Goal: Task Accomplishment & Management: Manage account settings

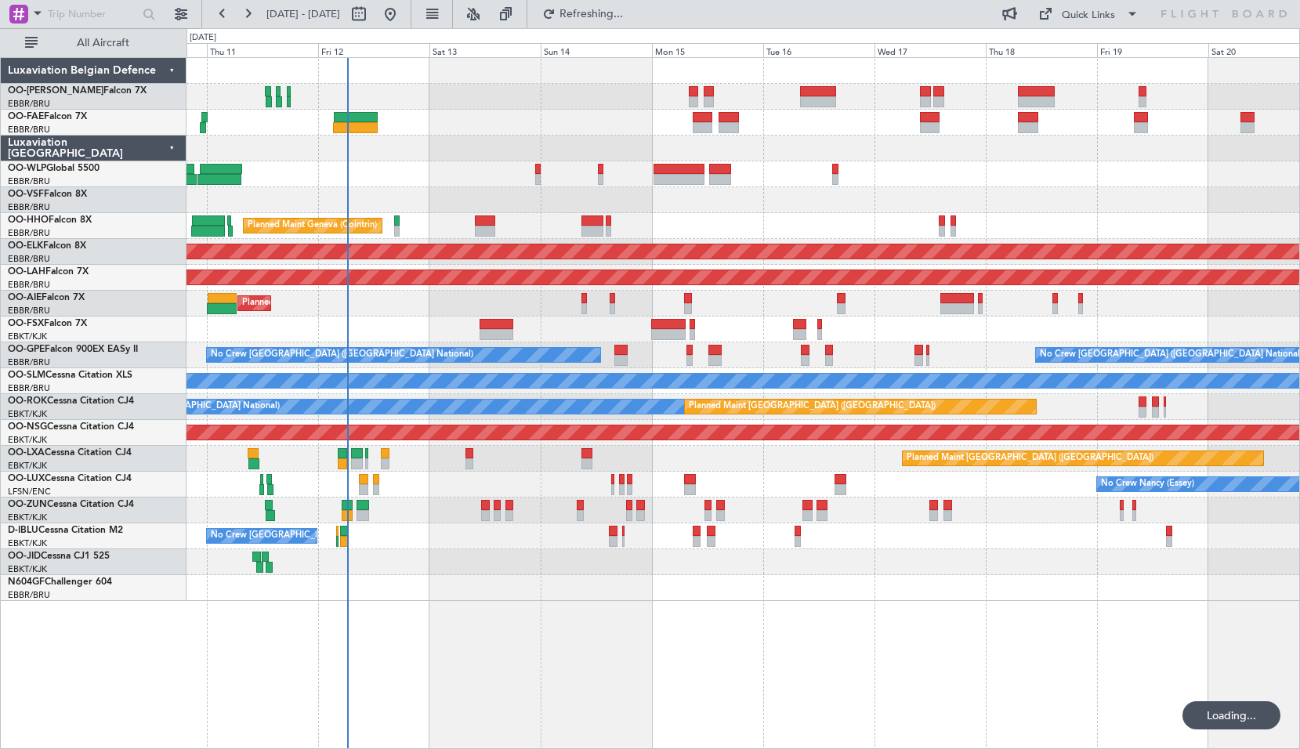
click at [610, 604] on div "Planned Maint Liege Planned Maint Geneva (Cointrin) AOG Maint New York (Teterbo…" at bounding box center [744, 403] width 1114 height 692
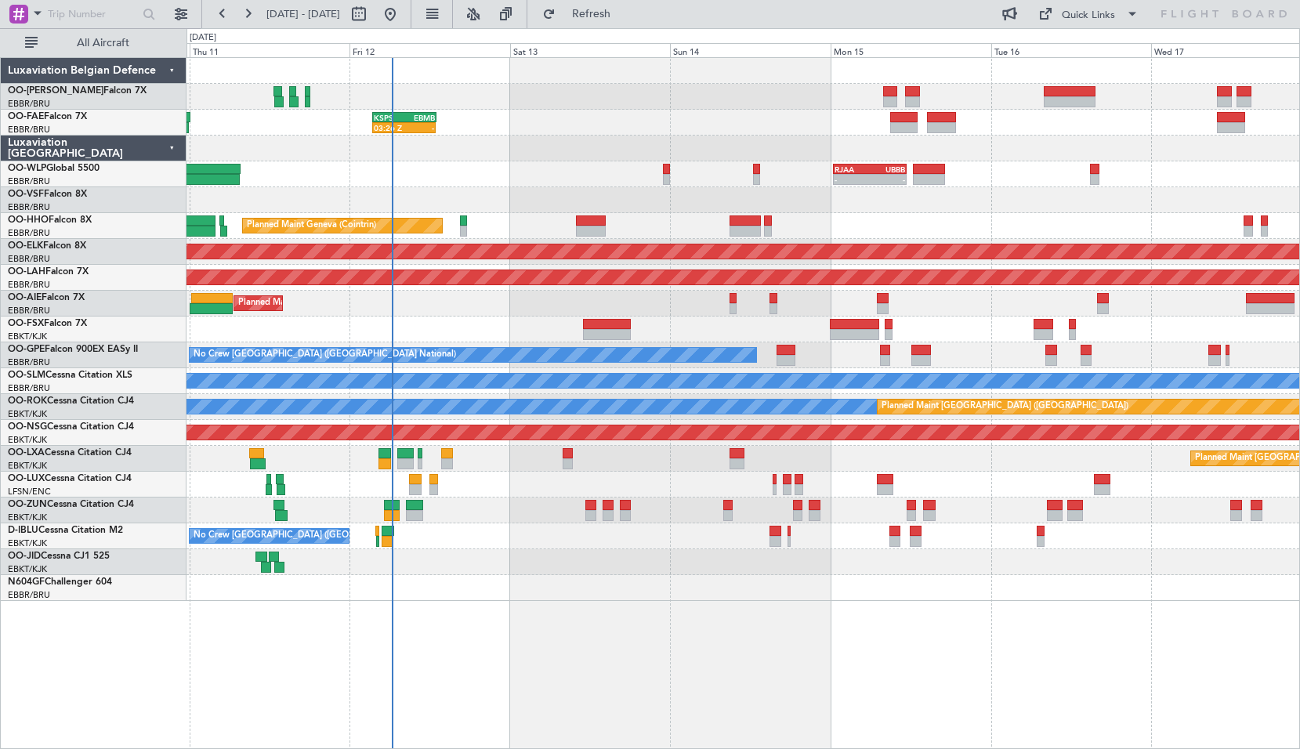
click at [468, 611] on div "03:26 Z - KSPS 03:30 Z EBMB 13:00 Z - - RJAA 00:30 Z UBBB 11:25 Z Planned Maint…" at bounding box center [744, 403] width 1114 height 692
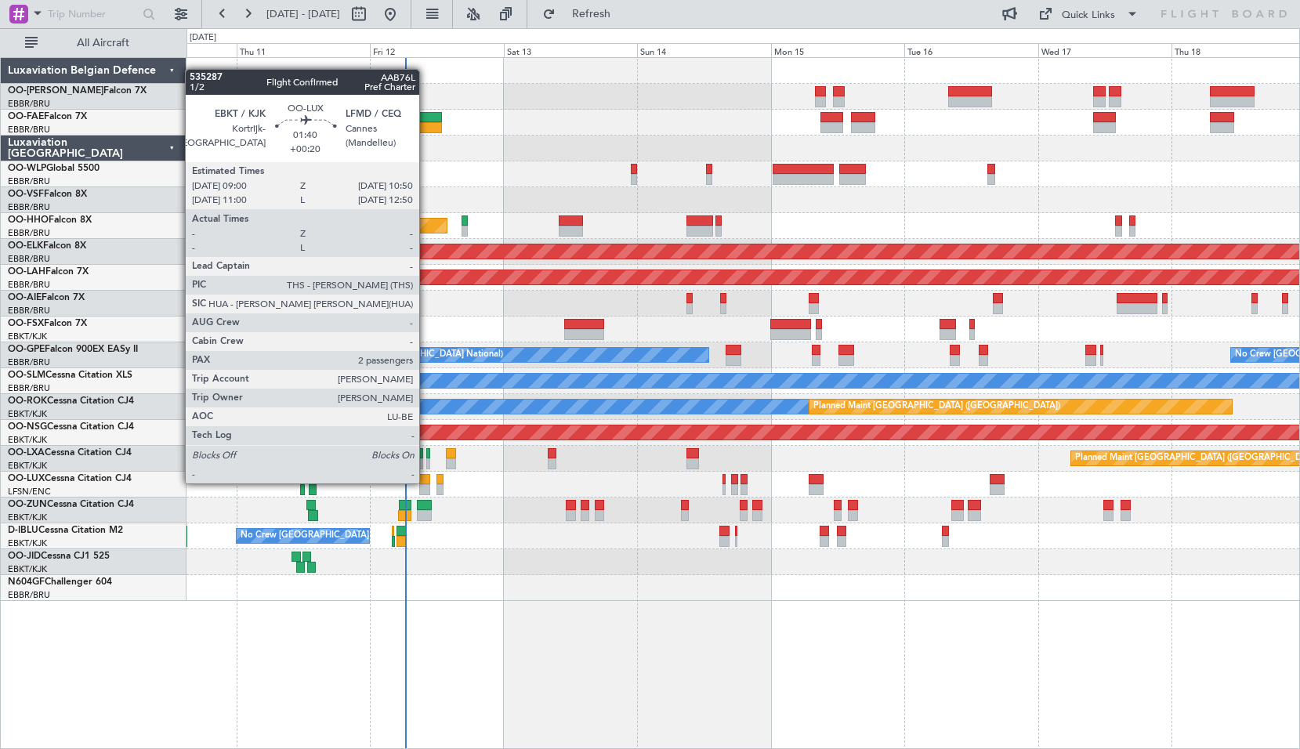
click at [426, 482] on div at bounding box center [424, 479] width 11 height 11
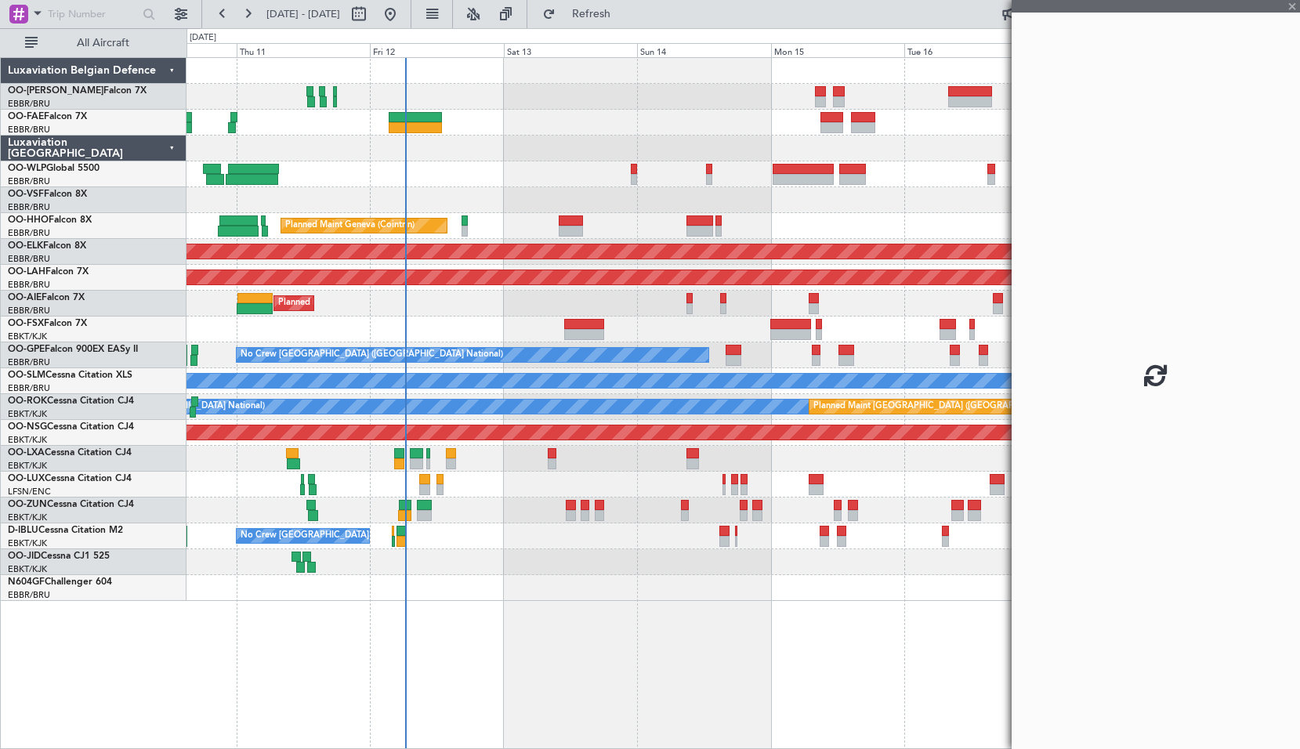
click at [470, 518] on div at bounding box center [743, 511] width 1113 height 26
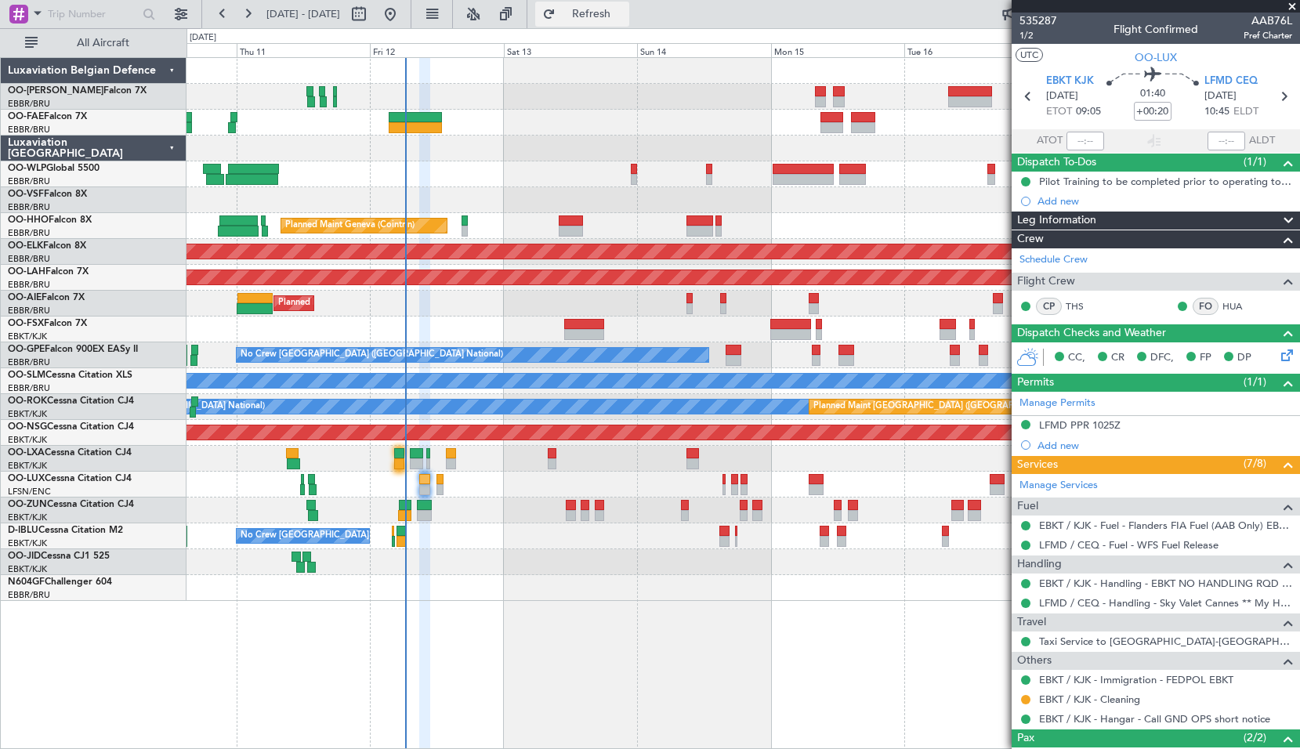
click at [625, 12] on span "Refresh" at bounding box center [592, 14] width 66 height 11
click at [527, 655] on div "Planned Maint Liege Planned Maint Geneva (Cointrin) AOG Maint New York (Teterbo…" at bounding box center [744, 403] width 1114 height 692
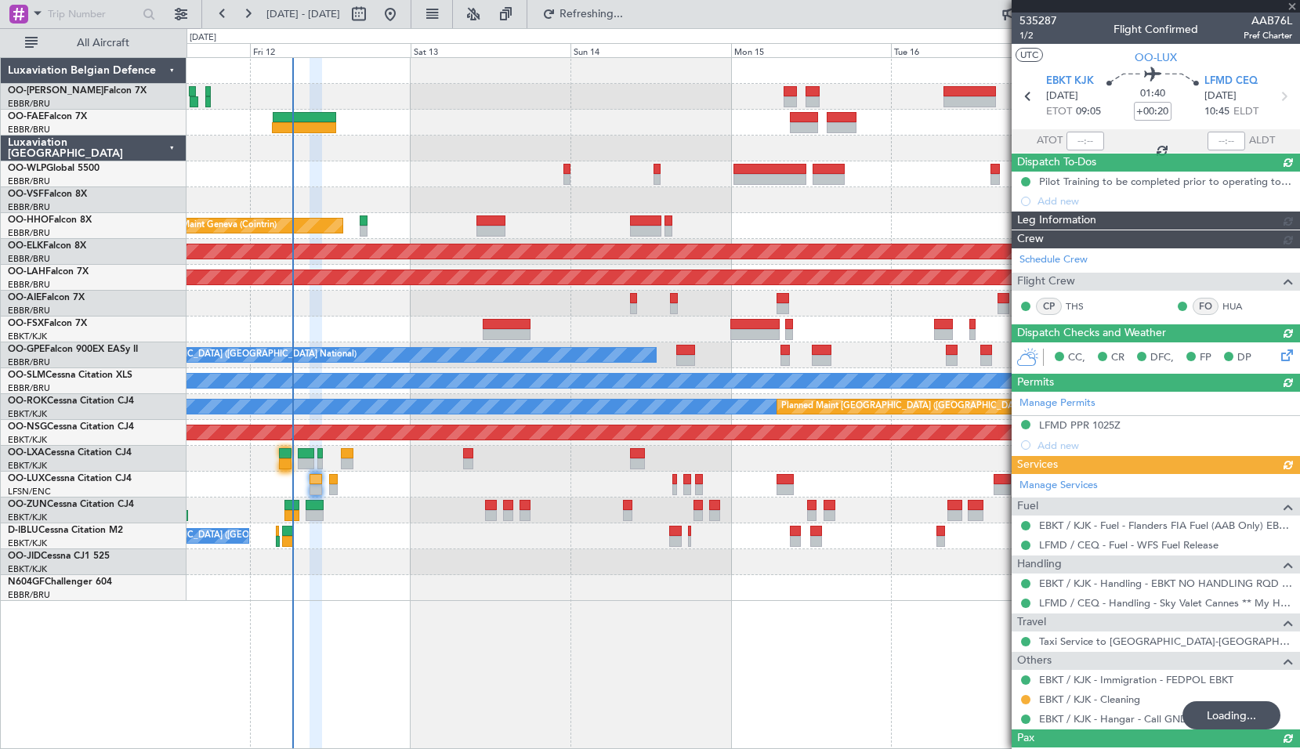
click at [638, 698] on div "Planned Maint Geneva (Cointrin) AOG Maint New York (Teterboro) Planned Maint Ko…" at bounding box center [744, 403] width 1114 height 692
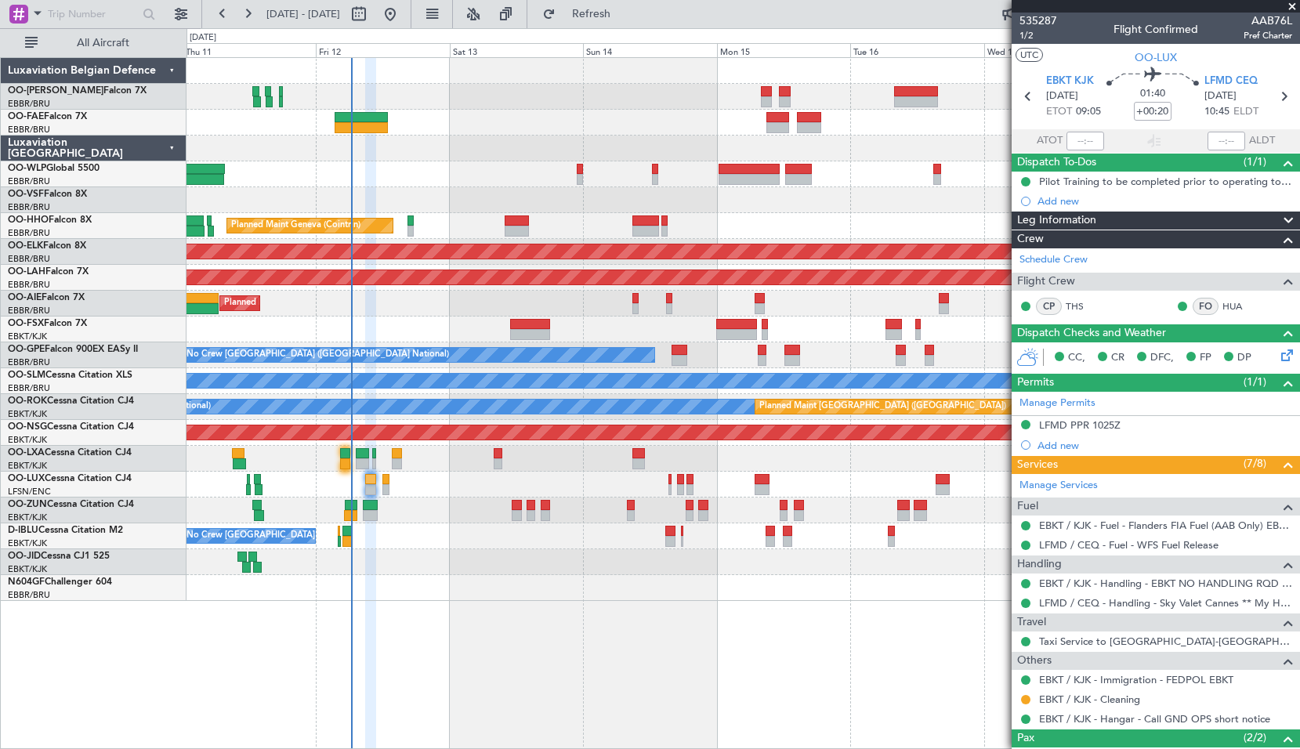
drag, startPoint x: 1289, startPoint y: 5, endPoint x: 1258, endPoint y: 5, distance: 31.4
click at [1289, 5] on span at bounding box center [1293, 7] width 16 height 14
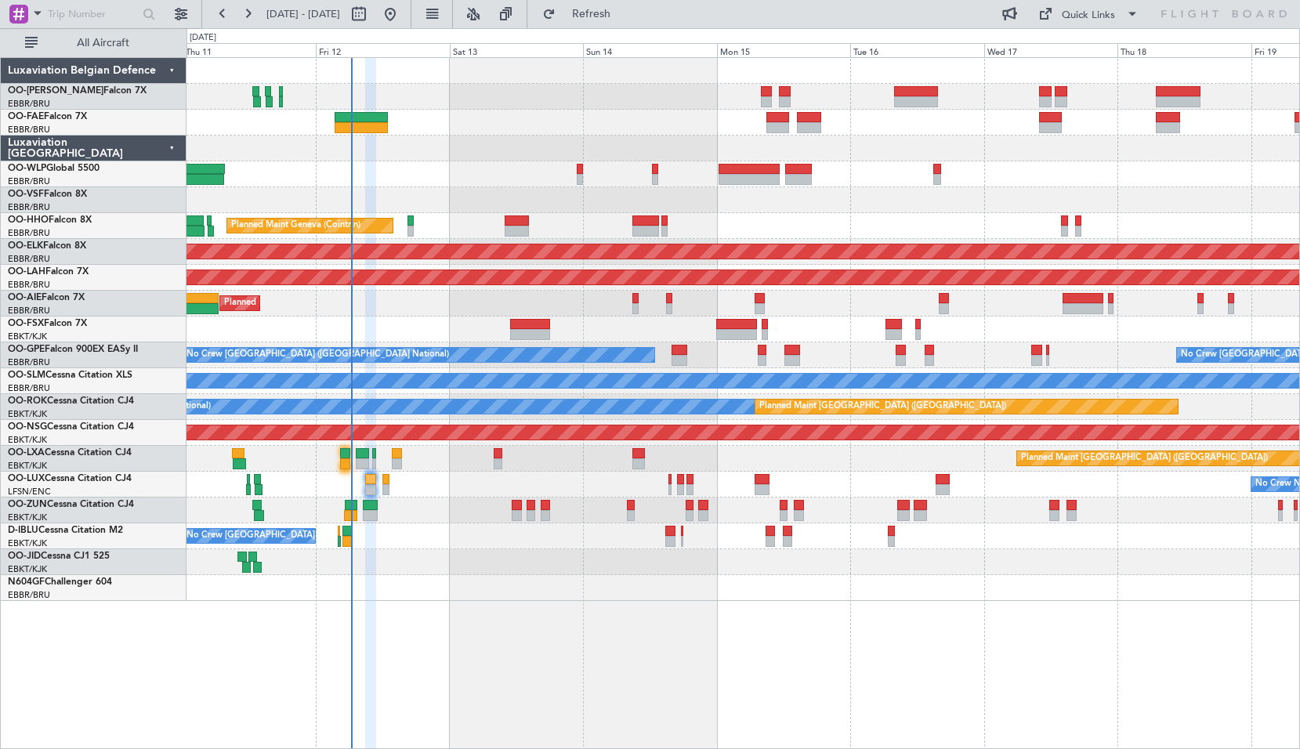
type input "0"
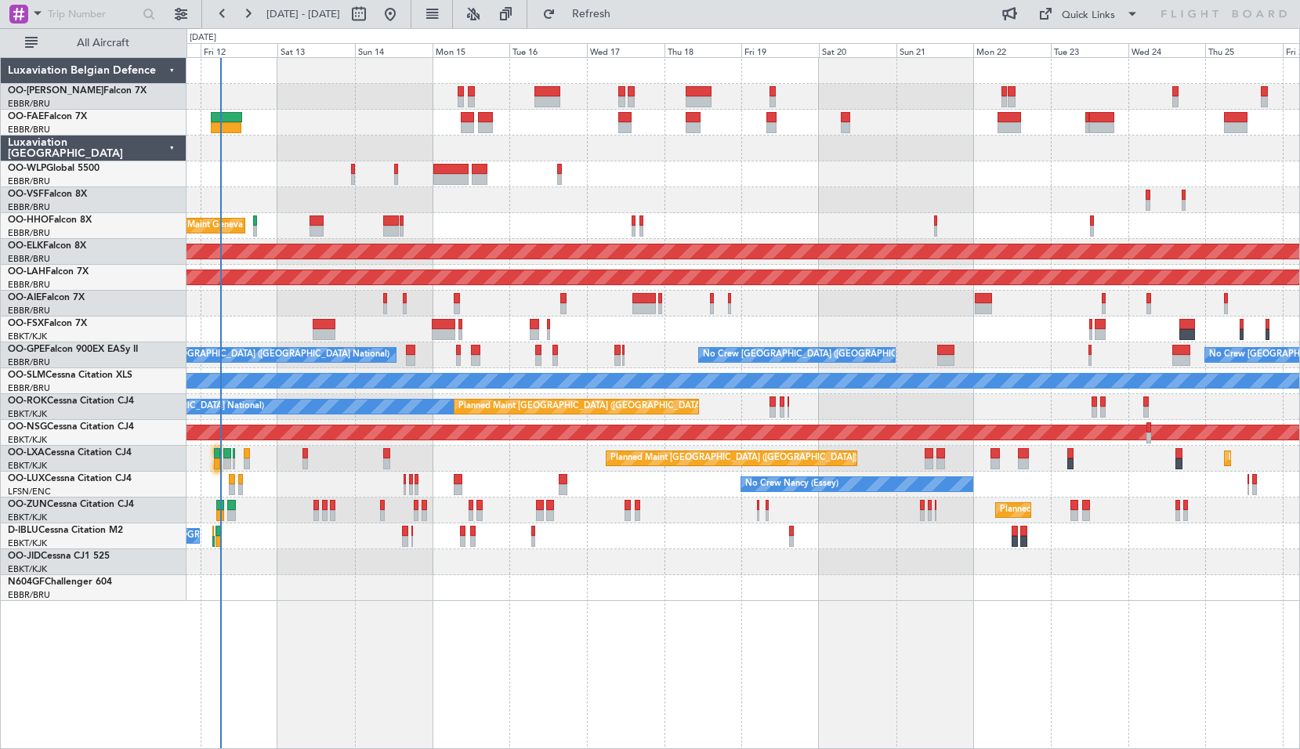
click at [659, 640] on div "Owner Melsbroek Air Base Owner Melsbroek Air Base Planned Maint Liege Planned M…" at bounding box center [744, 403] width 1114 height 692
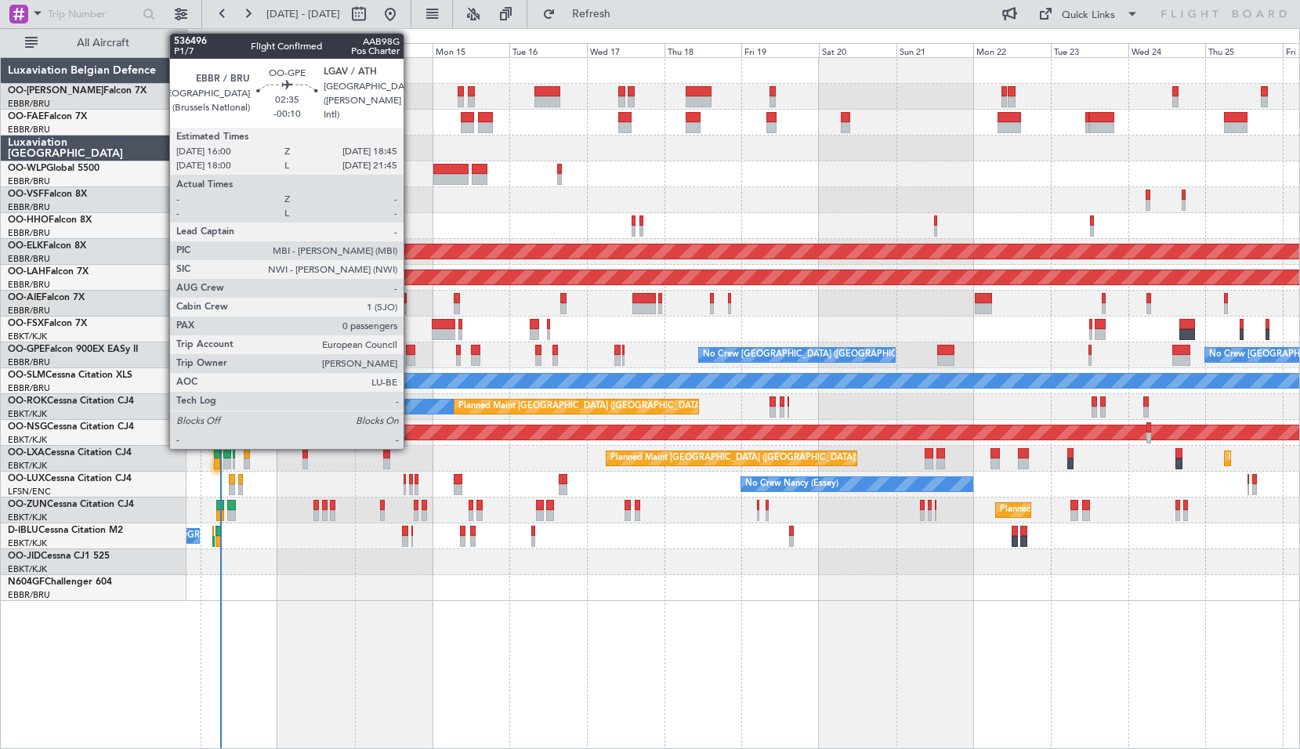
click at [411, 355] on div at bounding box center [410, 360] width 9 height 11
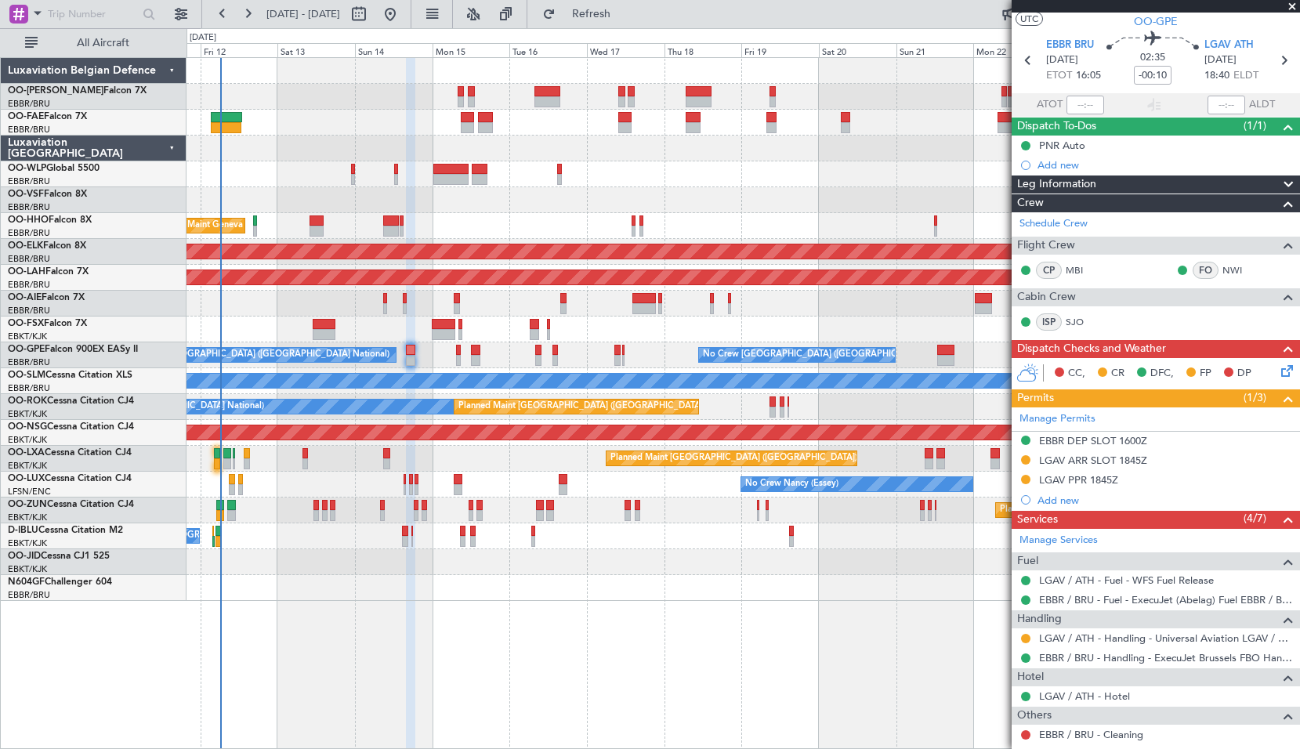
scroll to position [114, 0]
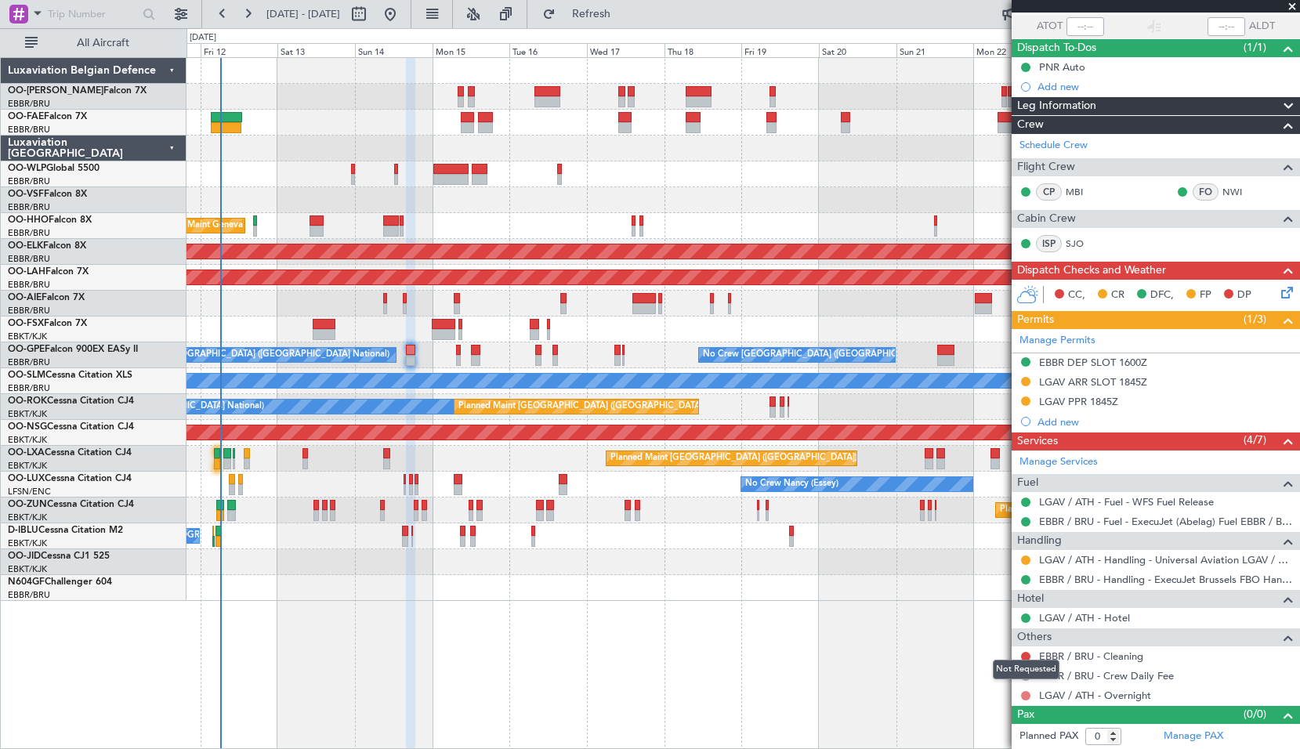
click at [1026, 692] on button at bounding box center [1025, 695] width 9 height 9
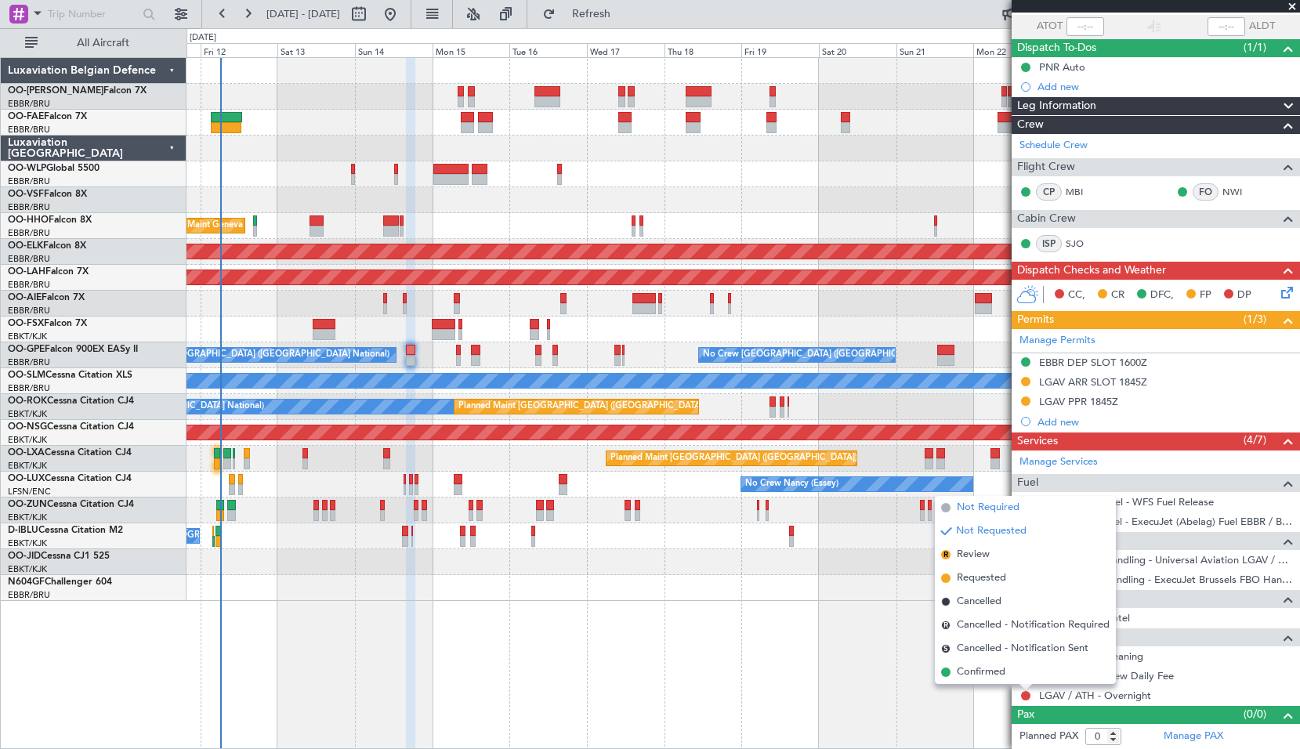
click at [992, 512] on span "Not Required" at bounding box center [988, 508] width 63 height 16
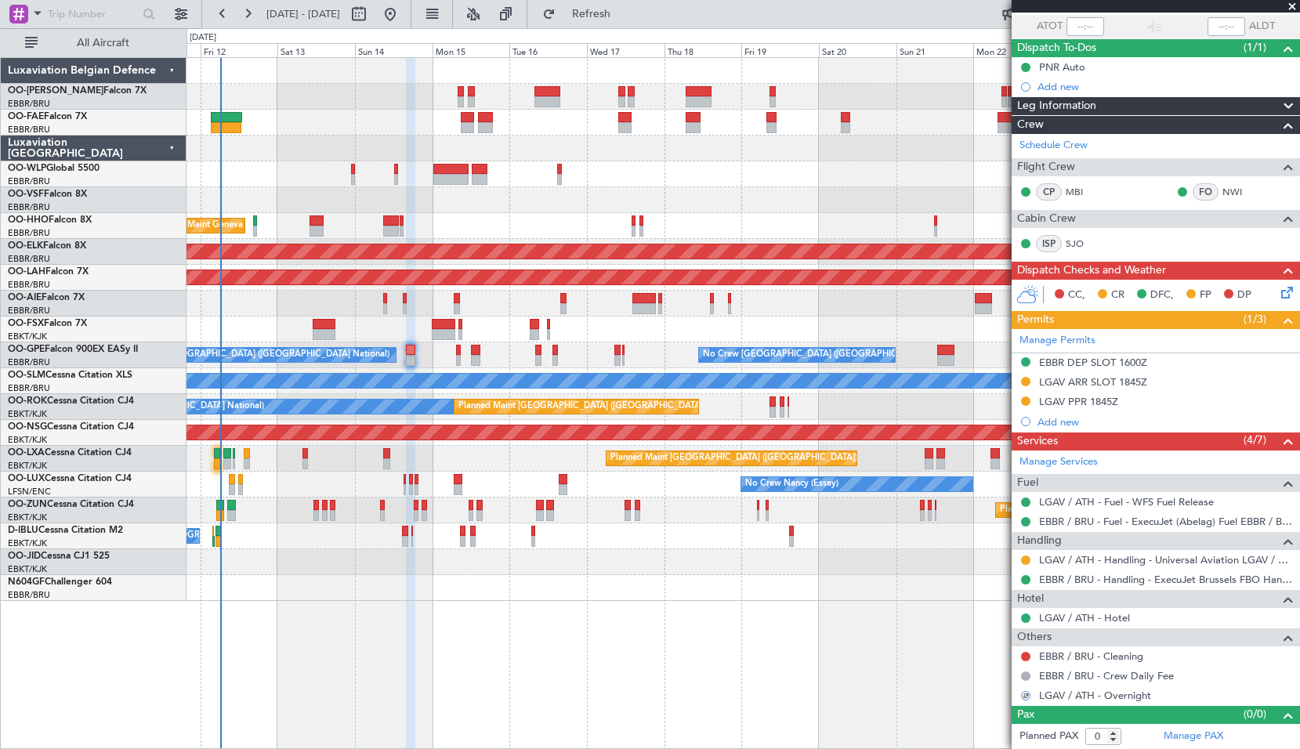
scroll to position [0, 0]
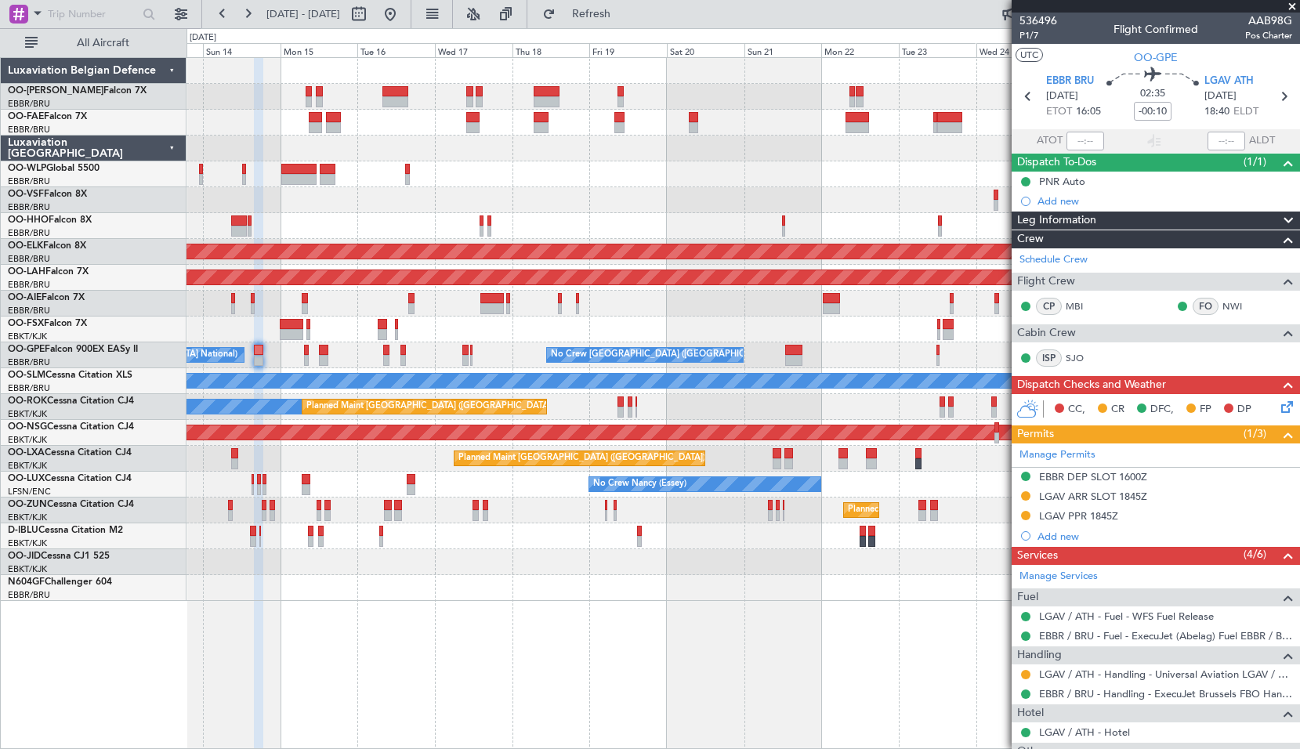
click at [761, 648] on div "Owner Melsbroek Air Base Owner Melsbroek Air Base Planned Maint Geneva (Cointri…" at bounding box center [744, 403] width 1114 height 692
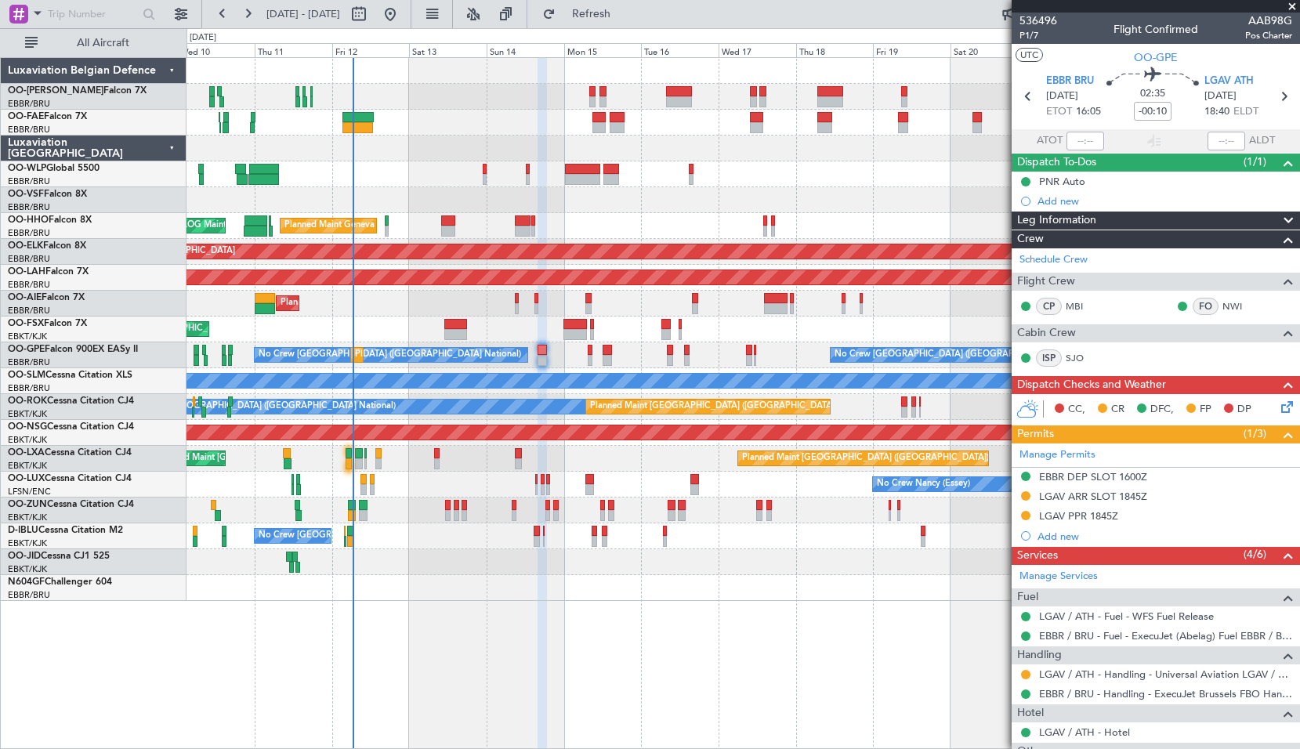
click at [789, 617] on div "Planned Maint Liege Planned Maint Geneva (Cointrin) AOG Maint New York (Teterbo…" at bounding box center [744, 403] width 1114 height 692
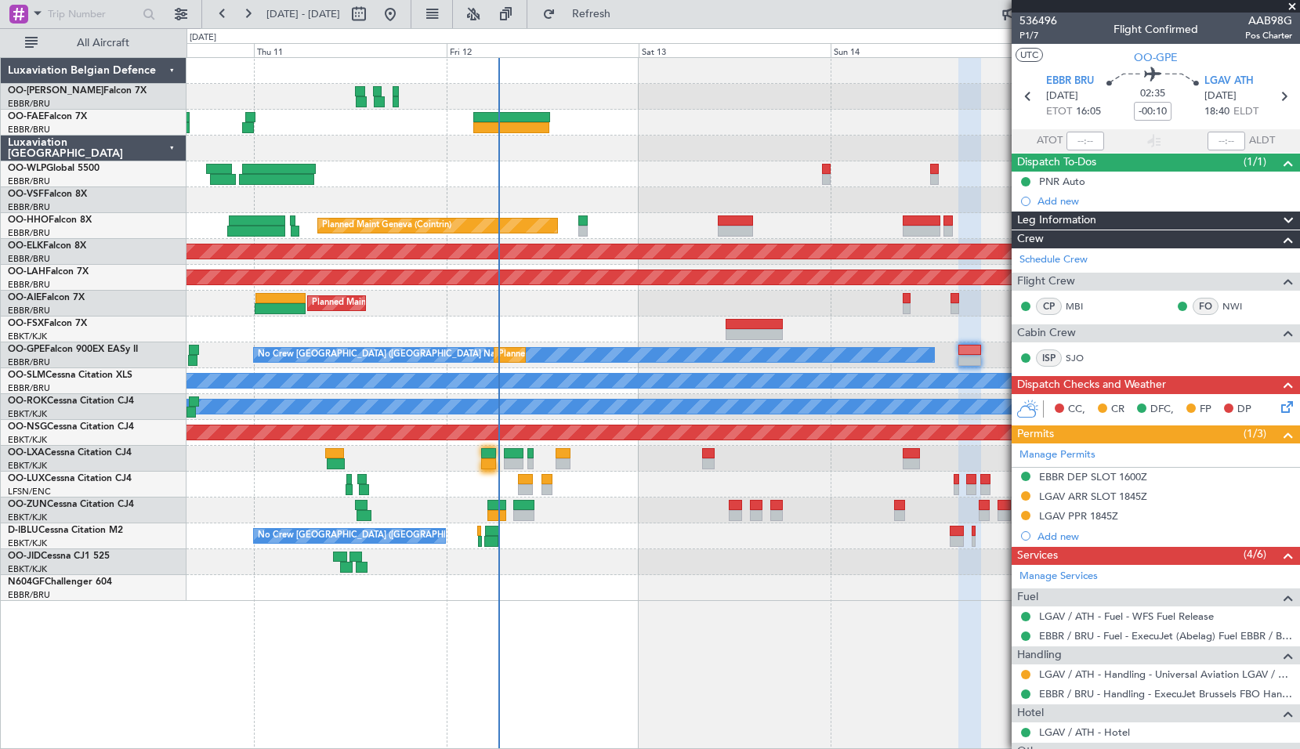
click at [557, 579] on div "Planned Maint Liege Planned Maint Geneva (Cointrin) AOG Maint New York (Teterbo…" at bounding box center [743, 329] width 1113 height 543
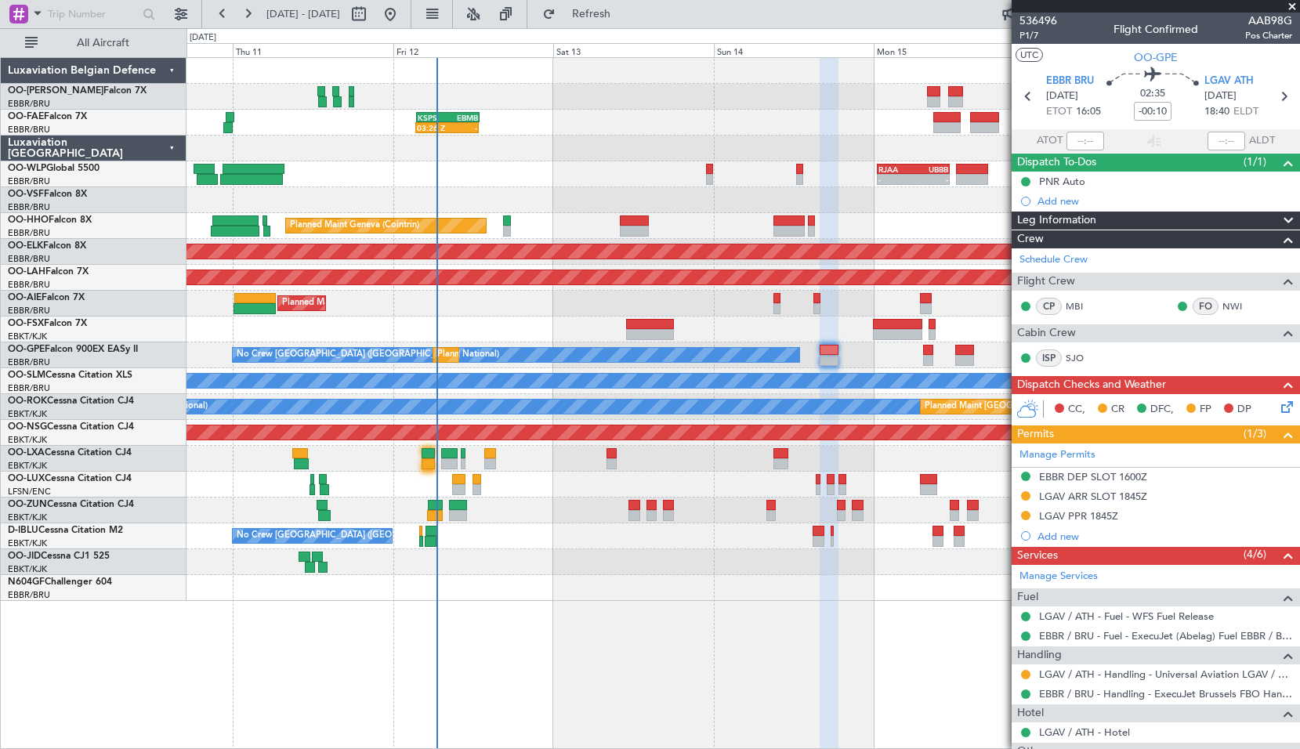
click at [710, 655] on div "03:26 Z - KSPS 03:30 Z EBMB 13:00 Z - - RJAA 00:30 Z UBBB 11:25 Z Planned Maint…" at bounding box center [744, 403] width 1114 height 692
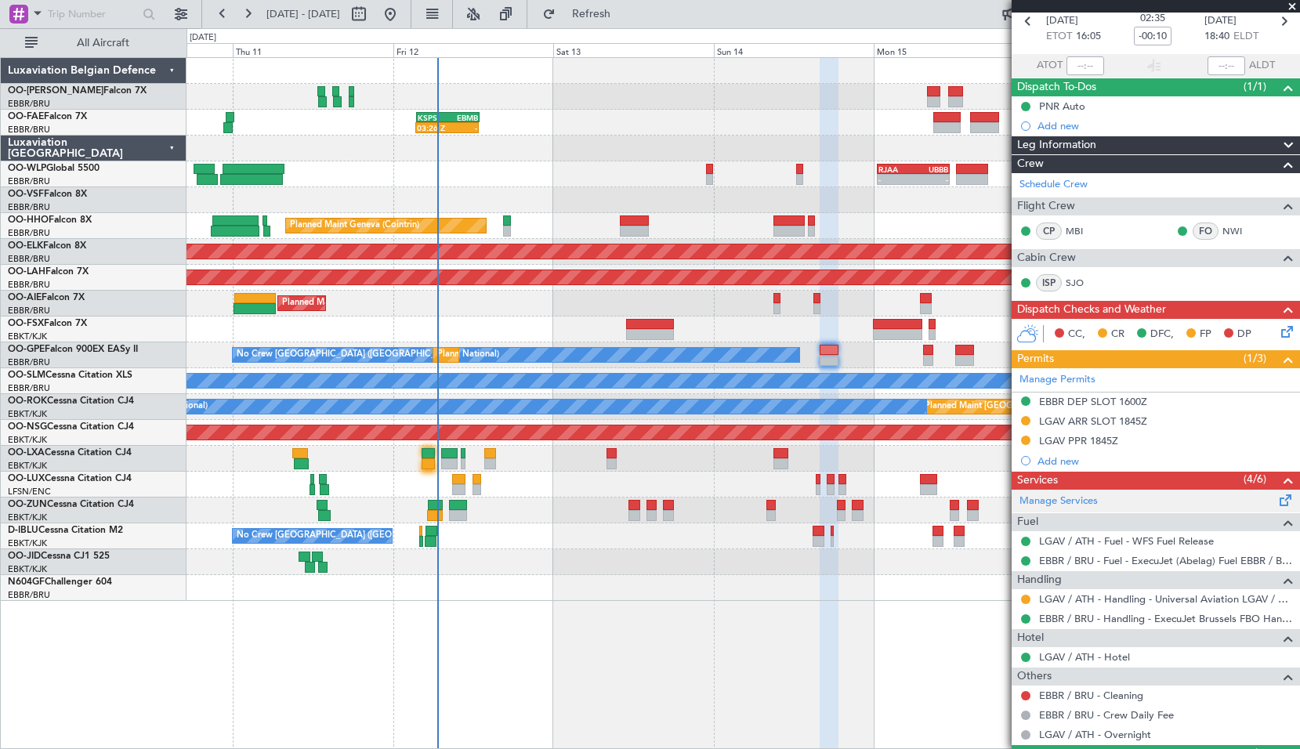
scroll to position [78, 0]
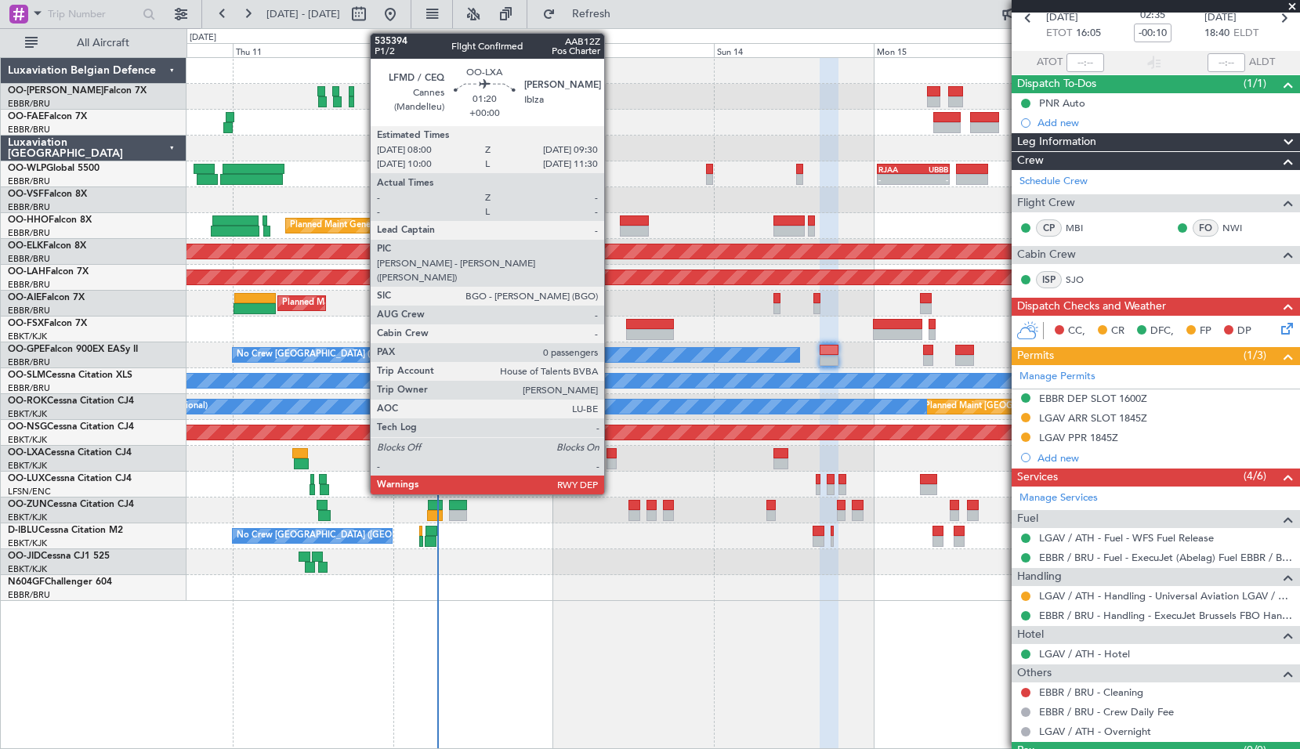
click at [611, 463] on div at bounding box center [612, 464] width 10 height 11
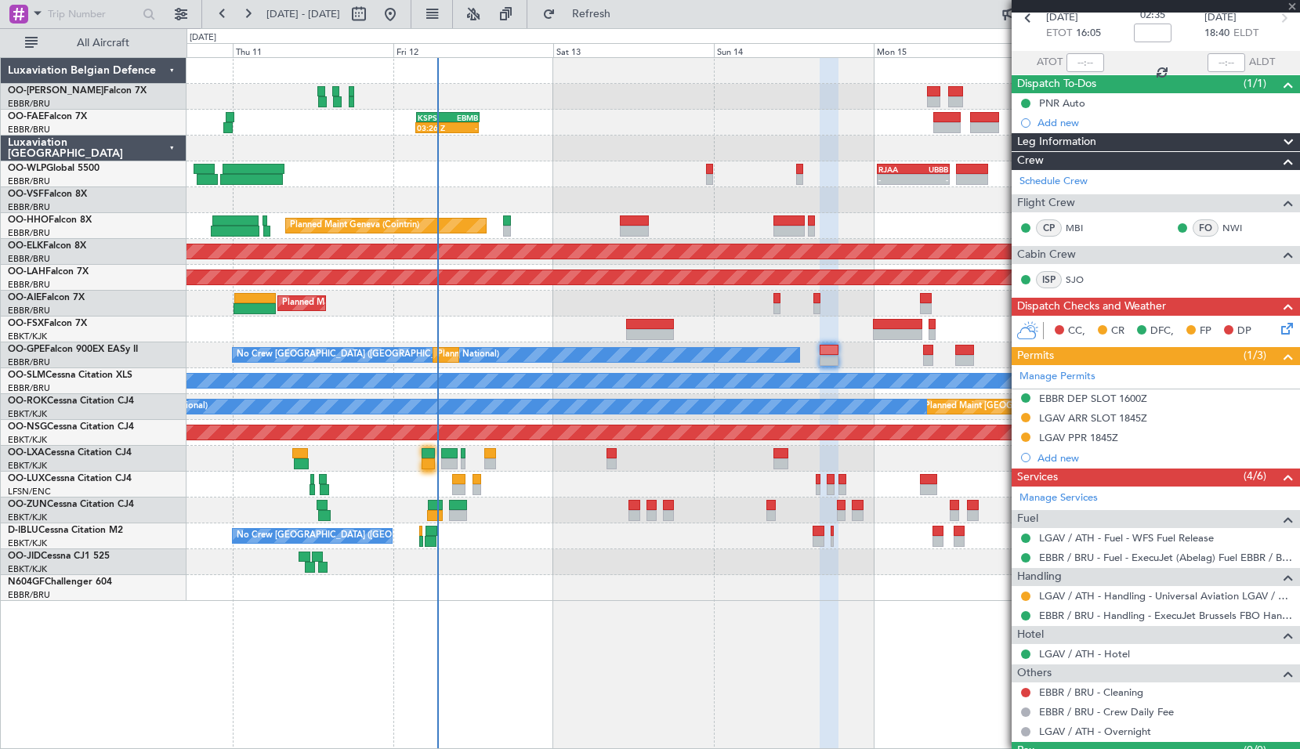
scroll to position [0, 0]
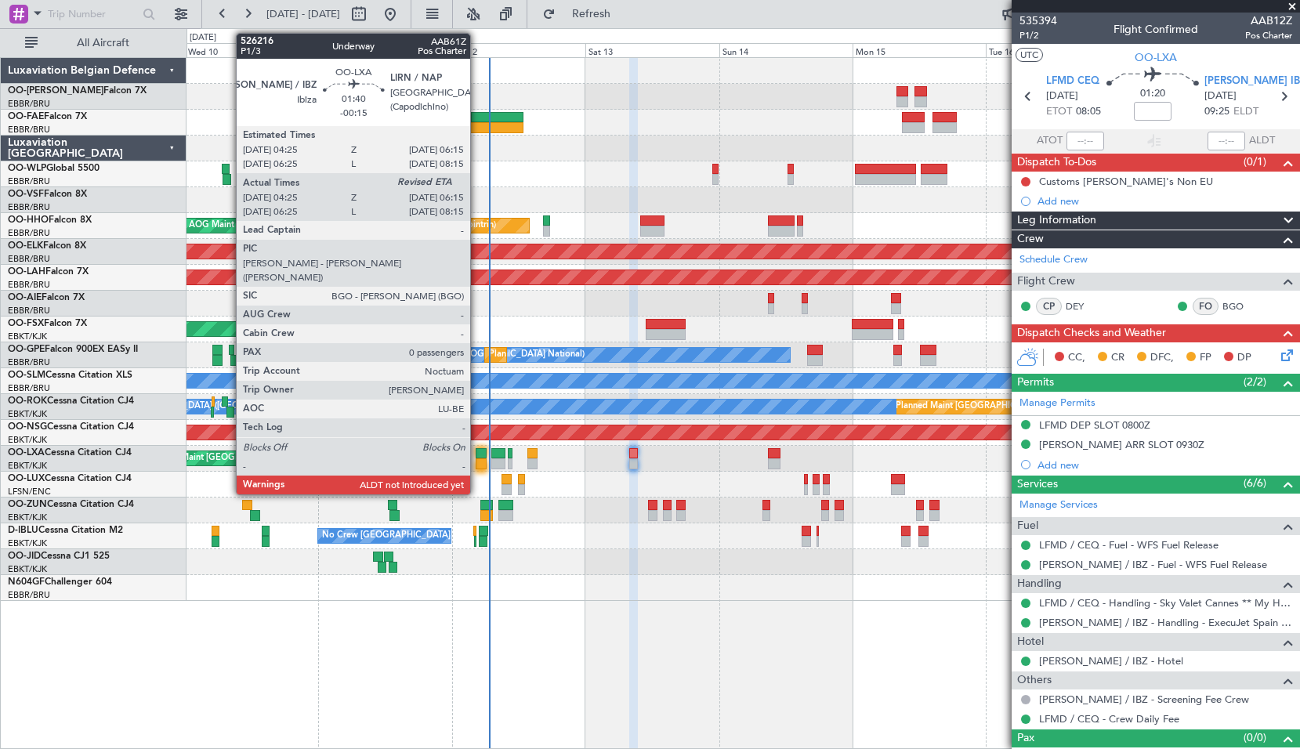
click at [477, 455] on div at bounding box center [481, 453] width 11 height 11
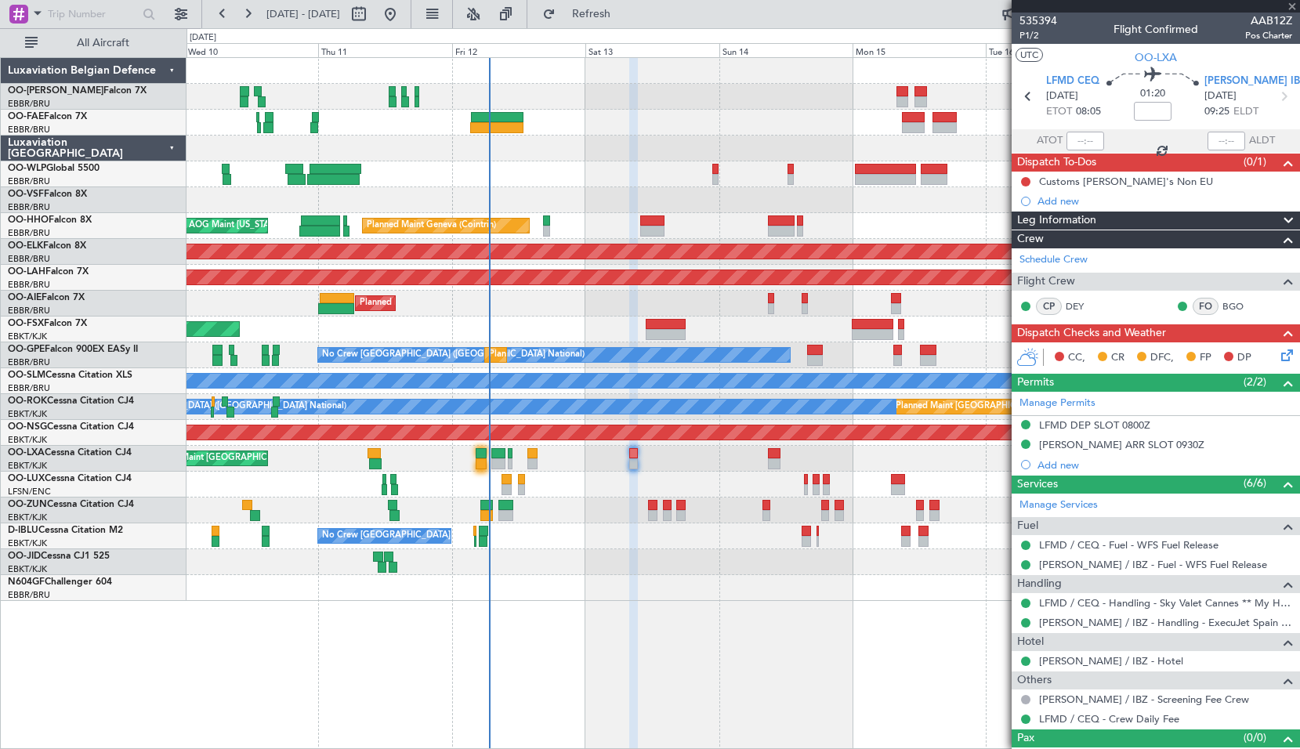
type input "-00:15"
type input "04:30"
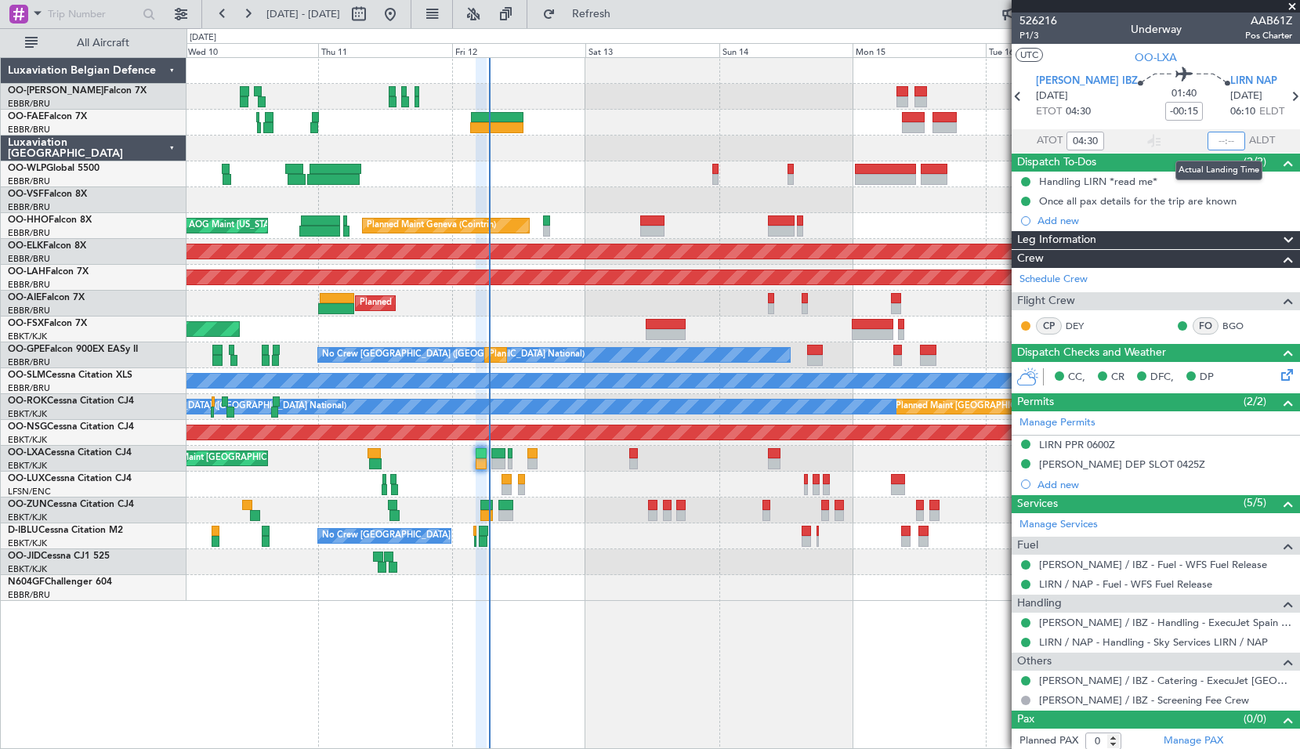
click at [1226, 140] on input "text" at bounding box center [1227, 141] width 38 height 19
type input "06:11"
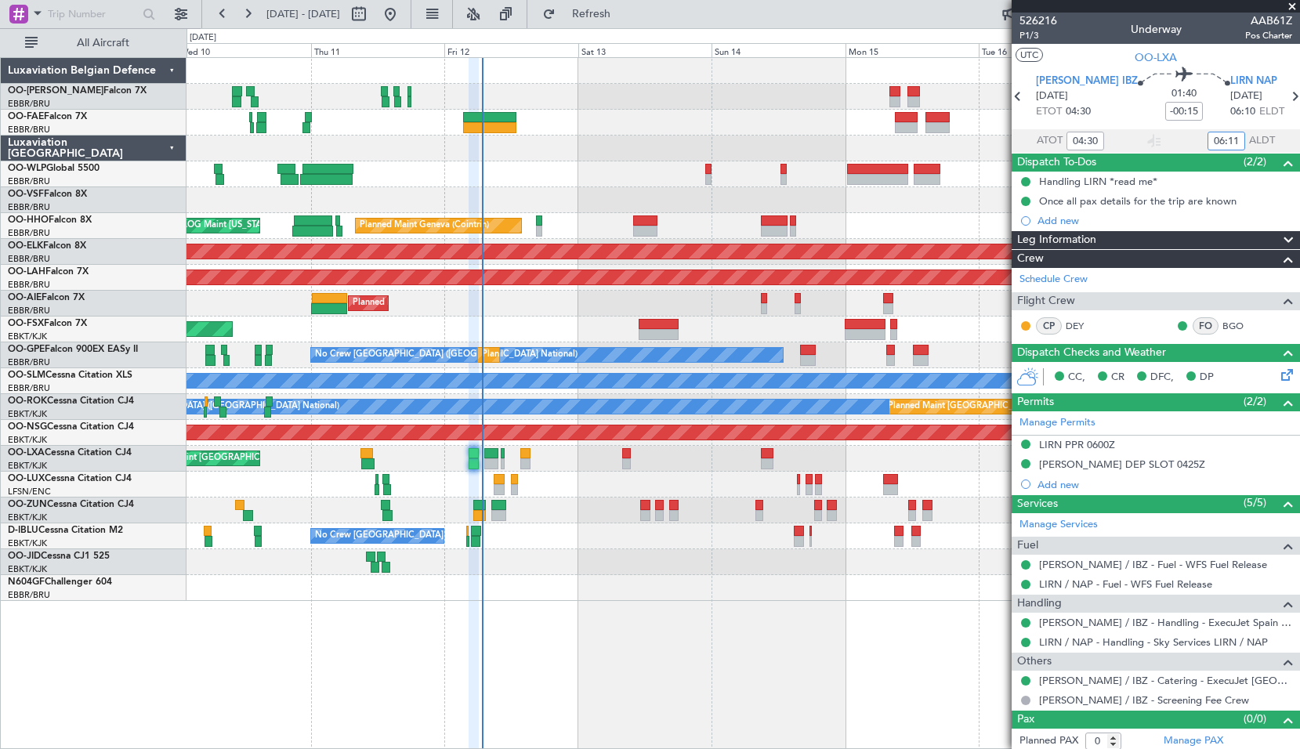
click at [636, 667] on div "Planned Maint Liege Planned Maint Geneva (Cointrin) AOG Maint New York (Teterbo…" at bounding box center [744, 403] width 1114 height 692
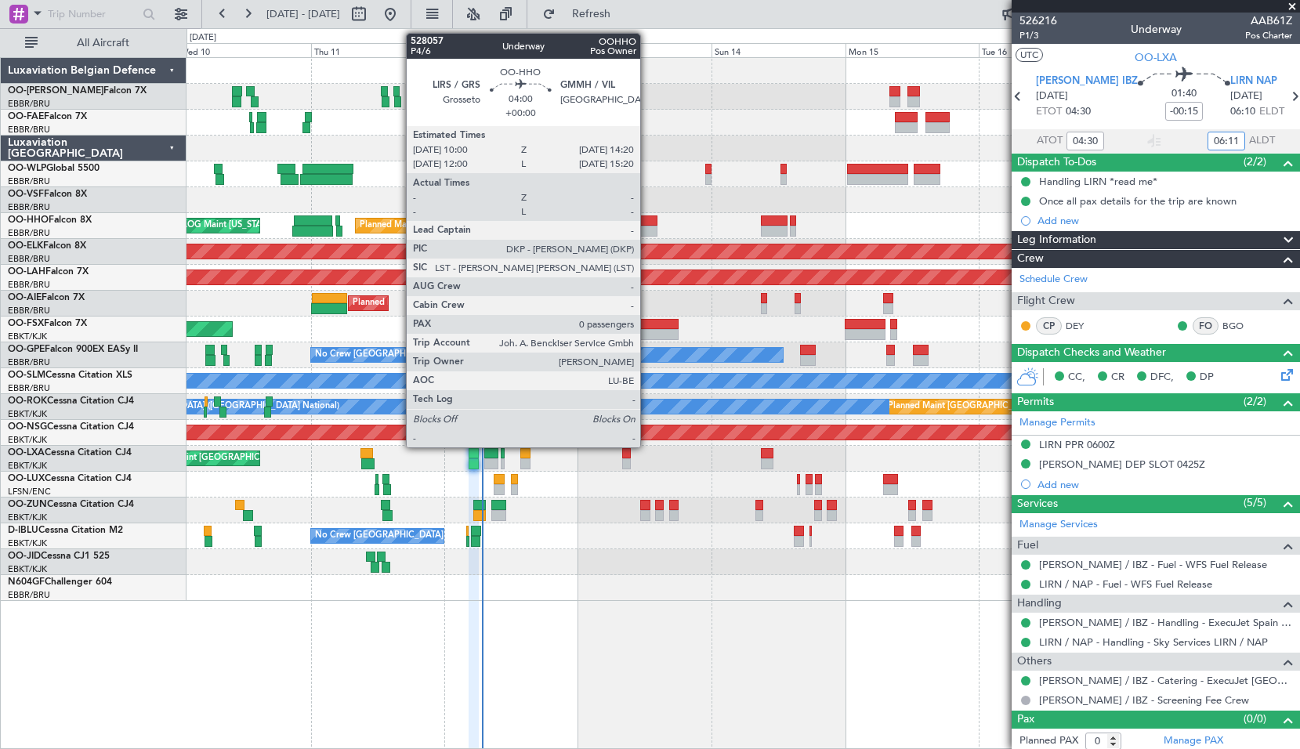
click at [647, 234] on div at bounding box center [645, 231] width 24 height 11
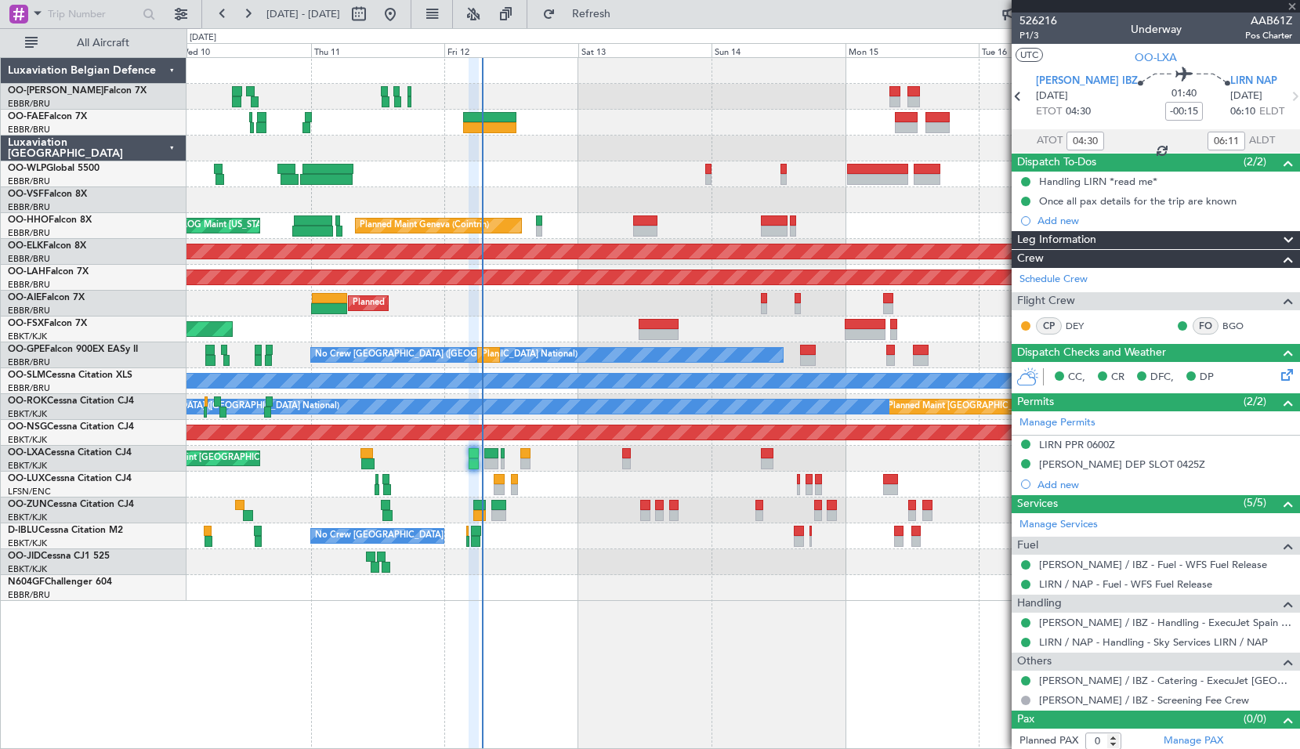
click at [687, 229] on div "Planned Maint Geneva (Cointrin) AOG Maint New York (Teterboro)" at bounding box center [743, 226] width 1113 height 26
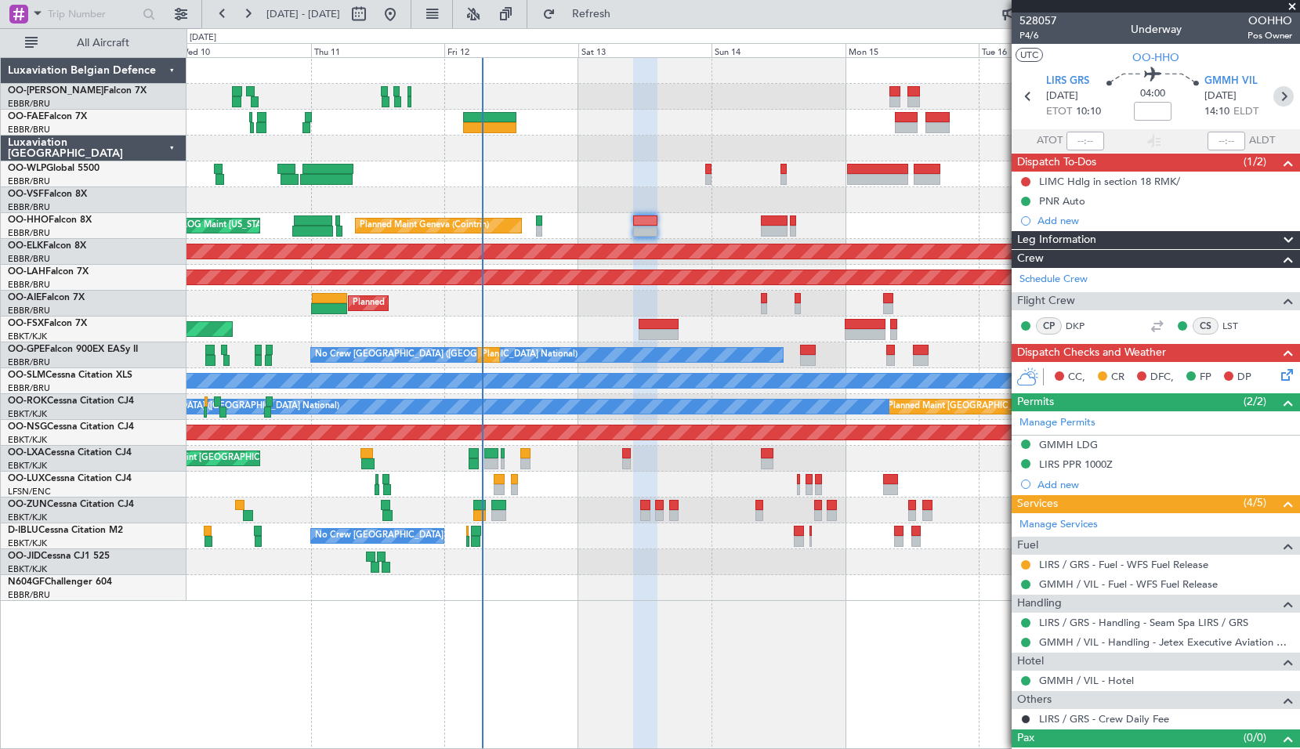
click at [1274, 99] on icon at bounding box center [1284, 96] width 20 height 20
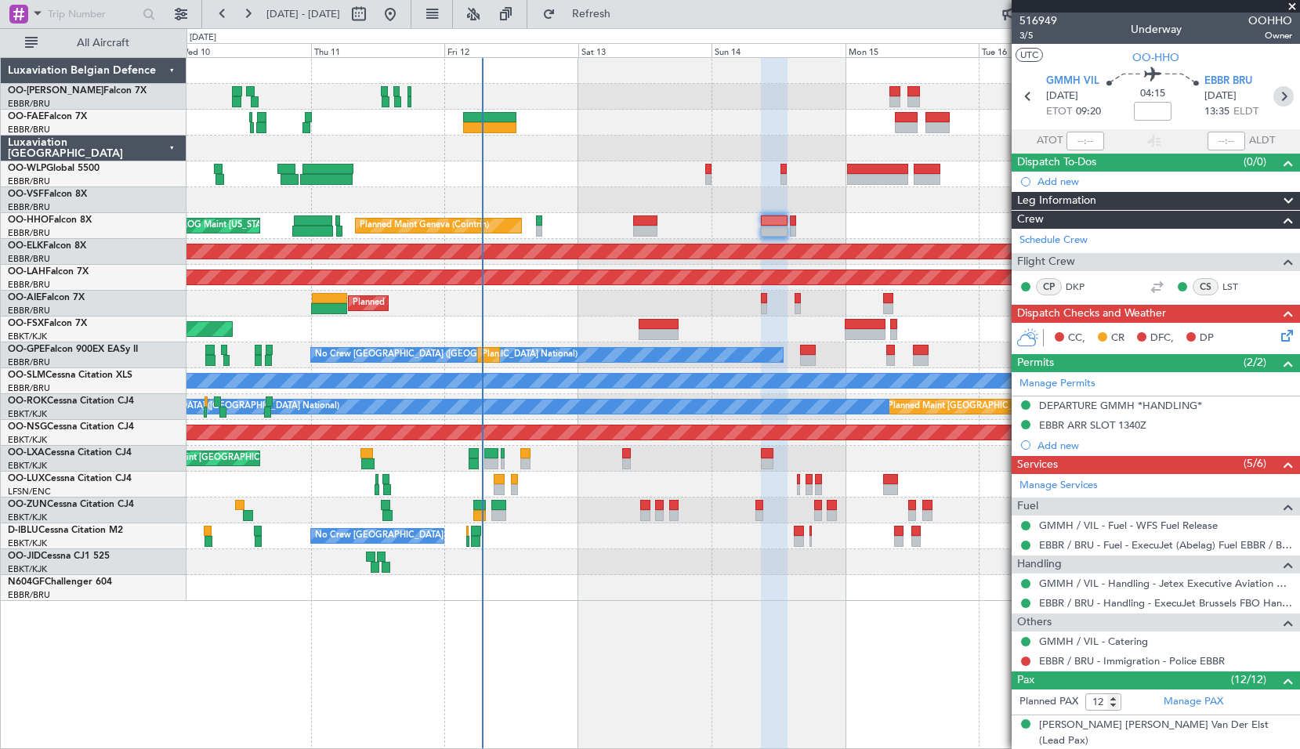
click at [1276, 96] on icon at bounding box center [1284, 96] width 20 height 20
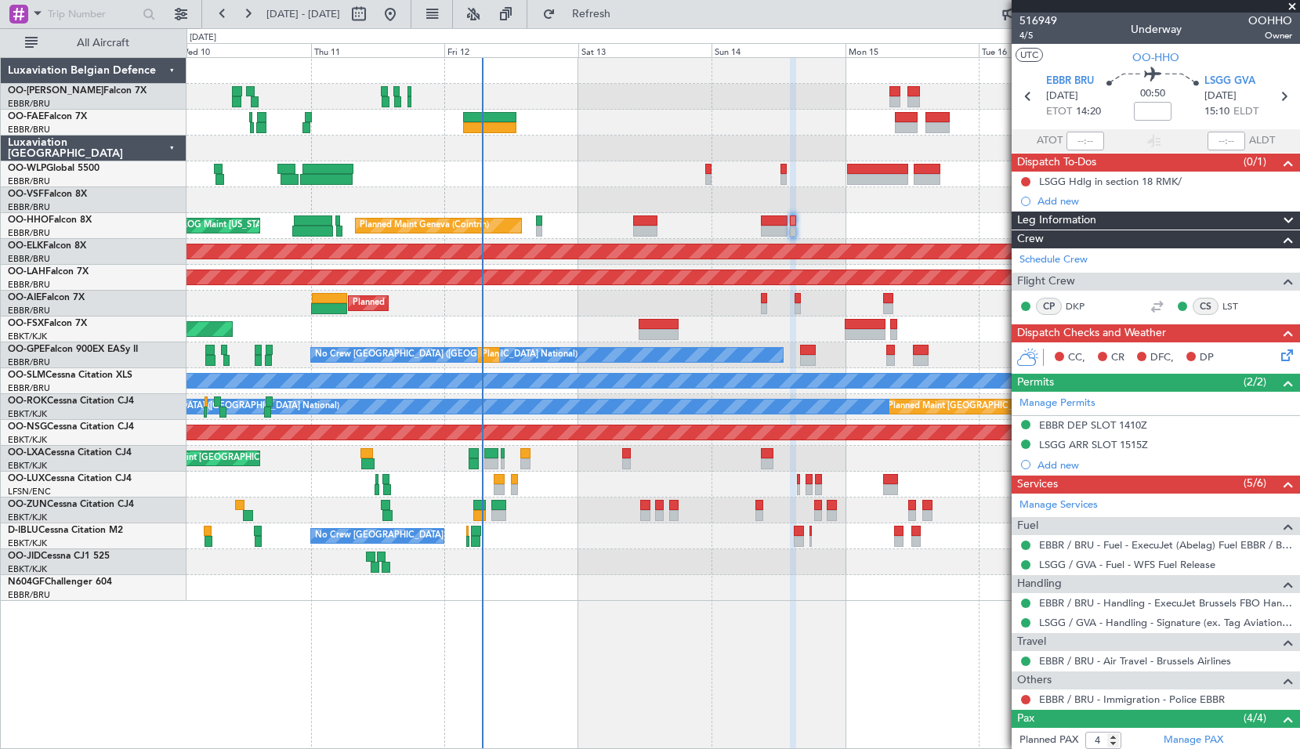
click at [1290, 7] on span at bounding box center [1293, 7] width 16 height 14
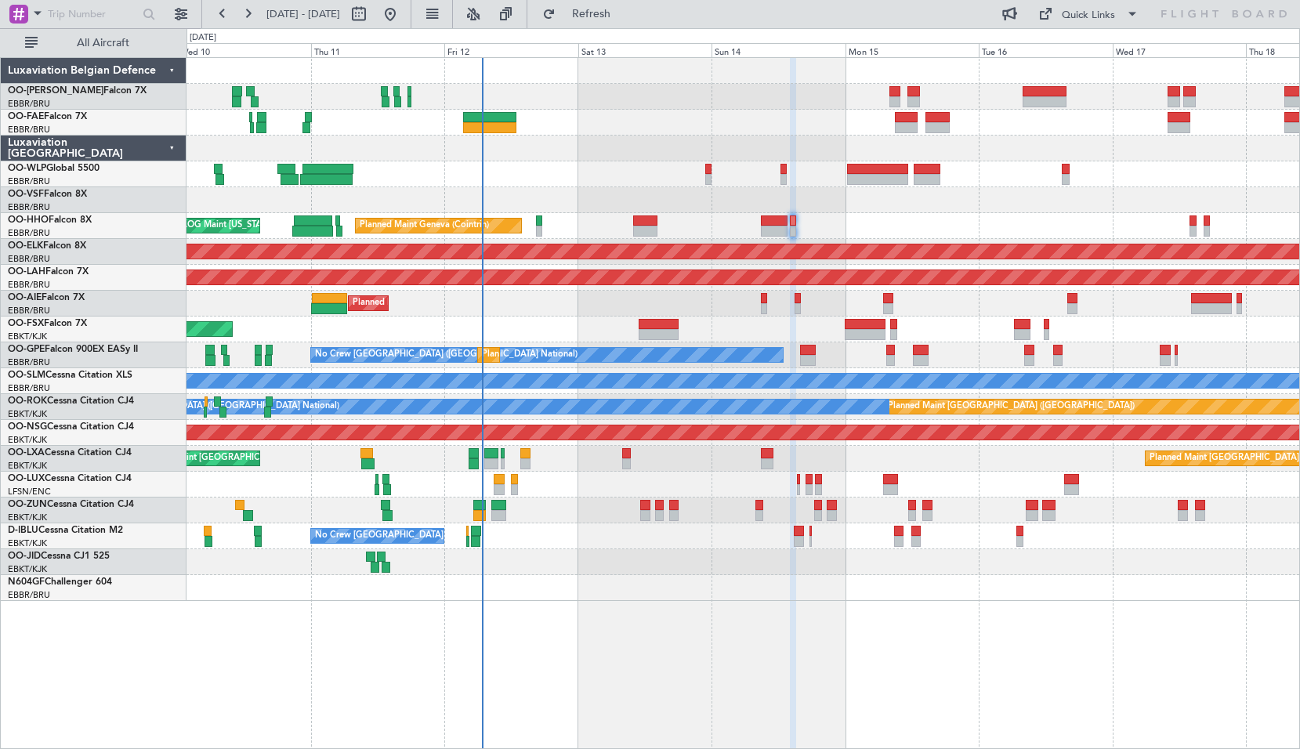
type input "0"
click at [760, 306] on div "Planned Maint [GEOGRAPHIC_DATA] ([GEOGRAPHIC_DATA])" at bounding box center [743, 304] width 1113 height 26
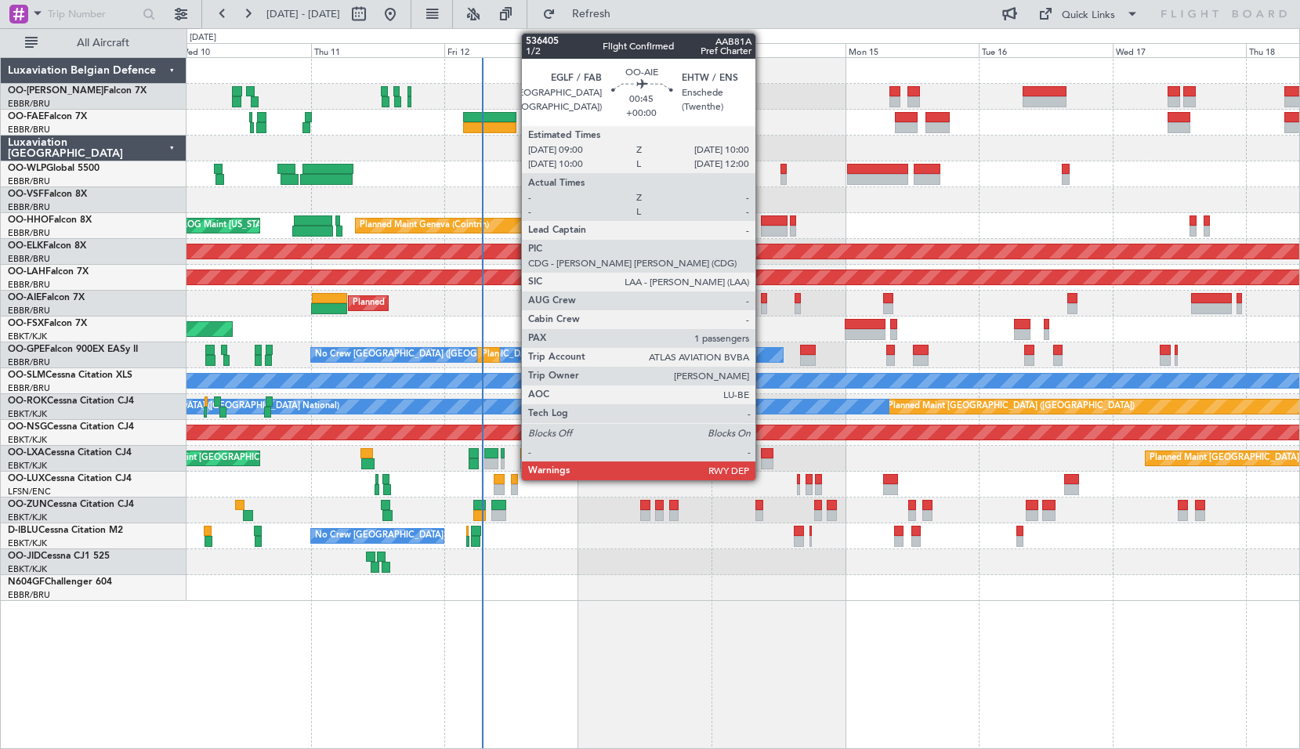
click at [763, 306] on div at bounding box center [764, 308] width 6 height 11
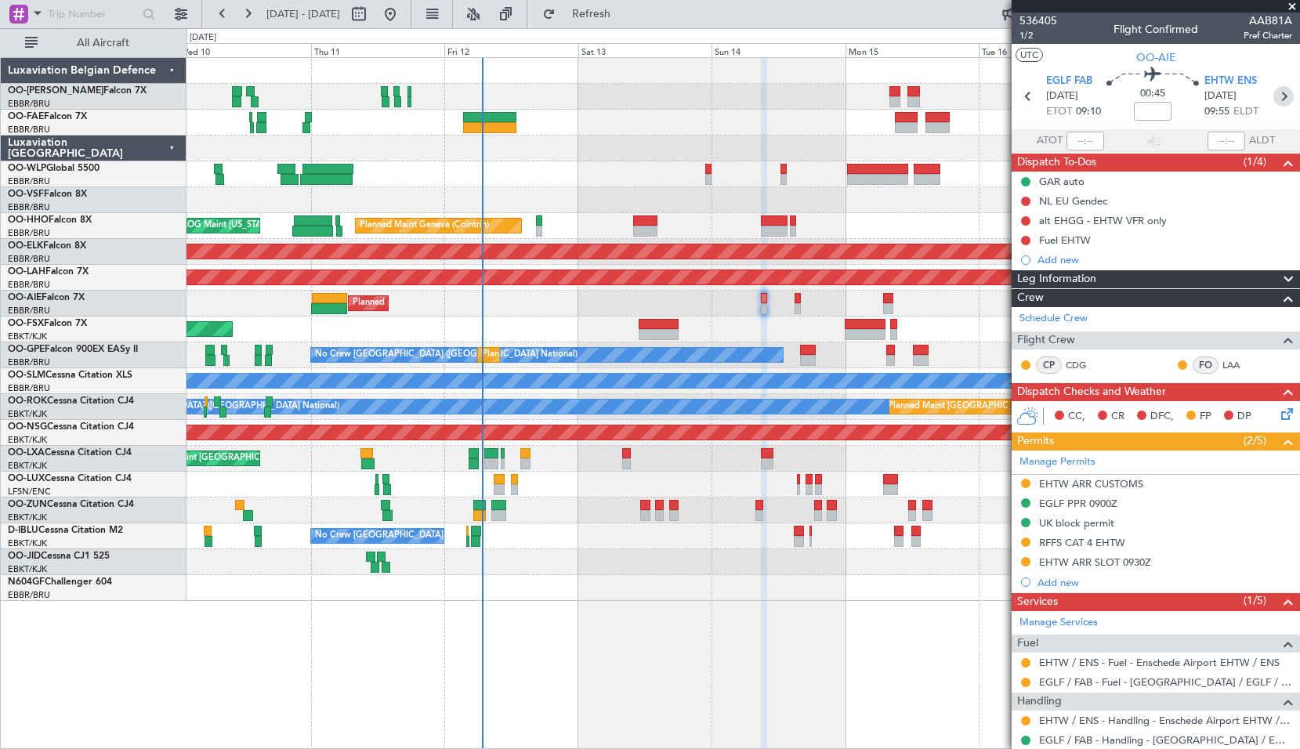
click at [1279, 98] on icon at bounding box center [1284, 96] width 20 height 20
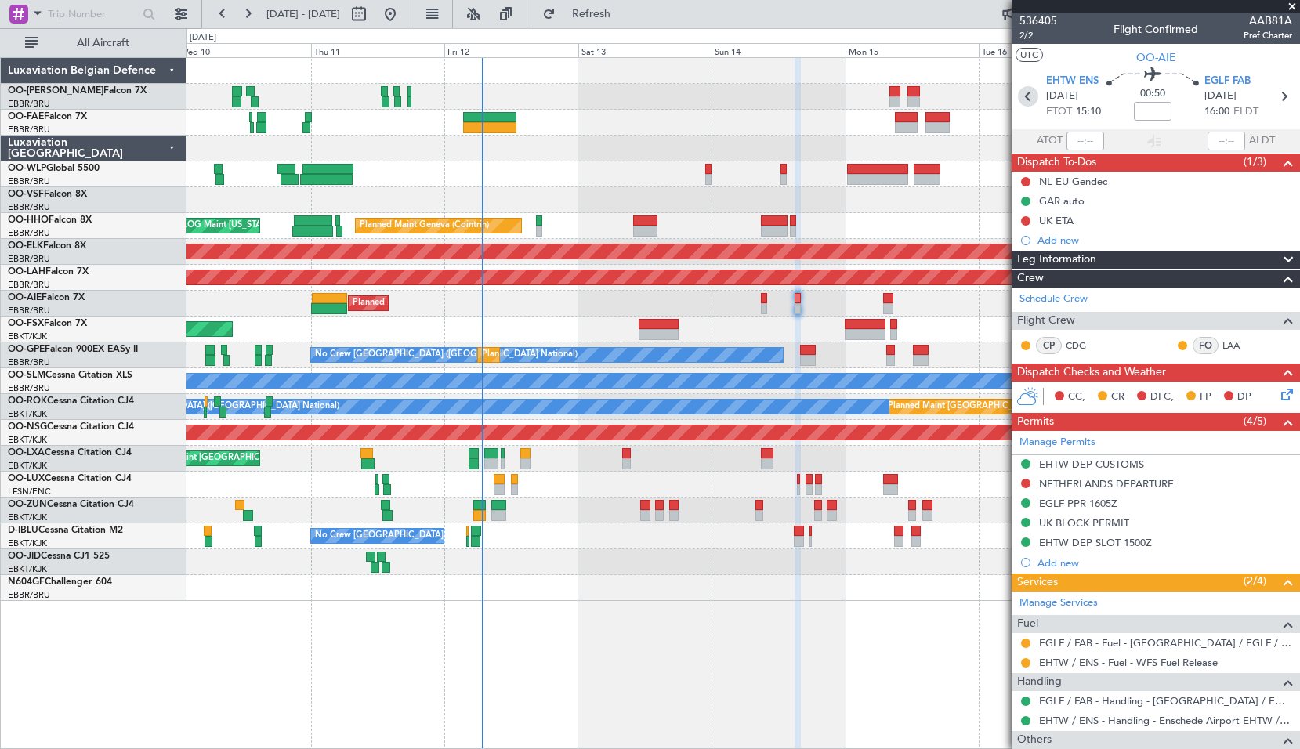
click at [1032, 88] on icon at bounding box center [1028, 96] width 20 height 20
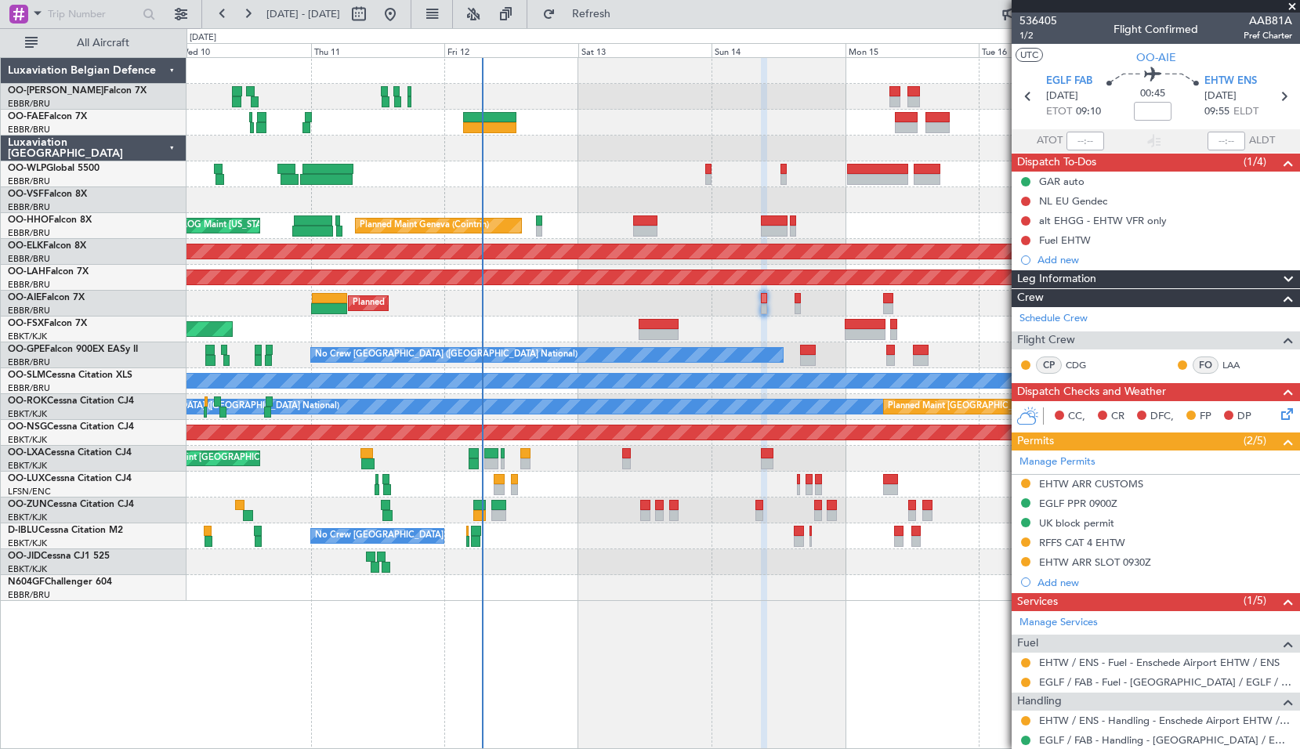
click at [1291, 9] on span at bounding box center [1293, 7] width 16 height 14
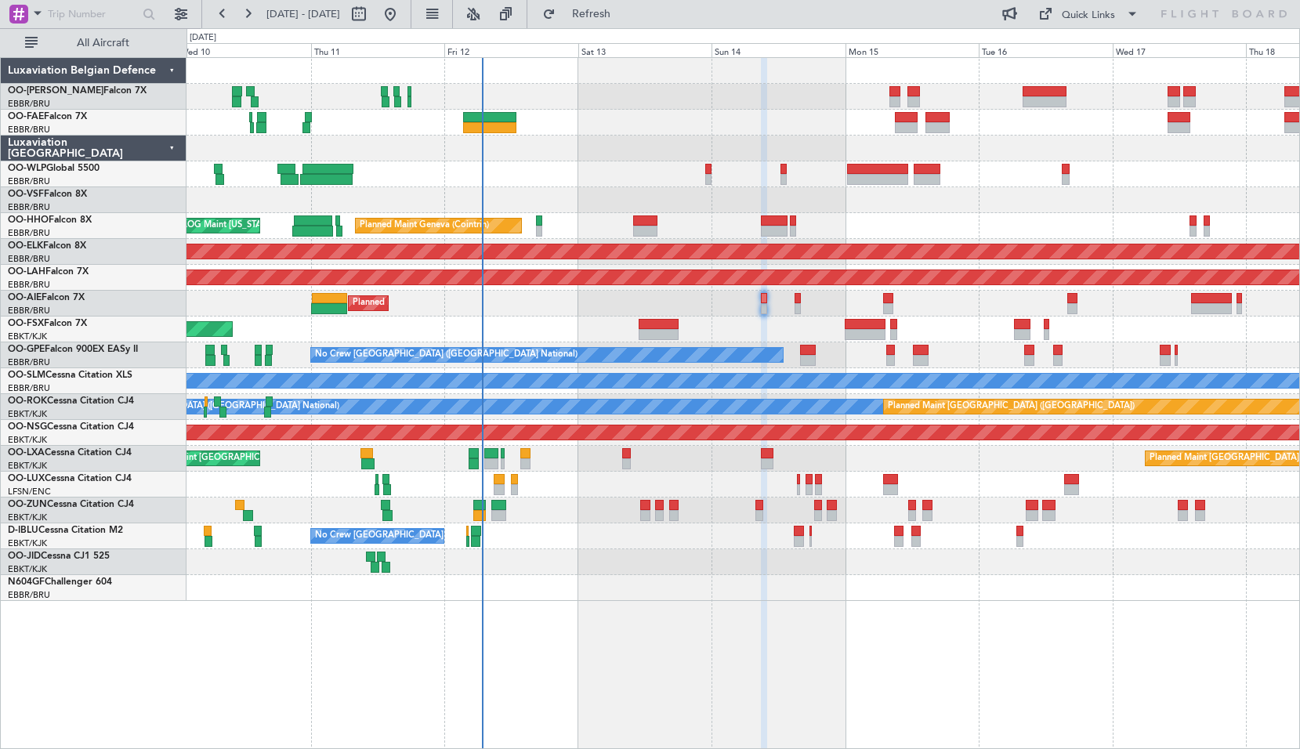
type input "0"
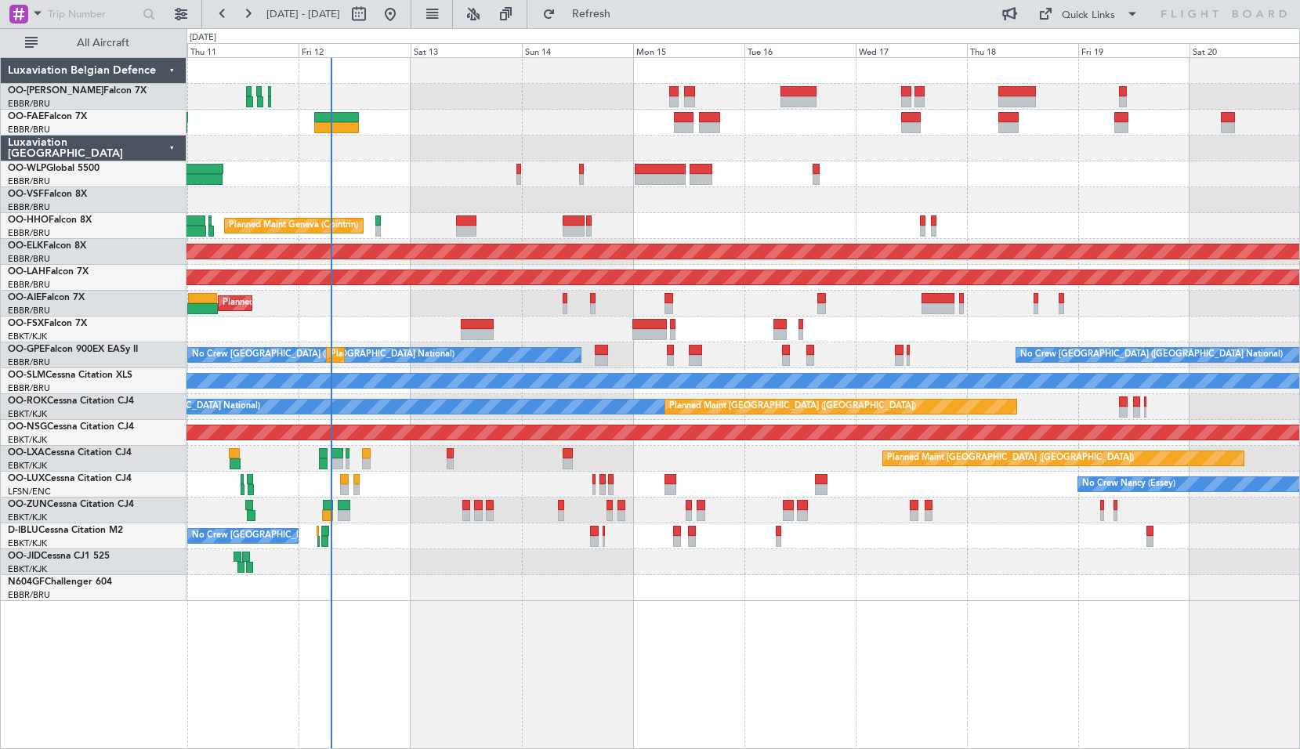
click at [905, 320] on div "Planned Maint Kortrijk-[GEOGRAPHIC_DATA]" at bounding box center [743, 330] width 1113 height 26
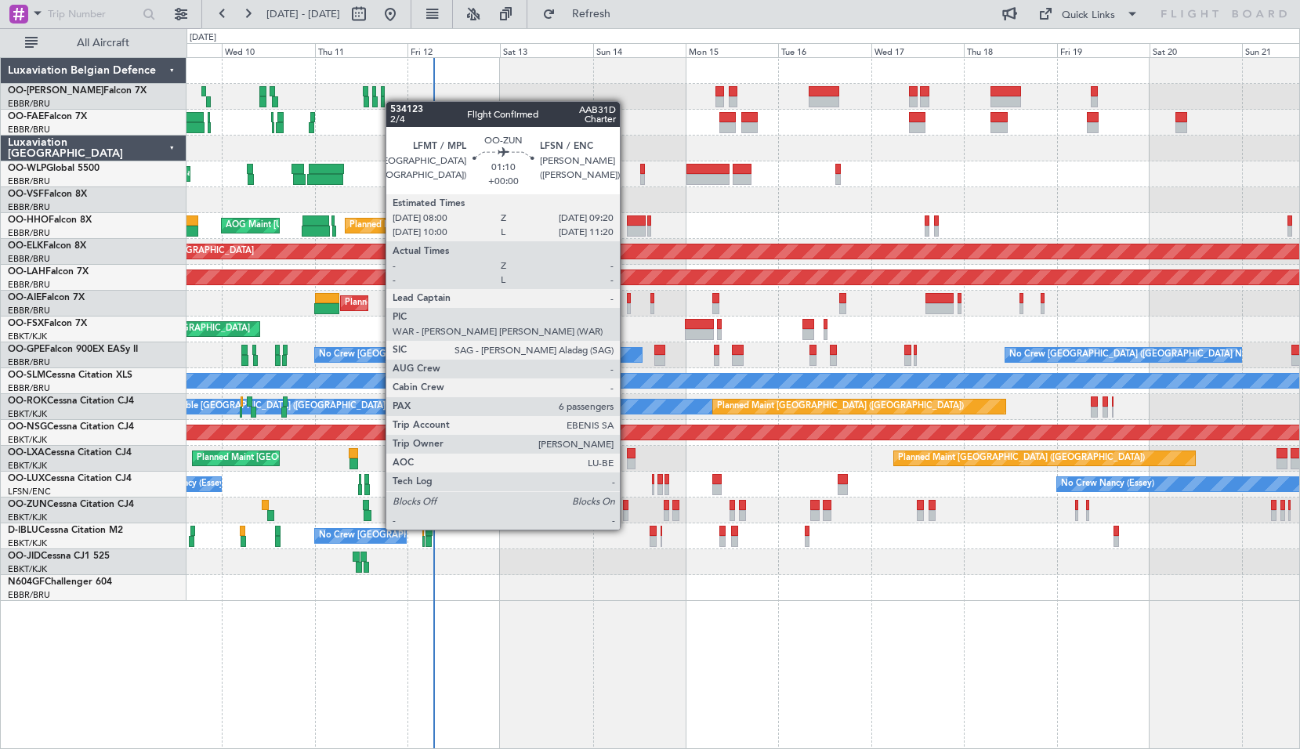
click at [627, 514] on div at bounding box center [625, 515] width 5 height 11
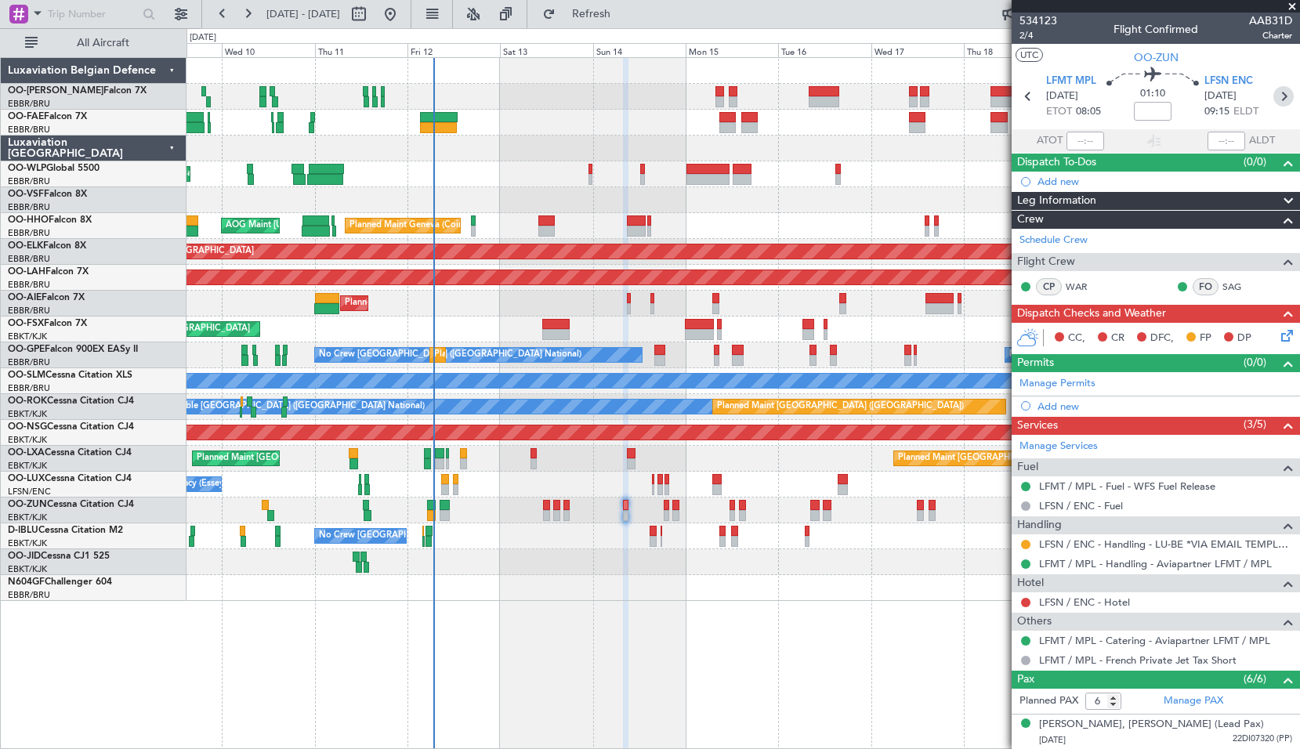
click at [1280, 95] on icon at bounding box center [1284, 96] width 20 height 20
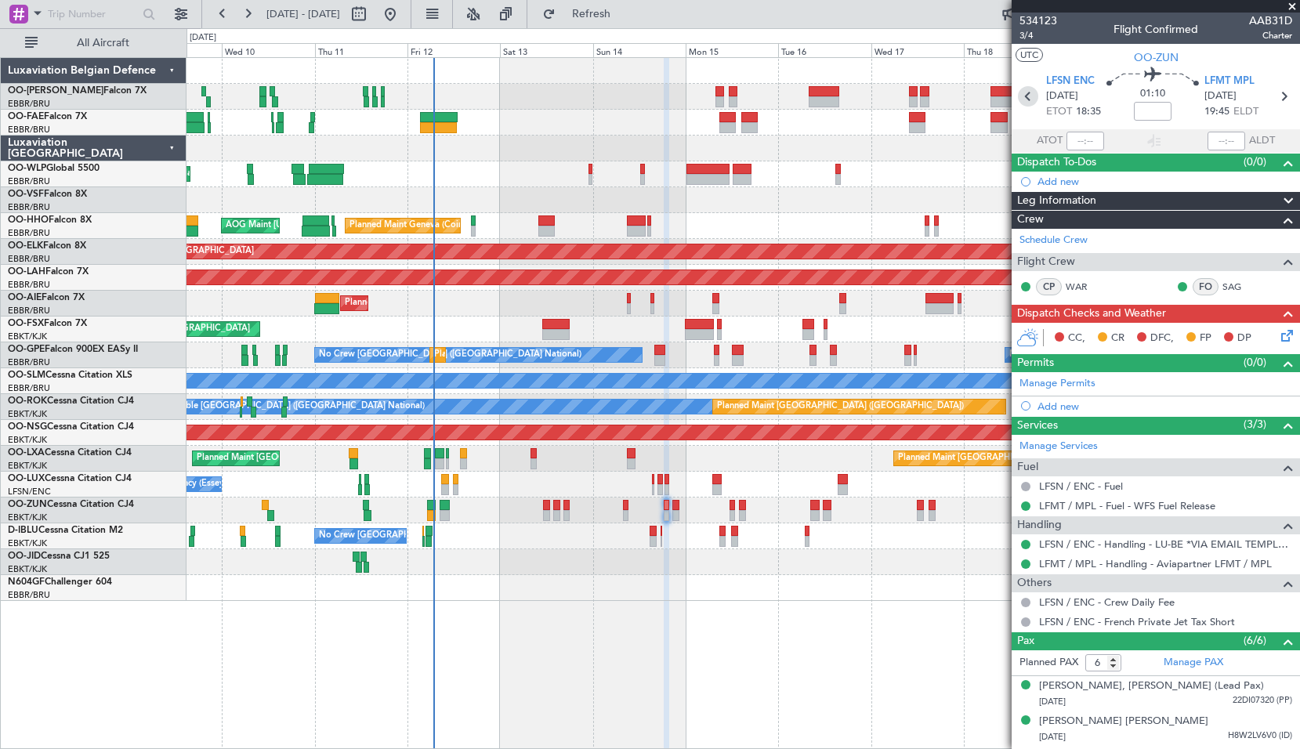
click at [1024, 100] on icon at bounding box center [1028, 96] width 20 height 20
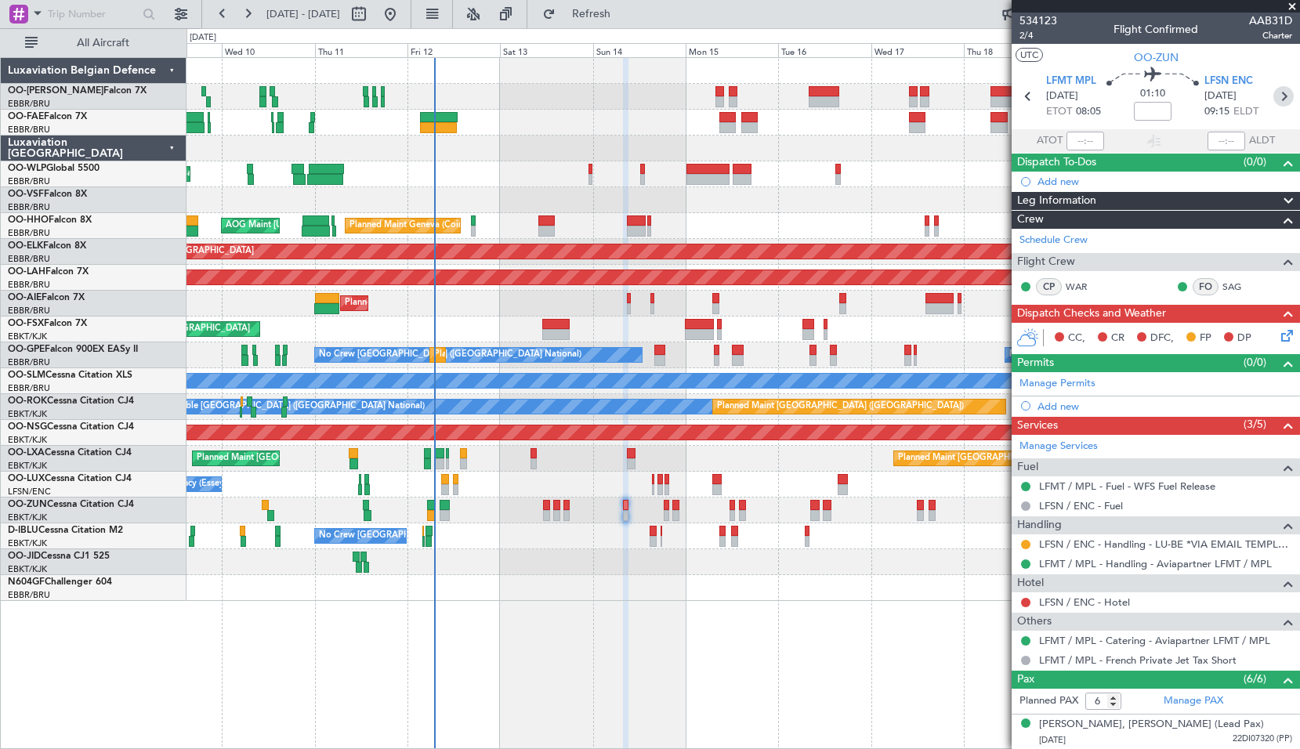
click at [1277, 92] on icon at bounding box center [1284, 96] width 20 height 20
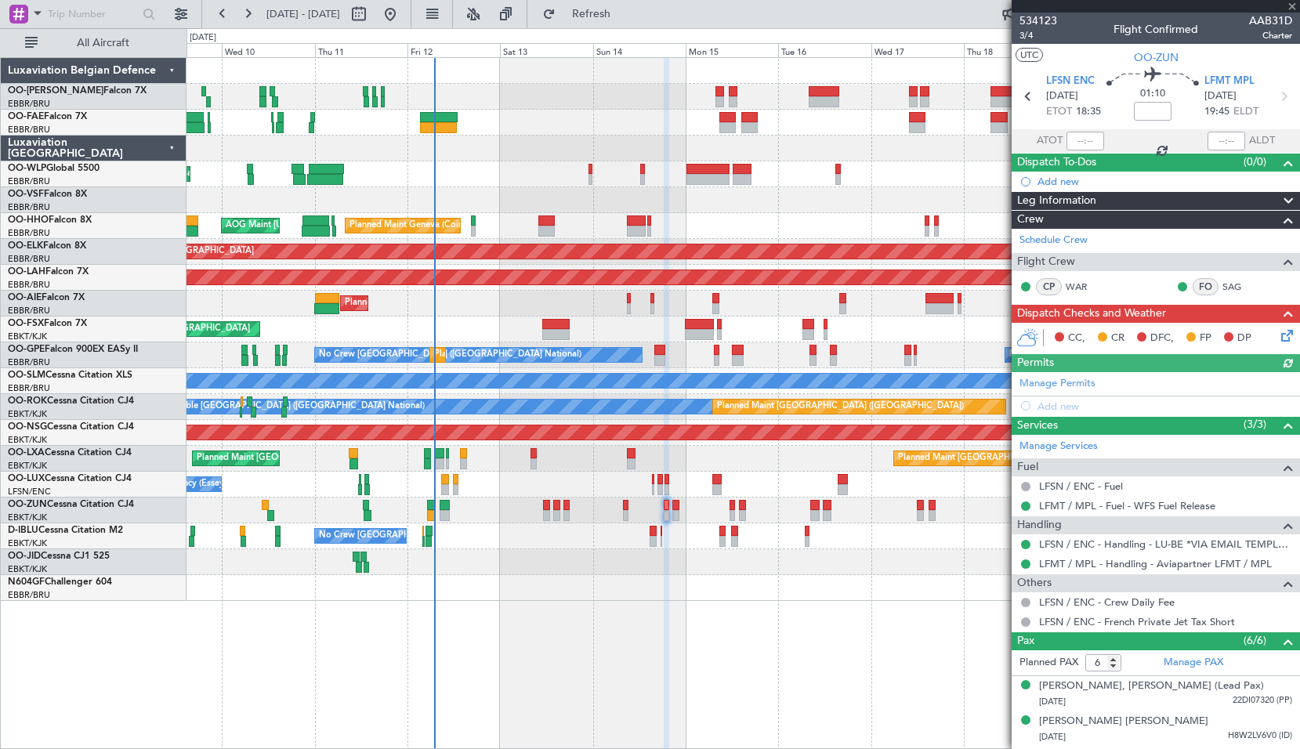
click at [1274, 90] on icon at bounding box center [1284, 96] width 20 height 20
click at [1279, 92] on icon at bounding box center [1284, 96] width 20 height 20
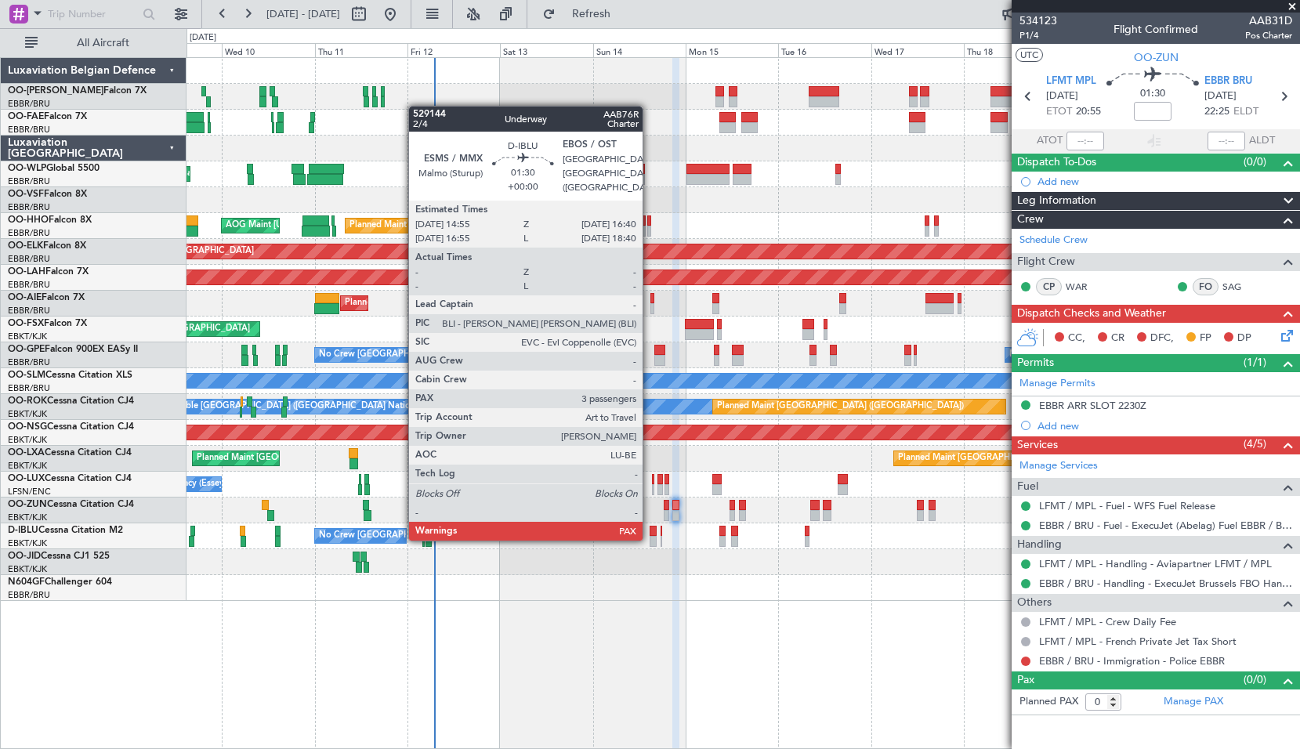
click at [650, 538] on div at bounding box center [653, 541] width 7 height 11
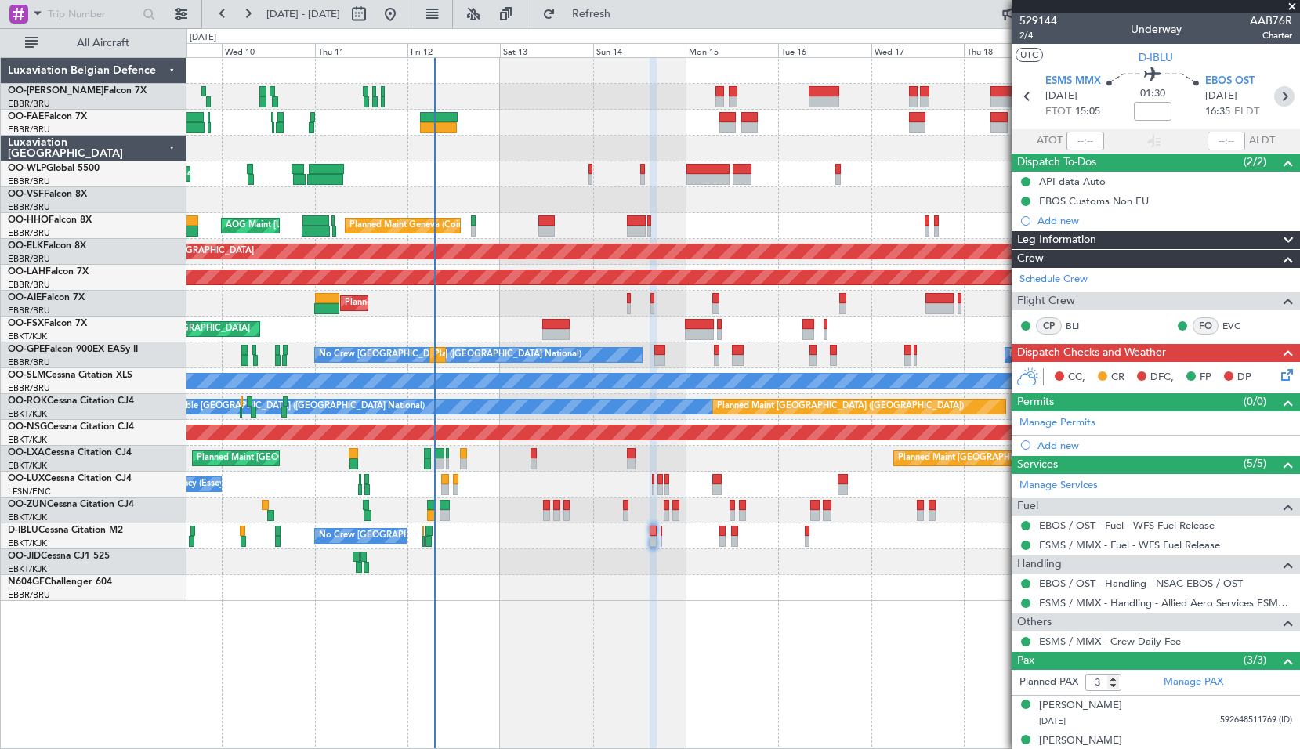
click at [1275, 91] on icon at bounding box center [1285, 96] width 20 height 20
type input "0"
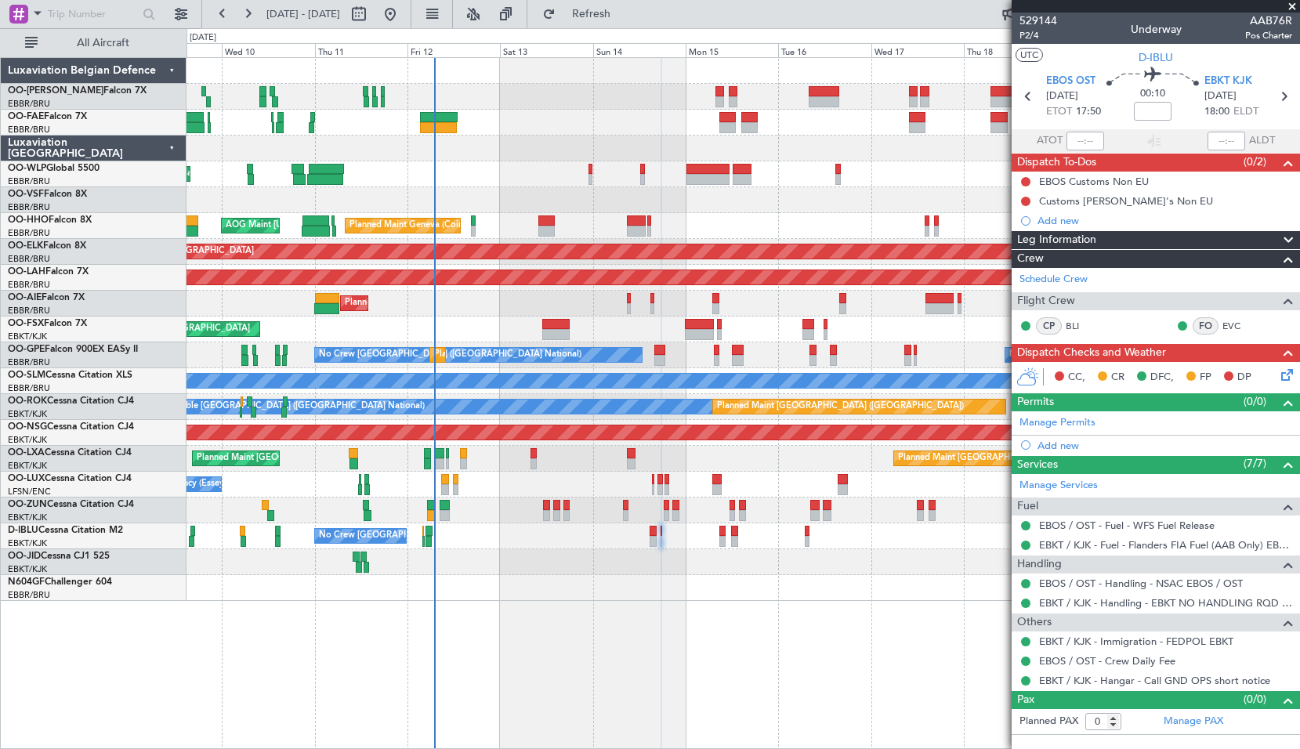
click at [1289, 2] on span at bounding box center [1293, 7] width 16 height 14
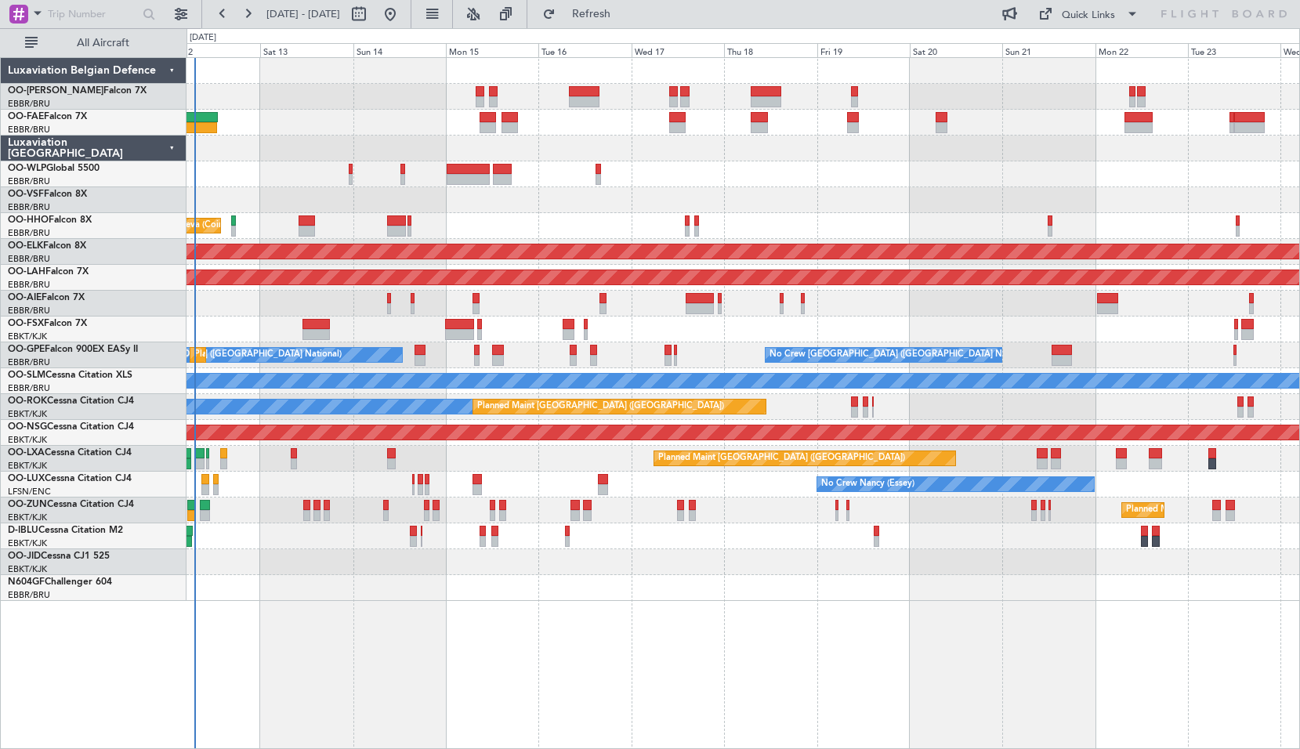
click at [777, 622] on div "Planned Maint Liege Planned Maint Geneva (Cointrin) AOG Maint New York (Teterbo…" at bounding box center [744, 403] width 1114 height 692
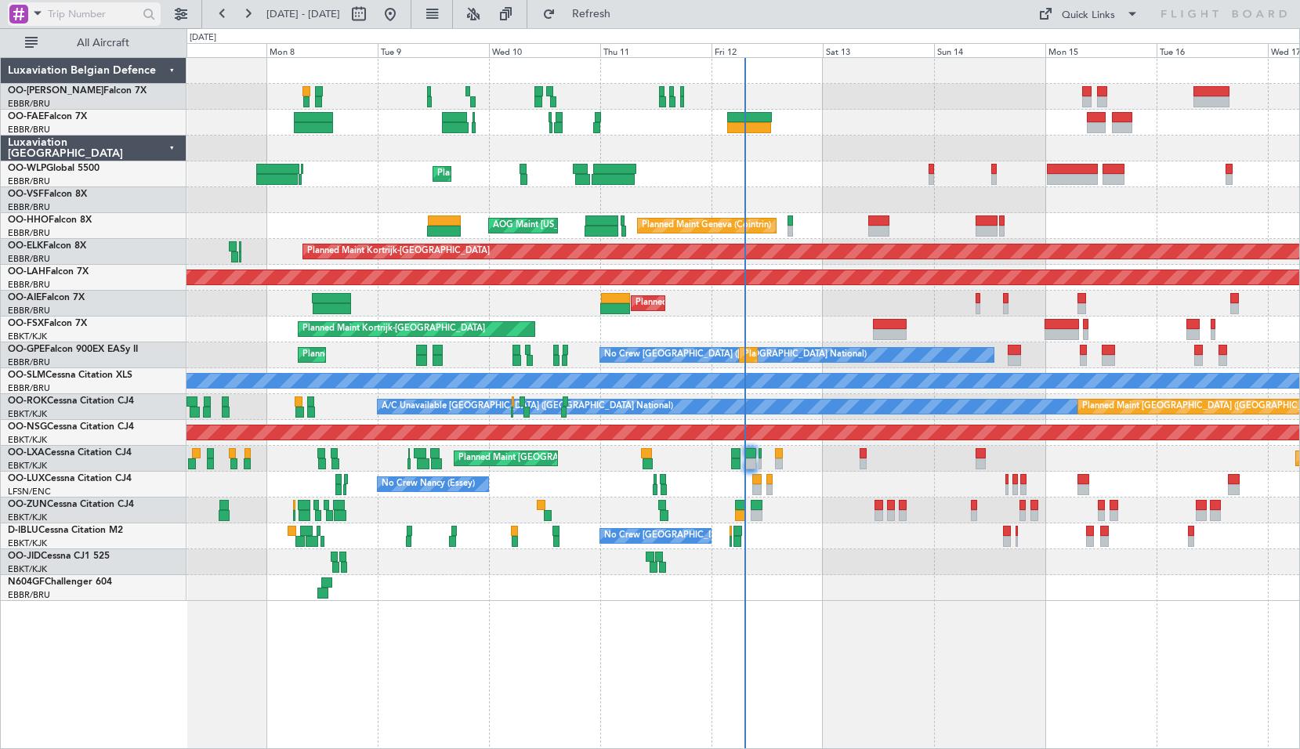
click at [44, 17] on span at bounding box center [37, 13] width 19 height 20
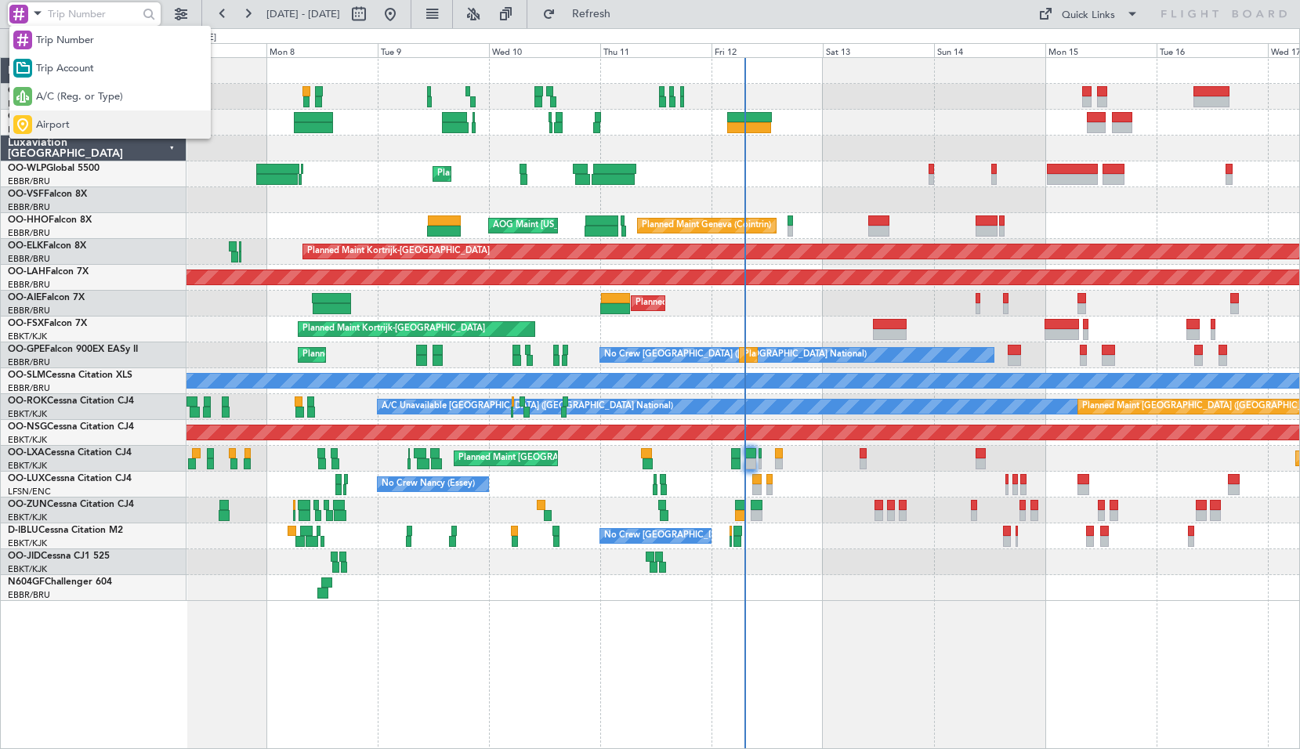
click at [56, 124] on span "Airport" at bounding box center [53, 126] width 34 height 16
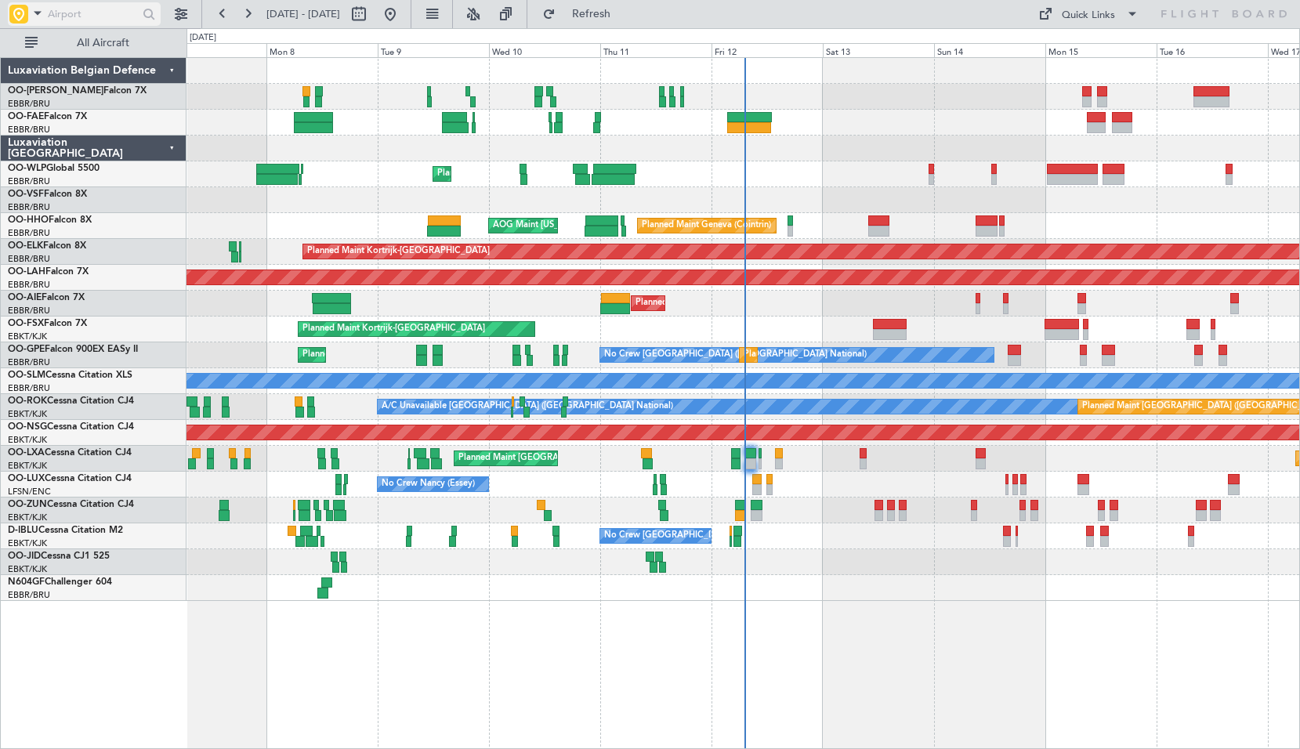
click at [41, 18] on span at bounding box center [37, 13] width 19 height 20
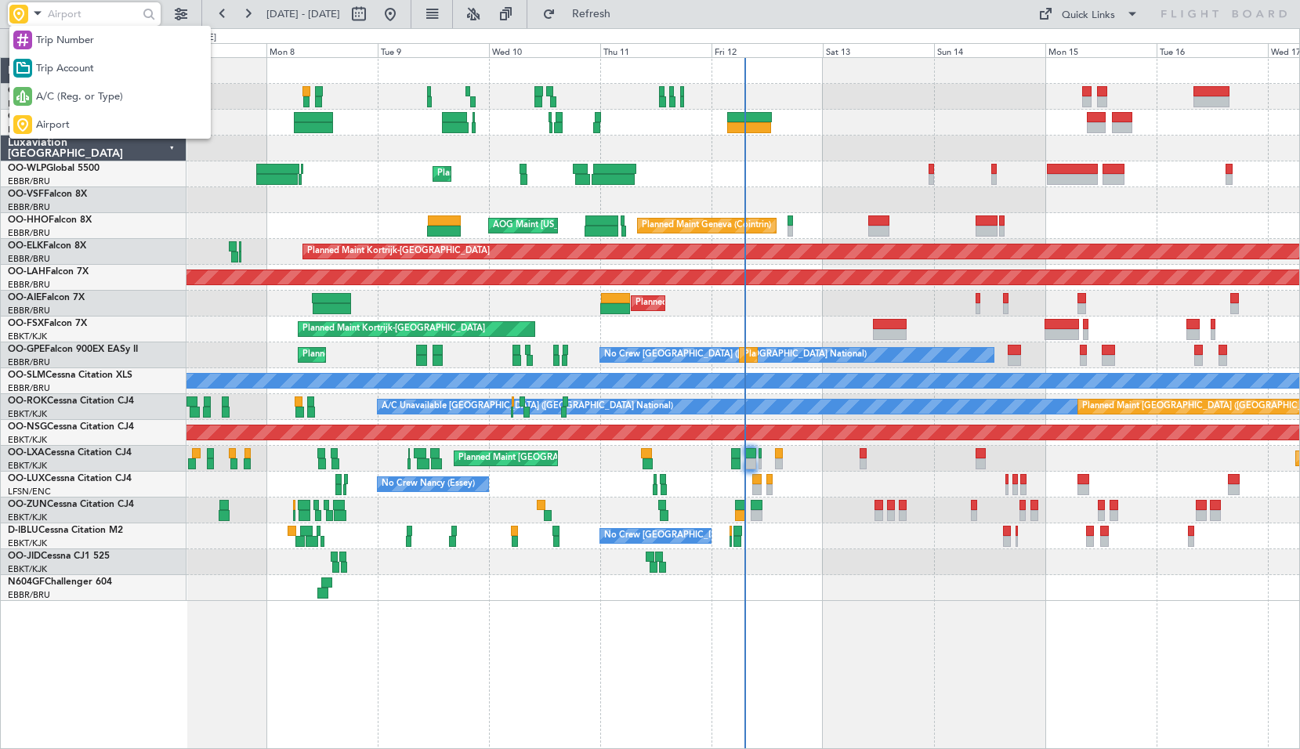
click at [90, 15] on div at bounding box center [650, 374] width 1300 height 749
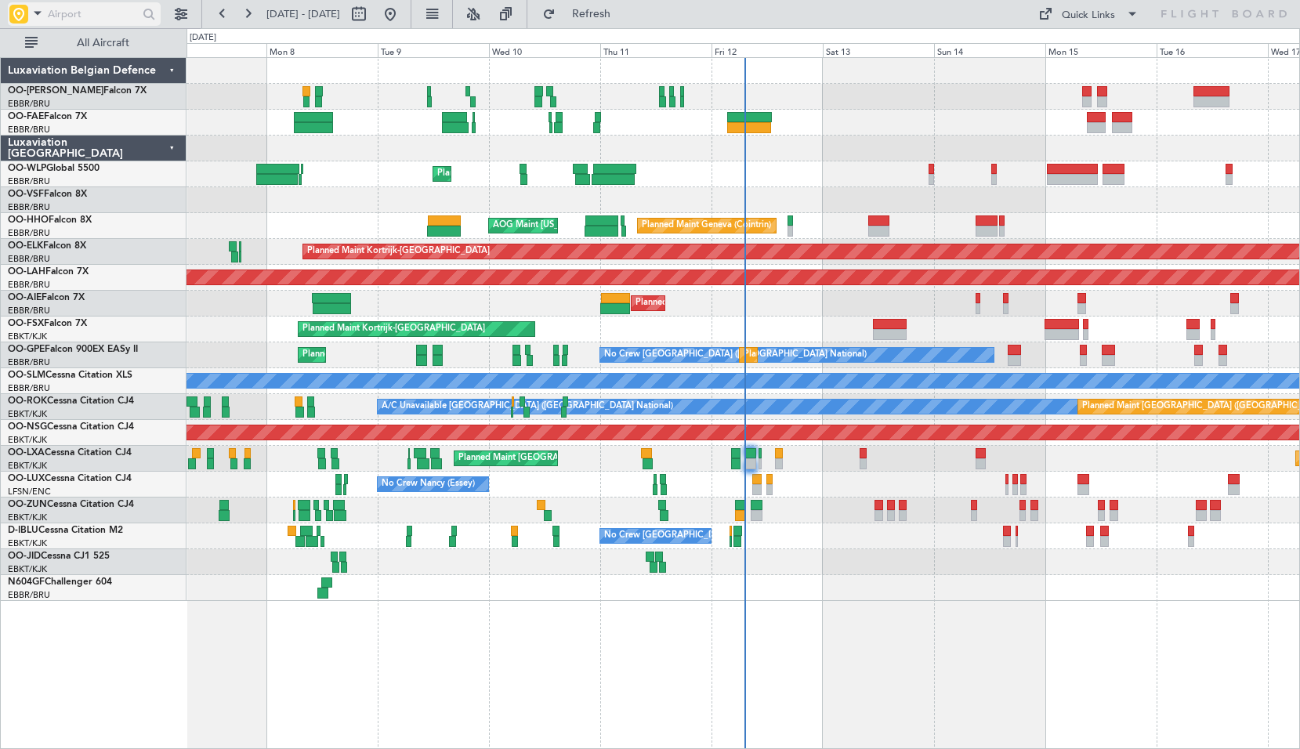
click at [87, 15] on input "text" at bounding box center [93, 14] width 90 height 24
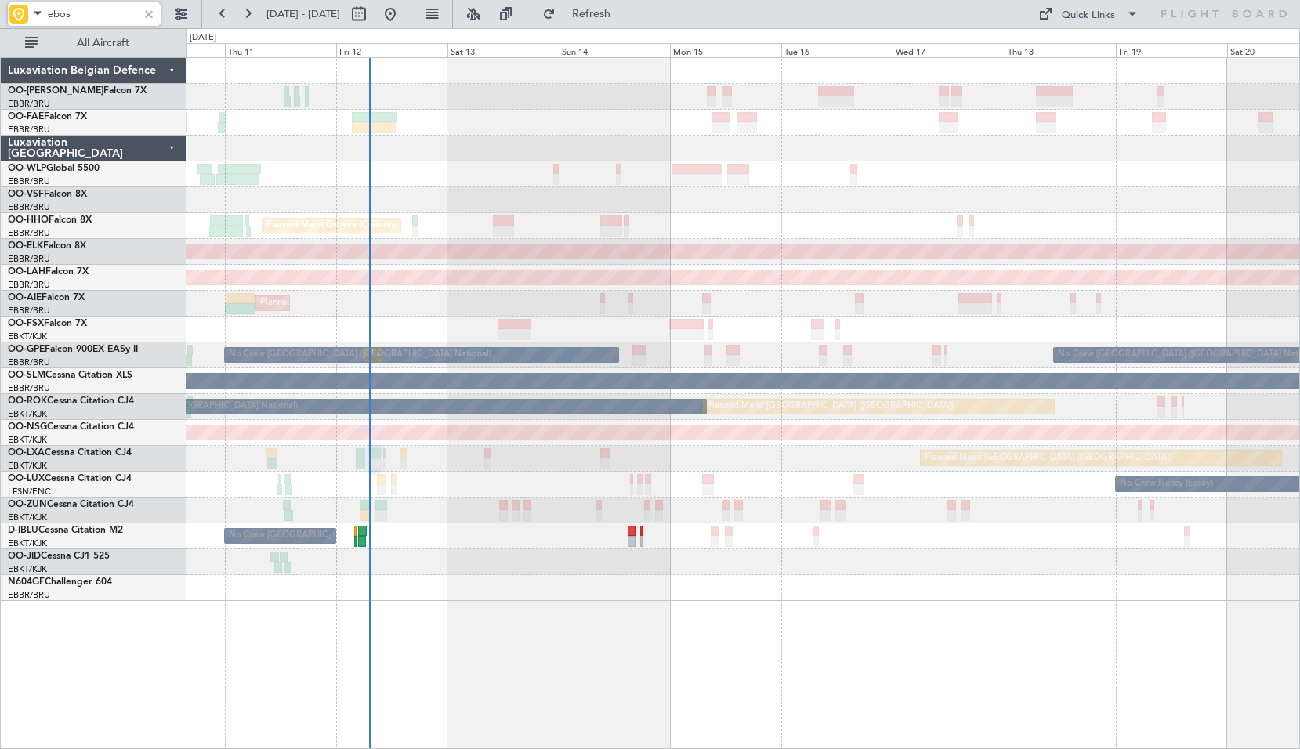
click at [796, 618] on div "Planned Maint Liege Planned Maint Geneva (Cointrin) AOG Maint New York (Teterbo…" at bounding box center [744, 403] width 1114 height 692
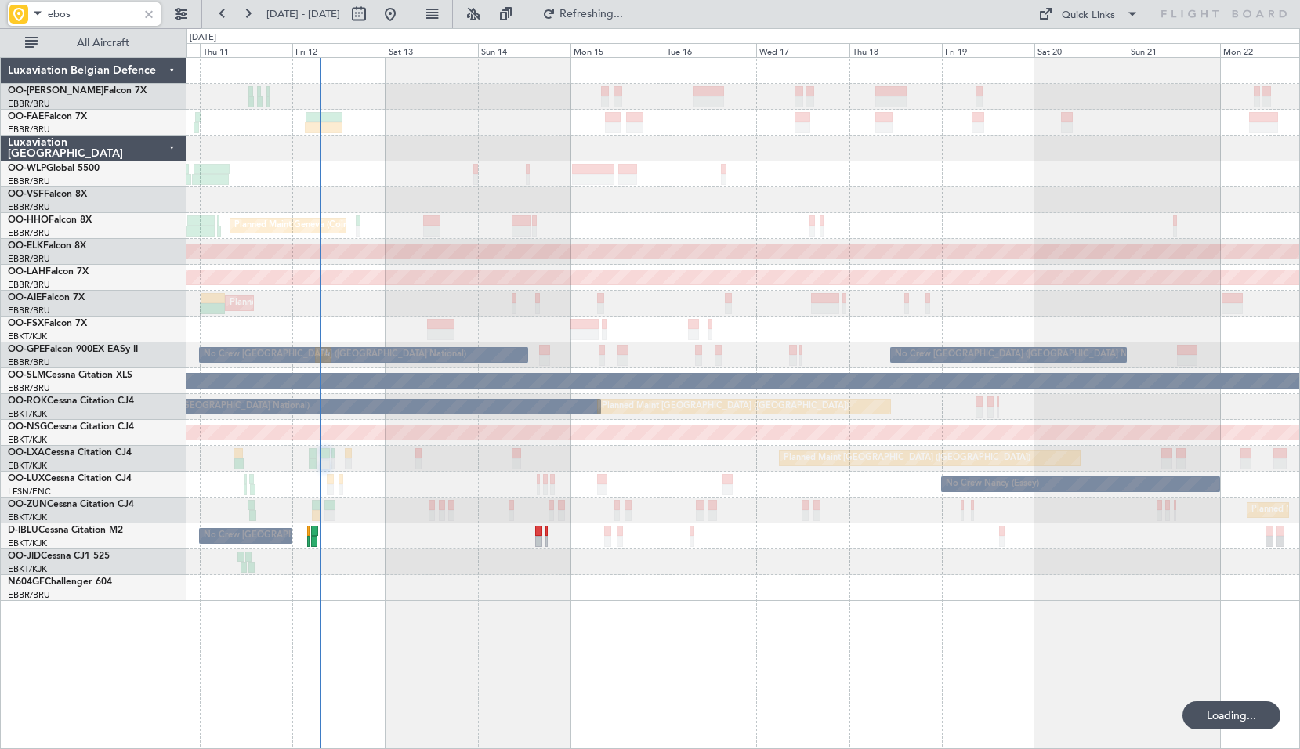
click at [924, 625] on div "Planned Maint Liege Planned Maint Geneva (Cointrin) AOG Maint New York (Teterbo…" at bounding box center [744, 403] width 1114 height 692
click at [99, 16] on input "ebos" at bounding box center [93, 14] width 90 height 24
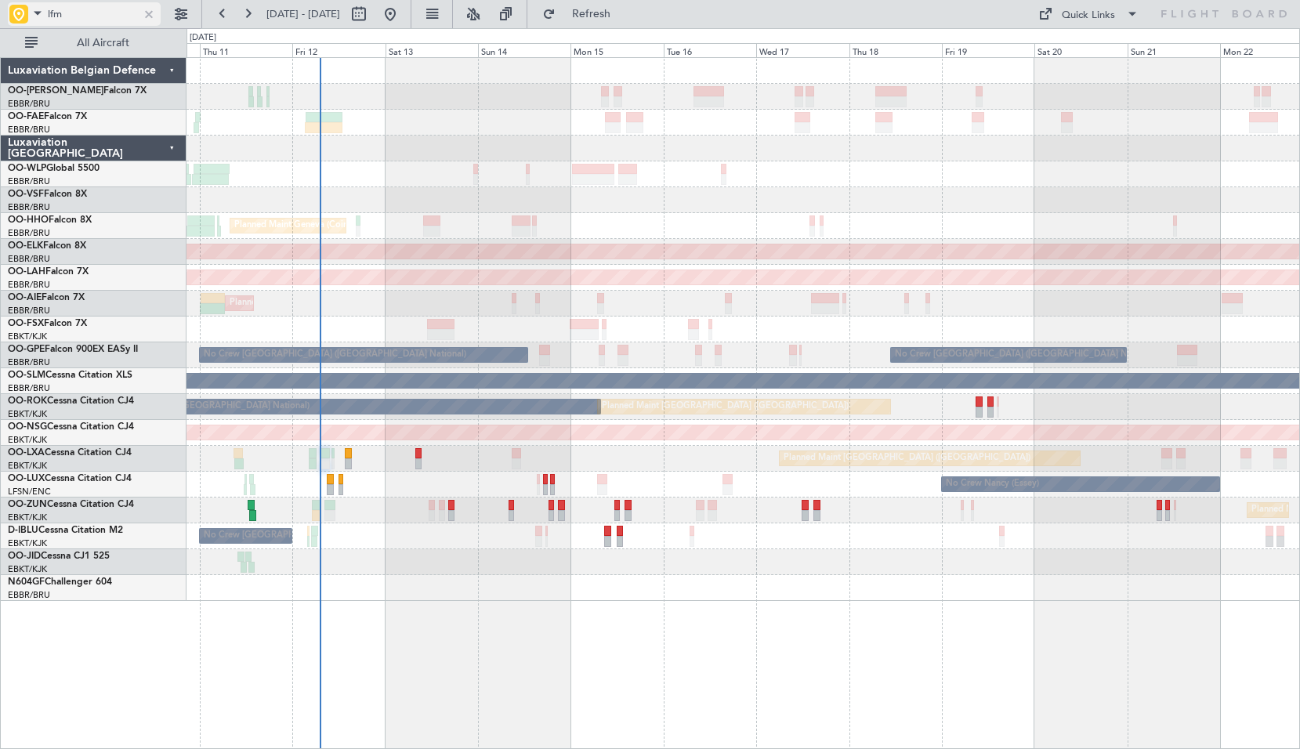
click at [70, 20] on input "lfm" at bounding box center [93, 14] width 90 height 24
click at [89, 19] on input "egwu" at bounding box center [93, 14] width 90 height 24
type input "LFMN"
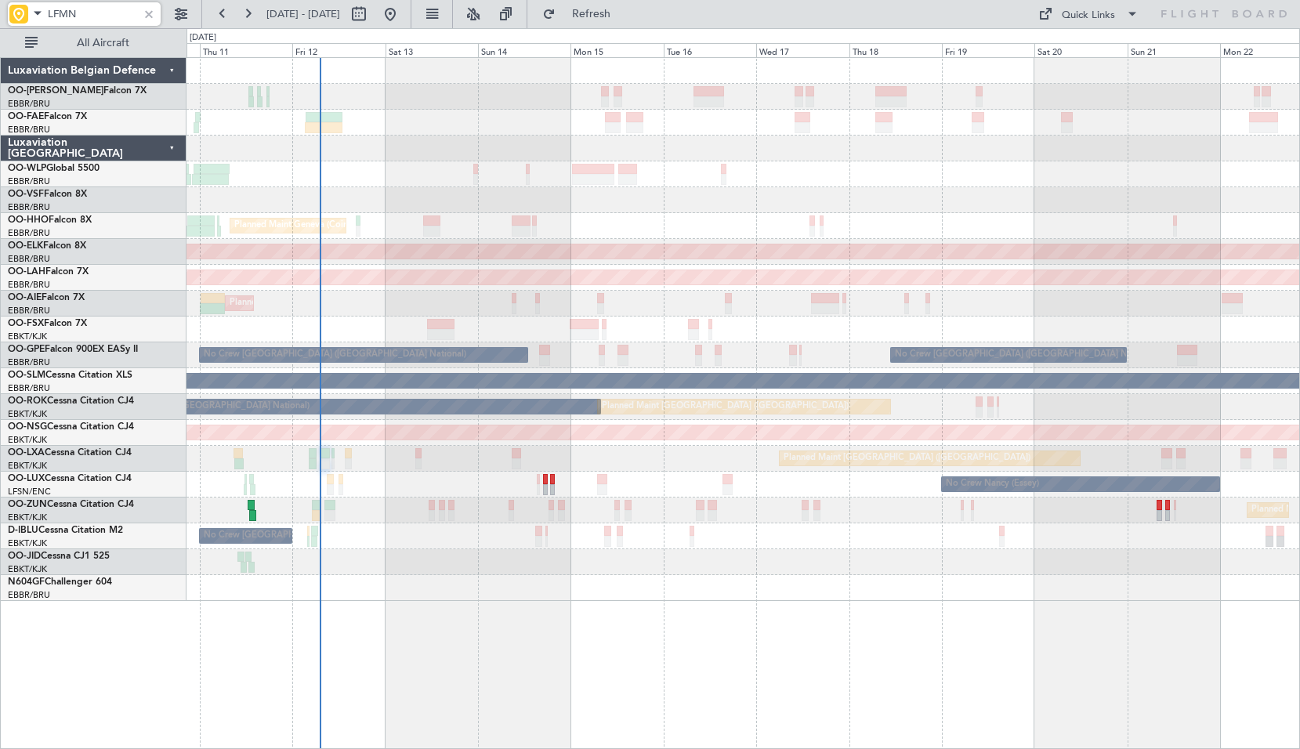
click at [150, 13] on div at bounding box center [148, 13] width 17 height 17
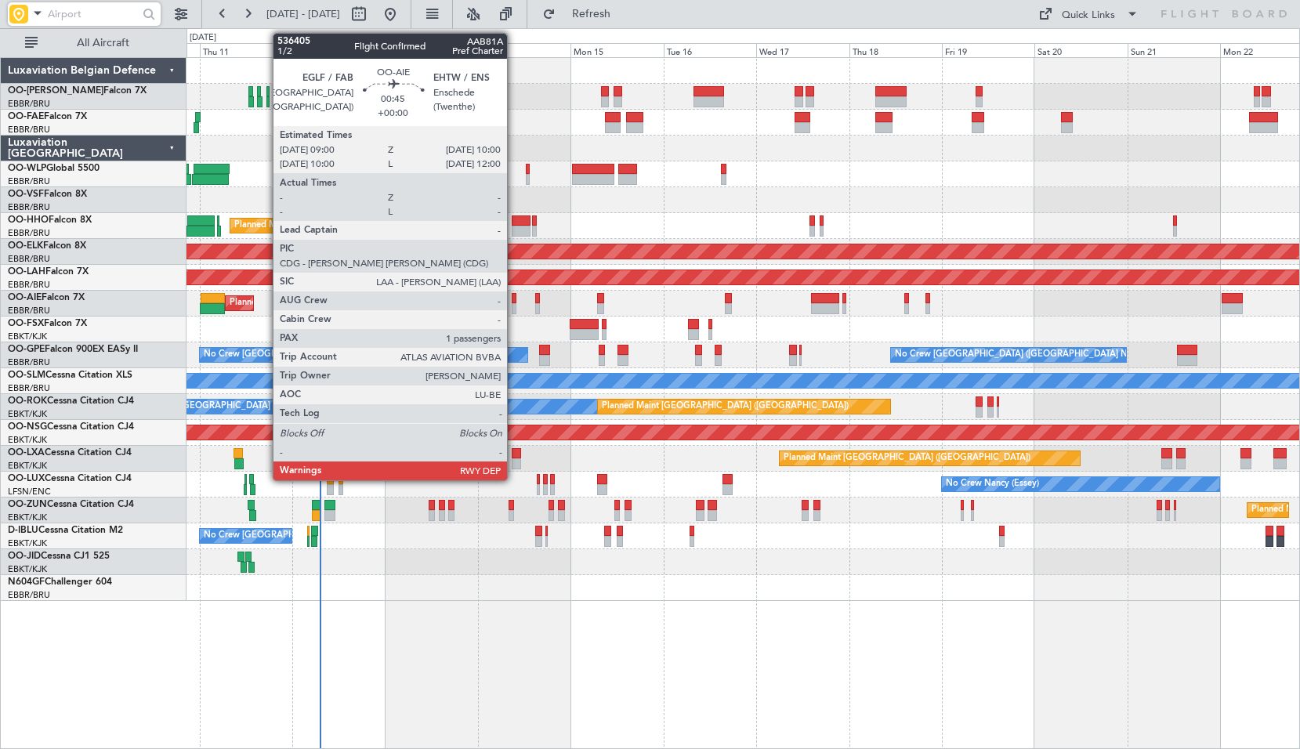
click at [514, 306] on div at bounding box center [514, 308] width 4 height 11
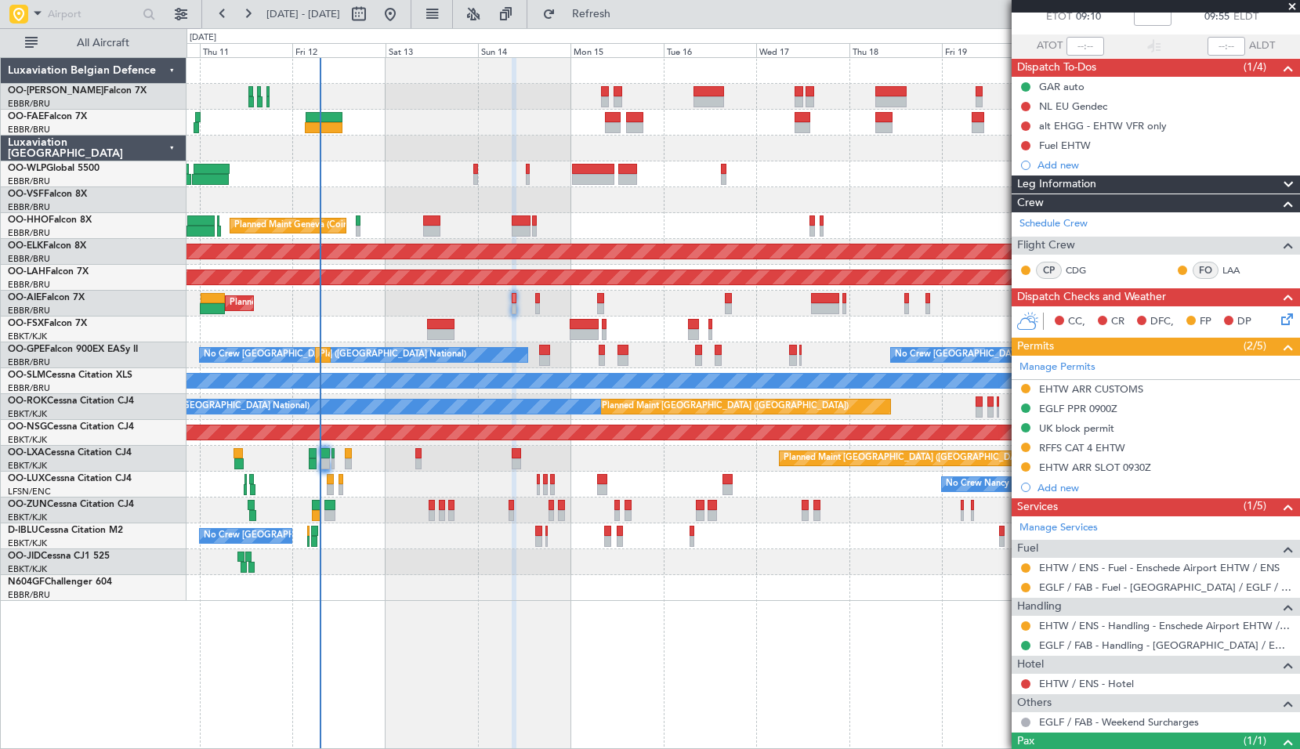
scroll to position [94, 0]
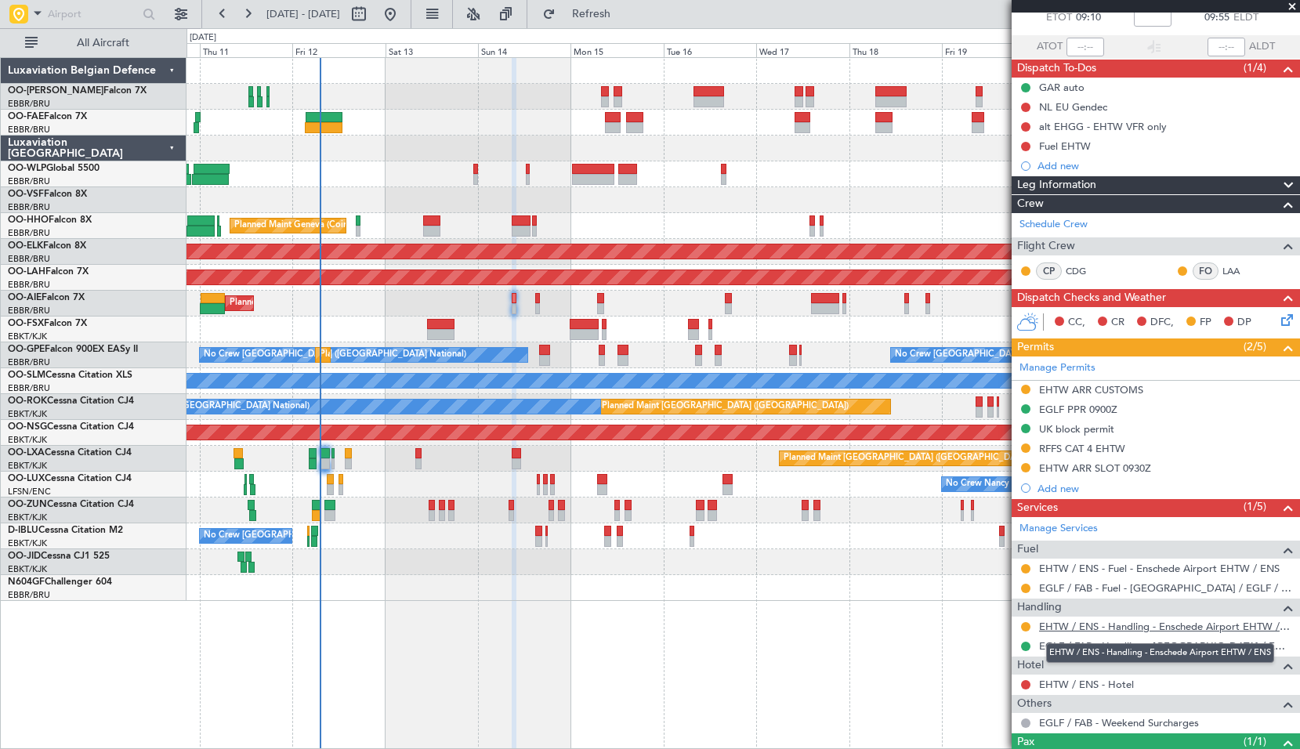
click at [1173, 626] on link "EHTW / ENS - Handling - Enschede Airport EHTW / ENS" at bounding box center [1165, 626] width 253 height 13
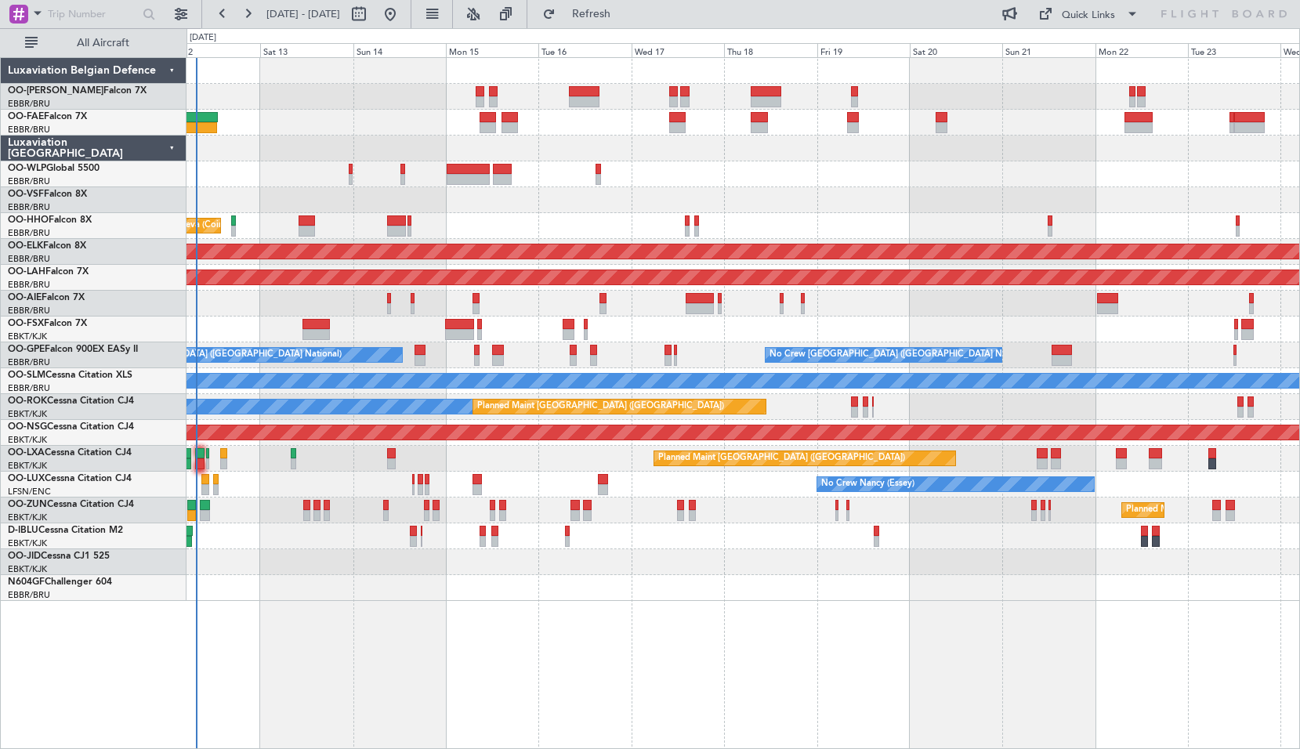
click at [257, 604] on div "Planned Maint Liege Planned Maint Geneva (Cointrin) AOG Maint New York (Teterbo…" at bounding box center [744, 403] width 1114 height 692
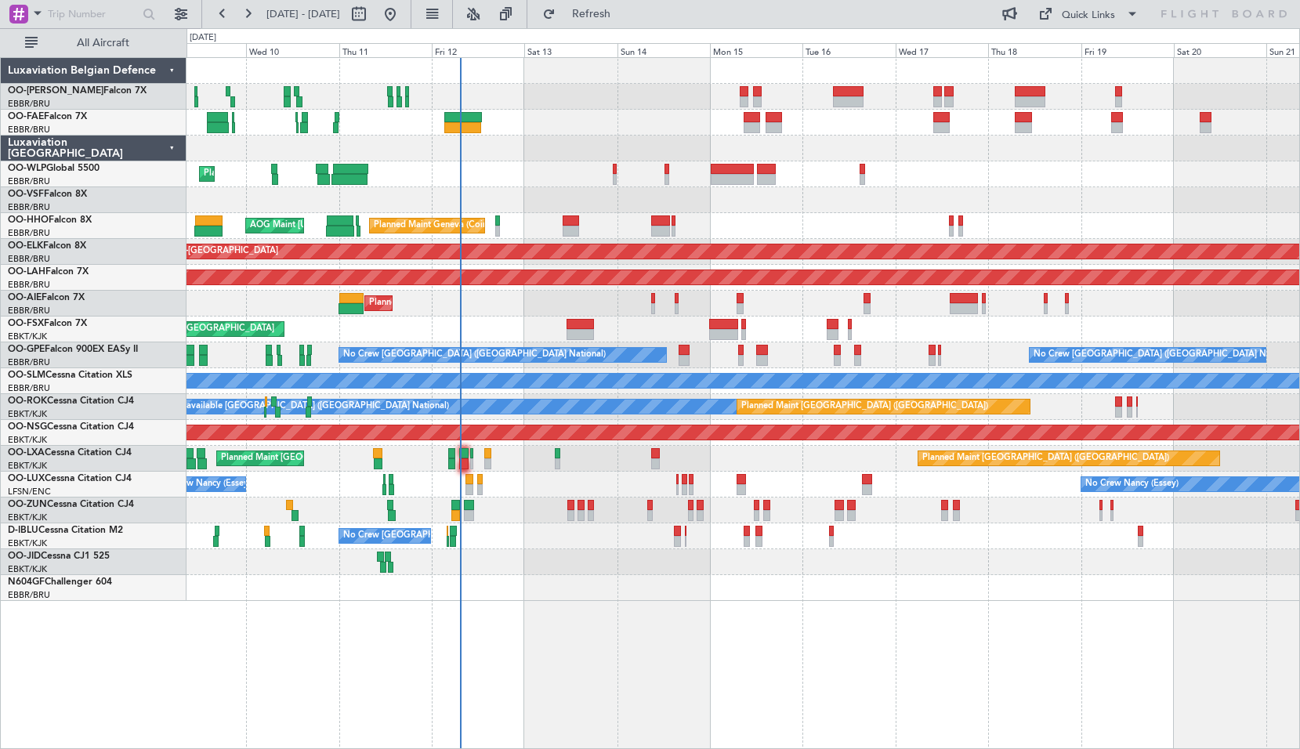
click at [731, 625] on div "Planned Maint Liege Planned Maint Geneva (Cointrin) AOG Maint New York (Teterbo…" at bounding box center [744, 403] width 1114 height 692
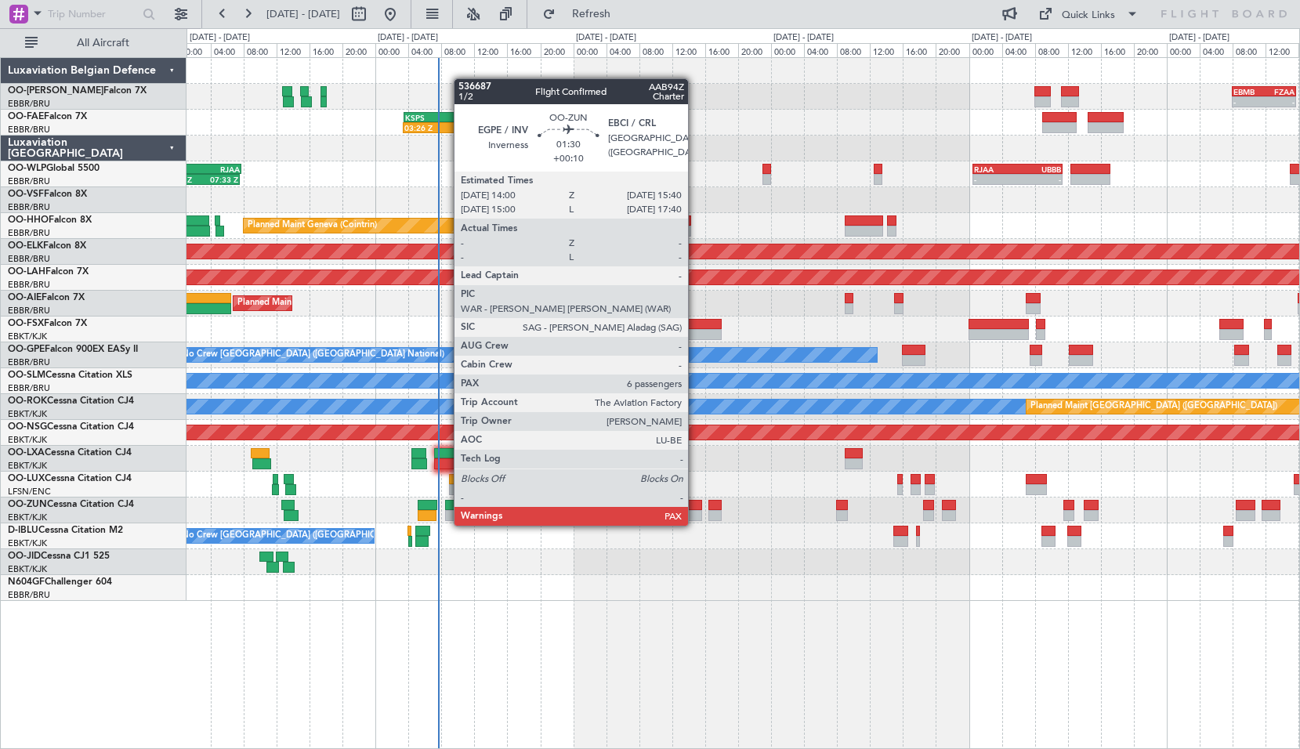
click at [695, 510] on div at bounding box center [695, 515] width 14 height 11
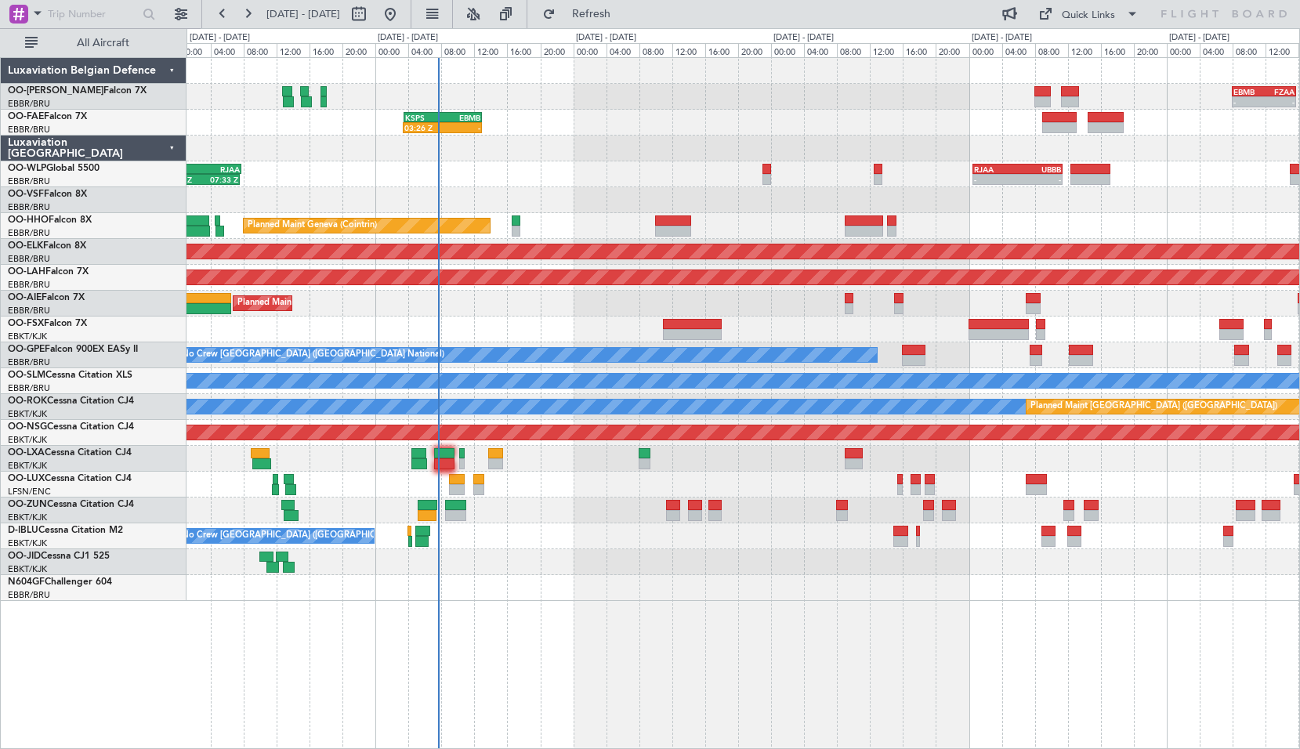
click at [715, 565] on div at bounding box center [743, 562] width 1113 height 26
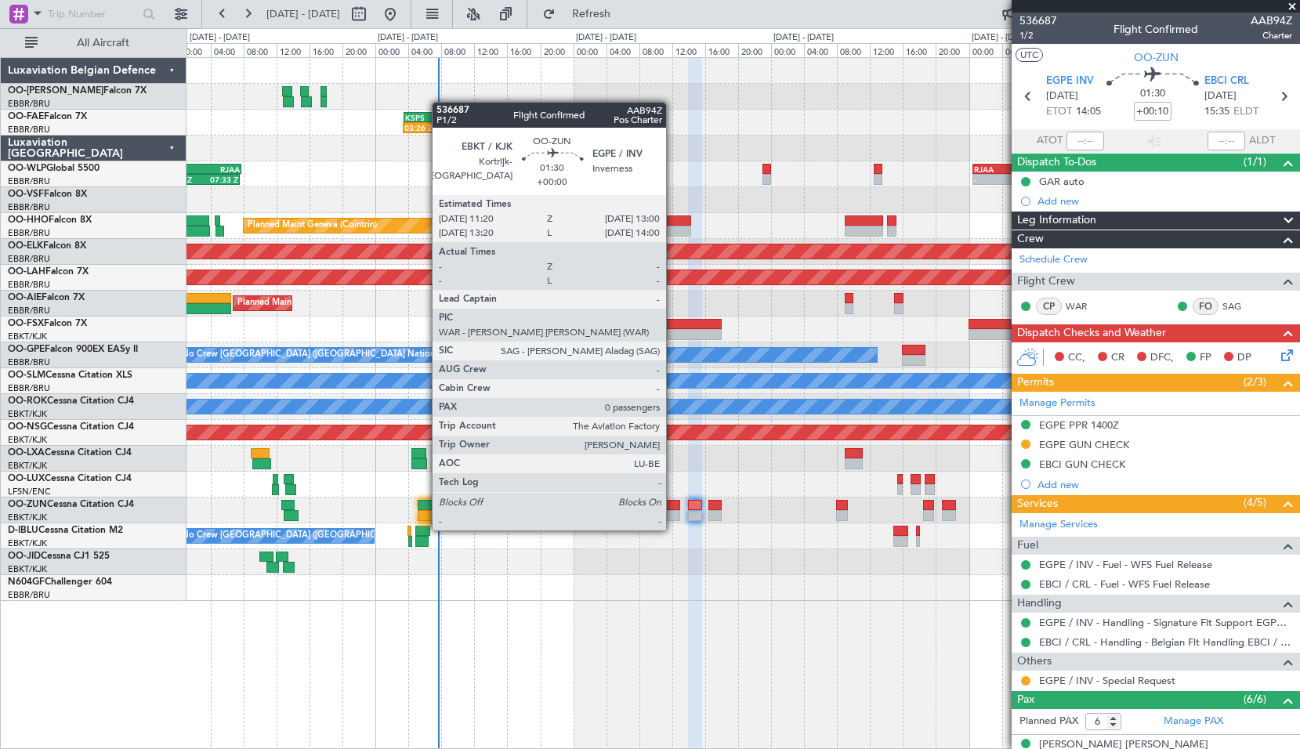
click at [673, 515] on div at bounding box center [673, 515] width 14 height 11
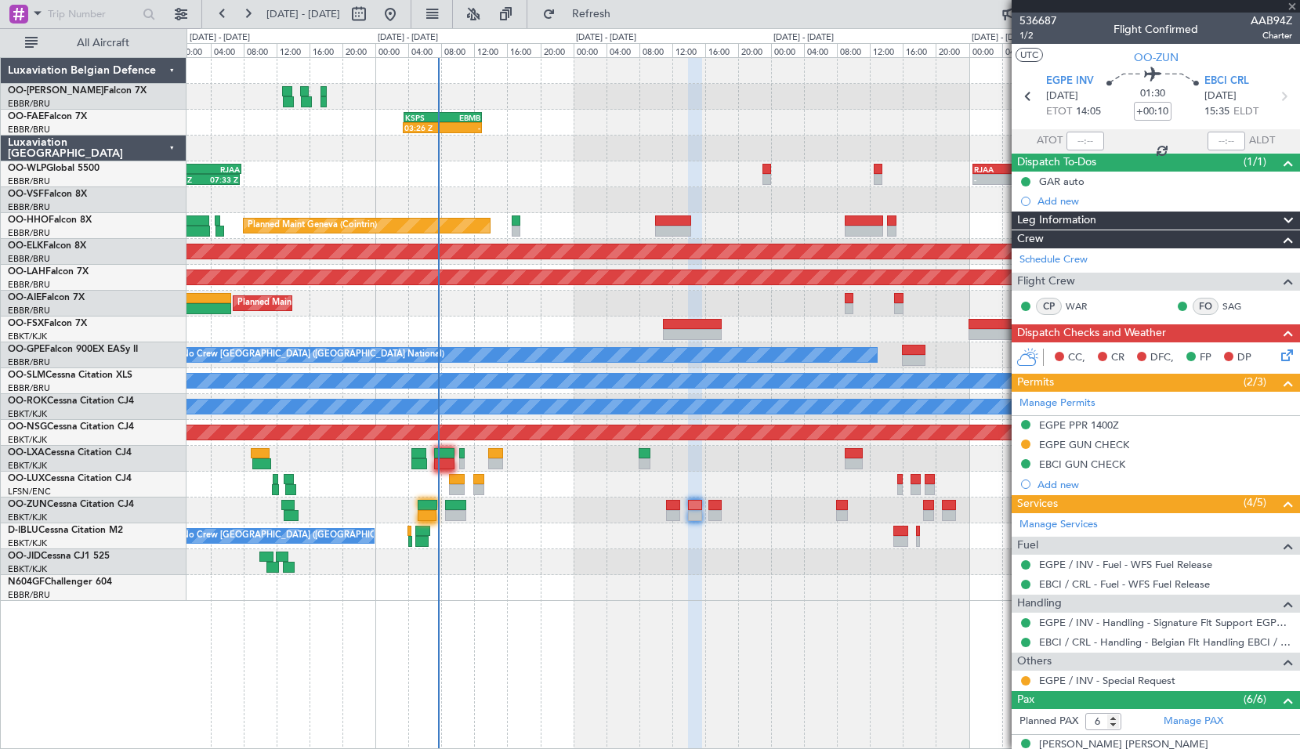
click at [771, 568] on div at bounding box center [743, 562] width 1113 height 26
type input "0"
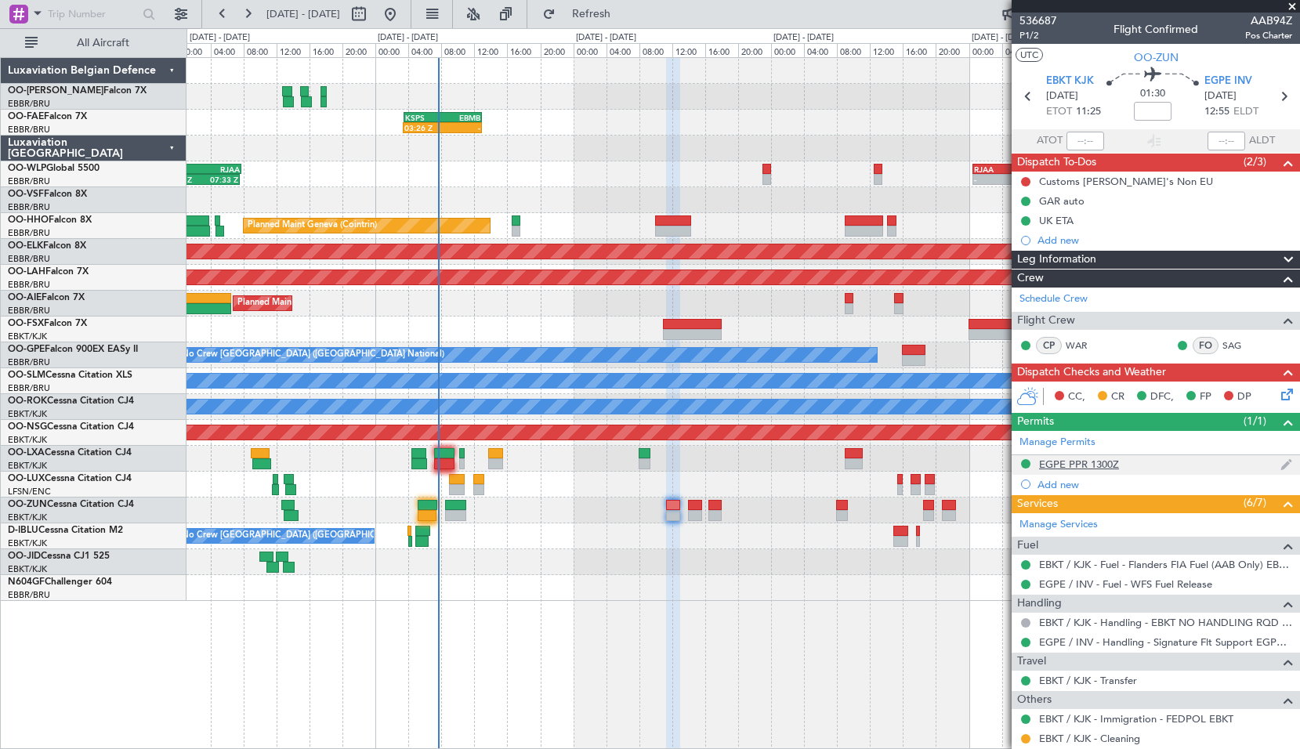
click at [1074, 460] on div "EGPE PPR 1300Z" at bounding box center [1079, 464] width 80 height 13
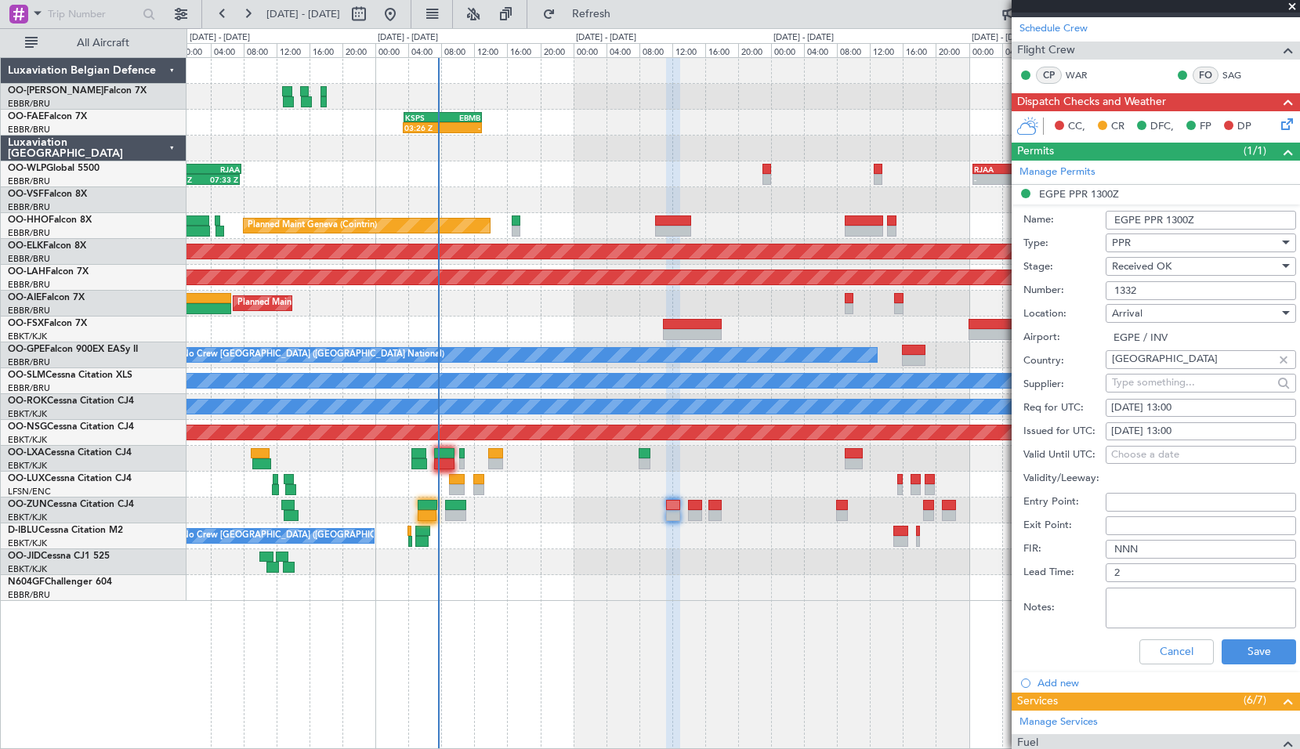
scroll to position [314, 0]
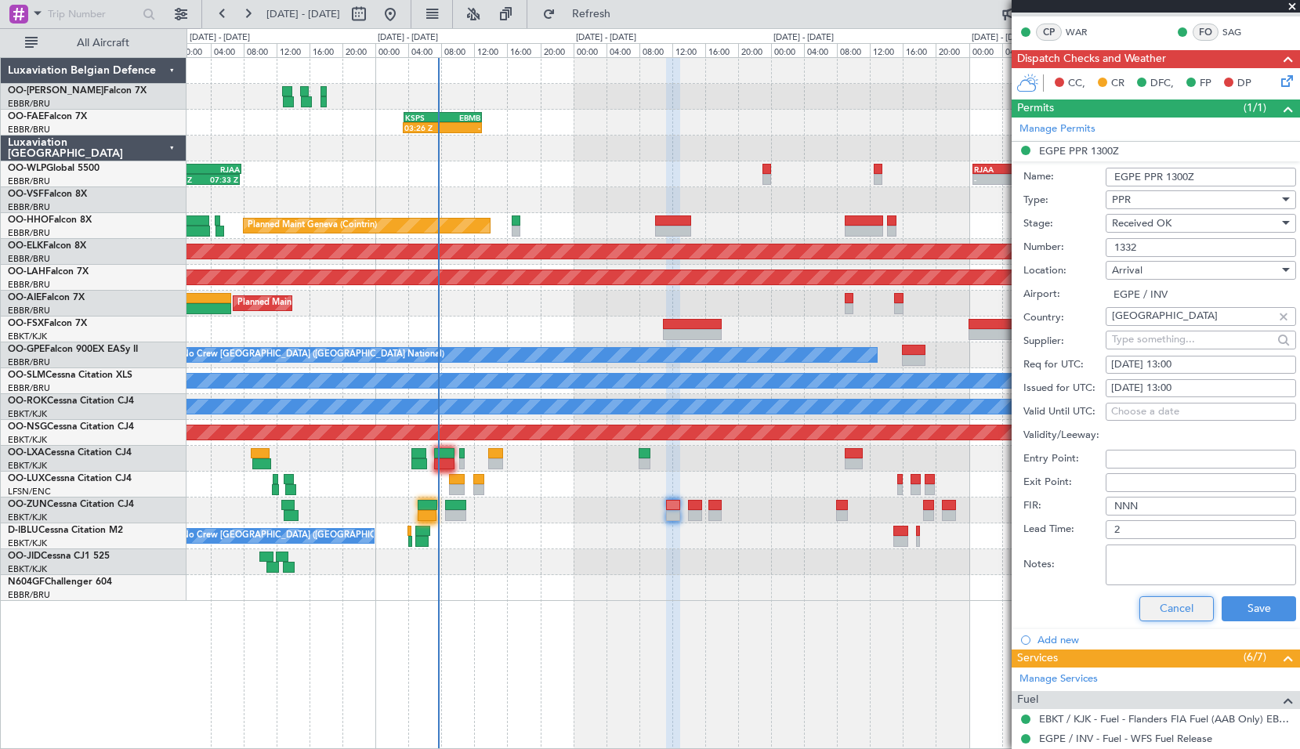
click at [1172, 609] on button "Cancel" at bounding box center [1177, 609] width 74 height 25
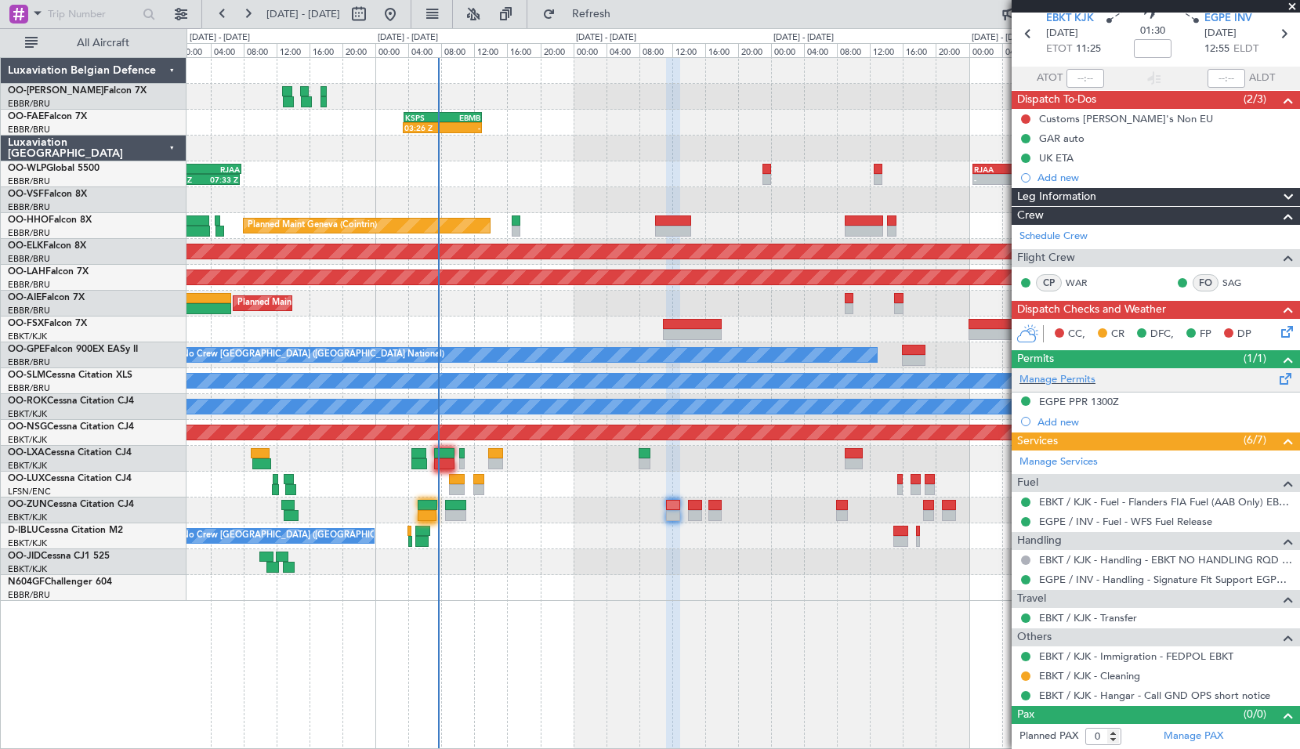
scroll to position [0, 0]
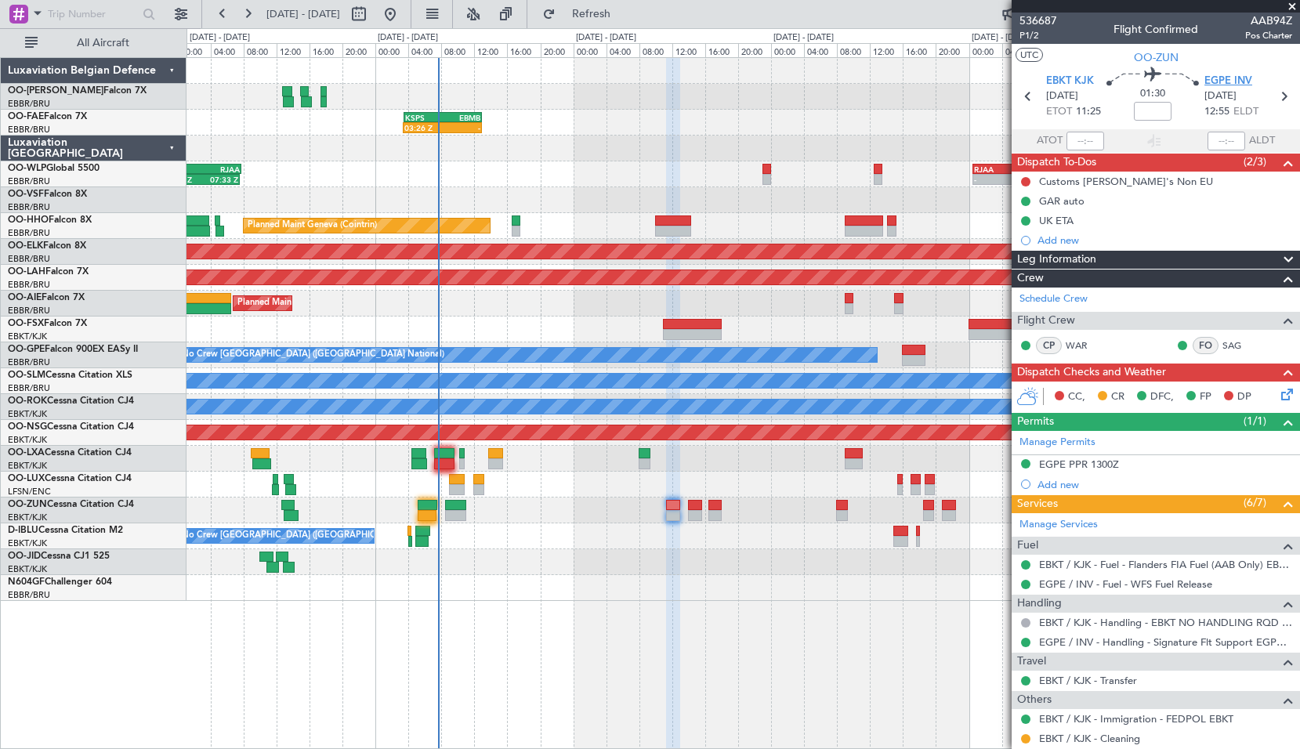
click at [1229, 76] on span "EGPE INV" at bounding box center [1229, 82] width 48 height 16
click at [1274, 101] on icon at bounding box center [1284, 96] width 20 height 20
type input "+00:10"
type input "6"
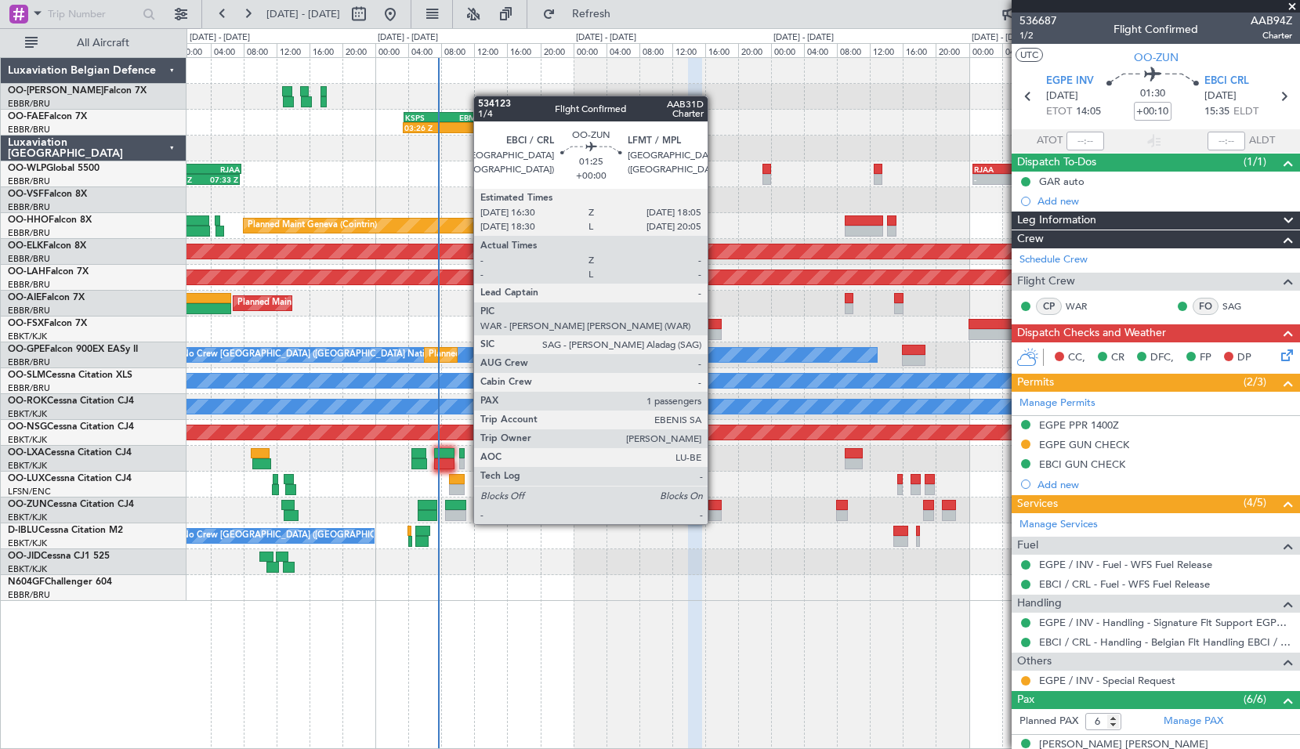
click at [715, 509] on div at bounding box center [715, 505] width 13 height 11
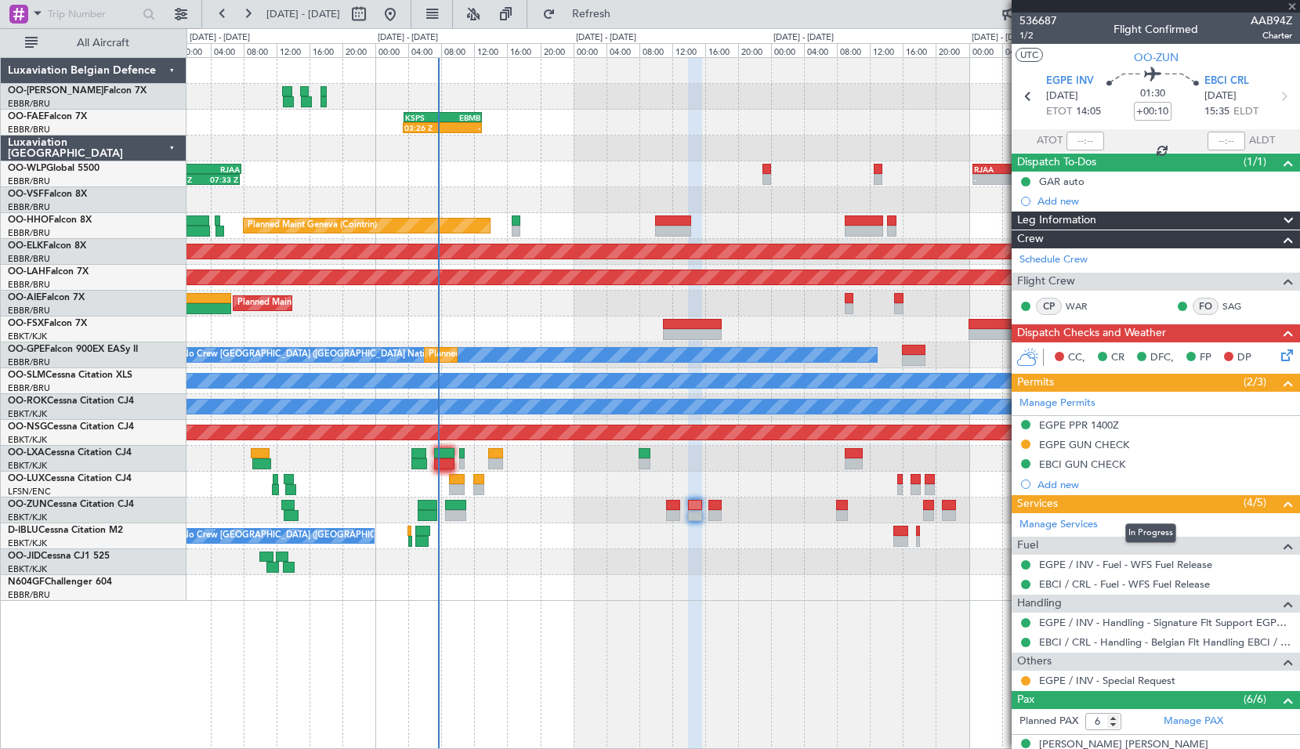
type input "1"
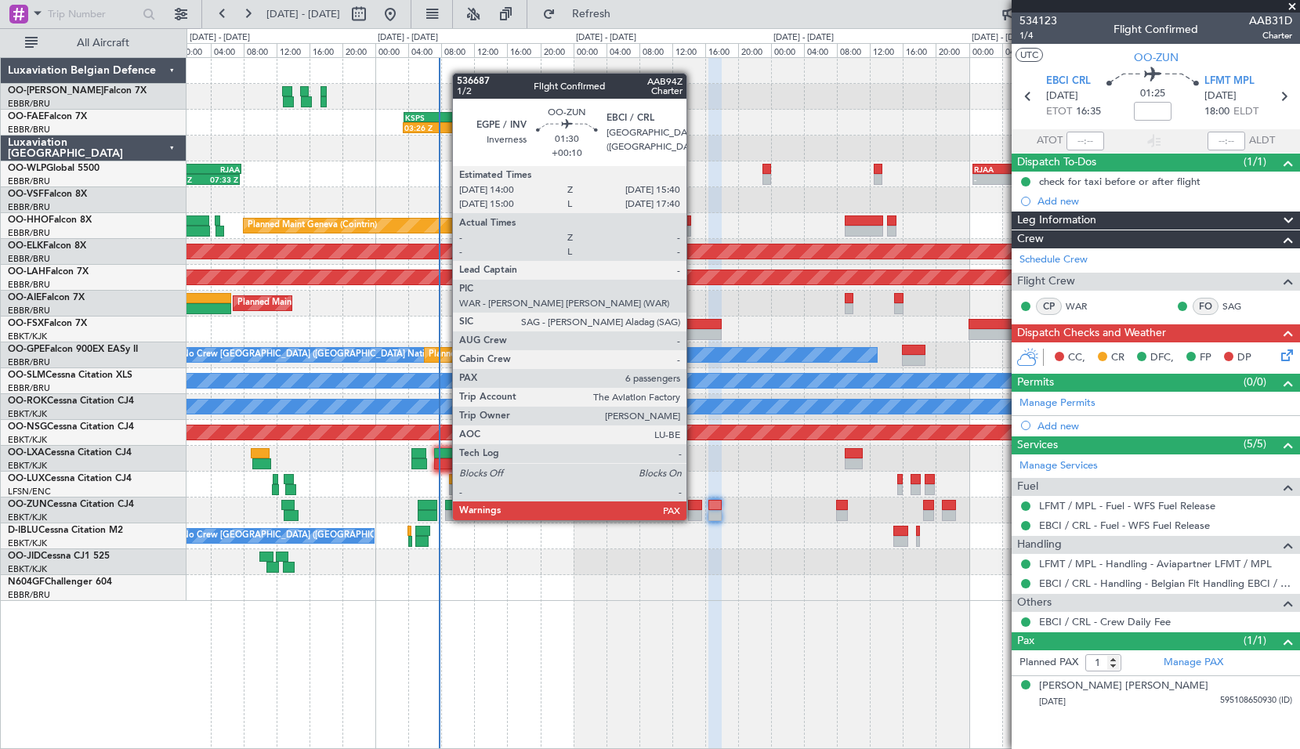
click at [694, 505] on div at bounding box center [695, 505] width 14 height 11
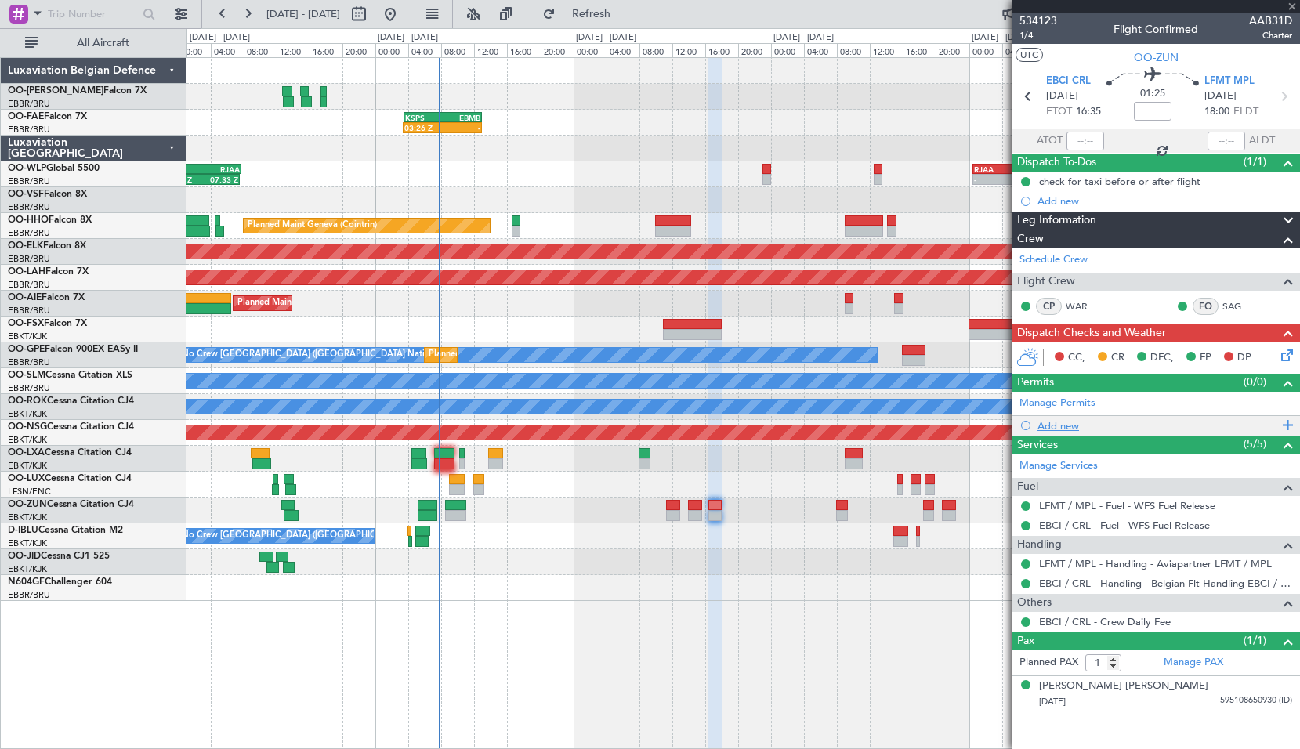
type input "+00:10"
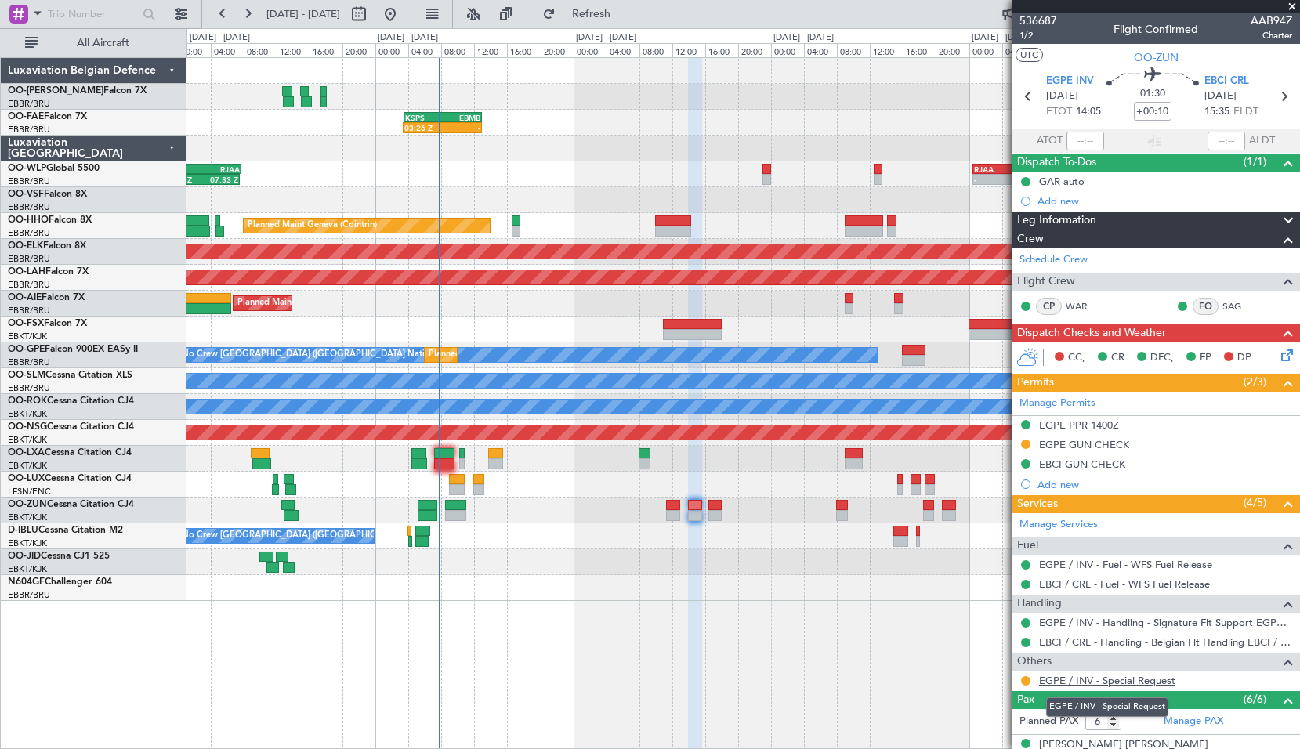
click at [1101, 678] on link "EGPE / INV - Special Request" at bounding box center [1107, 680] width 136 height 13
click at [1291, 7] on span at bounding box center [1293, 7] width 16 height 14
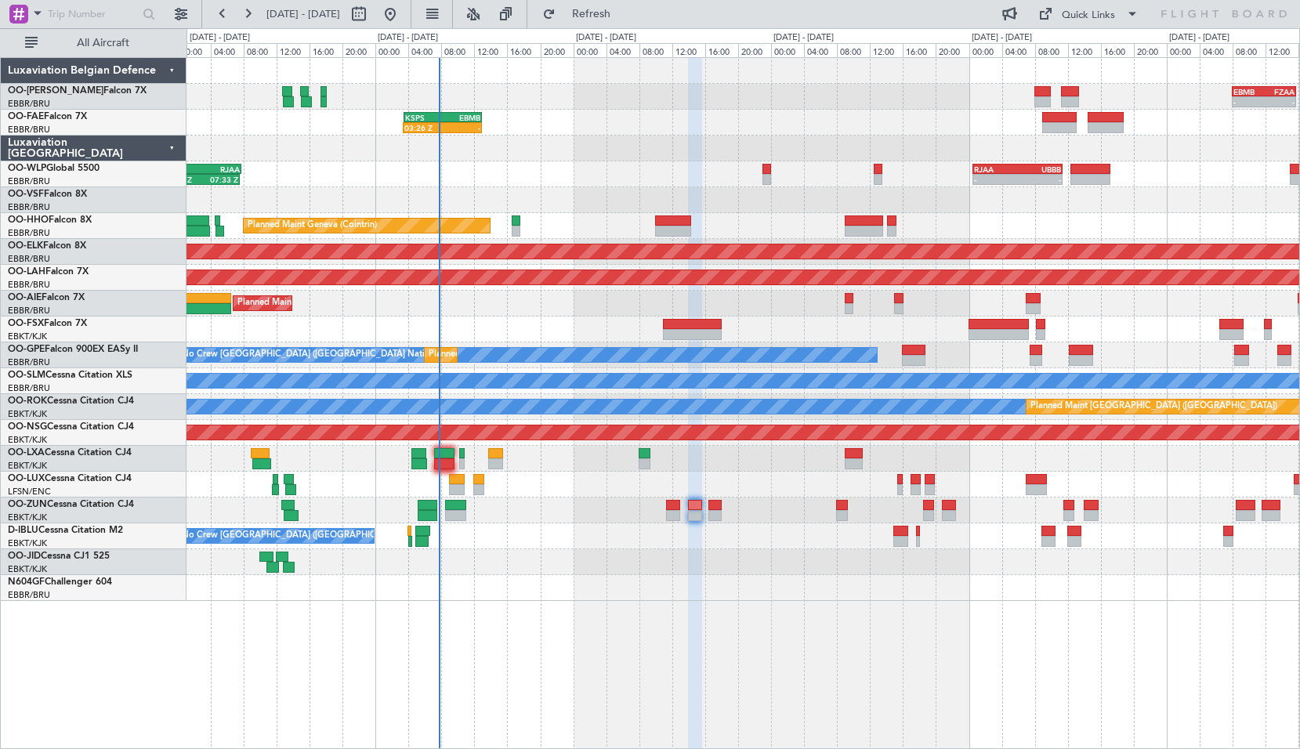
type input "0"
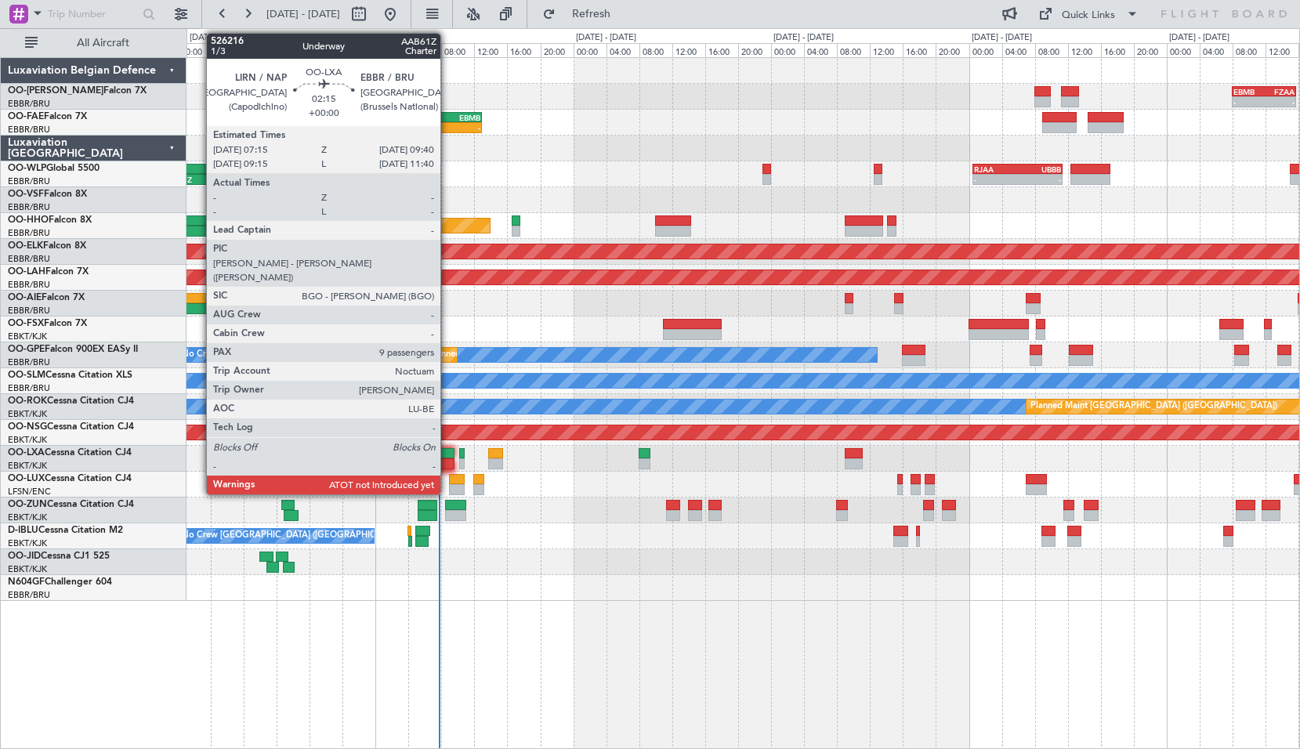
click at [448, 463] on div at bounding box center [444, 464] width 20 height 11
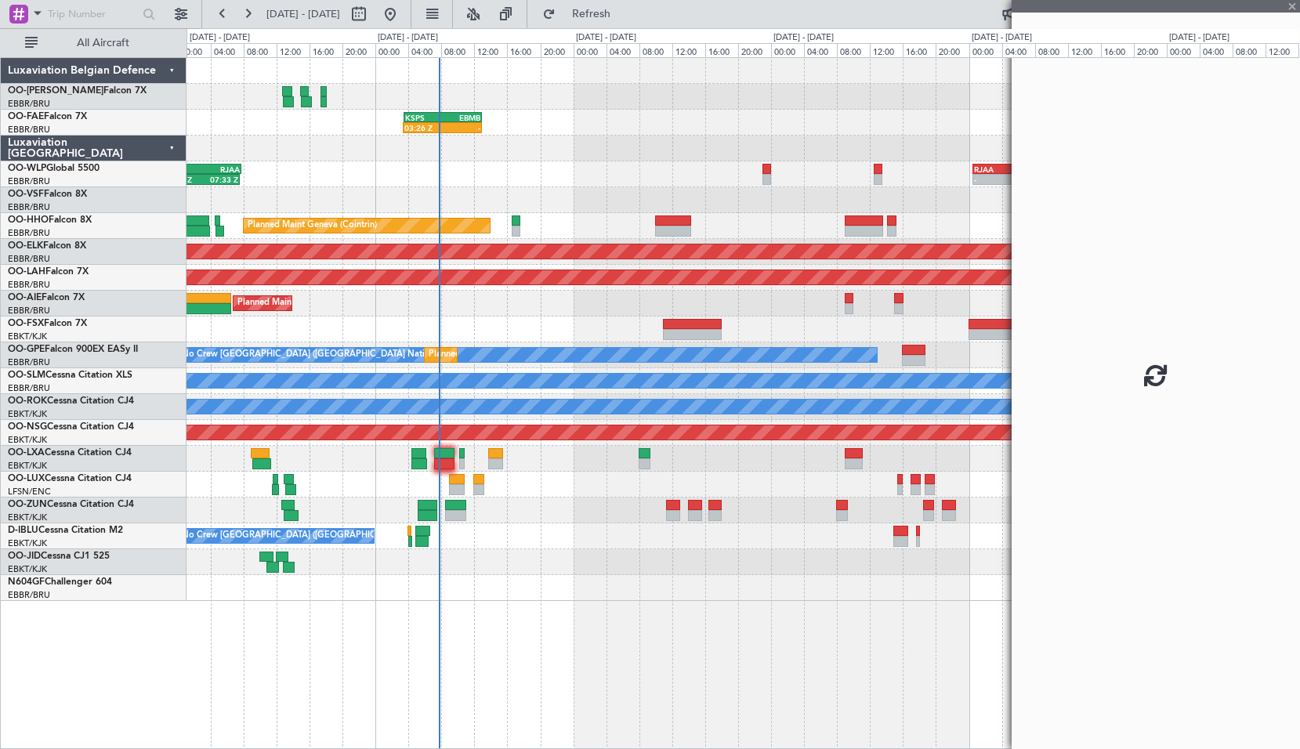
click at [671, 555] on div at bounding box center [743, 562] width 1113 height 26
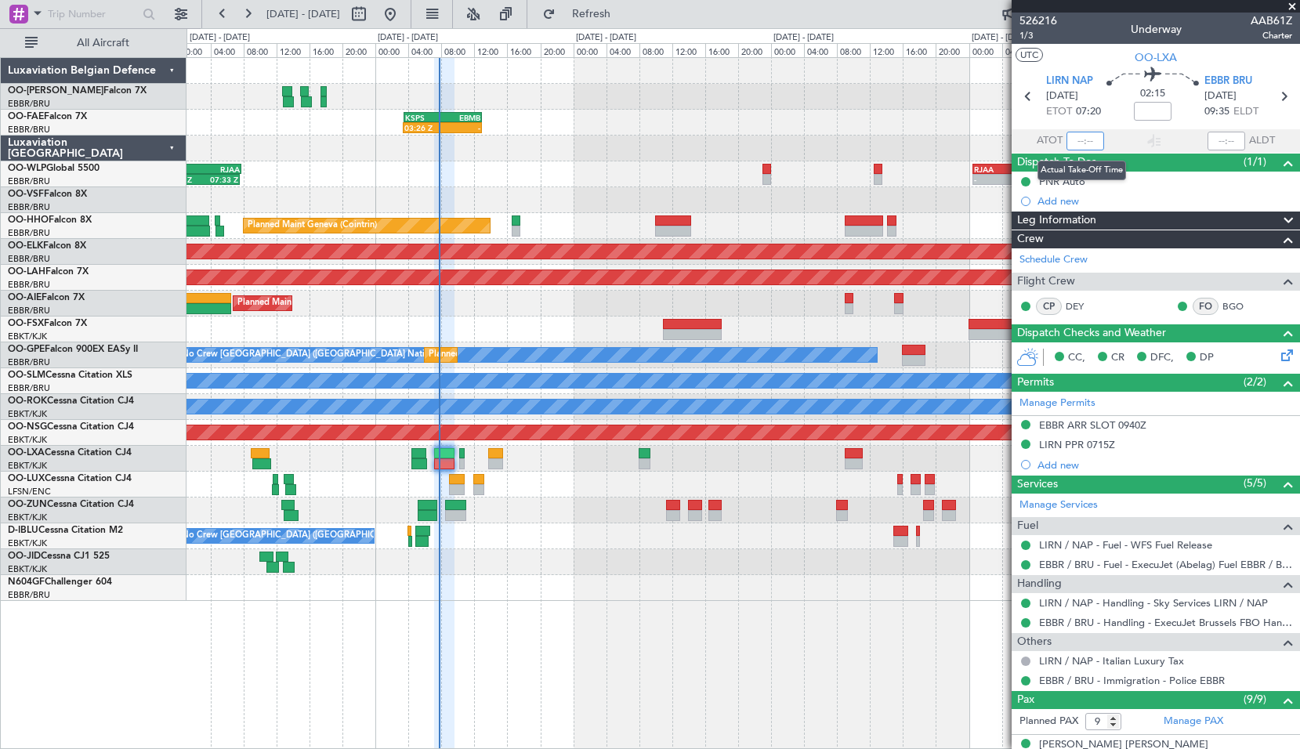
click at [1089, 139] on input "text" at bounding box center [1086, 141] width 38 height 19
type input "07:41"
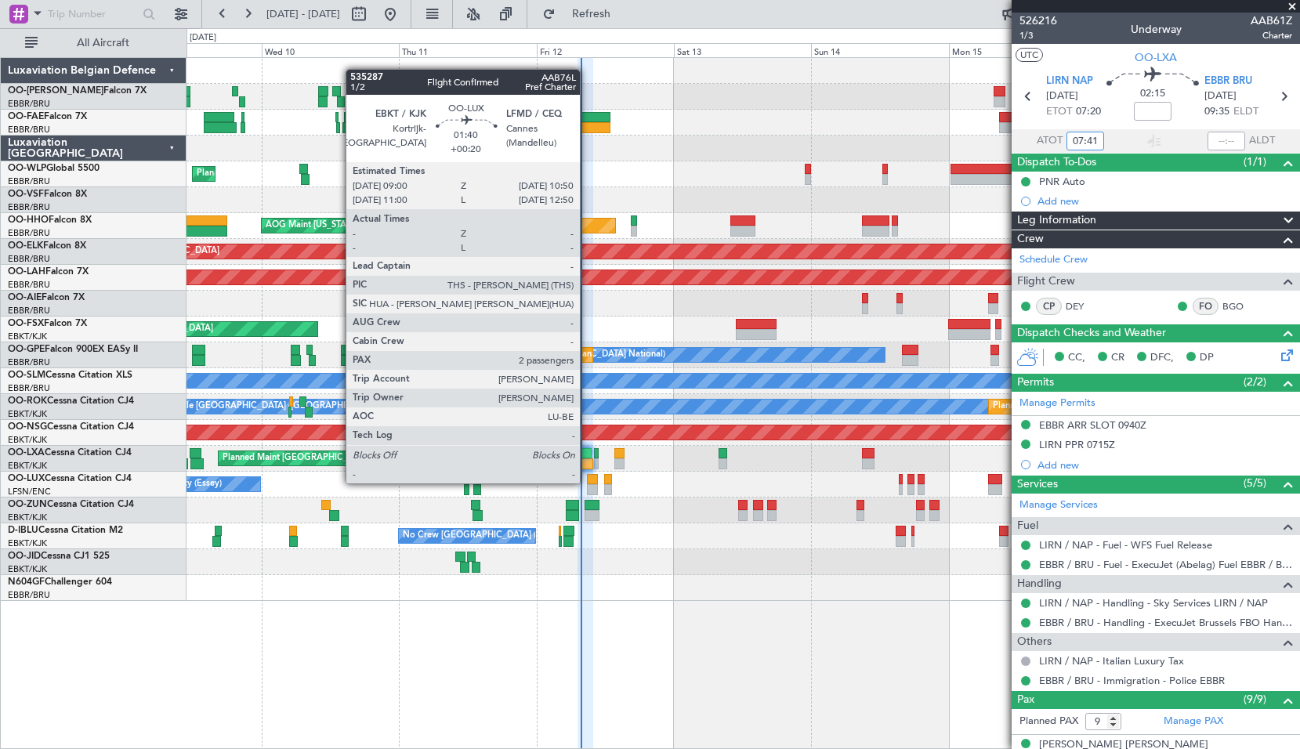
click at [587, 482] on div at bounding box center [592, 479] width 11 height 11
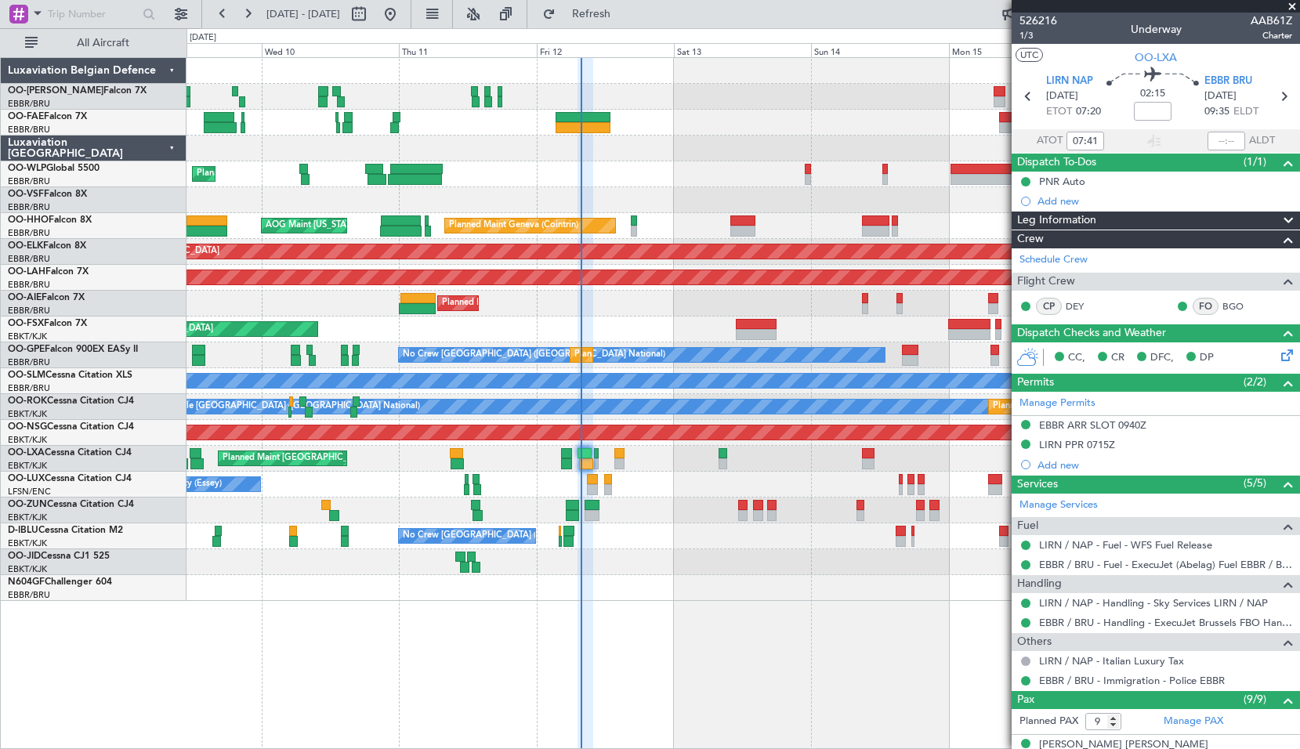
click at [657, 522] on div at bounding box center [743, 511] width 1113 height 26
type input "+00:20"
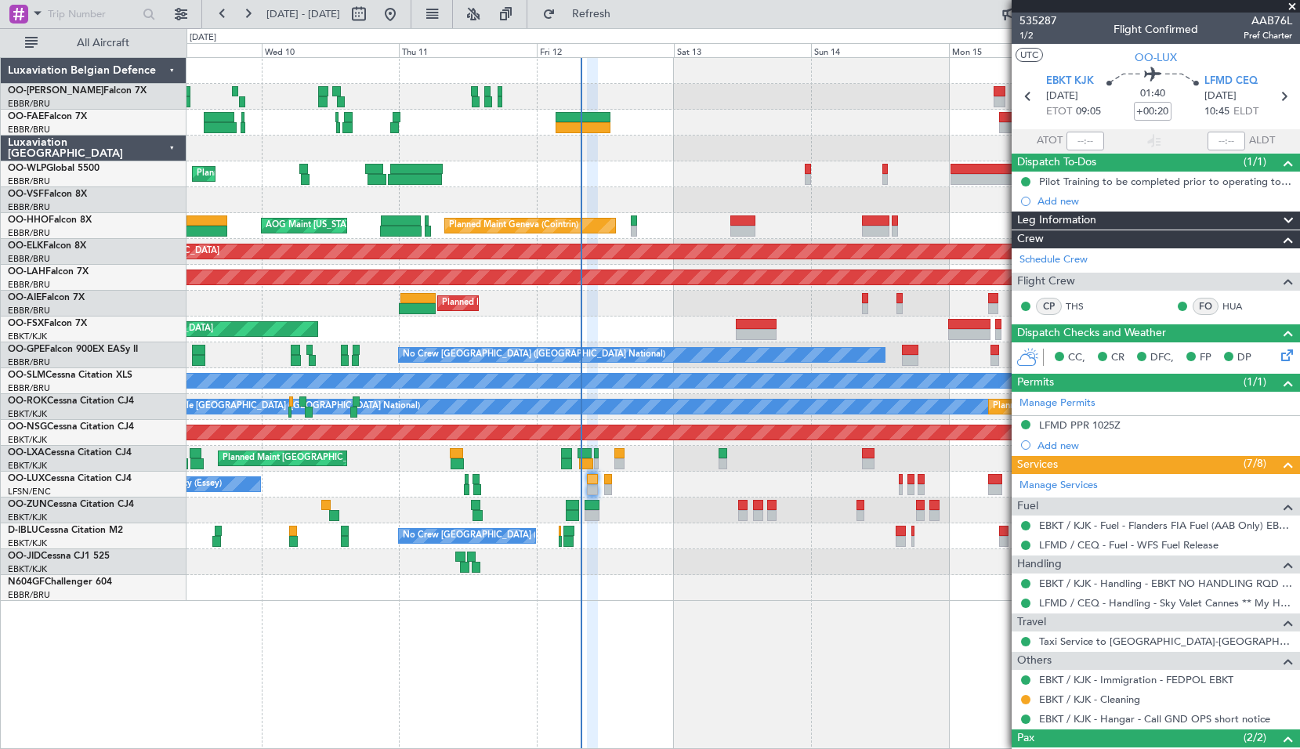
click at [684, 600] on div at bounding box center [743, 588] width 1113 height 26
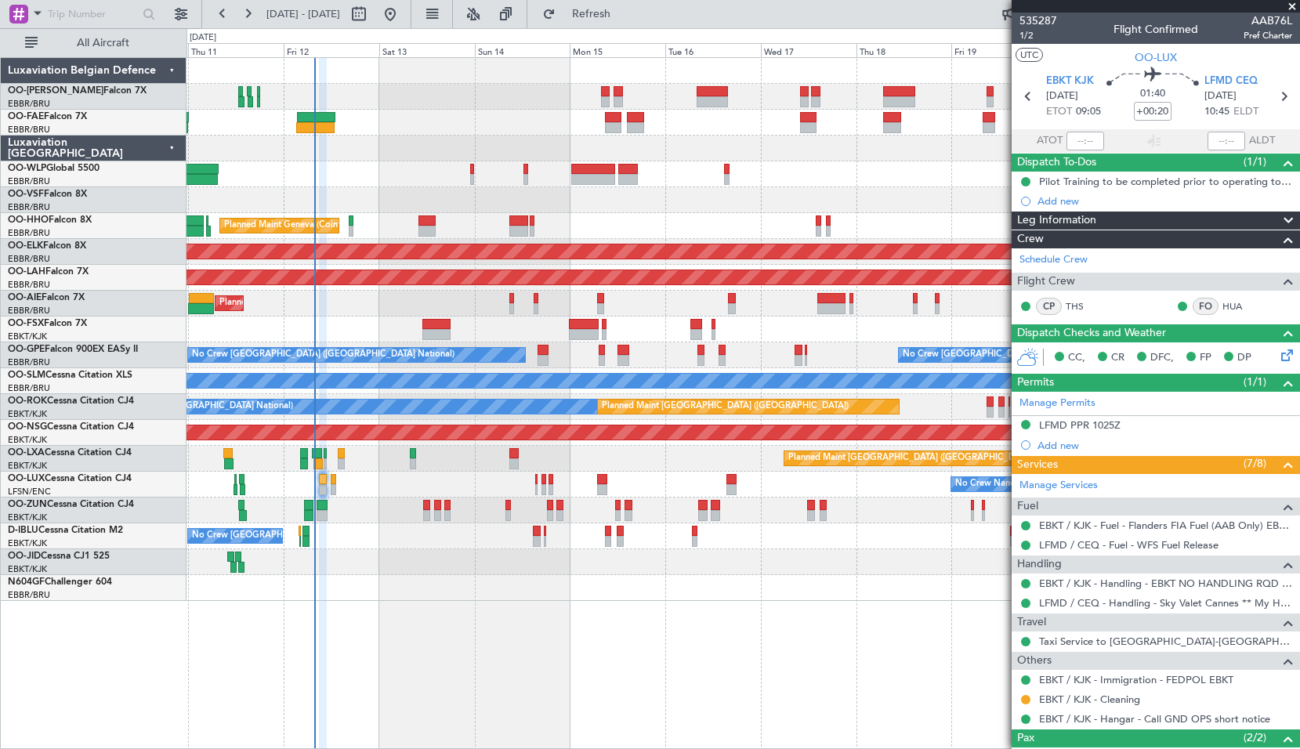
click at [699, 644] on div "Planned Maint Liege Planned Maint Geneva (Cointrin) AOG Maint New York (Teterbo…" at bounding box center [744, 403] width 1114 height 692
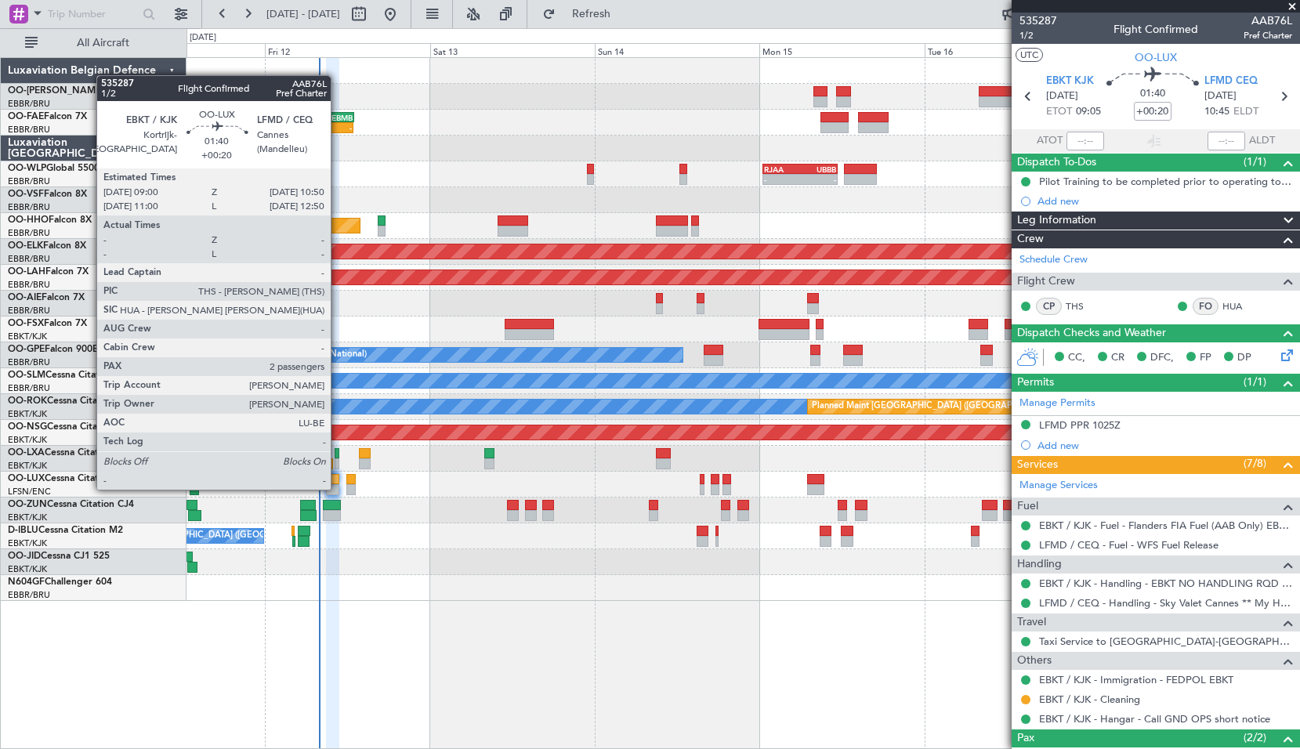
click at [338, 488] on div at bounding box center [332, 489] width 13 height 11
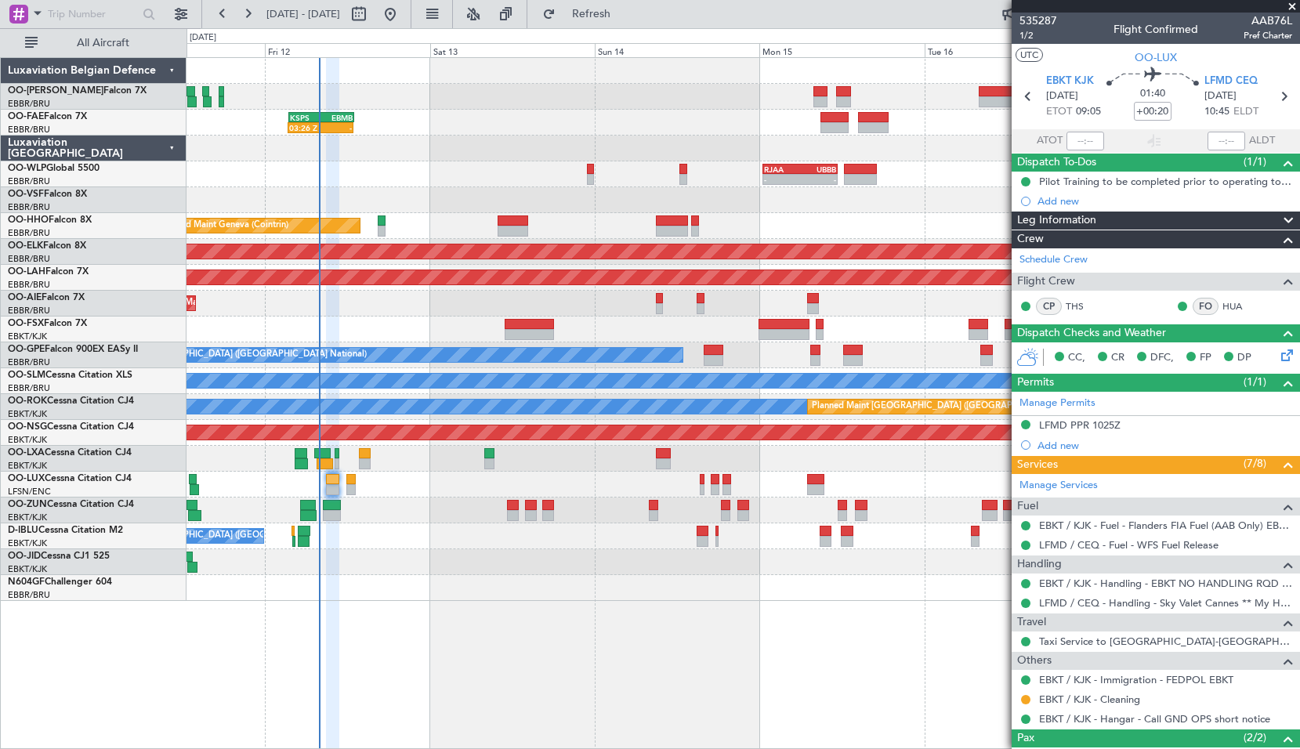
click at [448, 511] on div at bounding box center [743, 511] width 1113 height 26
click at [1292, 5] on span at bounding box center [1293, 7] width 16 height 14
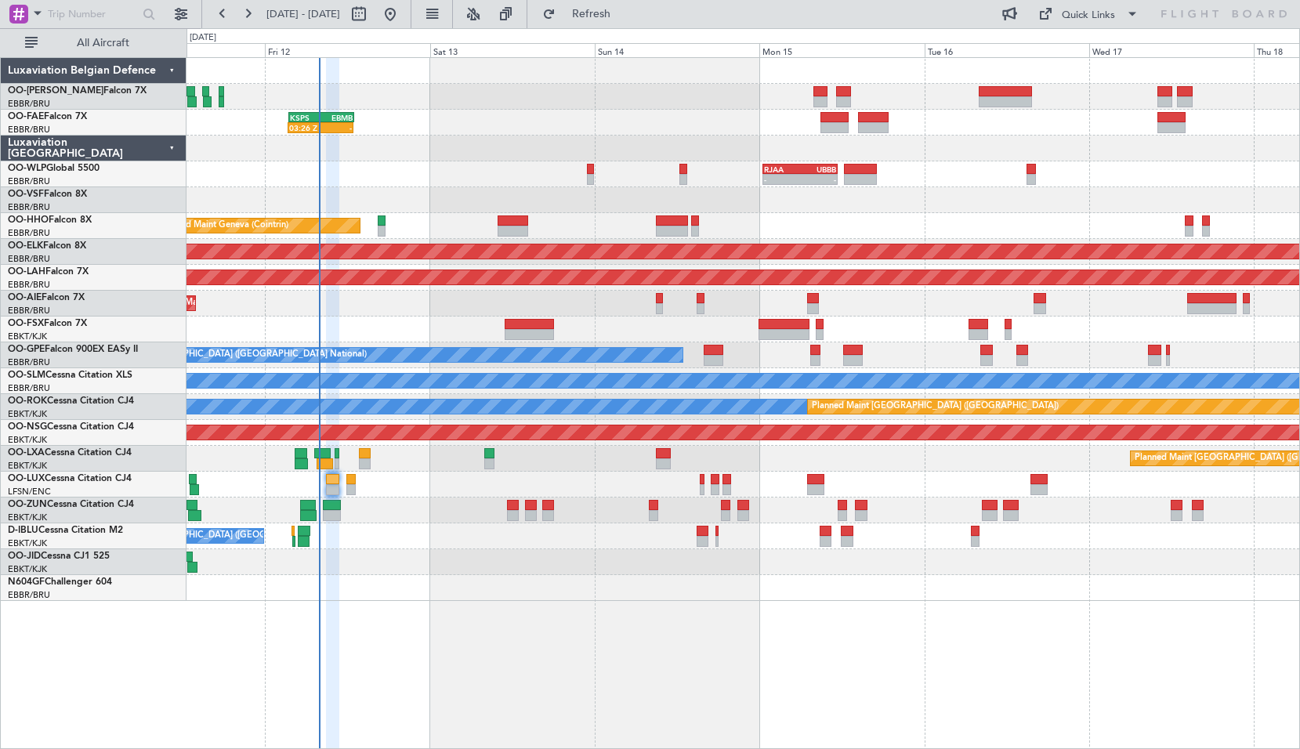
type input "0"
click at [625, 9] on span "Refresh" at bounding box center [592, 14] width 66 height 11
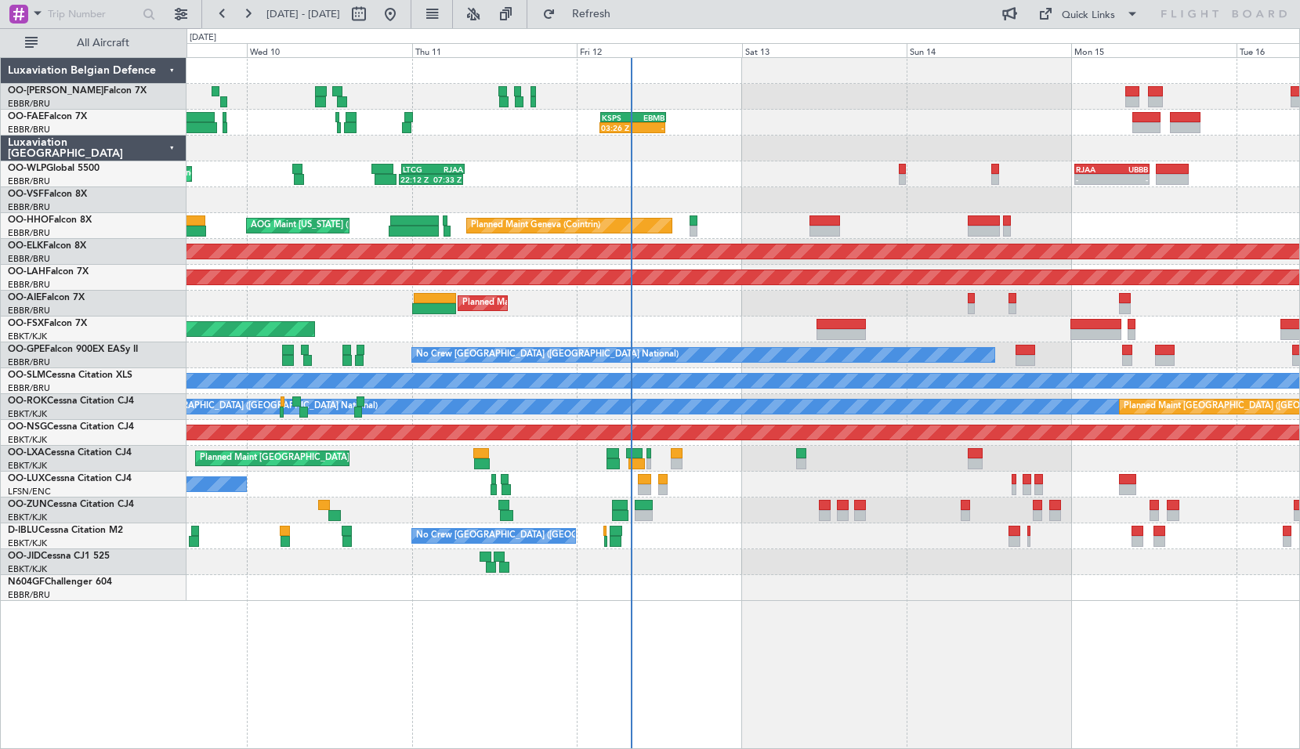
click at [664, 665] on div "03:26 Z - KSPS 03:30 Z EBMB 13:00 Z - - RJAA 00:30 Z UBBB 11:25 Z LTCG 22:35 Z …" at bounding box center [744, 403] width 1114 height 692
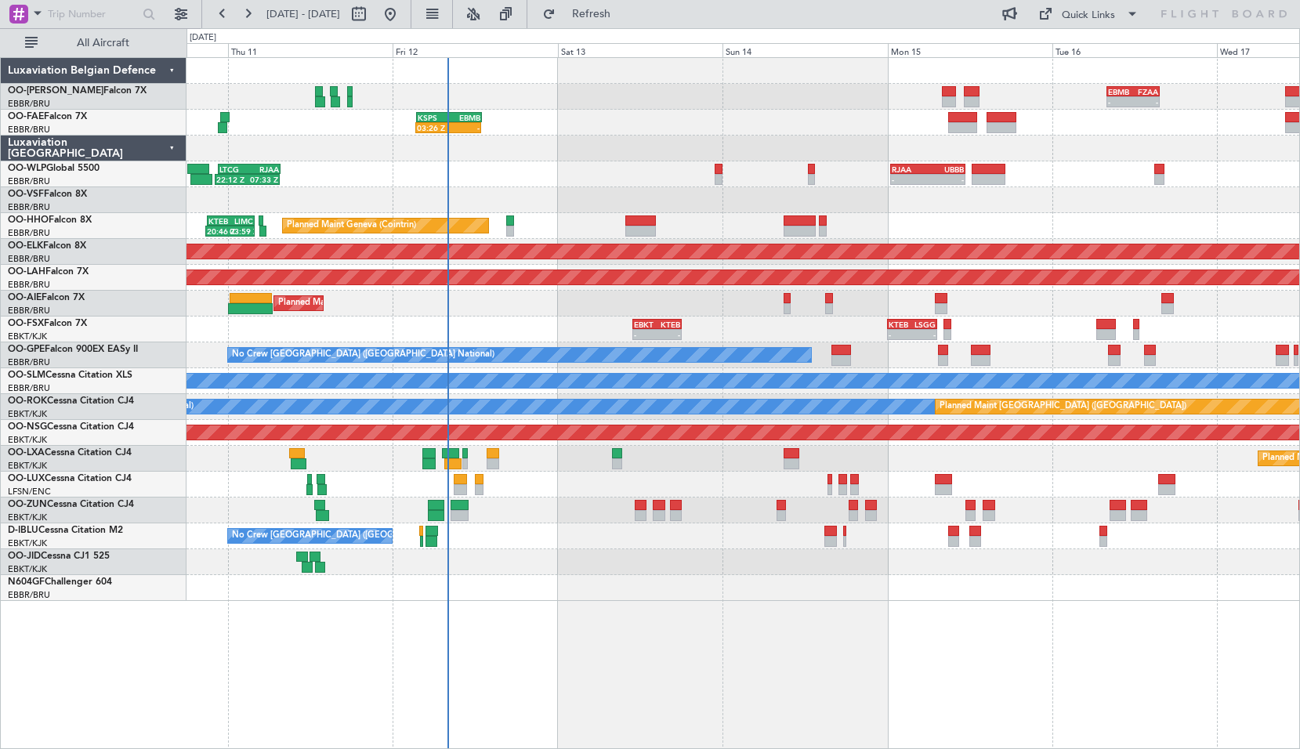
click at [851, 681] on div "EBMB 08:00 Z FZAA 15:45 Z - - - - FZAA 07:00 Z EBMB 14:55 Z 03:26 Z - KSPS 03:3…" at bounding box center [744, 403] width 1114 height 692
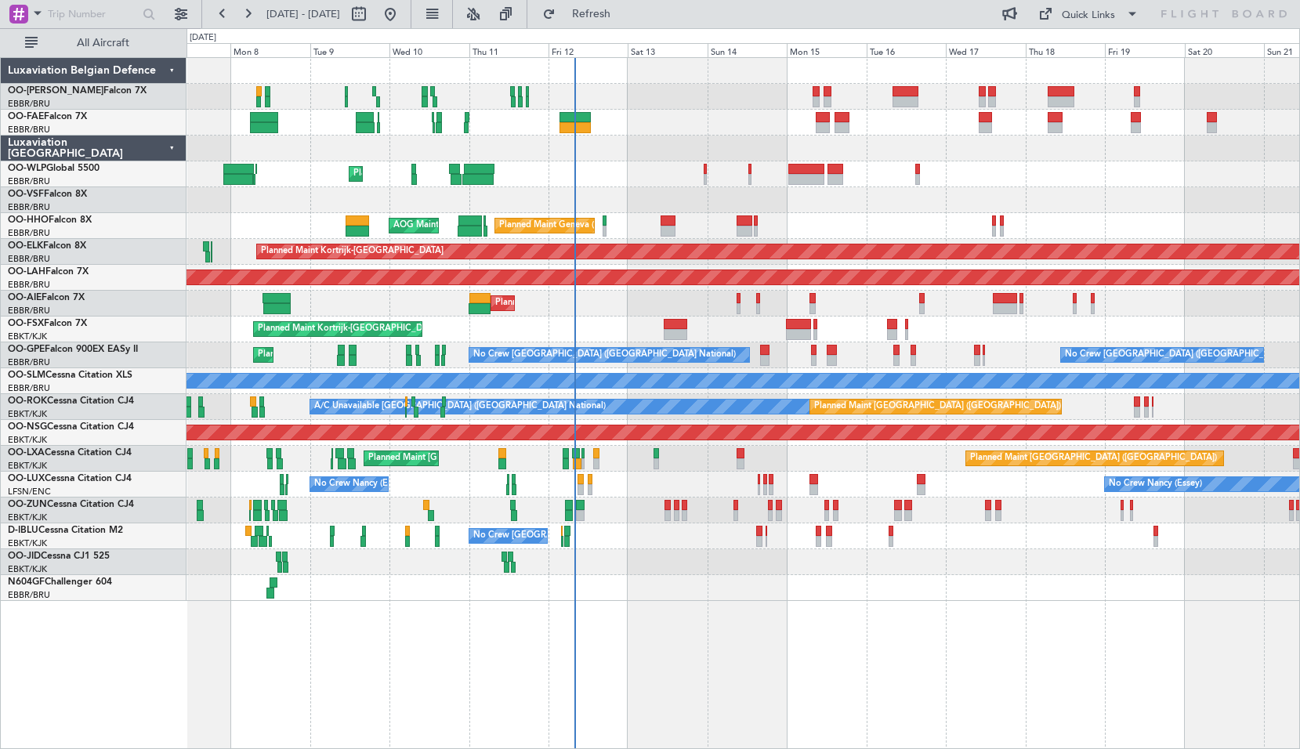
click at [820, 618] on div "Owner Melsbroek Air Base Owner Melsbroek Air Base Planned Maint Liege Planned M…" at bounding box center [744, 403] width 1114 height 692
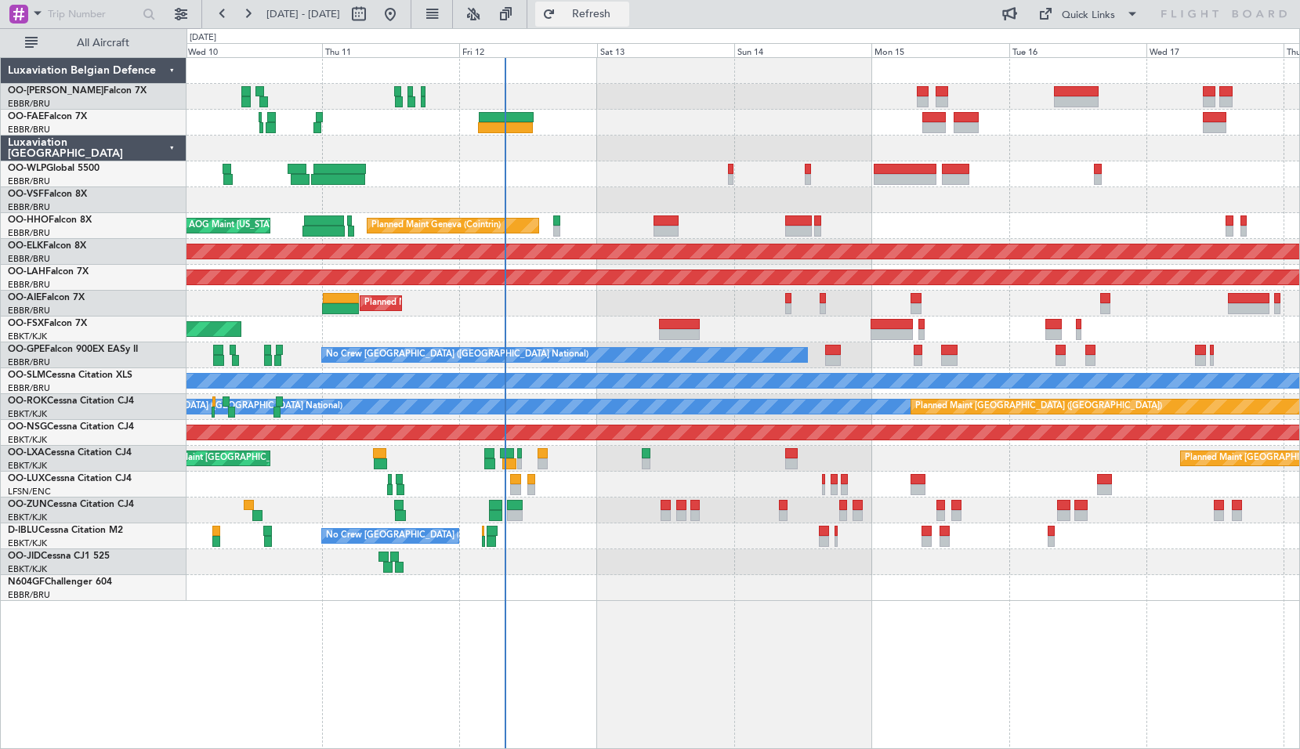
click at [625, 16] on span "Refresh" at bounding box center [592, 14] width 66 height 11
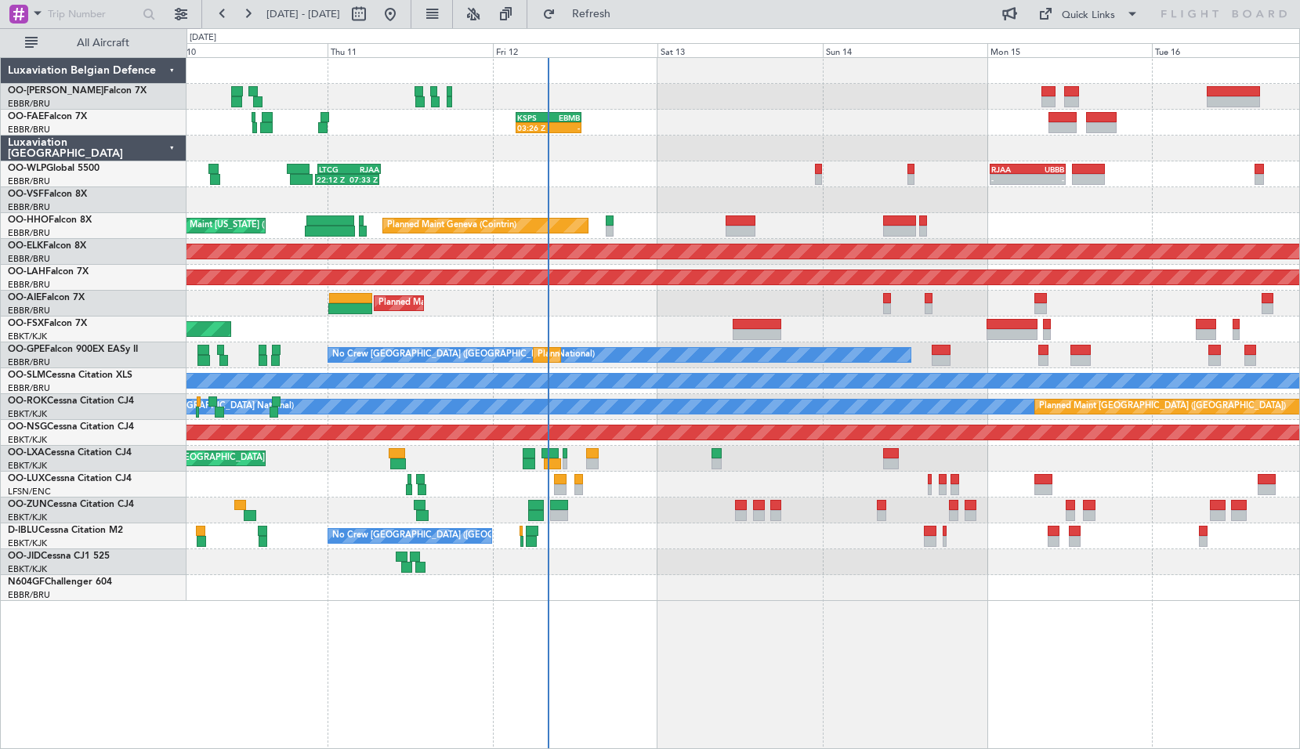
click at [659, 626] on div "03:26 Z - KSPS 03:30 Z EBMB 13:00 Z 22:12 Z 07:33 Z LTCG 22:35 Z RJAA 07:45 Z -…" at bounding box center [744, 403] width 1114 height 692
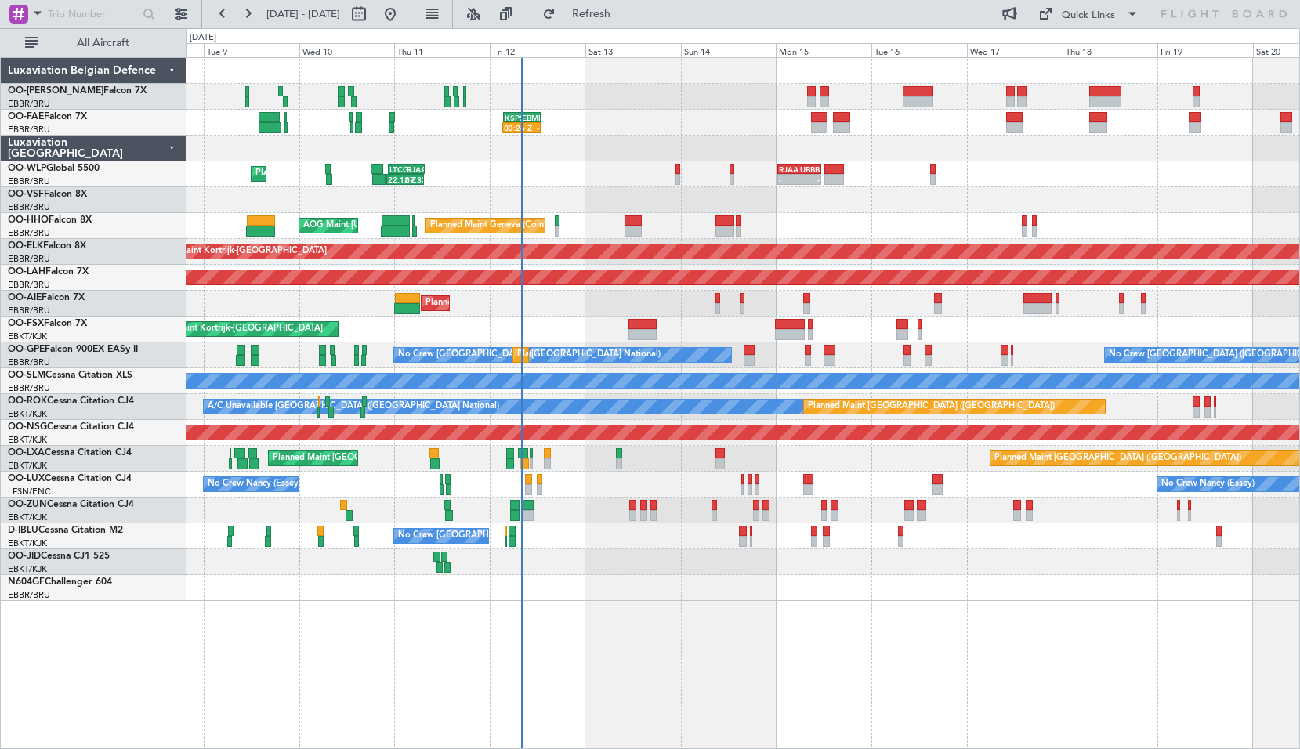
click at [673, 646] on div "03:26 Z - KSPS 03:30 Z EBMB 13:00 Z 22:12 Z 07:33 Z LTCG 22:35 Z RJAA 07:45 Z -…" at bounding box center [744, 403] width 1114 height 692
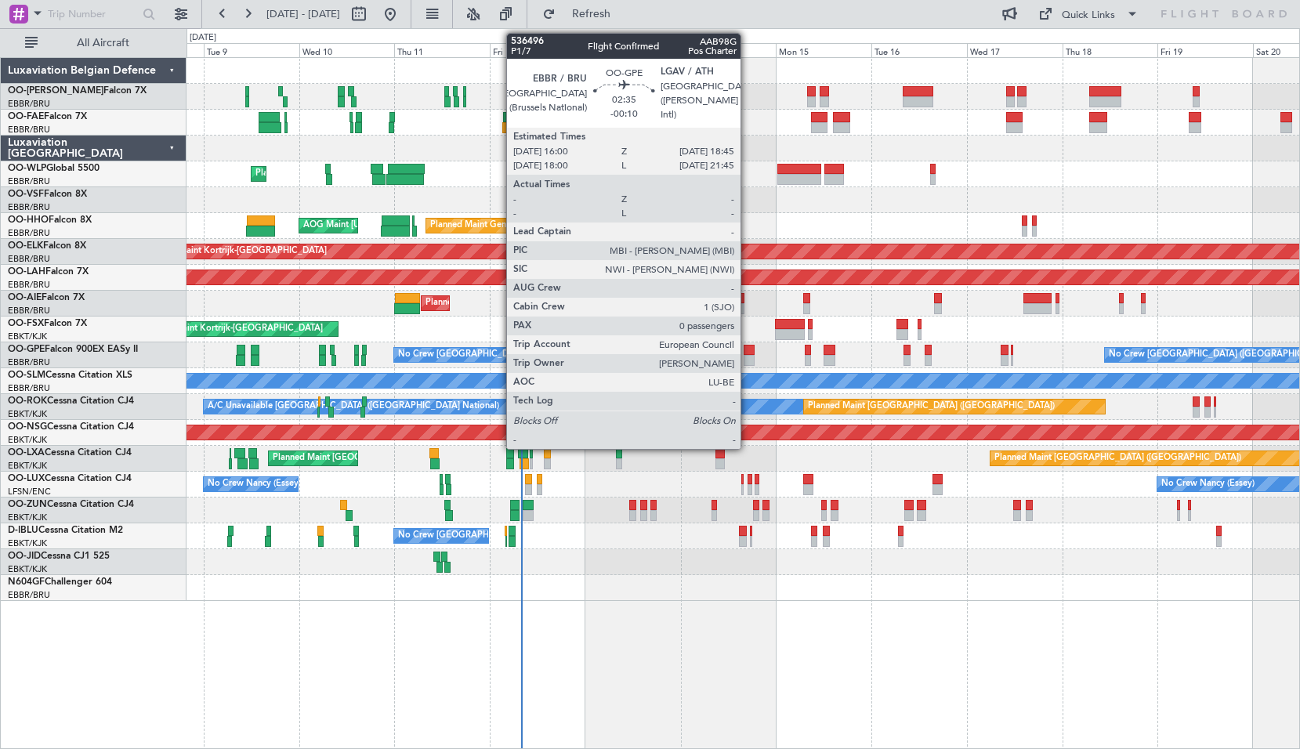
click at [748, 357] on div at bounding box center [749, 360] width 11 height 11
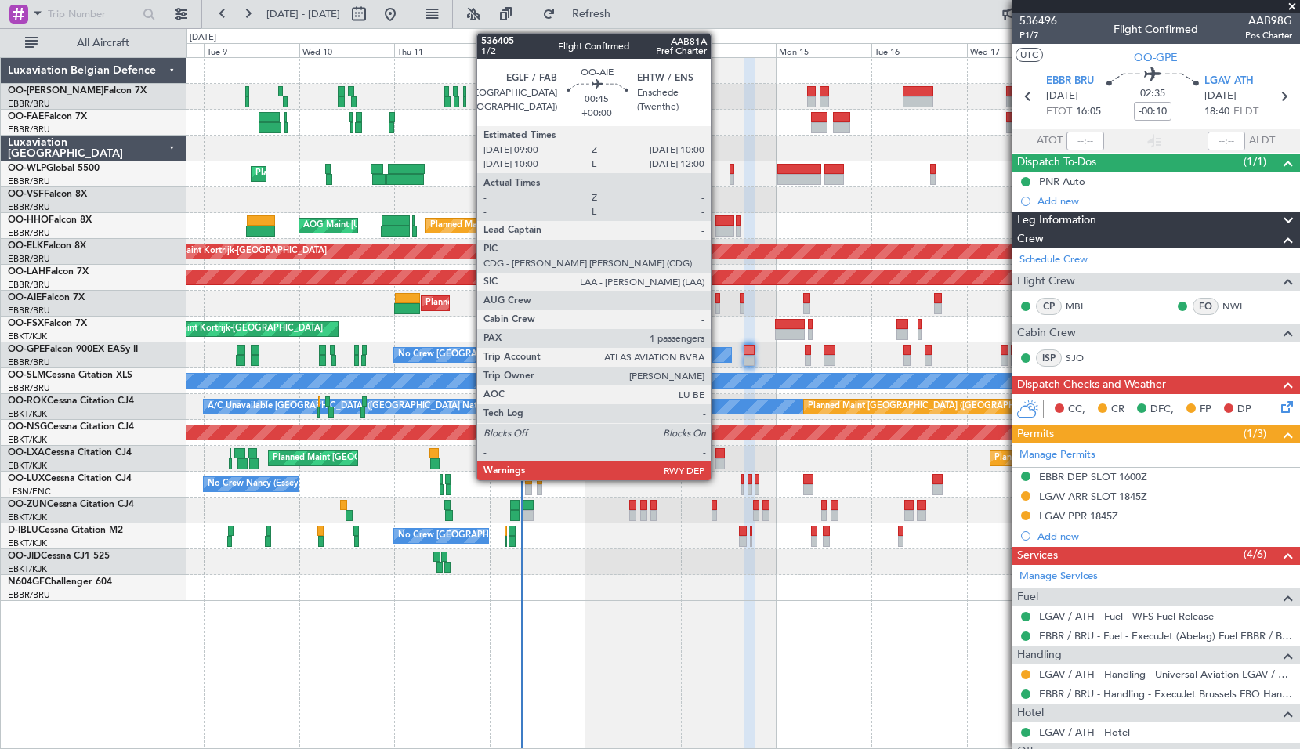
click at [718, 297] on div at bounding box center [718, 298] width 5 height 11
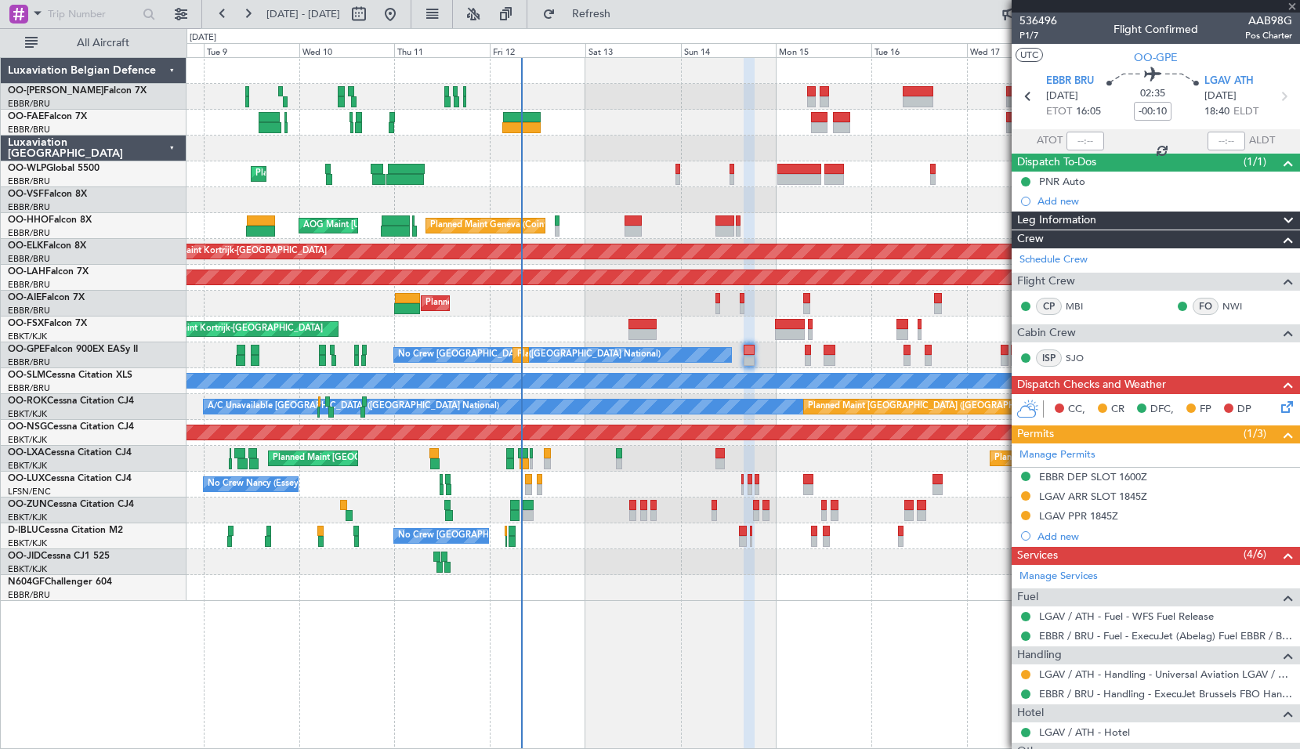
type input "1"
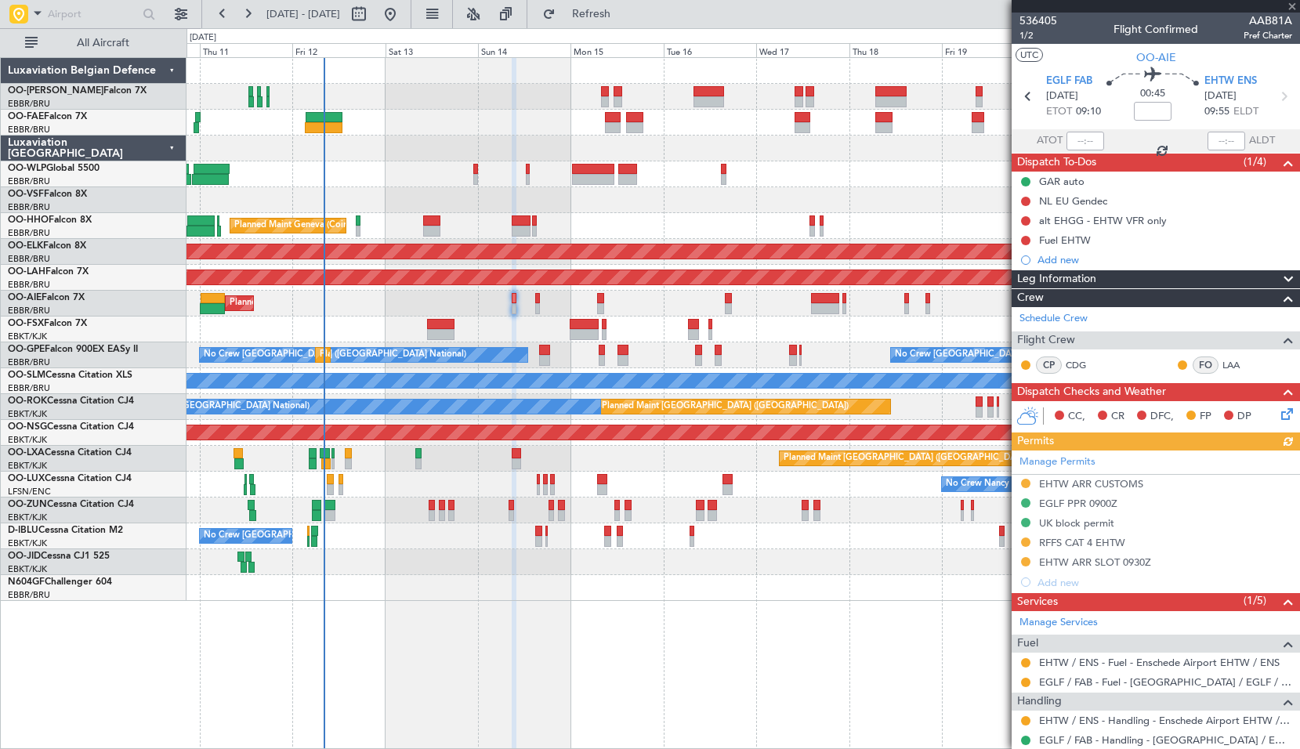
scroll to position [94, 0]
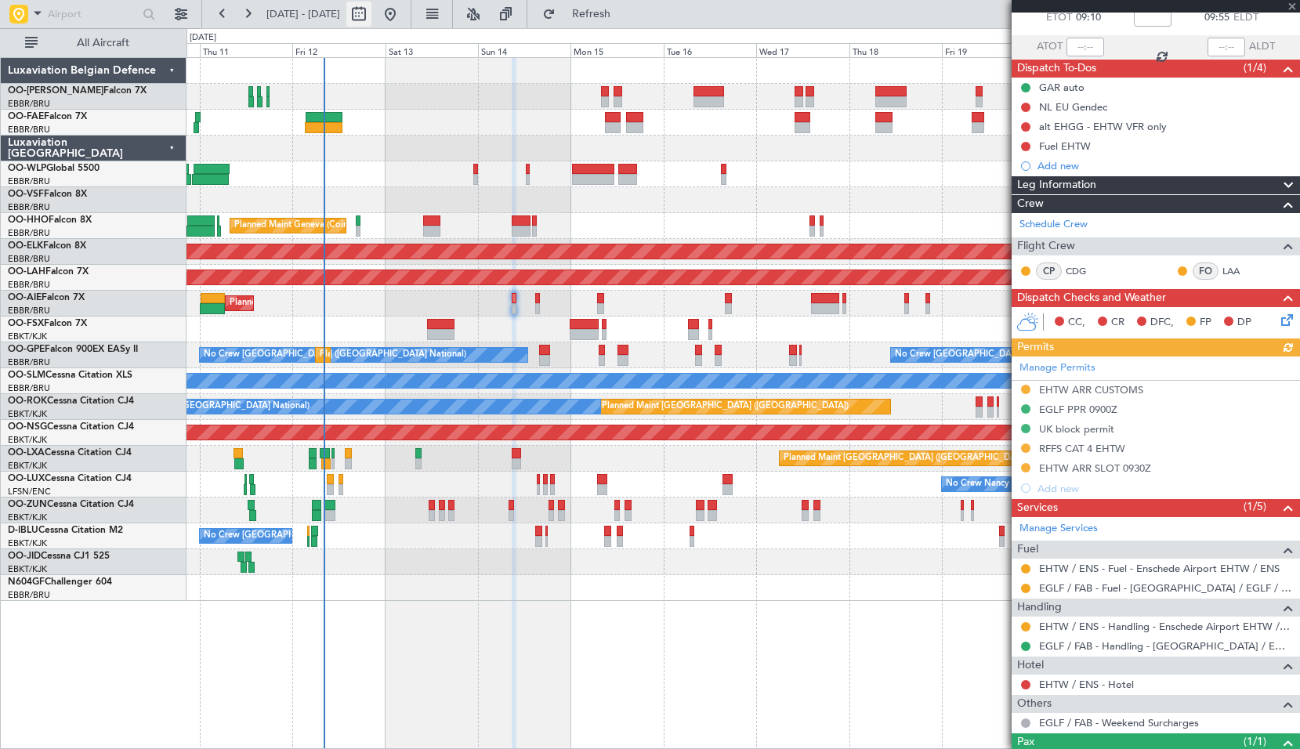
click at [372, 17] on button at bounding box center [358, 14] width 25 height 25
select select "9"
select select "2025"
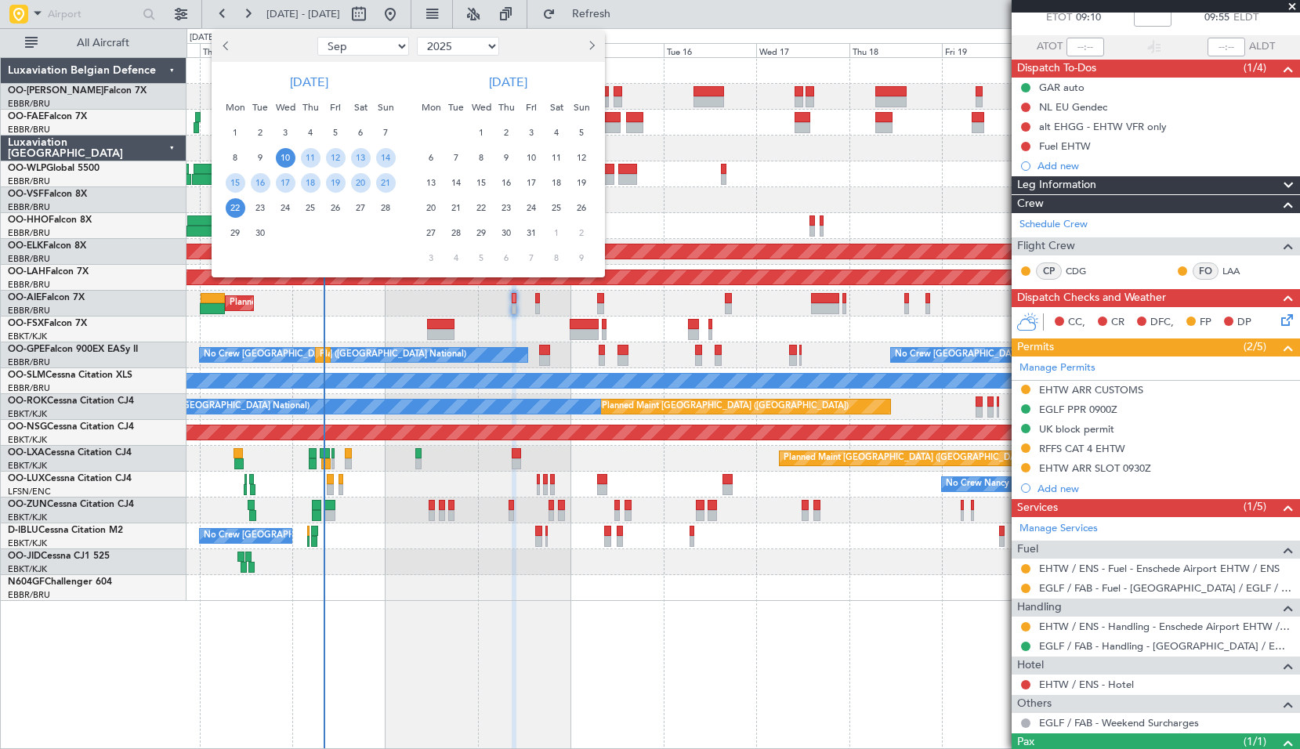
click at [345, 50] on select "Jan Feb Mar Apr May Jun [DATE] Aug Sep Oct Nov Dec" at bounding box center [363, 46] width 92 height 19
select select "7"
click at [310, 131] on span "3" at bounding box center [311, 133] width 20 height 20
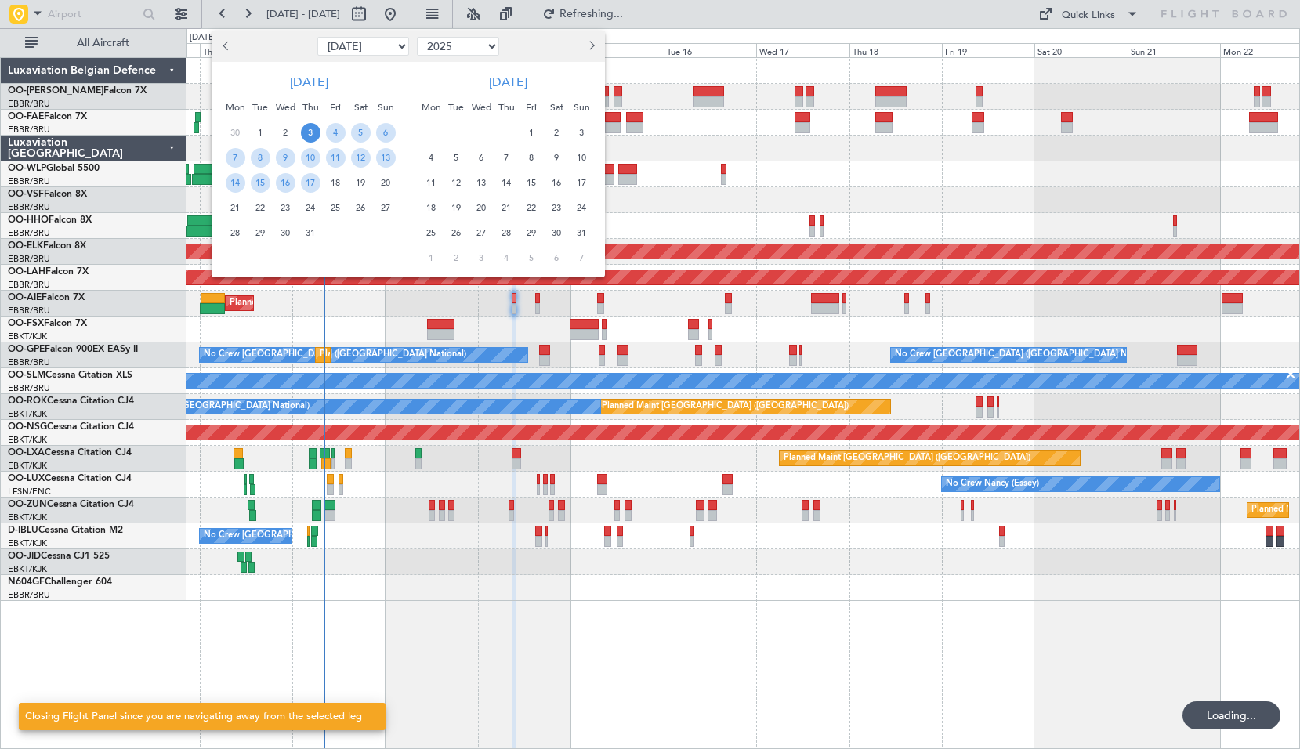
scroll to position [0, 0]
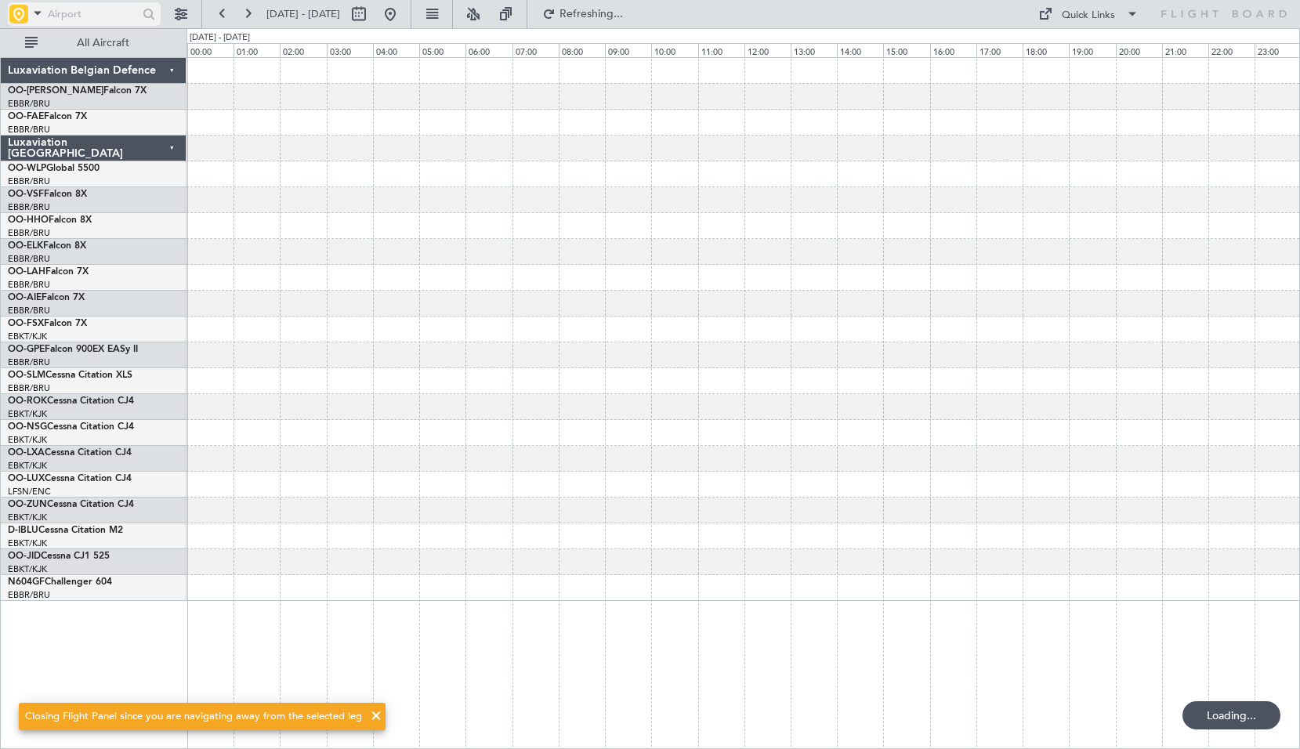
click at [40, 15] on span at bounding box center [37, 13] width 19 height 20
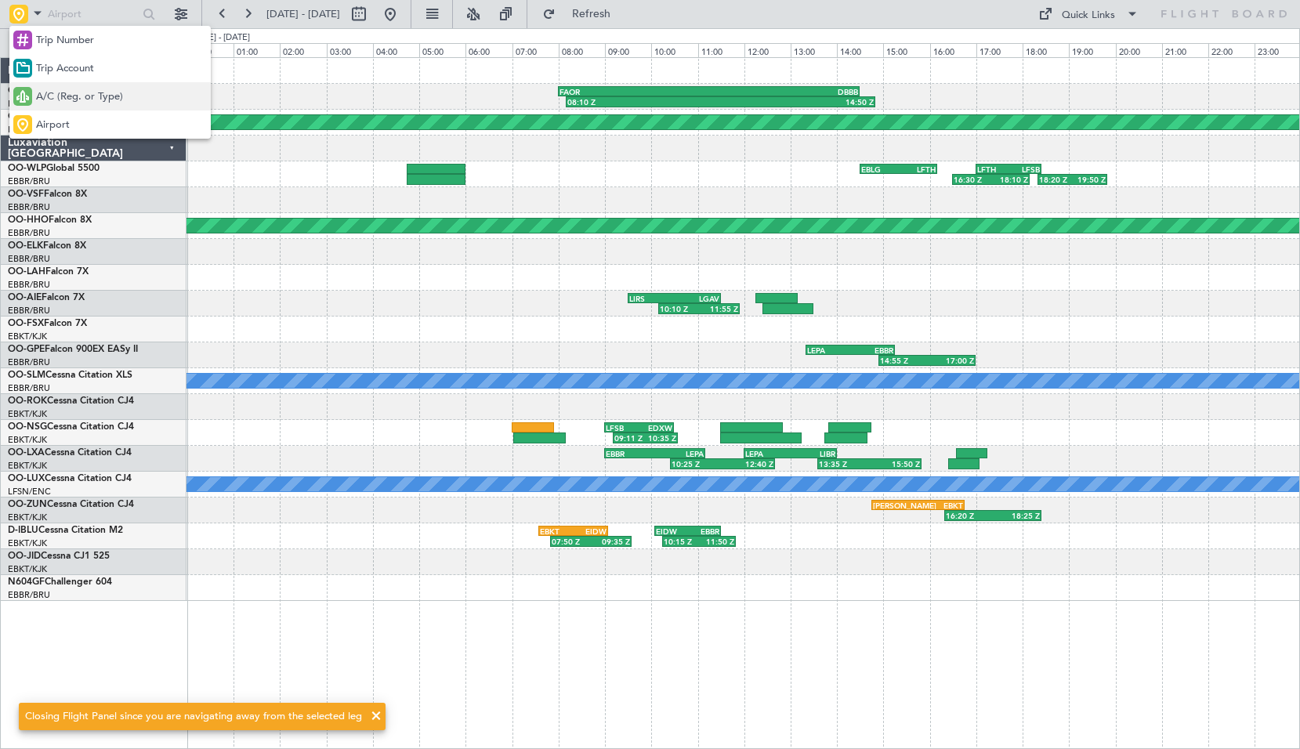
click at [85, 89] on span "A/C (Reg. or Type)" at bounding box center [79, 97] width 87 height 16
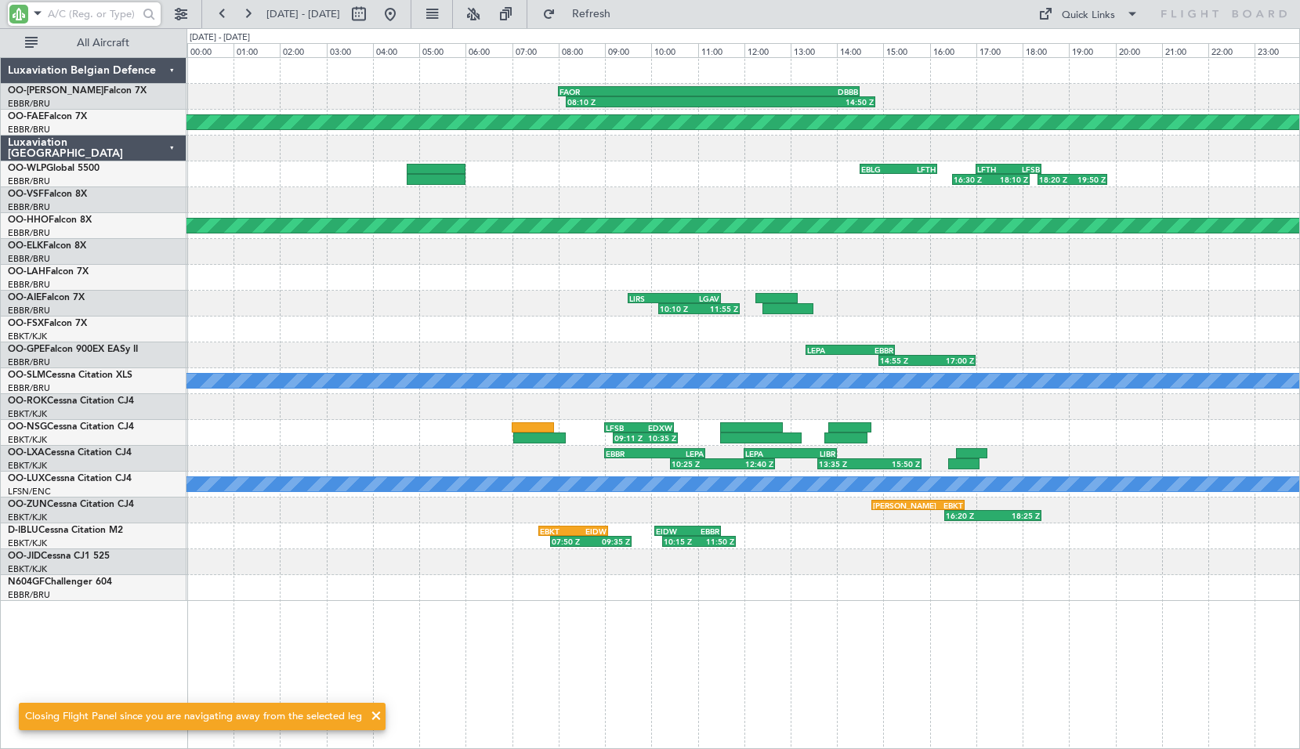
click at [82, 12] on input "text" at bounding box center [93, 14] width 90 height 24
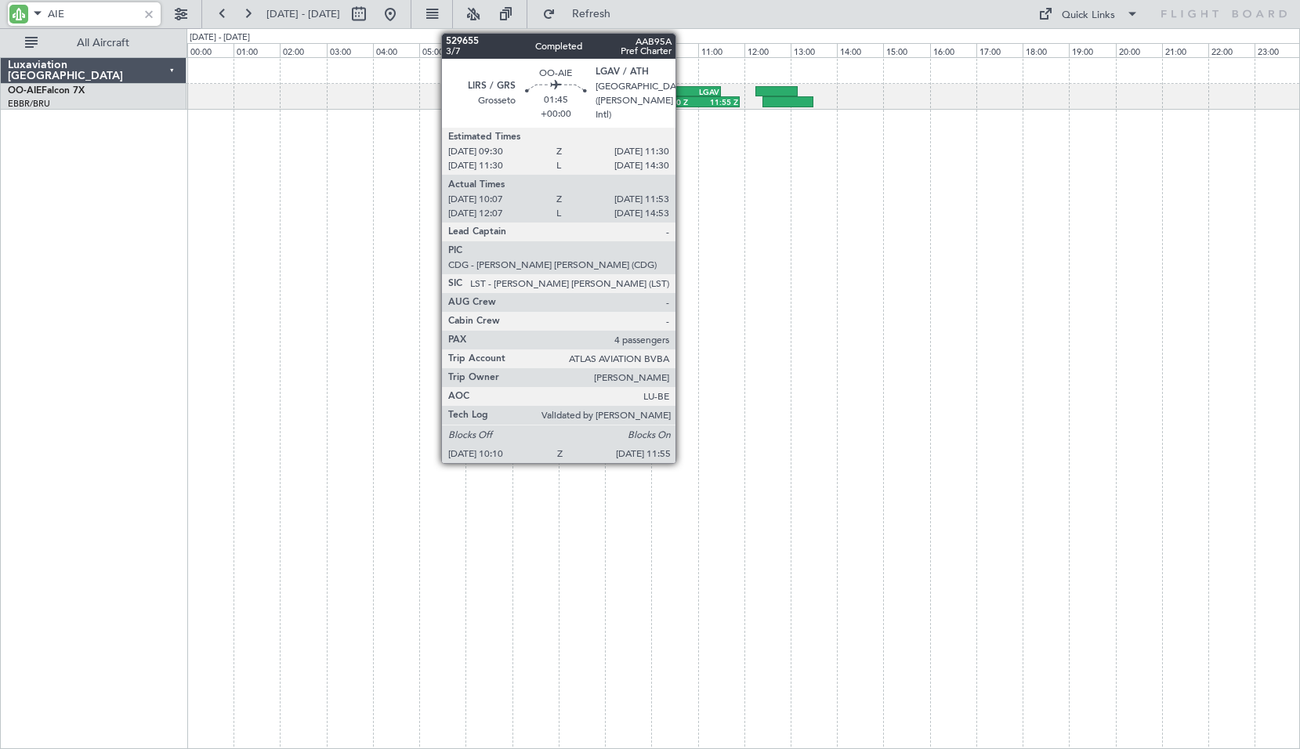
click at [683, 99] on div "10:10 Z" at bounding box center [679, 101] width 39 height 9
click at [685, 99] on div "10:10 Z" at bounding box center [679, 101] width 39 height 9
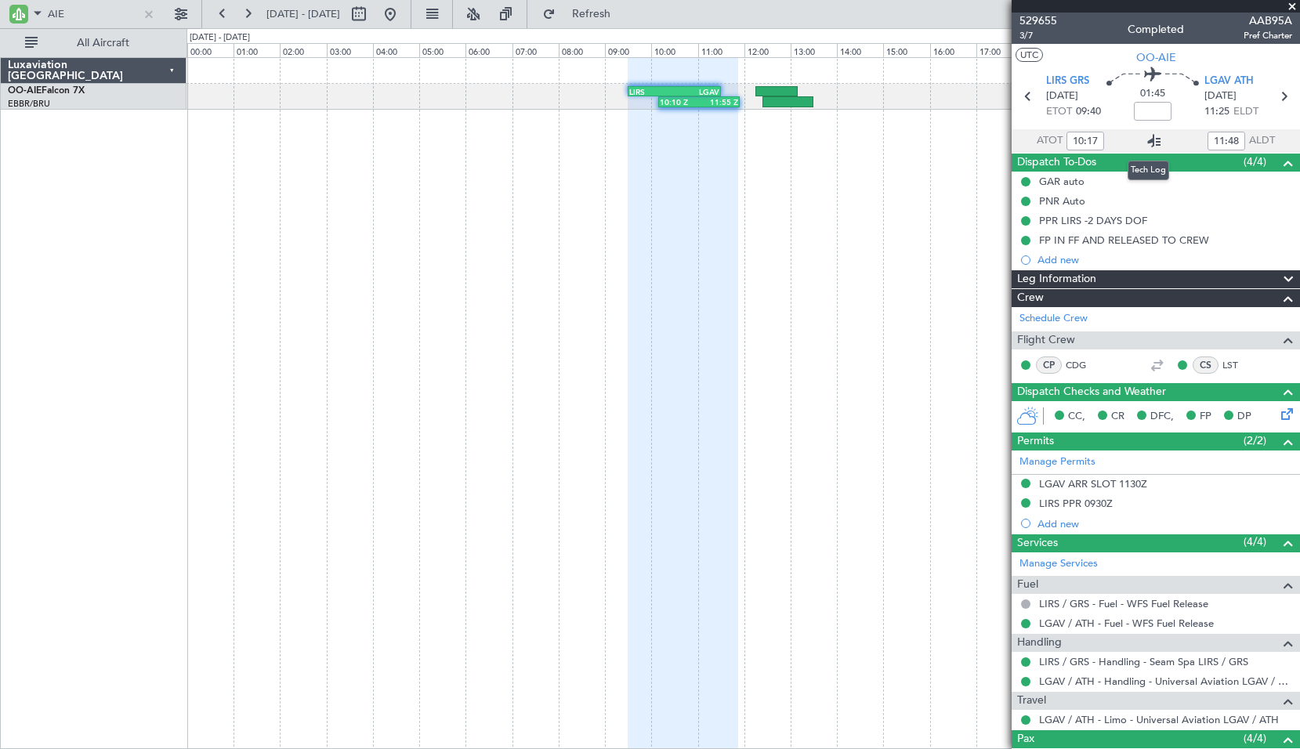
click at [1151, 141] on icon at bounding box center [1154, 141] width 19 height 19
click at [79, 16] on input "AIE" at bounding box center [93, 14] width 90 height 24
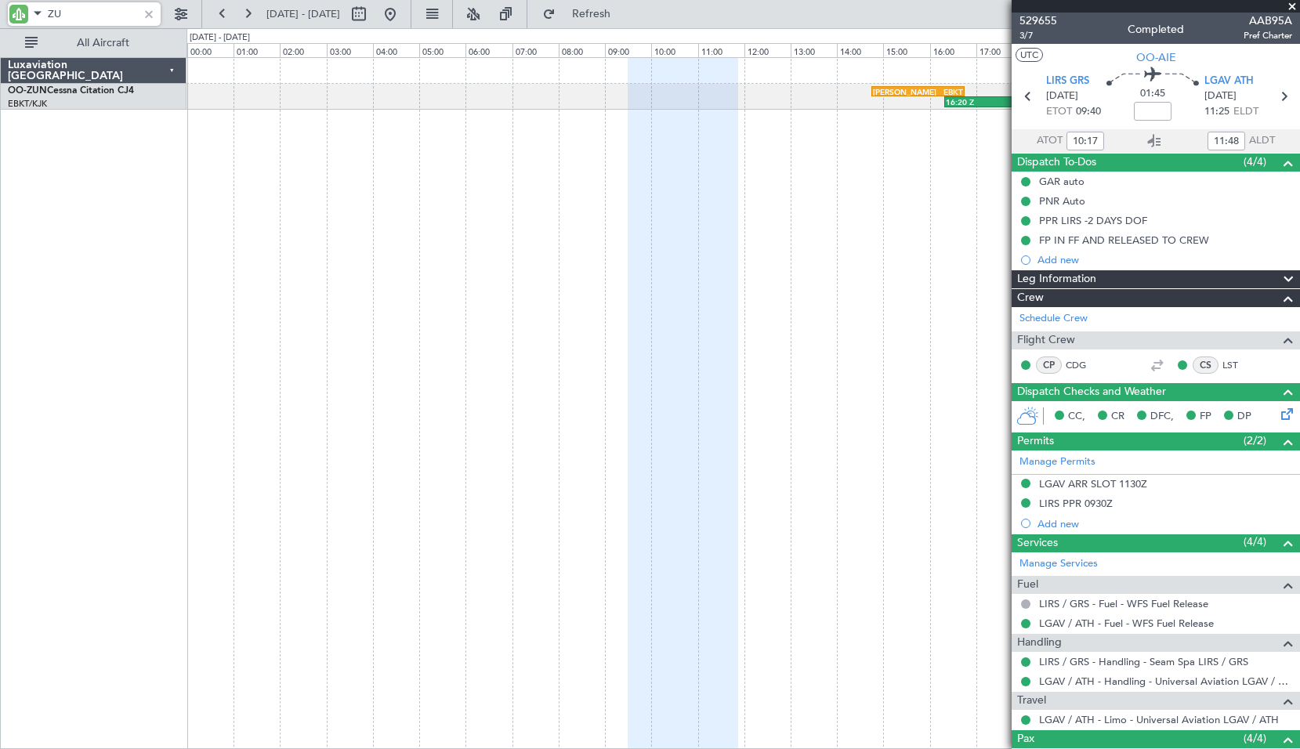
type input "ZUN"
click at [673, 320] on div "16:20 Z 18:25 Z [PERSON_NAME] 14:45 Z EBKT 16:45 Z" at bounding box center [744, 403] width 1114 height 692
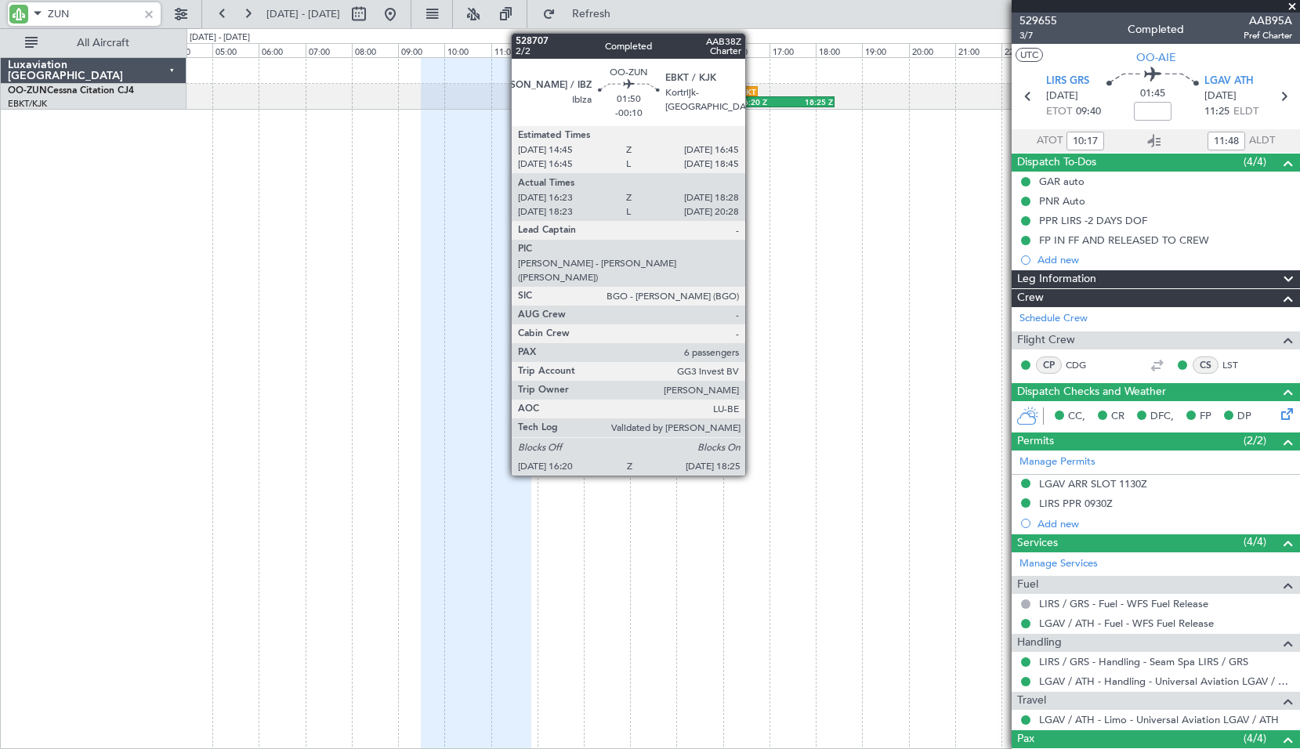
click at [752, 105] on div "16:20 Z" at bounding box center [762, 101] width 47 height 9
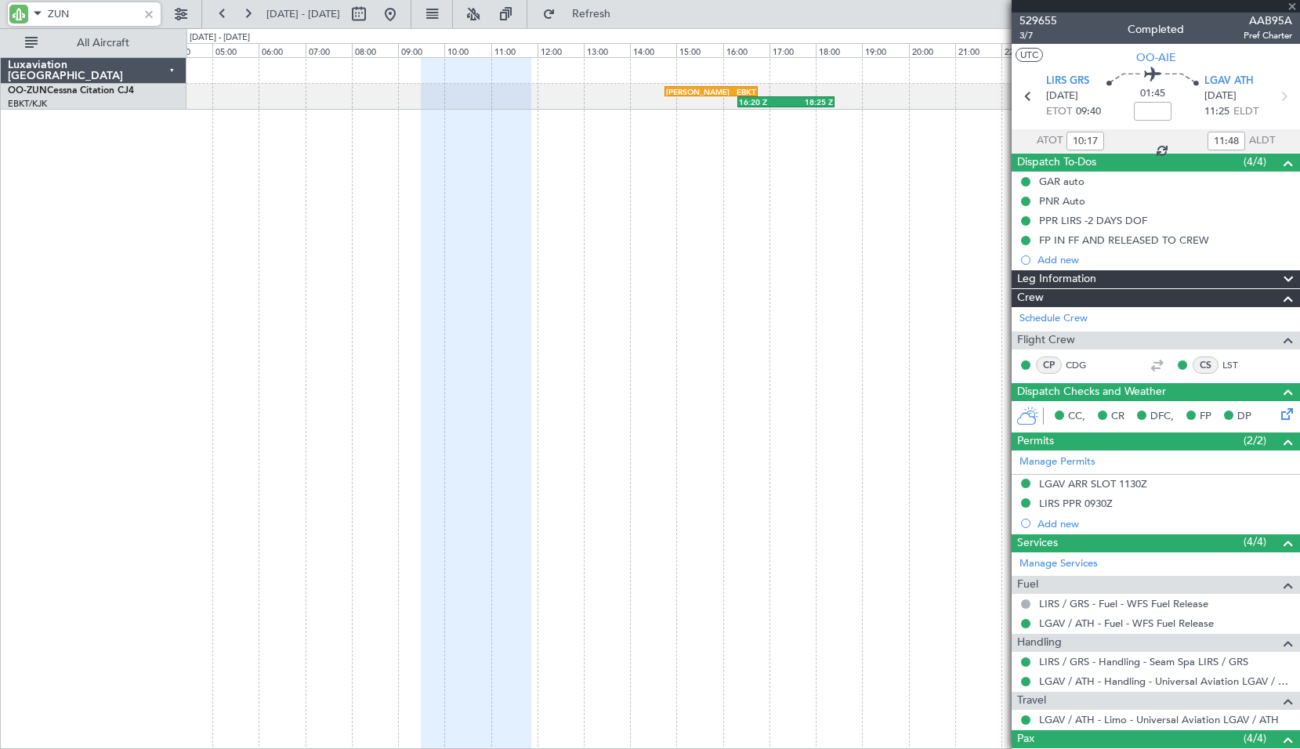
type input "-00:10"
type input "16:28"
type input "18:23"
type input "6"
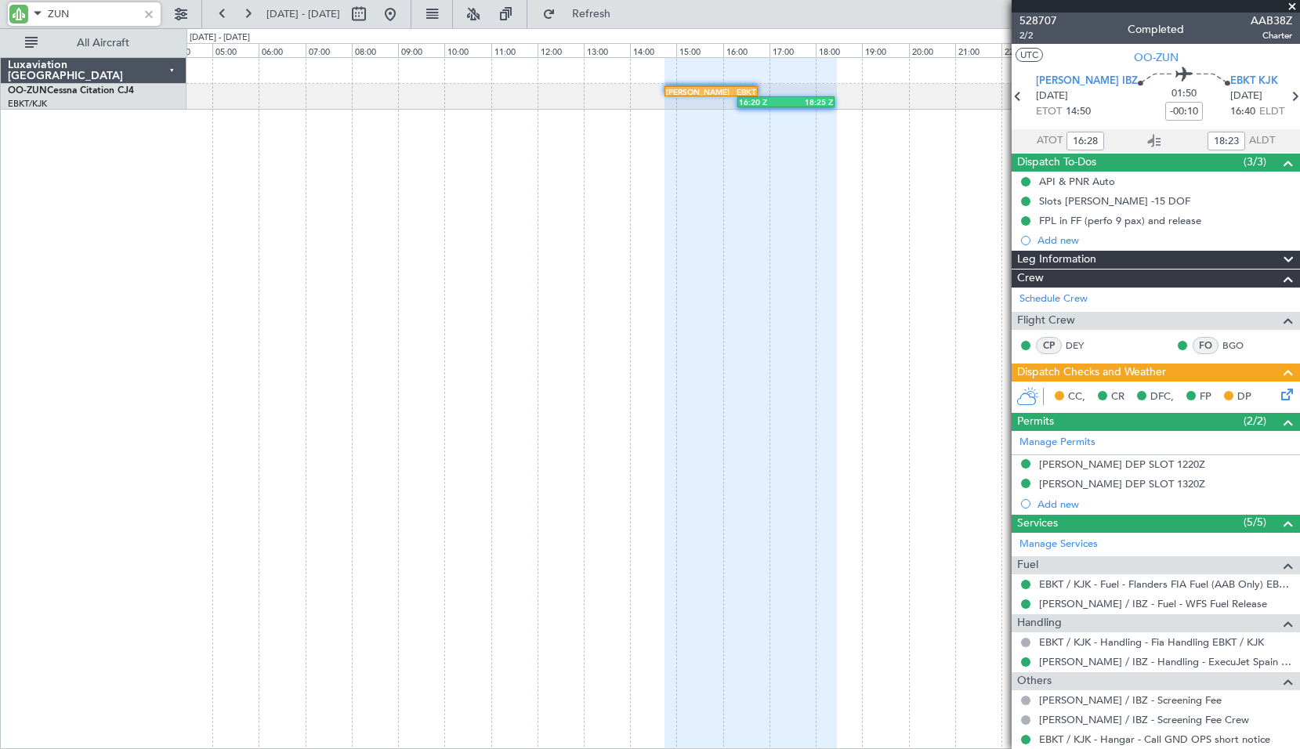
type input "ZUN"
click at [1147, 133] on icon at bounding box center [1154, 141] width 19 height 19
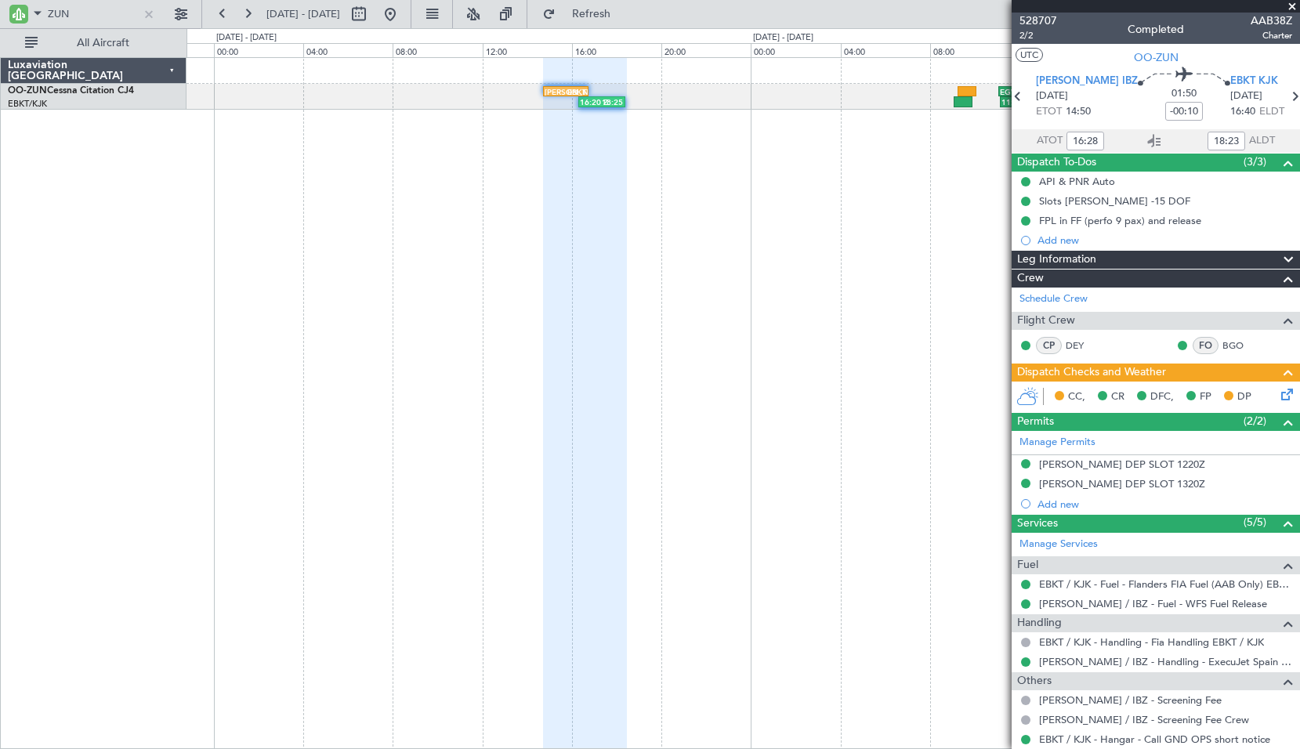
click at [648, 330] on div "16:20 Z 18:25 Z [PERSON_NAME] 14:45 Z EBKT 16:45 Z EGWU 11:05 Z LEMH 13:20 Z 11…" at bounding box center [744, 403] width 1114 height 692
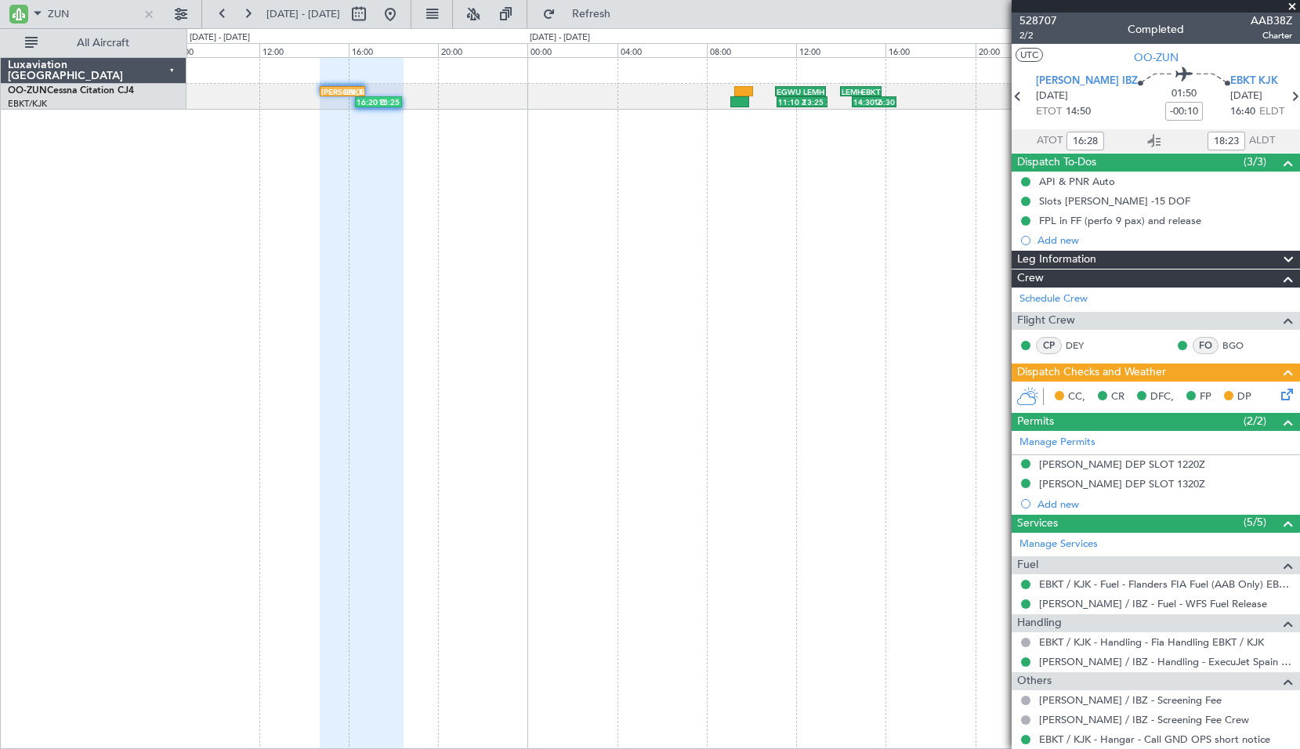
click at [589, 357] on div "16:20 Z 18:25 Z [PERSON_NAME] 14:45 Z EBKT 16:45 Z EGWU 11:05 Z LEMH 13:20 Z 11…" at bounding box center [744, 403] width 1114 height 692
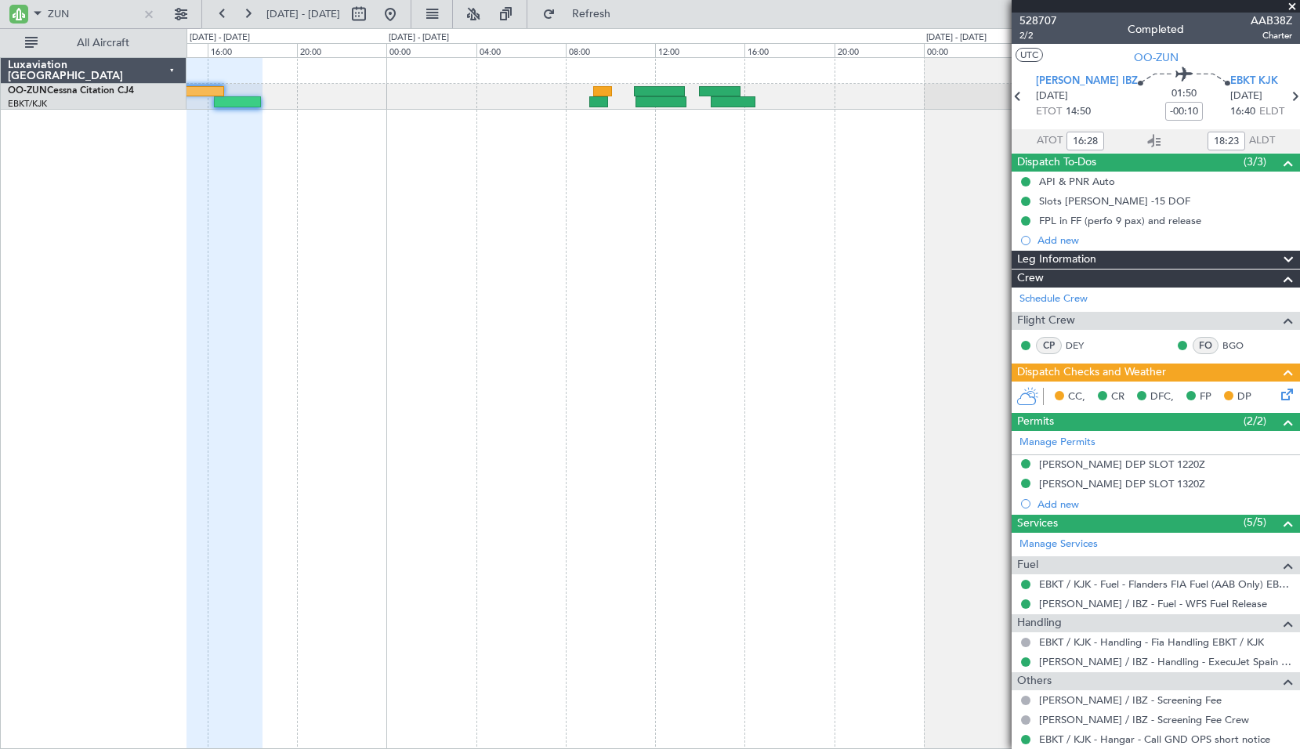
click at [702, 313] on div at bounding box center [744, 403] width 1114 height 692
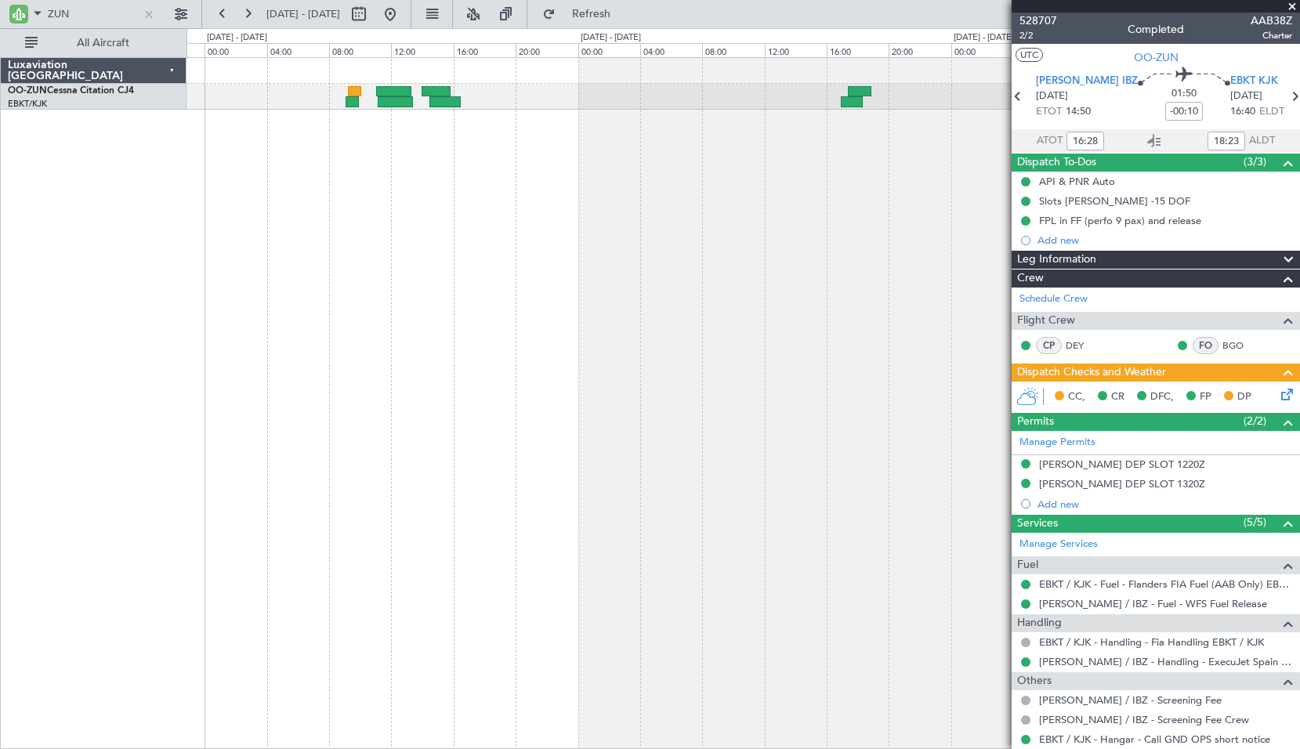
click at [531, 346] on div at bounding box center [744, 403] width 1114 height 692
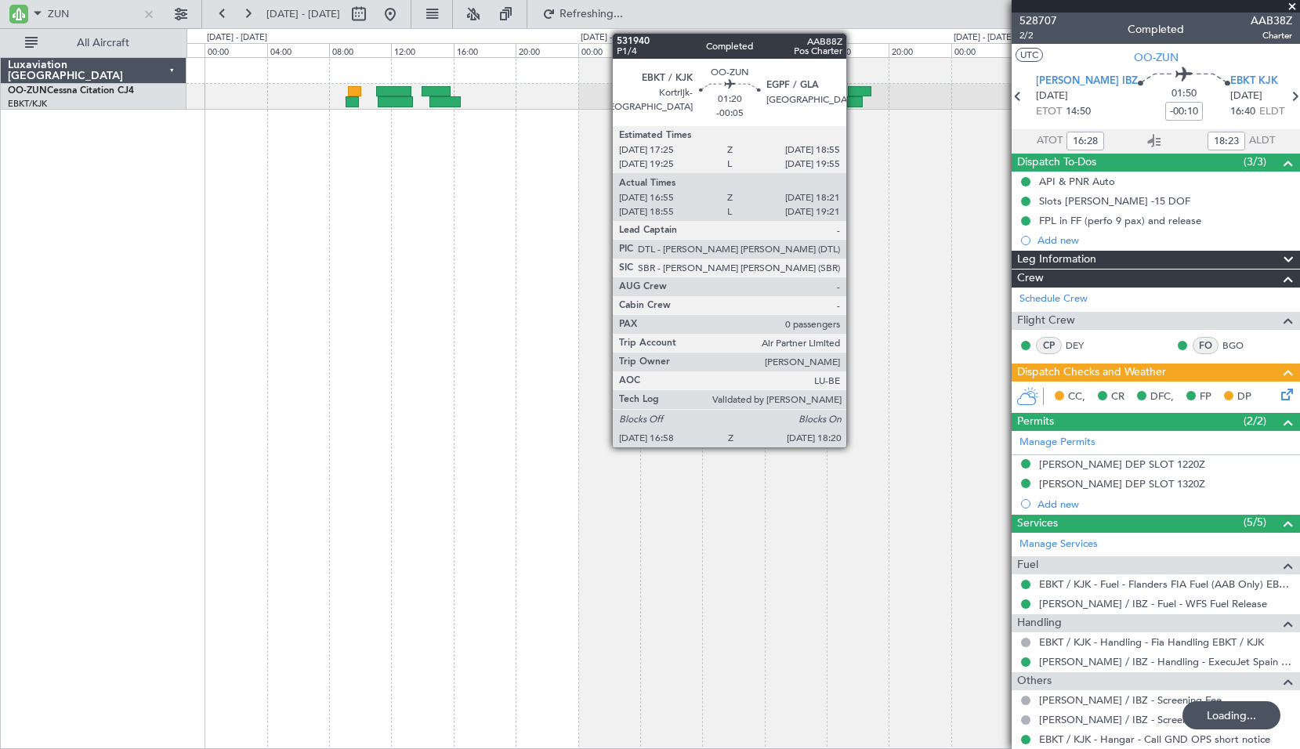
click at [854, 96] on div at bounding box center [852, 101] width 22 height 11
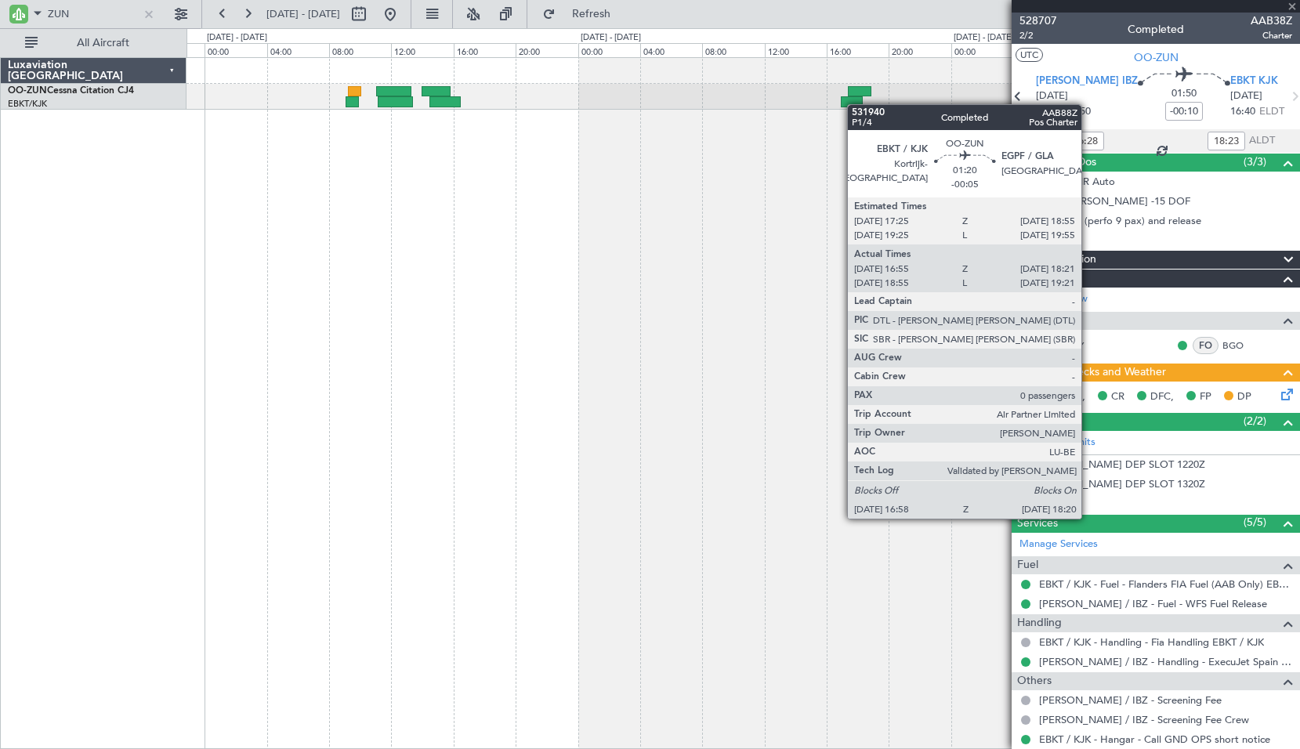
type input "-00:05"
type input "17:00"
type input "18:16"
type input "0"
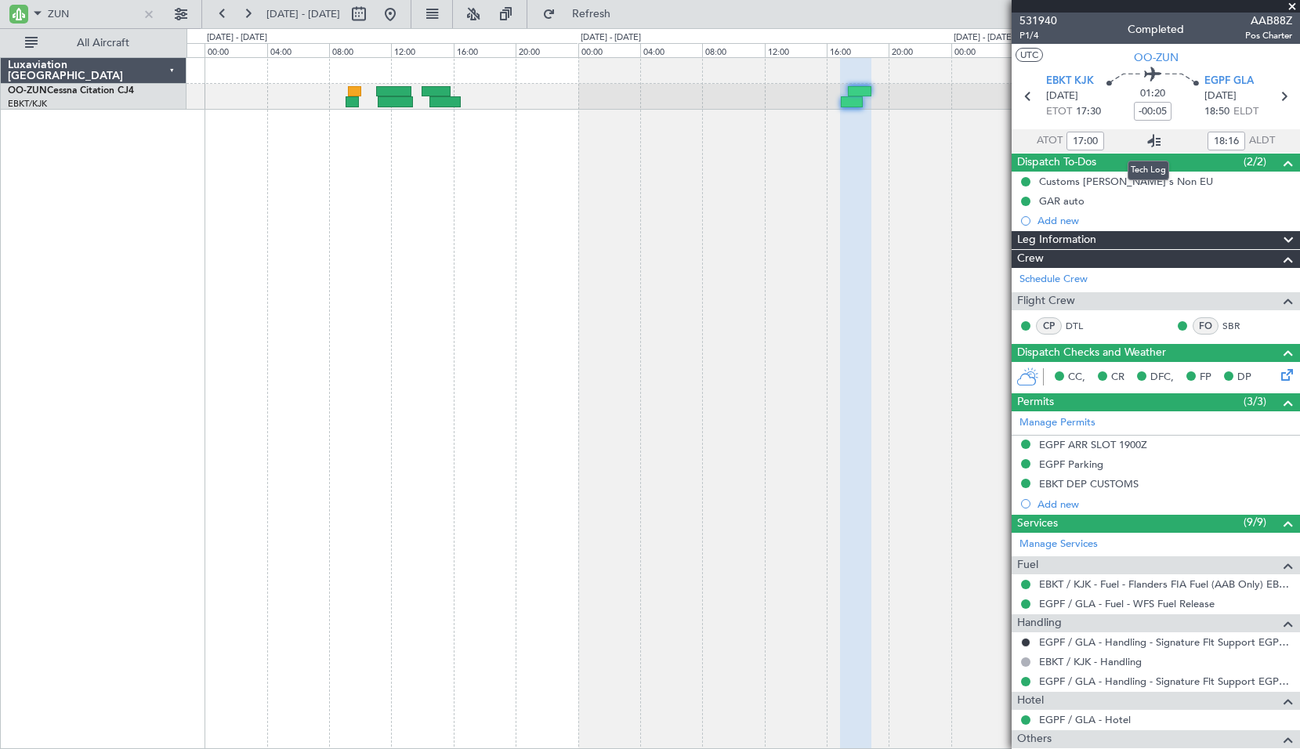
click at [1151, 138] on icon at bounding box center [1154, 141] width 19 height 19
click at [507, 261] on div at bounding box center [744, 403] width 1114 height 692
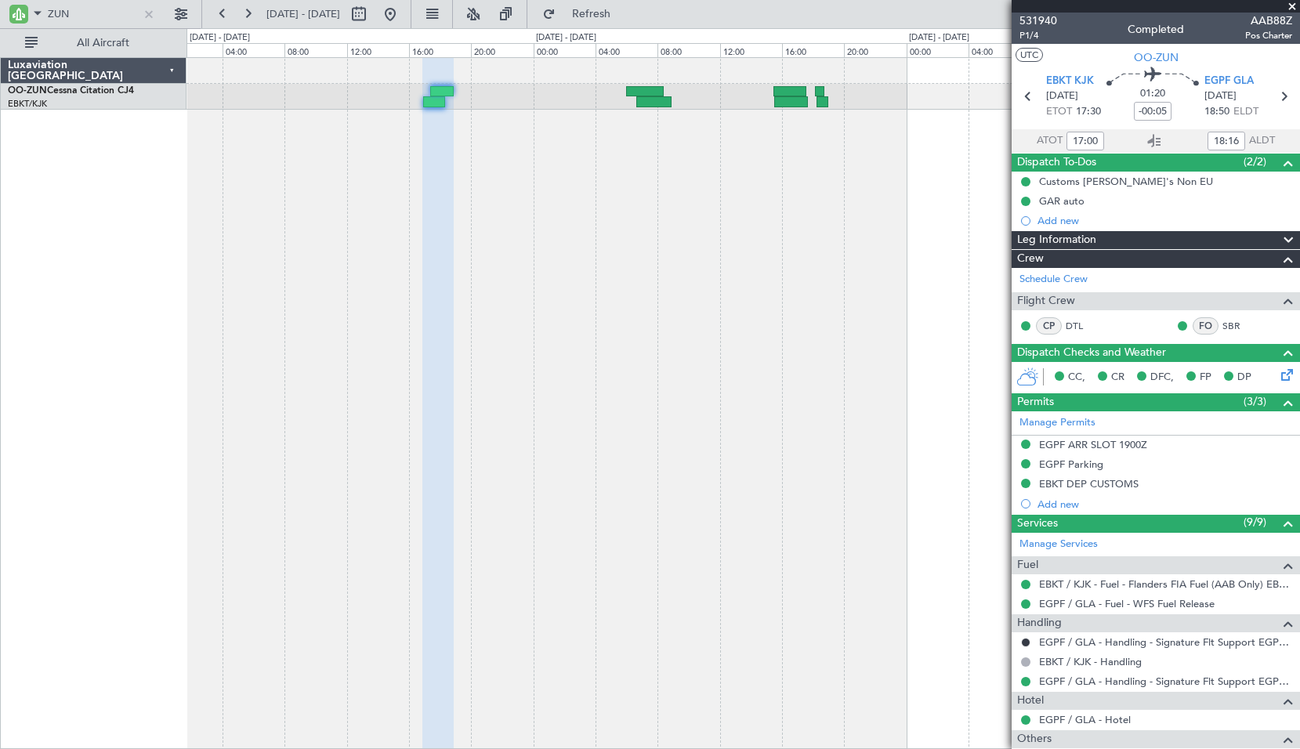
click at [773, 270] on div "Planned Maint Kortrijk-[GEOGRAPHIC_DATA]" at bounding box center [744, 403] width 1114 height 692
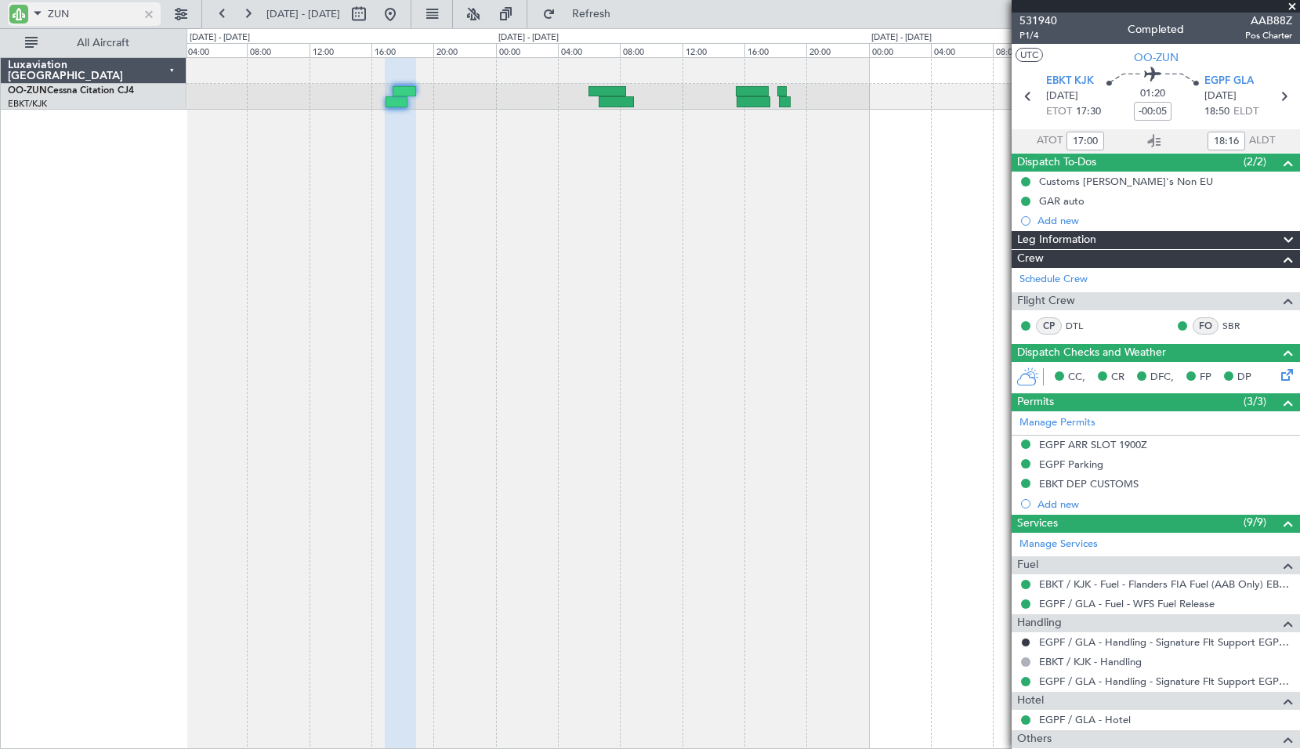
click at [94, 9] on input "ZUN" at bounding box center [93, 14] width 90 height 24
type input "vsf"
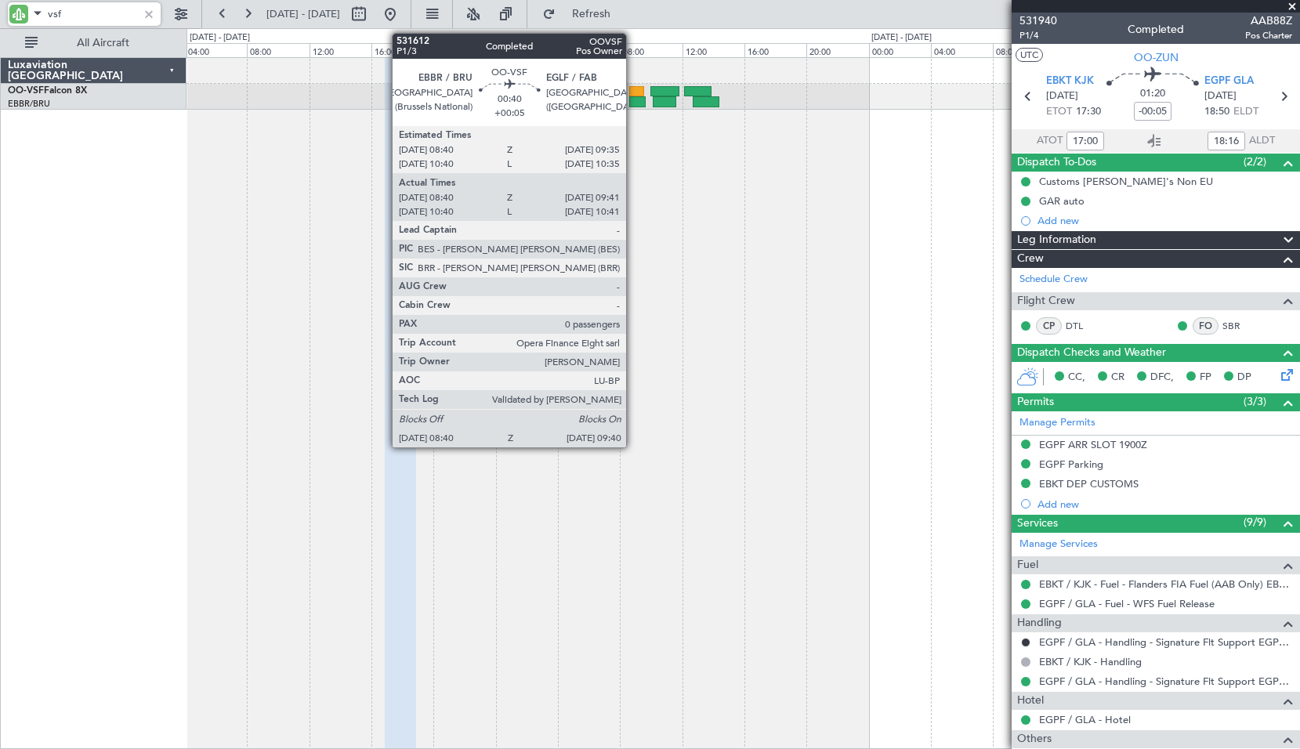
click at [633, 103] on div at bounding box center [637, 101] width 16 height 11
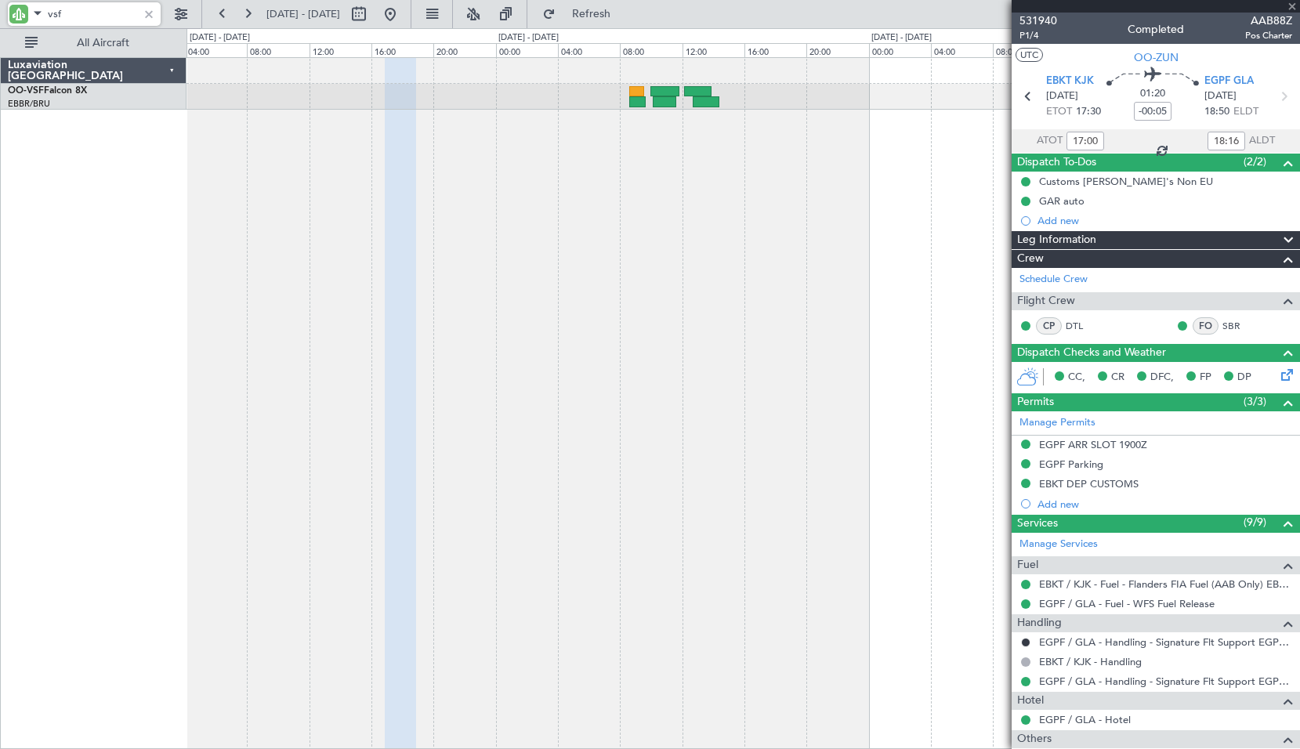
type input "+00:05"
type input "08:50"
type input "09:36"
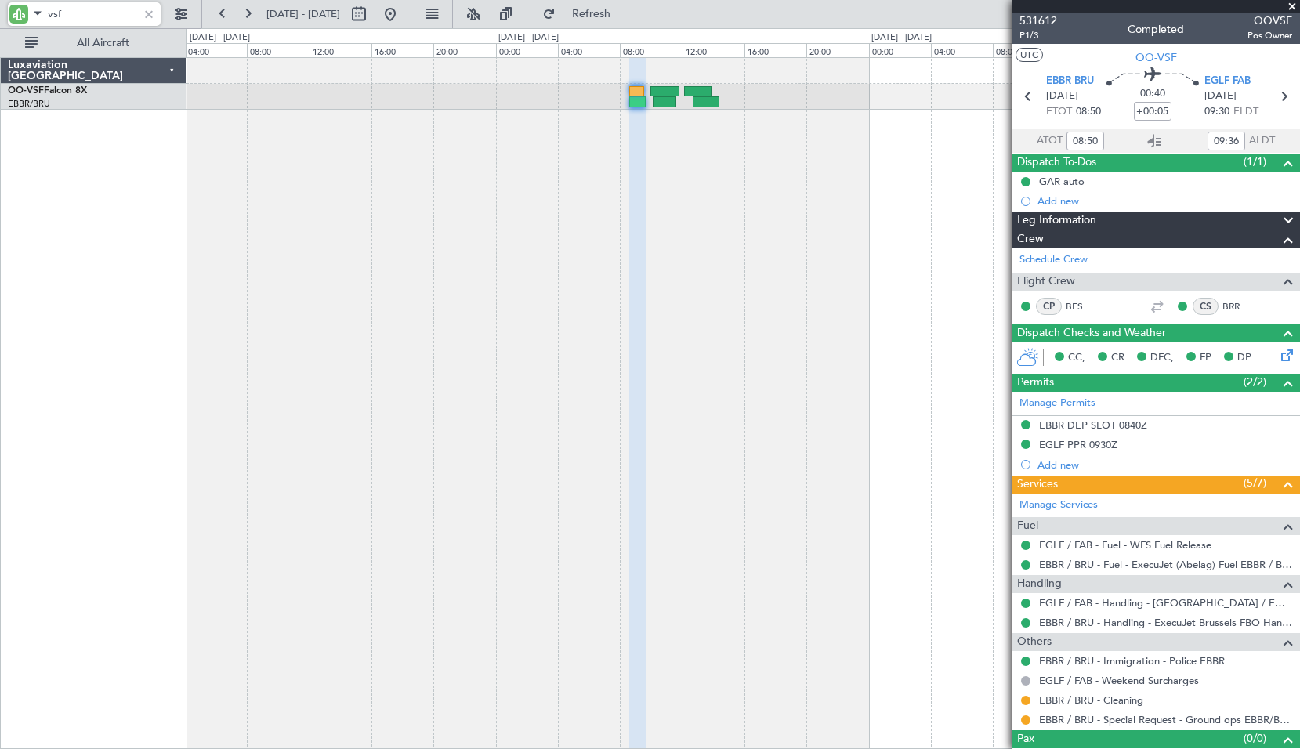
type input "vsf"
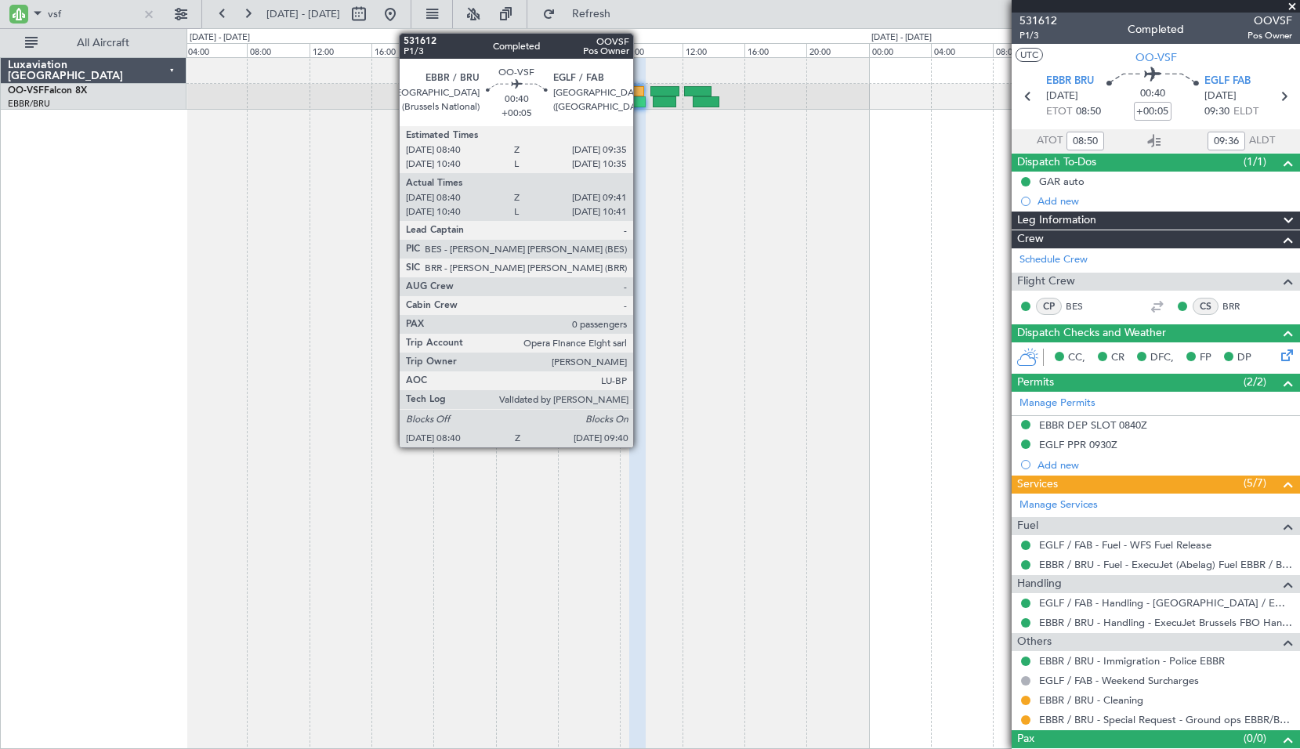
type input "10:50"
type input "10:36"
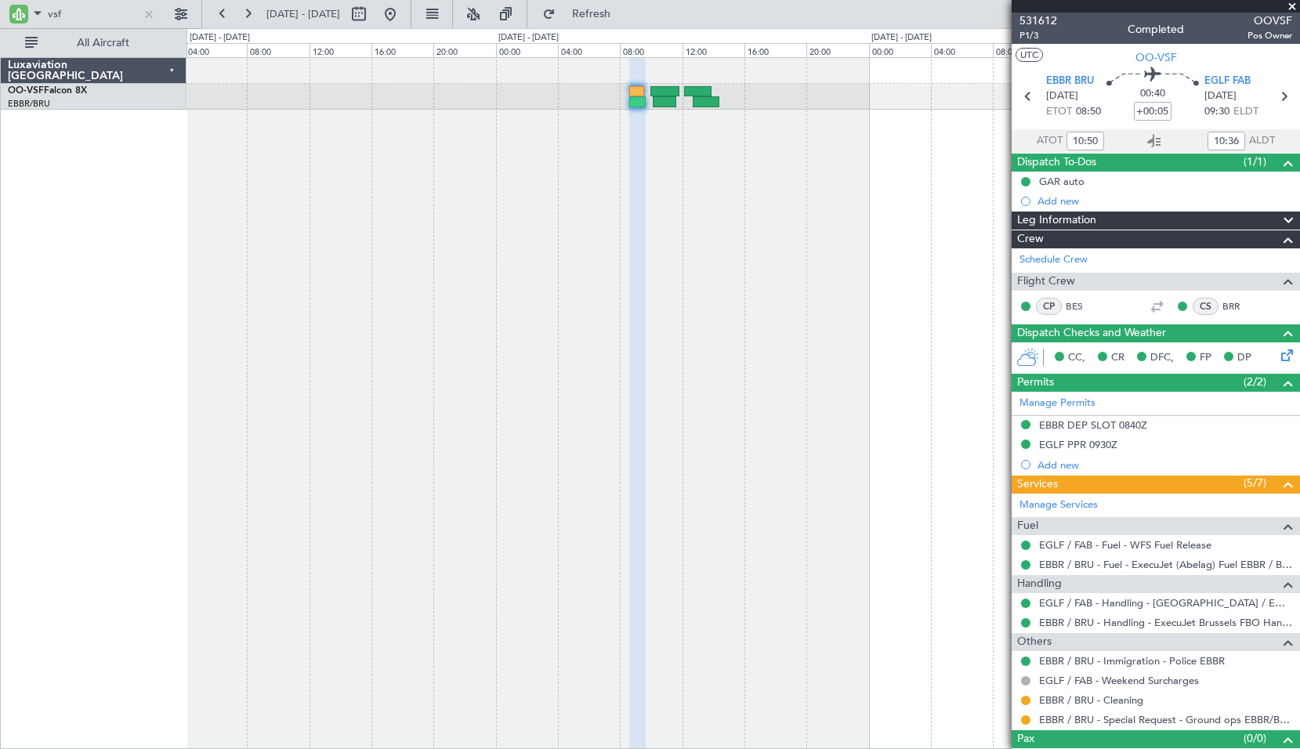
type input "08:50"
type input "09:36"
click at [1148, 136] on icon at bounding box center [1154, 141] width 19 height 19
click at [89, 16] on input "vsf" at bounding box center [93, 14] width 90 height 24
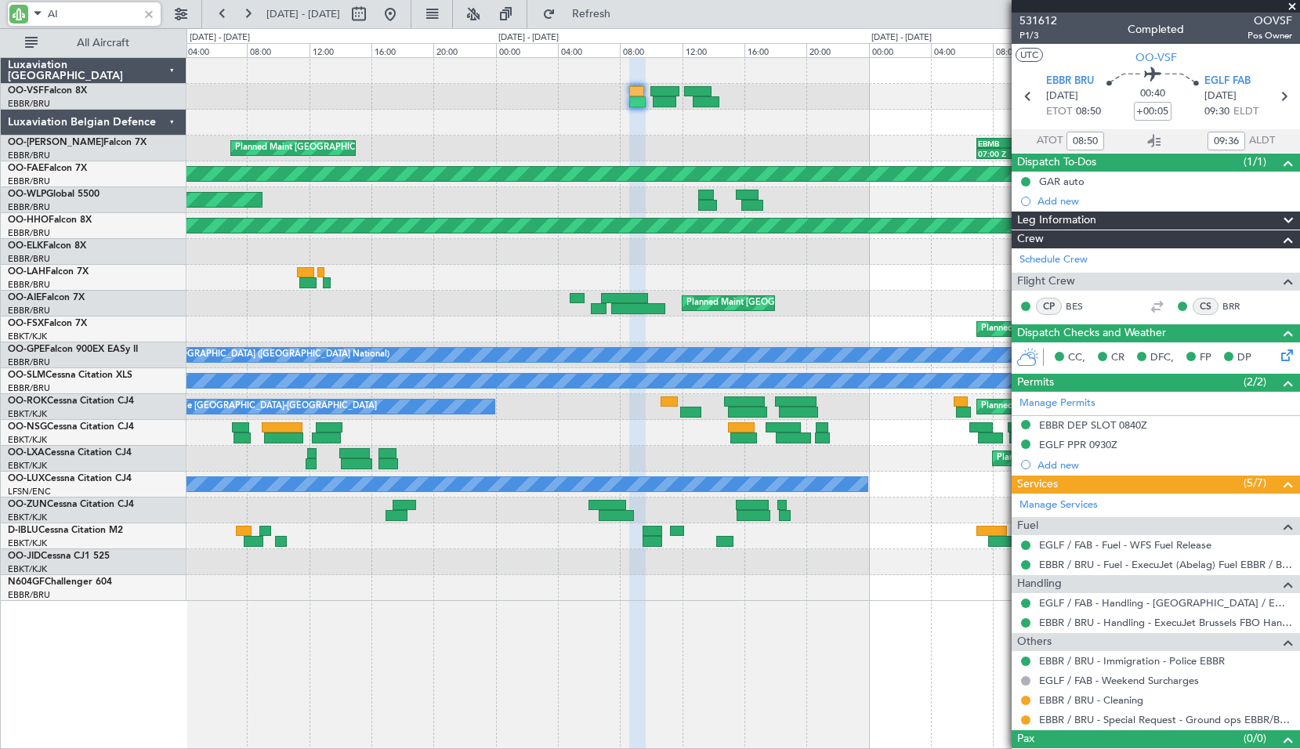
type input "AIE"
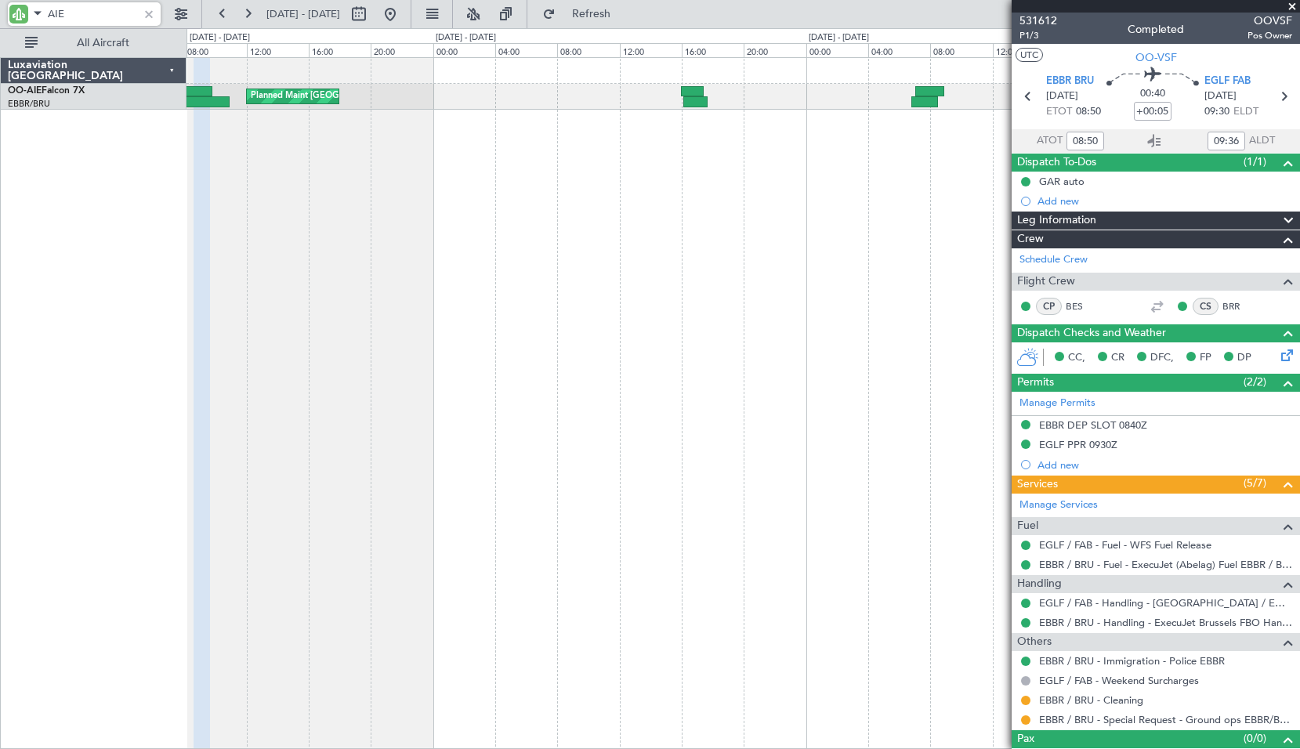
click at [464, 267] on div "Planned Maint [GEOGRAPHIC_DATA] ([GEOGRAPHIC_DATA])" at bounding box center [744, 403] width 1114 height 692
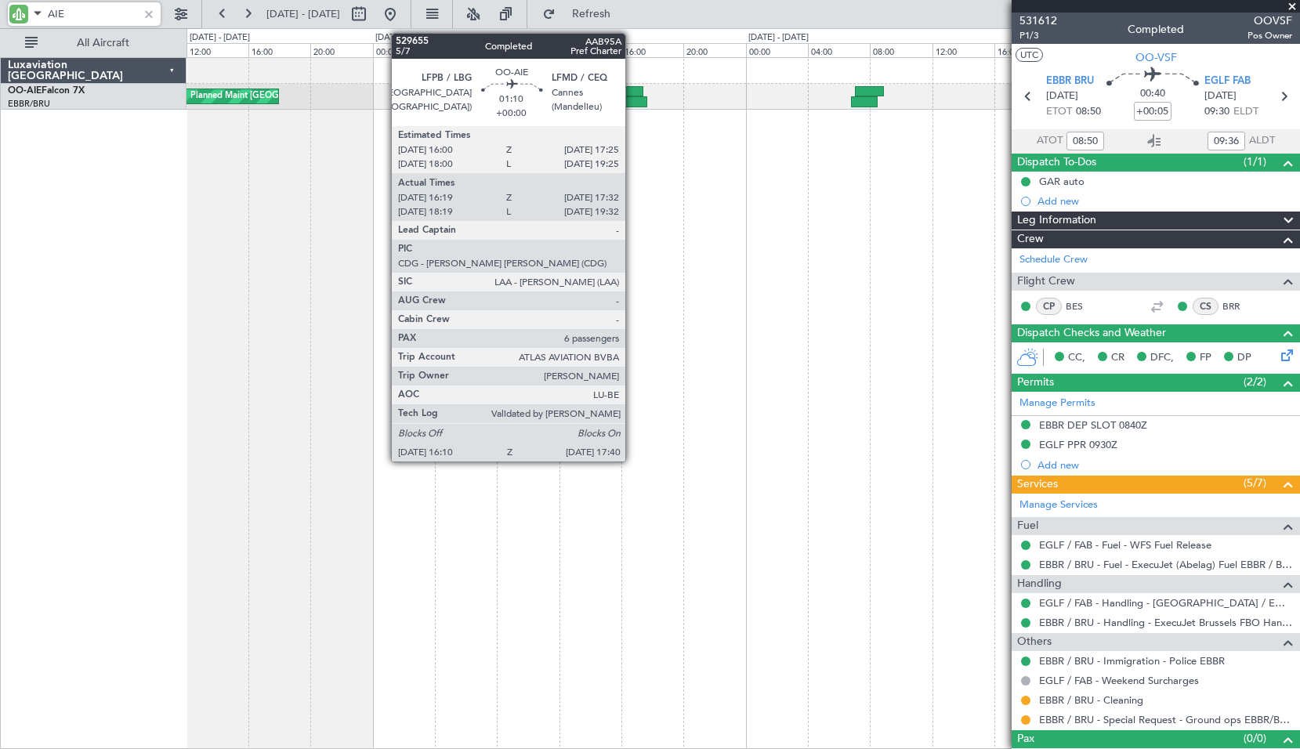
click at [633, 96] on div at bounding box center [635, 101] width 24 height 11
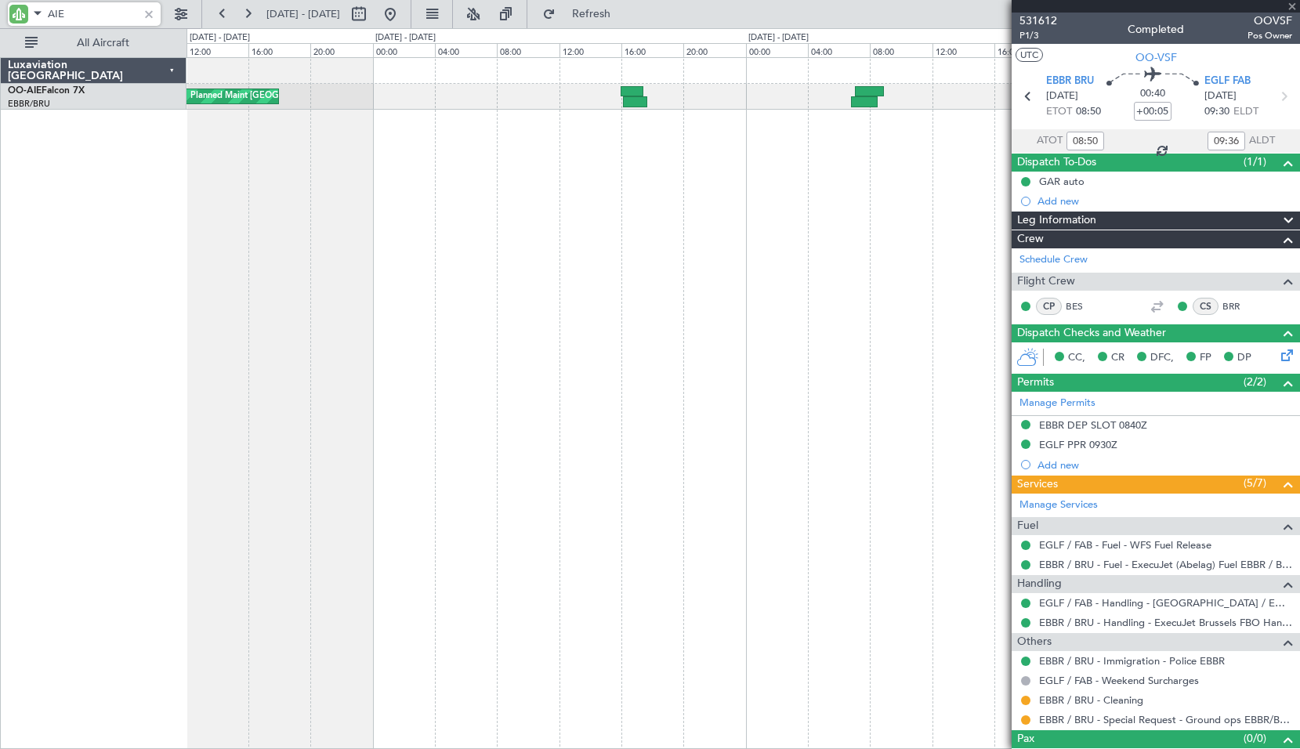
type input "16:29"
type input "17:27"
type input "6"
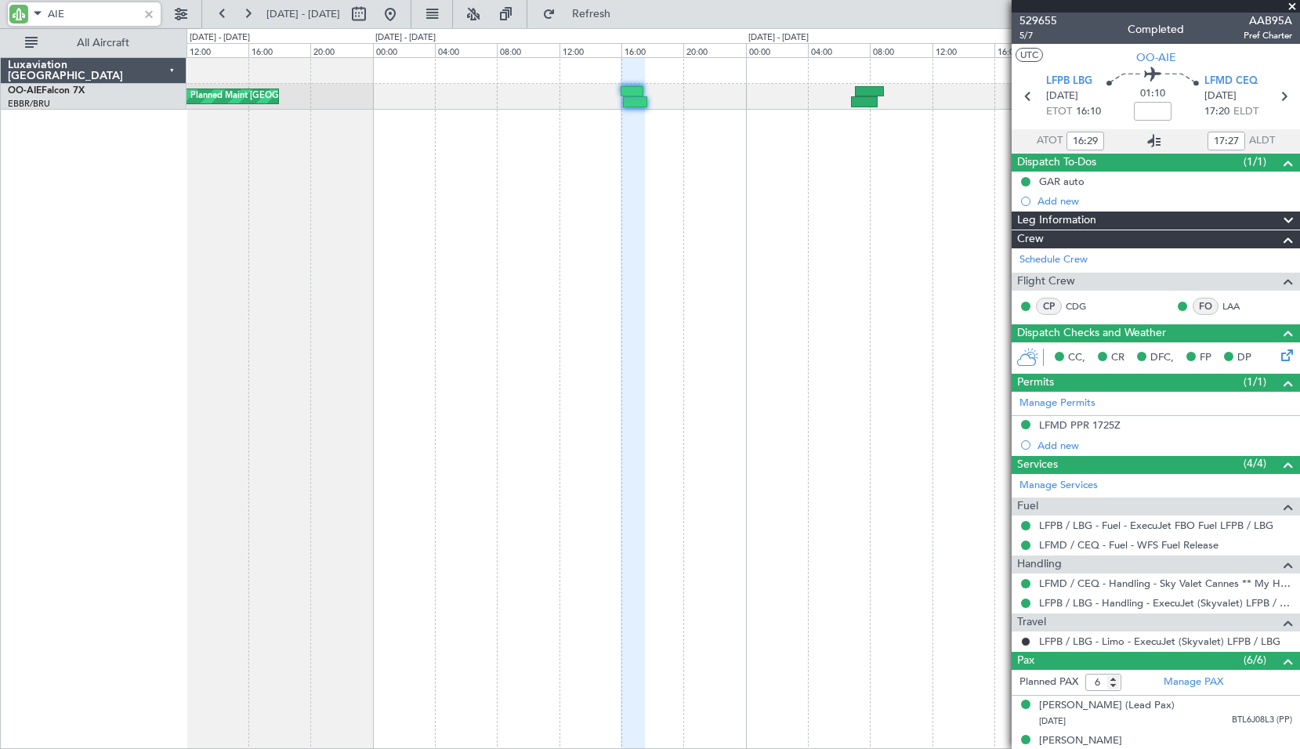
click at [1148, 137] on icon at bounding box center [1154, 141] width 19 height 19
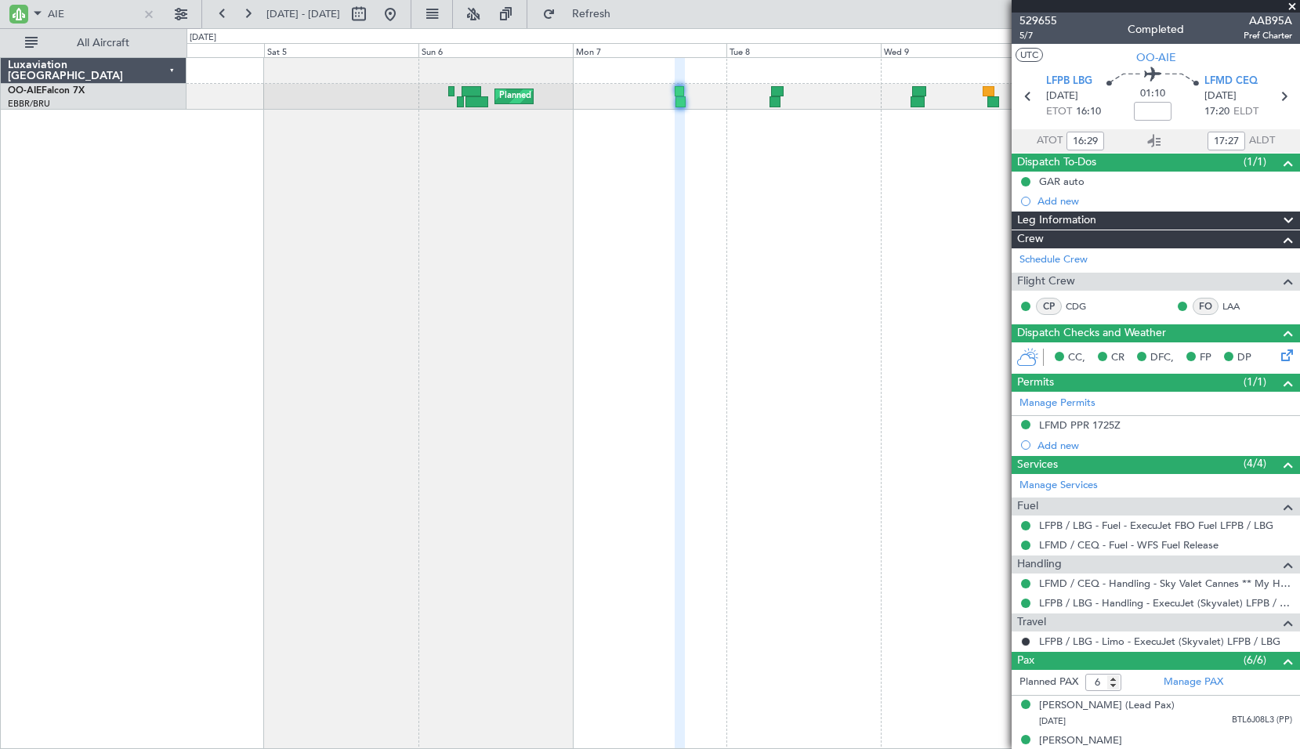
click at [490, 389] on div "Planned Maint Paris (Le Bourget) AOG Maint Cannes (Mandelieu)" at bounding box center [744, 403] width 1114 height 692
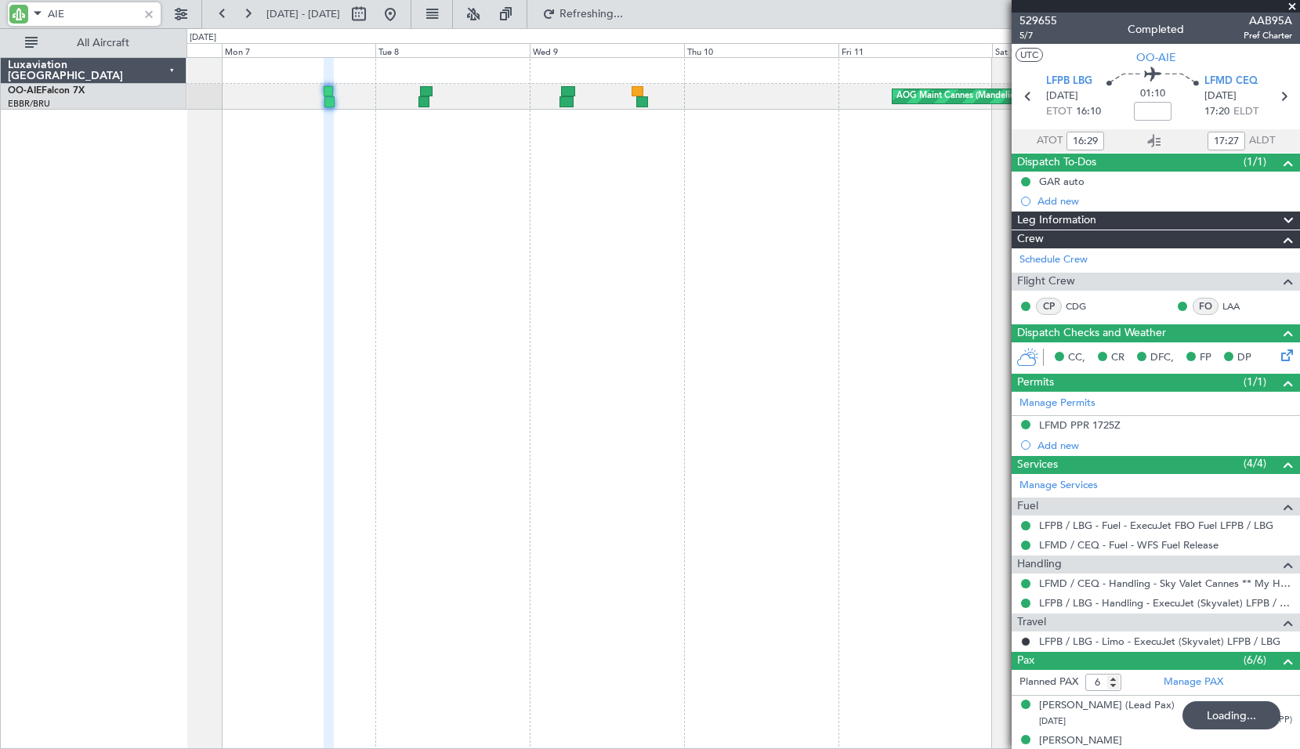
click at [84, 13] on input "AIE" at bounding box center [93, 14] width 90 height 24
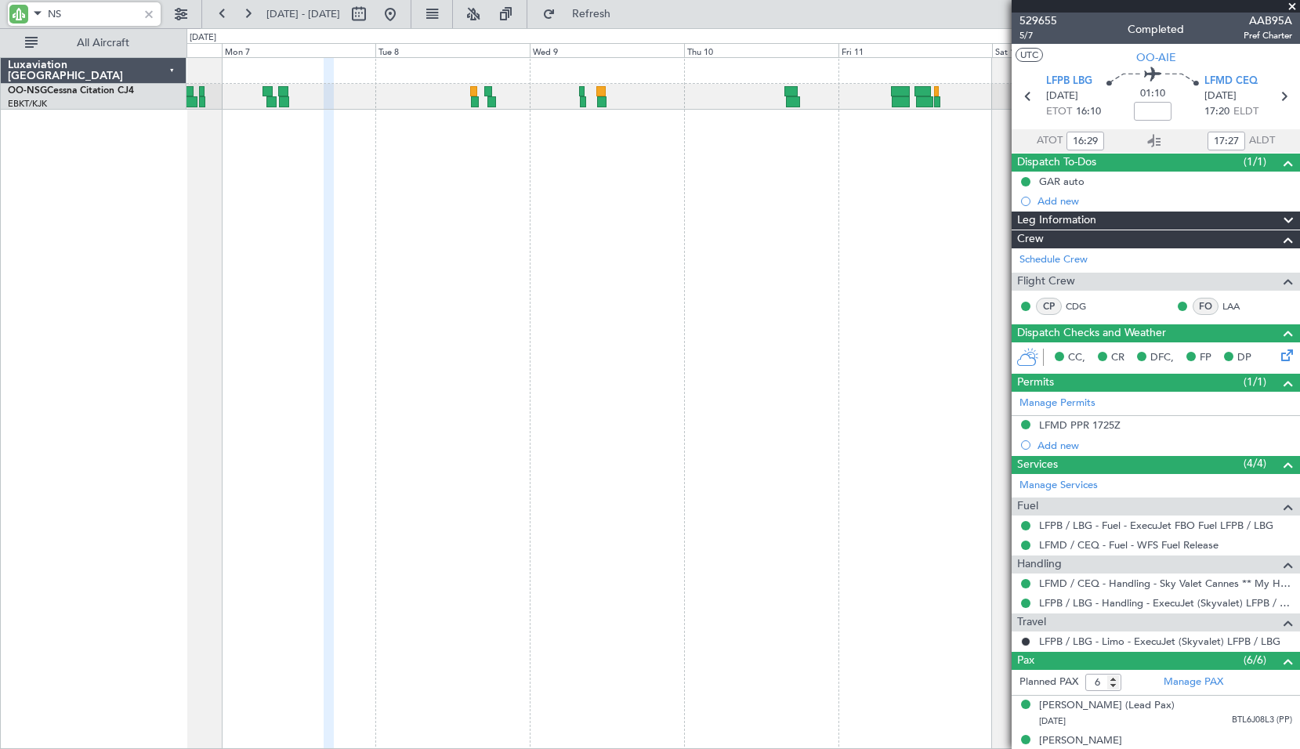
type input "NSG"
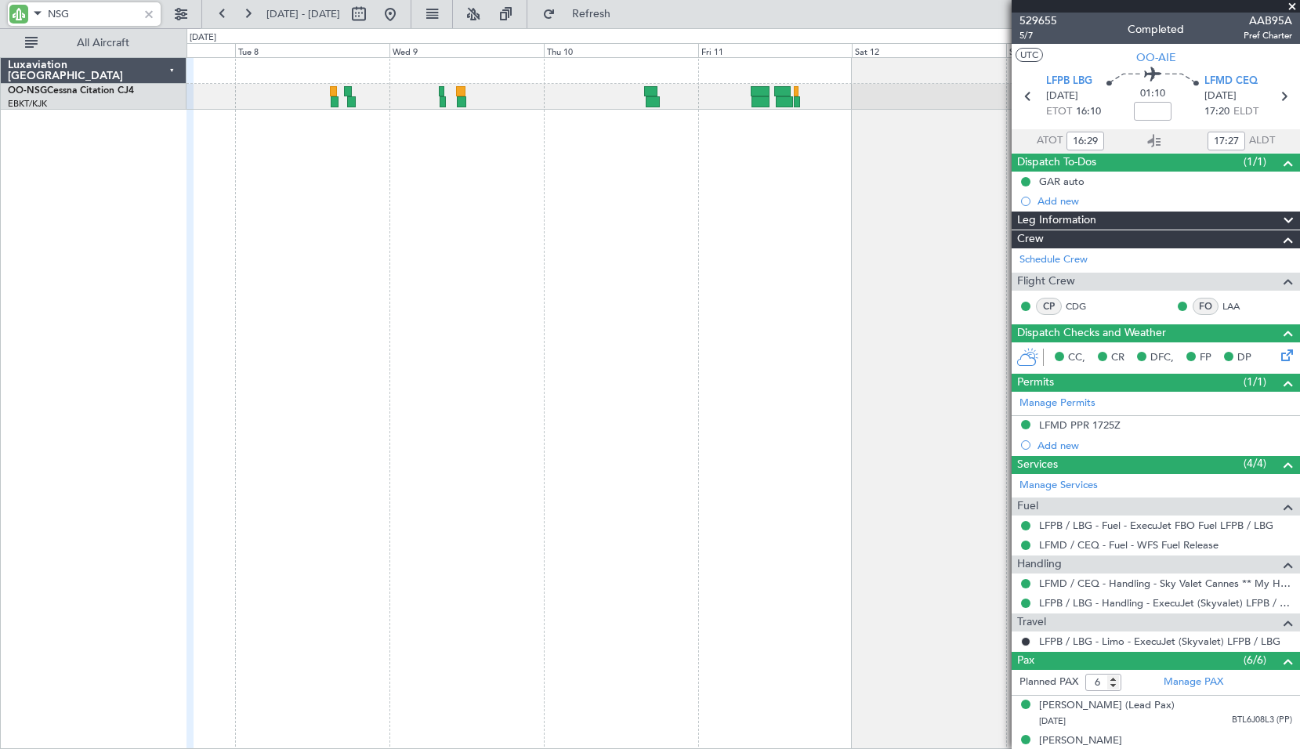
click at [477, 245] on div at bounding box center [744, 403] width 1114 height 692
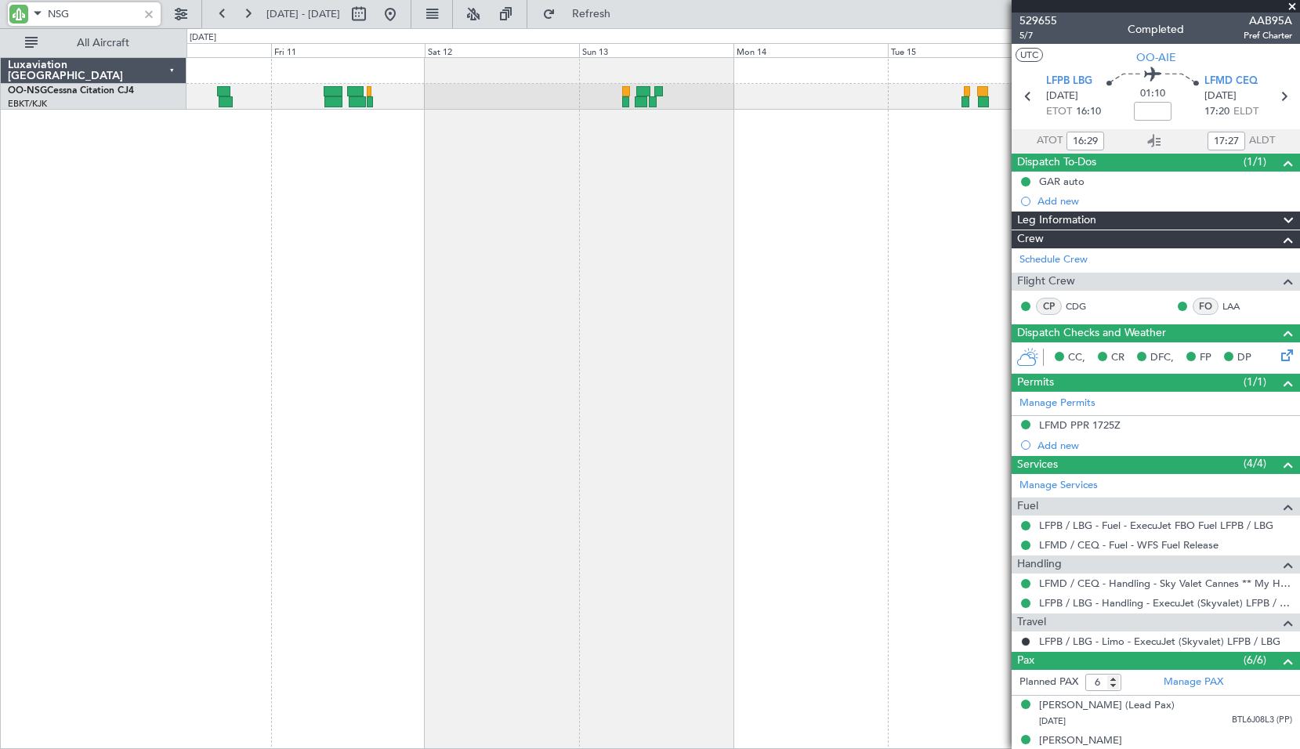
click at [495, 291] on div "Planned Maint Kortrijk-Wevelgem Owner Kortrijk-Wevelgem" at bounding box center [744, 403] width 1114 height 692
click at [602, 281] on div "Planned Maint Kortrijk-Wevelgem Owner Kortrijk-Wevelgem" at bounding box center [744, 403] width 1114 height 692
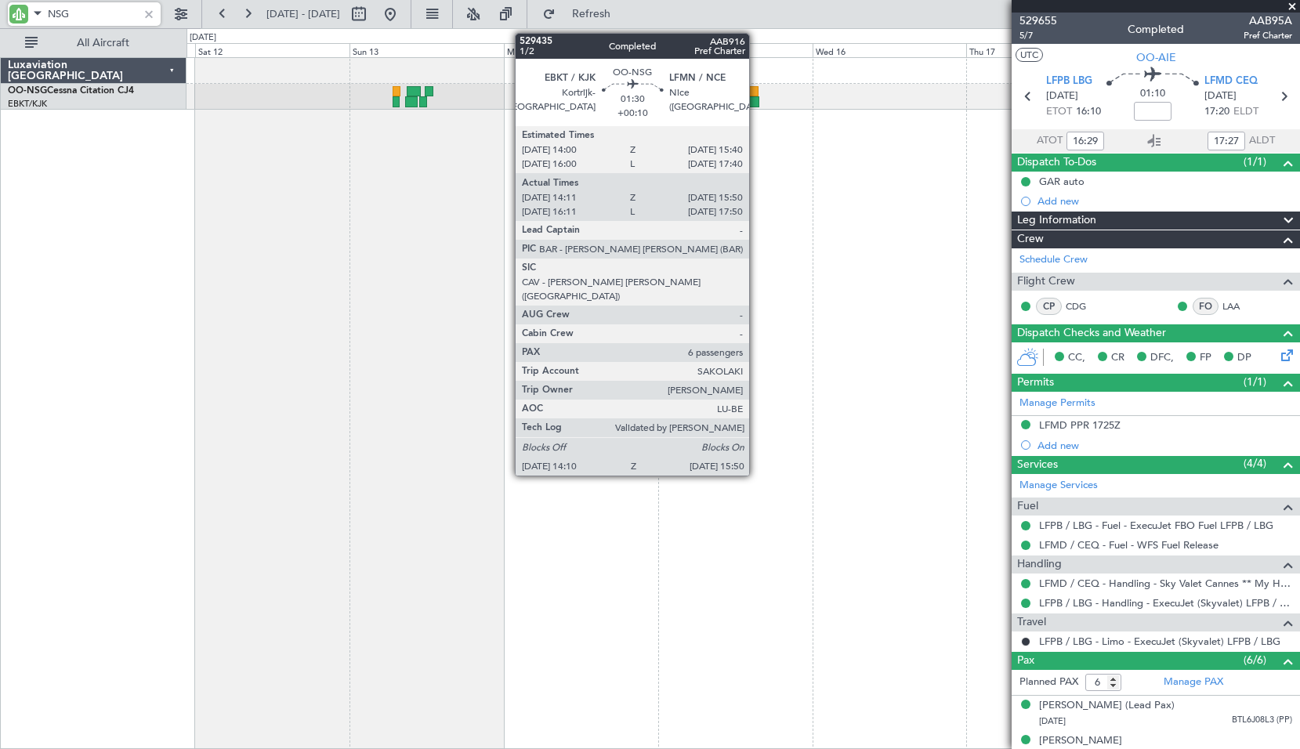
click at [756, 104] on div at bounding box center [754, 101] width 11 height 11
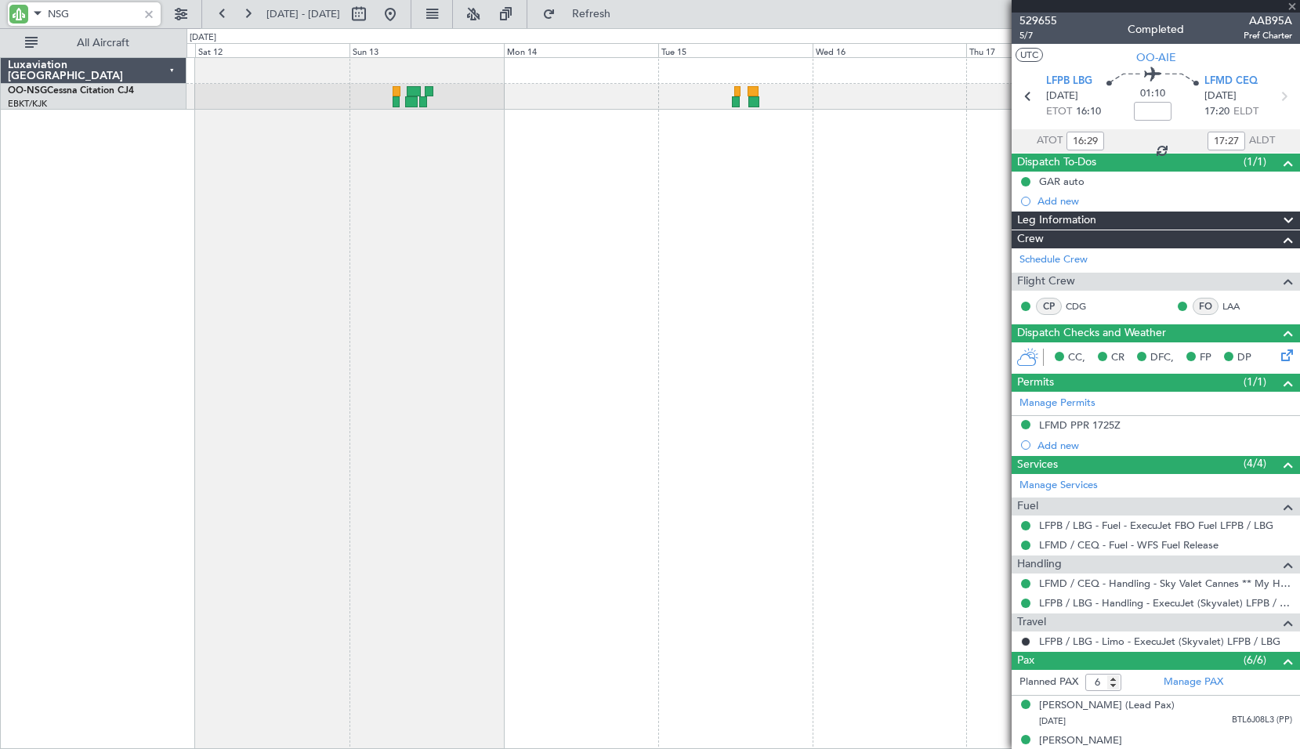
type input "+00:10"
type input "14:16"
type input "15:45"
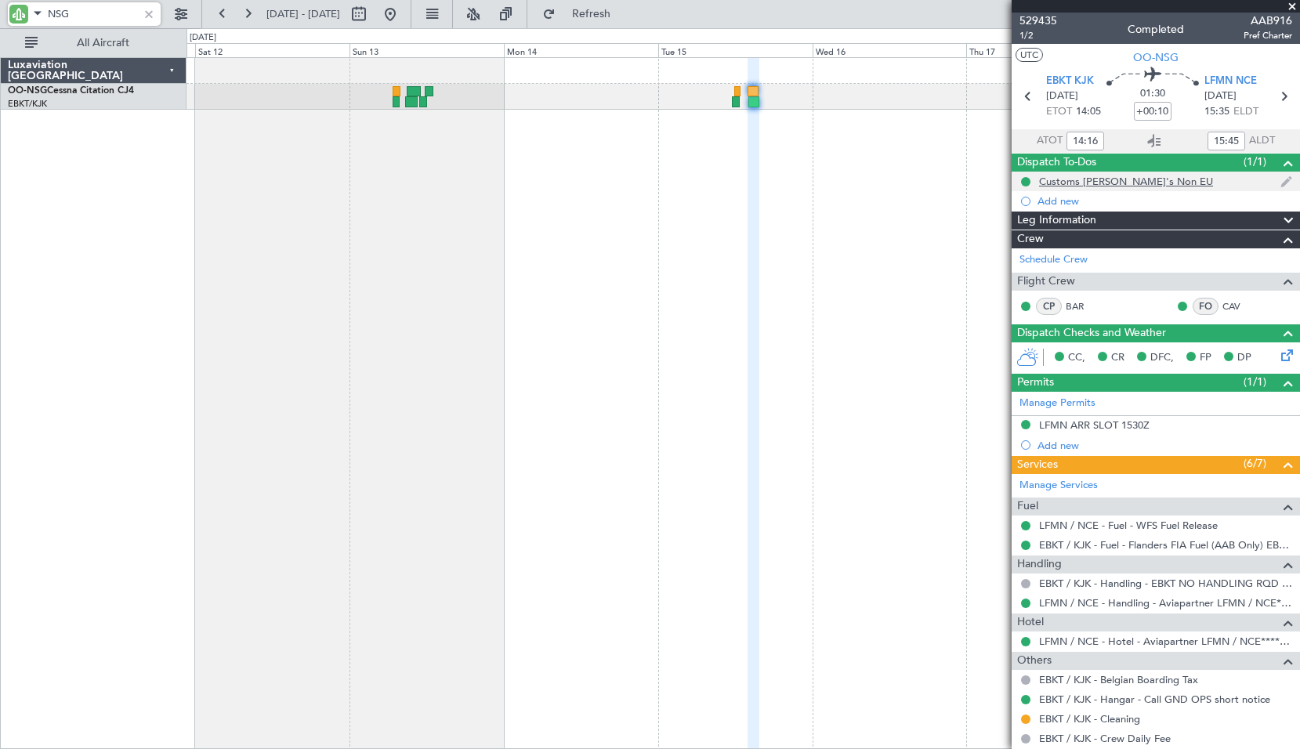
type input "NSG"
click at [1151, 137] on icon at bounding box center [1154, 141] width 19 height 19
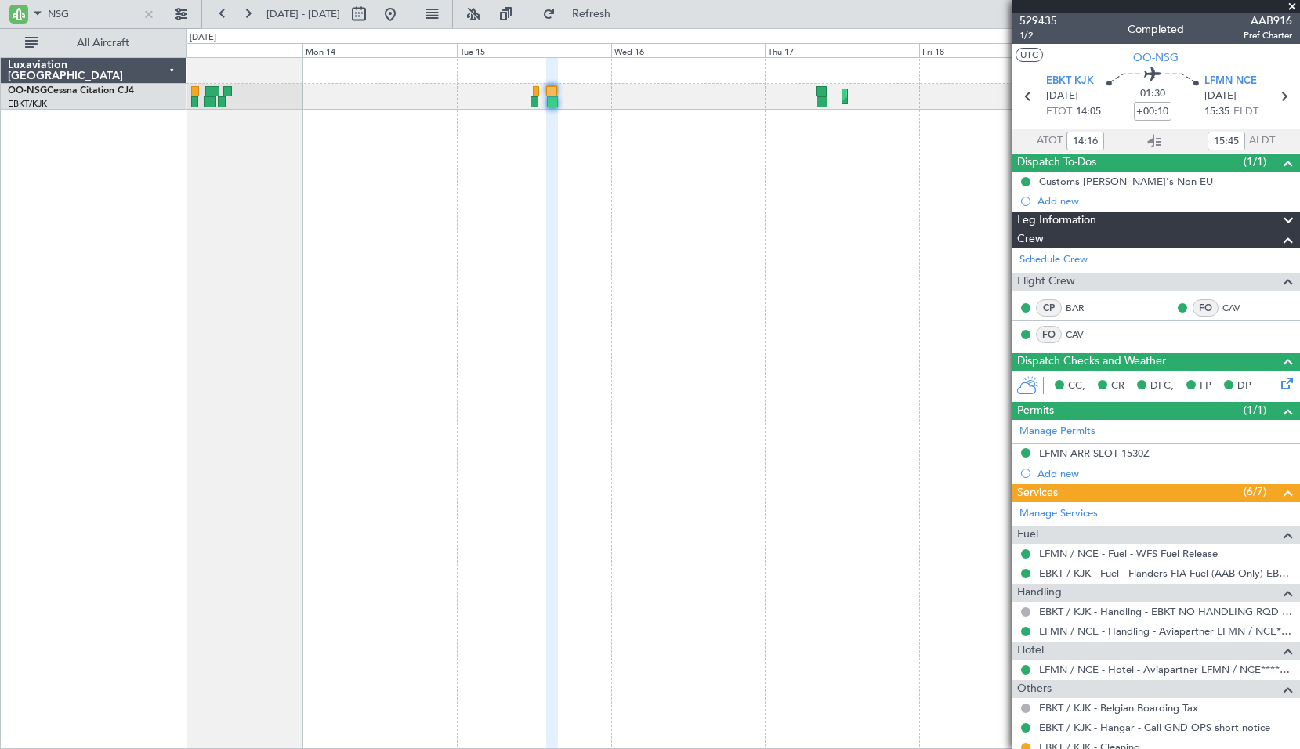
click at [564, 211] on div "Planned Maint Kortrijk-Wevelgem Owner Kortrijk-Wevelgem" at bounding box center [744, 403] width 1114 height 692
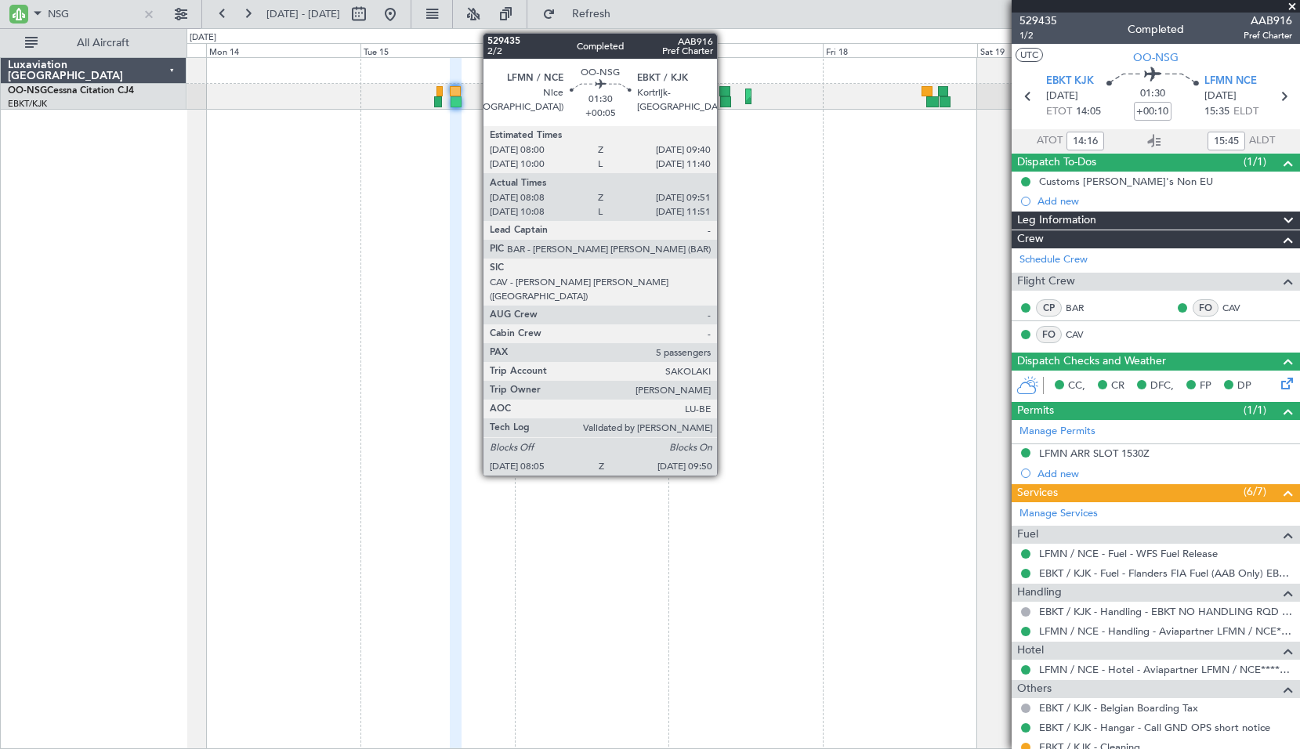
click at [724, 93] on div at bounding box center [725, 91] width 11 height 11
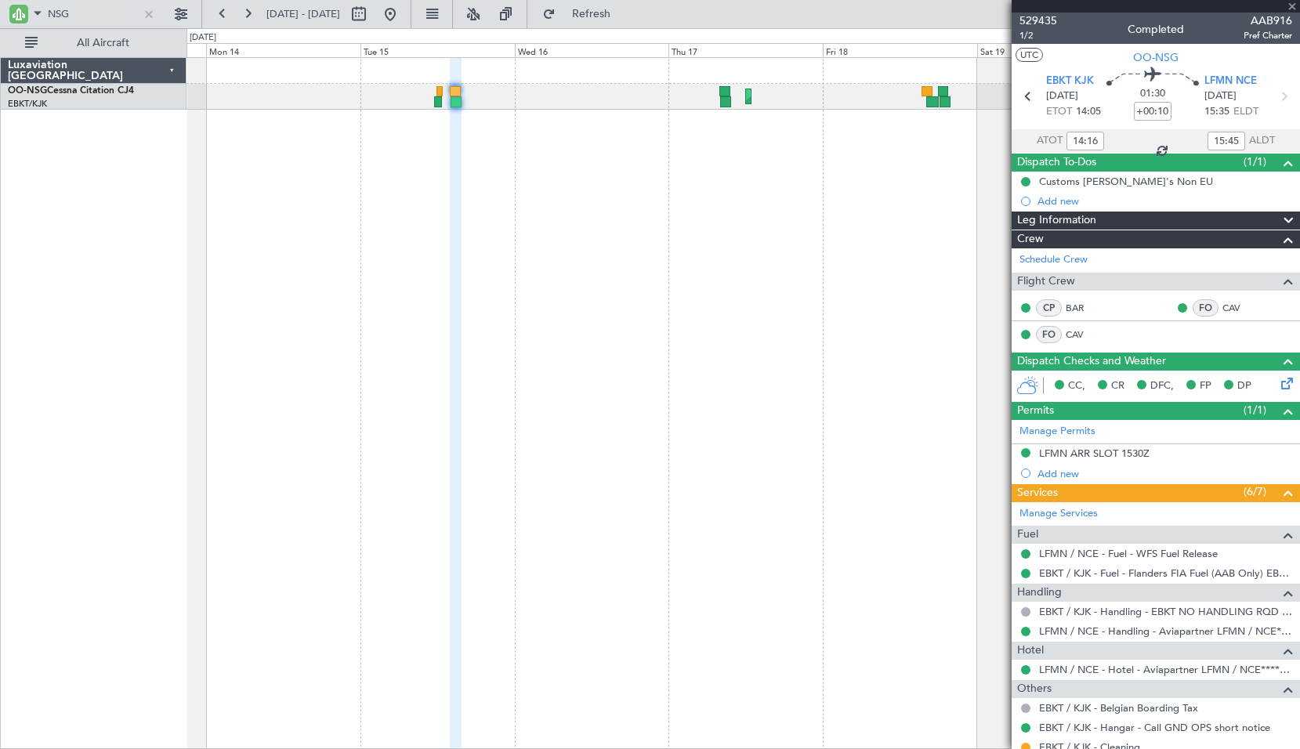
type input "+00:05"
type input "08:13"
type input "09:46"
type input "5"
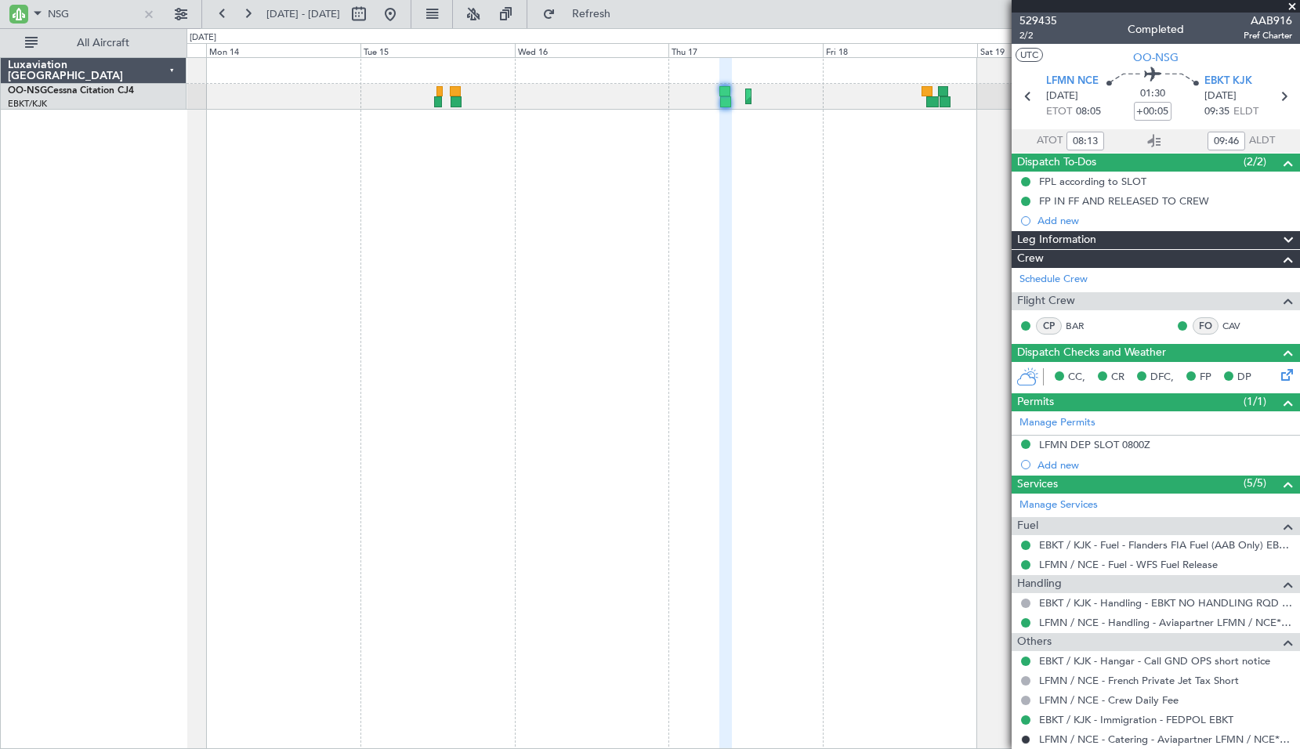
type input "10:13"
type input "11:46"
type input "08:13"
type input "09:46"
click at [1155, 136] on icon at bounding box center [1154, 141] width 19 height 19
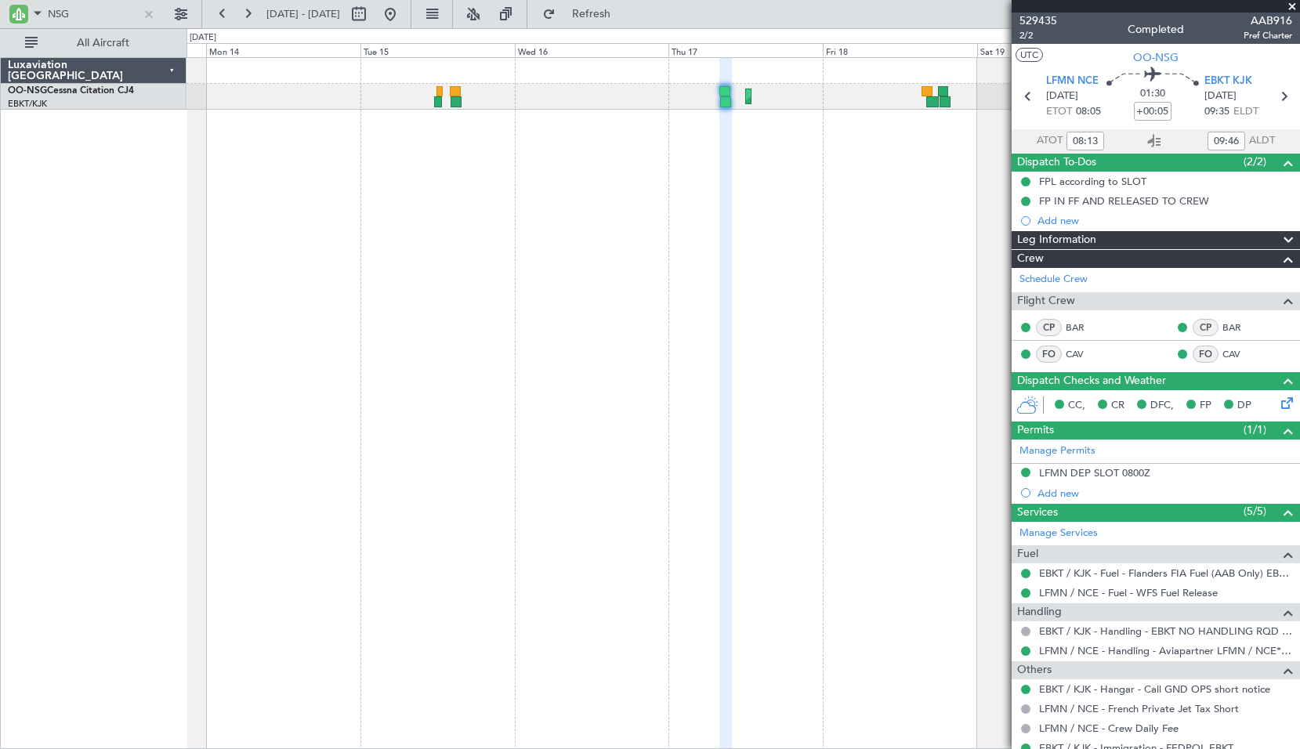
click at [621, 183] on div "Planned Maint Kortrijk-Wevelgem Owner Kortrijk-Wevelgem" at bounding box center [744, 403] width 1114 height 692
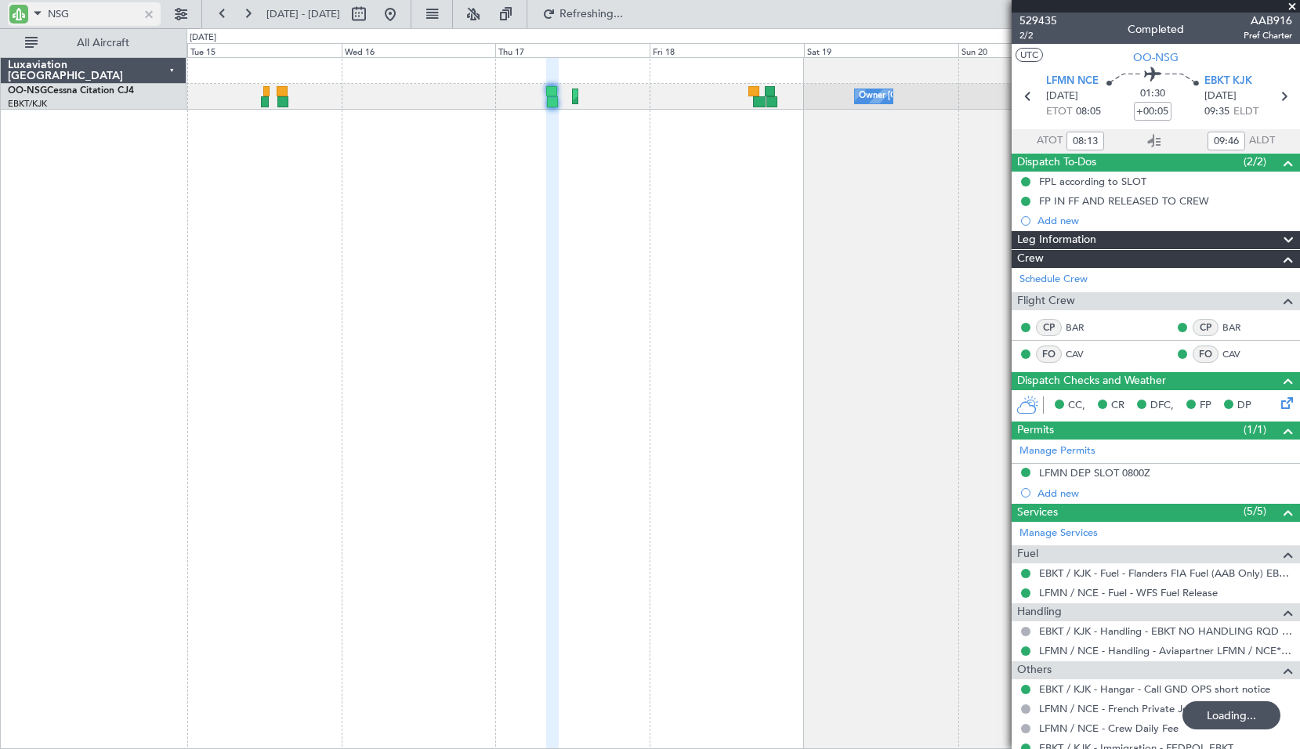
click at [87, 5] on input "NSG" at bounding box center [93, 14] width 90 height 24
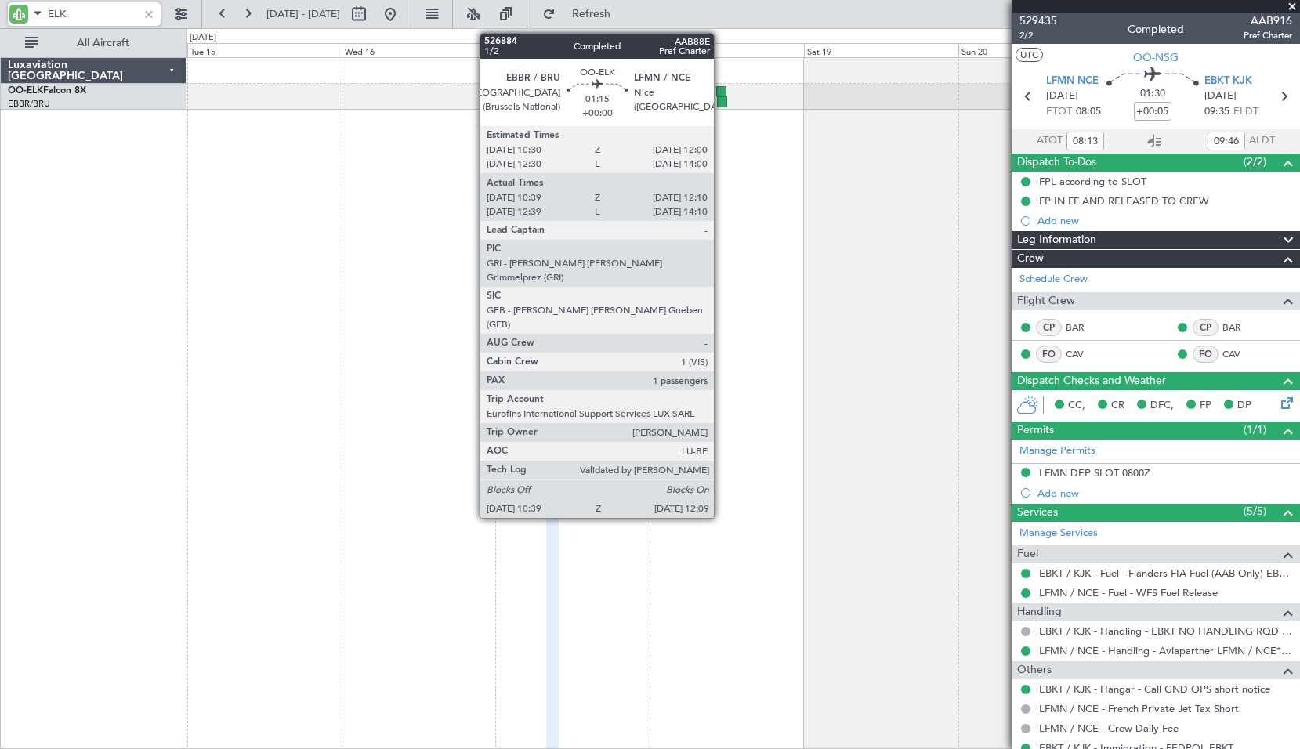
click at [721, 101] on div at bounding box center [722, 101] width 10 height 11
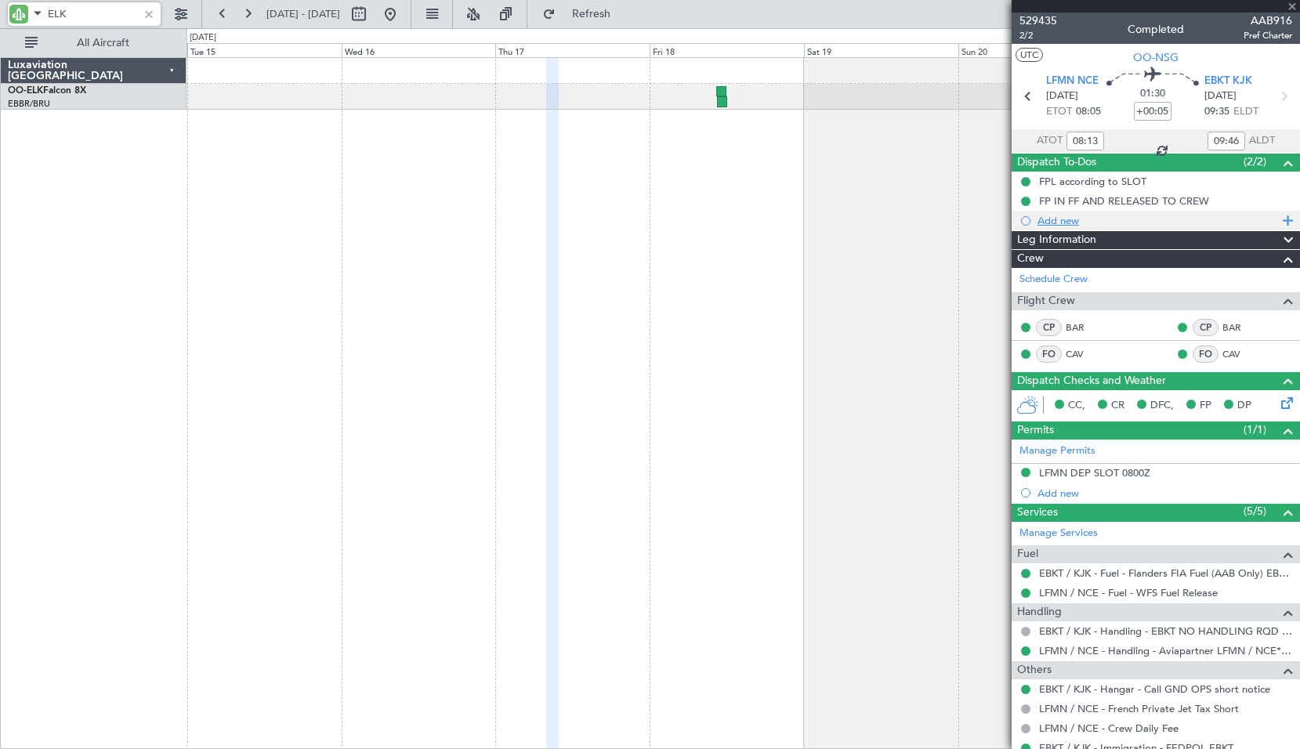
type input "ELK"
type input "10:49"
type input "12:05"
type input "1"
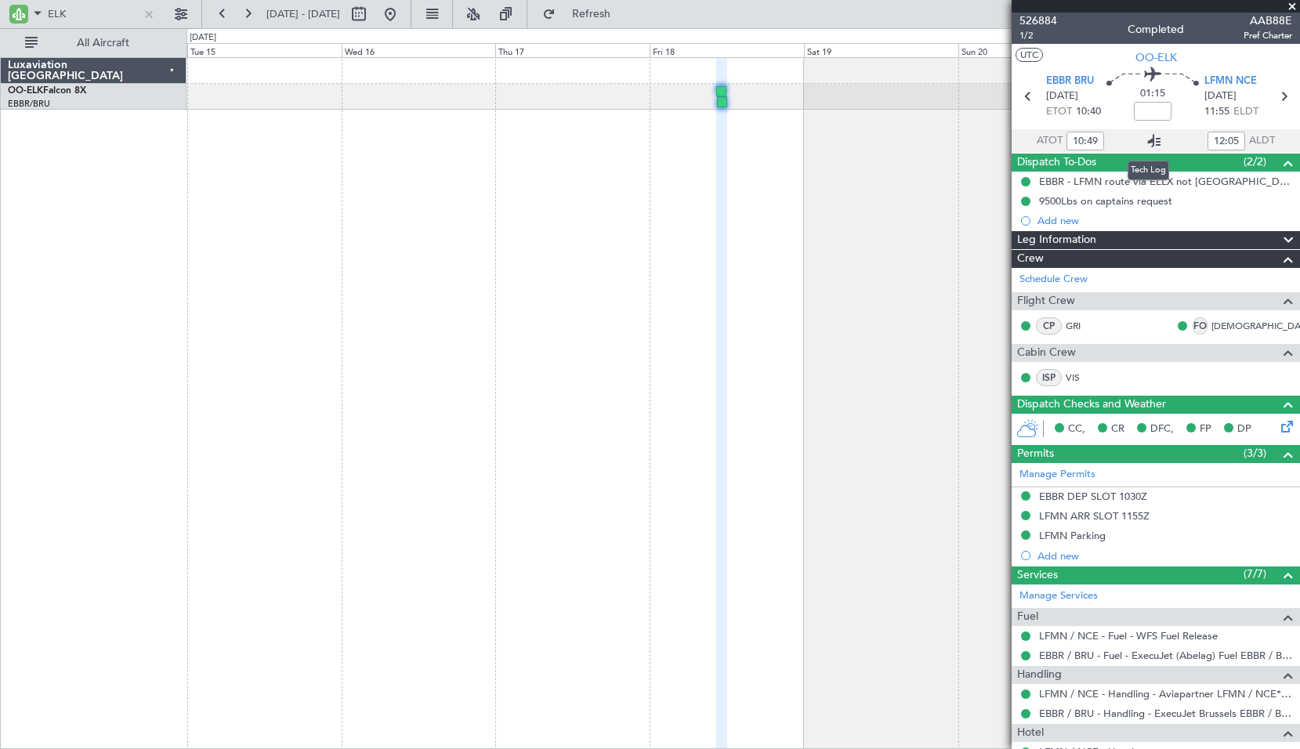
click at [1149, 133] on icon at bounding box center [1154, 141] width 19 height 19
click at [87, 13] on input "ELK" at bounding box center [93, 14] width 90 height 24
type input "NSG"
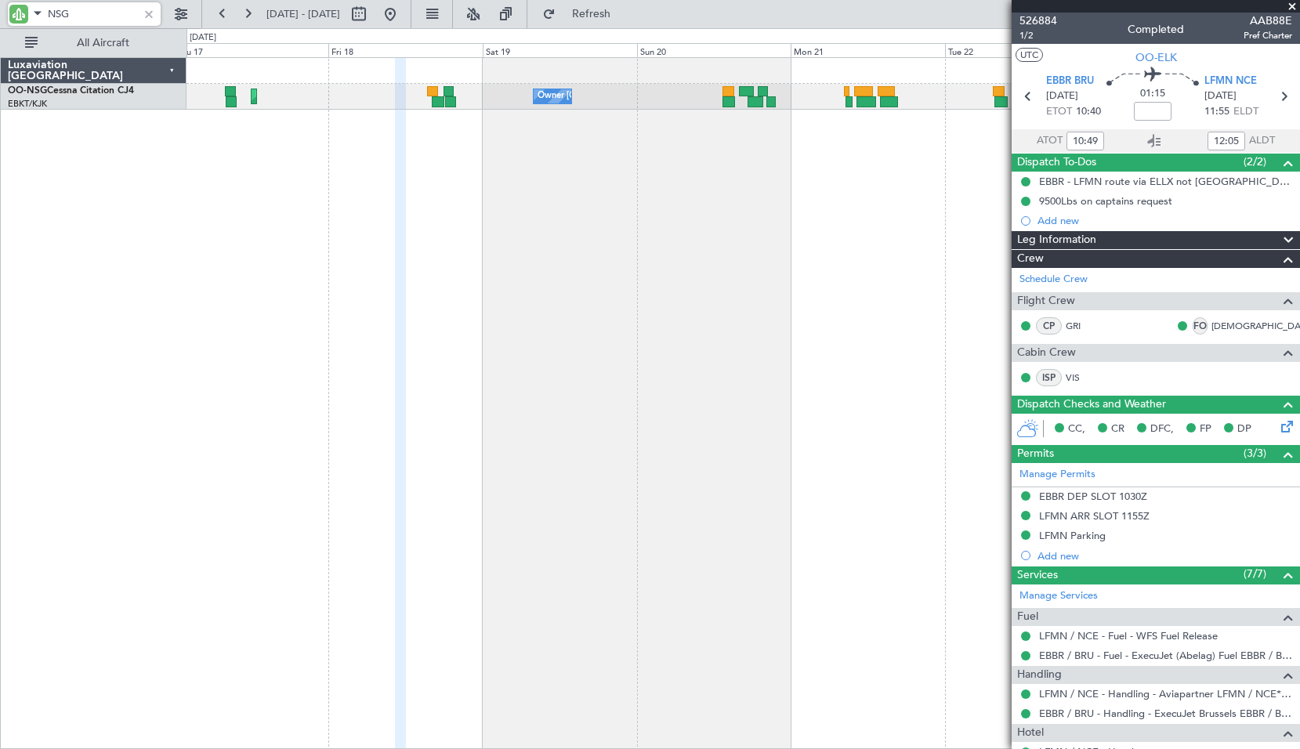
click at [402, 271] on div "Planned Maint Kortrijk-Wevelgem Owner Kortrijk-Wevelgem" at bounding box center [744, 403] width 1114 height 692
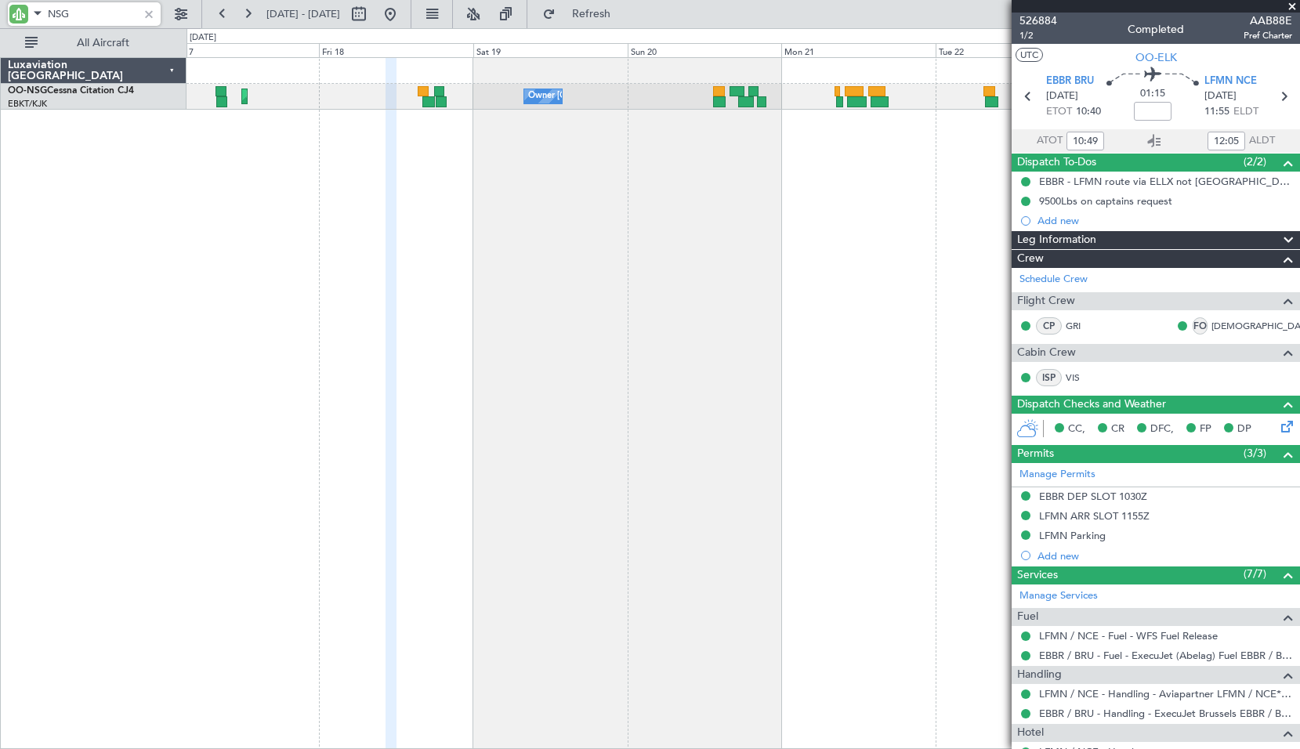
click at [593, 275] on div "Planned Maint Kortrijk-Wevelgem Owner Kortrijk-Wevelgem" at bounding box center [744, 403] width 1114 height 692
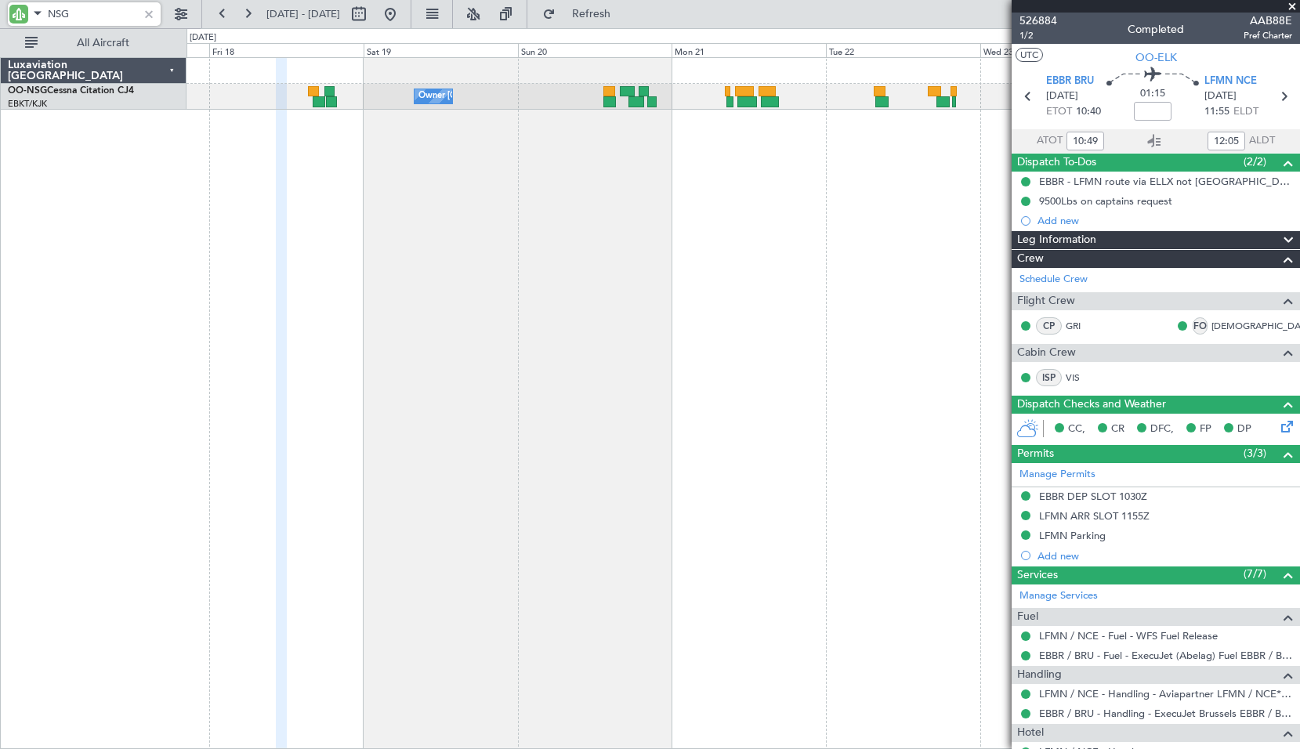
click at [712, 160] on div "Owner Kortrijk-Wevelgem Planned Maint Kortrijk-Wevelgem" at bounding box center [744, 403] width 1114 height 692
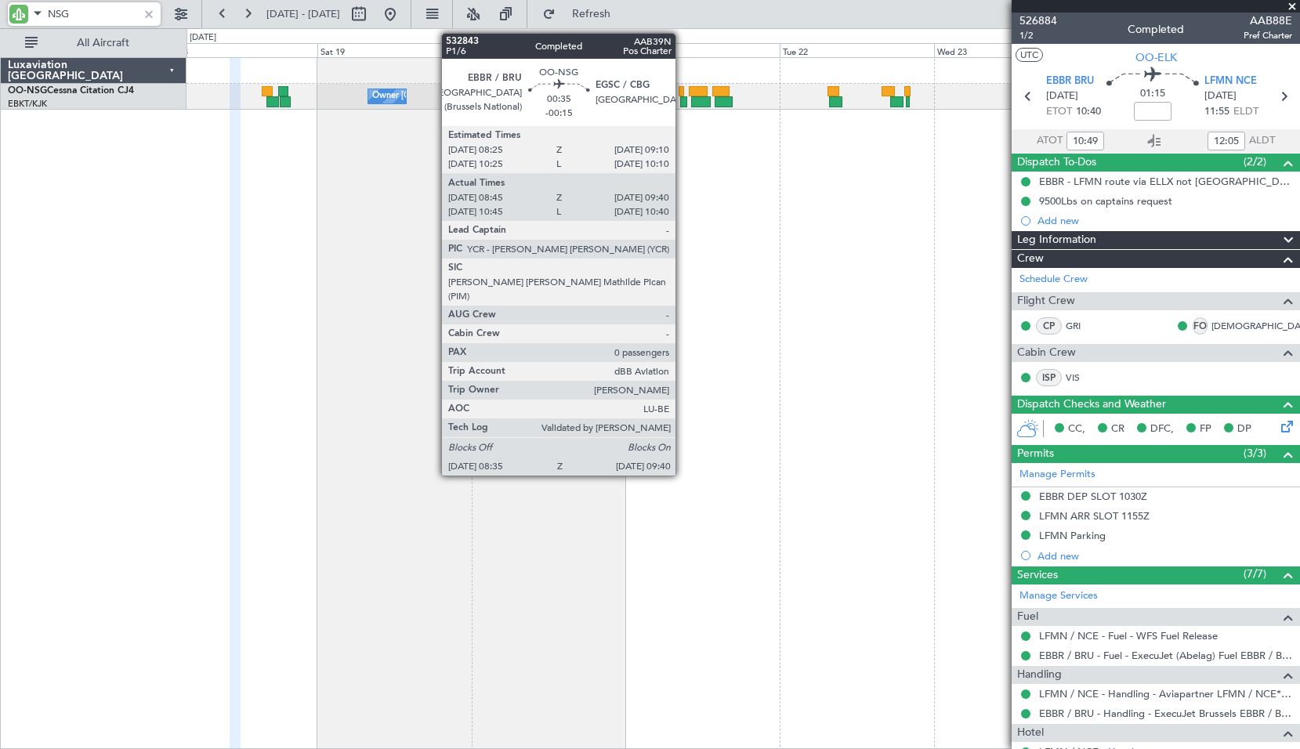
click at [683, 97] on div at bounding box center [683, 101] width 7 height 11
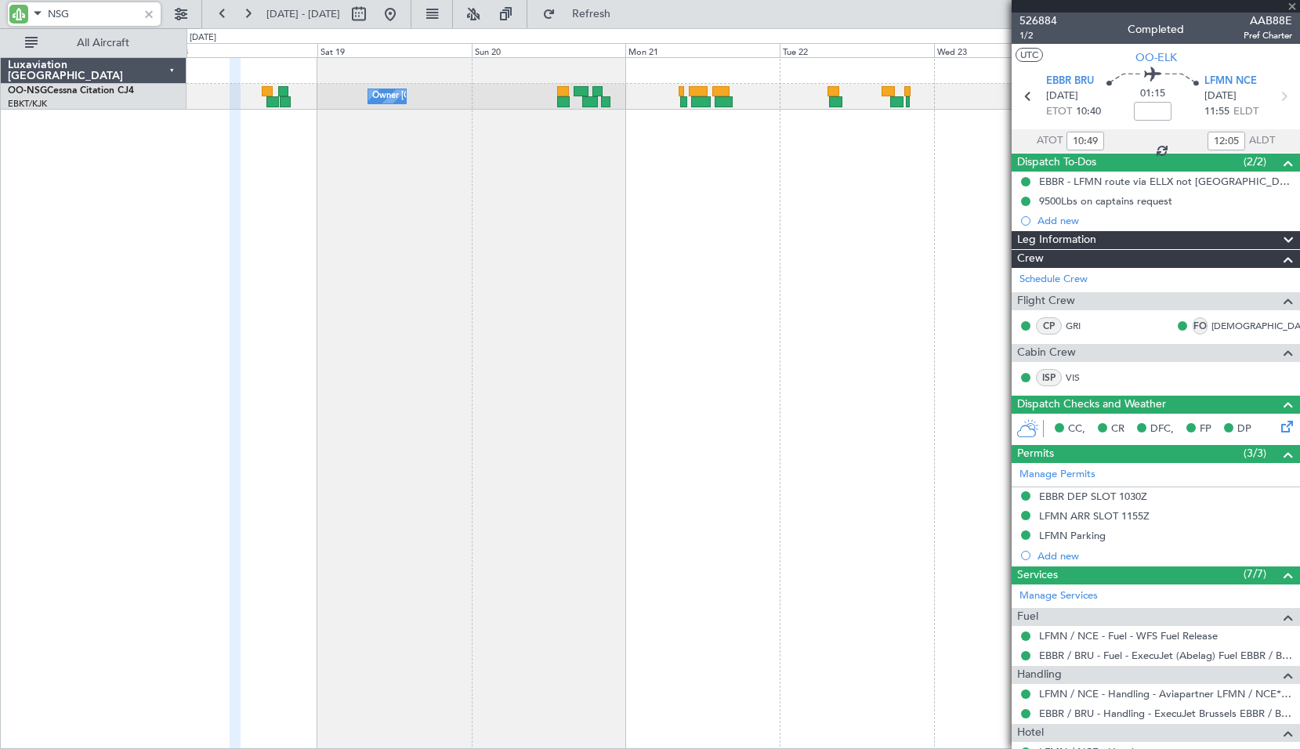
click at [700, 170] on div "Owner Kortrijk-Wevelgem Planned Maint Kortrijk-Wevelgem" at bounding box center [744, 403] width 1114 height 692
type input "-00:15"
type input "08:50"
type input "09:35"
type input "0"
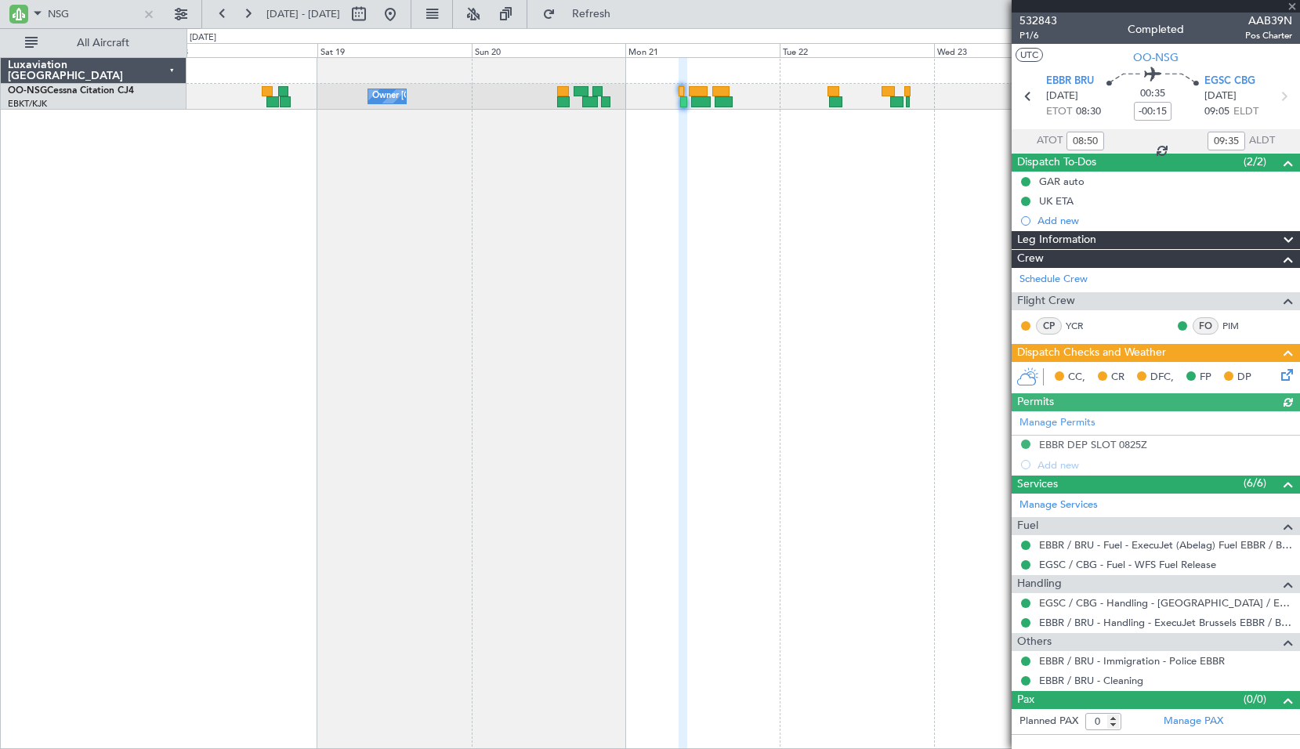
click at [1174, 136] on section "ATOT 08:50 09:35 ALDT" at bounding box center [1156, 141] width 288 height 24
click at [1154, 140] on icon at bounding box center [1154, 141] width 19 height 19
click at [88, 5] on input "NSG" at bounding box center [93, 14] width 90 height 24
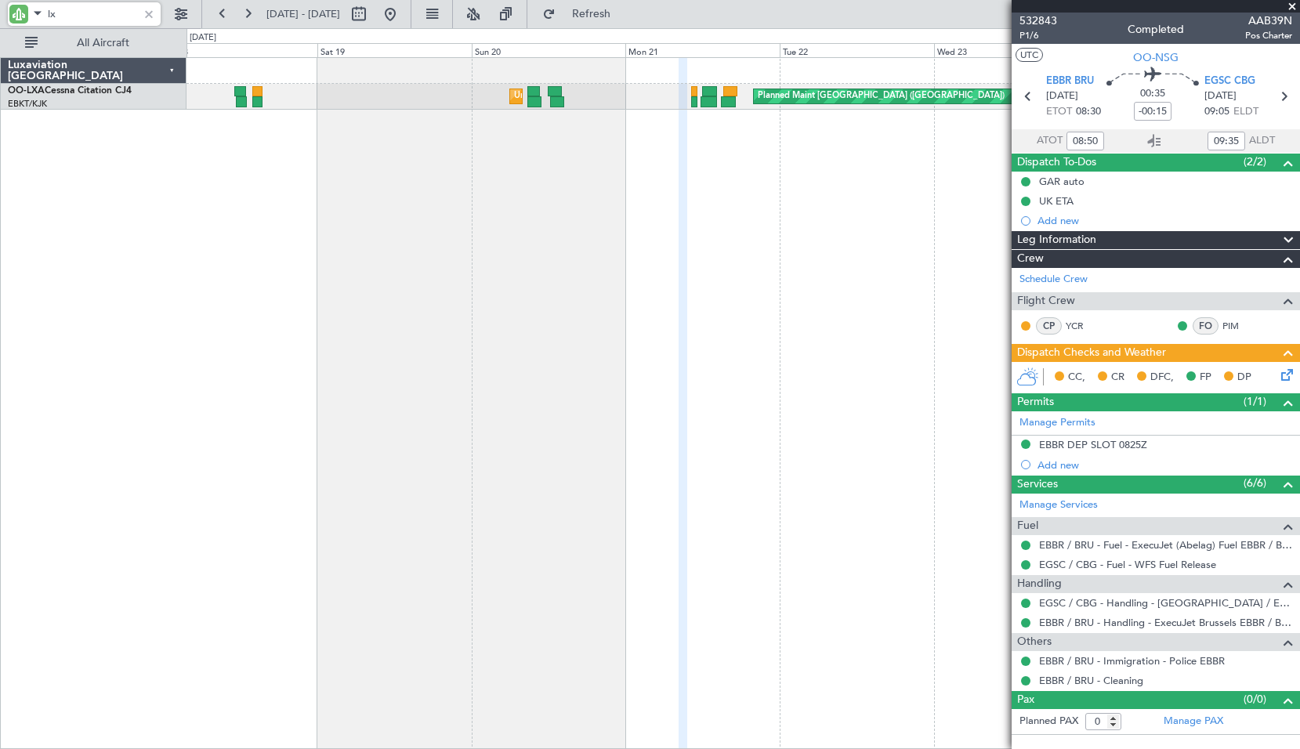
type input "lxa"
click at [804, 252] on div "Unplanned Maint Brussels (Brussels National) Planned Maint Paris (Le Bourget)" at bounding box center [744, 403] width 1114 height 692
click at [346, 282] on div "Unplanned Maint Brussels (Brussels National) Planned Maint Paris (Le Bourget)" at bounding box center [744, 403] width 1114 height 692
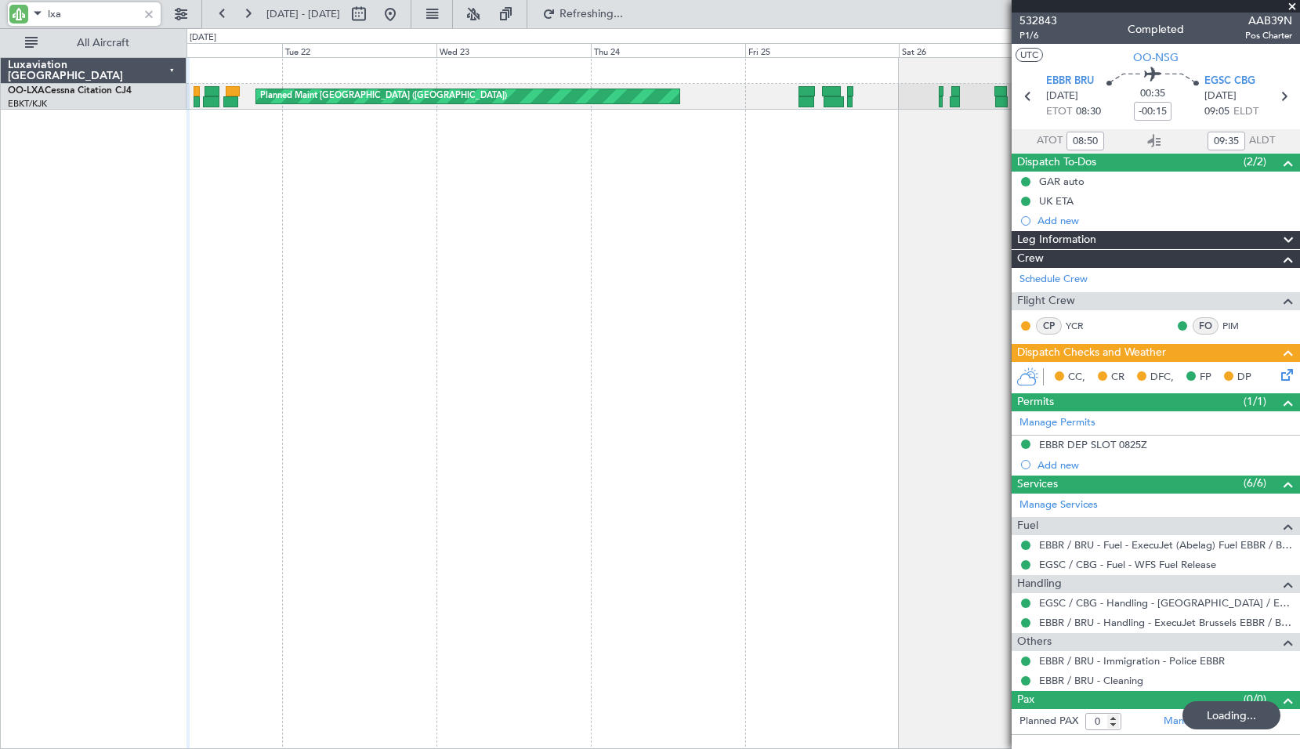
click at [730, 272] on div "Planned Maint Paris (Le Bourget) Unplanned Maint Brussels (Brussels National)" at bounding box center [744, 403] width 1114 height 692
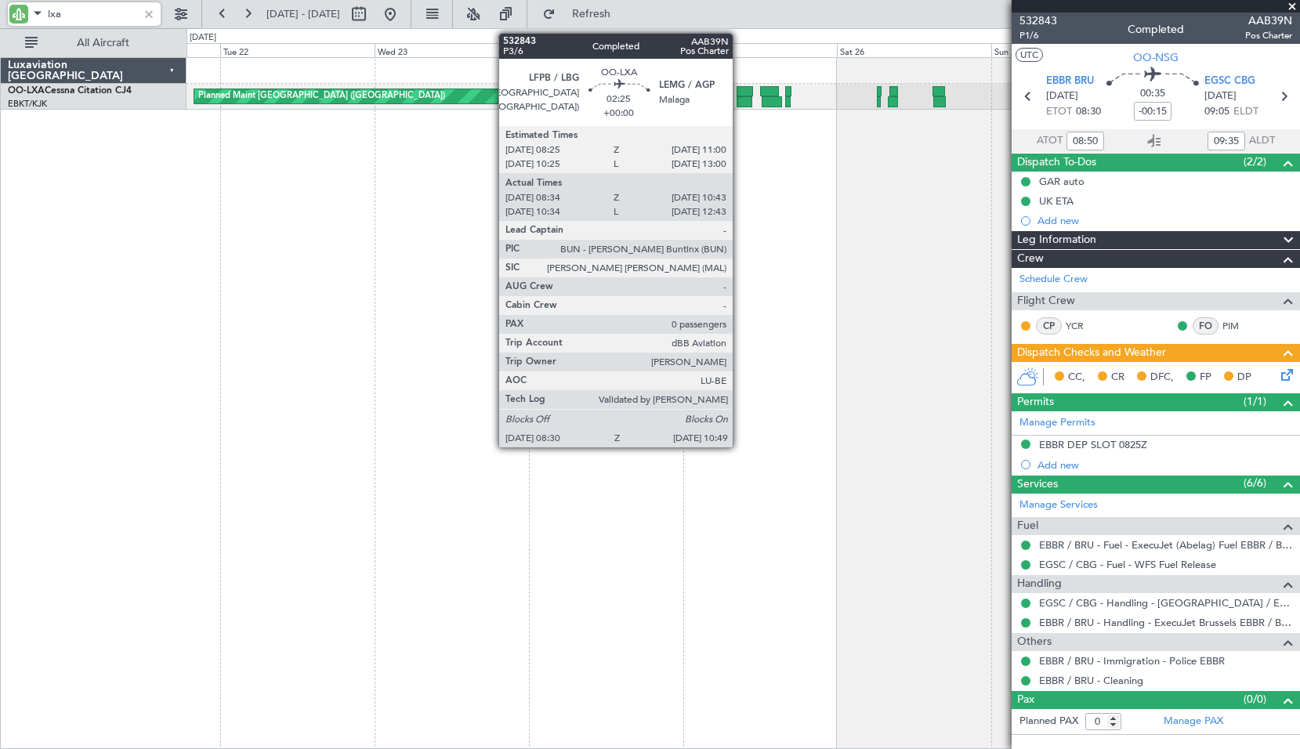
click at [740, 101] on div at bounding box center [744, 101] width 15 height 11
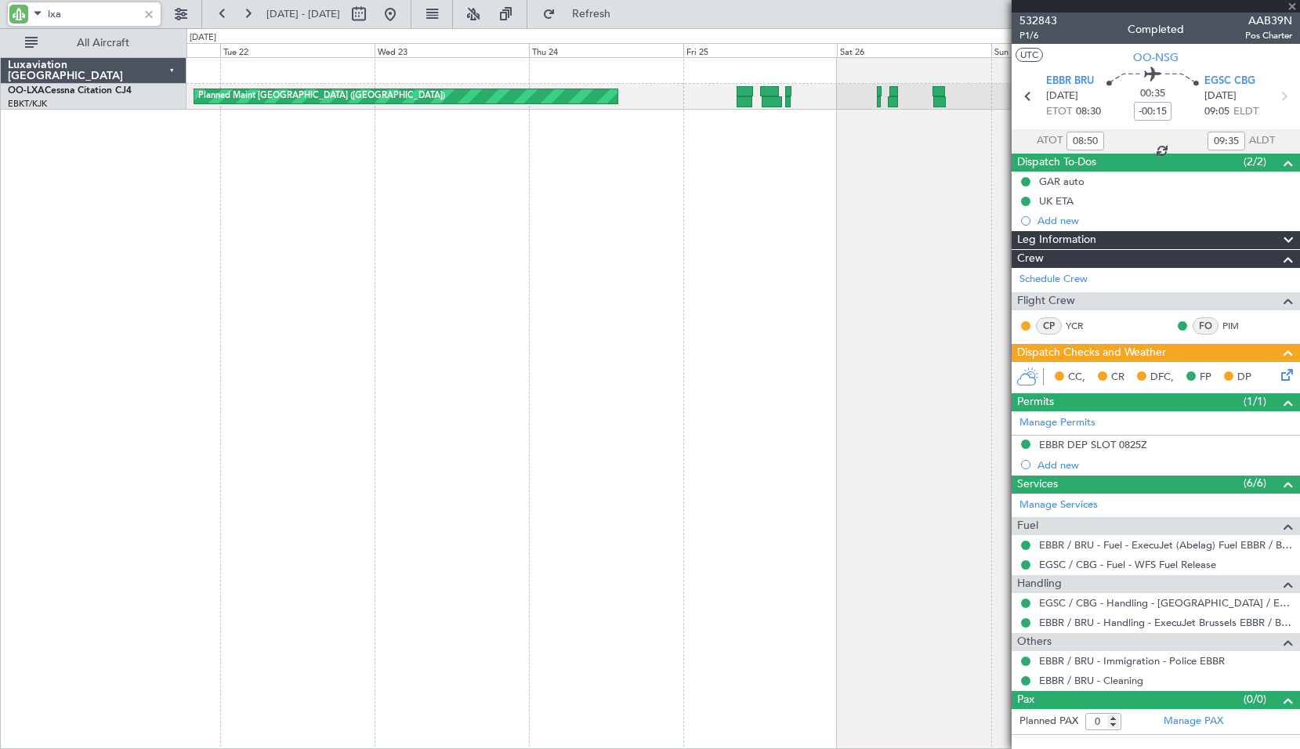
click at [814, 233] on div "Planned Maint Paris (Le Bourget) Unplanned Maint Brussels (Brussels National)" at bounding box center [744, 403] width 1114 height 692
type input "08:39"
type input "10:38"
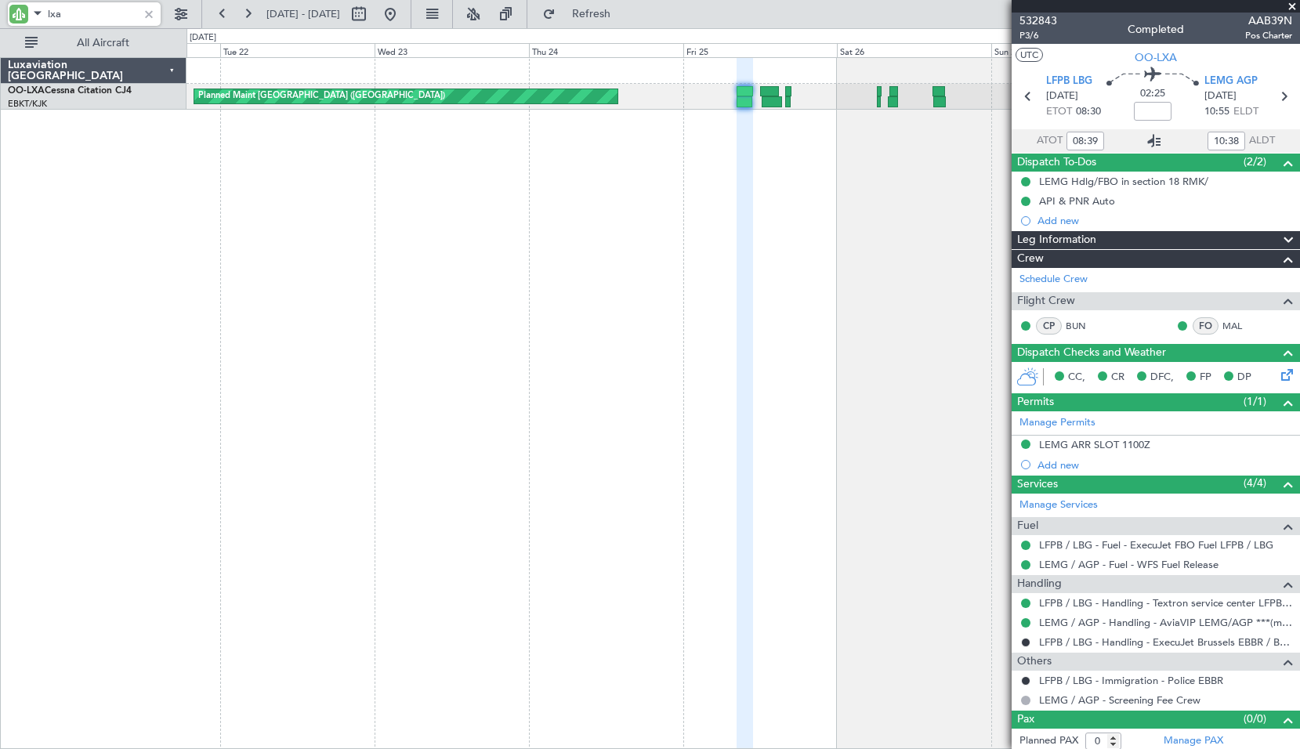
click at [1153, 136] on icon at bounding box center [1154, 141] width 19 height 19
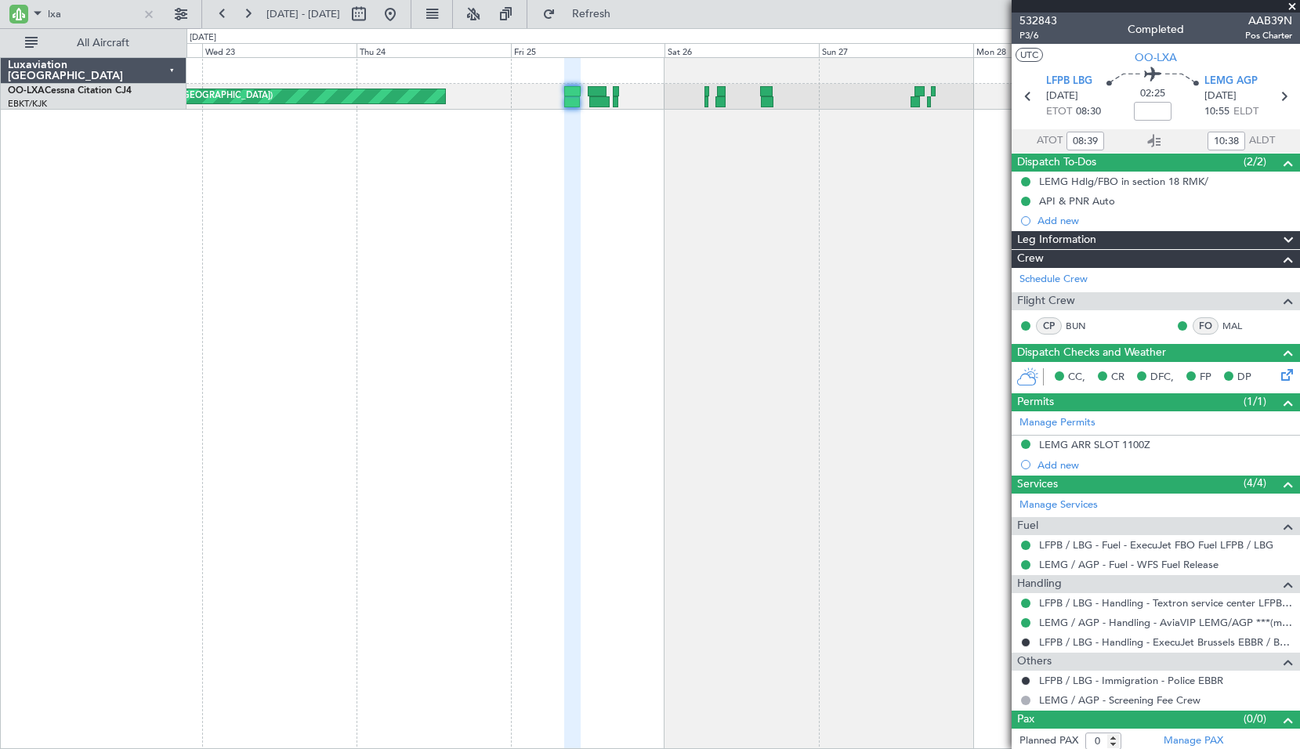
click at [179, 299] on div "Planned Maint Paris (Le Bourget) Luxaviation Belgium OO-LXA Cessna Citation CJ4…" at bounding box center [650, 388] width 1300 height 721
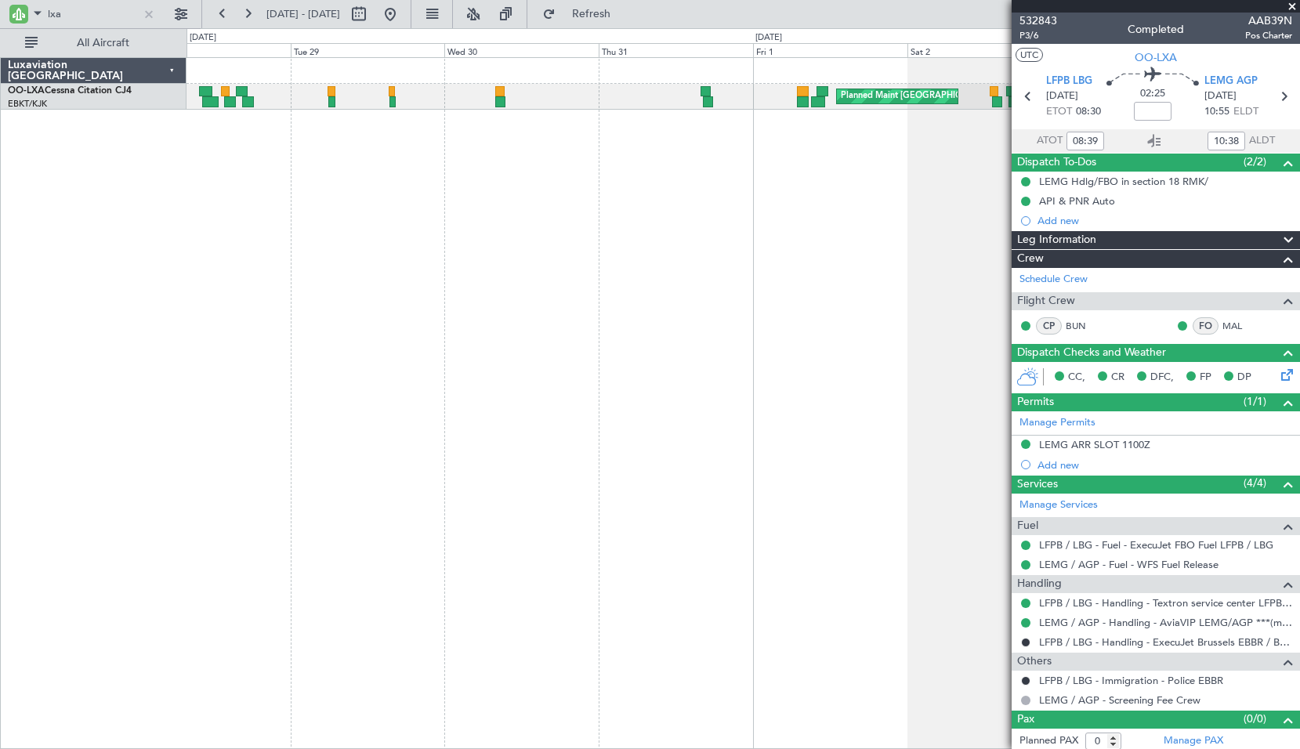
click at [393, 326] on div "Planned Maint Brussels (Brussels National) AOG Maint Kortrijk-Wevelgem" at bounding box center [744, 403] width 1114 height 692
click at [86, 13] on input "lxa" at bounding box center [93, 14] width 90 height 24
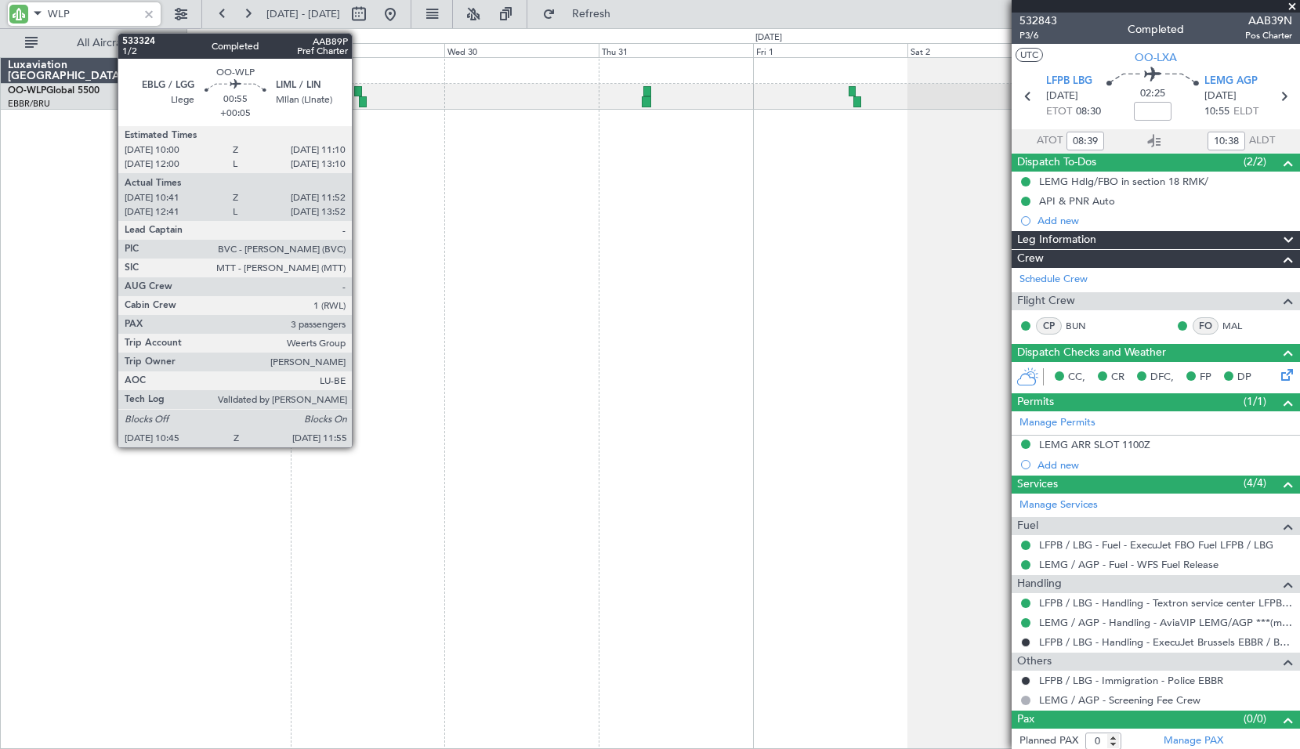
click at [359, 95] on div at bounding box center [358, 91] width 8 height 11
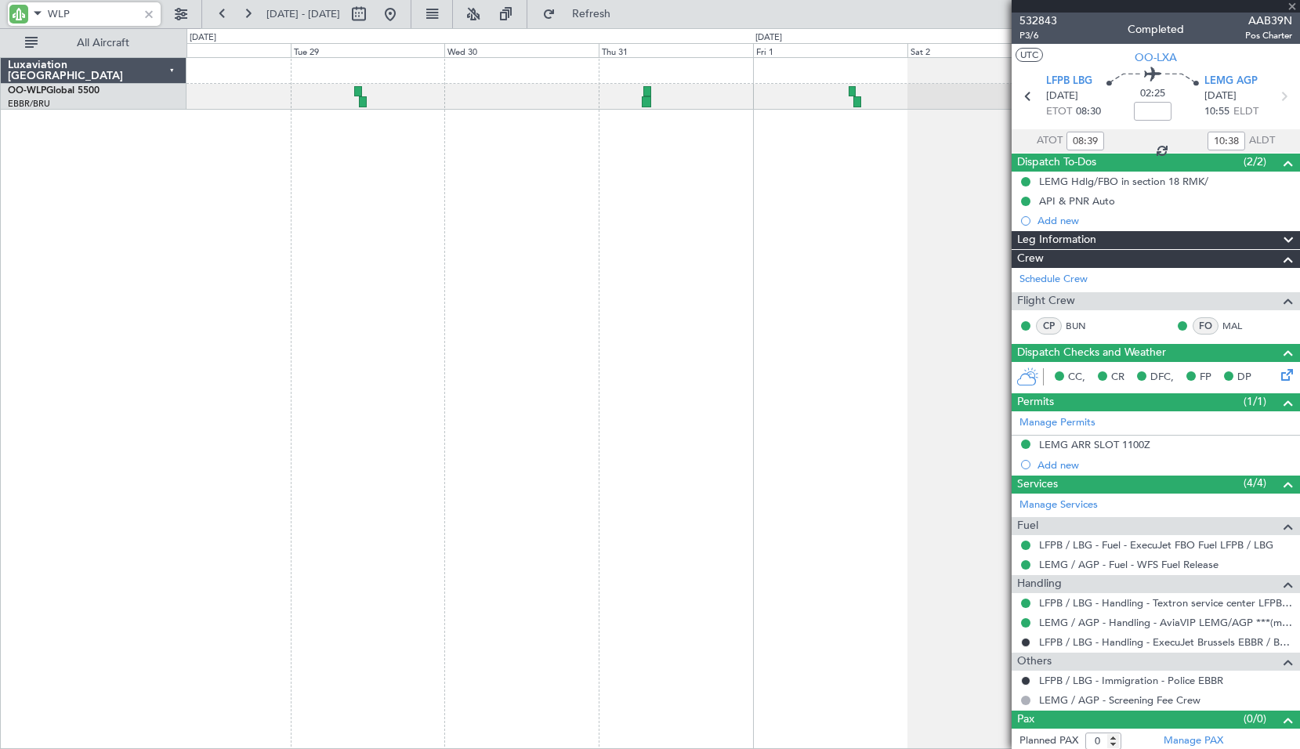
type input "WLP"
type input "+00:05"
type input "10:51"
type input "11:47"
type input "3"
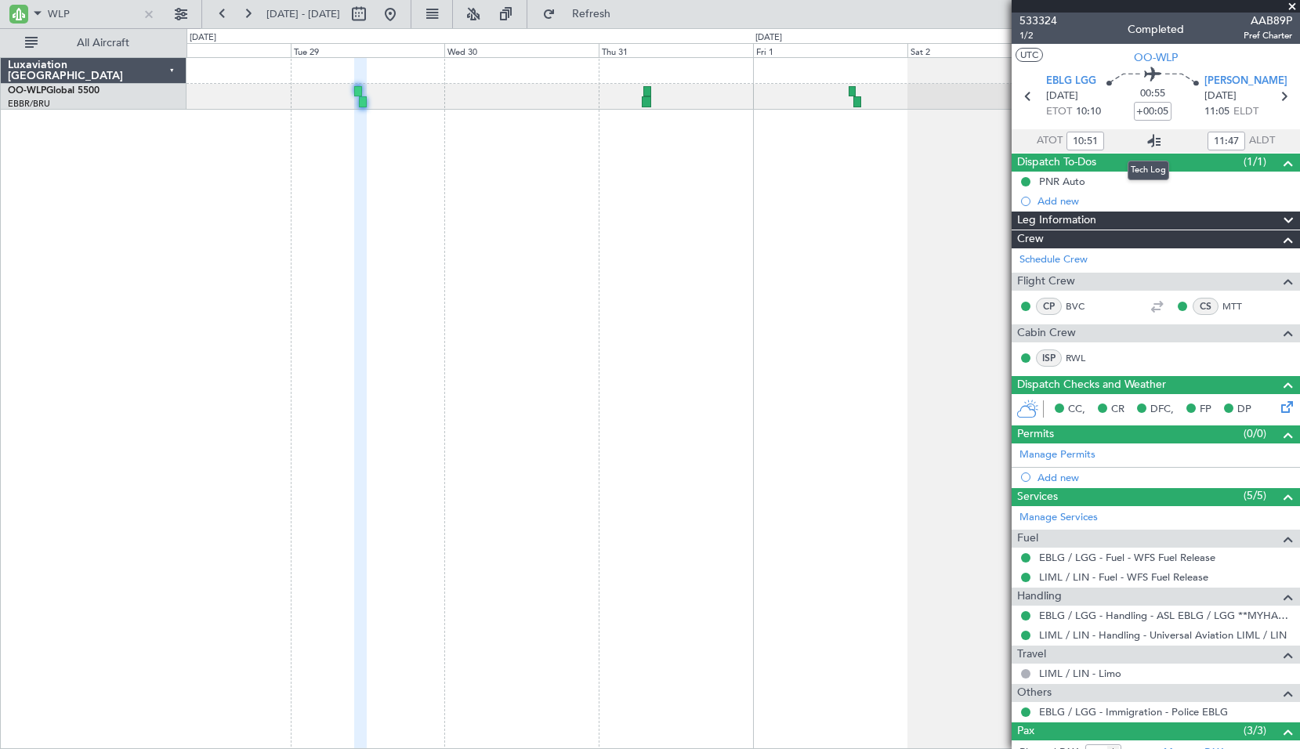
click at [1150, 145] on icon at bounding box center [1154, 141] width 19 height 19
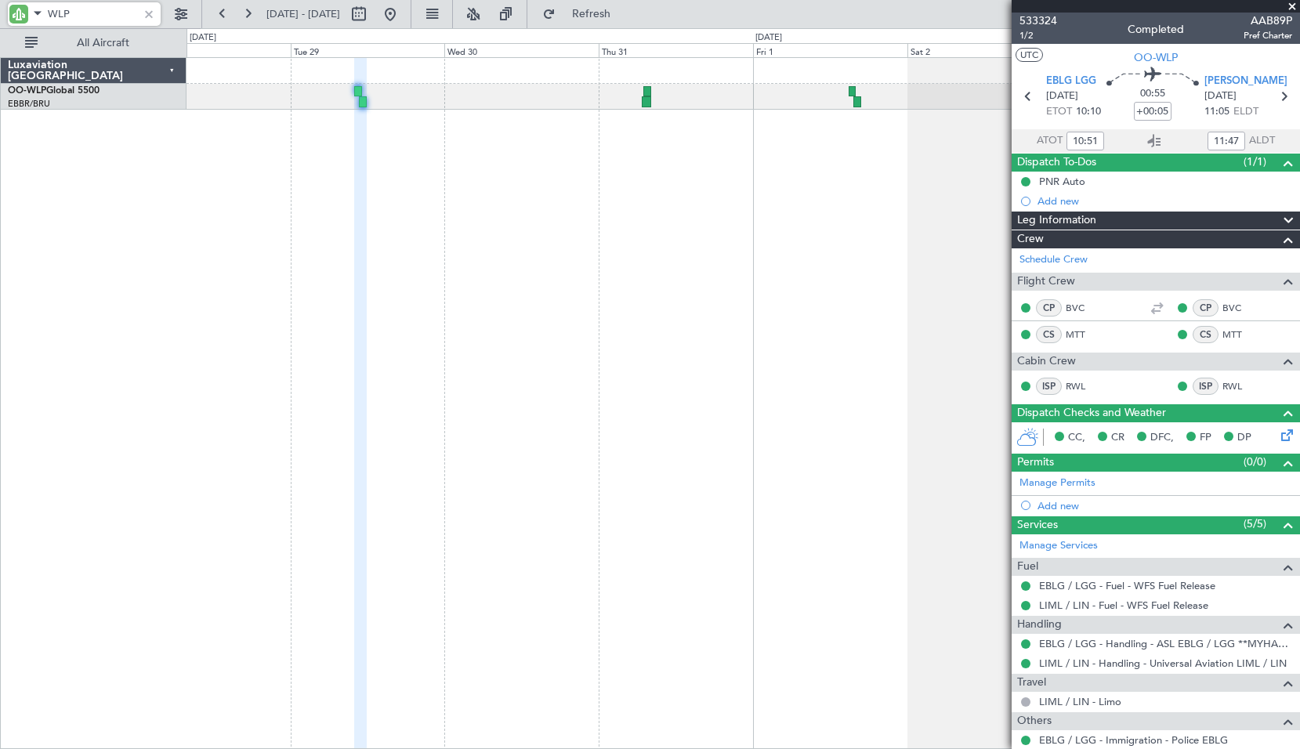
click at [79, 23] on input "WLP" at bounding box center [93, 14] width 90 height 24
click at [81, 23] on input "WLP" at bounding box center [93, 14] width 90 height 24
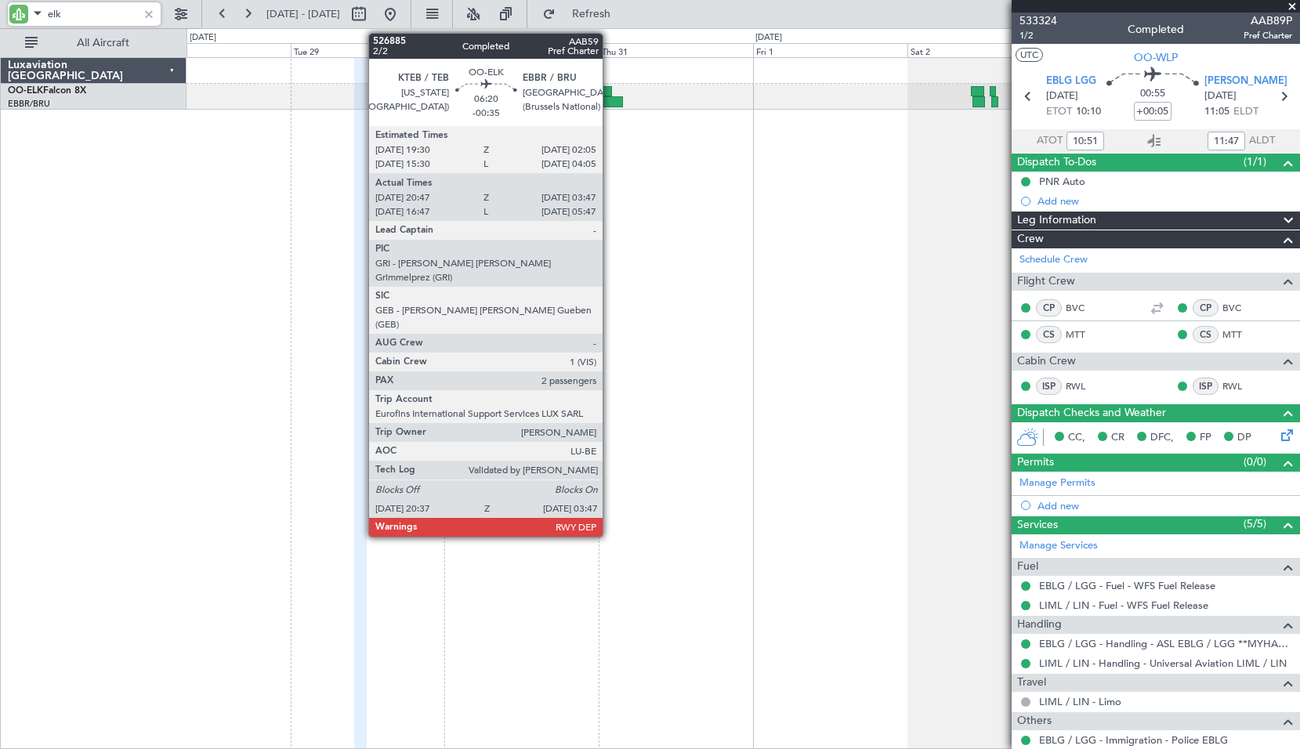
click at [610, 101] on div at bounding box center [600, 101] width 46 height 11
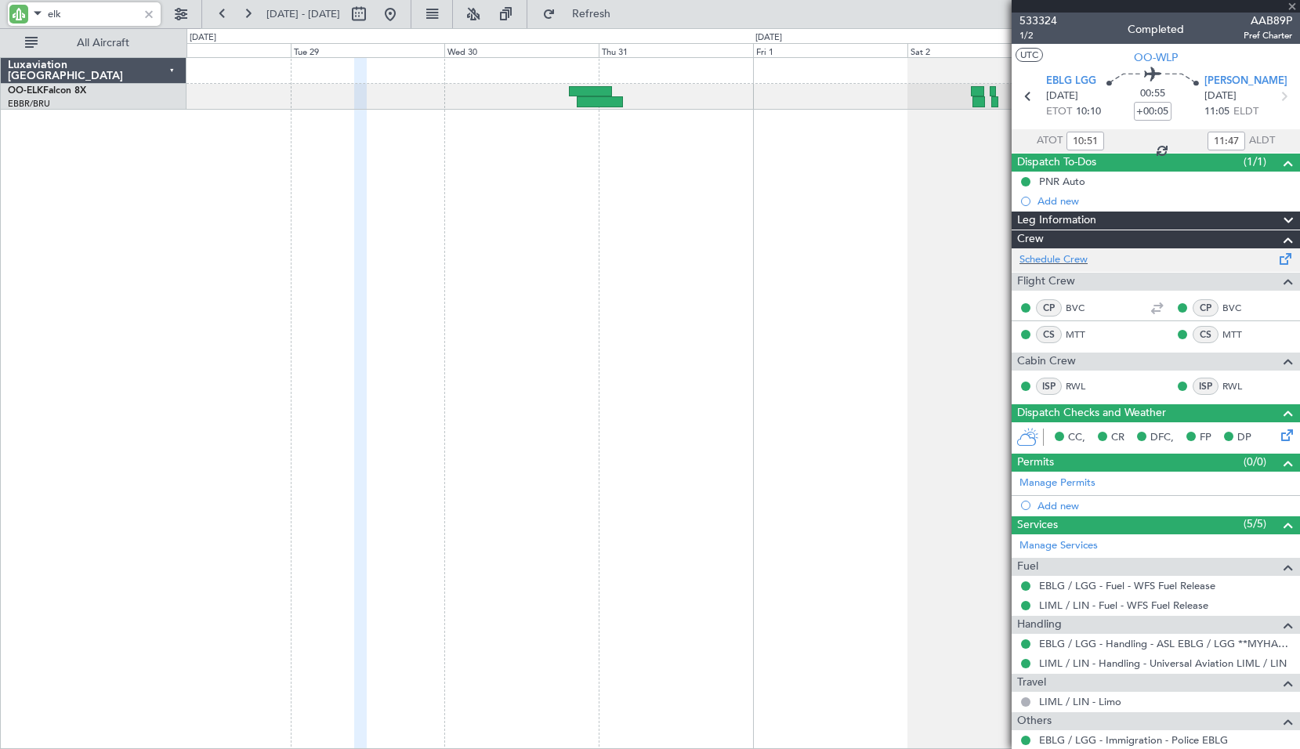
type input "elk"
type input "-00:35"
type input "20:57"
type input "03:42"
type input "2"
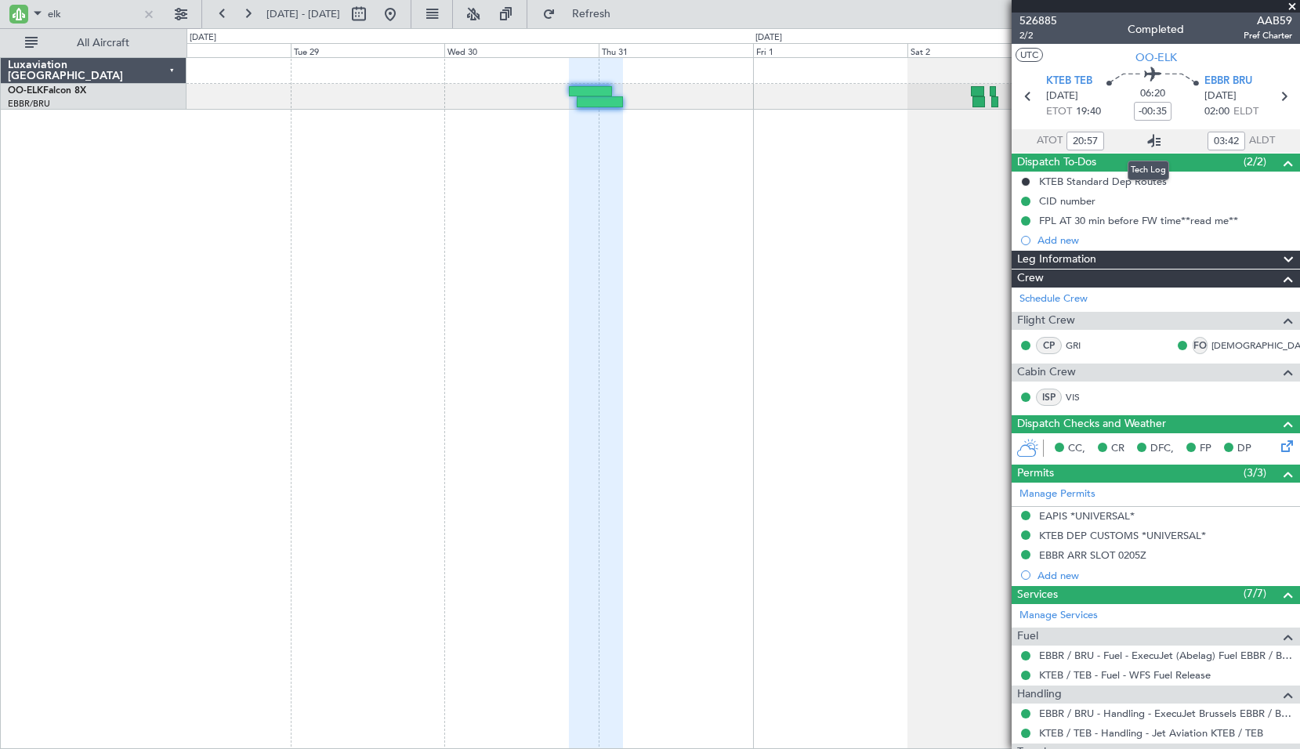
click at [1149, 135] on icon at bounding box center [1154, 141] width 19 height 19
click at [86, 23] on input "elk" at bounding box center [93, 14] width 90 height 24
type input "vsf"
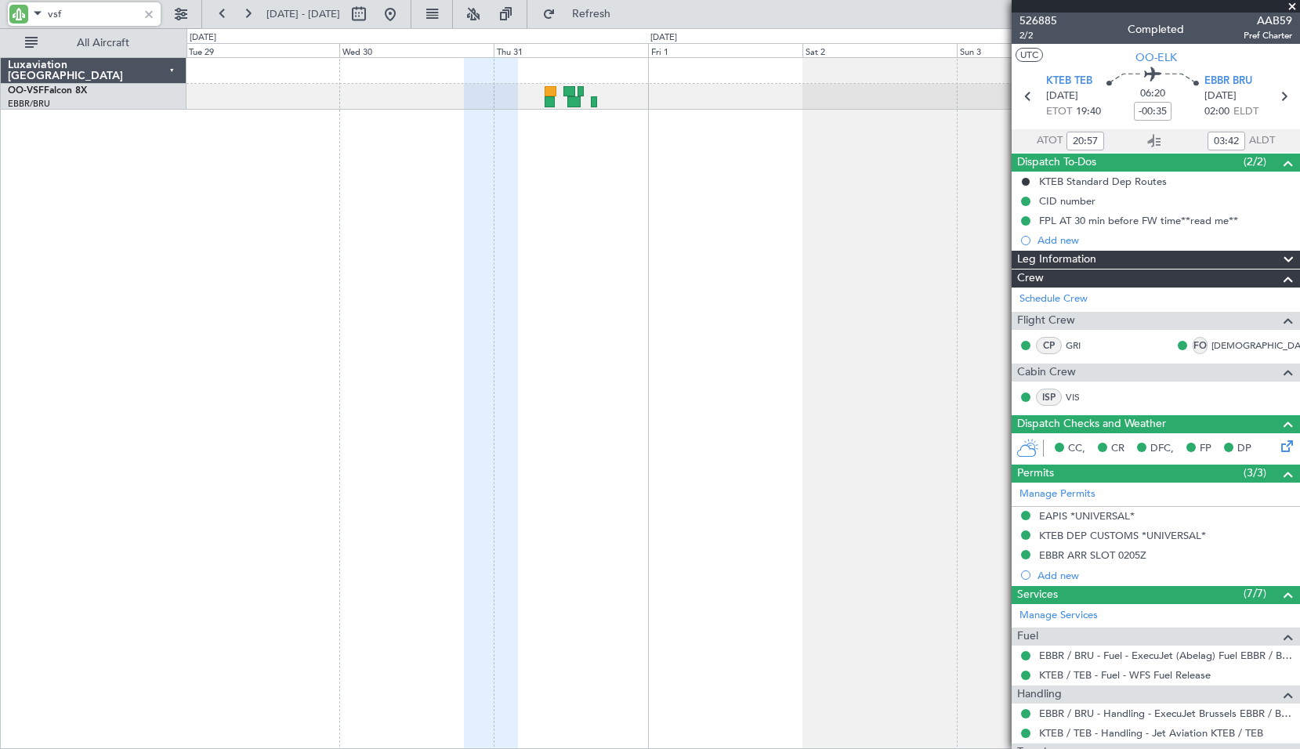
click at [651, 241] on div at bounding box center [744, 403] width 1114 height 692
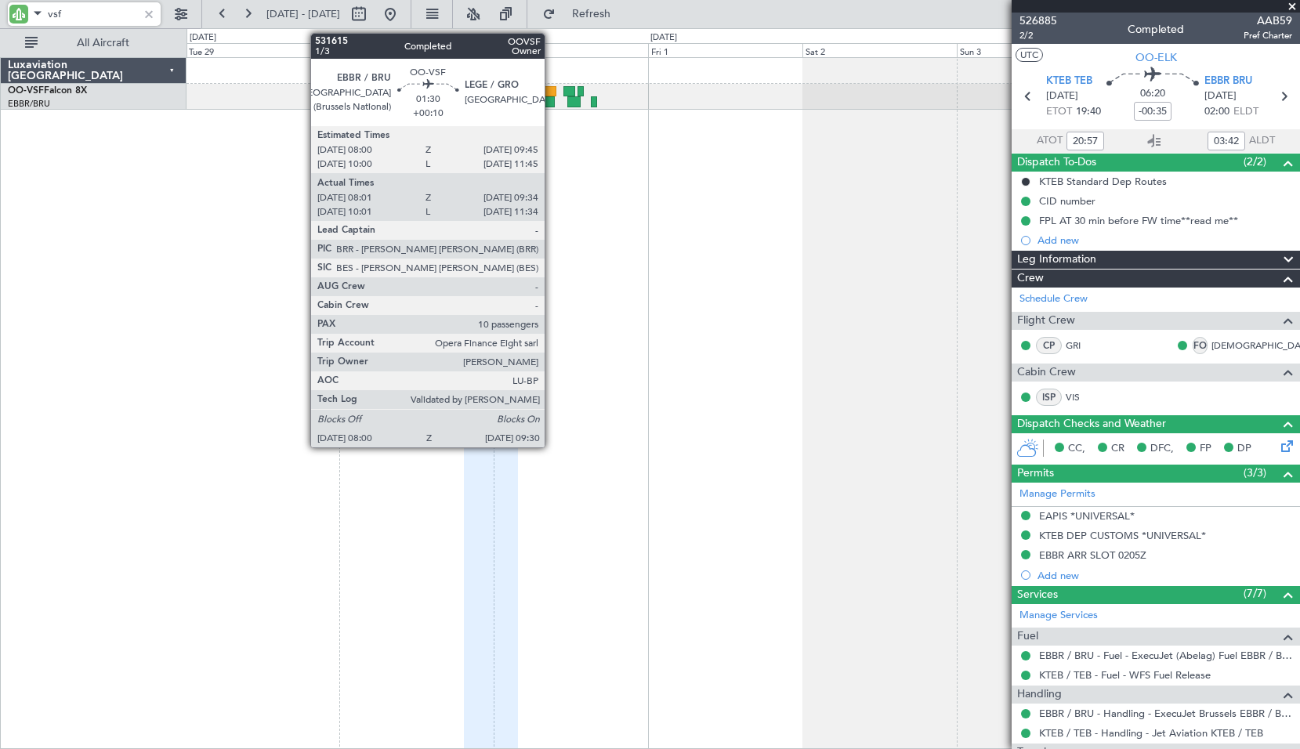
click at [552, 99] on div at bounding box center [550, 101] width 10 height 11
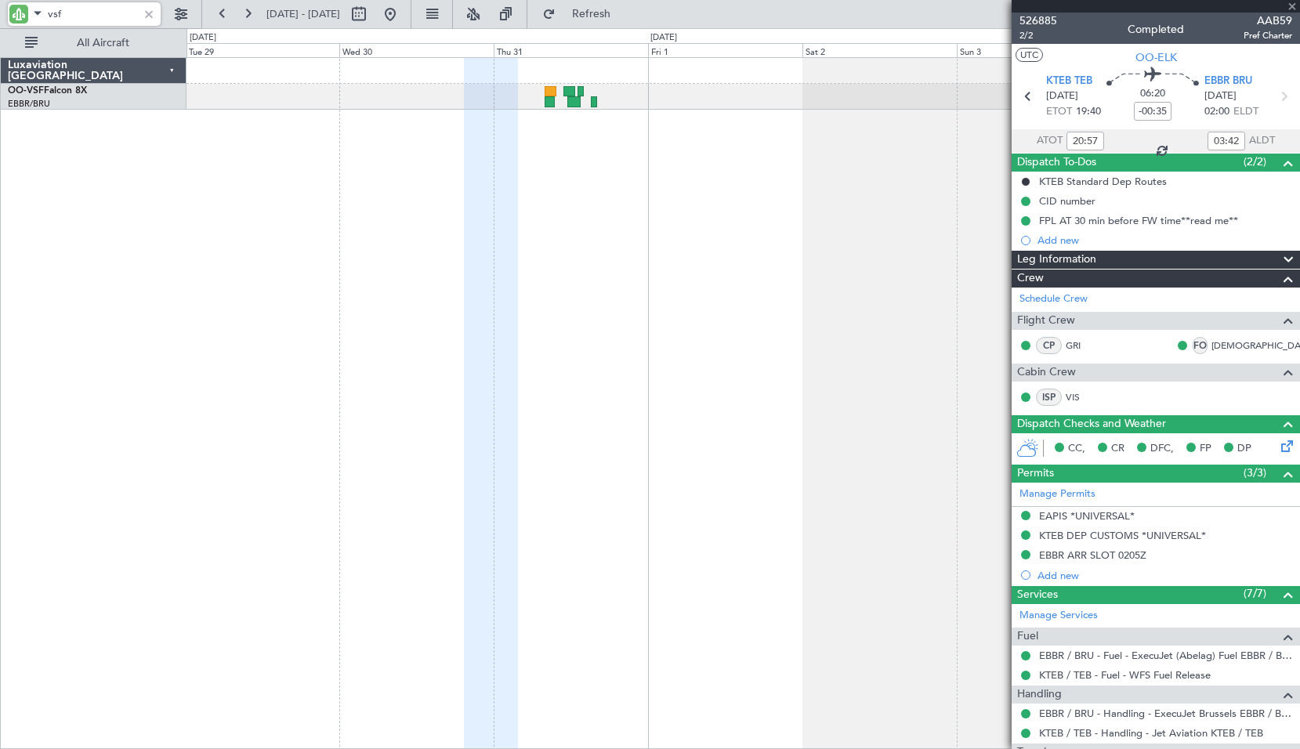
click at [589, 212] on div at bounding box center [744, 403] width 1114 height 692
type input "+00:10"
type input "08:11"
type input "09:29"
type input "10"
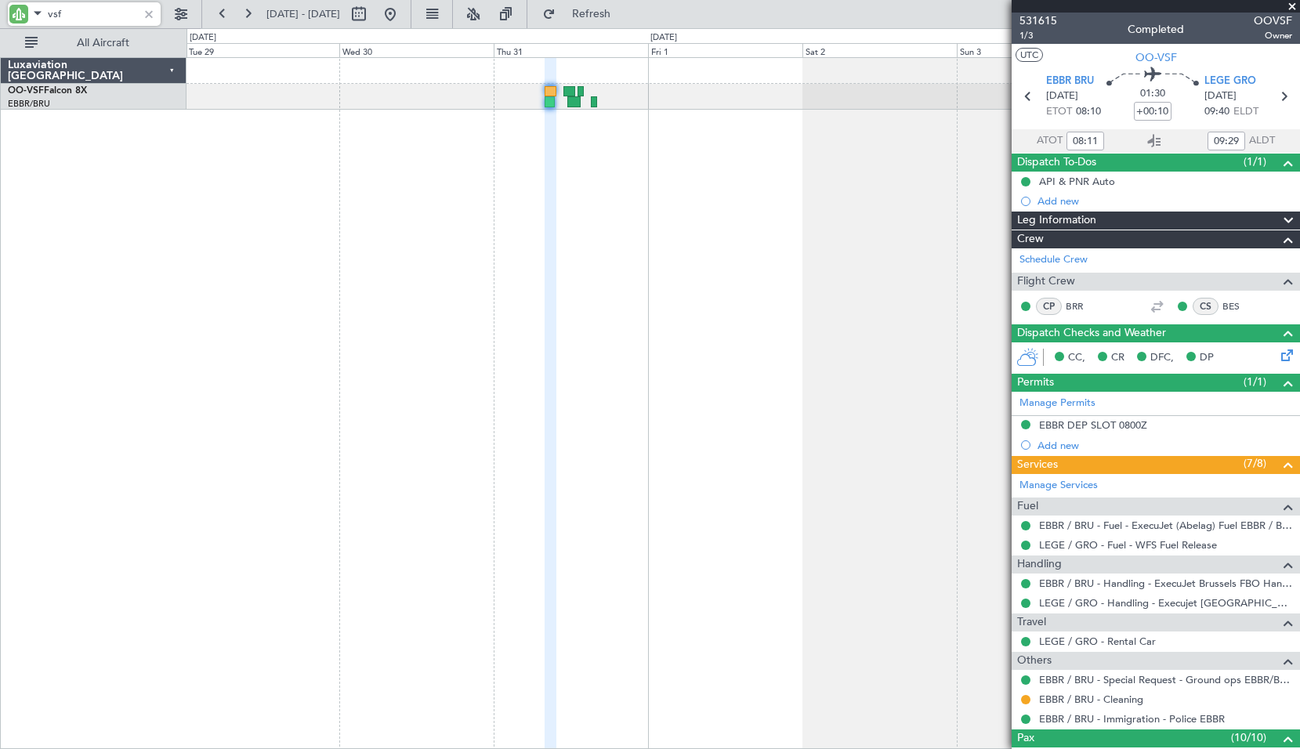
type input "vsf"
click at [1151, 135] on icon at bounding box center [1154, 141] width 19 height 19
click at [149, 14] on div at bounding box center [148, 13] width 17 height 17
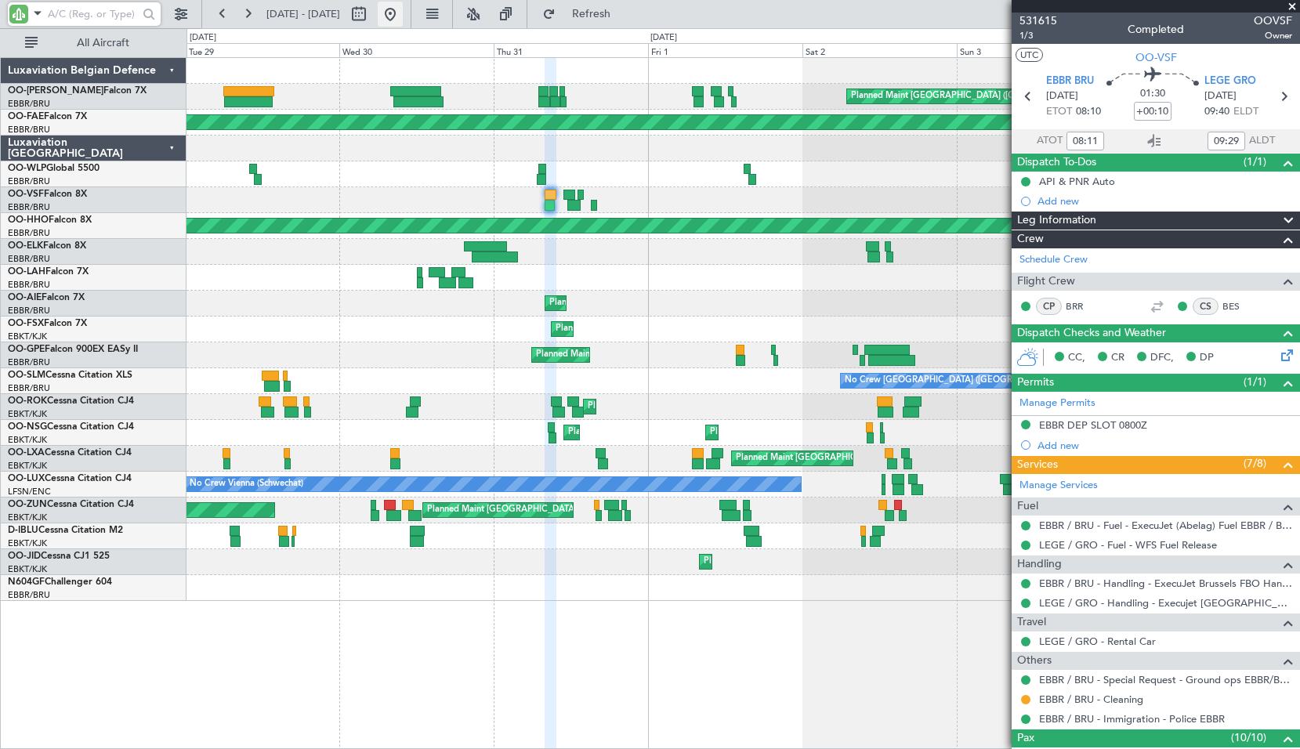
click at [403, 19] on button at bounding box center [390, 14] width 25 height 25
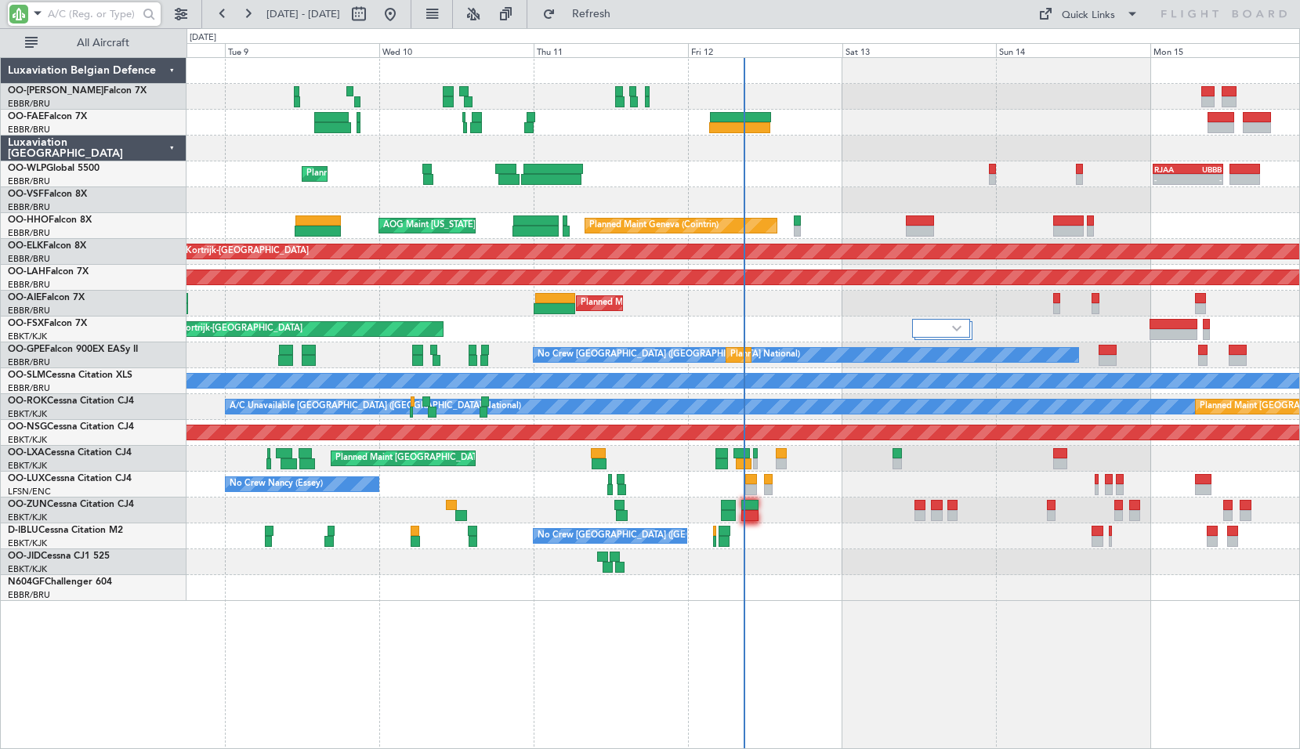
click at [88, 14] on input "text" at bounding box center [93, 14] width 90 height 24
type input "aie"
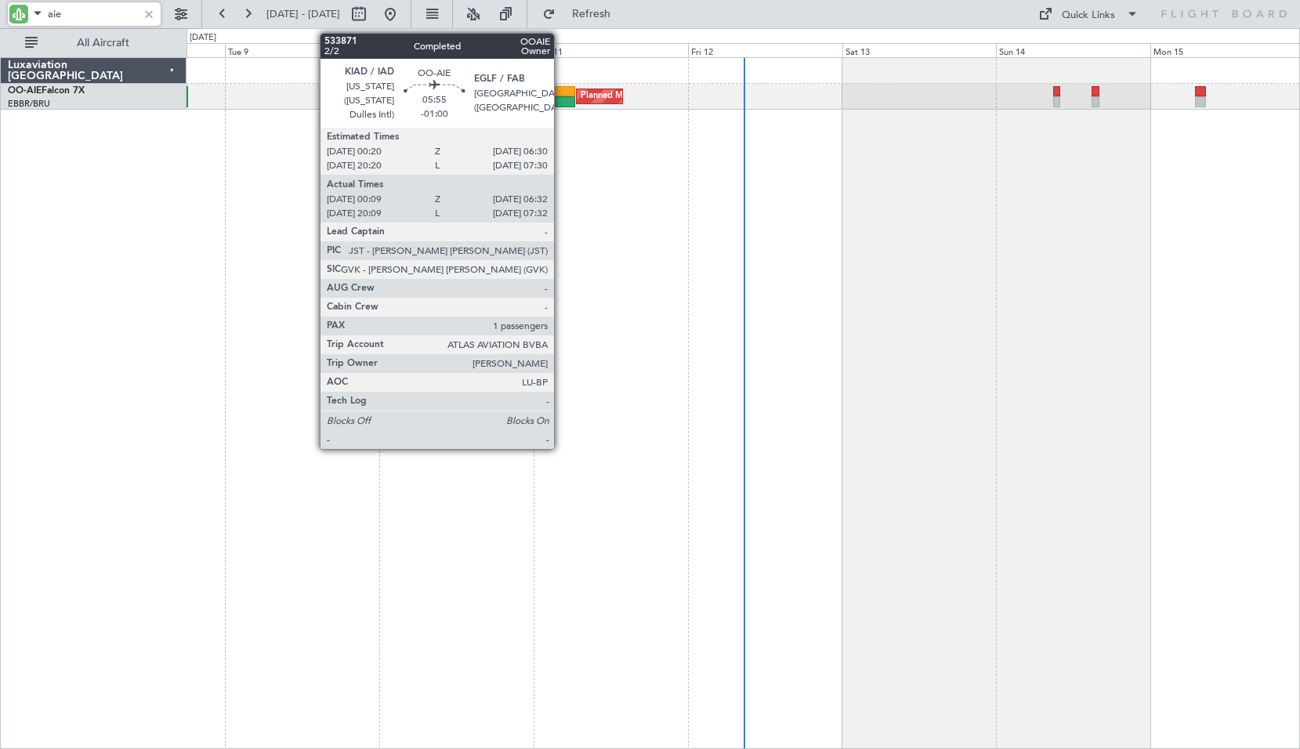
click at [561, 104] on div at bounding box center [555, 101] width 42 height 11
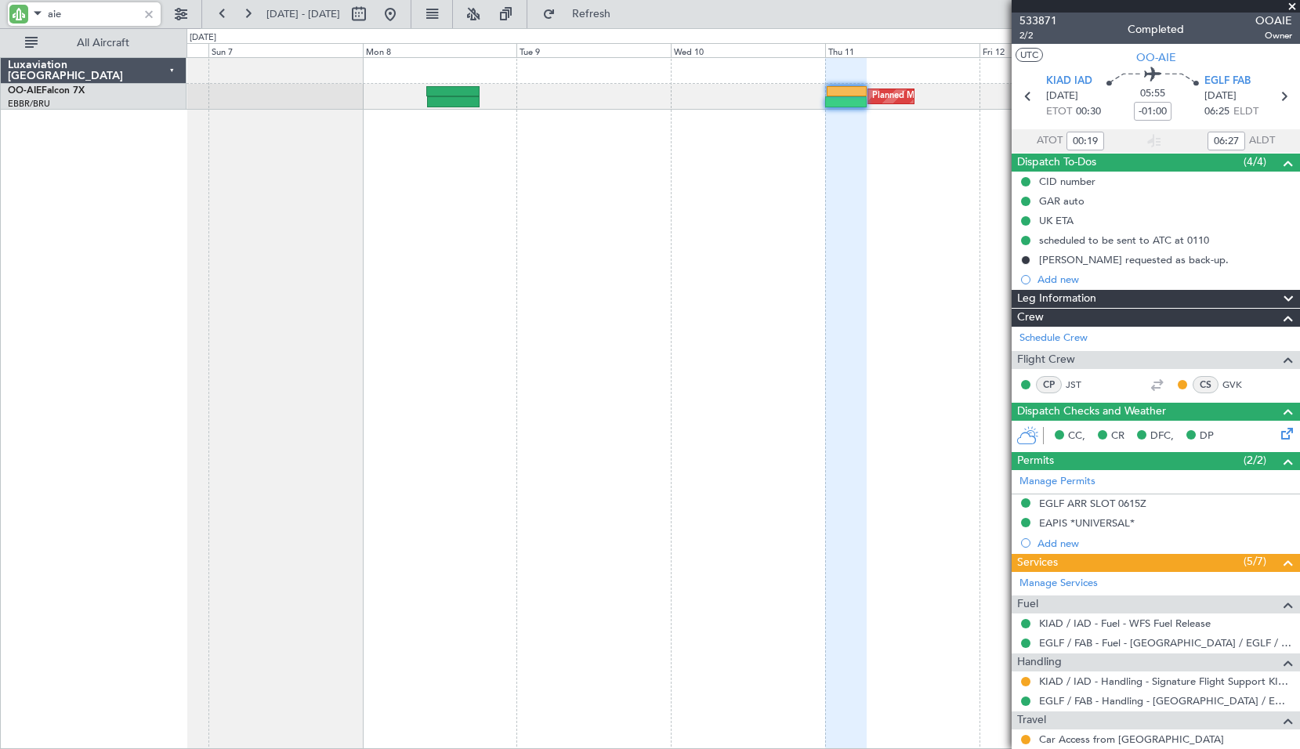
click at [739, 276] on div "Planned Maint London (Farnborough) Unplanned Maint Brussels (Brussels National)" at bounding box center [744, 403] width 1114 height 692
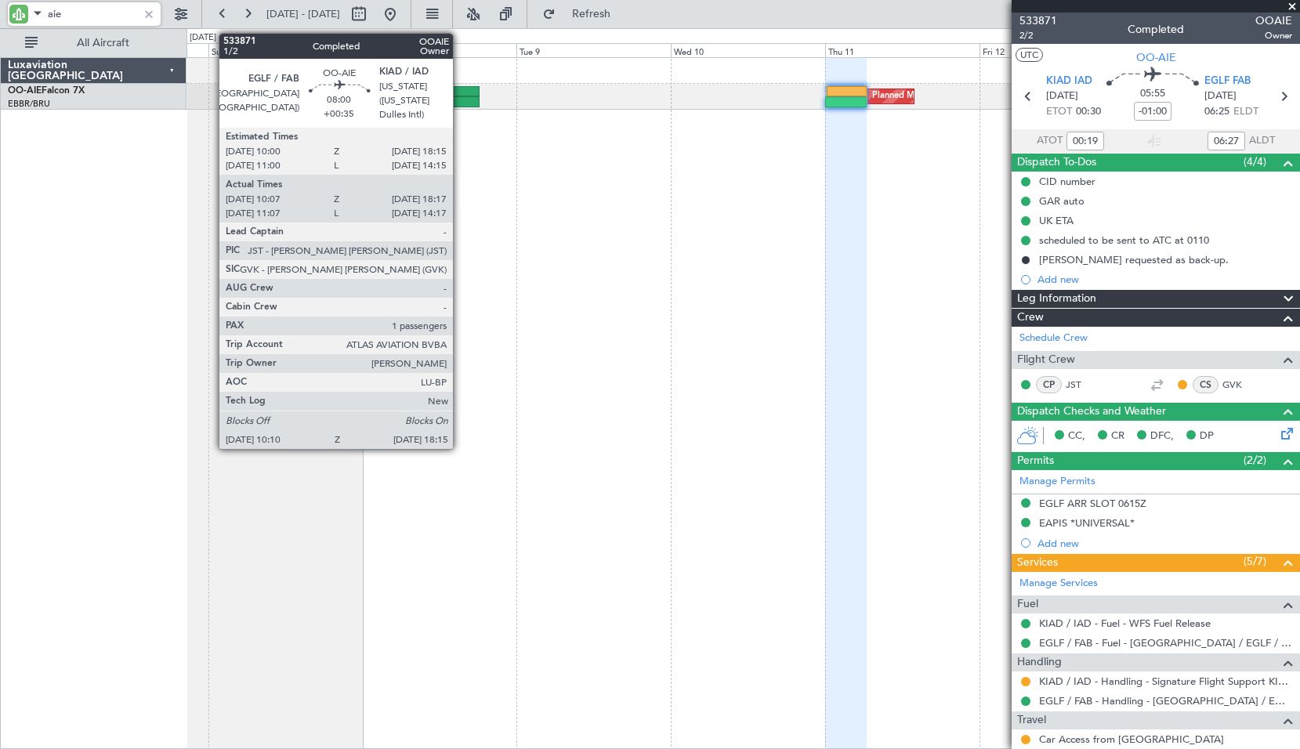
click at [460, 92] on div at bounding box center [452, 91] width 53 height 11
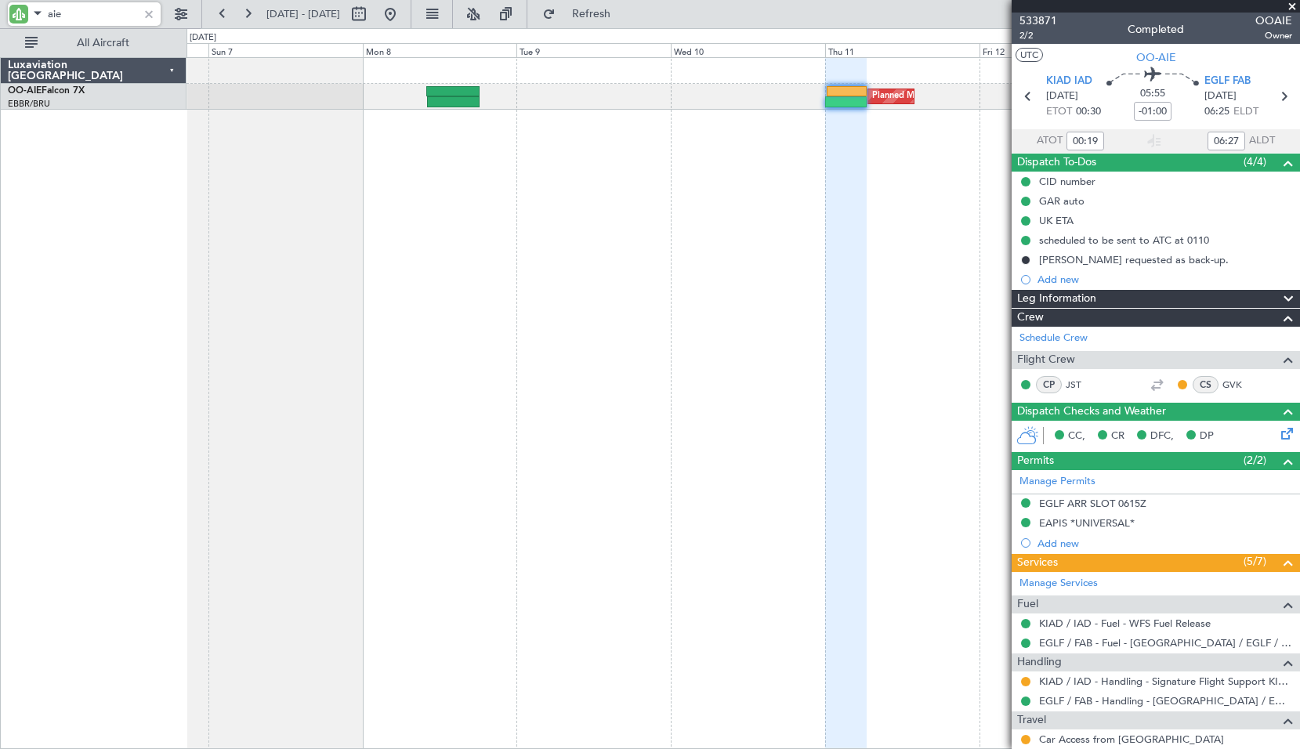
click at [477, 166] on div "Planned Maint London (Farnborough) Unplanned Maint Brussels (Brussels National)" at bounding box center [744, 403] width 1114 height 692
type input "+00:35"
type input "10:17"
type input "18:12"
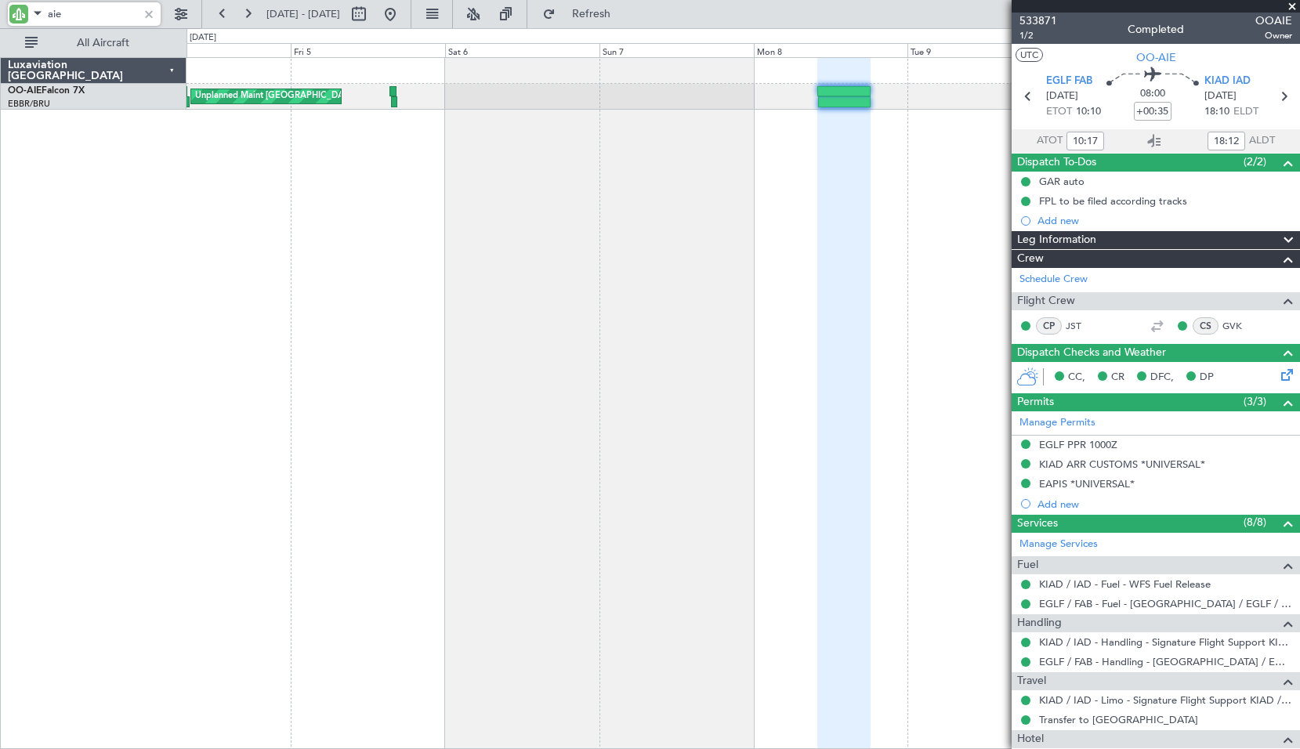
click at [731, 259] on div "Planned Maint London (Farnborough) Unplanned Maint Brussels (Brussels National)…" at bounding box center [744, 403] width 1114 height 692
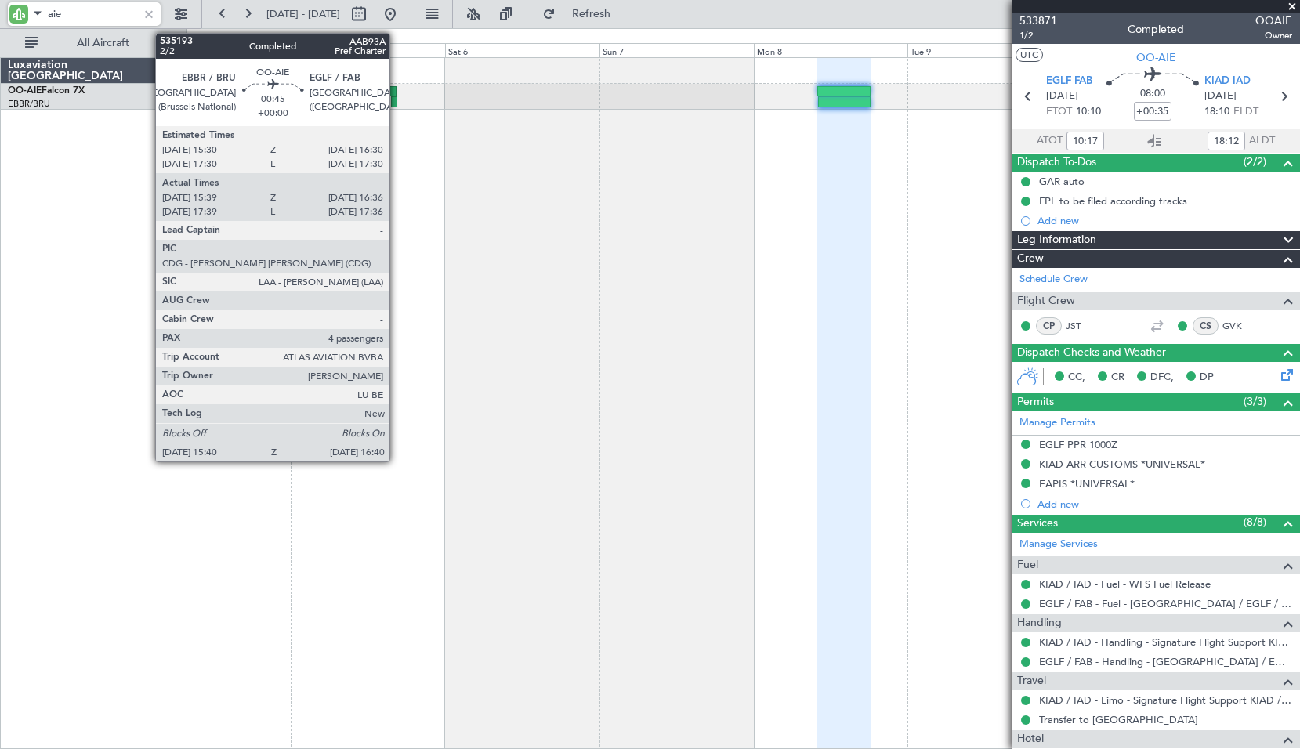
click at [397, 92] on div at bounding box center [393, 91] width 7 height 11
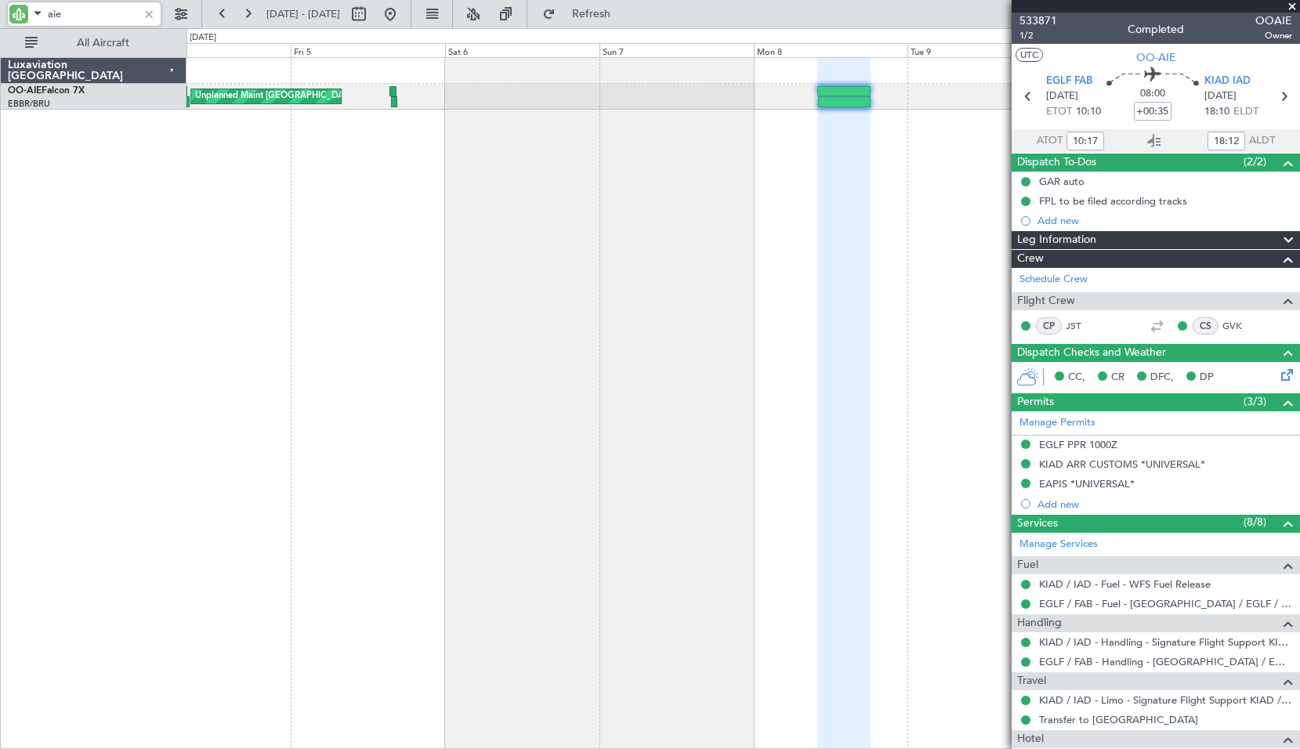
click at [418, 207] on div "Planned Maint London (Farnborough) Unplanned Maint Brussels (Brussels National)…" at bounding box center [744, 403] width 1114 height 692
type input "15:49"
type input "16:31"
type input "4"
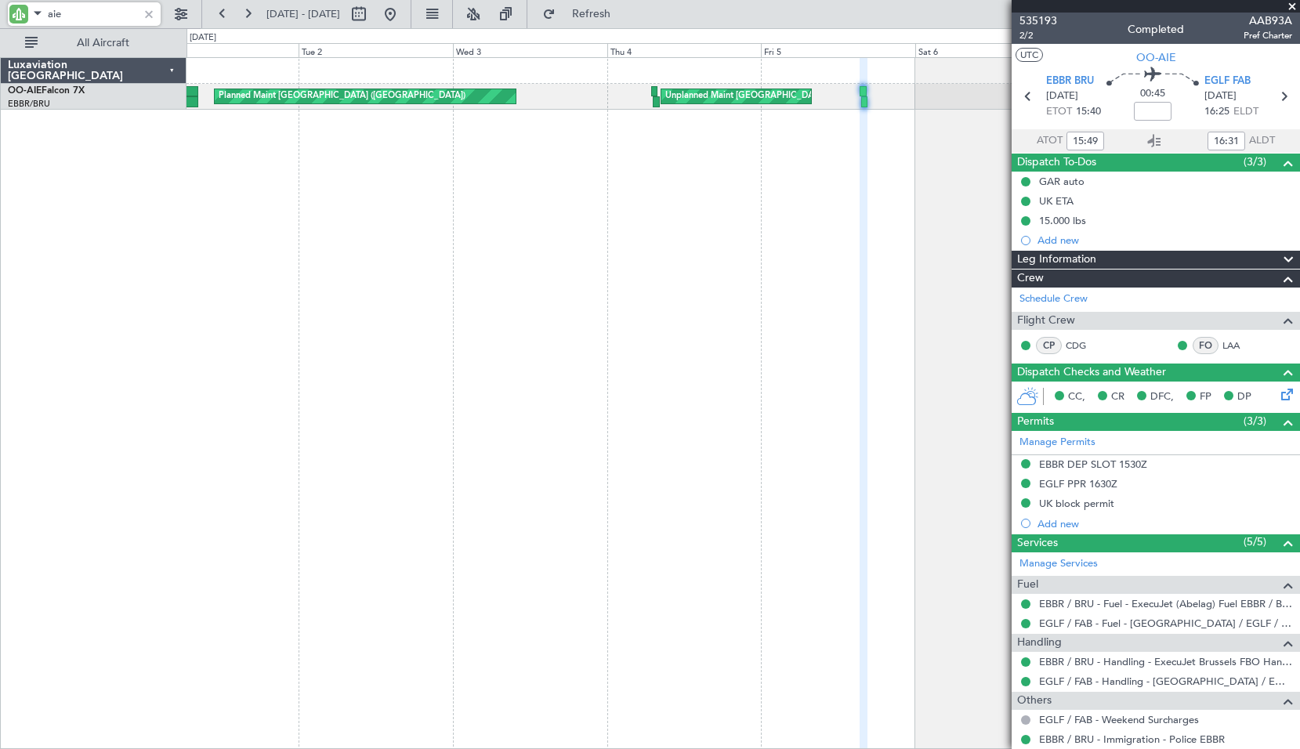
click at [810, 256] on div "Unplanned Maint Brussels (Brussels National) Planned Maint London (Farnborough)" at bounding box center [744, 403] width 1114 height 692
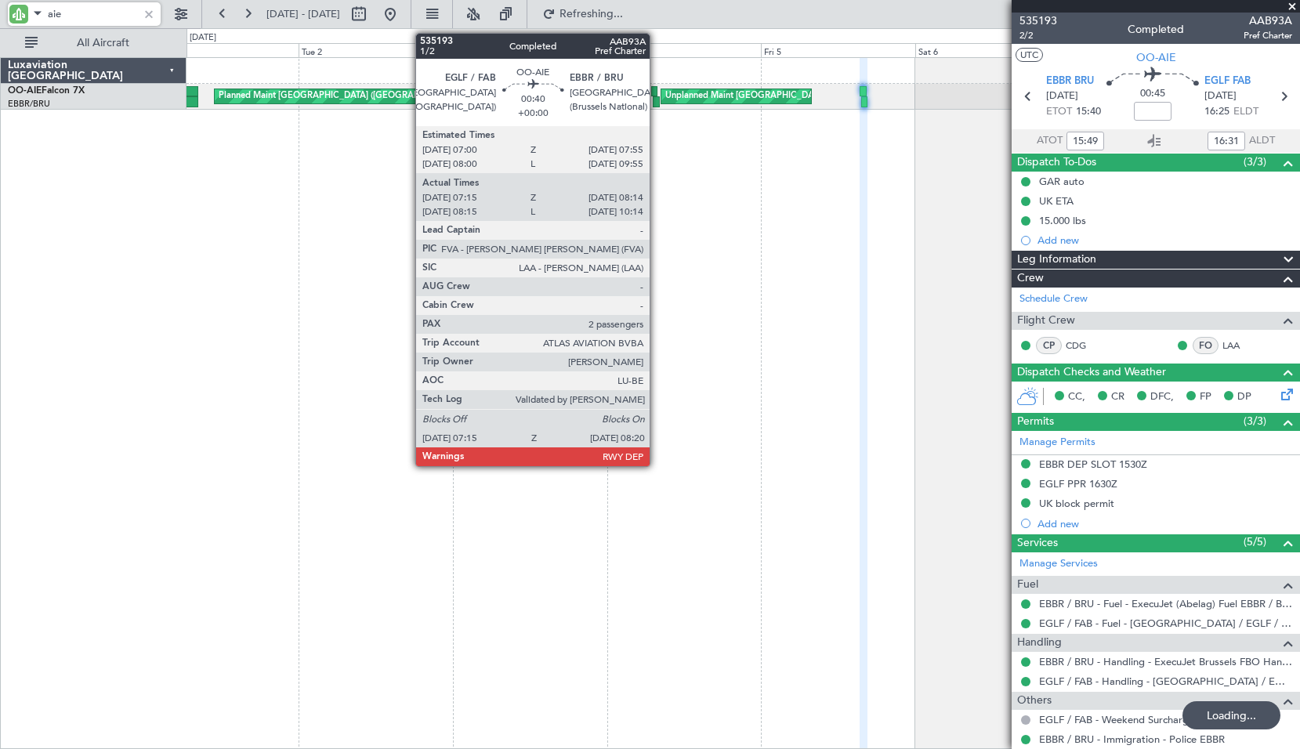
click at [657, 92] on div at bounding box center [654, 91] width 6 height 11
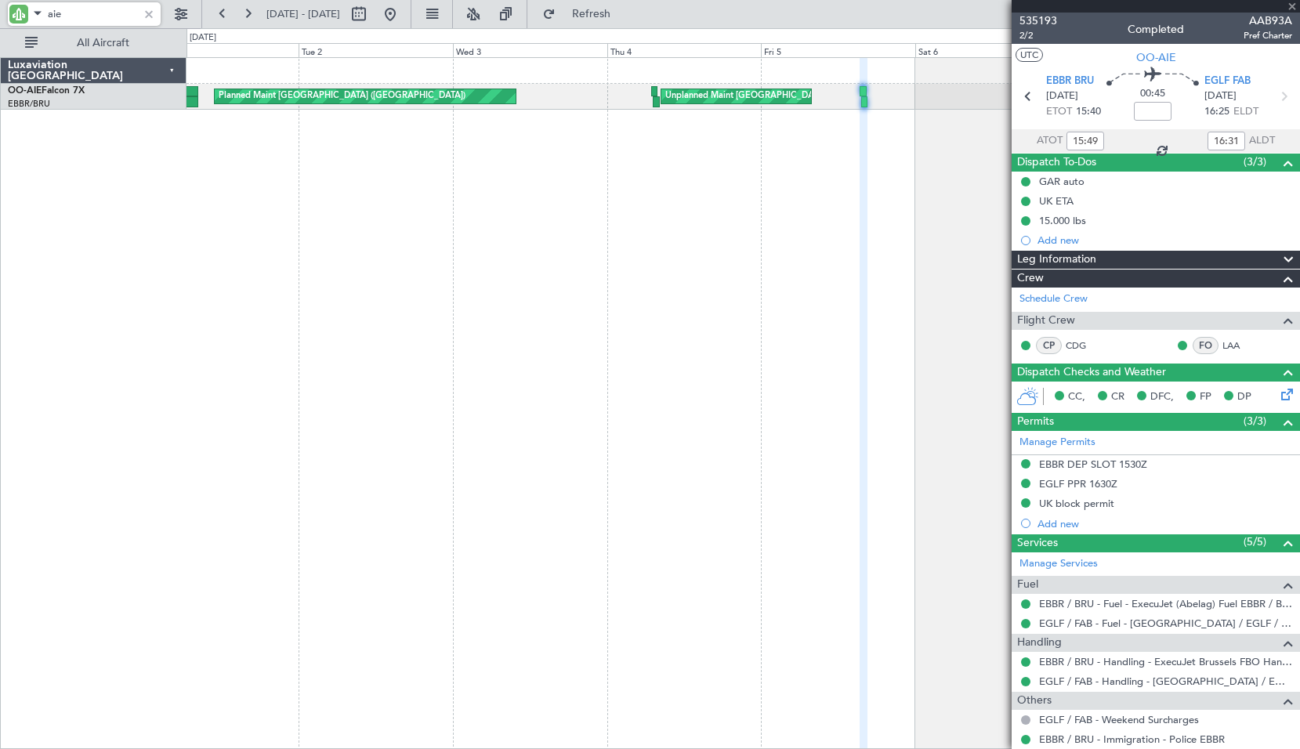
type input "07:25"
type input "08:09"
type input "2"
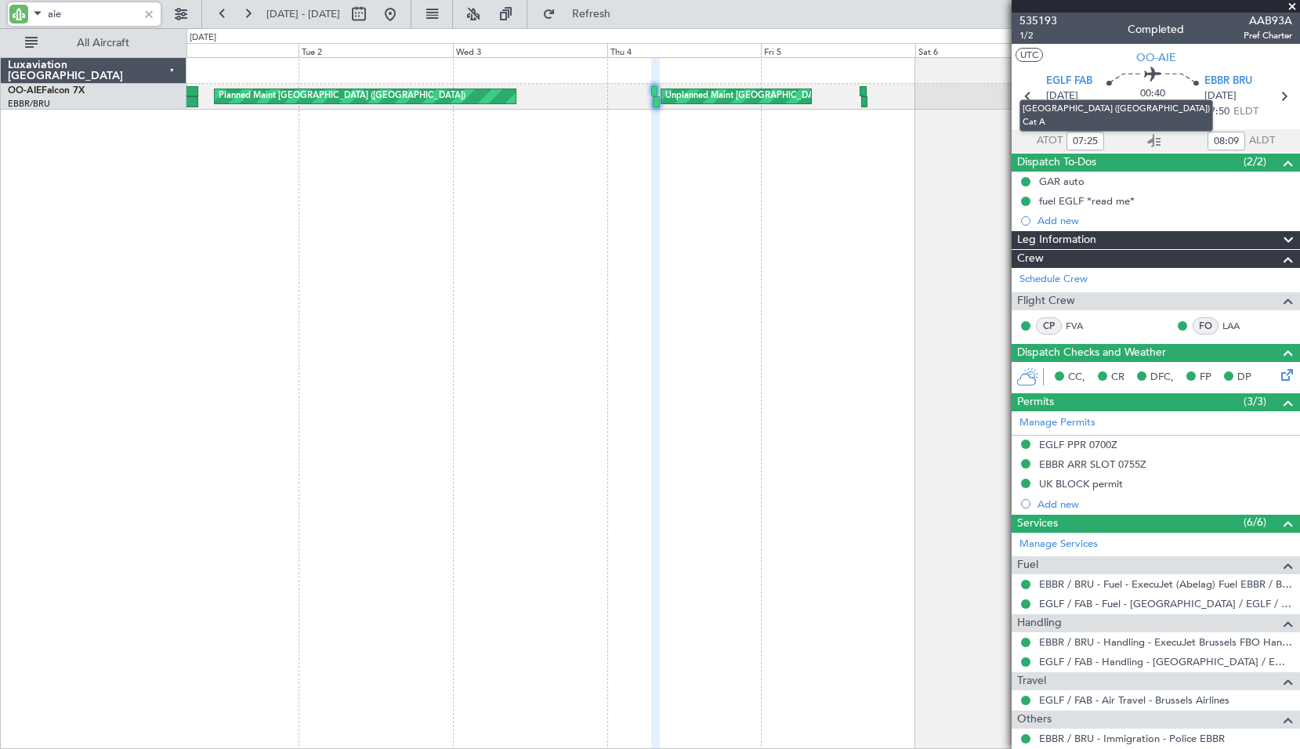
type input "aie"
click at [1022, 98] on mat-tooltip-component "London (Farnborough) Cat A" at bounding box center [1117, 116] width 216 height 54
click at [1026, 94] on icon at bounding box center [1028, 96] width 20 height 20
type input "-00:40"
type input "02:44"
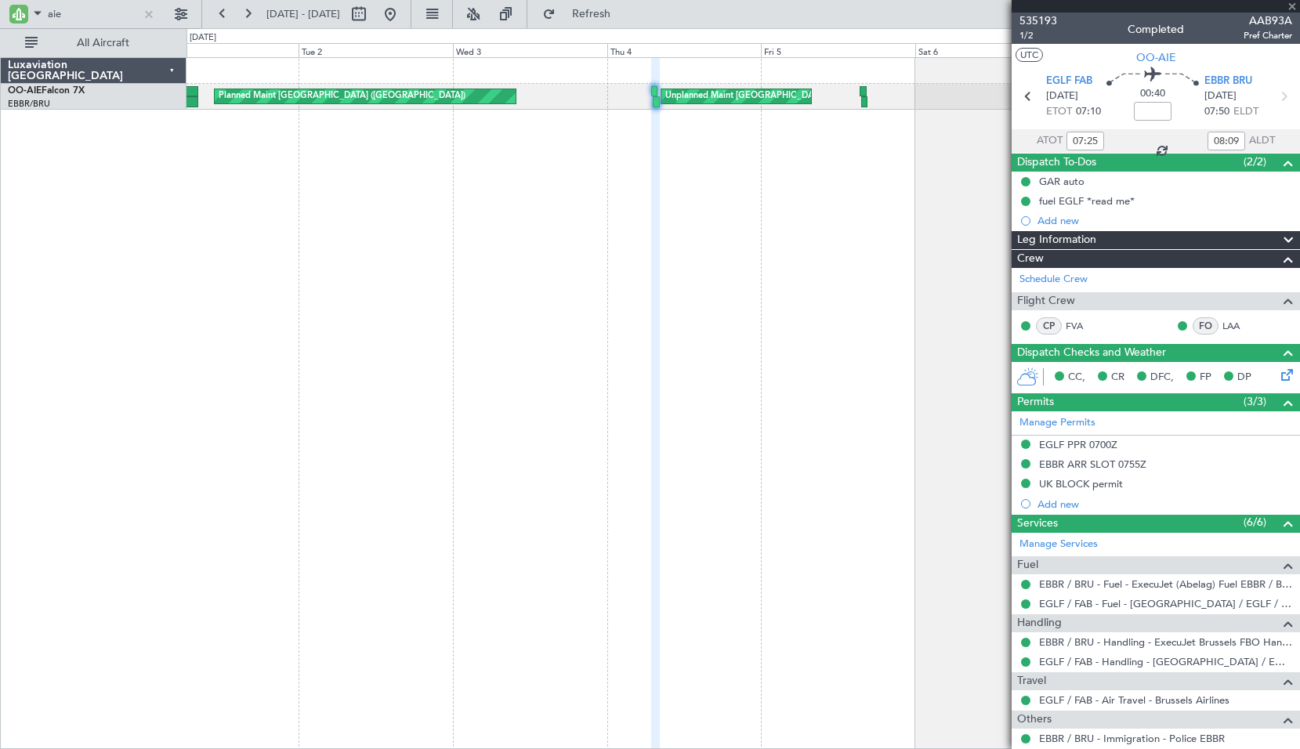
type input "08:23"
type input "3"
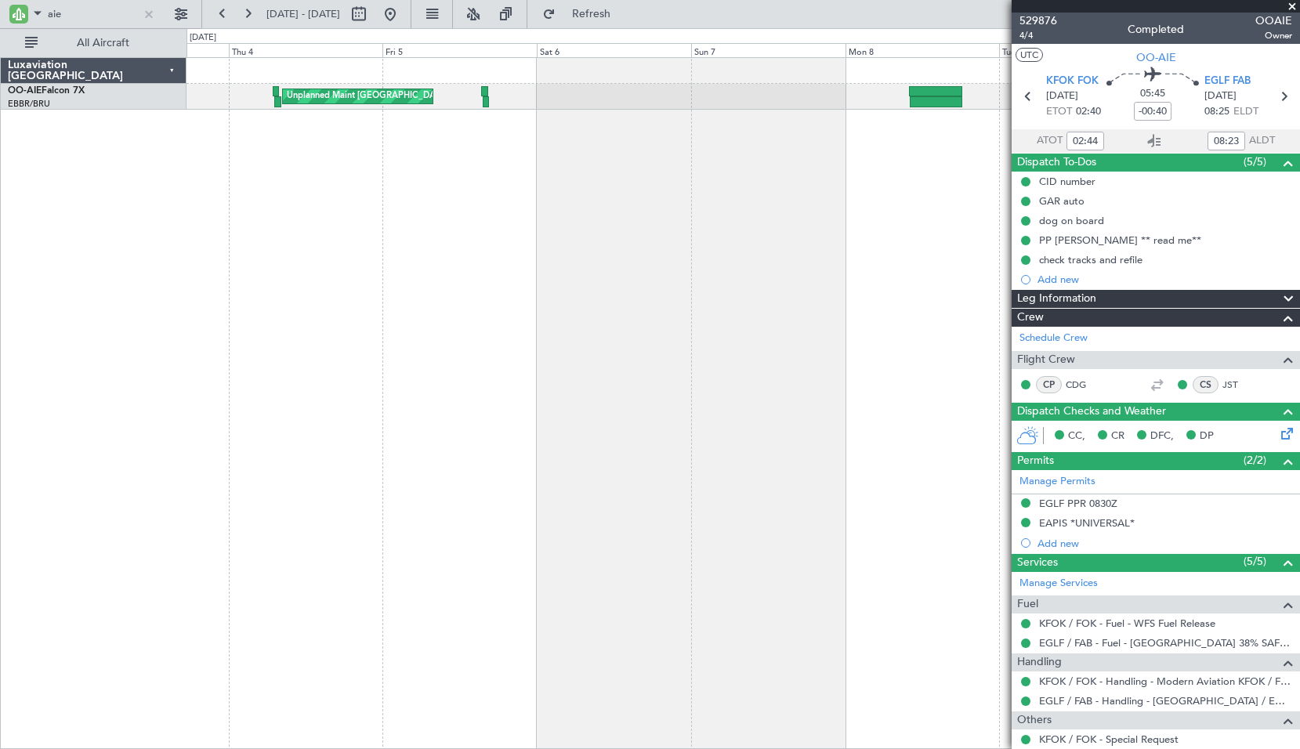
click at [455, 210] on div "Unplanned Maint Brussels (Brussels National) Planned Maint London (Farnborough)…" at bounding box center [744, 403] width 1114 height 692
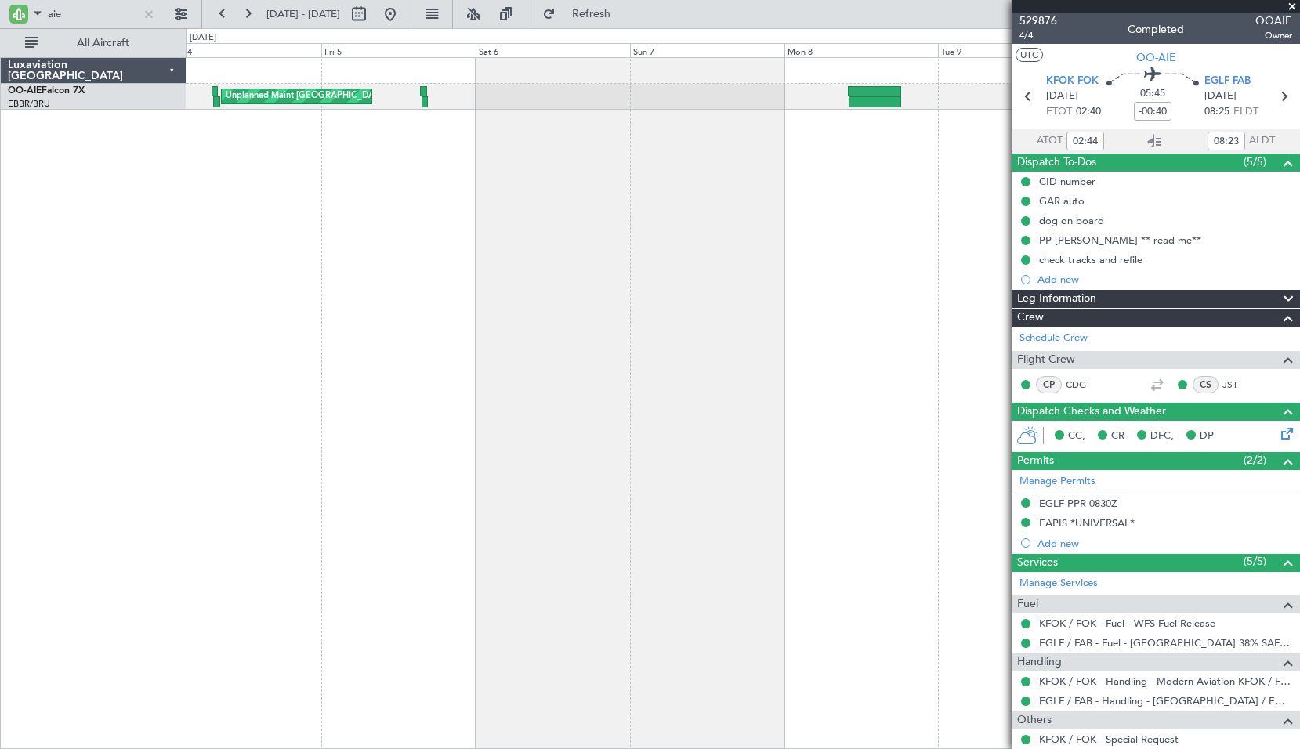
click at [502, 241] on div "Unplanned Maint Brussels (Brussels National) Planned Maint London (Farnborough)…" at bounding box center [744, 403] width 1114 height 692
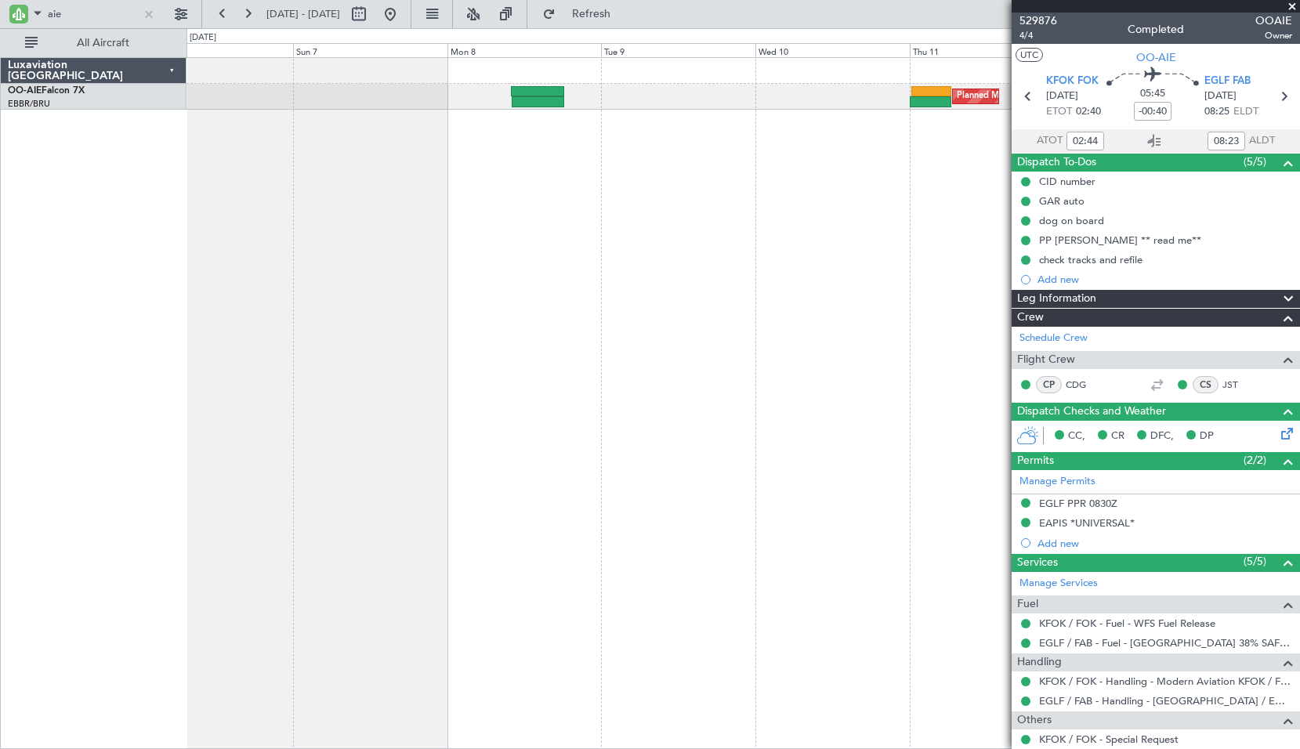
click at [589, 244] on div "Planned Maint London (Farnborough) Unplanned Maint Brussels (Brussels National)" at bounding box center [744, 403] width 1114 height 692
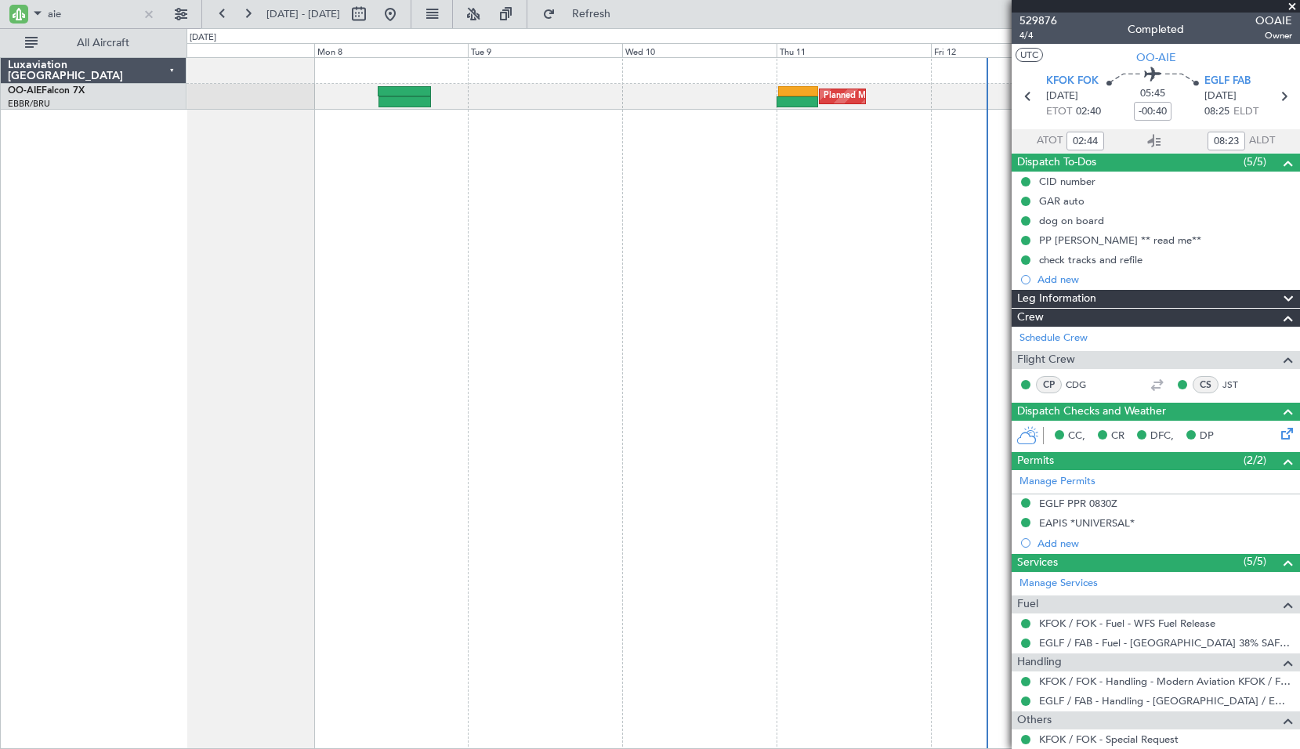
click at [552, 253] on div "Planned Maint [GEOGRAPHIC_DATA] ([GEOGRAPHIC_DATA])" at bounding box center [744, 403] width 1114 height 692
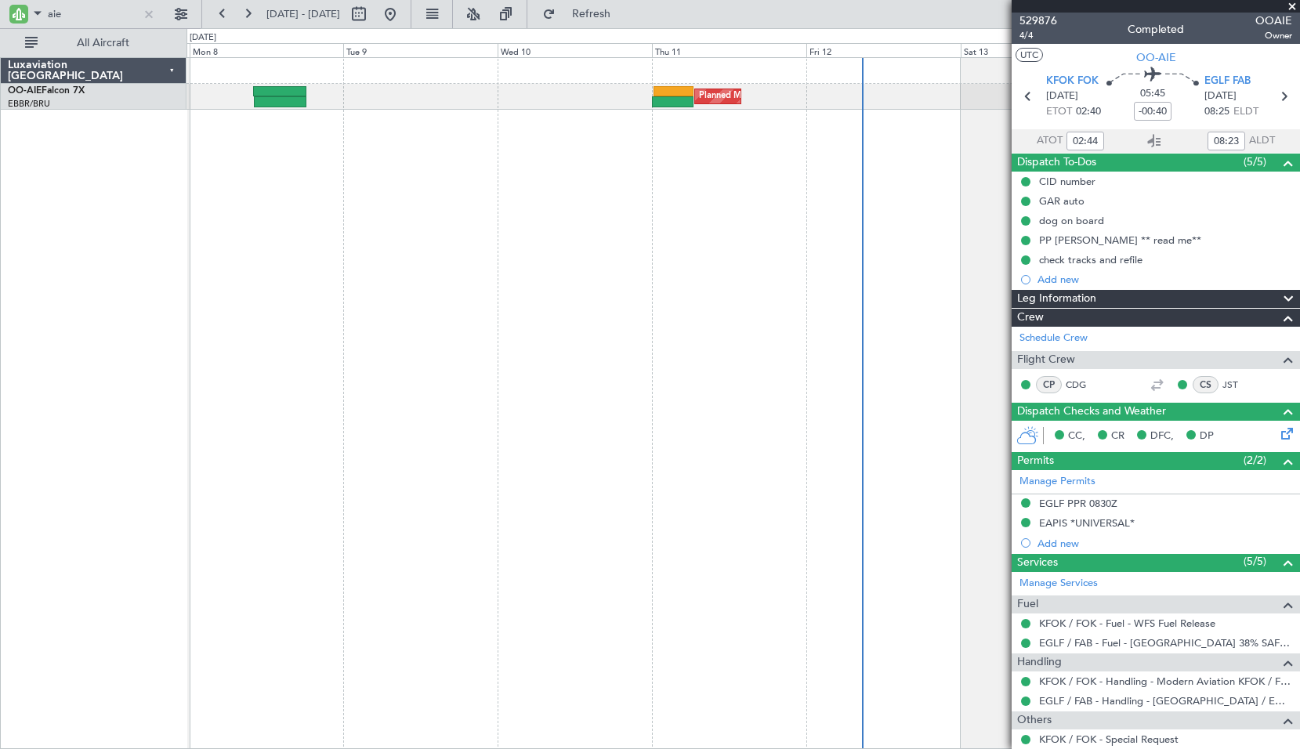
click at [644, 268] on div "Planned Maint [GEOGRAPHIC_DATA] ([GEOGRAPHIC_DATA])" at bounding box center [744, 403] width 1114 height 692
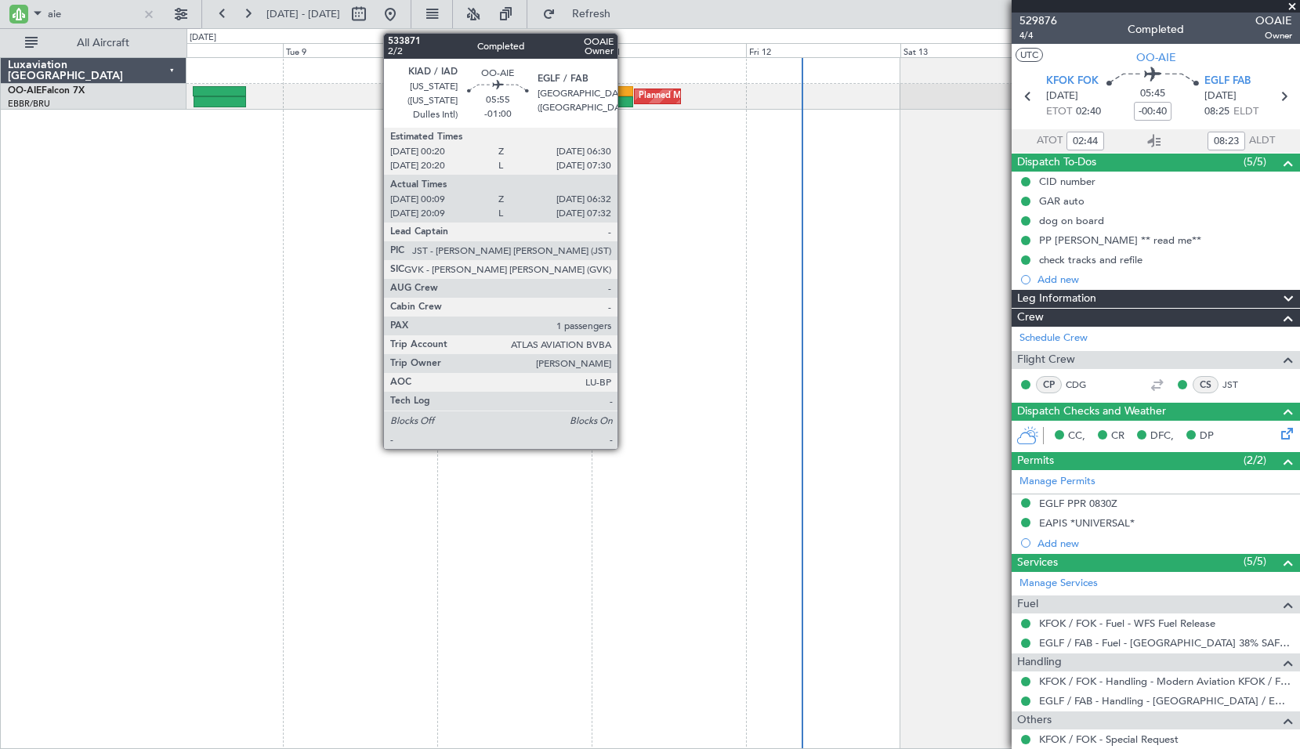
click at [625, 91] on div at bounding box center [613, 91] width 40 height 11
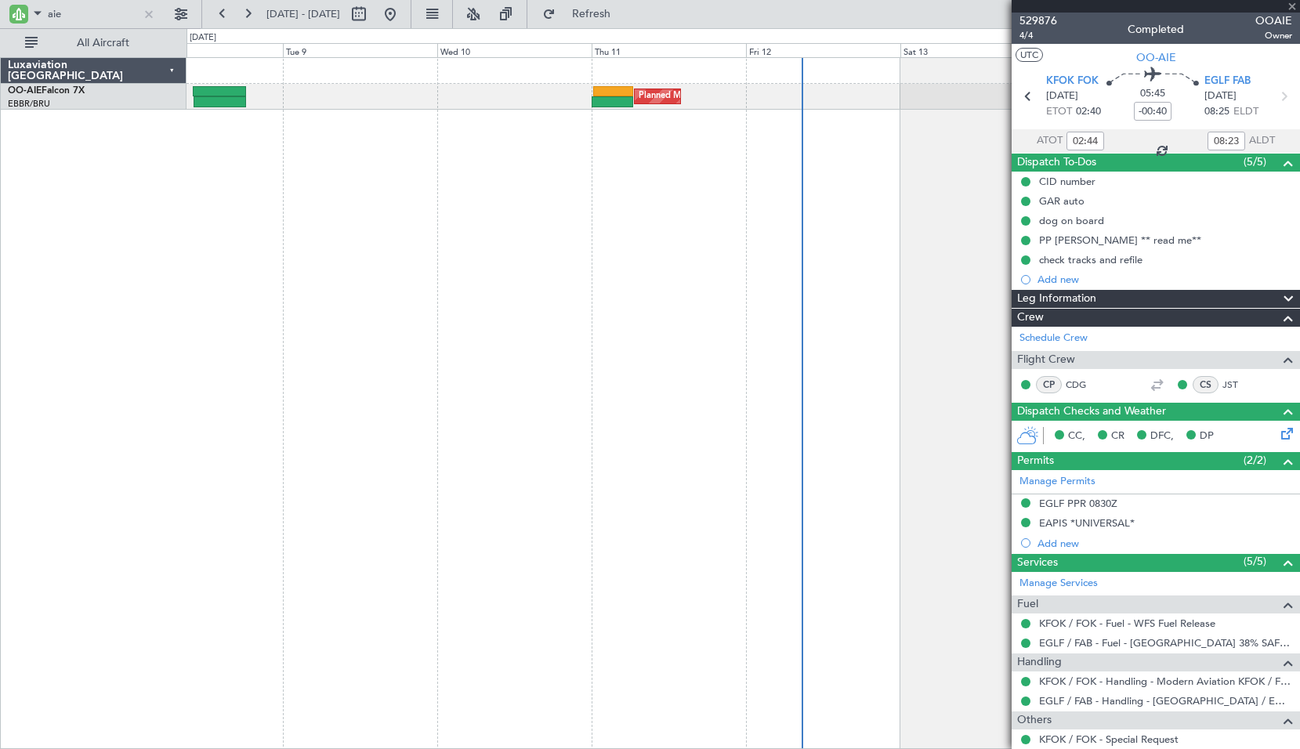
type input "-01:00"
type input "00:19"
type input "06:27"
type input "1"
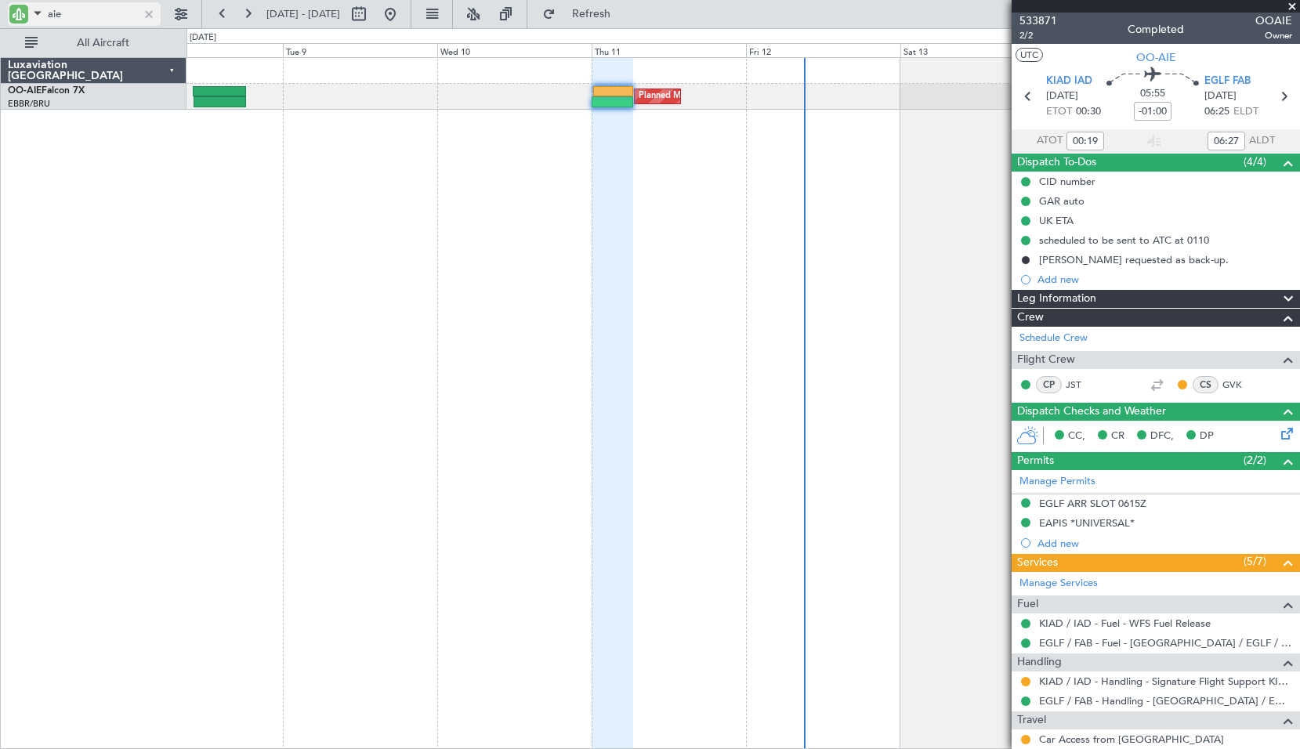
click at [149, 19] on div at bounding box center [148, 13] width 17 height 17
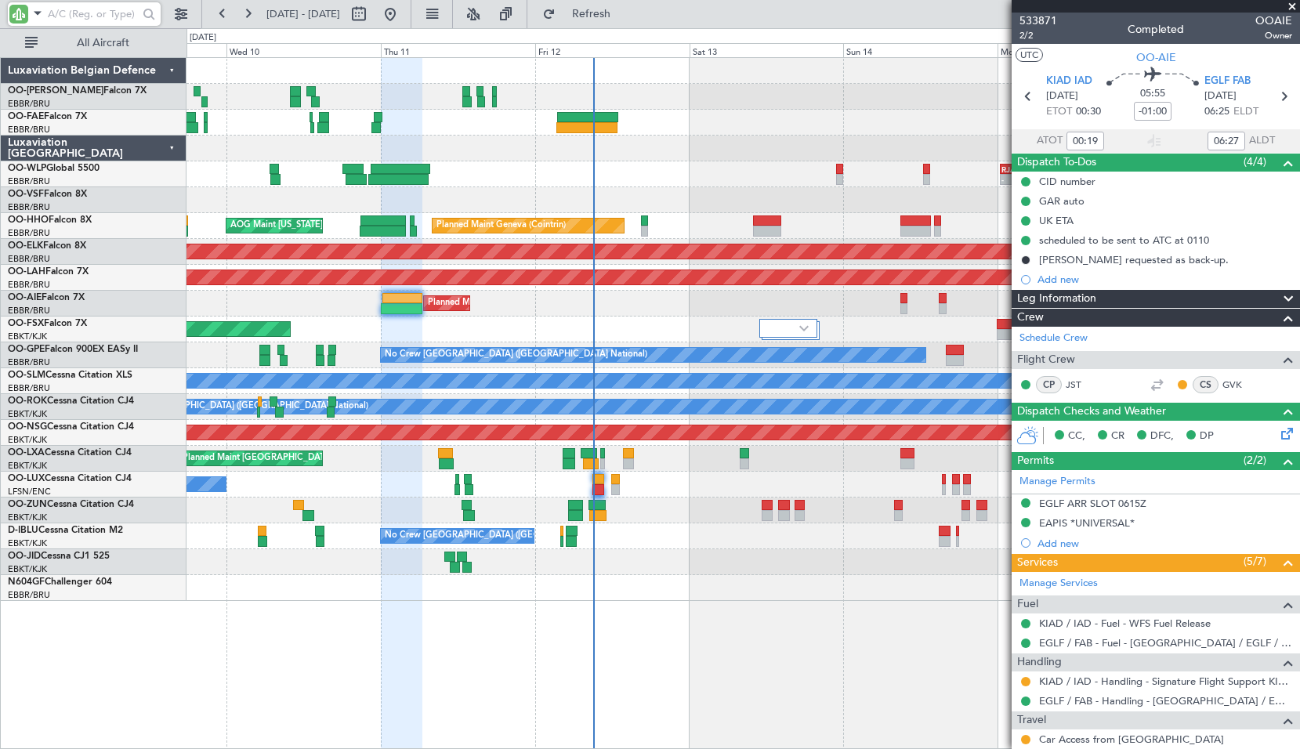
click at [687, 622] on div "- - RJAA 00:30 Z UBBB 11:25 Z Planned Maint Liege Planned Maint Geneva (Cointri…" at bounding box center [744, 403] width 1114 height 692
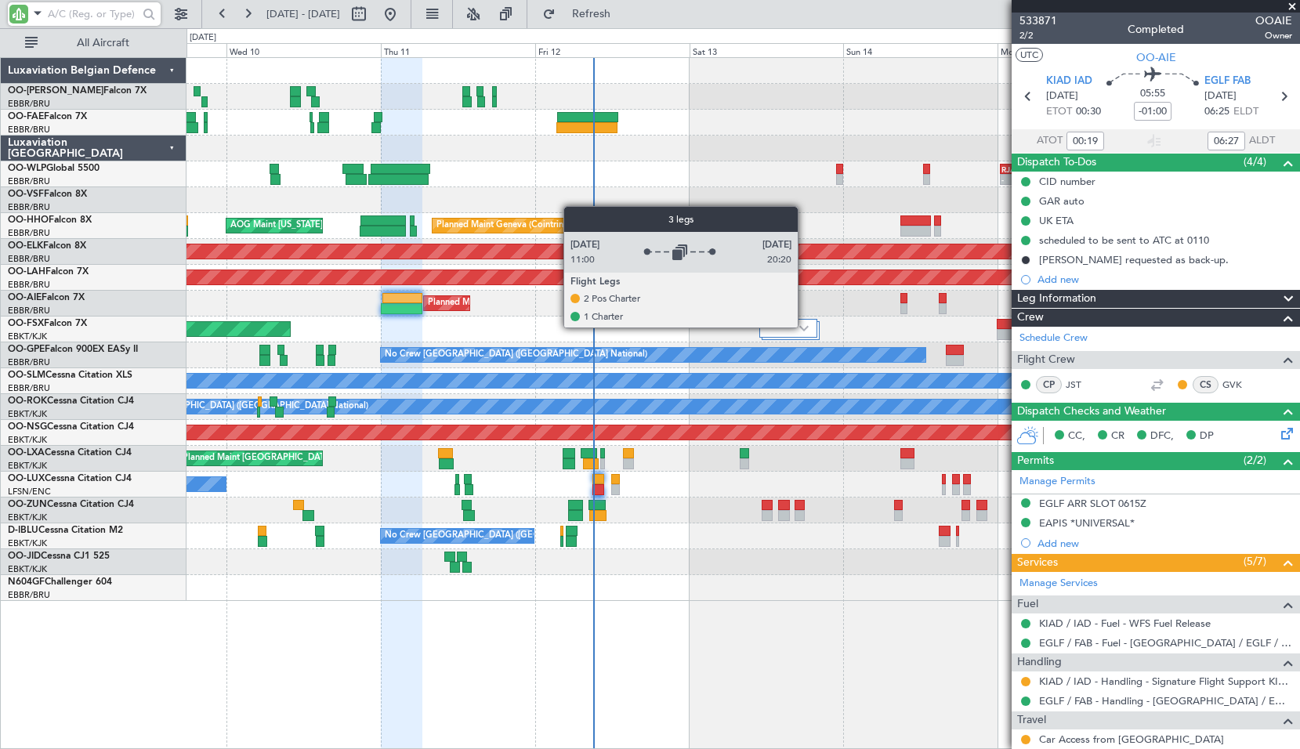
click at [805, 327] on img at bounding box center [804, 328] width 9 height 6
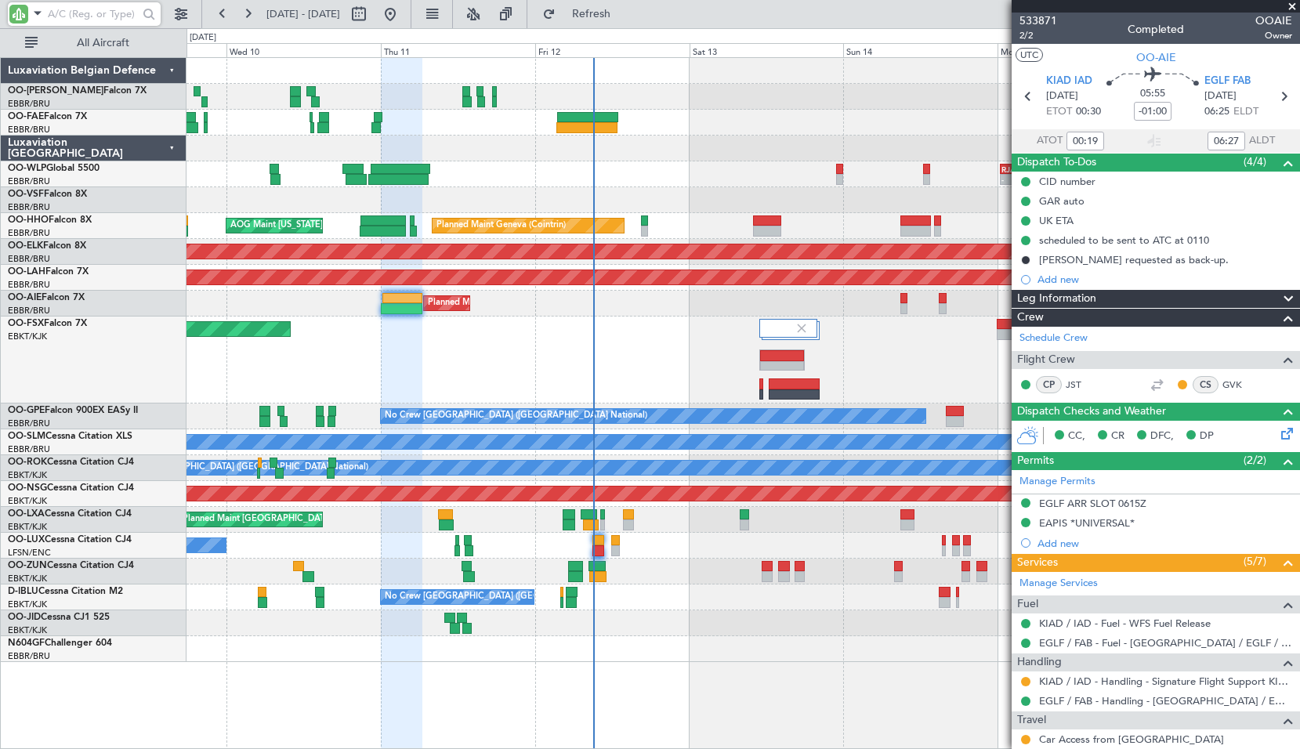
type input "20:19"
type input "07:27"
type input "00:19"
type input "06:27"
click at [625, 19] on span "Refresh" at bounding box center [592, 14] width 66 height 11
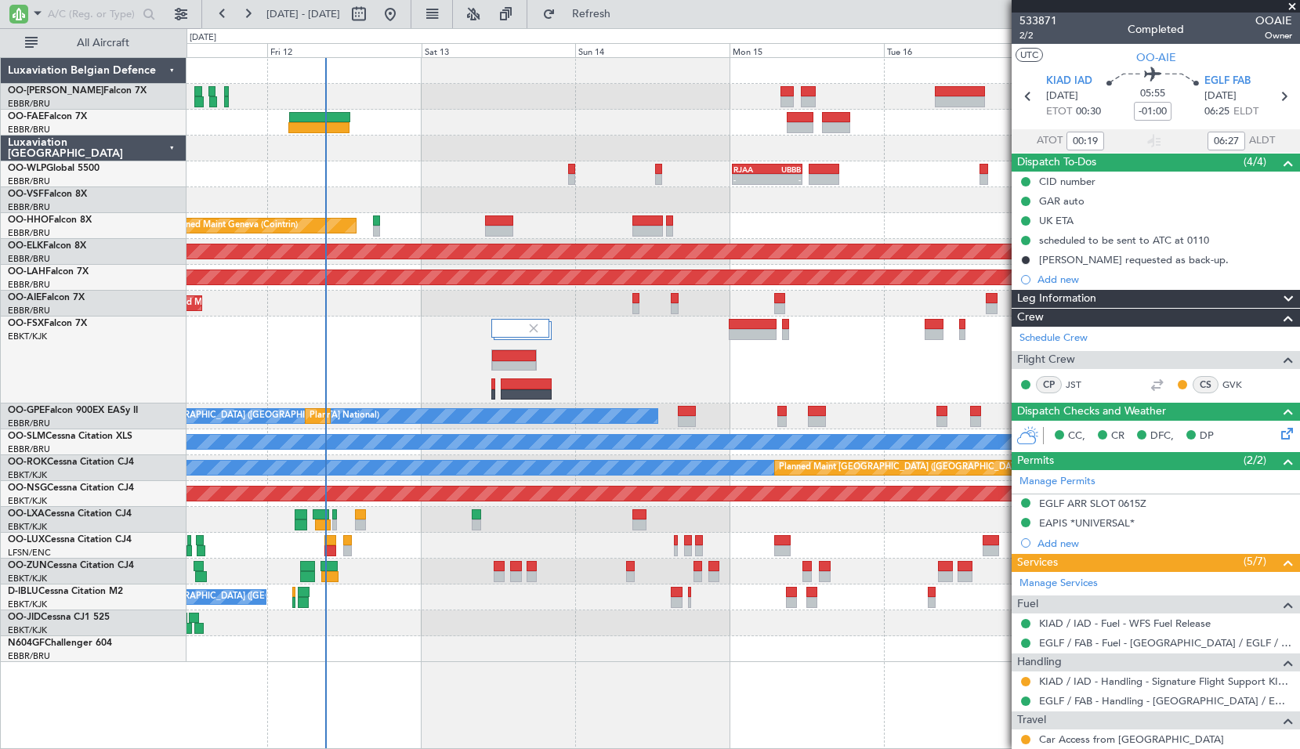
click at [597, 386] on div "Planned Maint Kortrijk-[GEOGRAPHIC_DATA]" at bounding box center [743, 360] width 1113 height 87
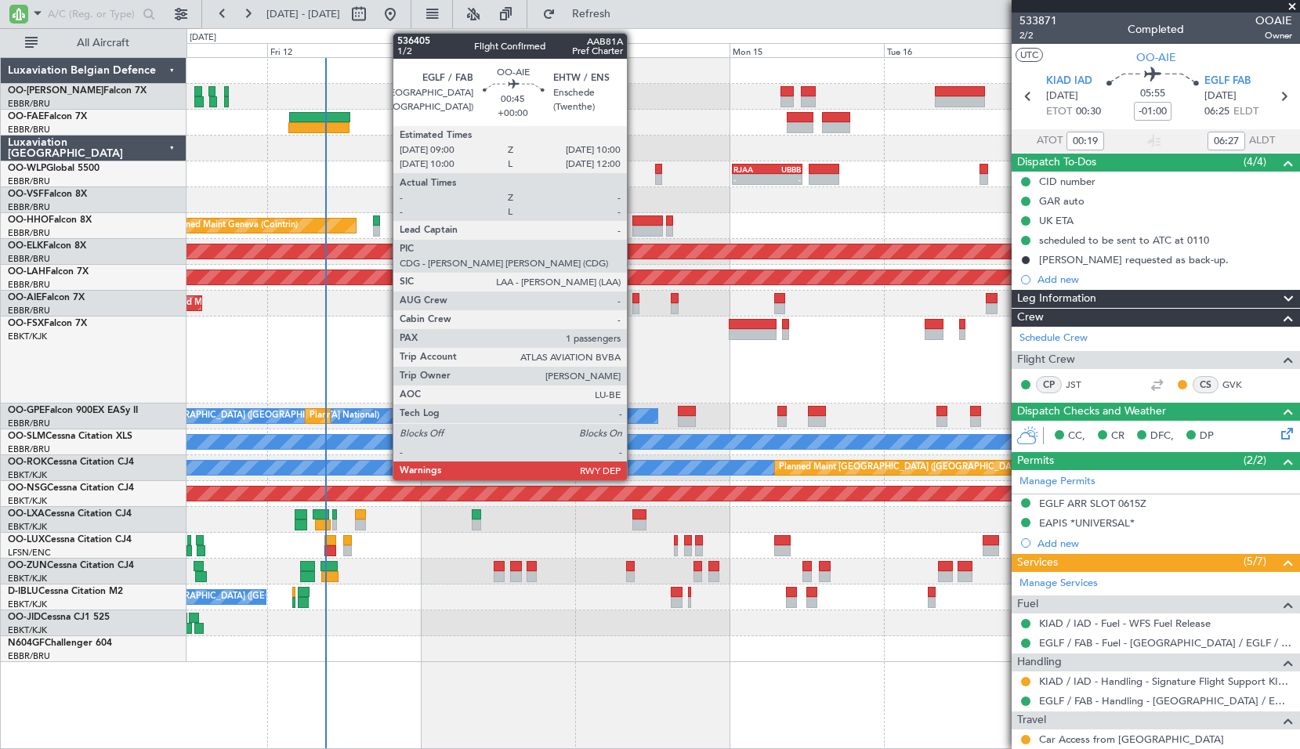
click at [634, 310] on div at bounding box center [636, 308] width 7 height 11
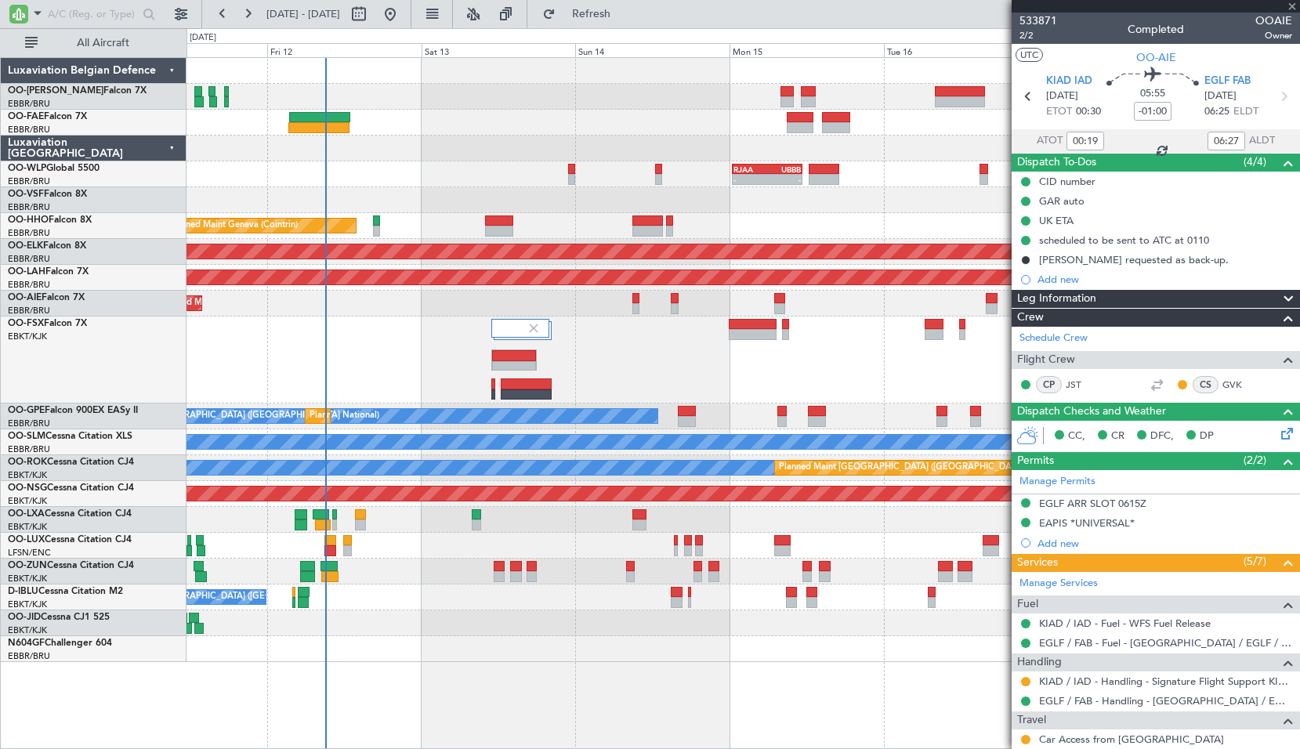
click at [669, 372] on div "Planned Maint Kortrijk-[GEOGRAPHIC_DATA]" at bounding box center [743, 360] width 1113 height 87
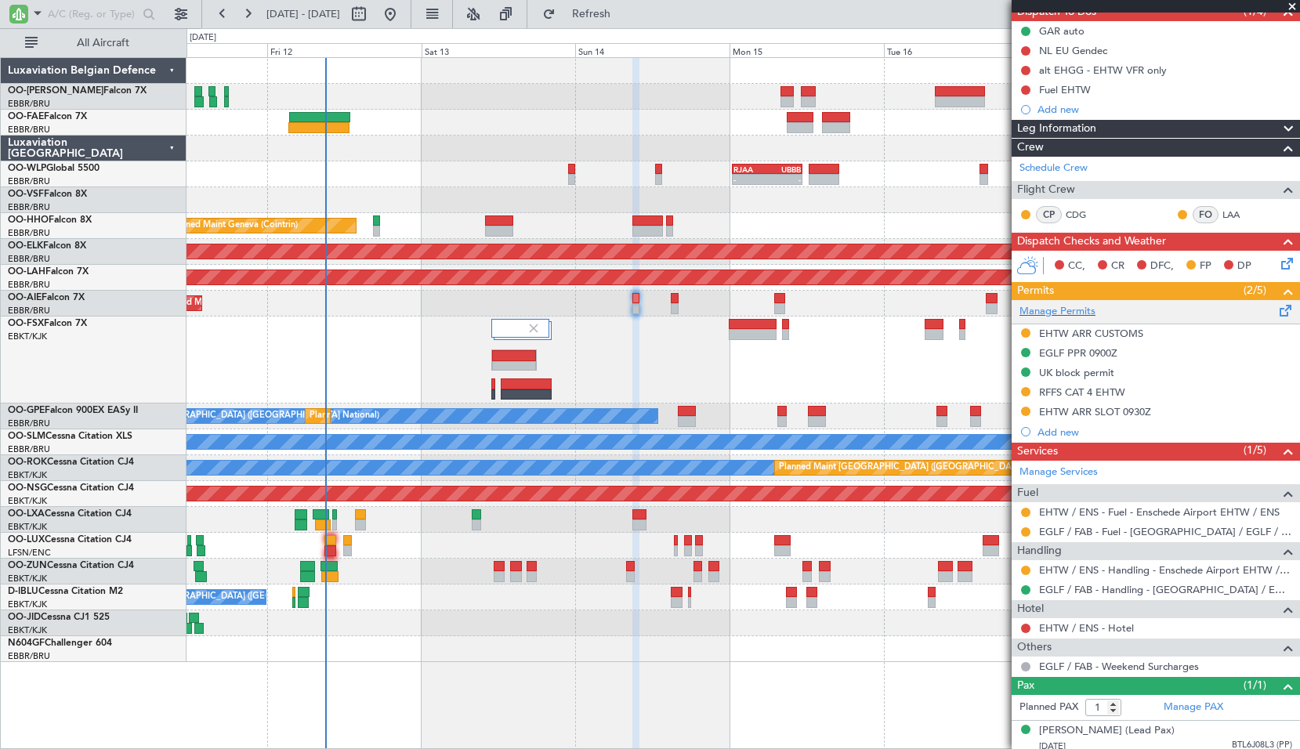
scroll to position [157, 0]
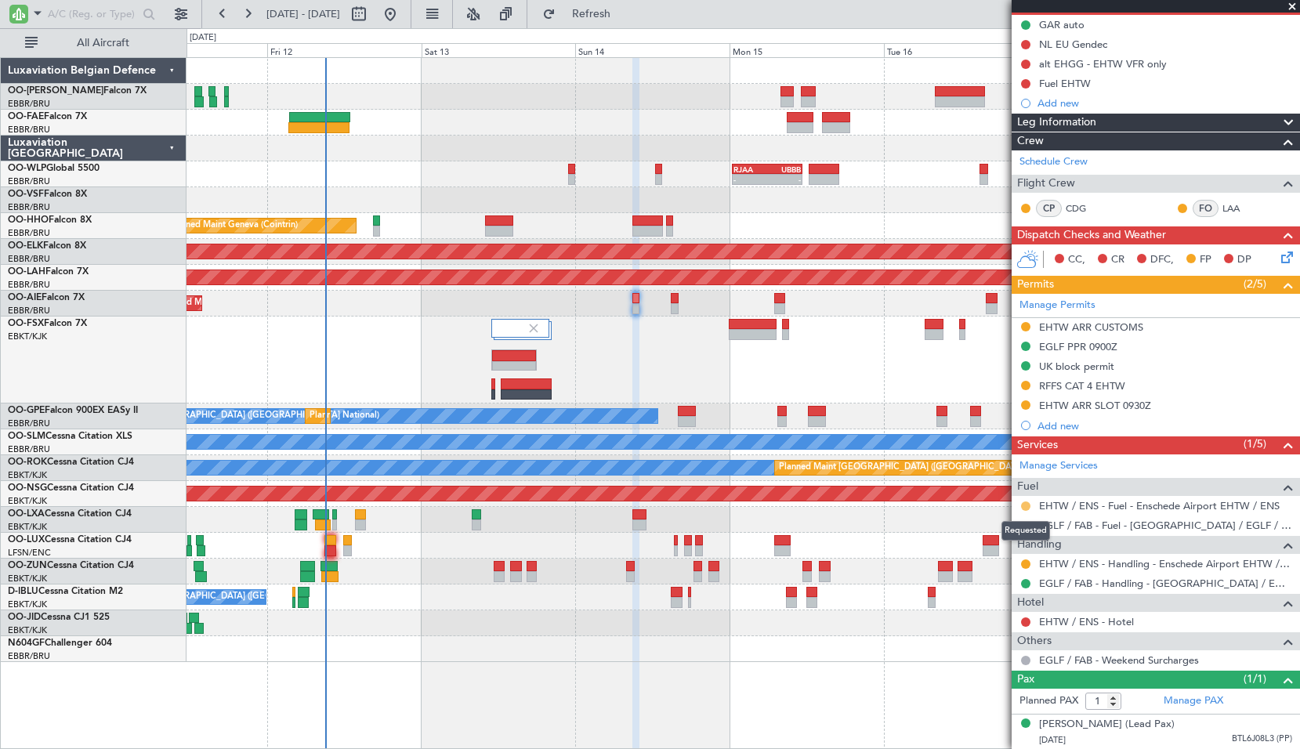
click at [1027, 506] on button at bounding box center [1025, 506] width 9 height 9
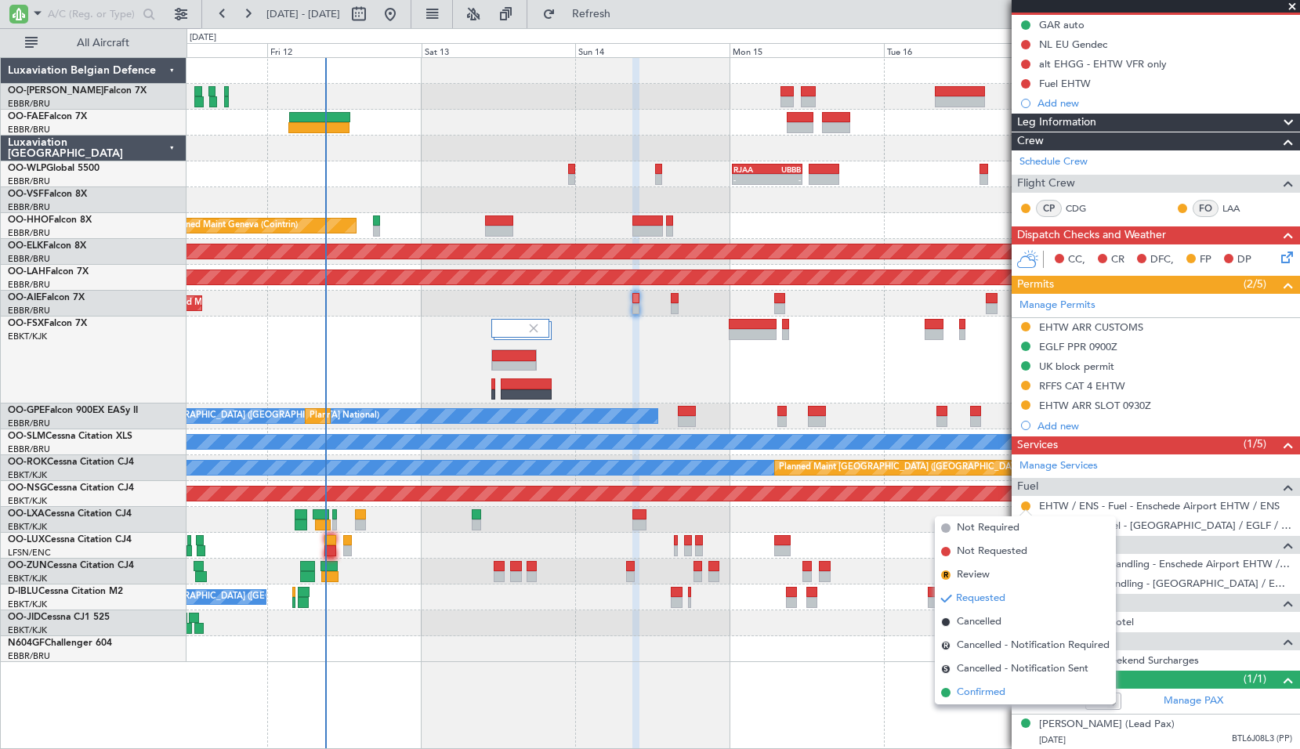
click at [995, 694] on span "Confirmed" at bounding box center [981, 693] width 49 height 16
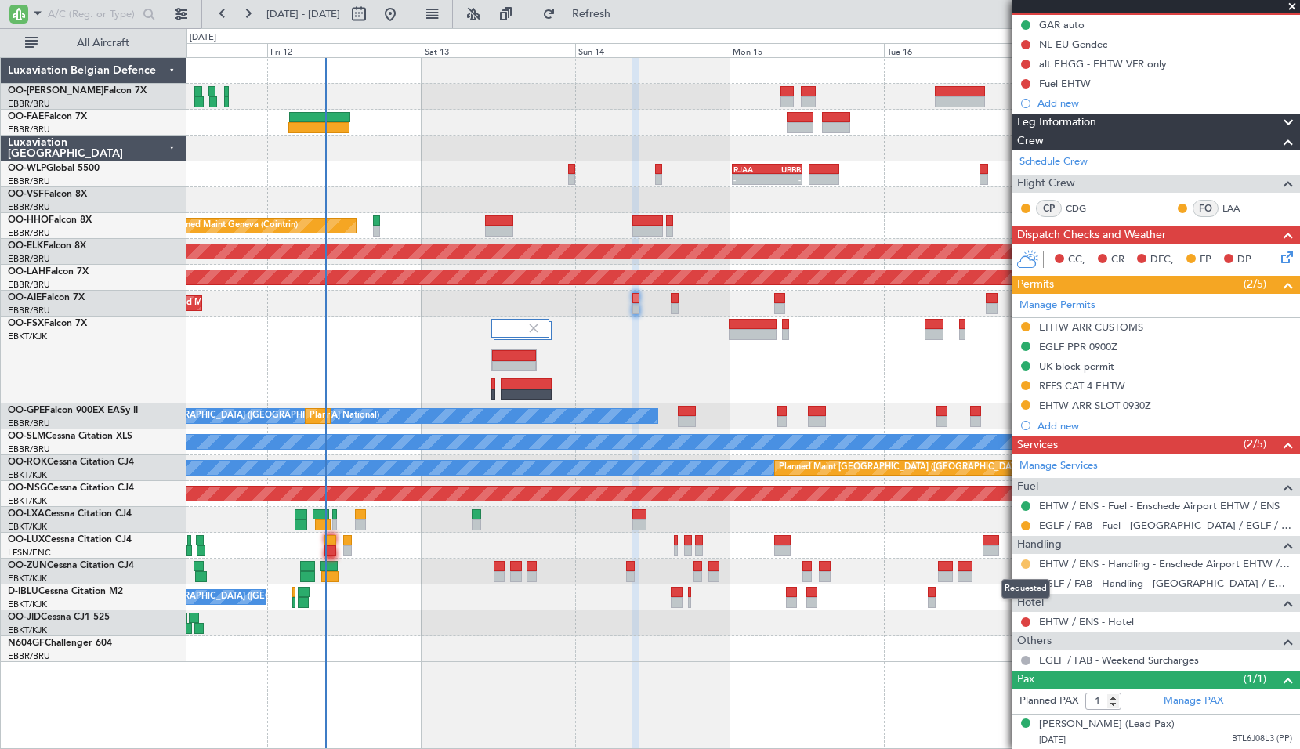
click at [1025, 565] on button at bounding box center [1025, 564] width 9 height 9
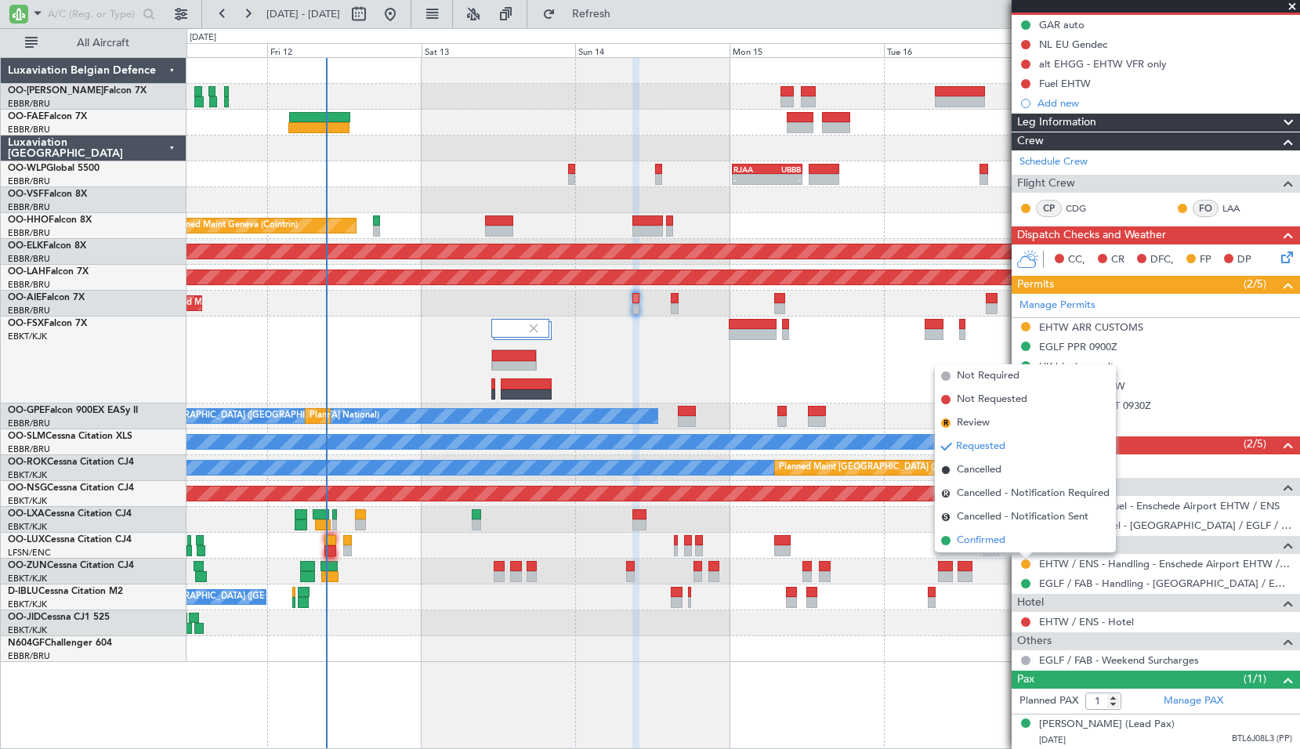
click at [992, 542] on span "Confirmed" at bounding box center [981, 541] width 49 height 16
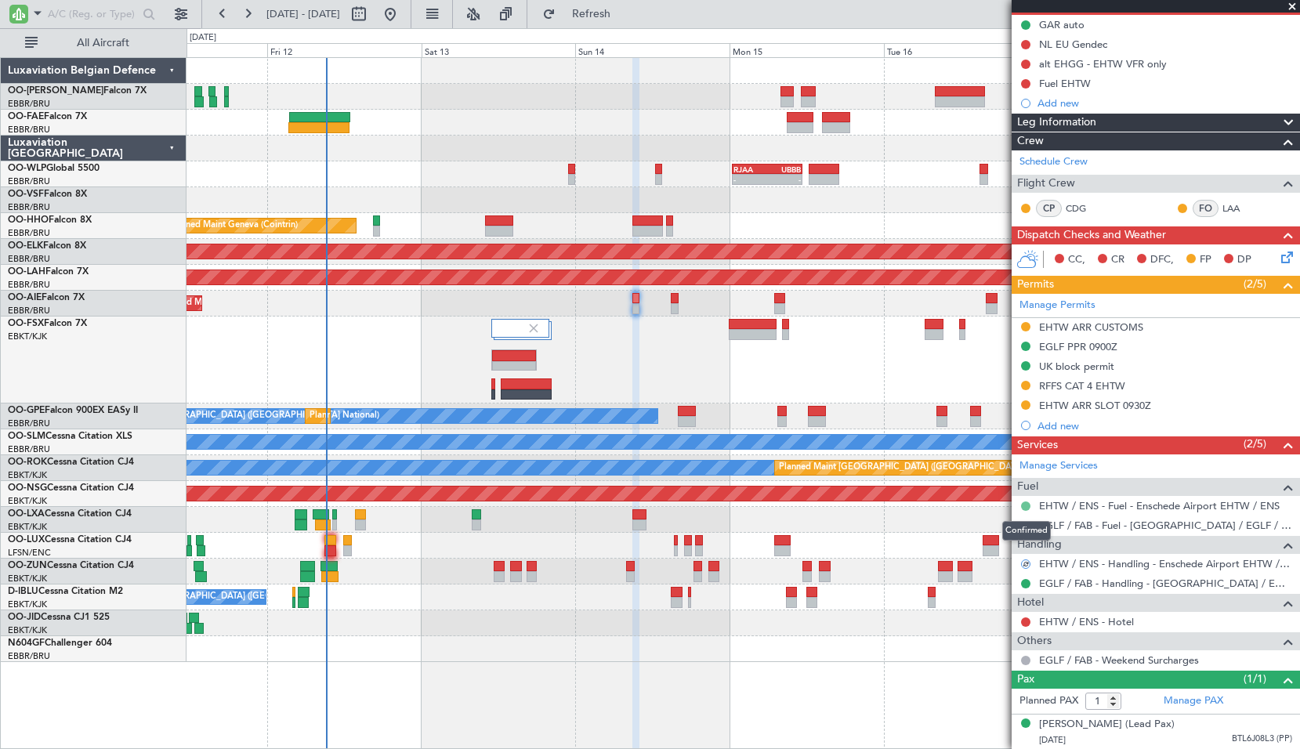
click at [1024, 506] on button at bounding box center [1025, 506] width 9 height 9
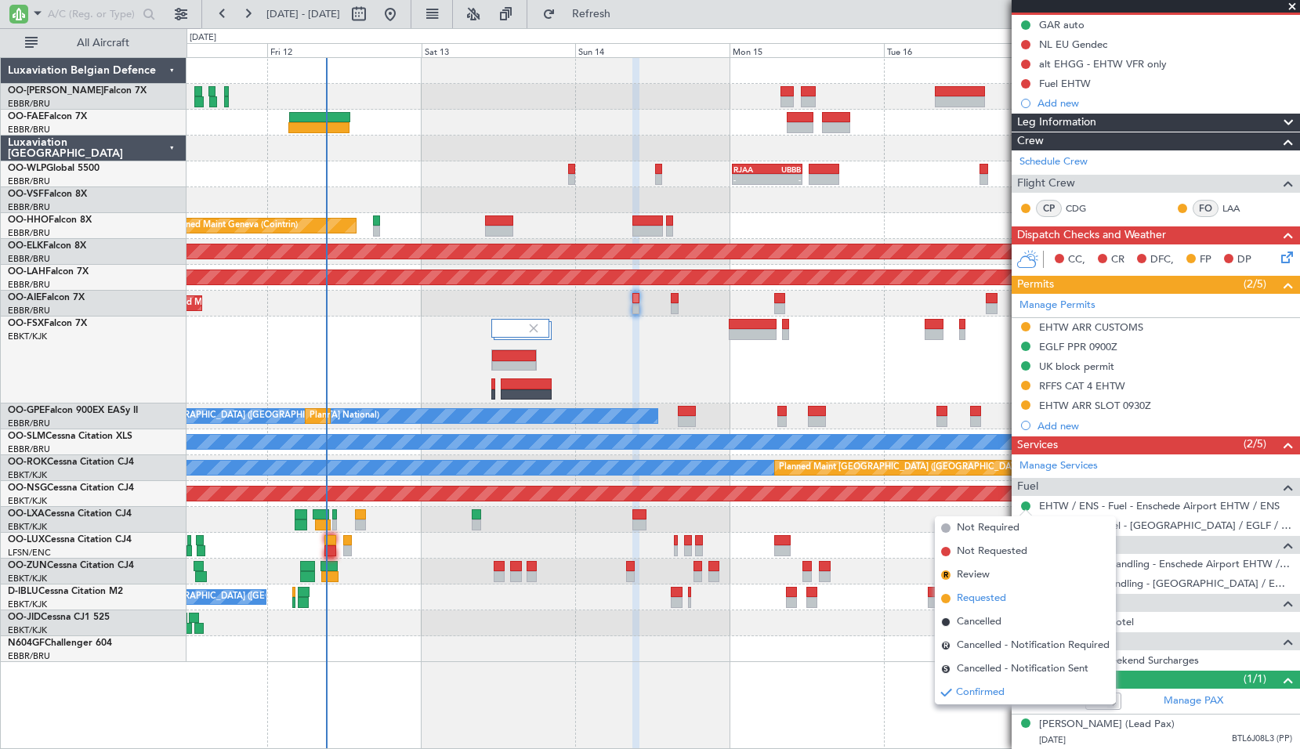
click at [976, 604] on span "Requested" at bounding box center [981, 599] width 49 height 16
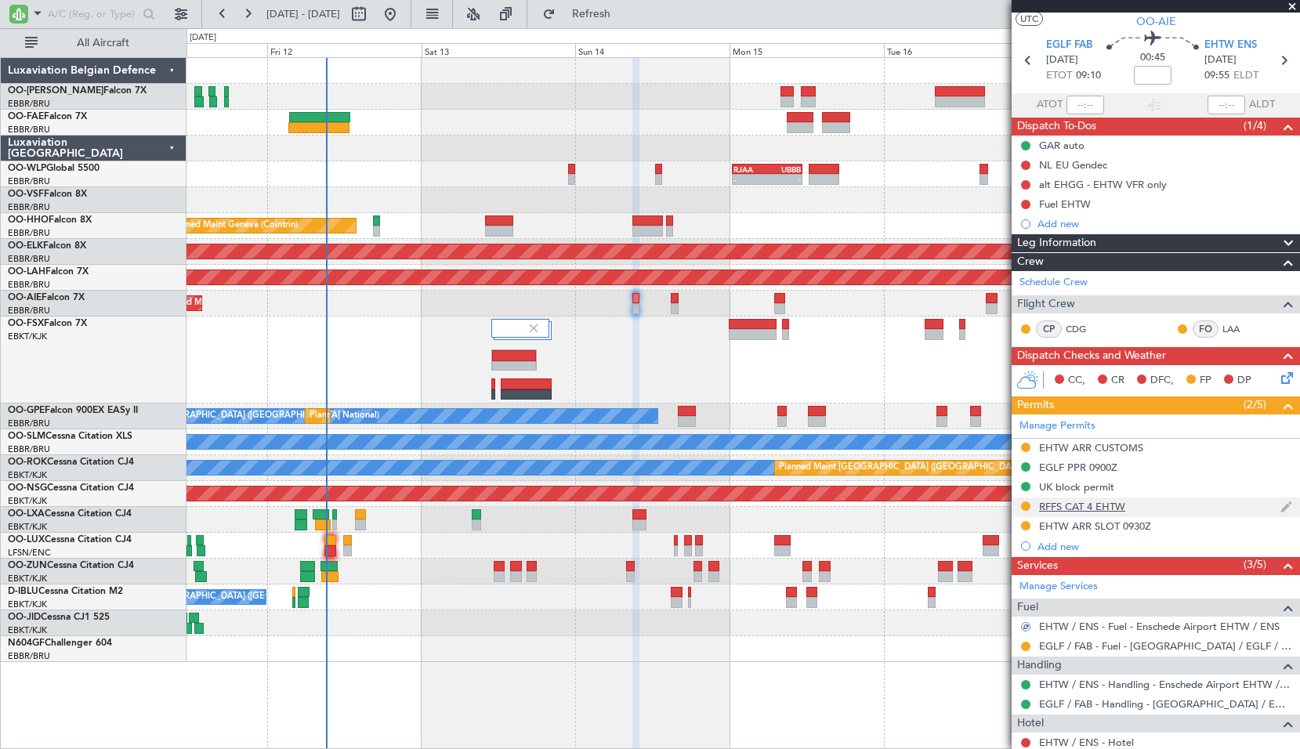
scroll to position [0, 0]
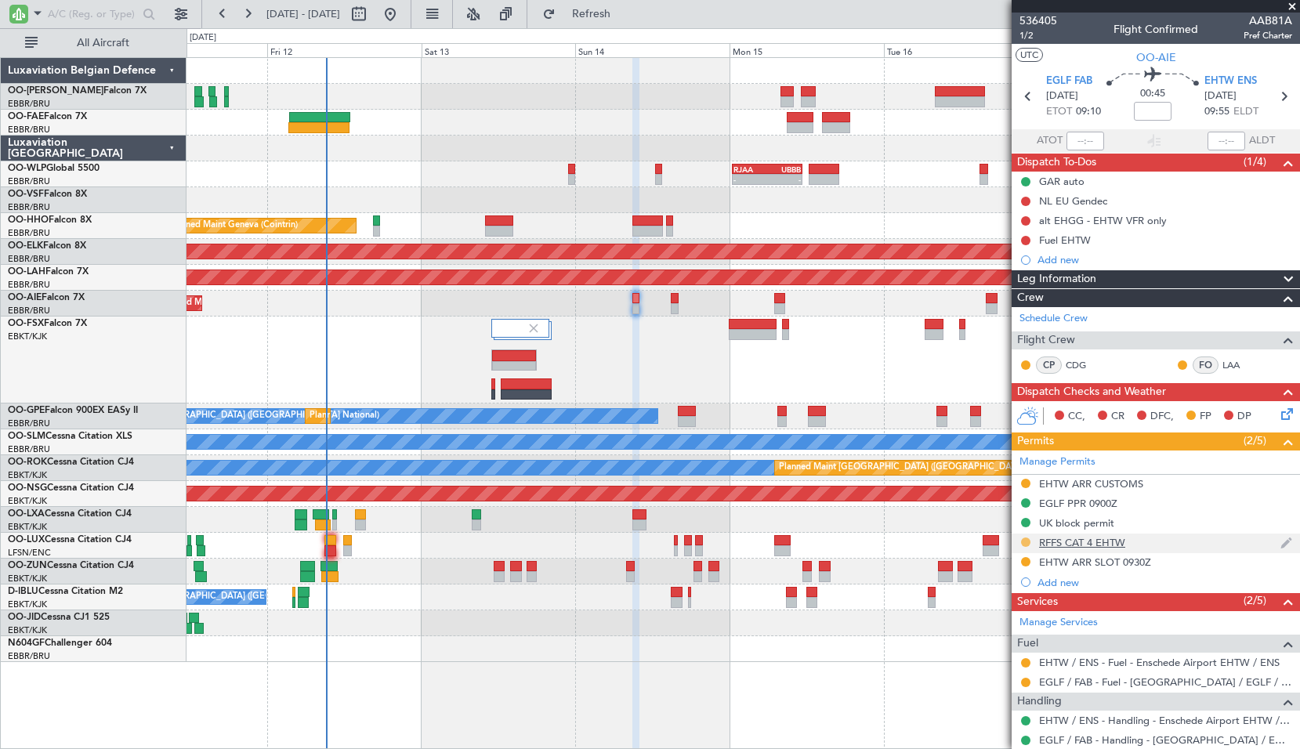
click at [1027, 538] on button at bounding box center [1025, 542] width 9 height 9
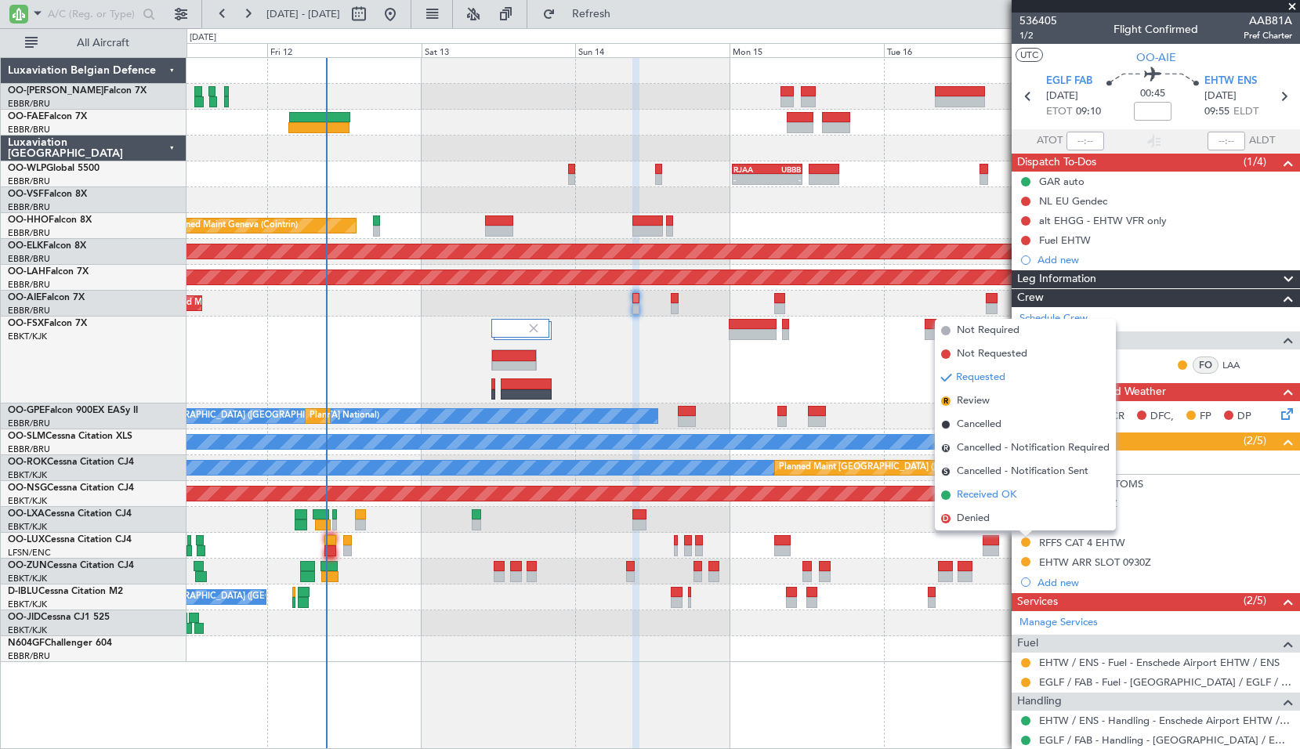
click at [1005, 491] on span "Received OK" at bounding box center [987, 496] width 60 height 16
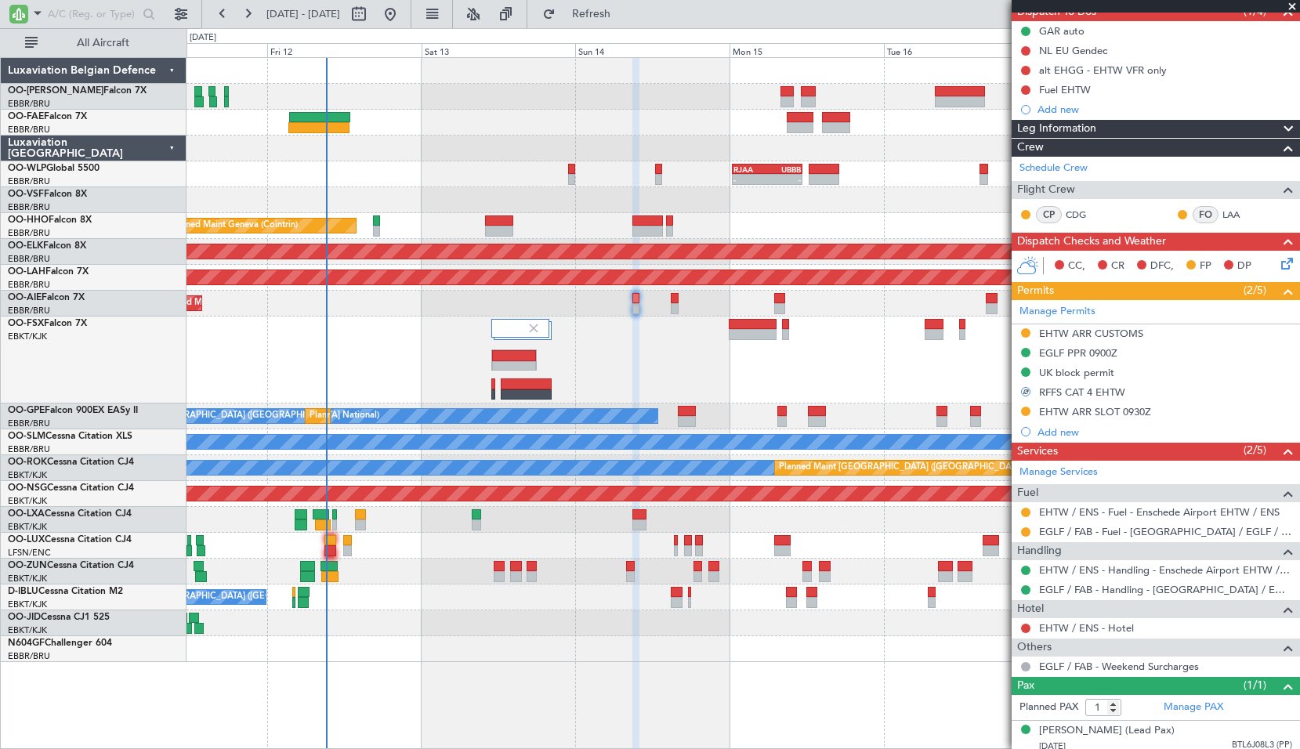
scroll to position [157, 0]
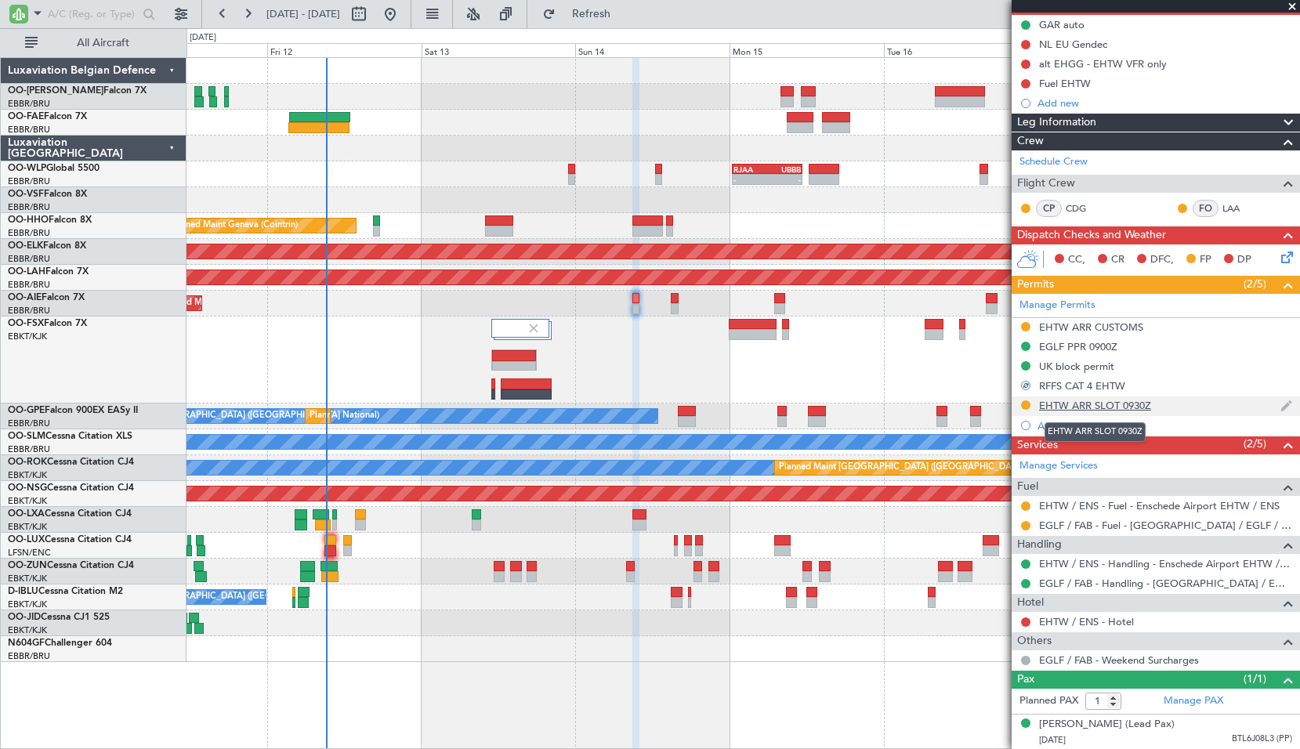
click at [1097, 405] on div "EHTW ARR SLOT 0930Z" at bounding box center [1095, 405] width 112 height 13
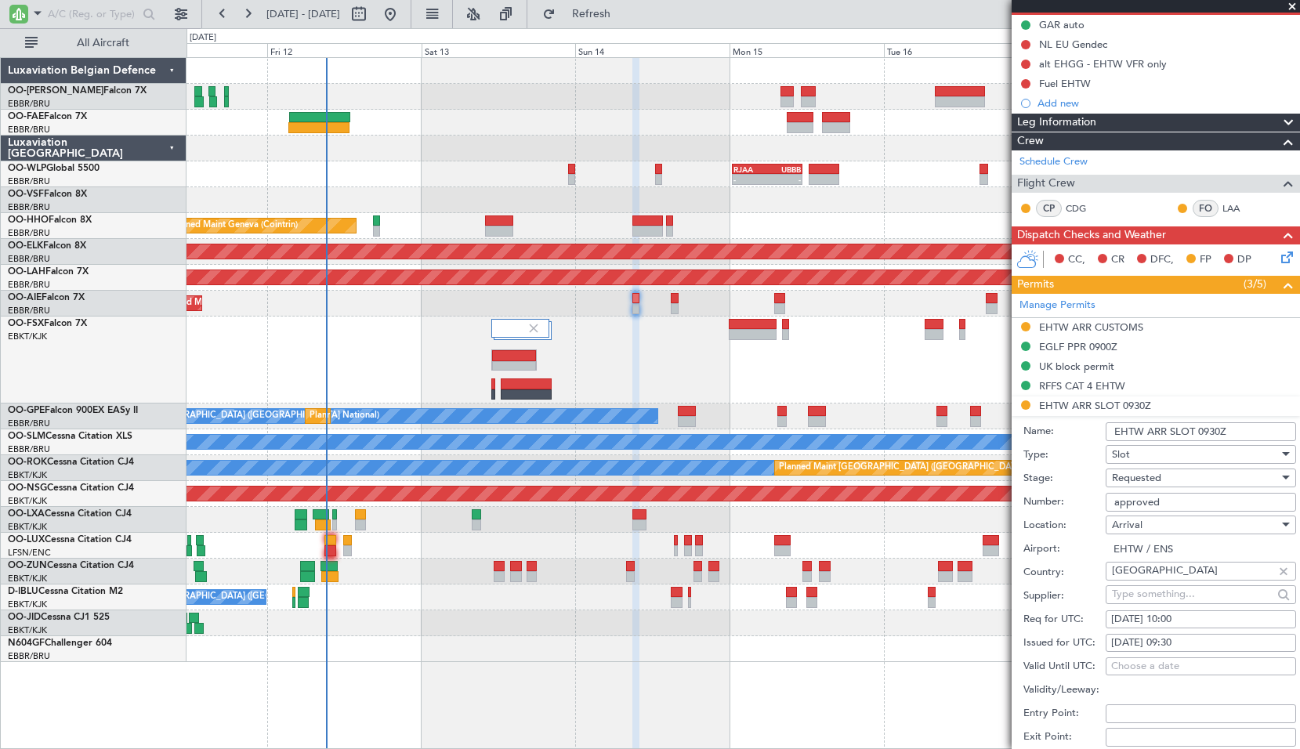
click at [1170, 477] on div "Requested" at bounding box center [1195, 478] width 167 height 24
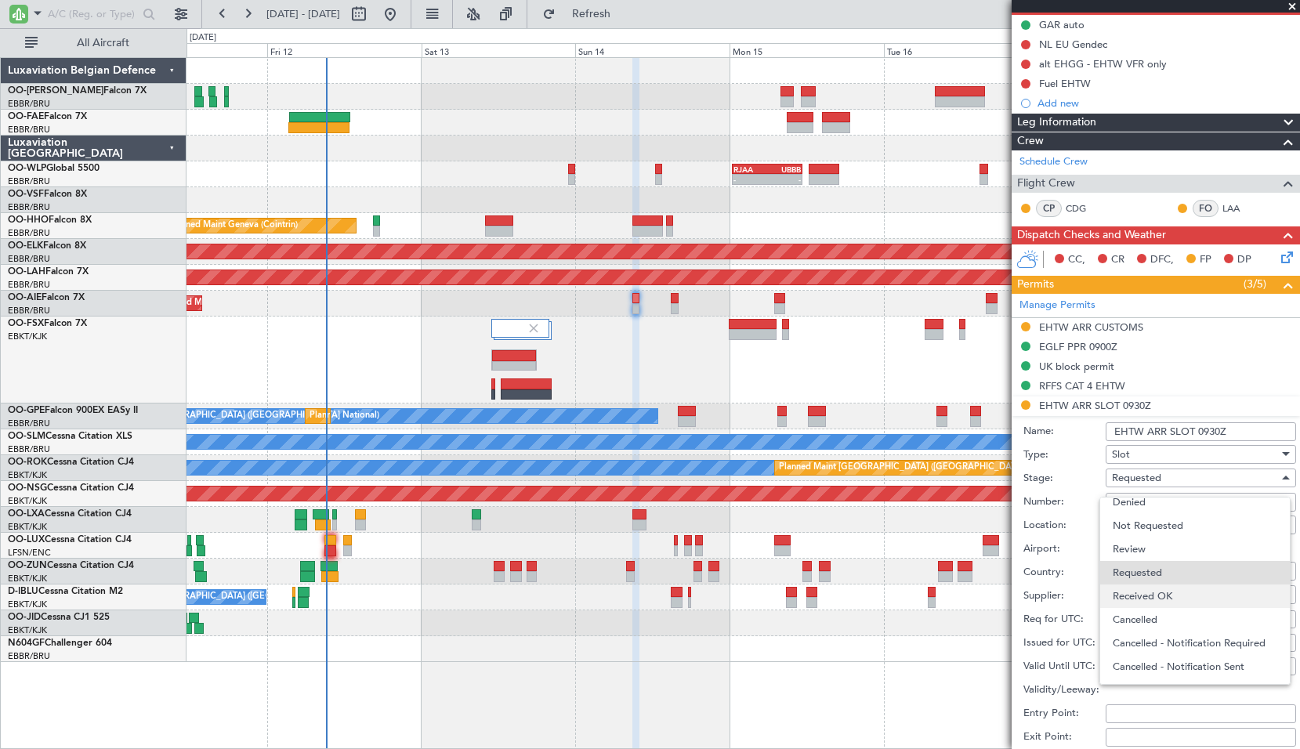
click at [1174, 600] on span "Received OK" at bounding box center [1195, 597] width 165 height 24
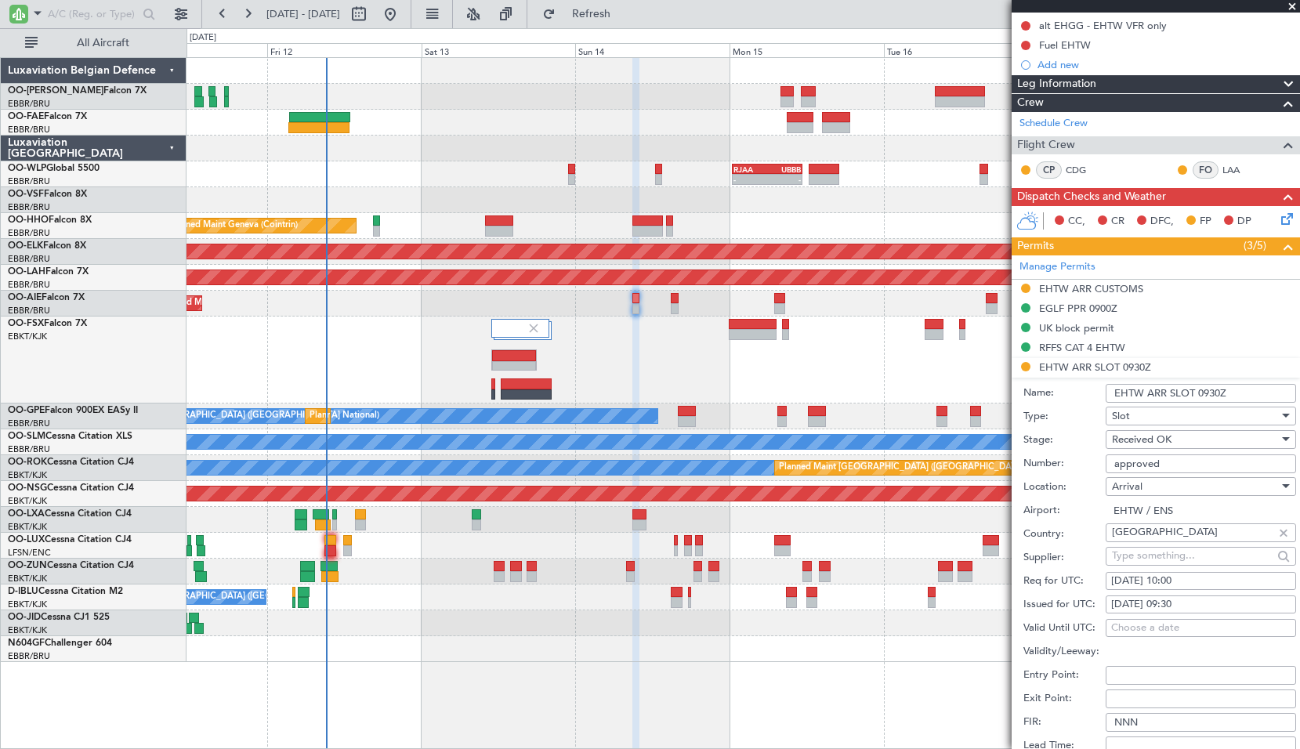
scroll to position [235, 0]
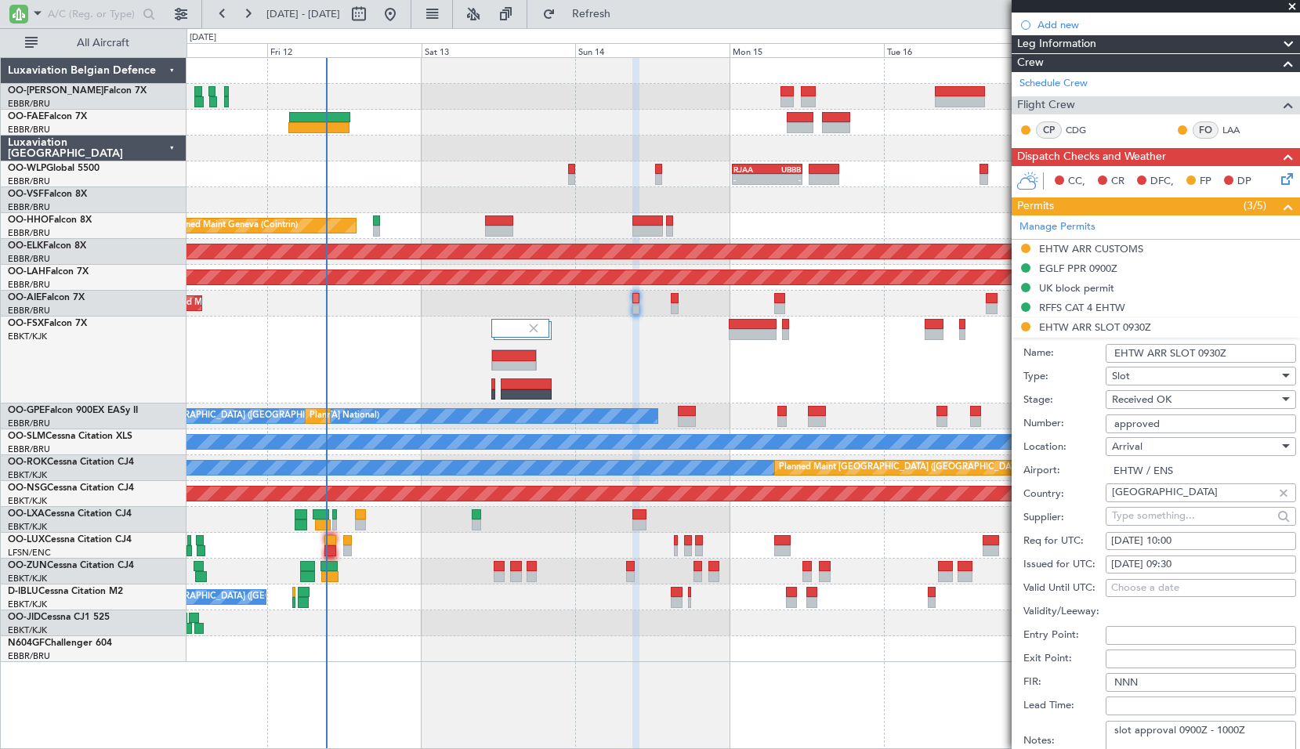
click at [1195, 565] on div "14/09/2025 09:30" at bounding box center [1200, 565] width 179 height 16
select select "9"
select select "2025"
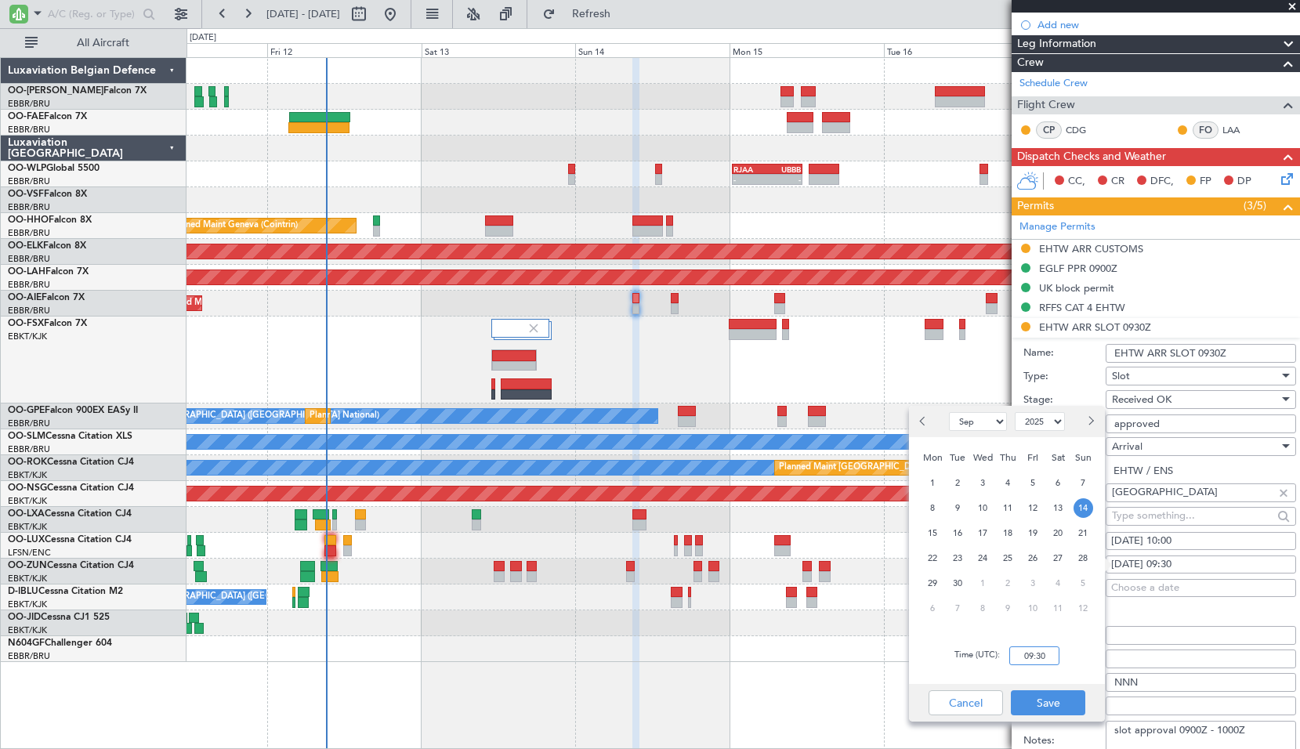
click at [1043, 654] on input "09:30" at bounding box center [1035, 656] width 50 height 19
type input "10:00"
click at [1079, 703] on button "Save" at bounding box center [1048, 703] width 74 height 25
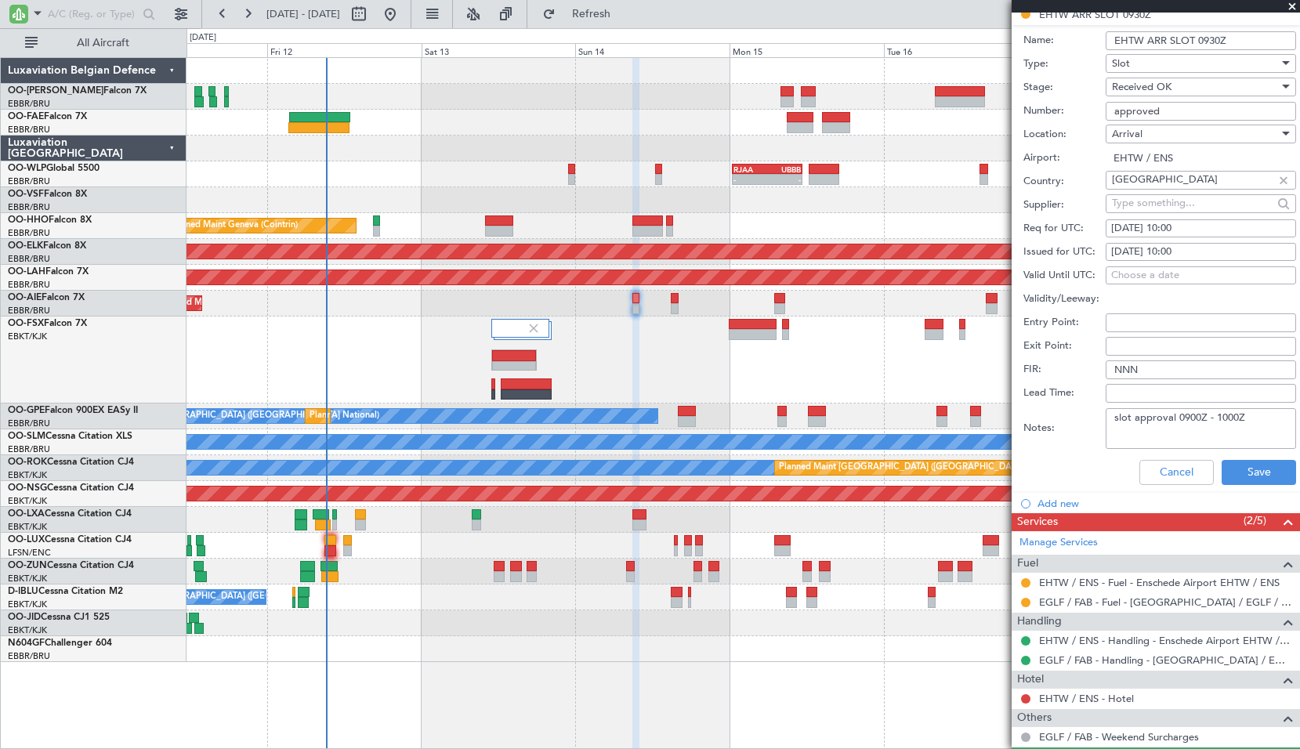
scroll to position [549, 0]
click at [1260, 465] on button "Save" at bounding box center [1259, 471] width 74 height 25
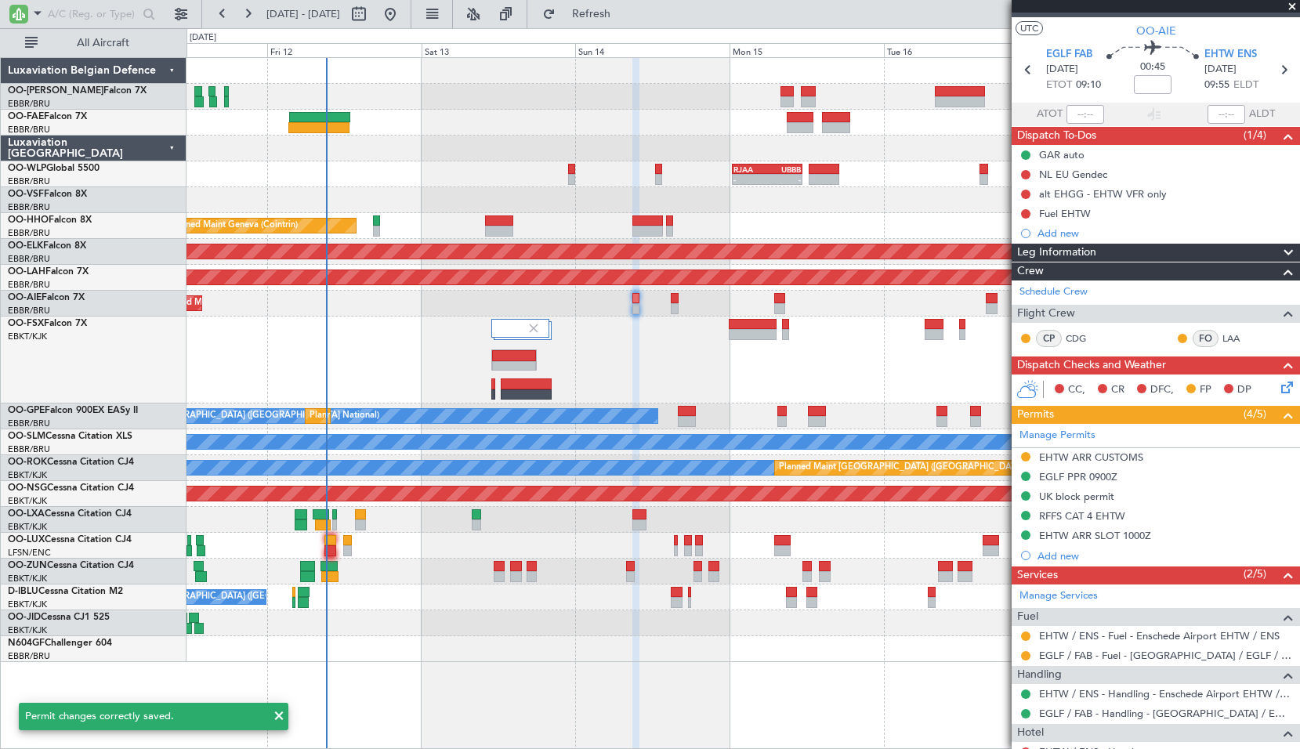
scroll to position [0, 0]
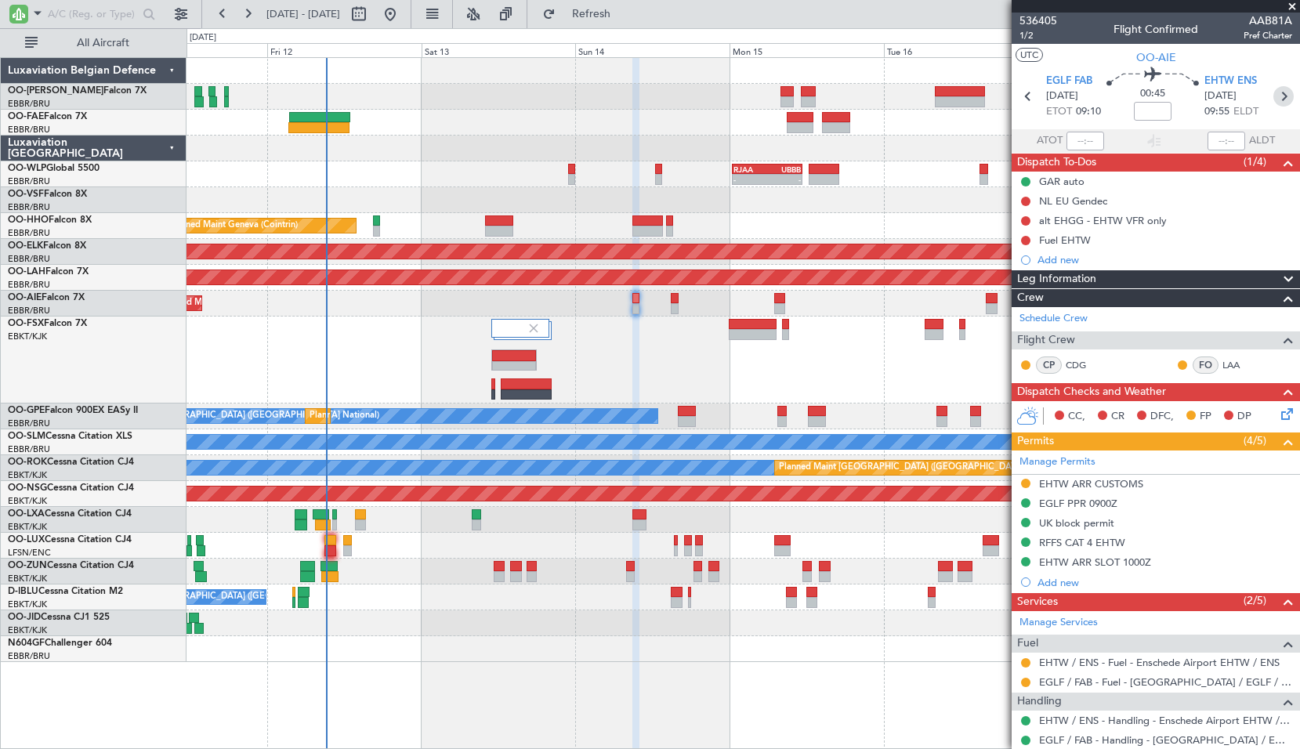
click at [1277, 87] on icon at bounding box center [1284, 96] width 20 height 20
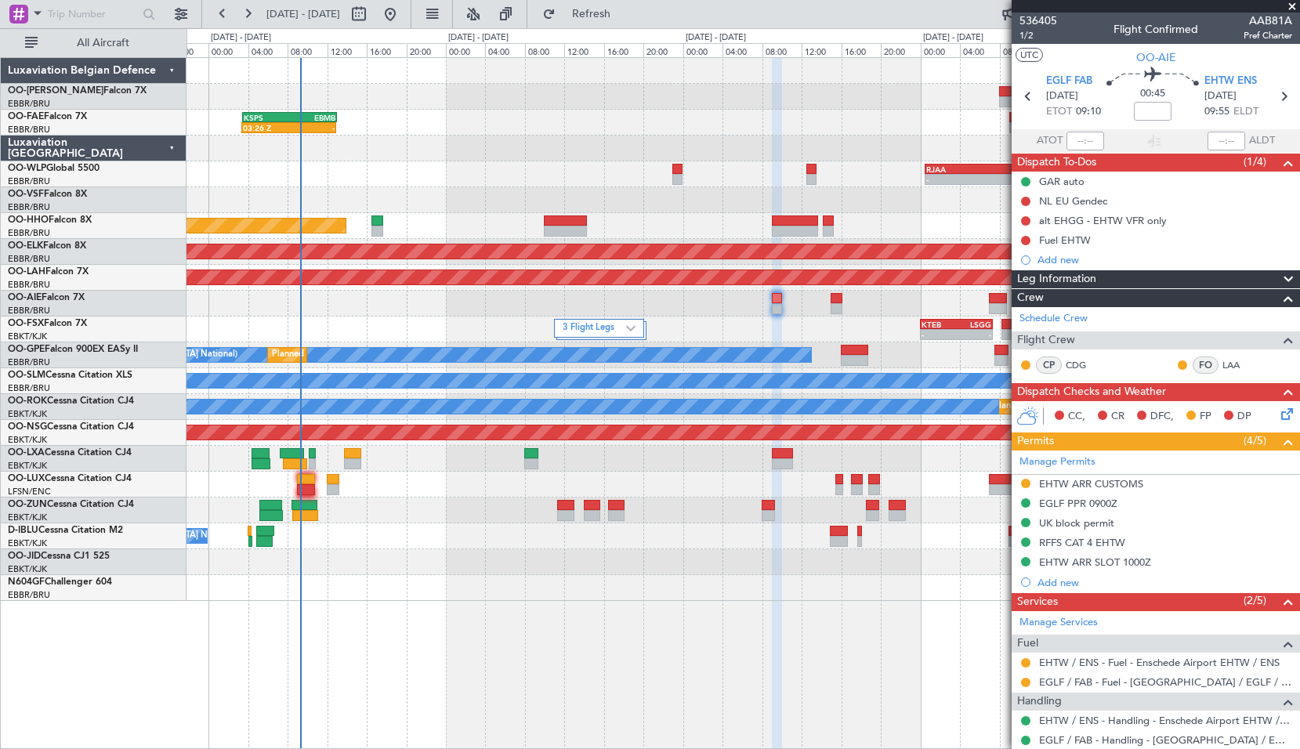
click at [694, 619] on div "EBMB 08:00 Z FZAA 15:45 Z - - 03:26 Z - KSPS 03:30 Z EBMB 13:00 Z - - RJAA 00:3…" at bounding box center [744, 403] width 1114 height 692
click at [576, 317] on div "3 Flight Legs - - KTEB 00:00 Z LSGG 07:20 Z" at bounding box center [743, 330] width 1113 height 26
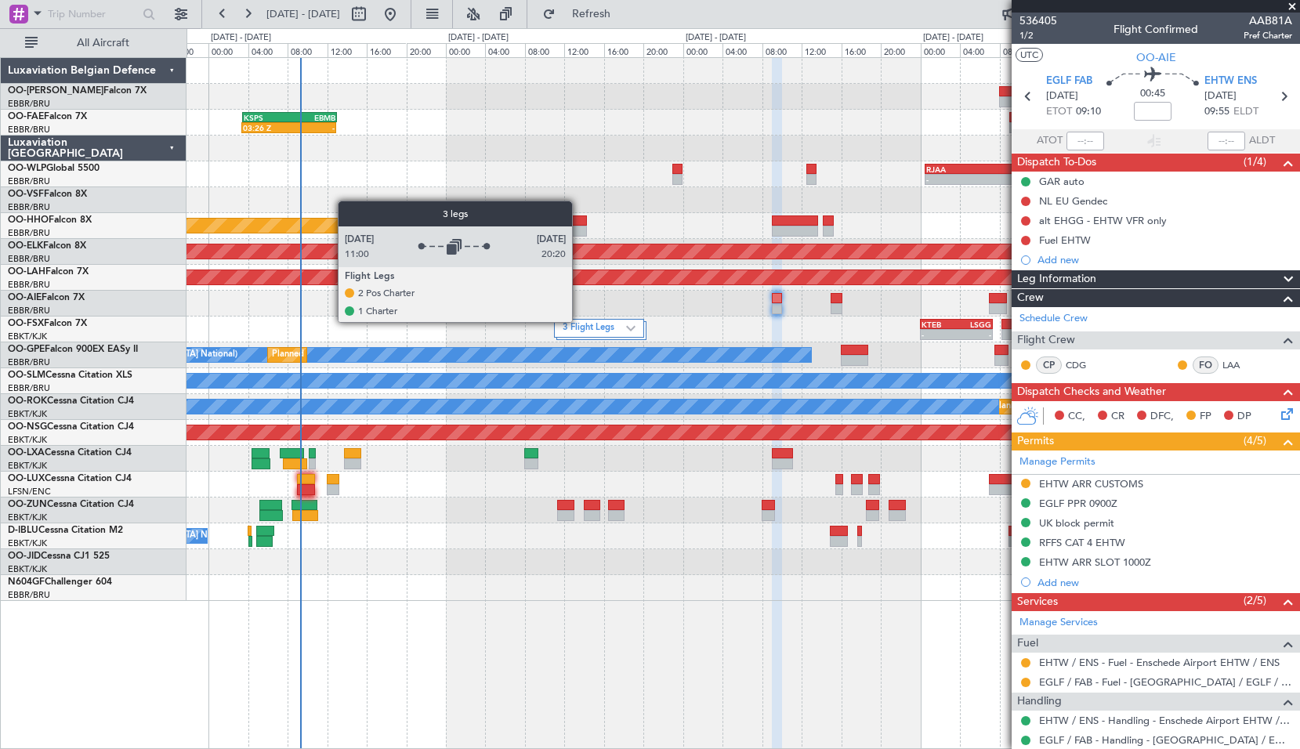
click at [587, 323] on label "3 Flight Legs" at bounding box center [594, 328] width 63 height 13
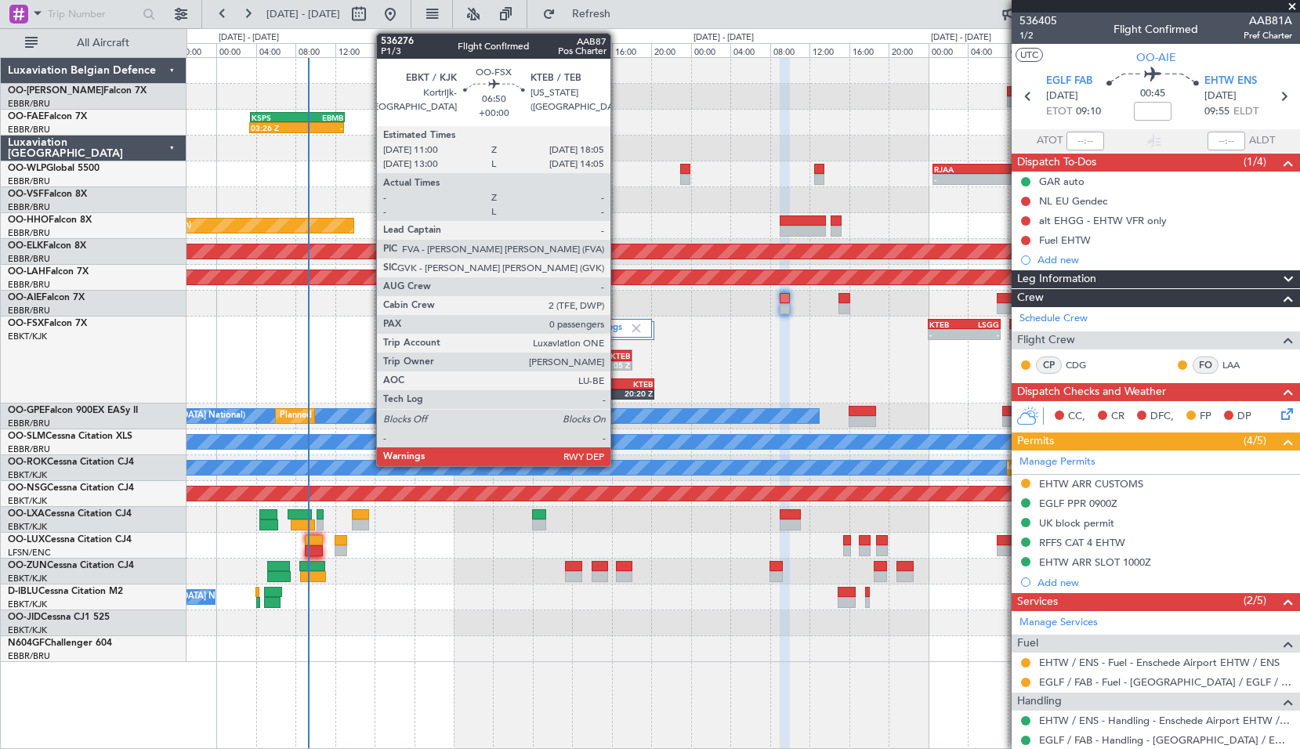
click at [618, 354] on div "KTEB" at bounding box center [613, 355] width 33 height 9
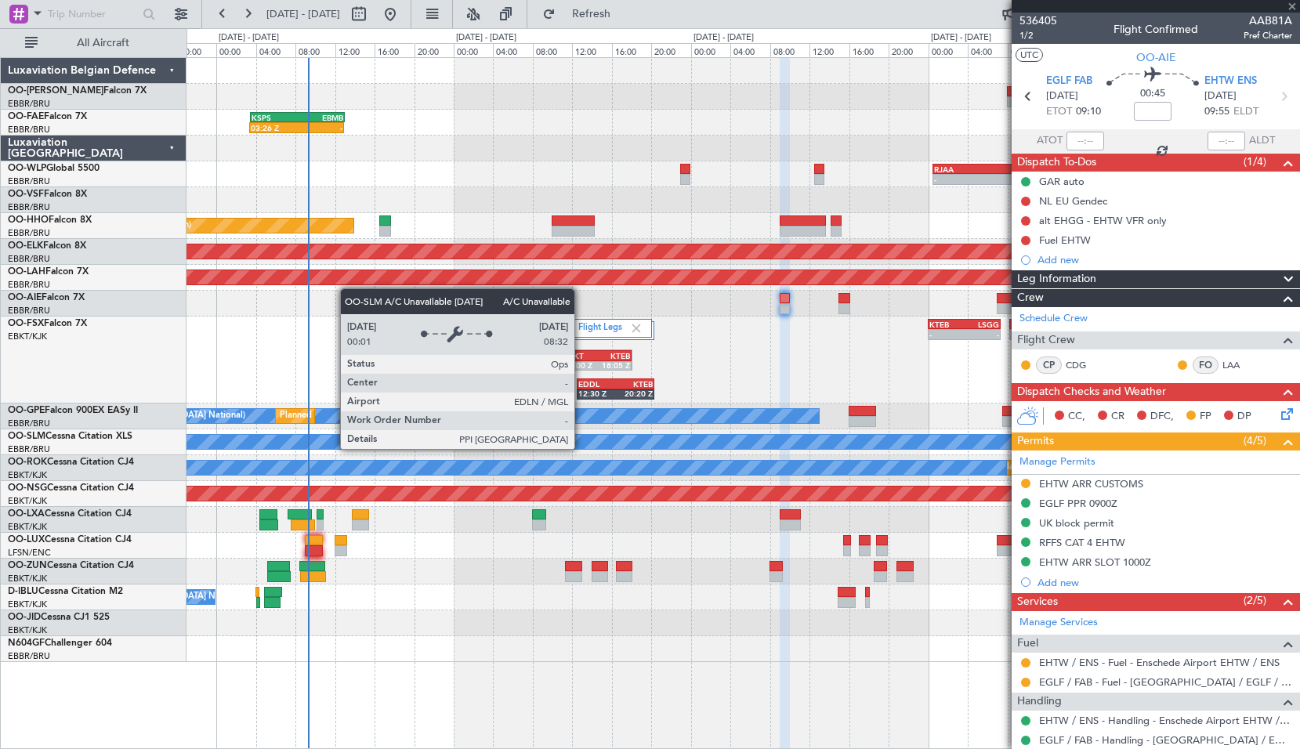
type input "0"
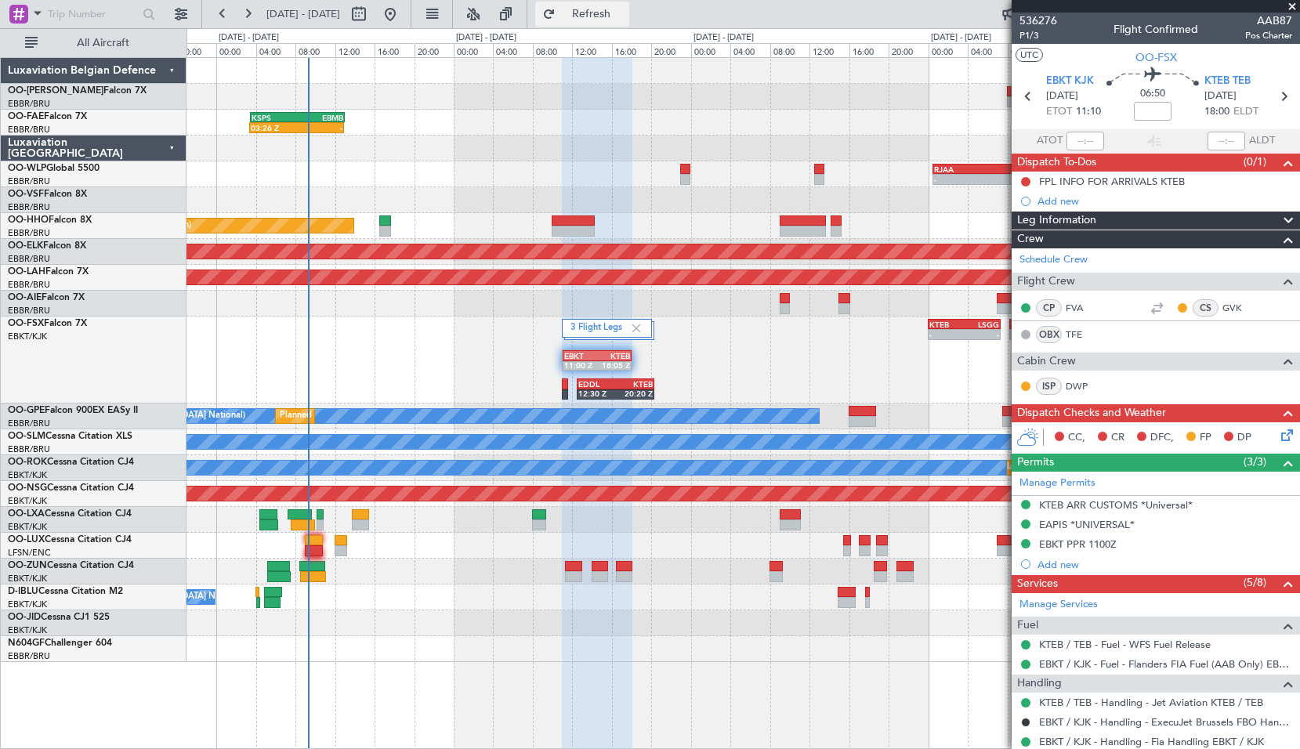
click at [625, 17] on span "Refresh" at bounding box center [592, 14] width 66 height 11
click at [610, 589] on div "- - EBMB 08:00 Z FZAA 15:45 Z 03:26 Z - KSPS 03:30 Z EBMB 13:00 Z - - RJAA 00:3…" at bounding box center [743, 360] width 1113 height 604
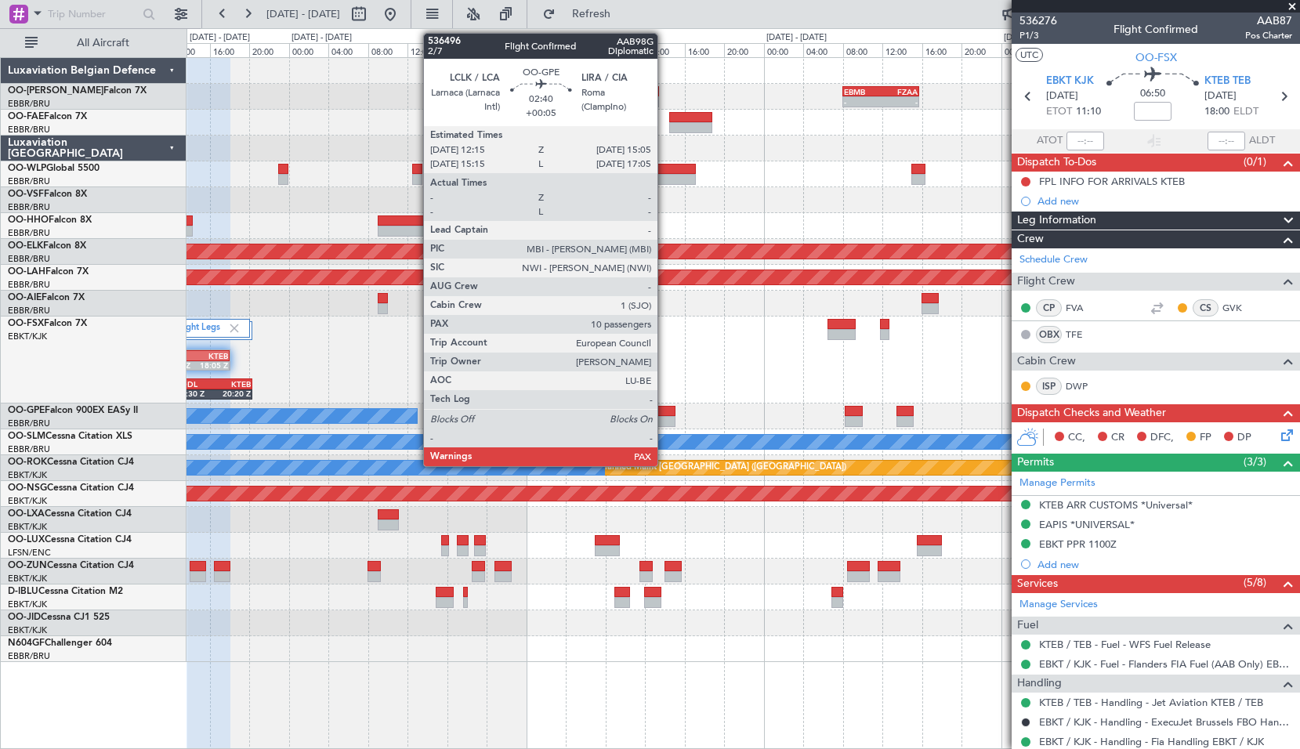
click at [663, 406] on div at bounding box center [661, 411] width 28 height 11
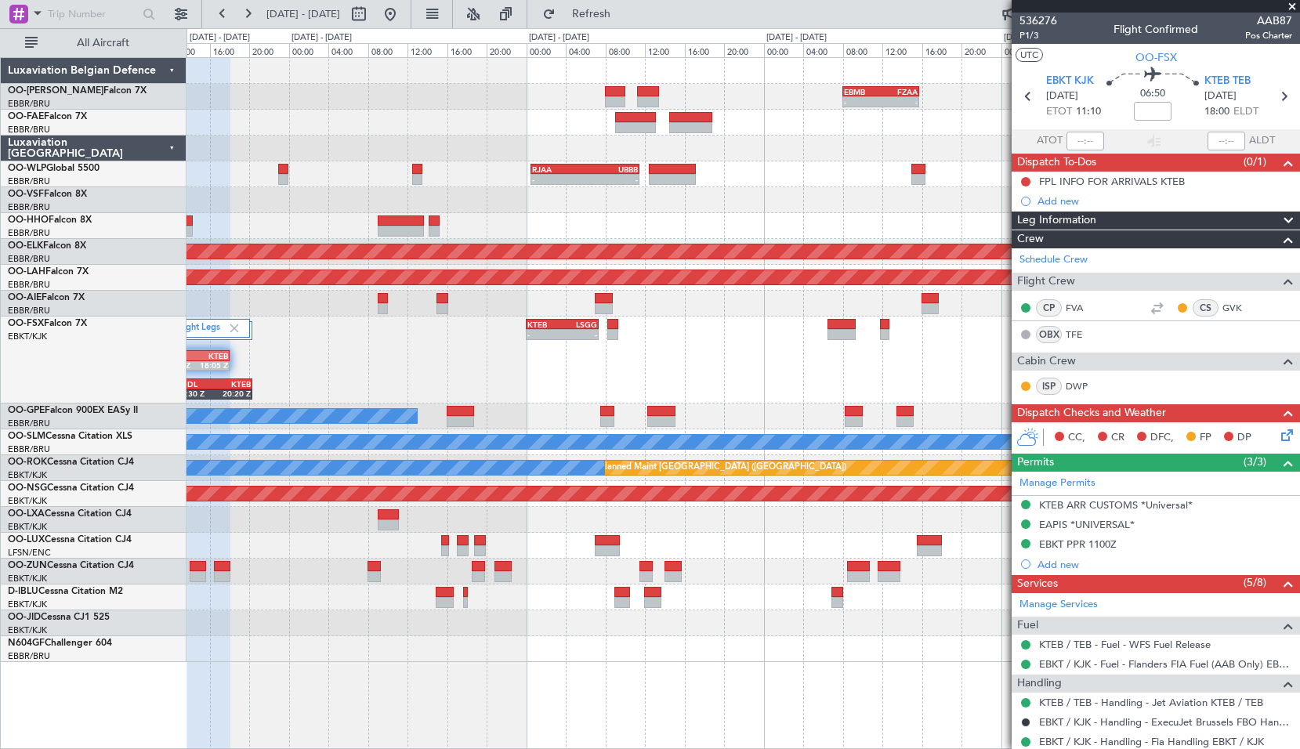
click at [687, 393] on div "3 Flight Legs - - KTEB 00:00 Z LSGG 07:20 Z EBKT 11:00 Z KTEB 18:05 Z EDDL 12:3…" at bounding box center [743, 360] width 1113 height 87
type input "+00:05"
type input "10"
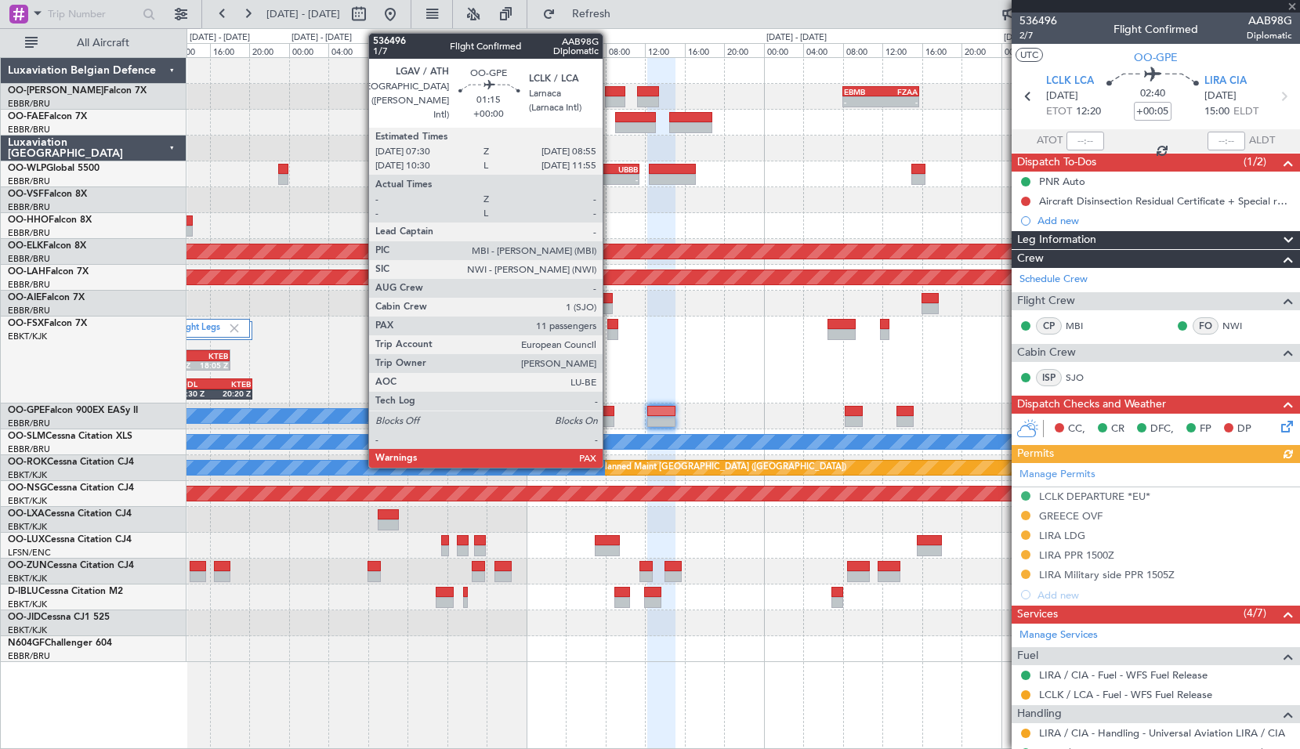
click at [610, 410] on div at bounding box center [607, 411] width 14 height 11
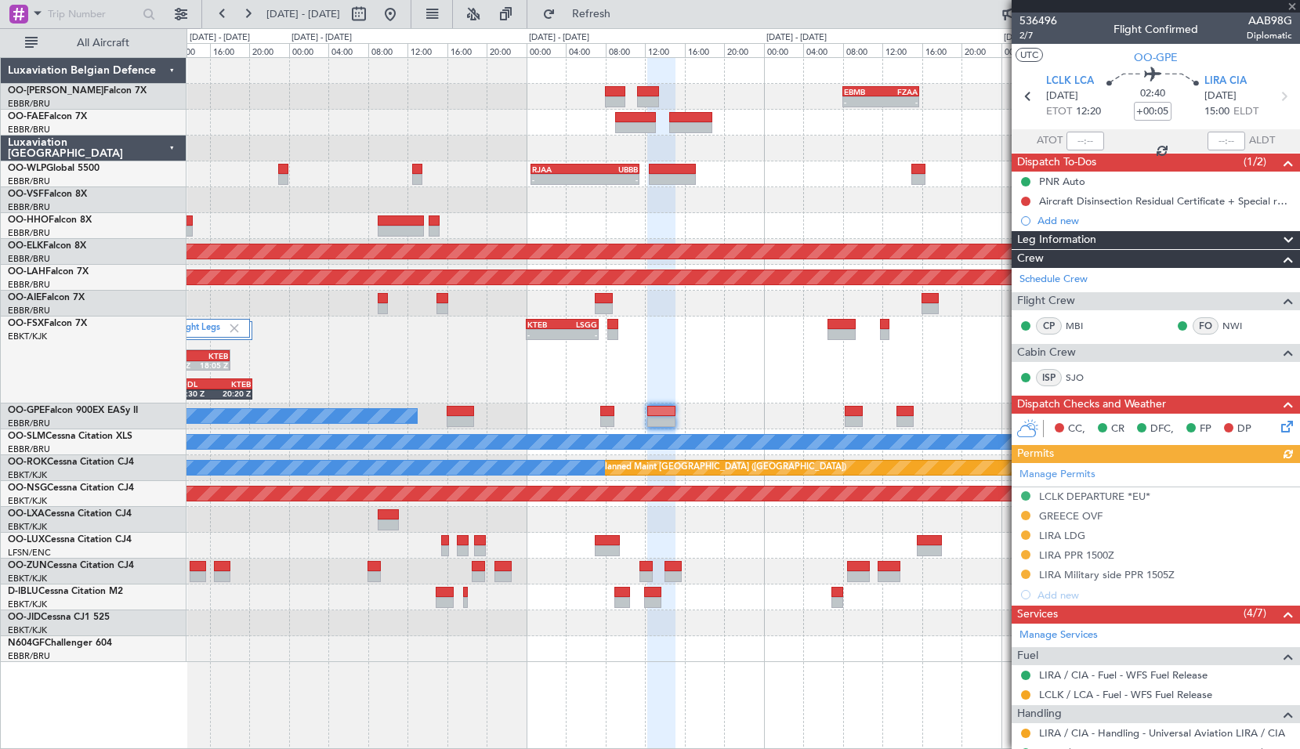
click at [720, 374] on div "3 Flight Legs - - KTEB 00:00 Z LSGG 07:20 Z EBKT 11:00 Z KTEB 18:05 Z EDDL 12:3…" at bounding box center [743, 360] width 1113 height 87
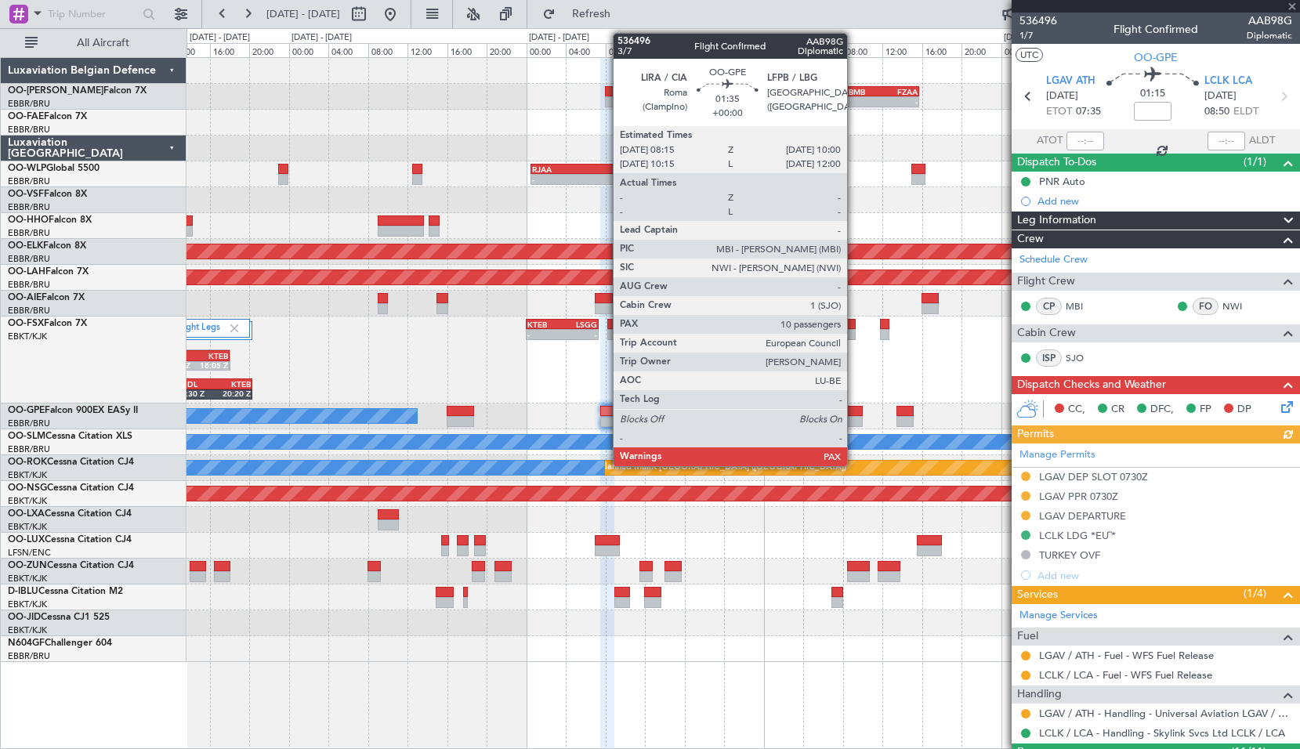
click at [854, 406] on div at bounding box center [854, 411] width 18 height 11
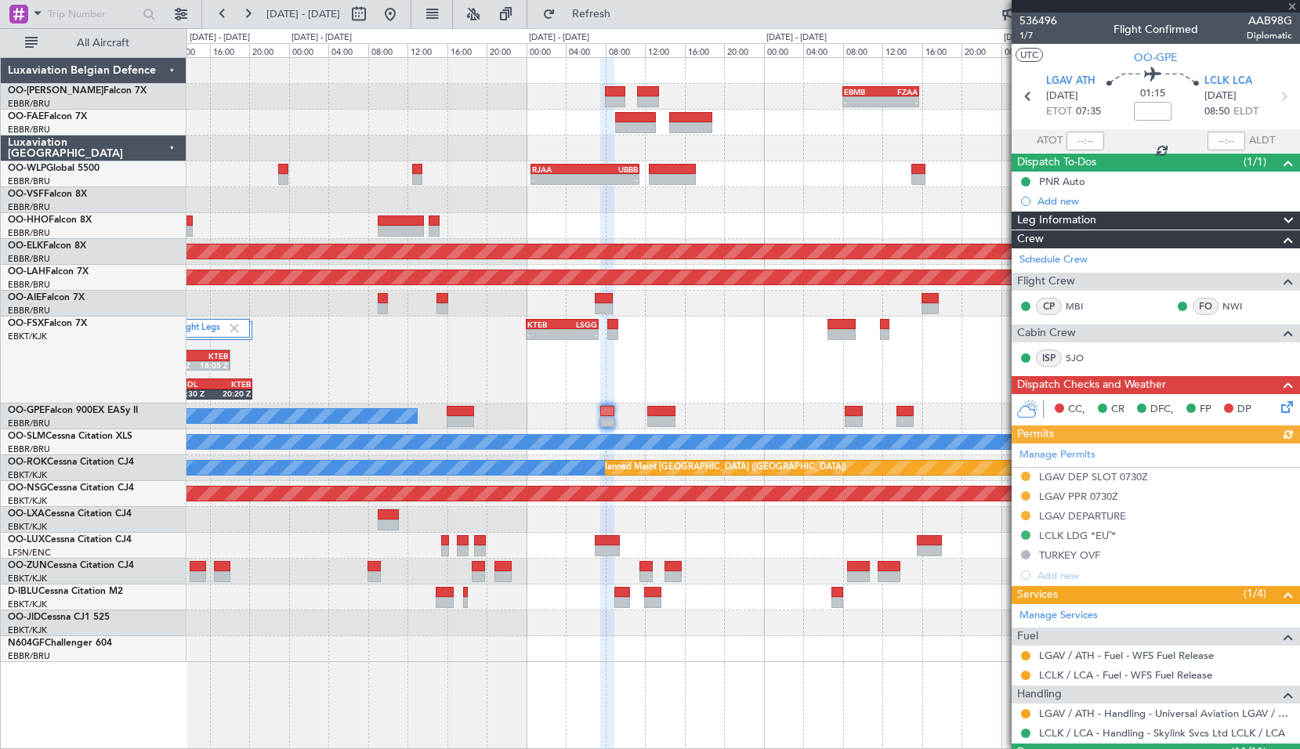
click at [782, 361] on div "3 Flight Legs - - KTEB 00:00 Z LSGG 07:20 Z EBKT 11:00 Z KTEB 18:05 Z EDDL 12:3…" at bounding box center [743, 360] width 1113 height 87
type input "10"
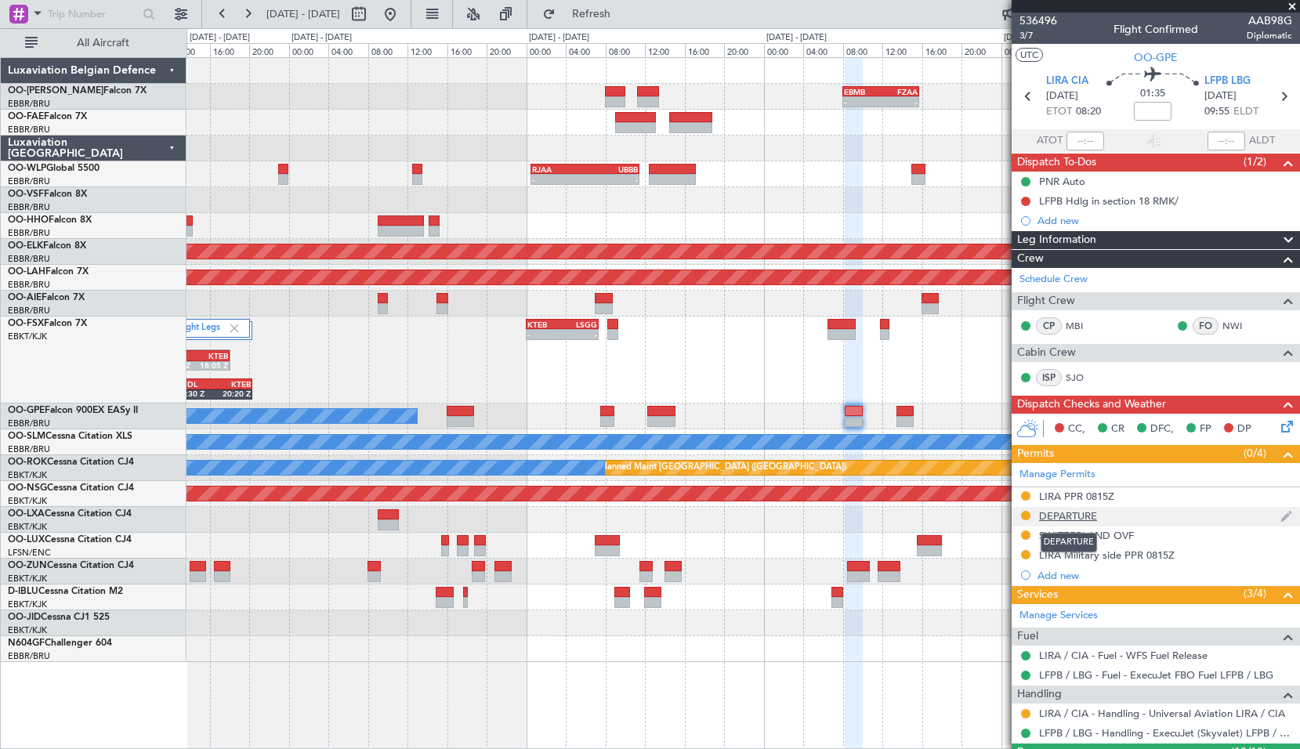
click at [1072, 516] on div "DEPARTURE" at bounding box center [1068, 515] width 58 height 13
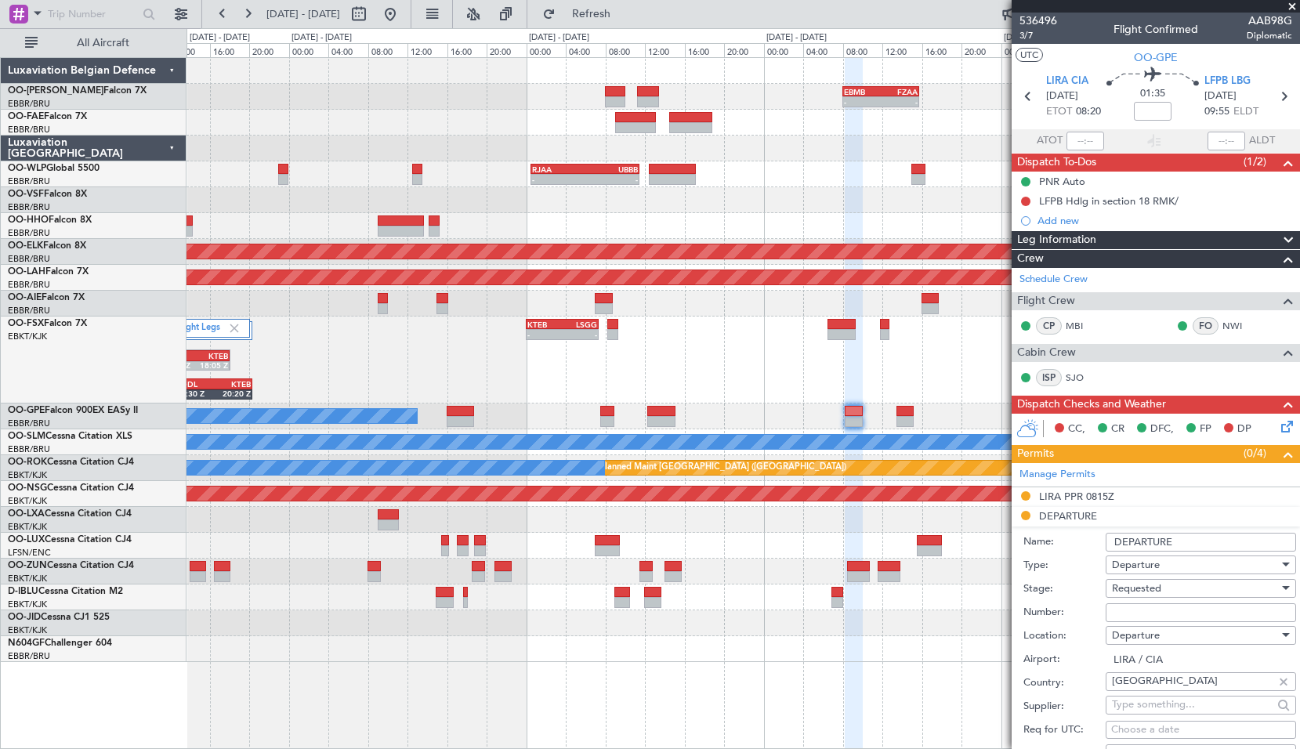
click at [1115, 533] on input "DEPARTURE" at bounding box center [1201, 542] width 190 height 19
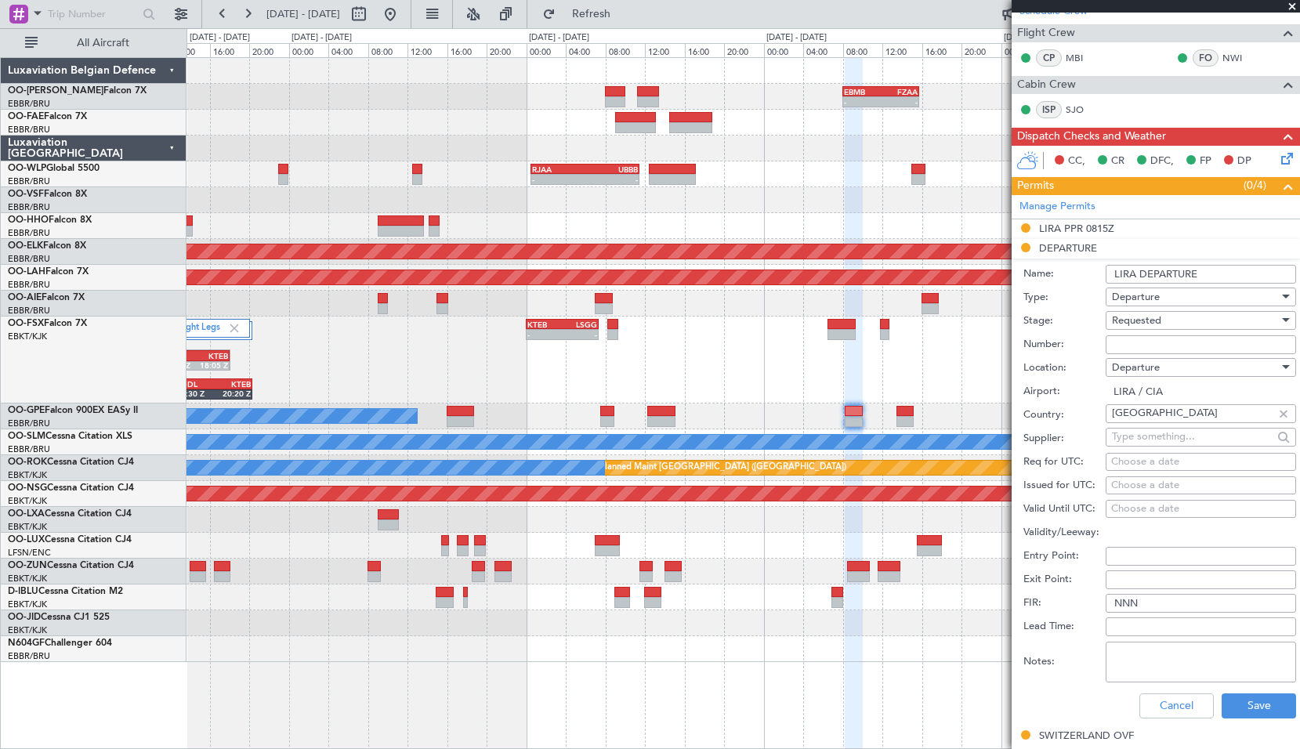
scroll to position [314, 0]
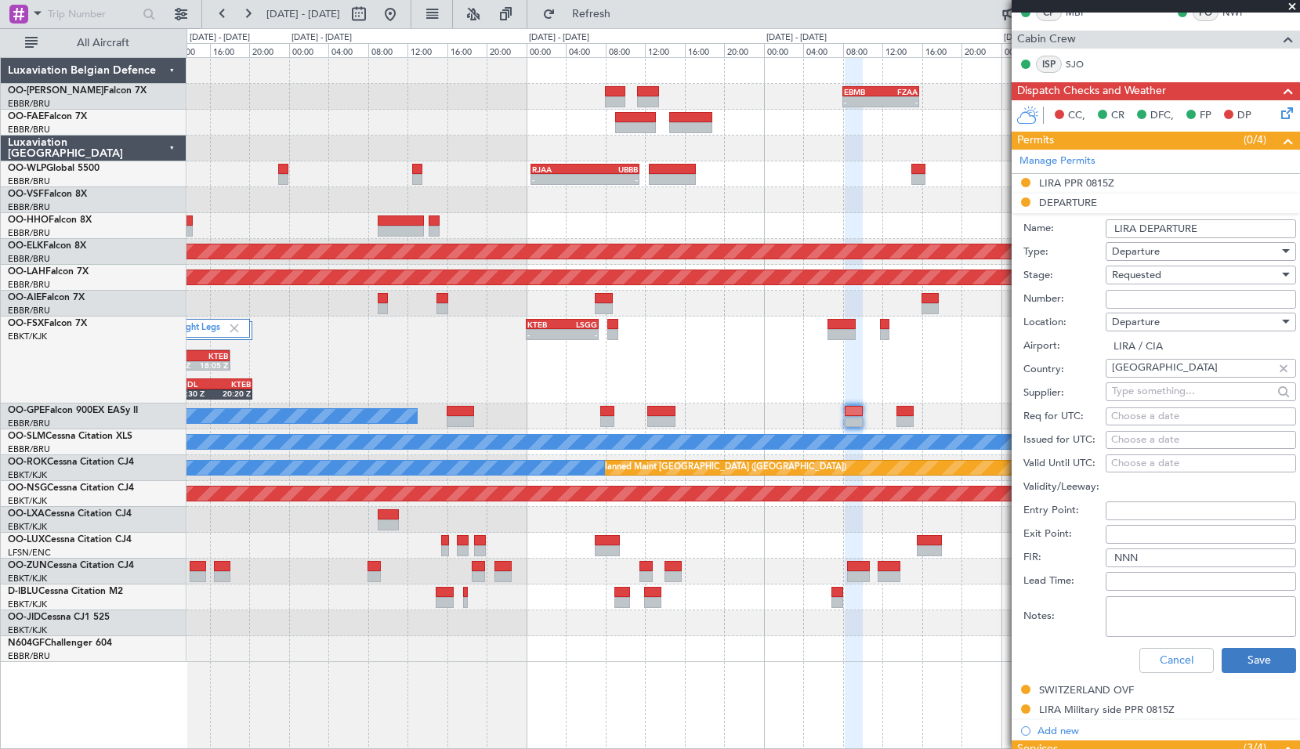
type input "LIRA DEPARTURE"
click at [1242, 671] on button "Save" at bounding box center [1259, 660] width 74 height 25
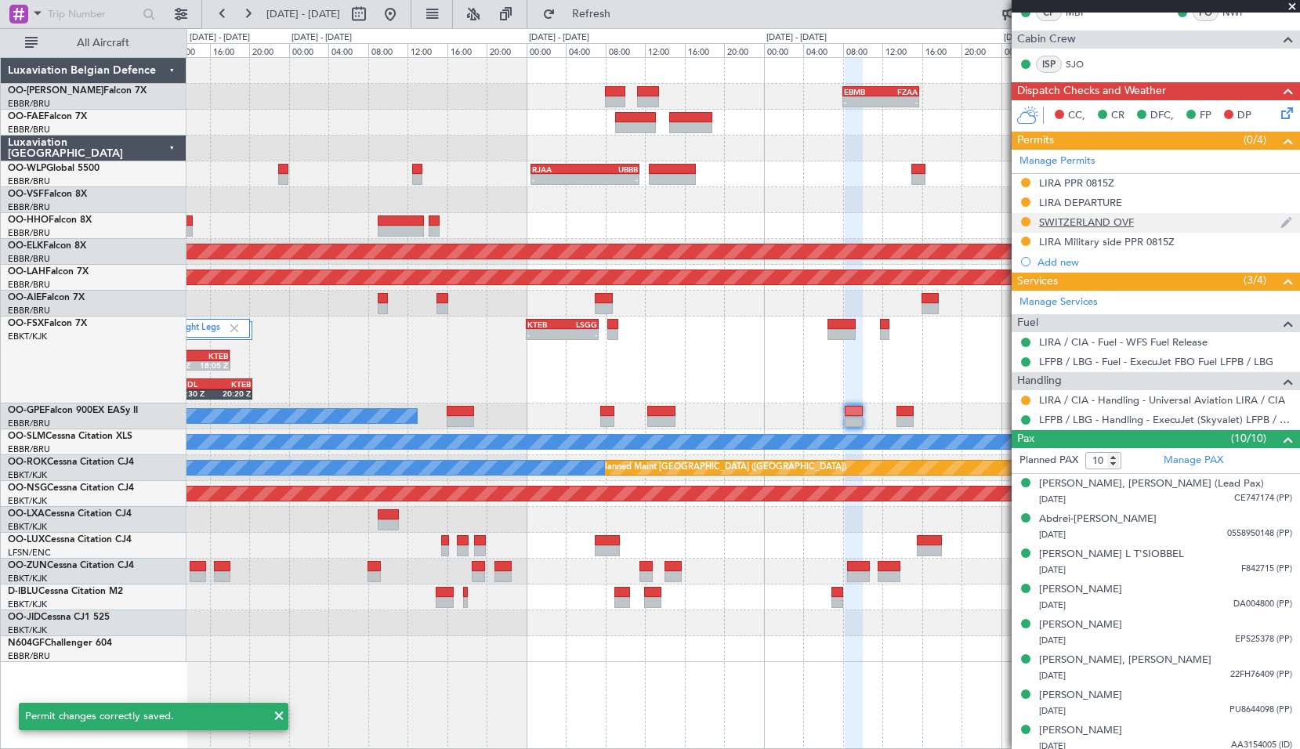
click at [1098, 218] on div "SWITZERLAND OVF" at bounding box center [1086, 222] width 95 height 13
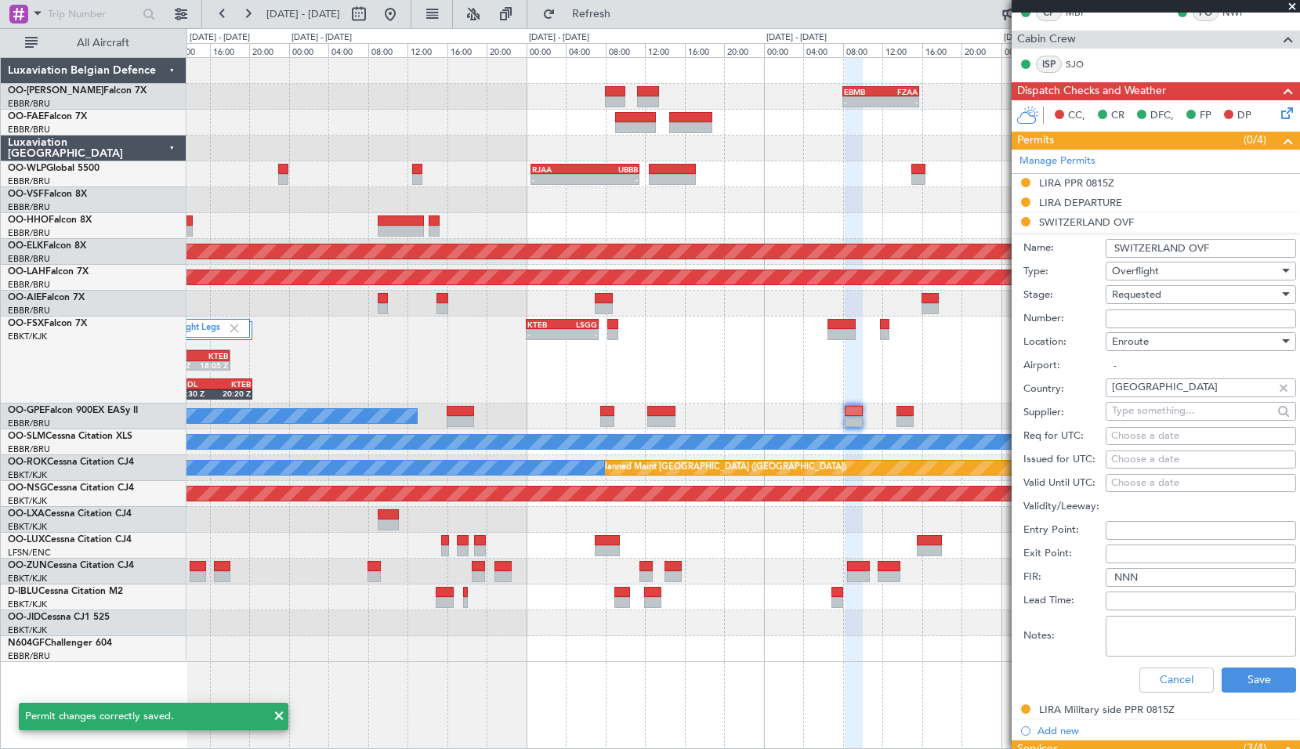
click at [1159, 296] on span "Requested" at bounding box center [1136, 295] width 49 height 14
click at [1170, 408] on span "Received OK" at bounding box center [1195, 413] width 165 height 24
click at [1171, 324] on input "Number:" at bounding box center [1201, 319] width 190 height 19
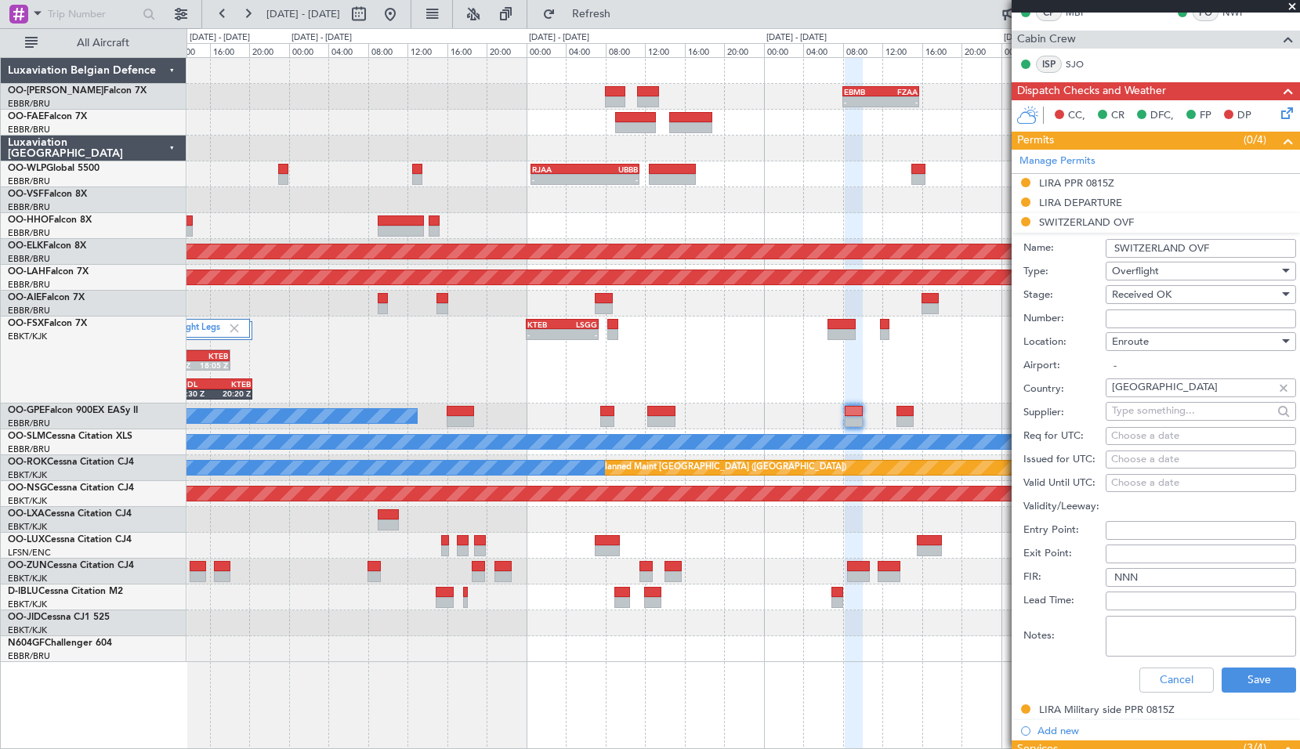
paste input "CH1766/2025"
type input "CH1766/2025"
click at [1234, 676] on button "Save" at bounding box center [1259, 680] width 74 height 25
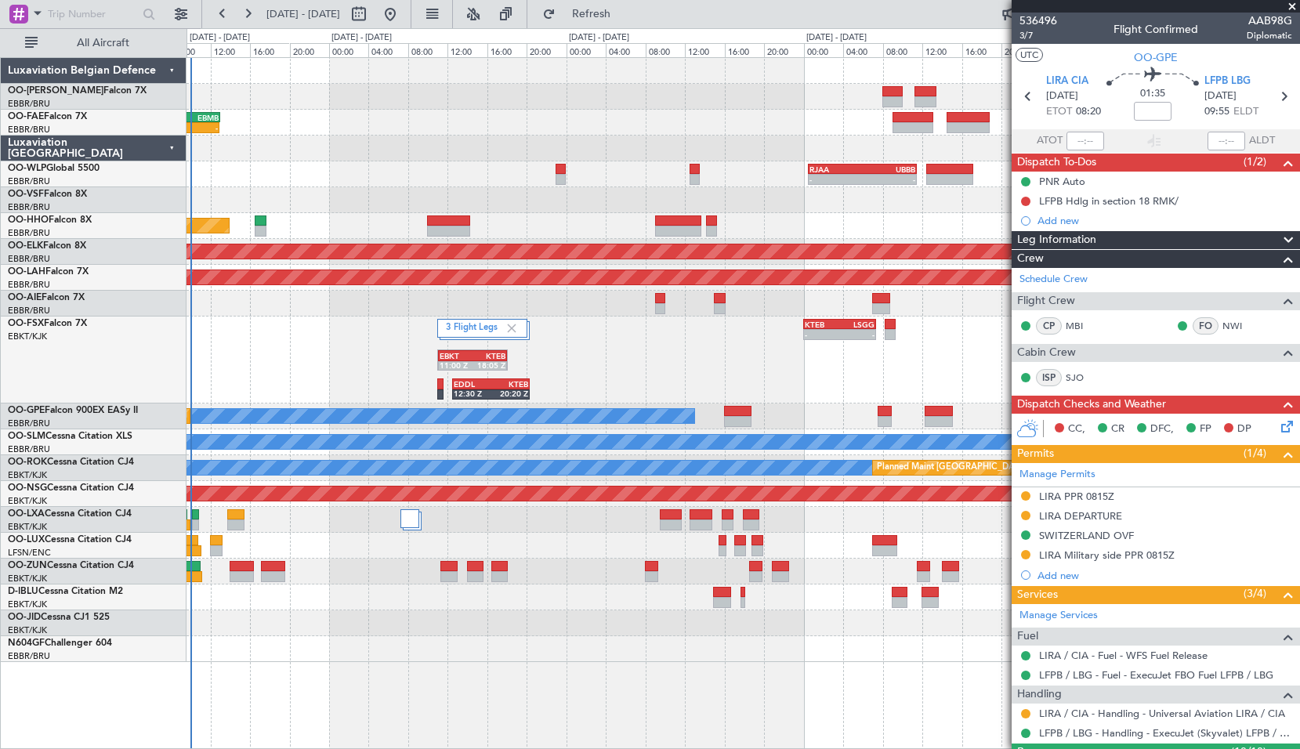
click at [726, 621] on div "- - EBMB 08:00 Z FZAA 15:45 Z 03:26 Z - KSPS 03:30 Z EBMB 13:00 Z - - RJAA 00:3…" at bounding box center [743, 360] width 1113 height 604
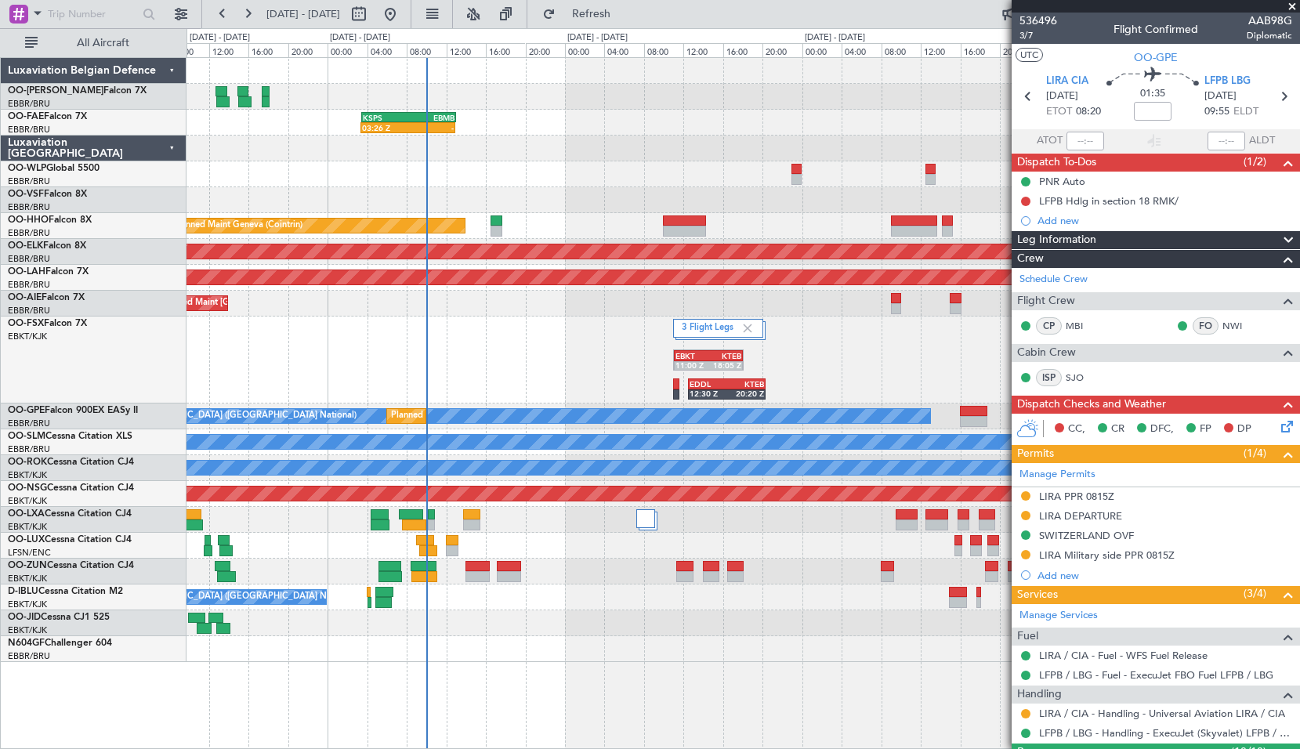
click at [644, 663] on div "EBMB 08:00 Z FZAA 15:45 Z - - 03:26 Z - KSPS 03:30 Z EBMB 13:00 Z - - RJAA 00:3…" at bounding box center [744, 403] width 1114 height 692
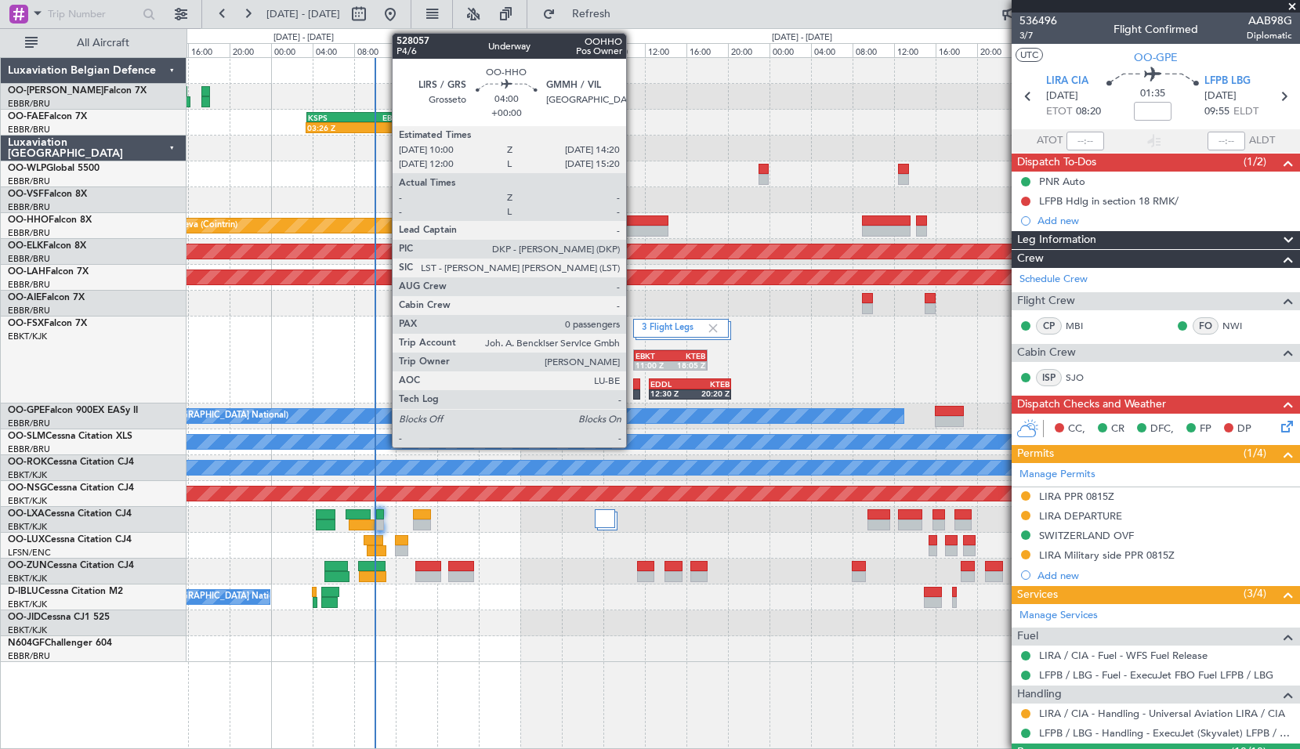
click at [635, 223] on div at bounding box center [645, 221] width 45 height 11
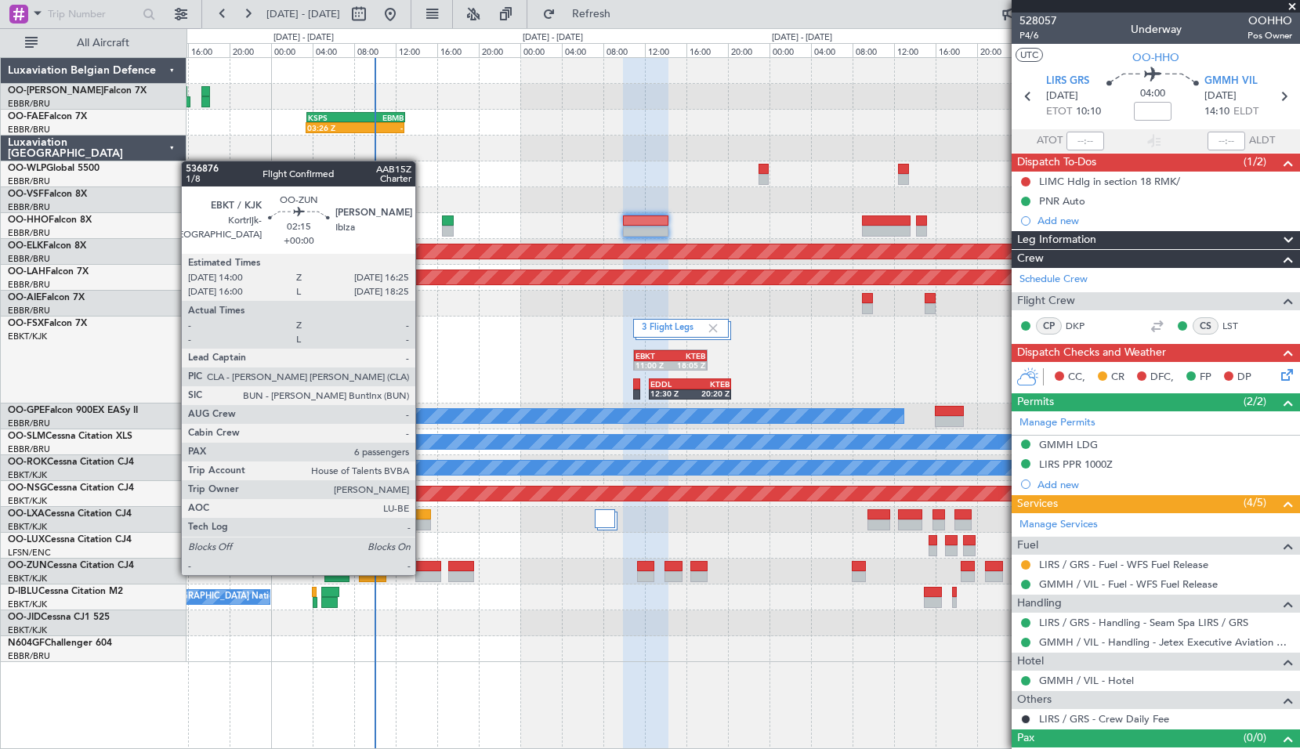
click at [422, 574] on div at bounding box center [428, 576] width 26 height 11
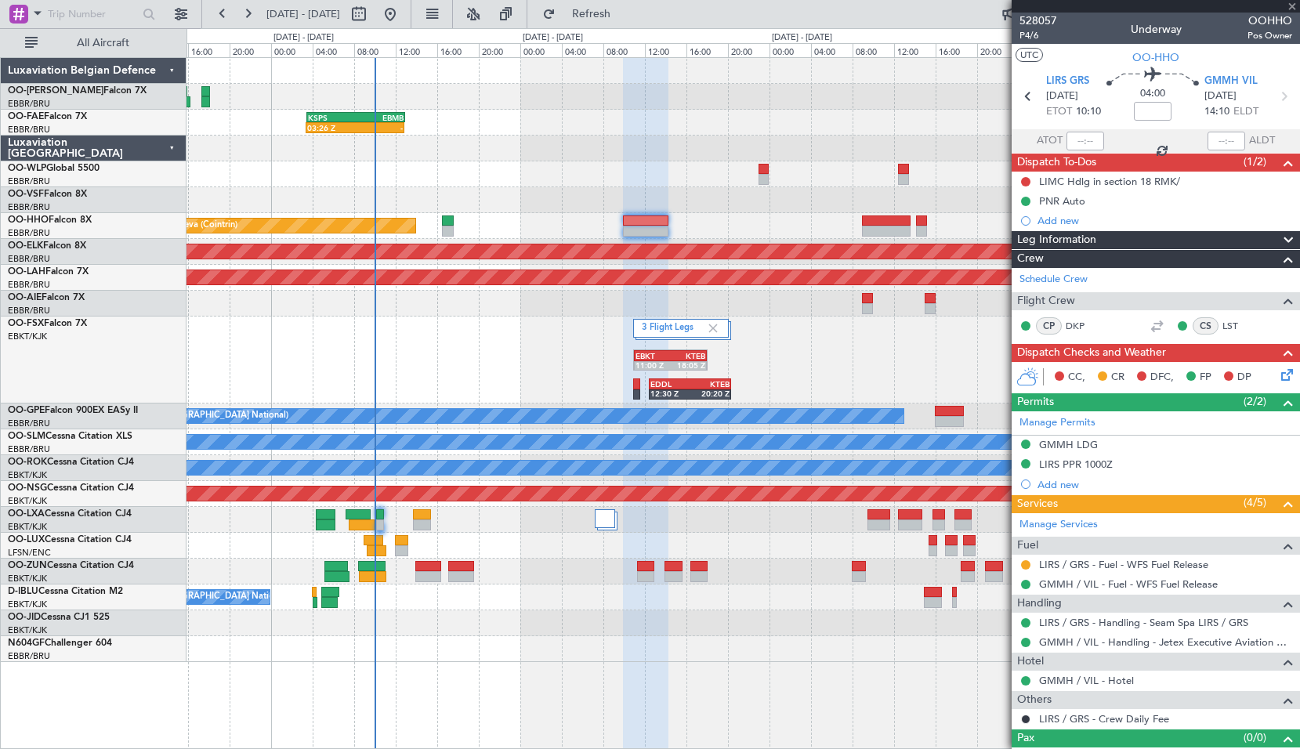
click at [524, 599] on div "No Crew [GEOGRAPHIC_DATA] ([GEOGRAPHIC_DATA] National)" at bounding box center [743, 598] width 1113 height 26
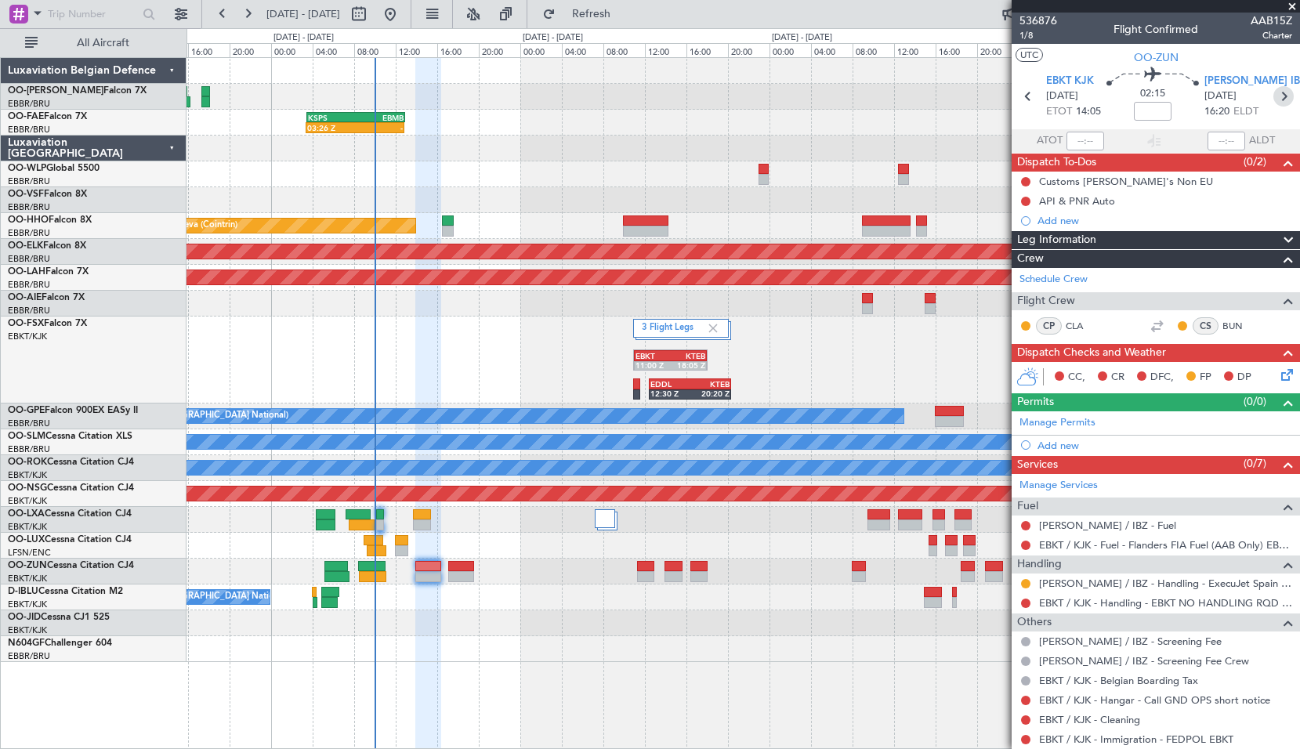
click at [1276, 99] on icon at bounding box center [1284, 96] width 20 height 20
type input "0"
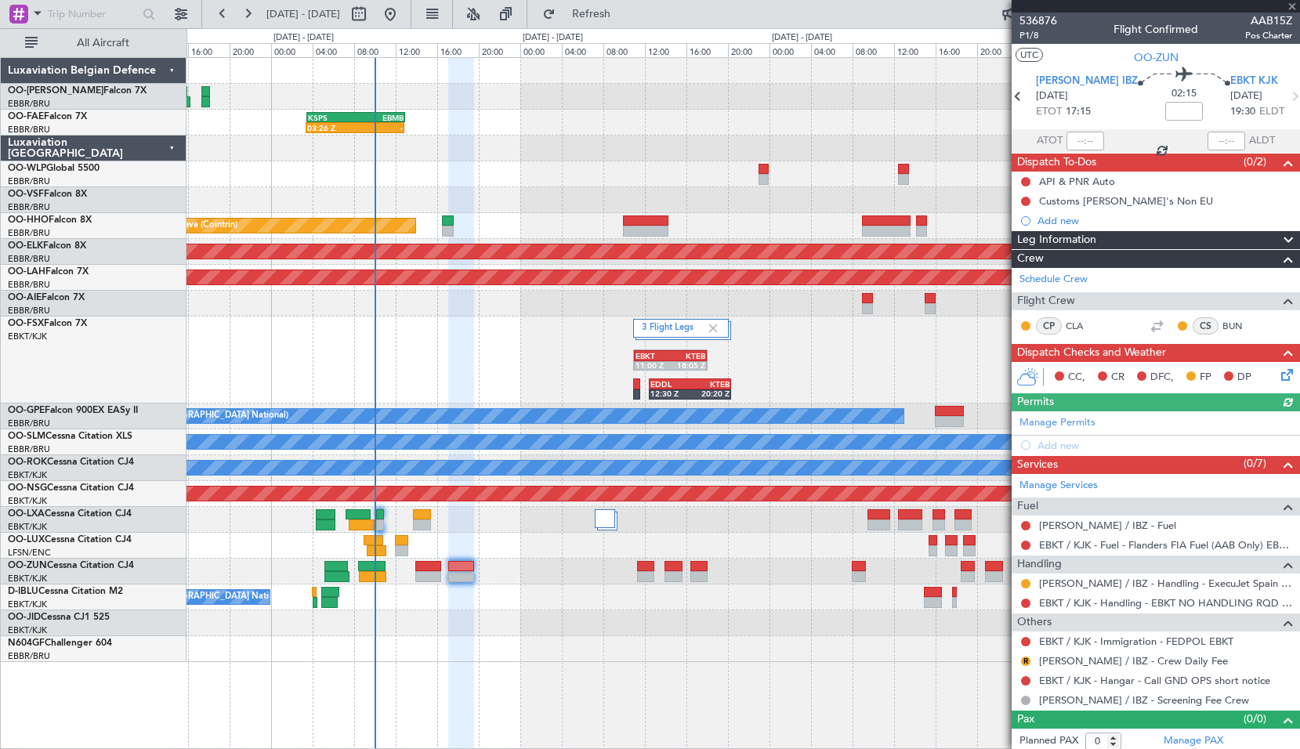
scroll to position [5, 0]
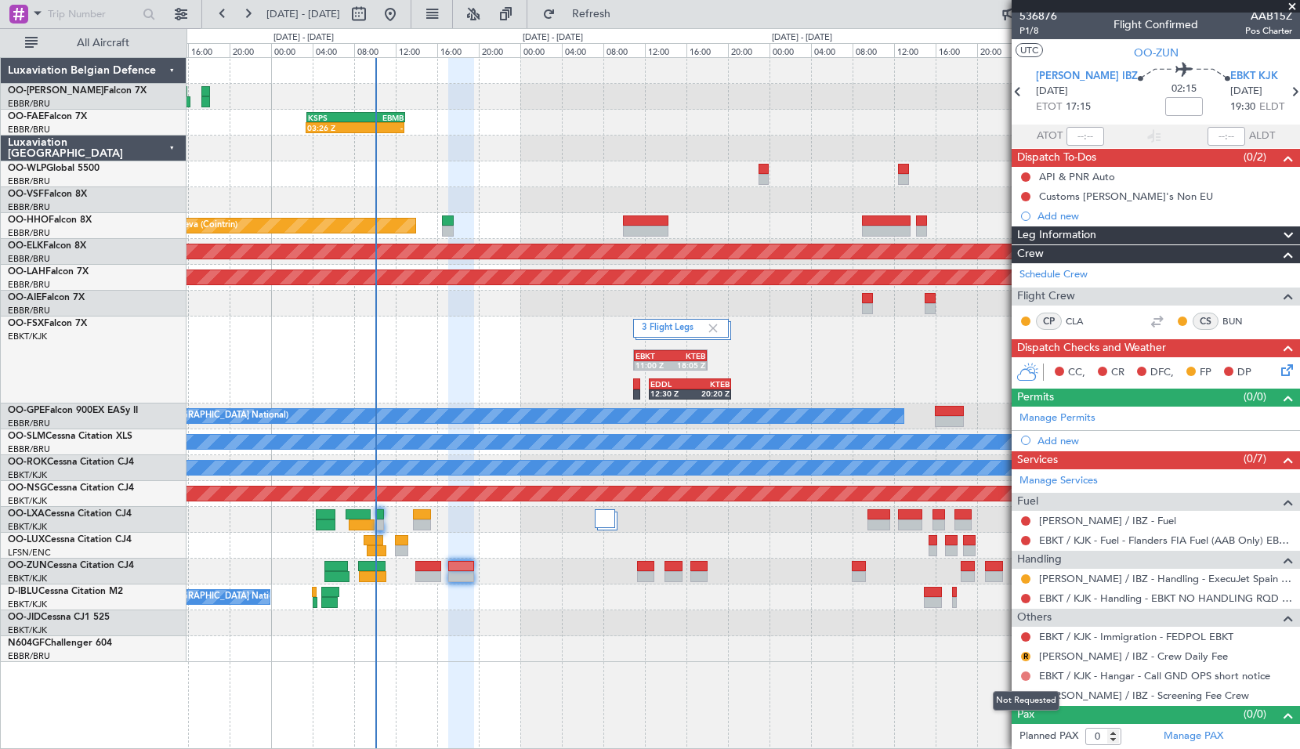
click at [1029, 679] on button at bounding box center [1025, 676] width 9 height 9
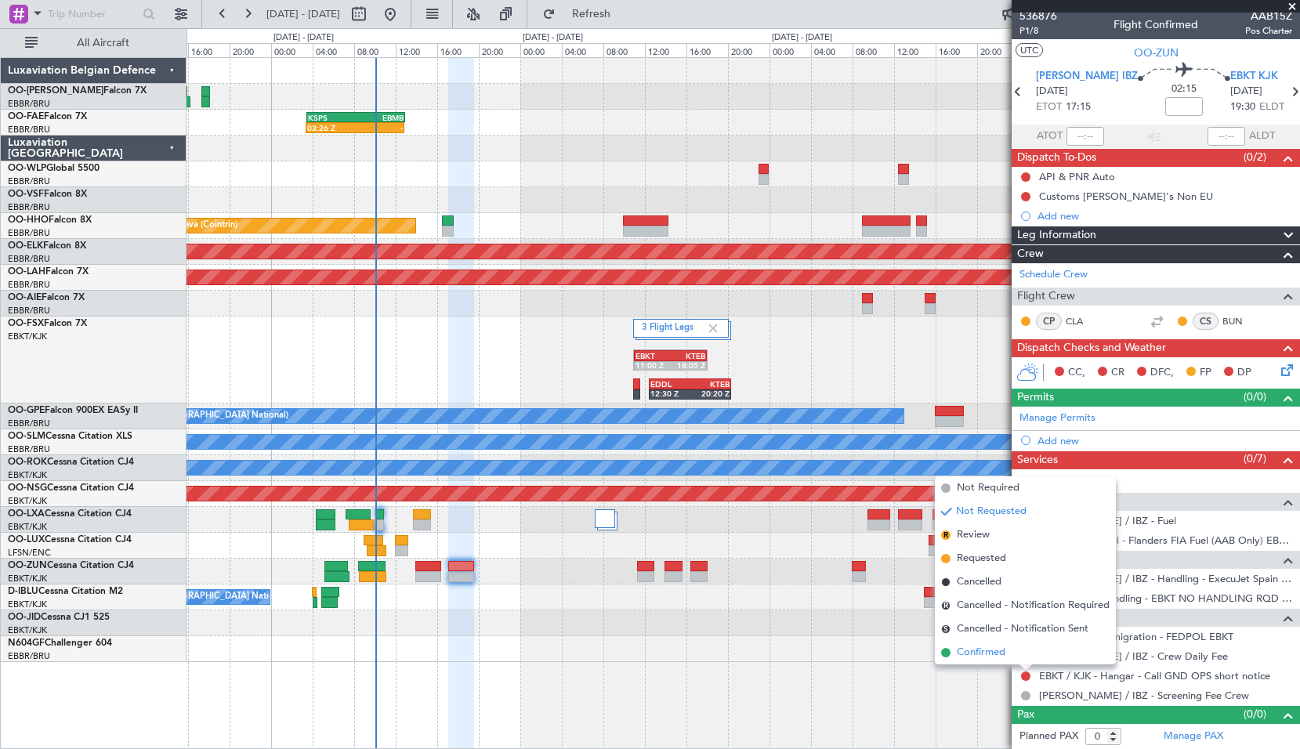
click at [1010, 652] on li "Confirmed" at bounding box center [1025, 653] width 181 height 24
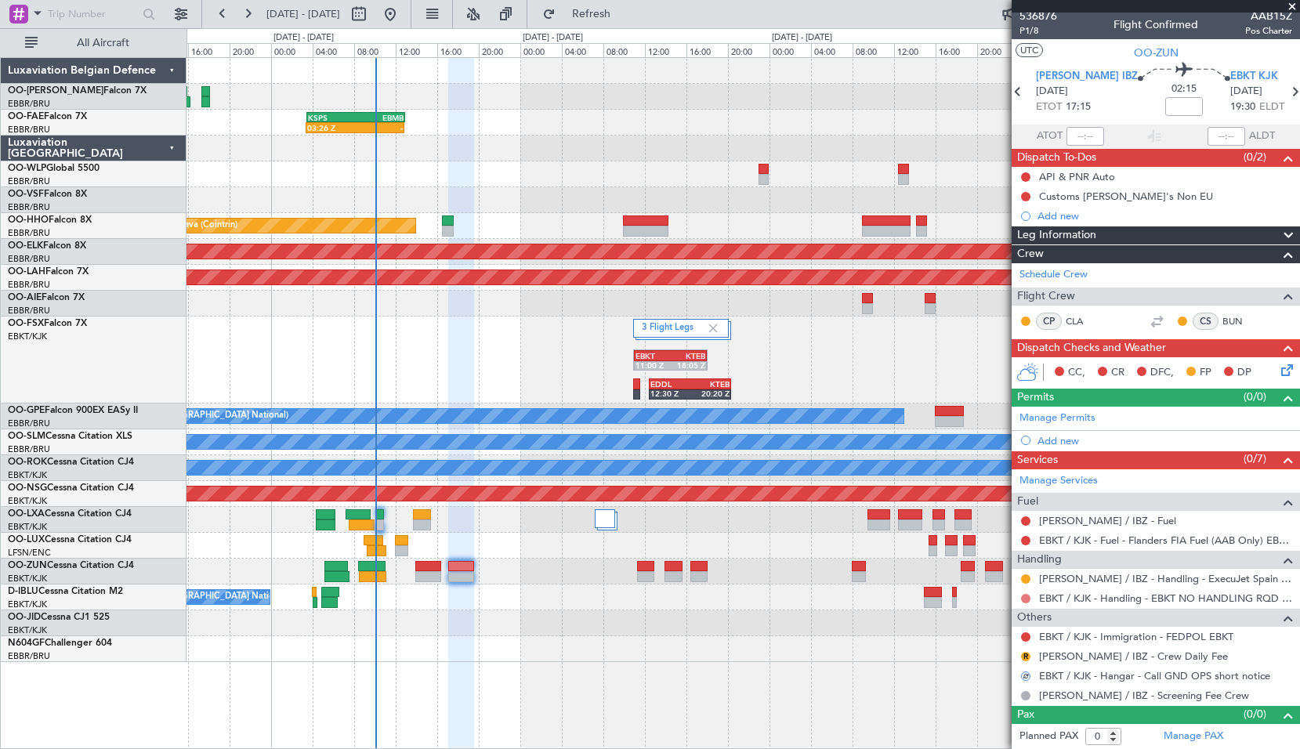
click at [1029, 596] on button at bounding box center [1025, 598] width 9 height 9
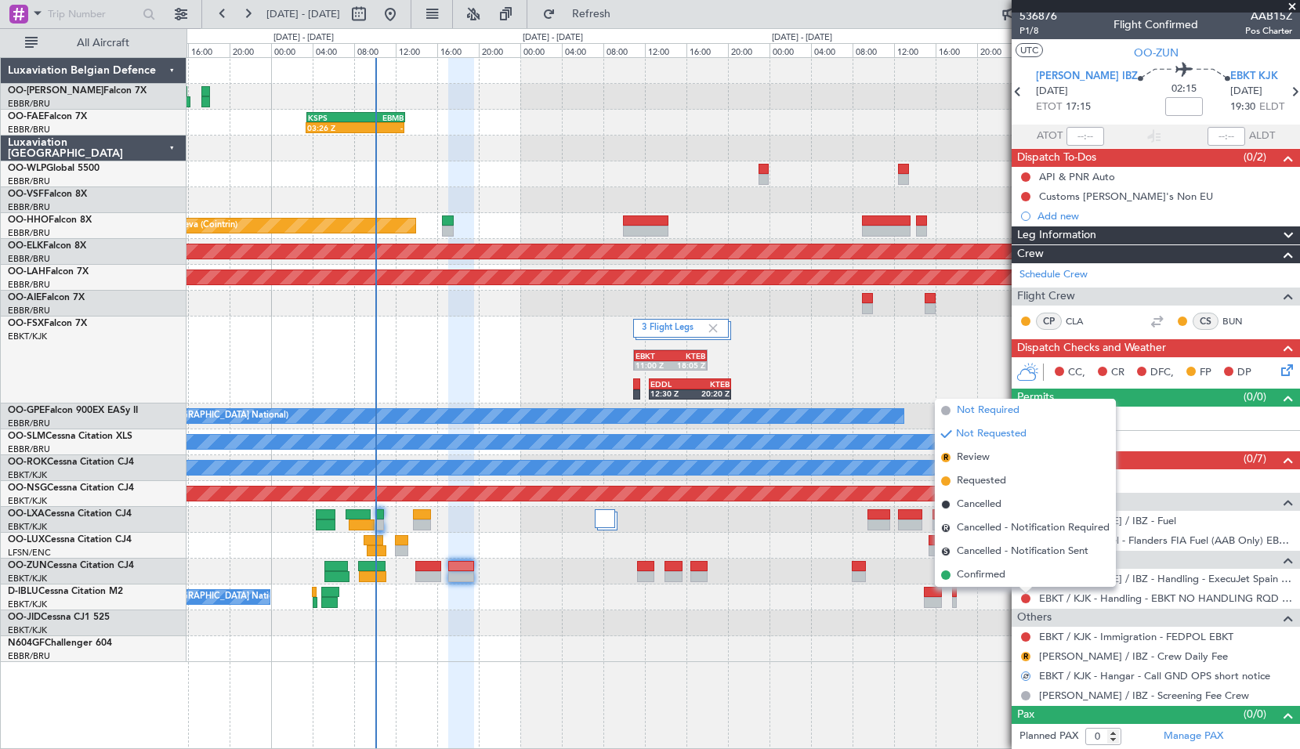
click at [995, 409] on span "Not Required" at bounding box center [988, 411] width 63 height 16
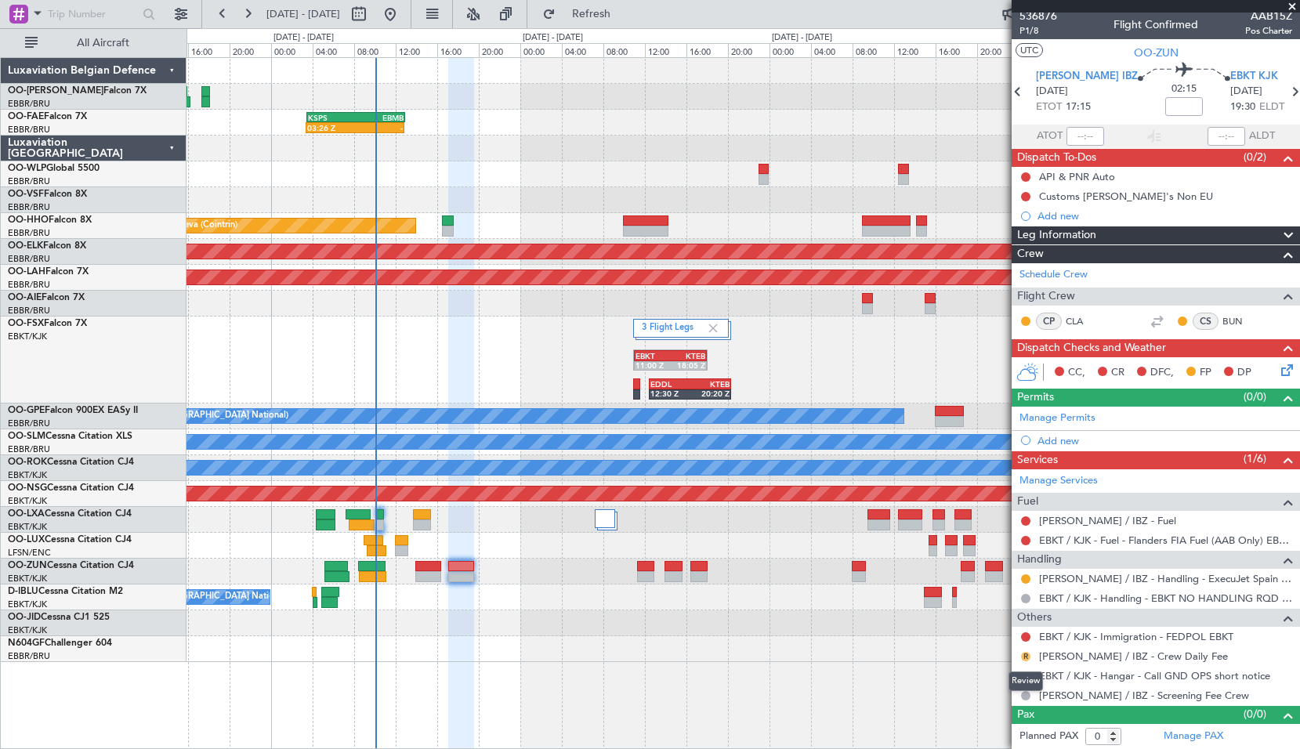
click at [1030, 658] on button "R" at bounding box center [1025, 656] width 9 height 9
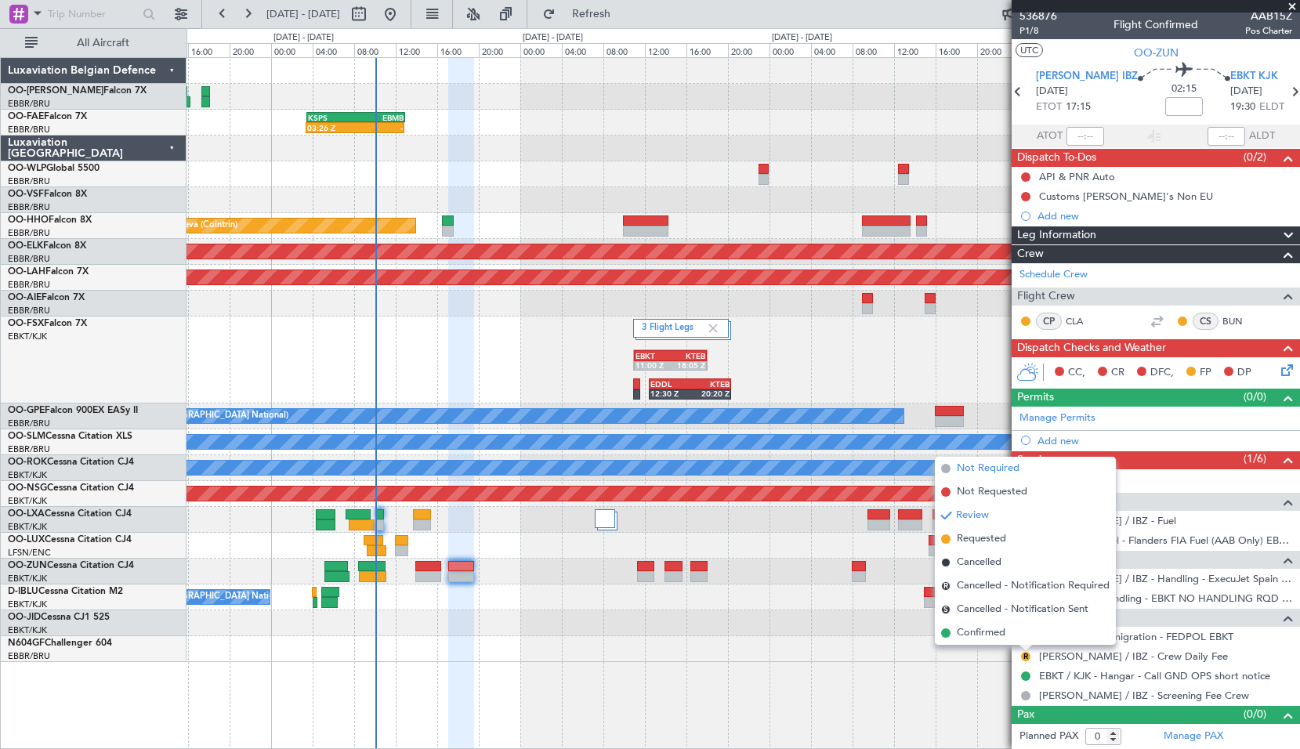
click at [996, 470] on span "Not Required" at bounding box center [988, 469] width 63 height 16
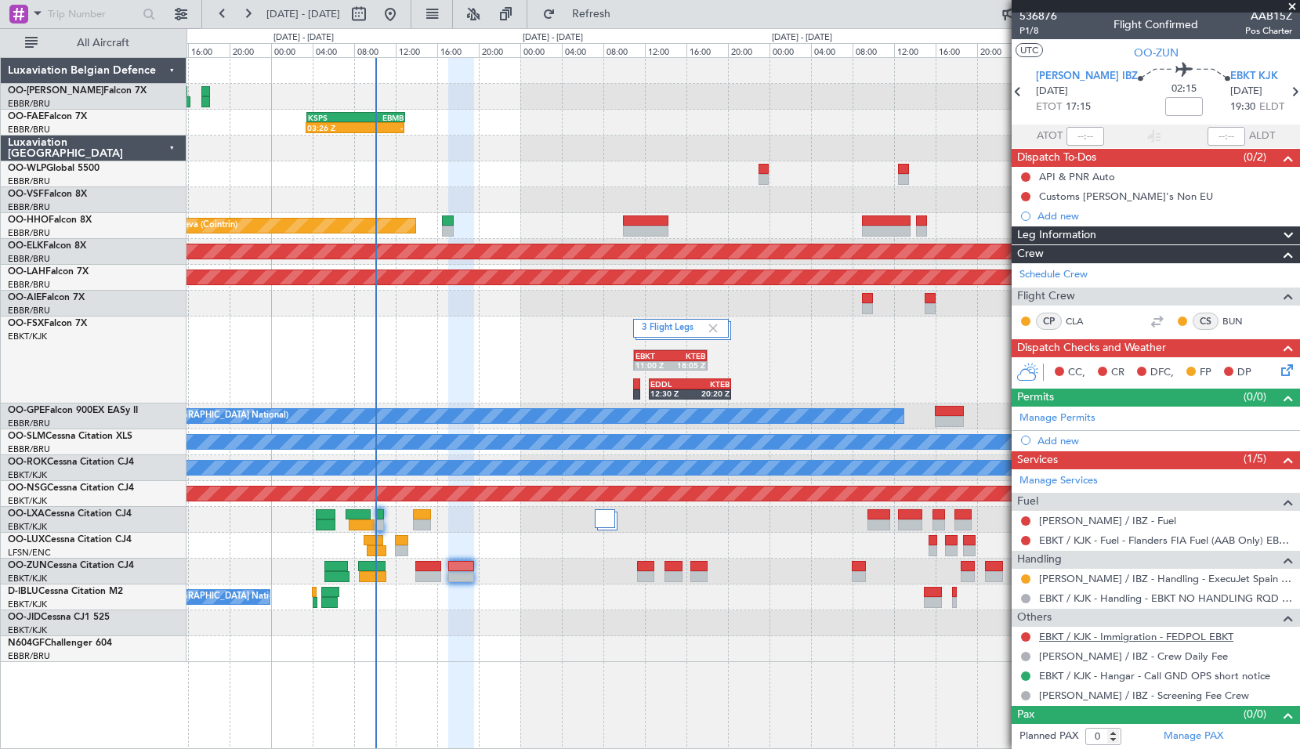
click at [1076, 633] on link "EBKT / KJK - Immigration - FEDPOL EBKT" at bounding box center [1136, 636] width 194 height 13
click at [1068, 442] on div "Add new" at bounding box center [1158, 440] width 241 height 13
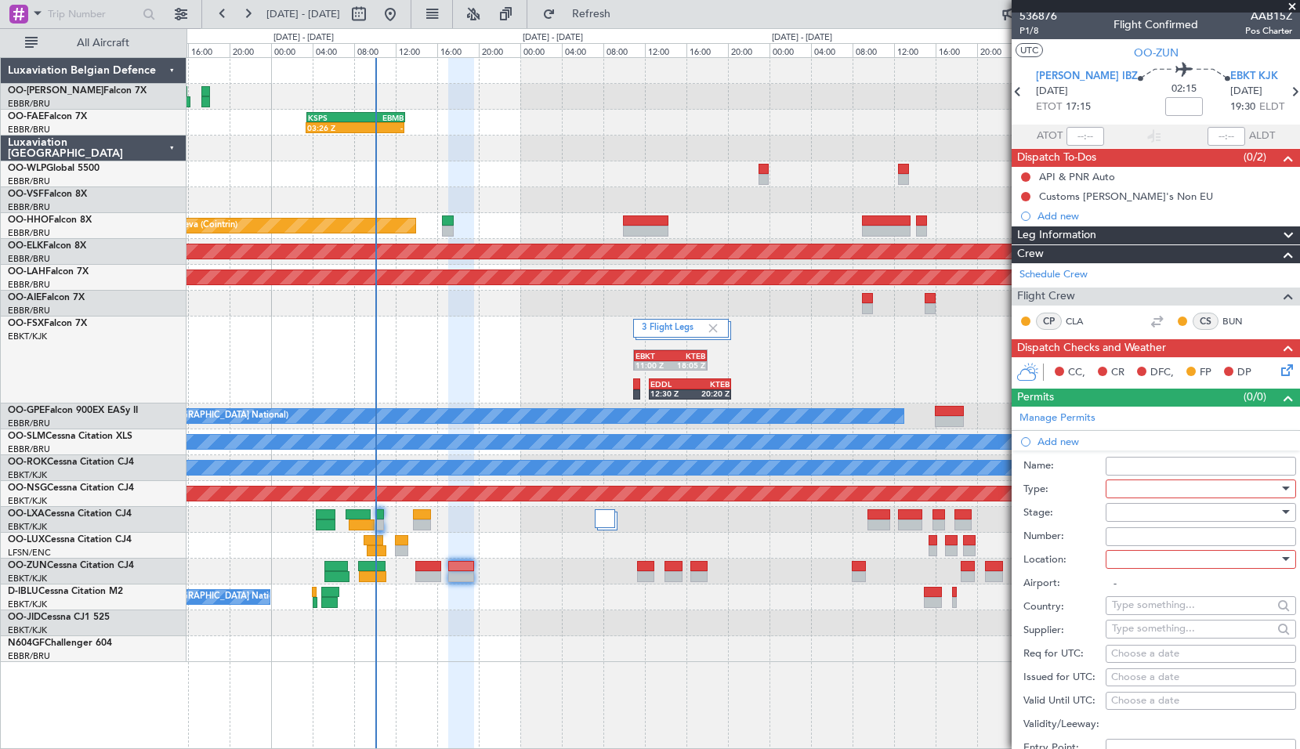
click at [1146, 489] on div at bounding box center [1195, 489] width 167 height 24
click at [1146, 489] on div at bounding box center [650, 374] width 1300 height 749
click at [1146, 489] on div at bounding box center [1195, 489] width 167 height 24
click at [1153, 540] on span "ADNC" at bounding box center [1195, 544] width 165 height 24
click at [1156, 512] on div at bounding box center [1195, 513] width 167 height 24
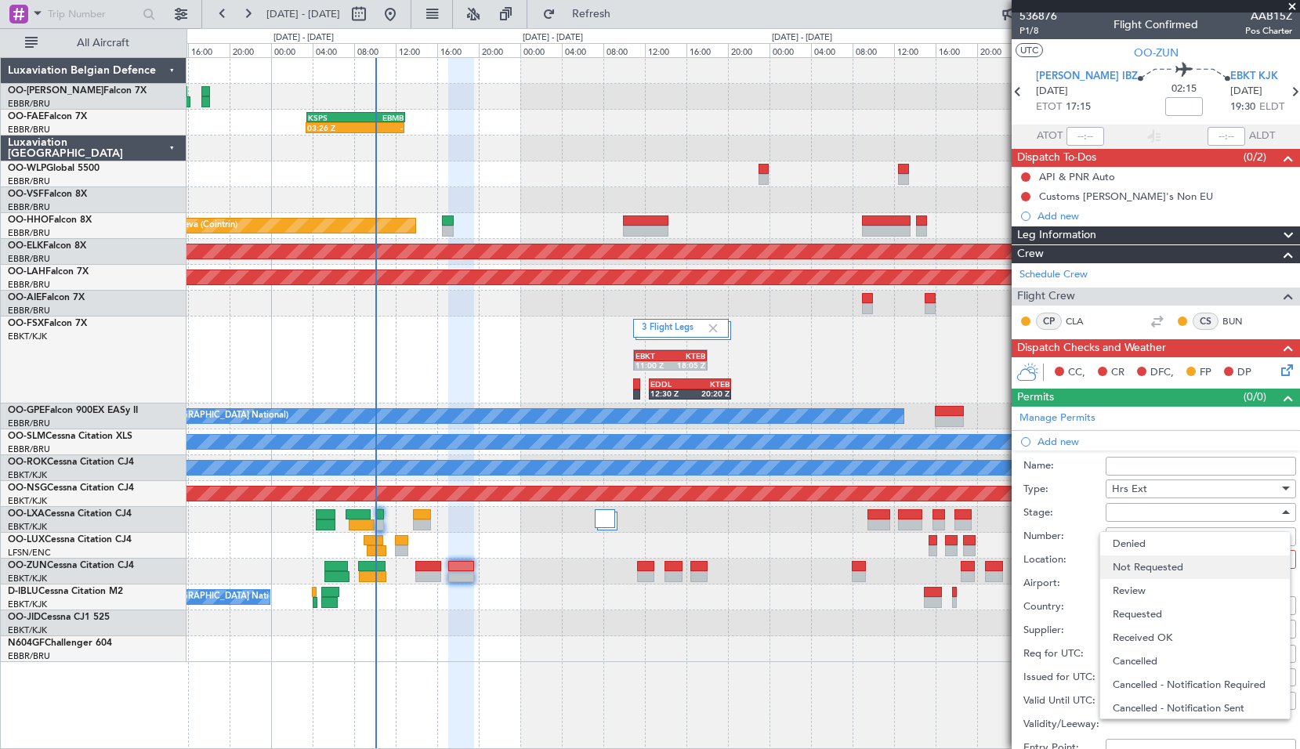
click at [1162, 574] on span "Not Requested" at bounding box center [1195, 568] width 165 height 24
click at [1144, 557] on div at bounding box center [1195, 560] width 167 height 24
click at [1152, 626] on span "Arrival" at bounding box center [1195, 638] width 165 height 24
type input "EBKT / KJK"
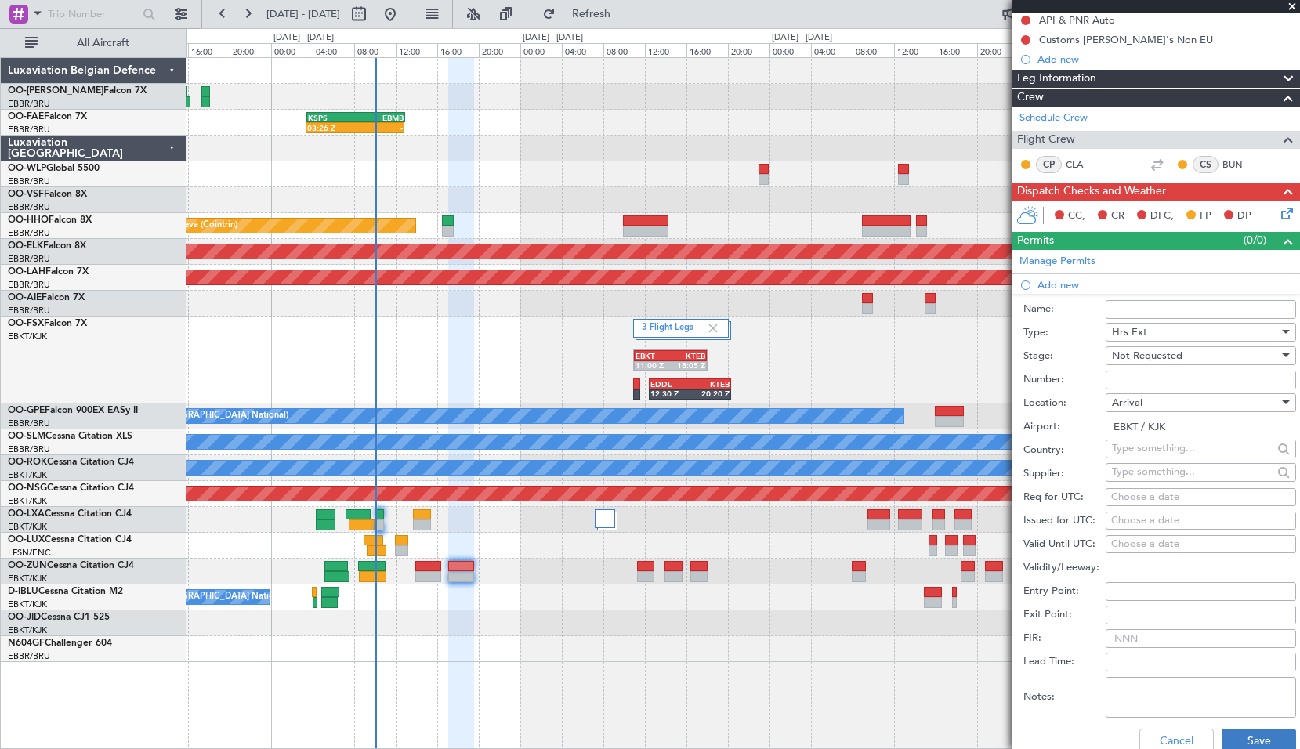
click at [1231, 725] on div "Cancel Save" at bounding box center [1160, 741] width 273 height 41
click at [1231, 732] on button "Save" at bounding box center [1259, 741] width 74 height 25
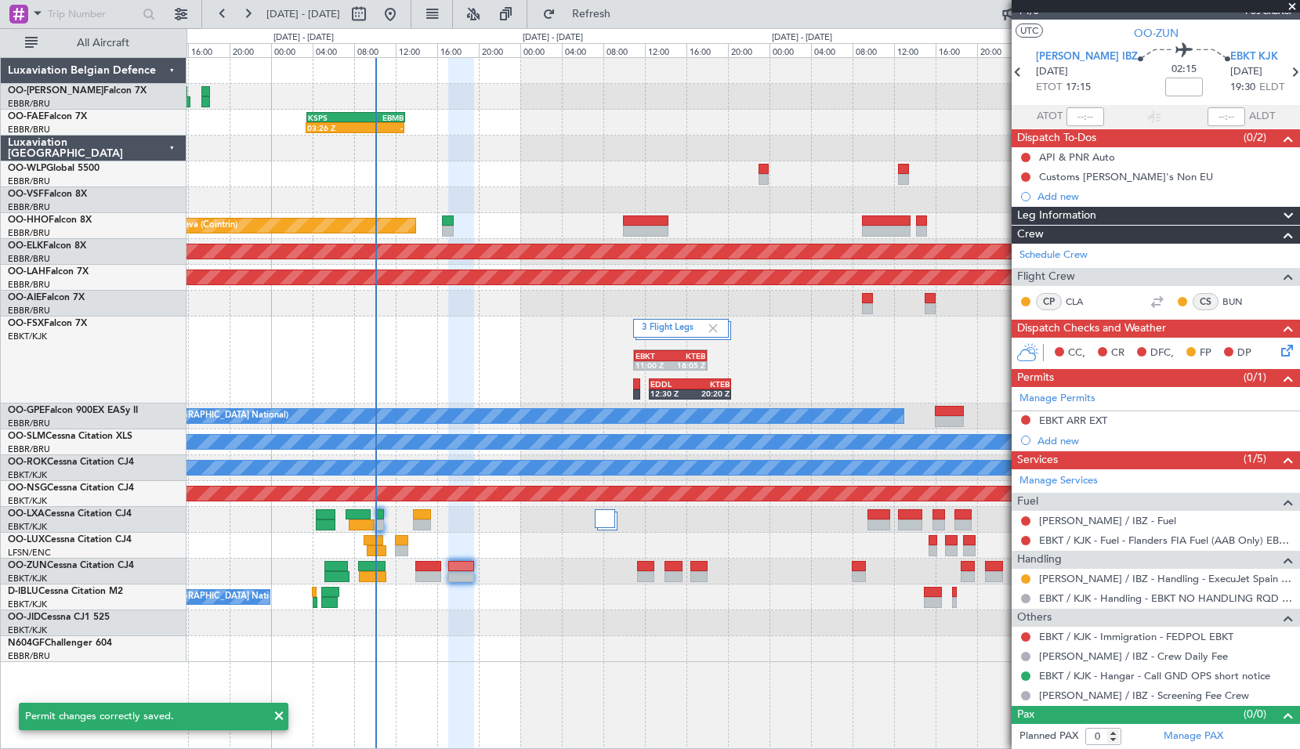
scroll to position [0, 0]
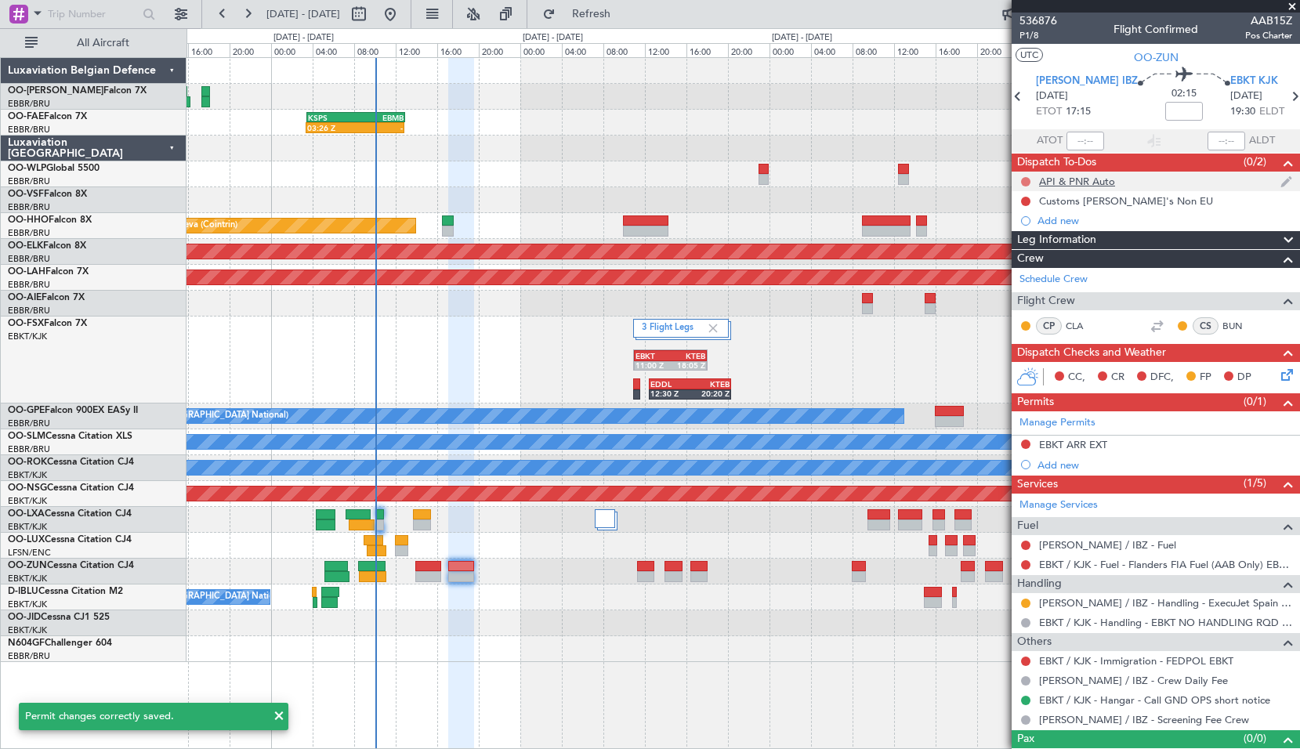
click at [1030, 179] on button at bounding box center [1025, 181] width 9 height 9
click at [1013, 252] on span "Completed" at bounding box center [1033, 251] width 52 height 16
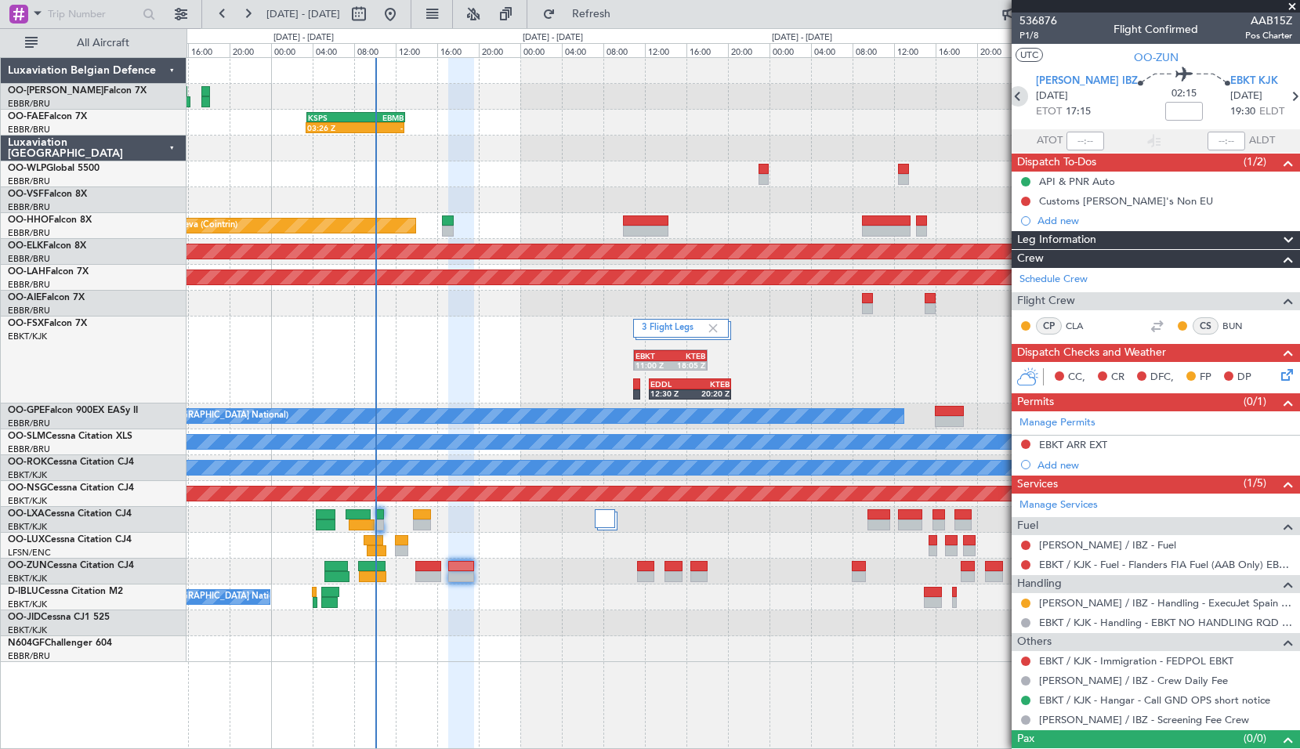
click at [1022, 101] on icon at bounding box center [1018, 96] width 20 height 20
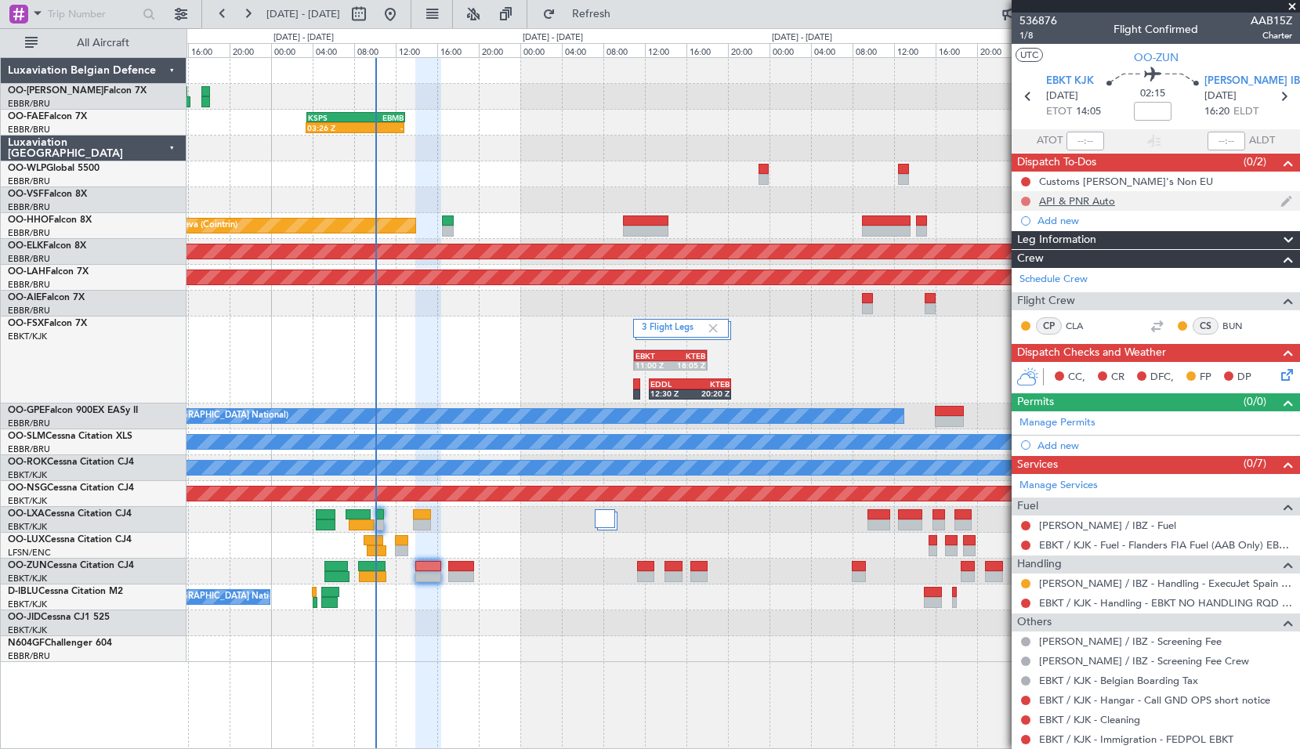
click at [1025, 203] on button at bounding box center [1025, 201] width 9 height 9
click at [1024, 268] on span "Completed" at bounding box center [1033, 271] width 52 height 16
click at [1027, 696] on button at bounding box center [1025, 700] width 9 height 9
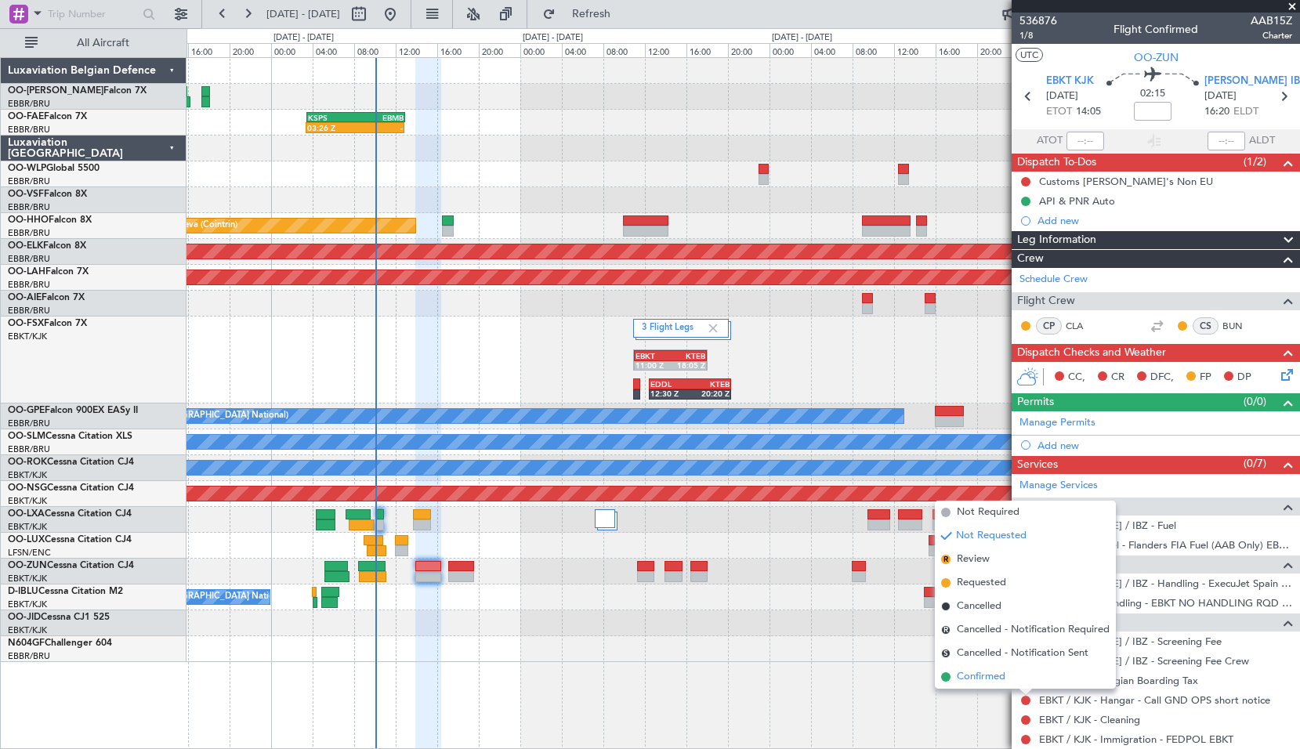
click at [995, 669] on span "Confirmed" at bounding box center [981, 677] width 49 height 16
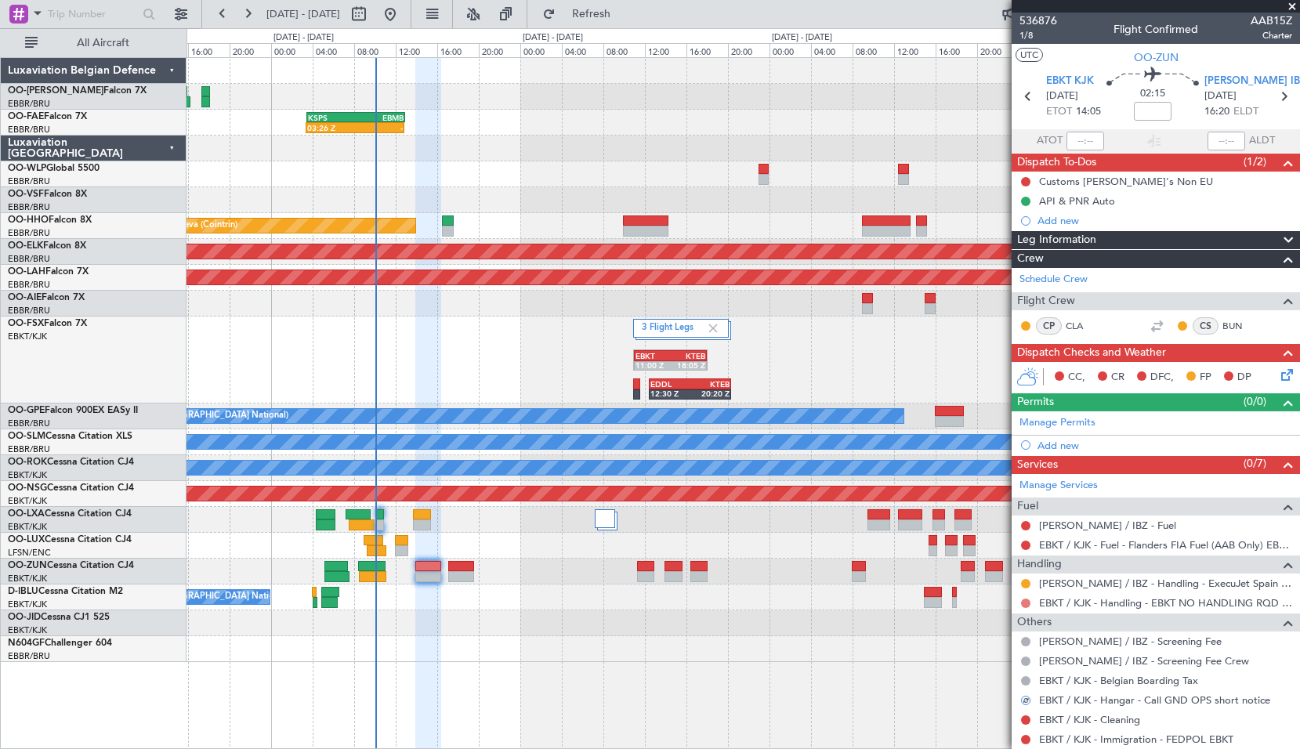
click at [1023, 601] on button at bounding box center [1025, 603] width 9 height 9
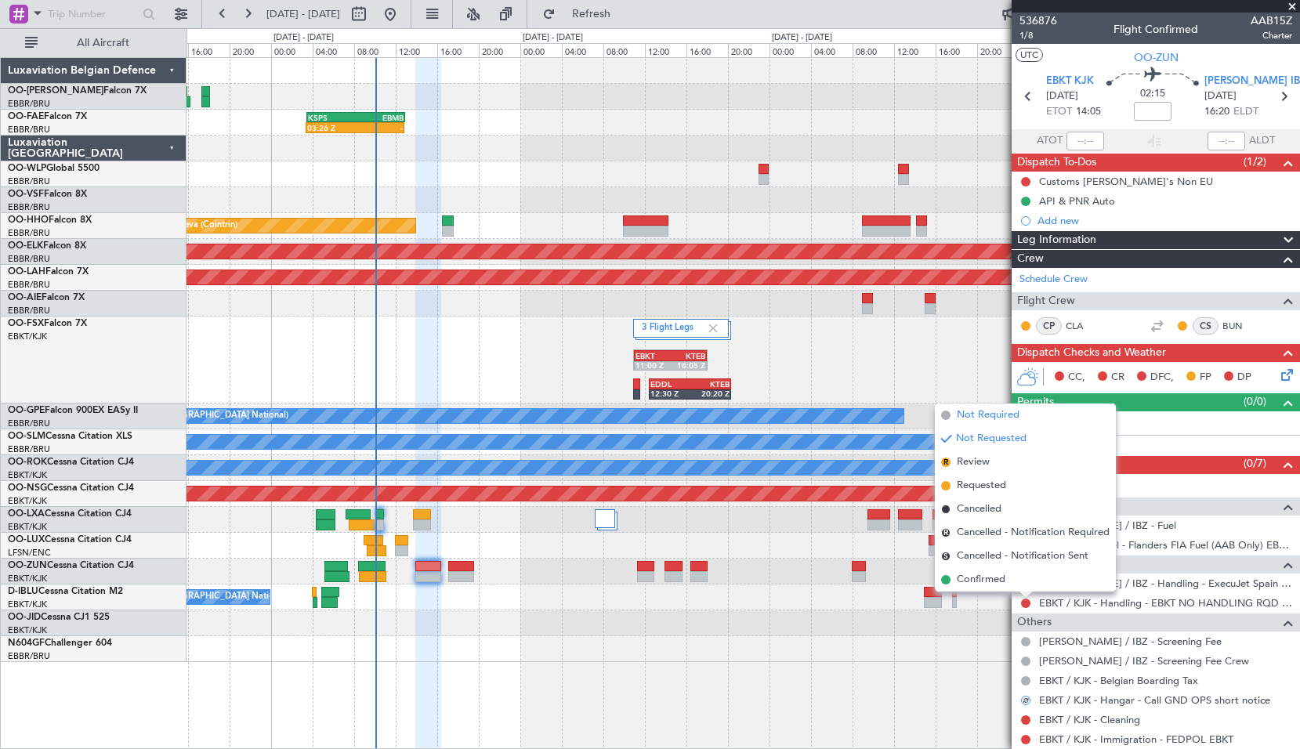
click at [997, 417] on span "Not Required" at bounding box center [988, 416] width 63 height 16
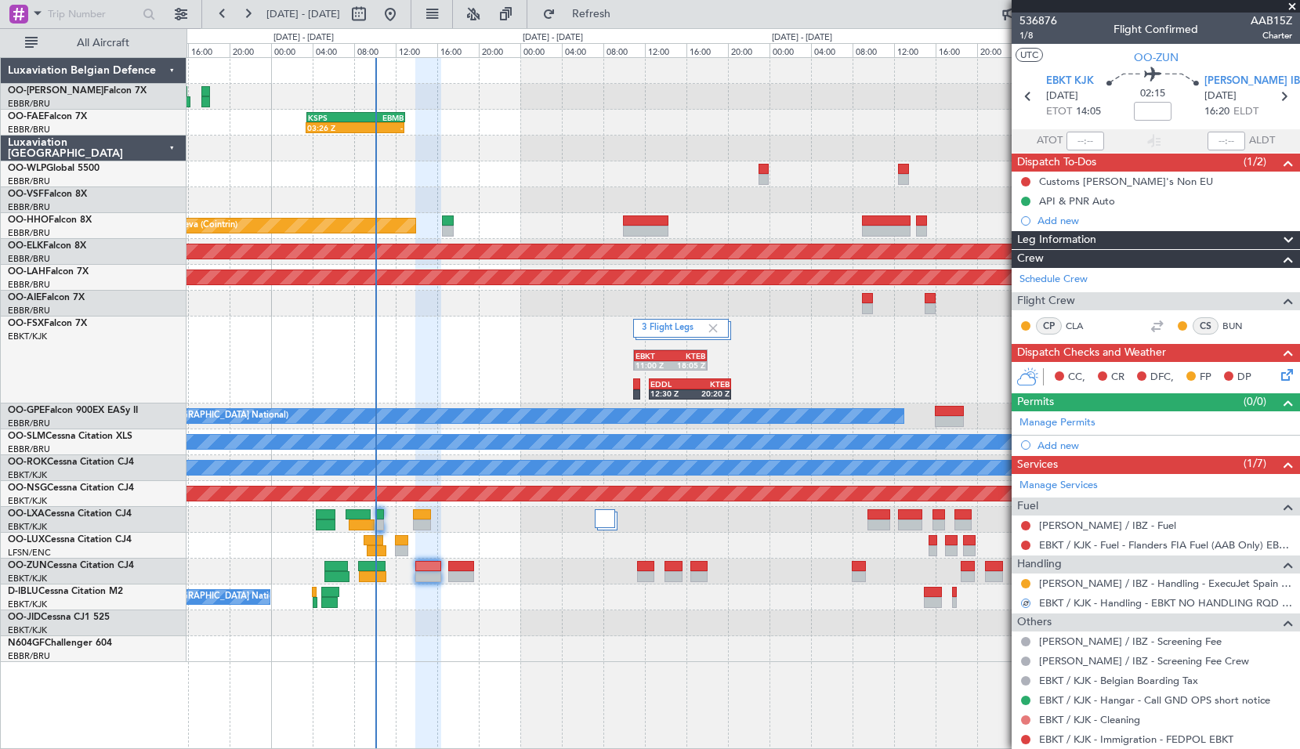
click at [1027, 718] on button at bounding box center [1025, 720] width 9 height 9
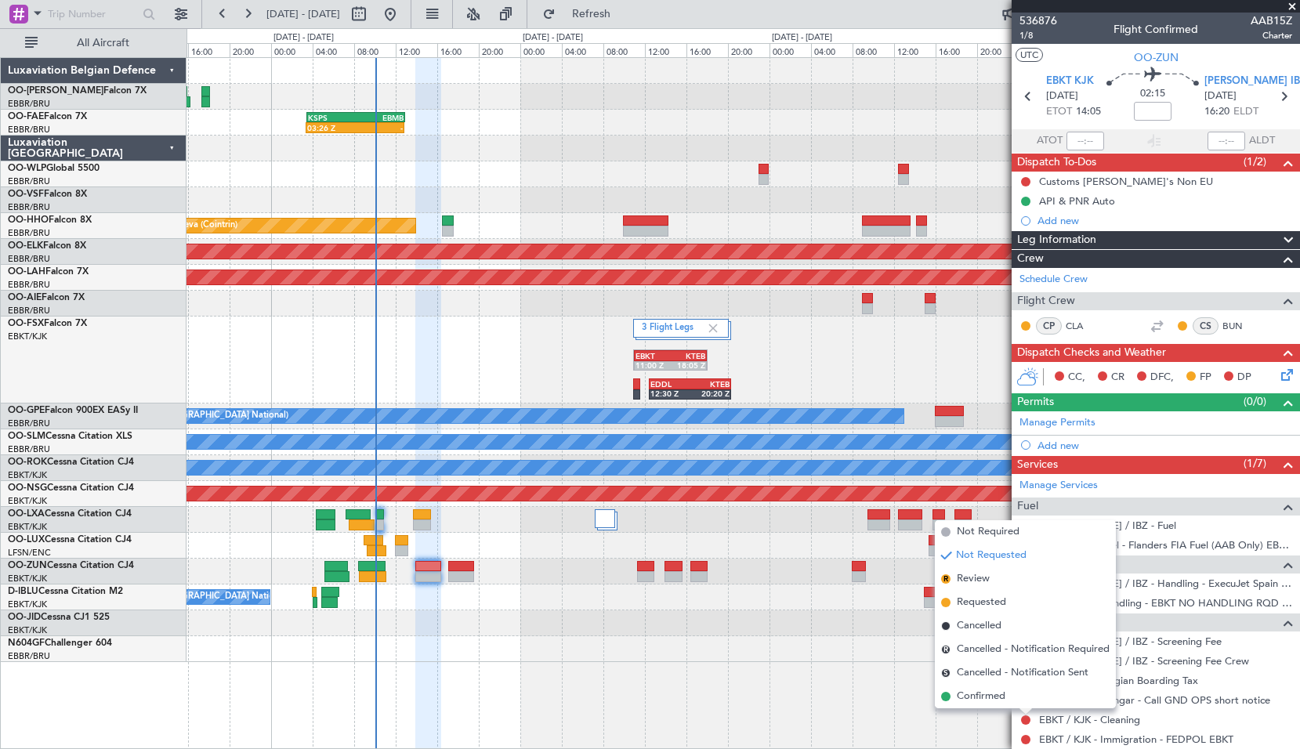
drag, startPoint x: 972, startPoint y: 604, endPoint x: 1035, endPoint y: 643, distance: 74.6
click at [970, 604] on span "Requested" at bounding box center [981, 603] width 49 height 16
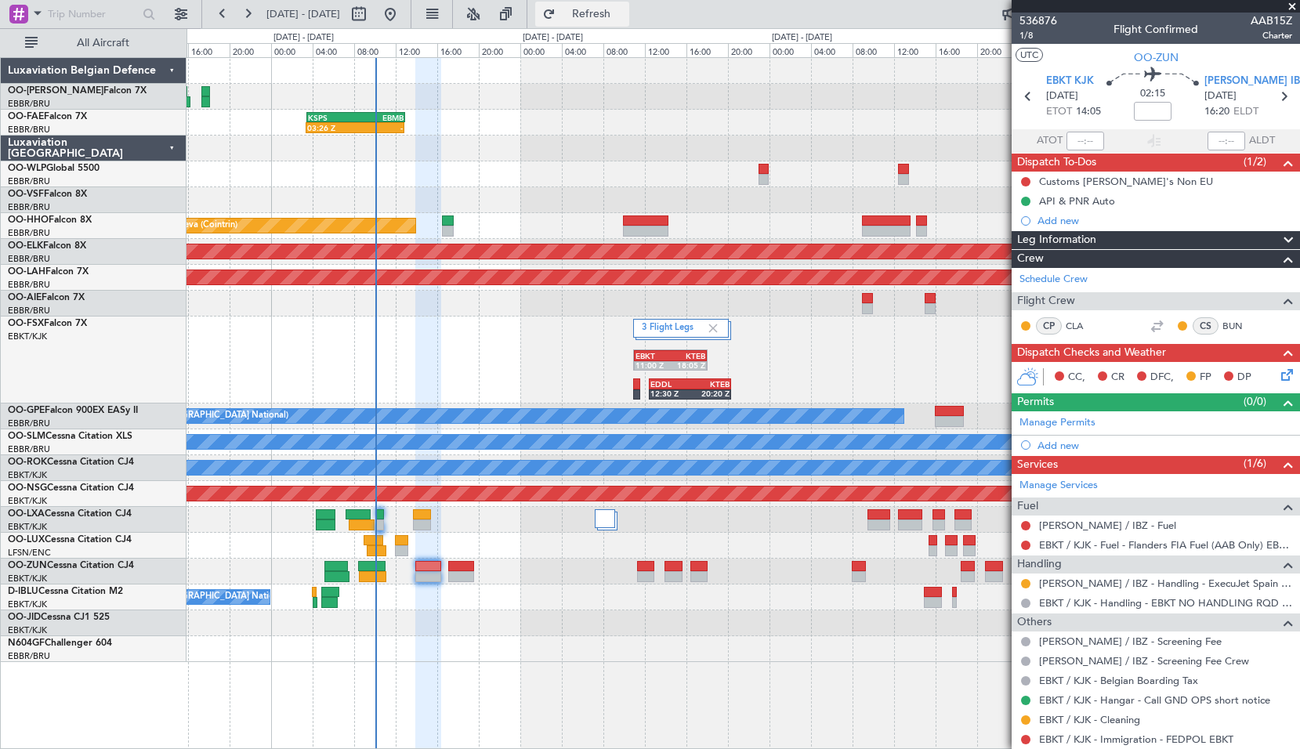
click at [618, 9] on span "Refresh" at bounding box center [592, 14] width 66 height 11
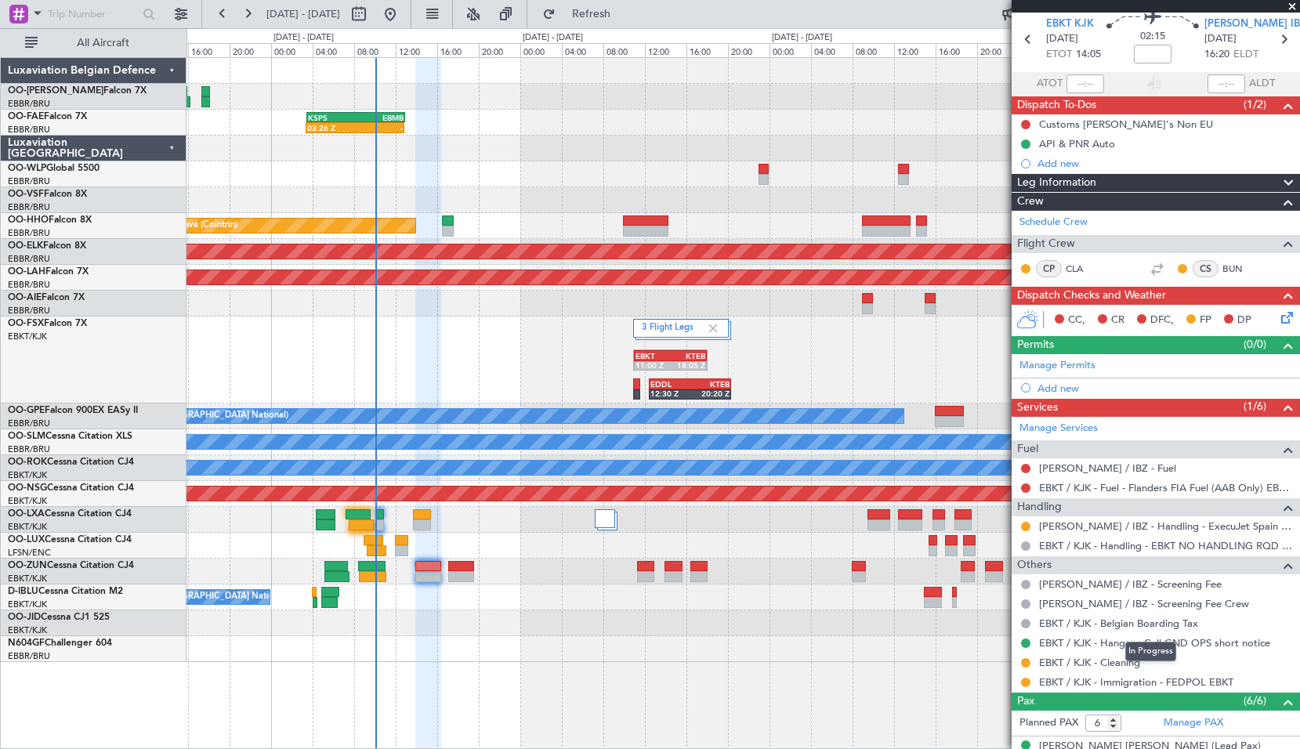
scroll to position [78, 0]
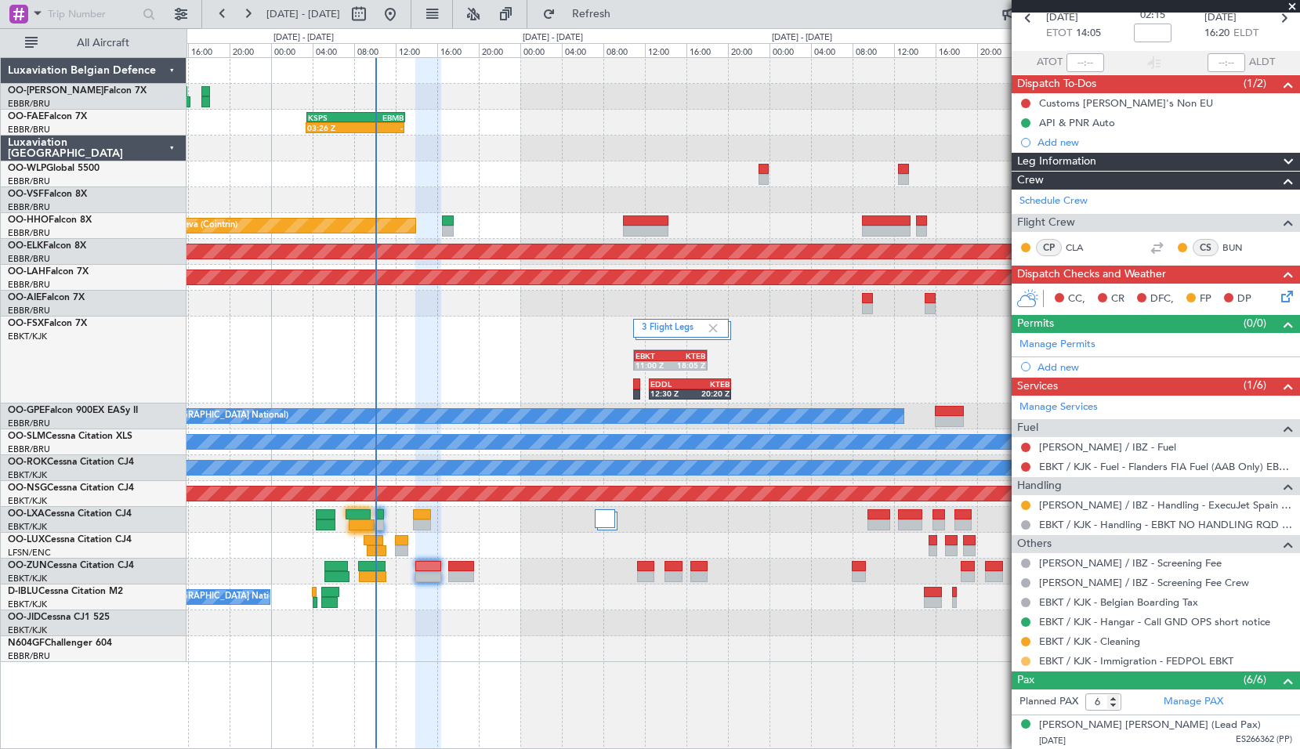
click at [1028, 658] on button at bounding box center [1025, 661] width 9 height 9
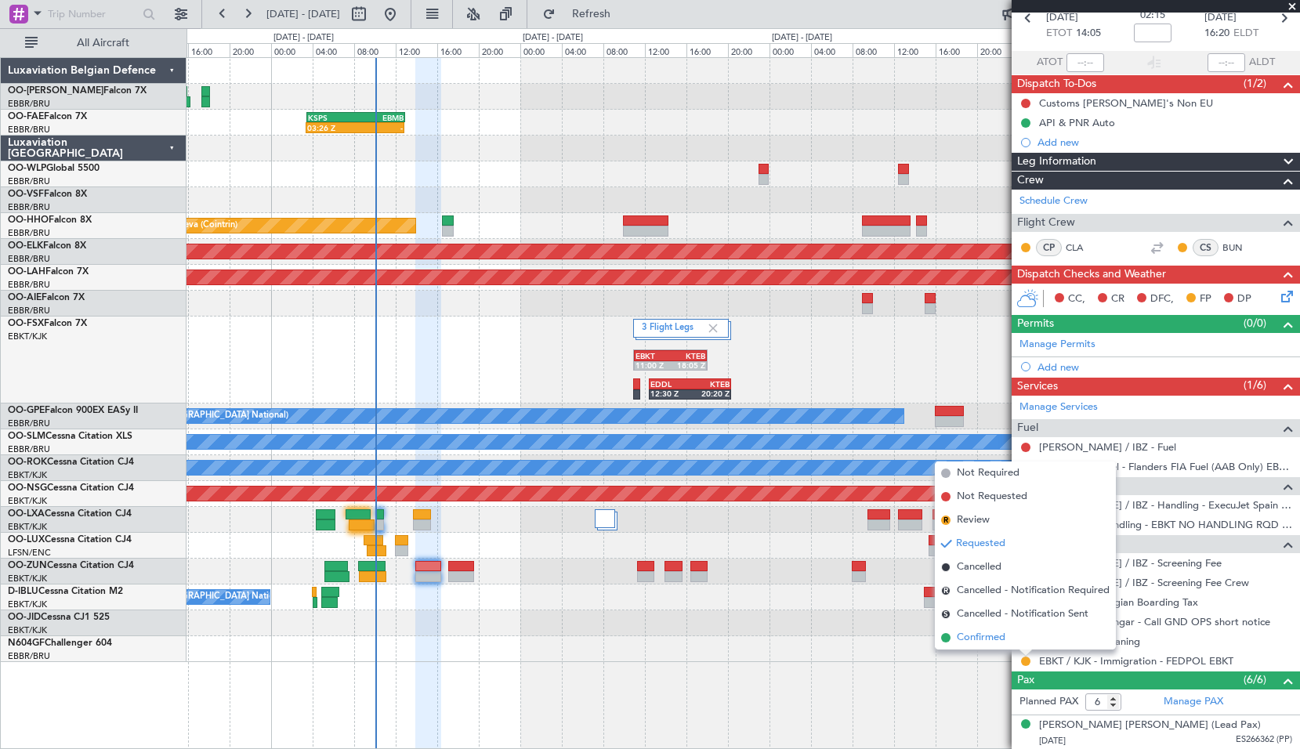
click at [1005, 640] on span "Confirmed" at bounding box center [981, 638] width 49 height 16
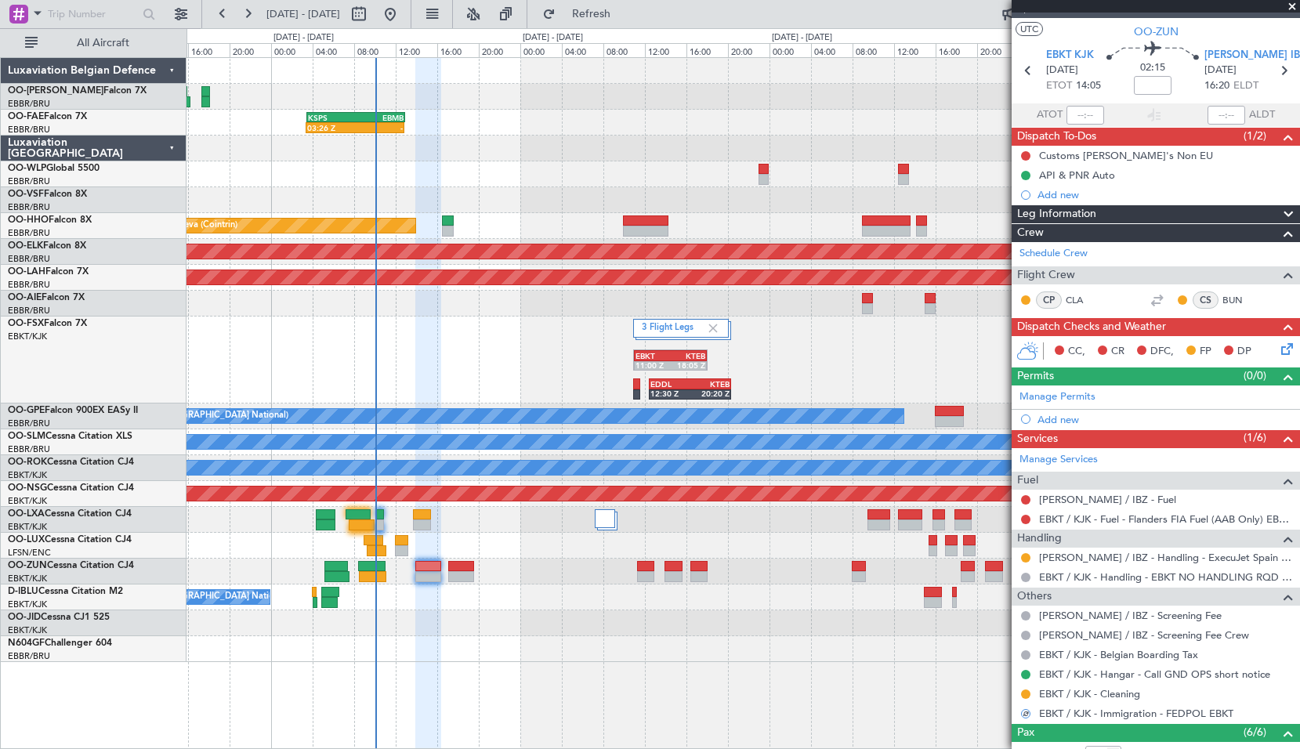
scroll to position [0, 0]
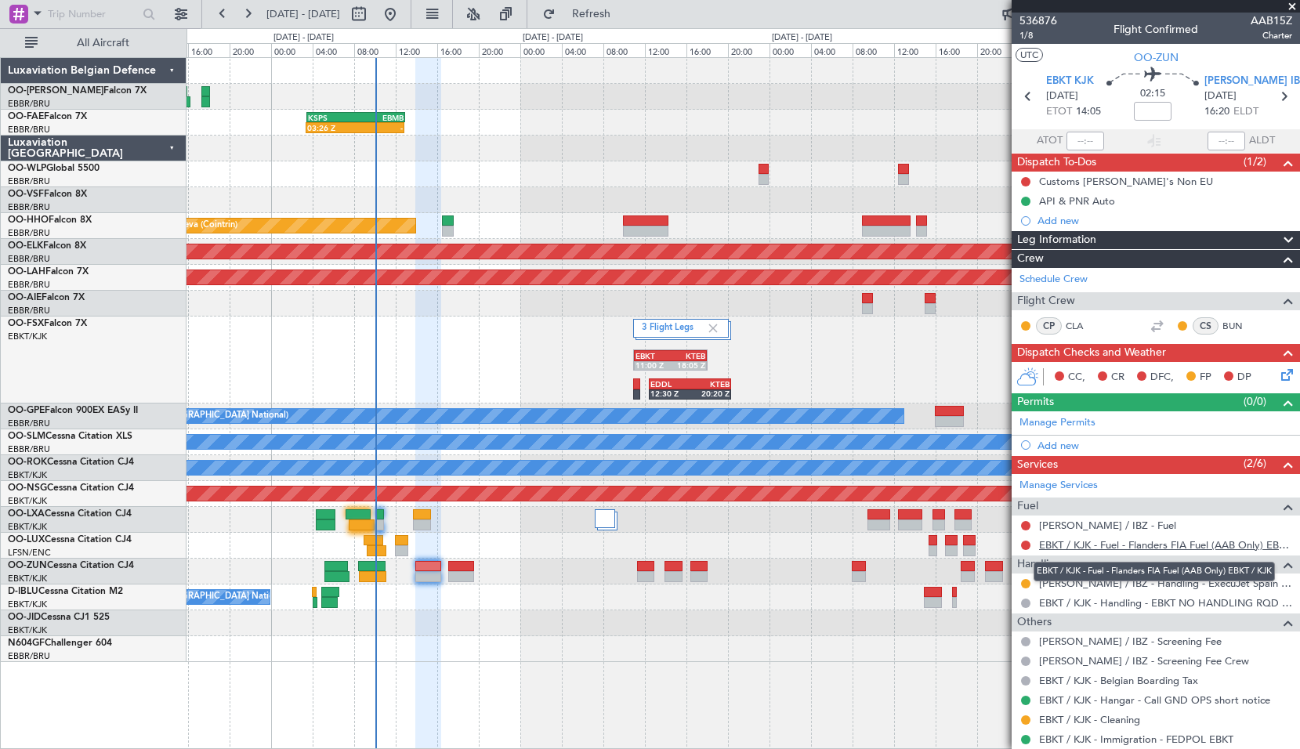
click at [1177, 549] on link "EBKT / KJK - Fuel - Flanders FIA Fuel (AAB Only) EBKT / KJK" at bounding box center [1165, 544] width 253 height 13
click at [1279, 91] on icon at bounding box center [1284, 96] width 20 height 20
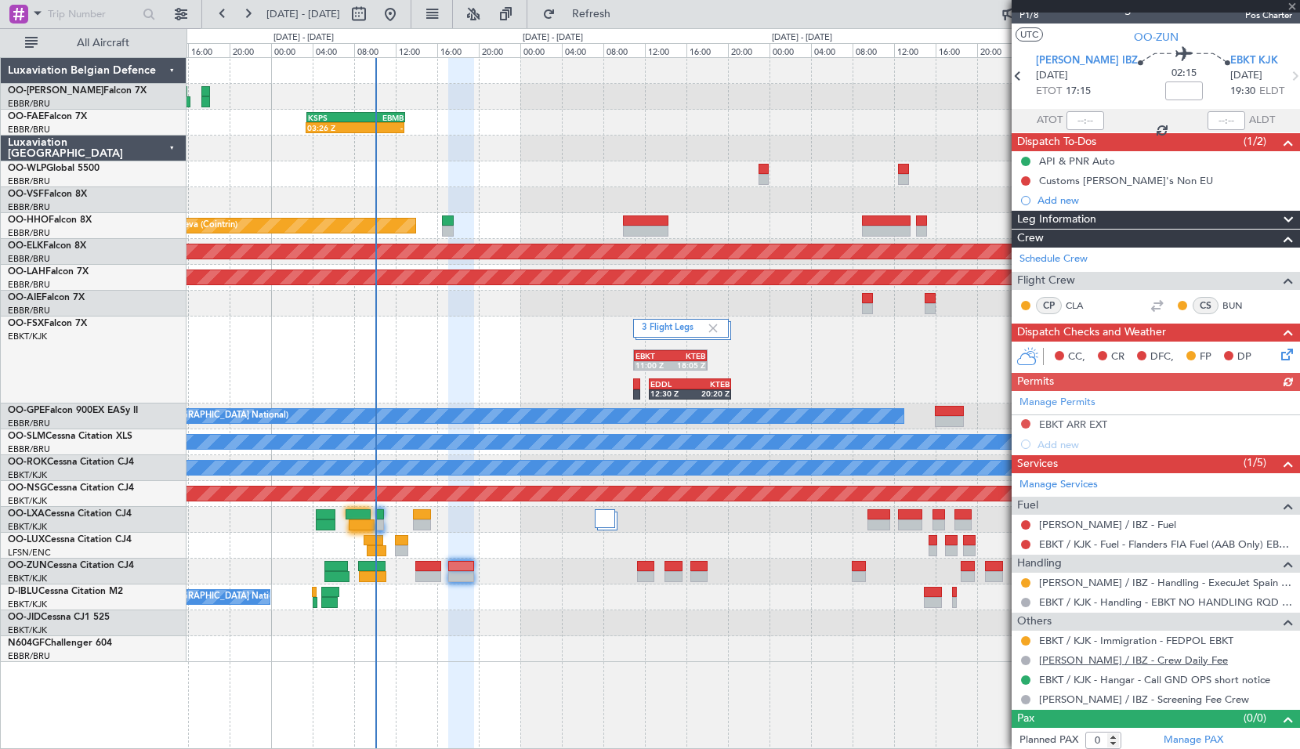
scroll to position [24, 0]
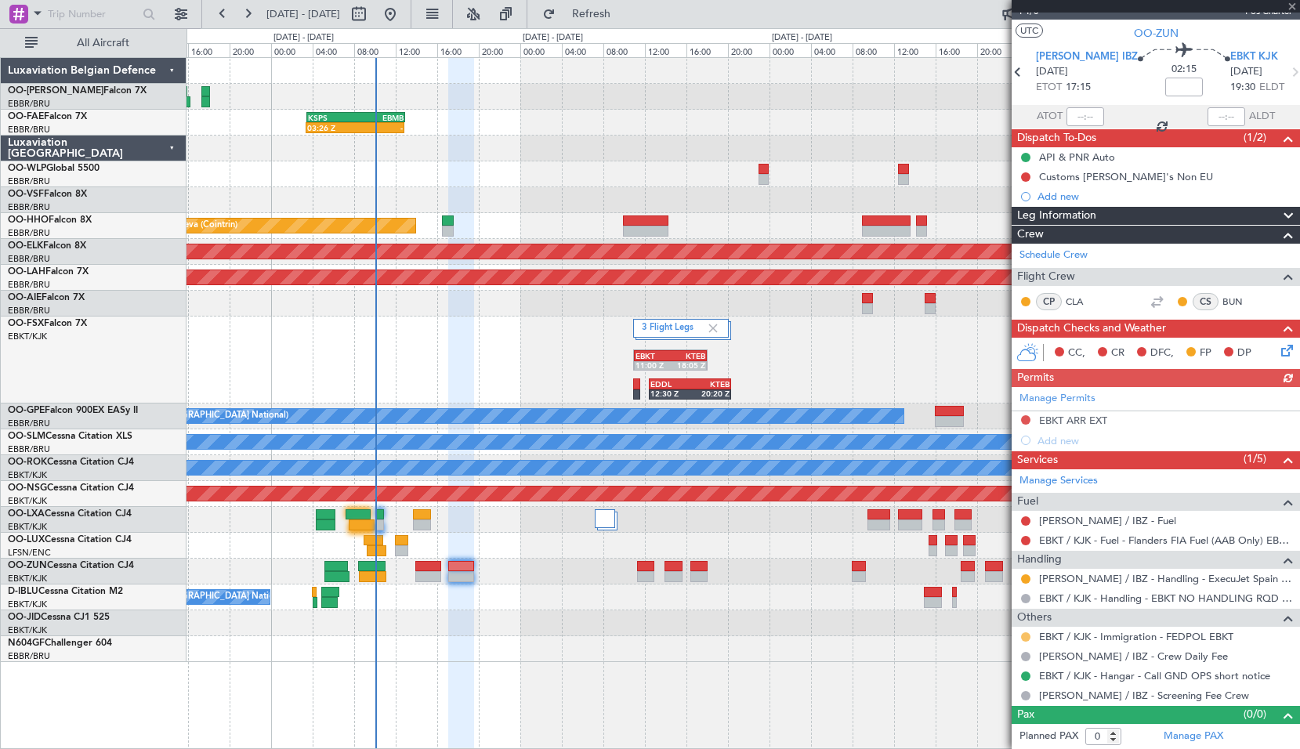
click at [1028, 634] on button at bounding box center [1025, 637] width 9 height 9
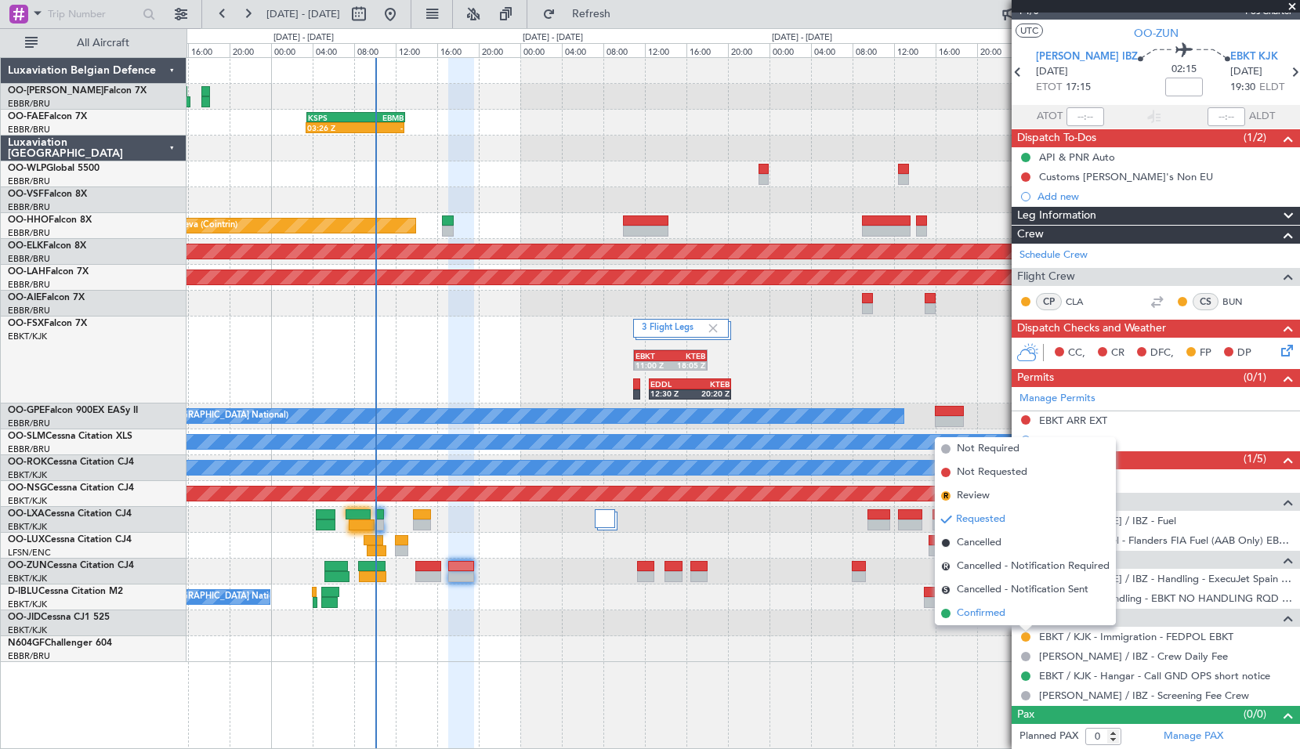
click at [1006, 611] on span "Confirmed" at bounding box center [981, 614] width 49 height 16
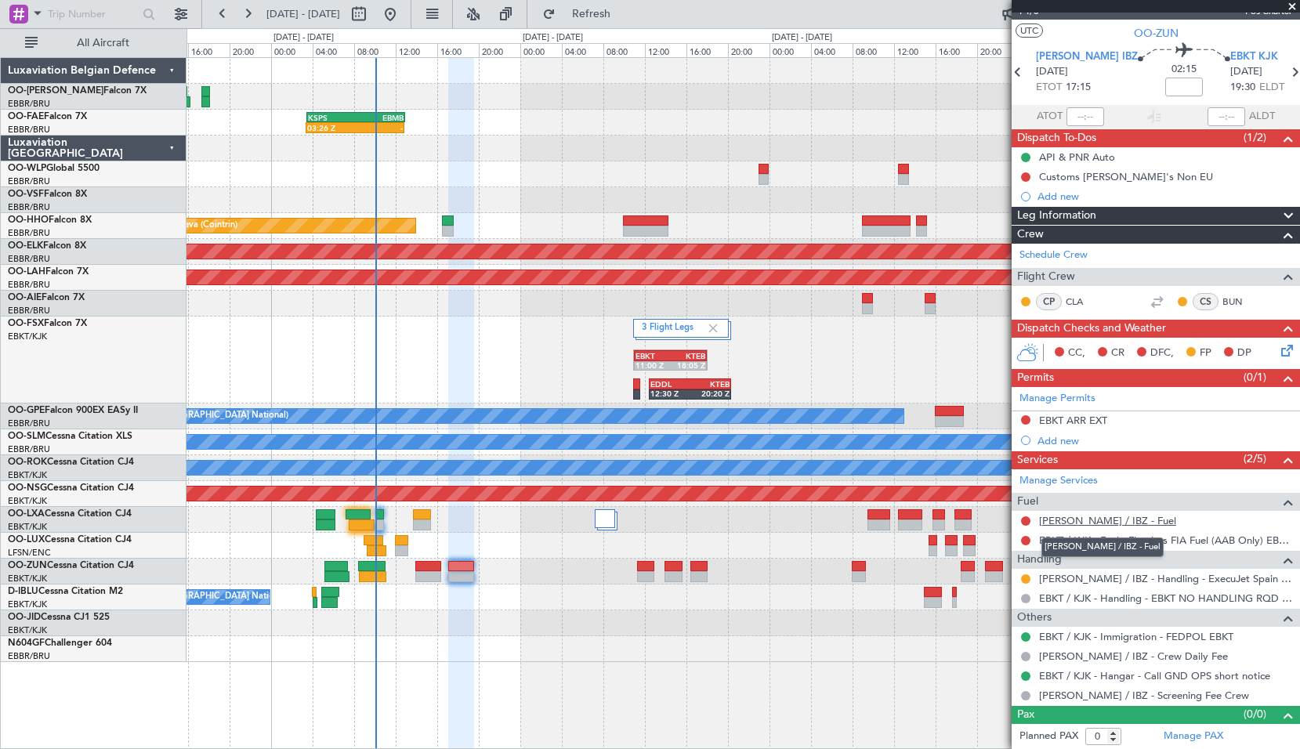
click at [1084, 521] on link "LEIB / IBZ - Fuel" at bounding box center [1107, 520] width 137 height 13
click at [625, 13] on span "Refresh" at bounding box center [592, 14] width 66 height 11
click at [629, 24] on button "Refresh" at bounding box center [582, 14] width 94 height 25
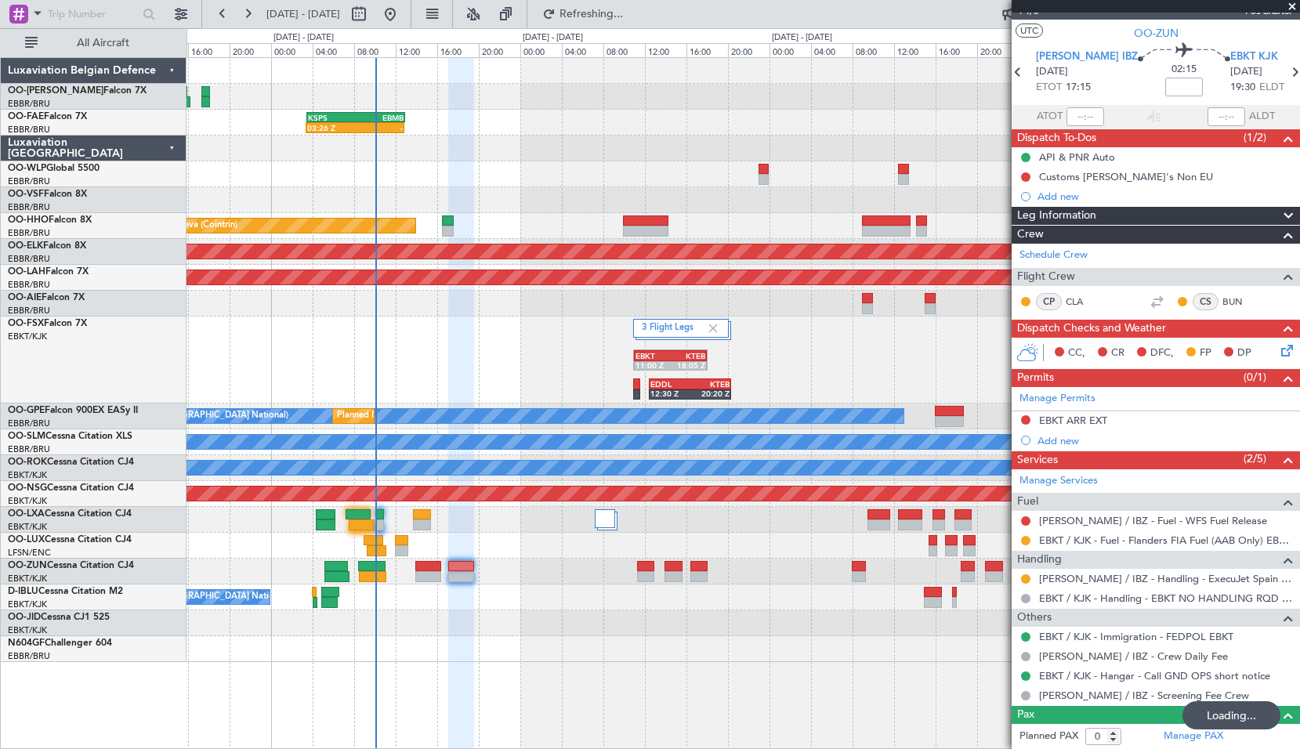
click at [481, 651] on div at bounding box center [743, 649] width 1113 height 26
click at [1019, 75] on icon at bounding box center [1018, 72] width 20 height 20
type input "6"
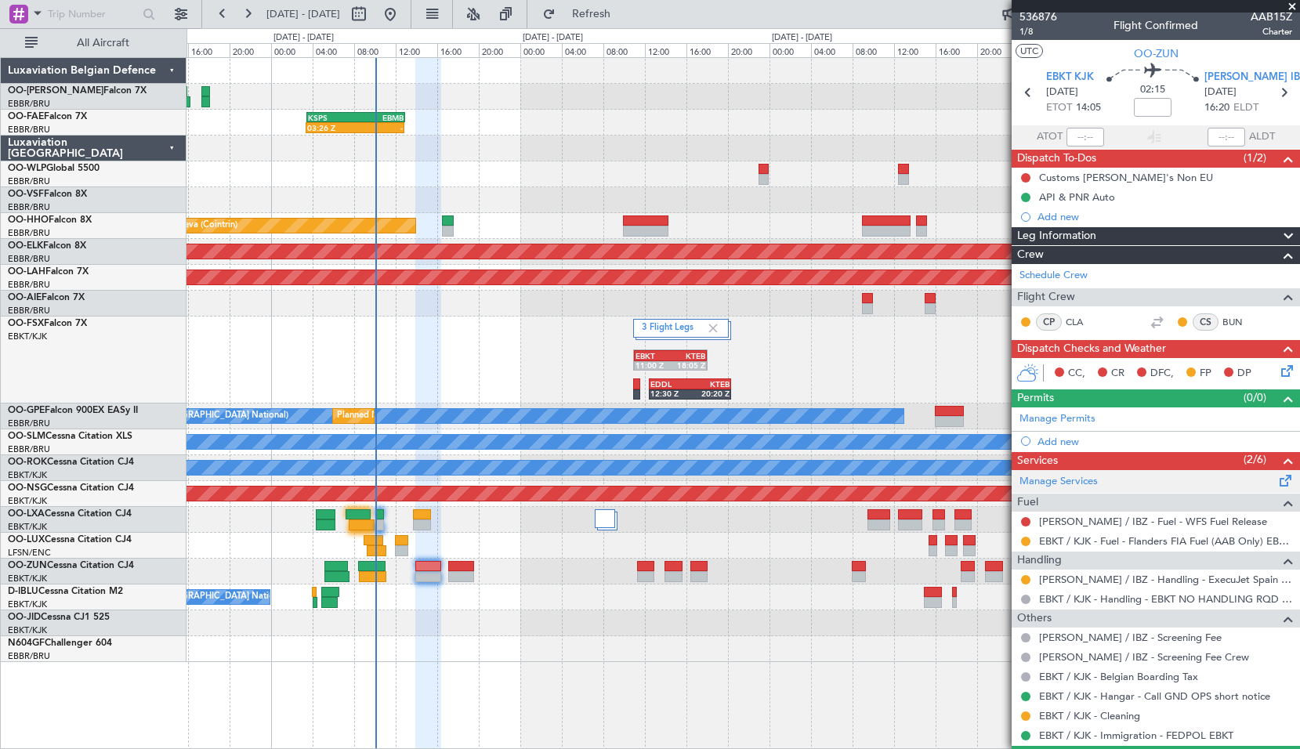
scroll to position [0, 0]
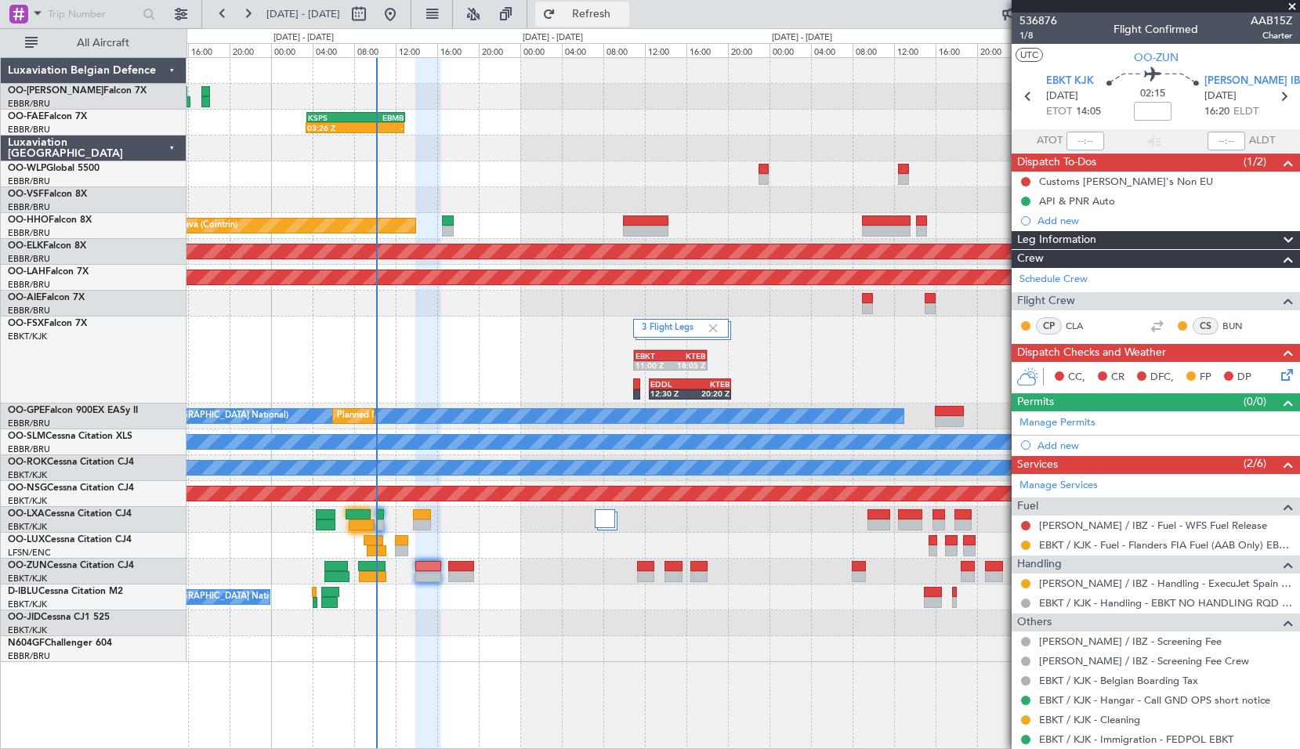
click at [625, 9] on span "Refresh" at bounding box center [592, 14] width 66 height 11
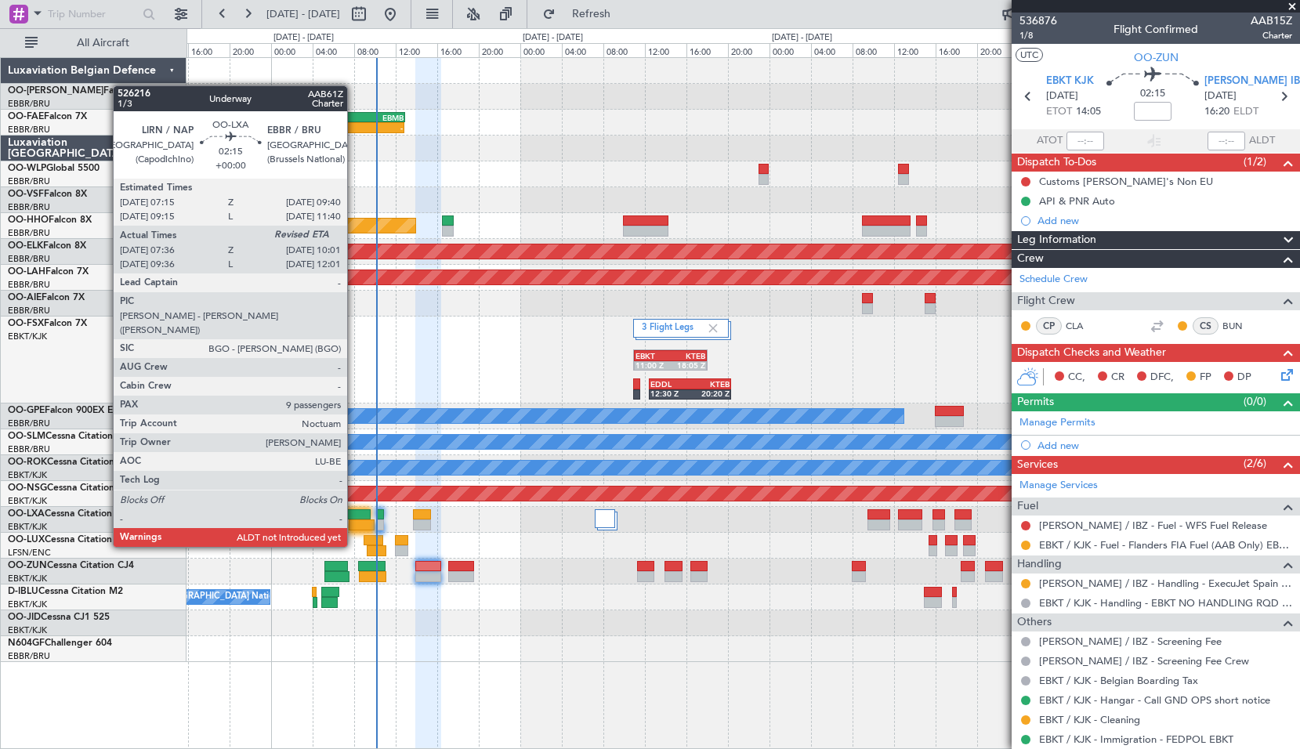
click at [354, 519] on div at bounding box center [359, 514] width 26 height 11
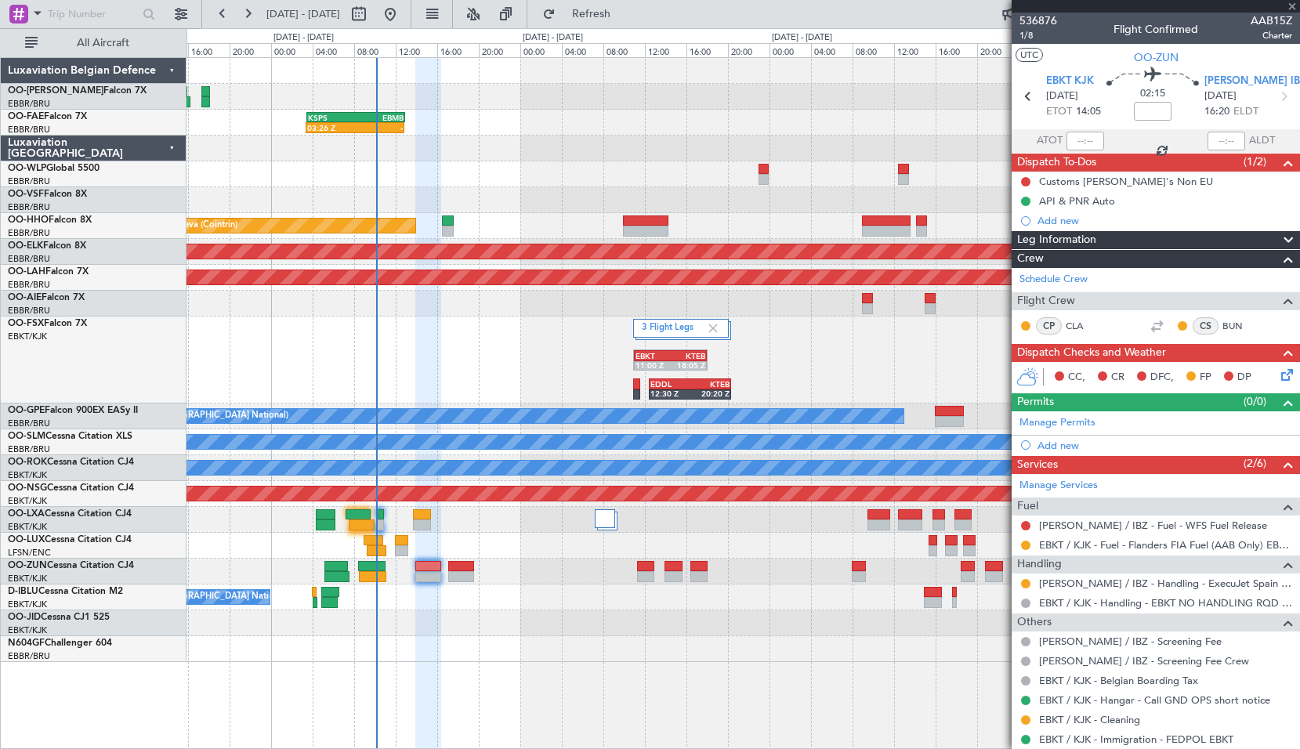
click at [523, 548] on div at bounding box center [743, 546] width 1113 height 26
type input "07:41"
type input "9"
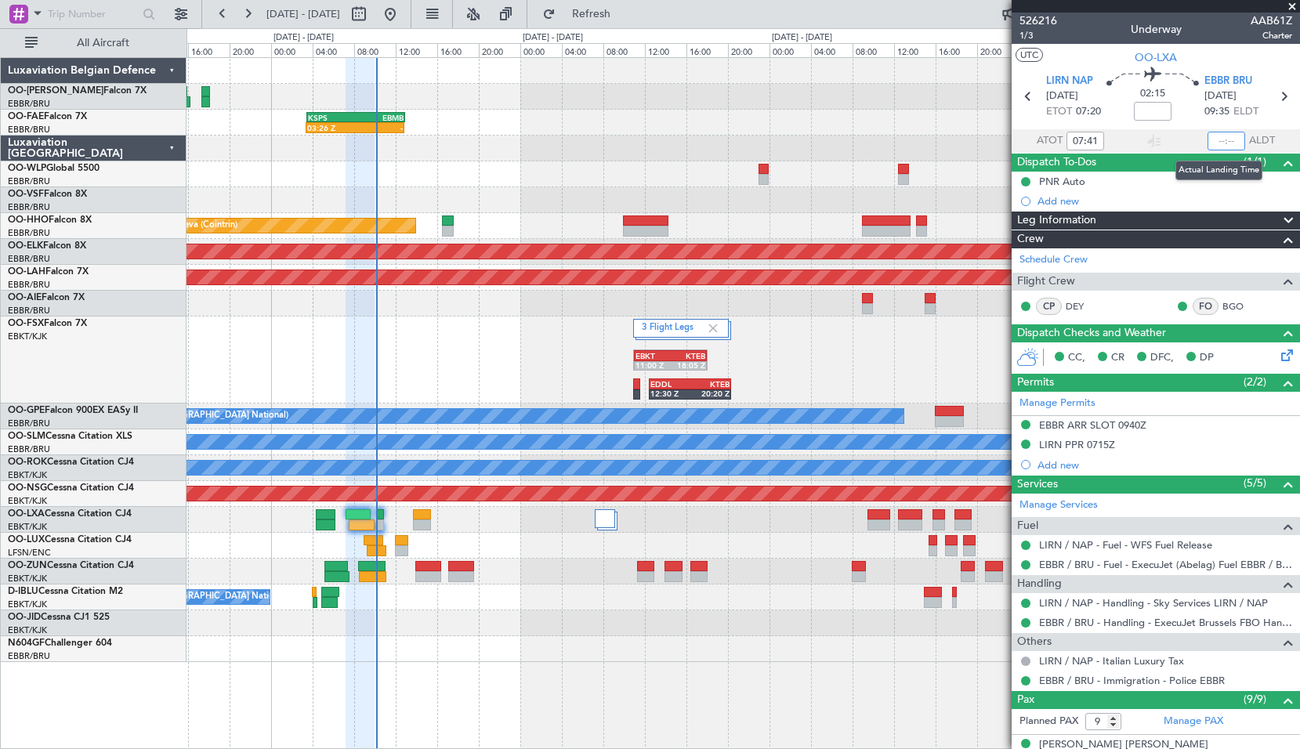
click at [1218, 140] on input "text" at bounding box center [1227, 141] width 38 height 19
type input "09:46"
click at [519, 17] on button at bounding box center [506, 14] width 25 height 25
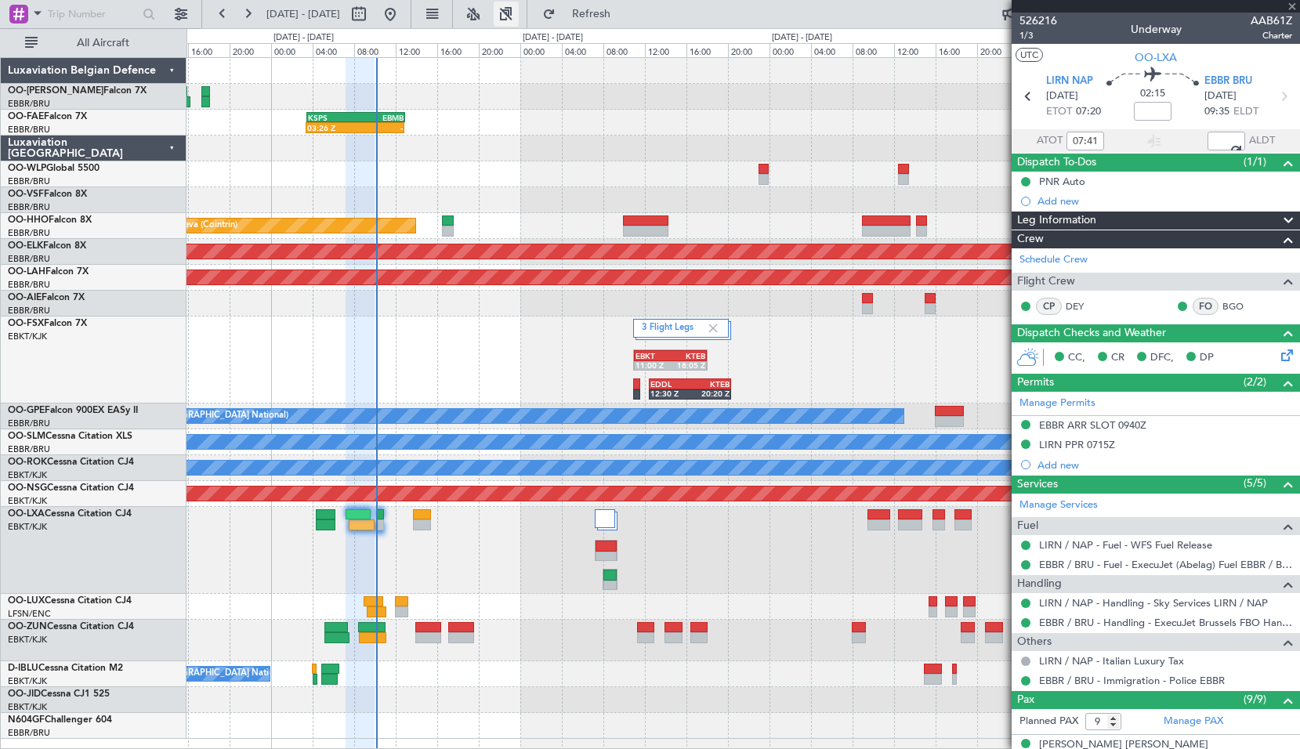
click at [519, 17] on button at bounding box center [506, 14] width 25 height 25
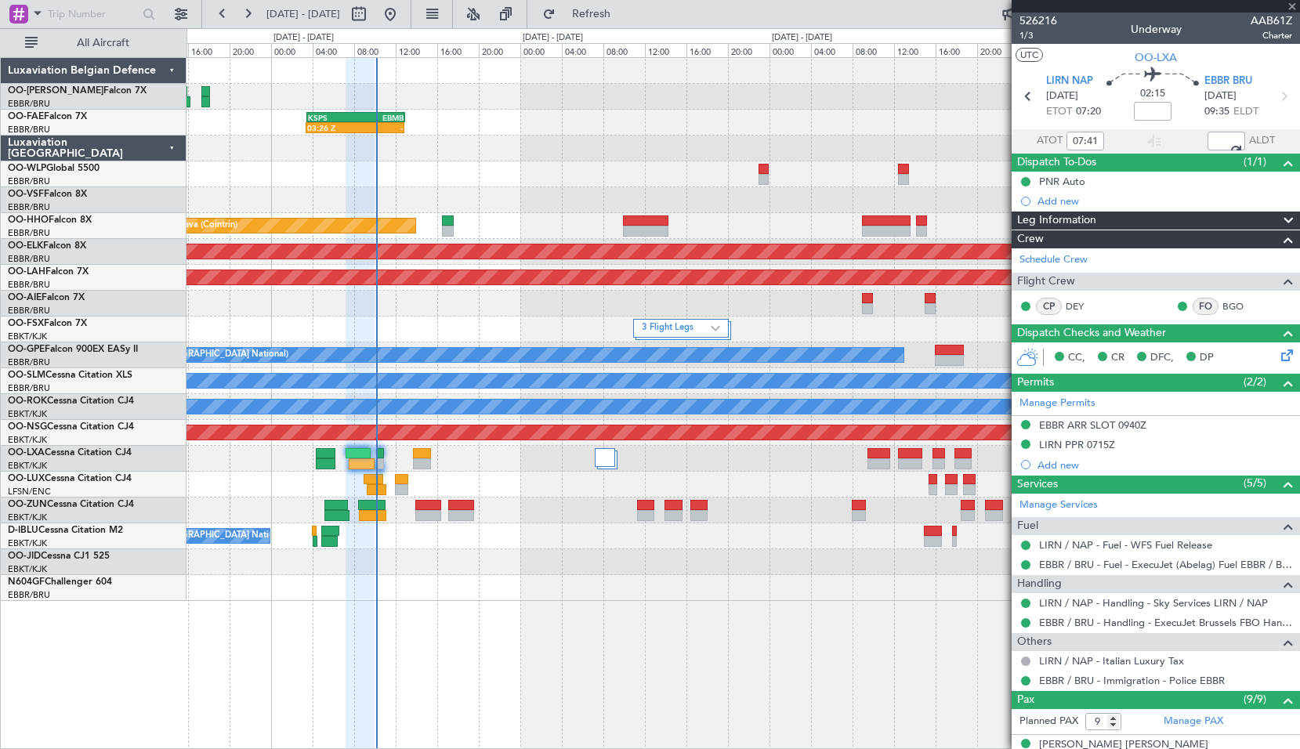
click at [756, 674] on div "EBMB 08:00 Z FZAA 15:45 Z - - 03:26 Z - KSPS 03:30 Z EBMB 13:00 Z - - RJAA 00:3…" at bounding box center [744, 403] width 1114 height 692
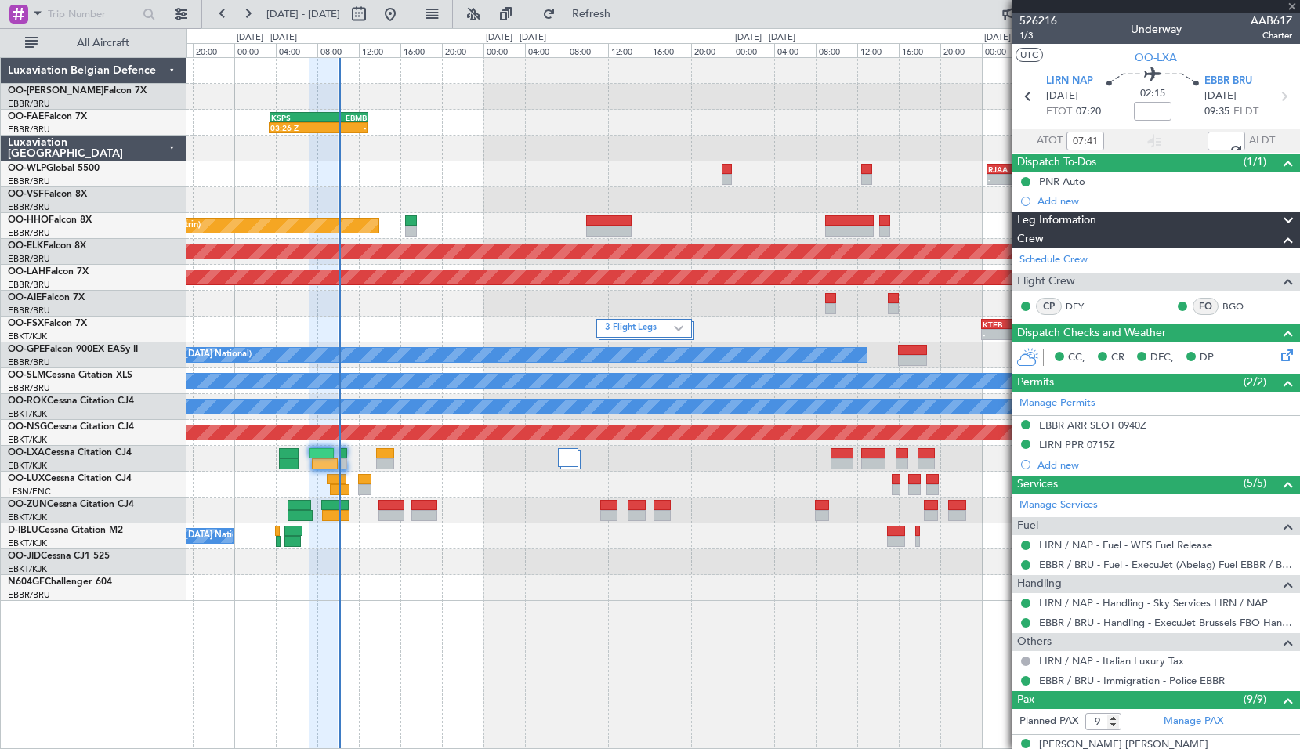
click at [602, 603] on div "EBMB 08:00 Z FZAA 15:45 Z - - 03:26 Z - KSPS 03:30 Z EBMB 13:00 Z - - RJAA 00:3…" at bounding box center [744, 403] width 1114 height 692
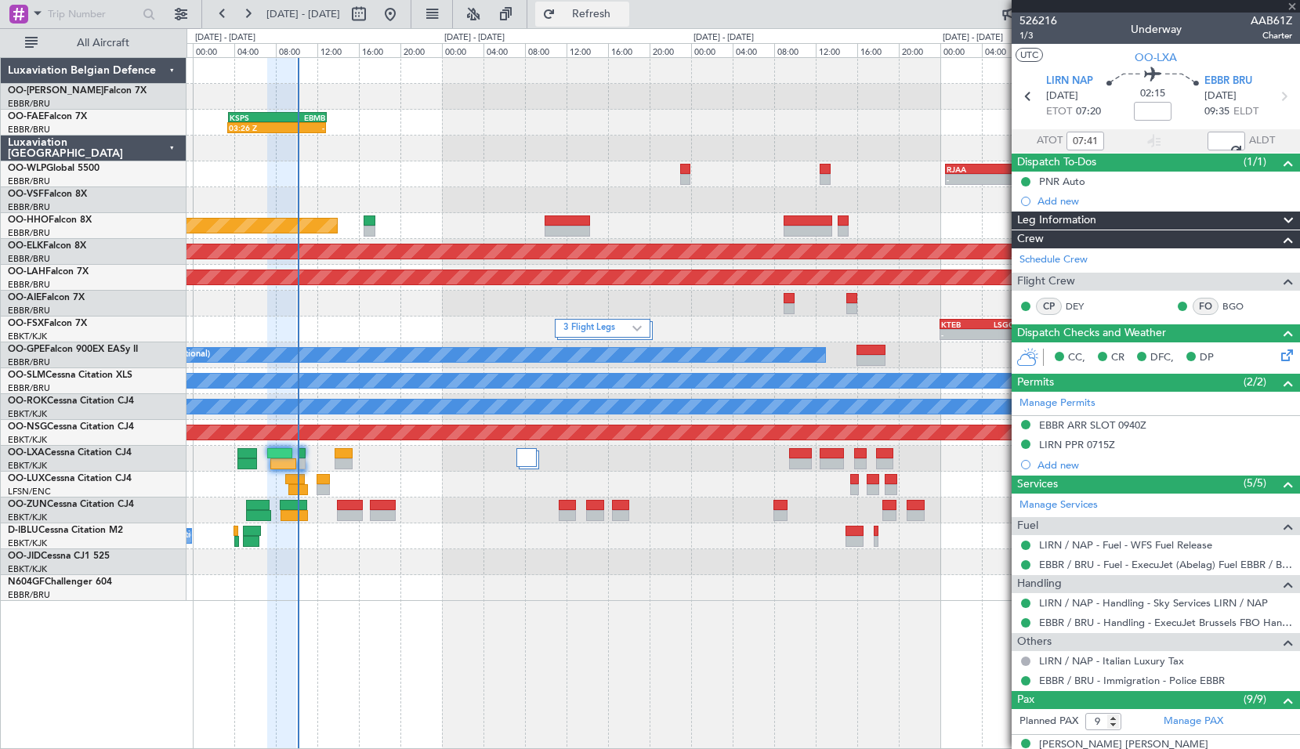
click at [614, 10] on span "Refresh" at bounding box center [592, 14] width 66 height 11
click at [344, 607] on div "EBMB 08:00 Z FZAA 15:45 Z - - 03:26 Z - KSPS 03:30 Z EBMB 13:00 Z - - RJAA 00:3…" at bounding box center [744, 403] width 1114 height 692
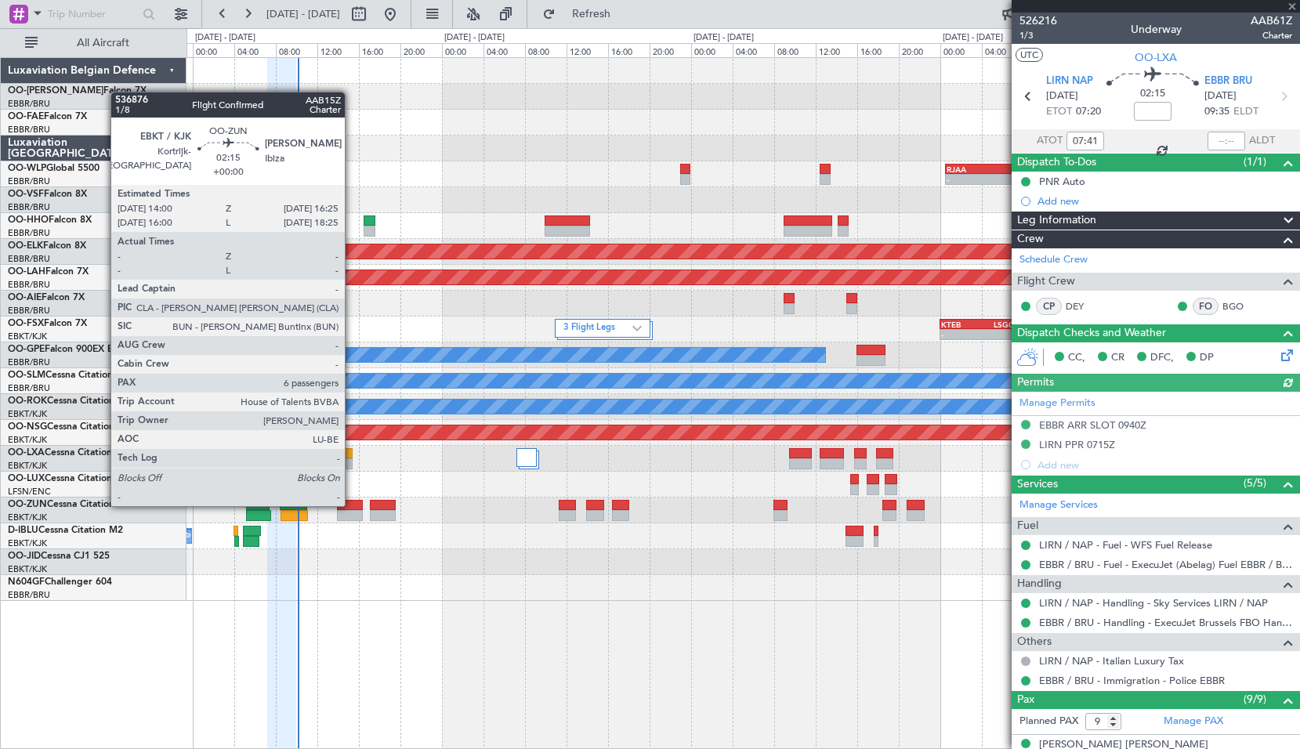
click at [352, 505] on div at bounding box center [350, 505] width 26 height 11
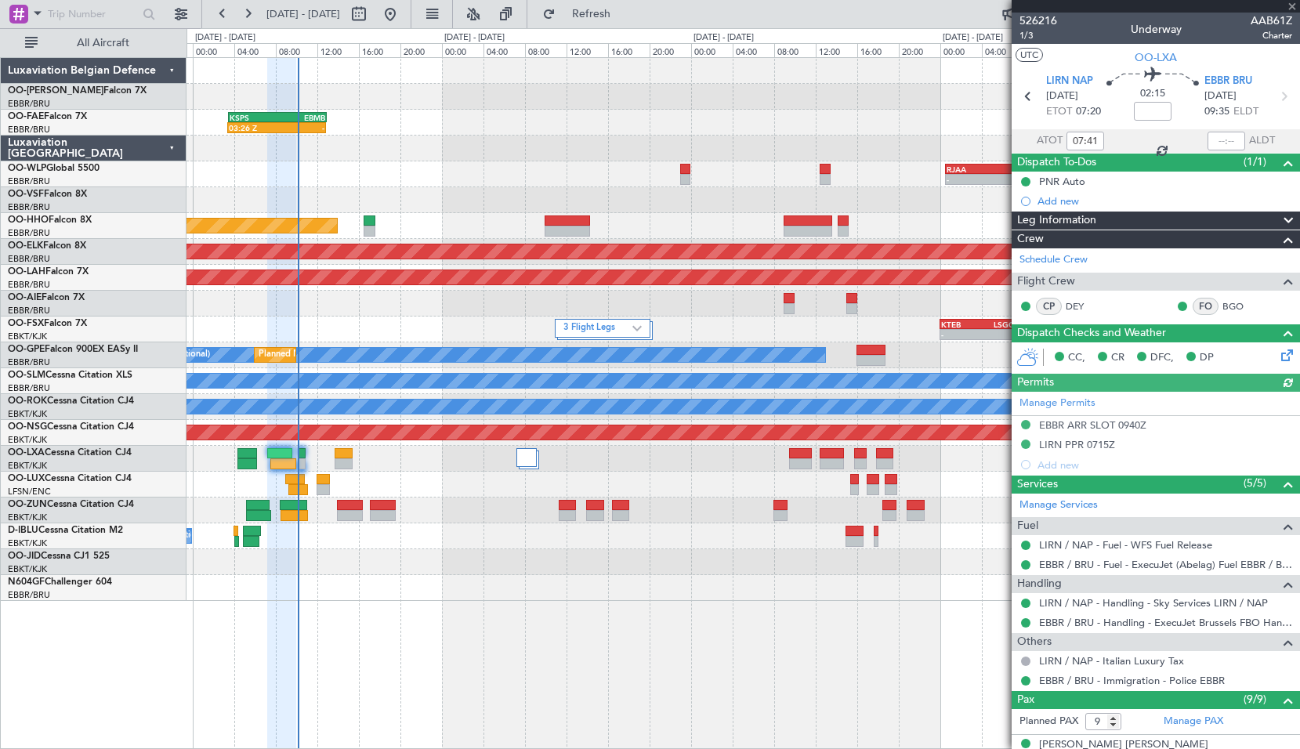
click at [434, 599] on div at bounding box center [743, 588] width 1113 height 26
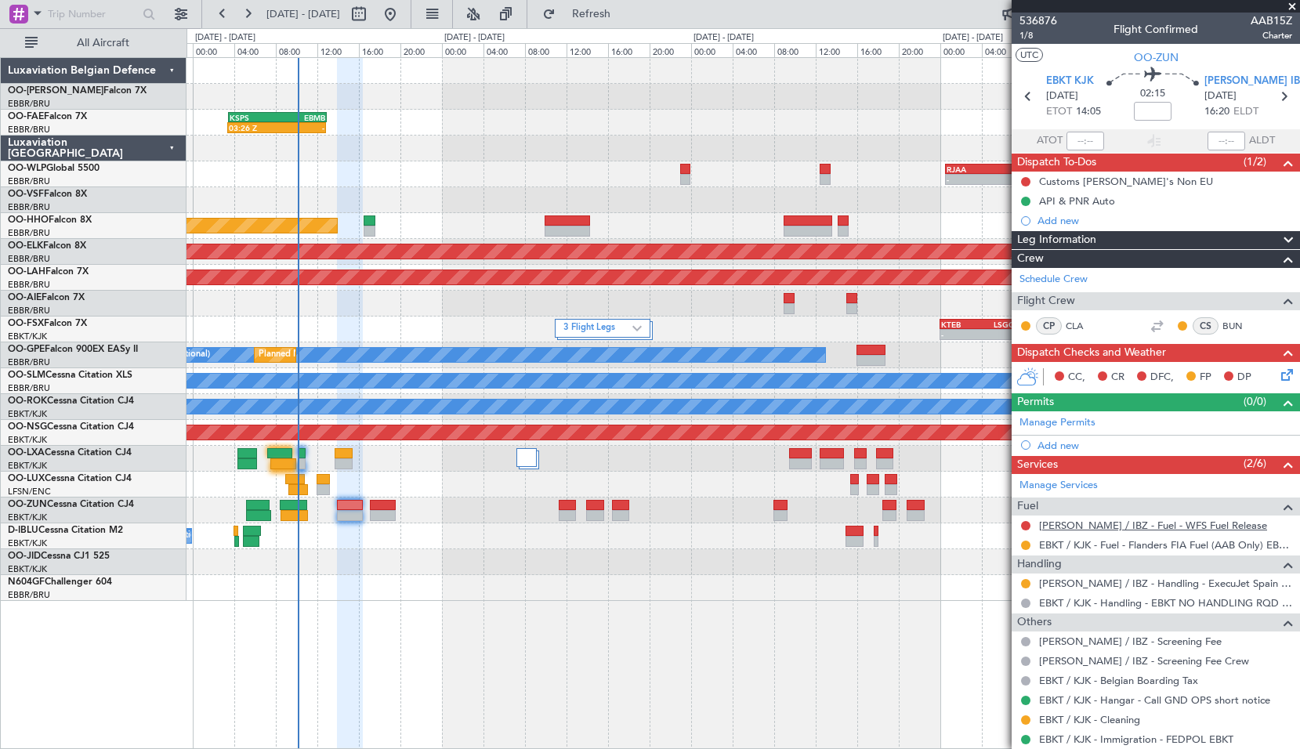
click at [1106, 524] on link "[PERSON_NAME] / IBZ - Fuel - WFS Fuel Release" at bounding box center [1153, 525] width 228 height 13
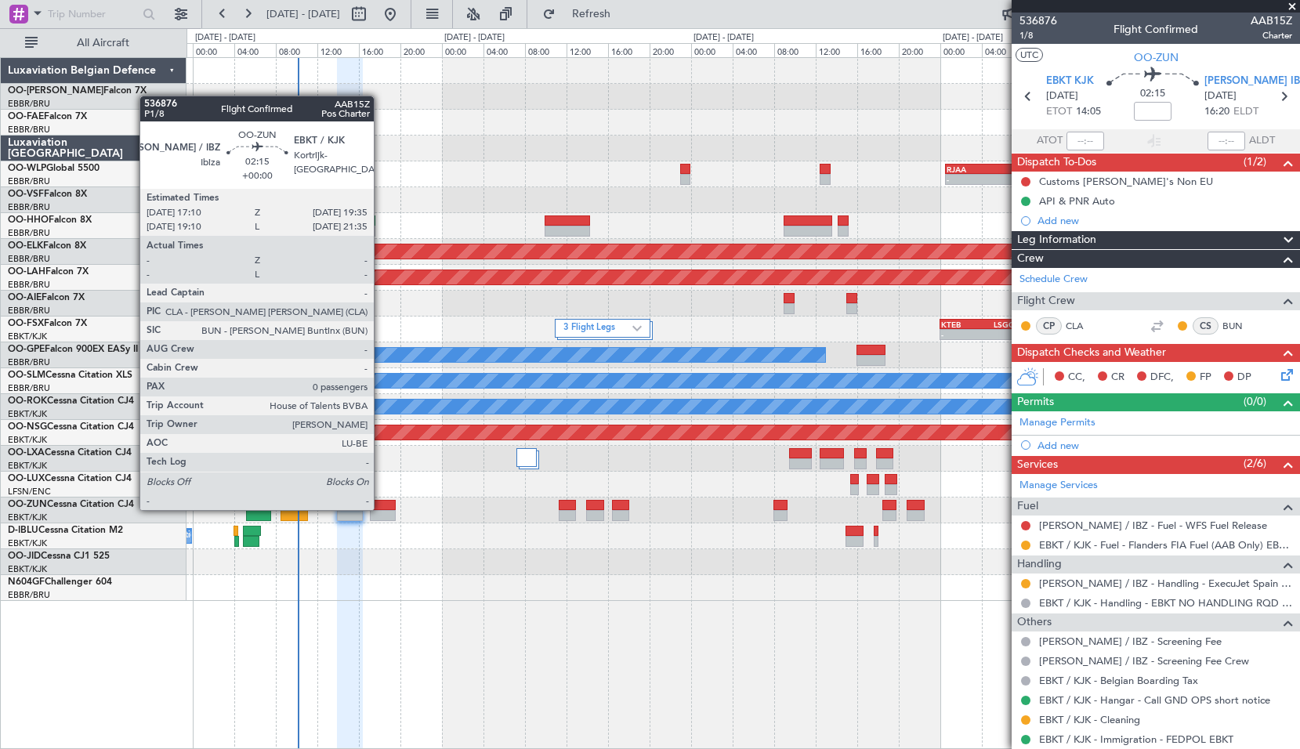
click at [381, 509] on div at bounding box center [383, 505] width 26 height 11
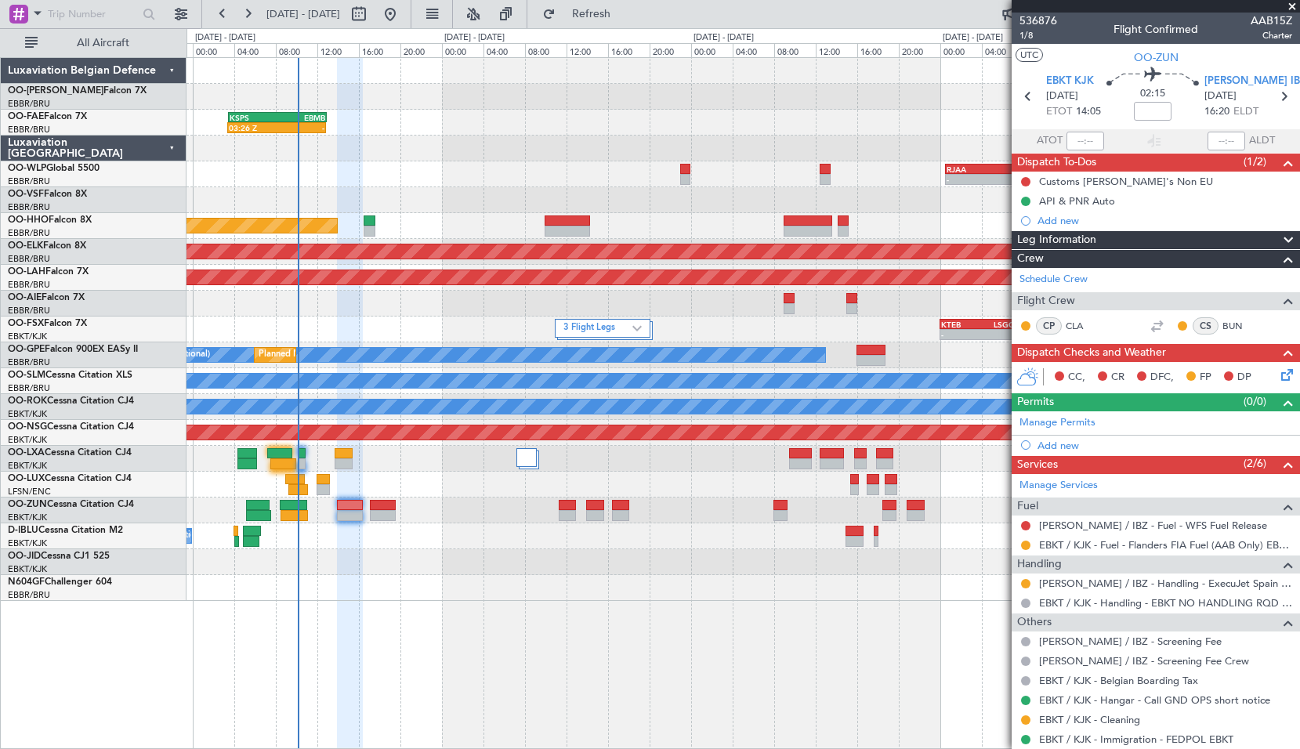
click at [497, 576] on div at bounding box center [743, 588] width 1113 height 26
type input "0"
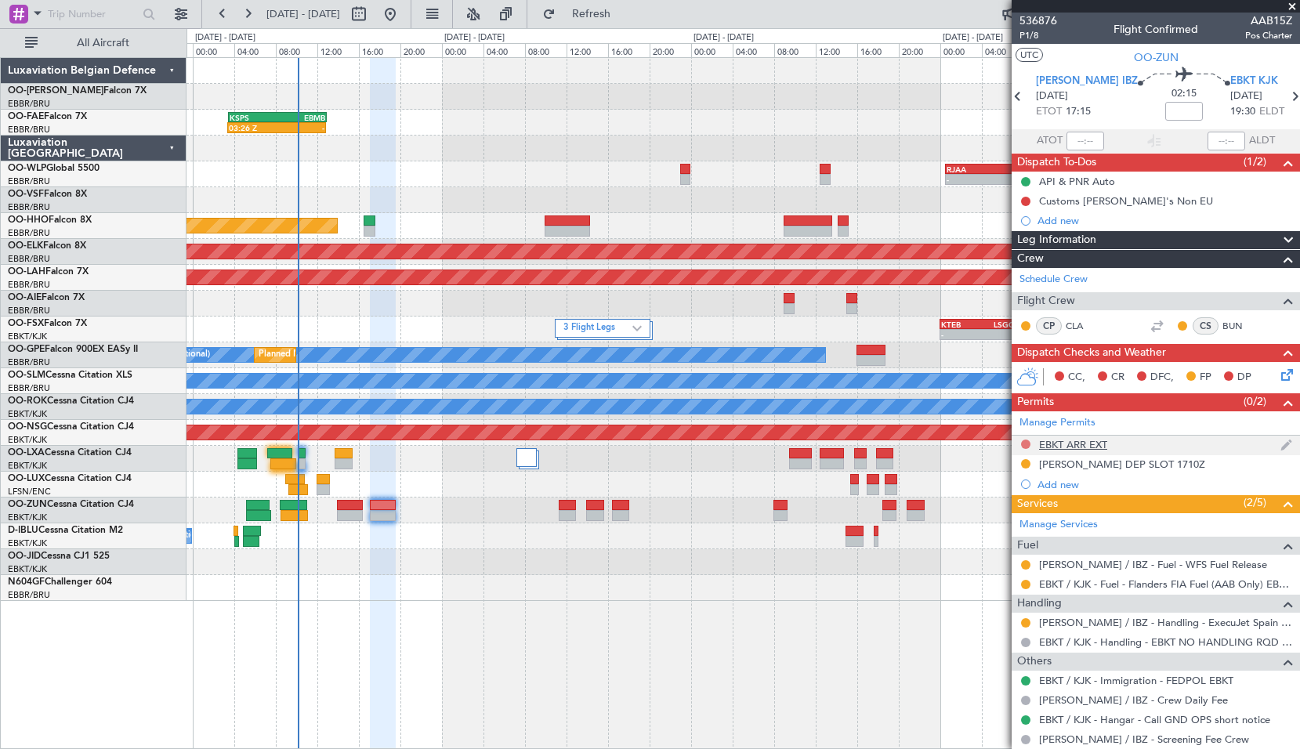
click at [1025, 443] on button at bounding box center [1025, 444] width 9 height 9
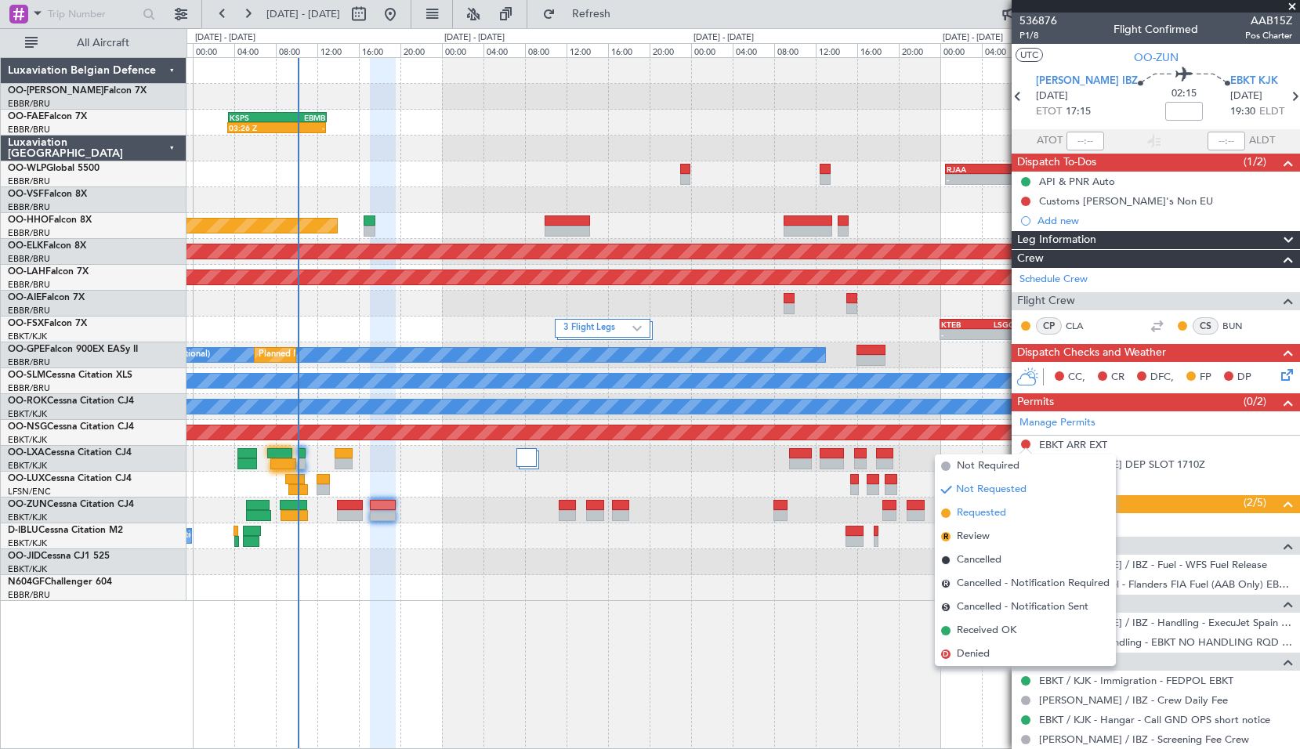
click at [995, 515] on span "Requested" at bounding box center [981, 514] width 49 height 16
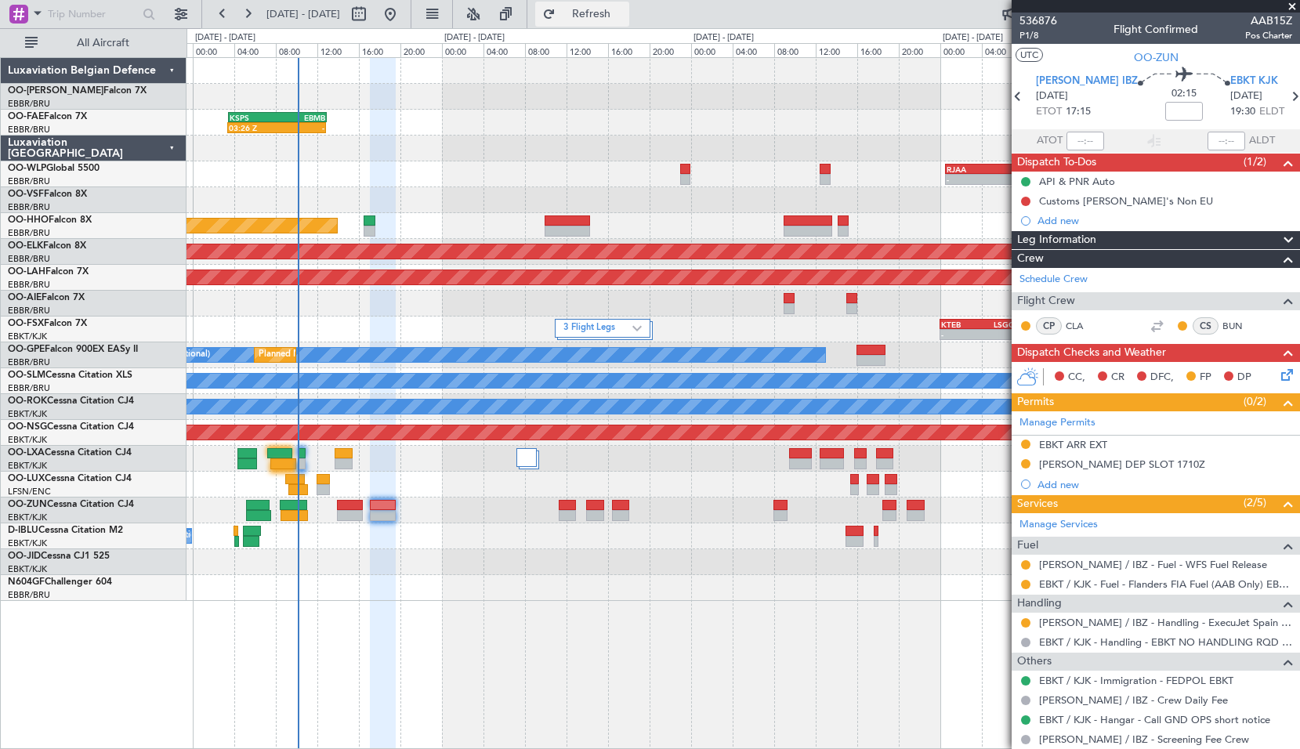
click at [625, 17] on span "Refresh" at bounding box center [592, 14] width 66 height 11
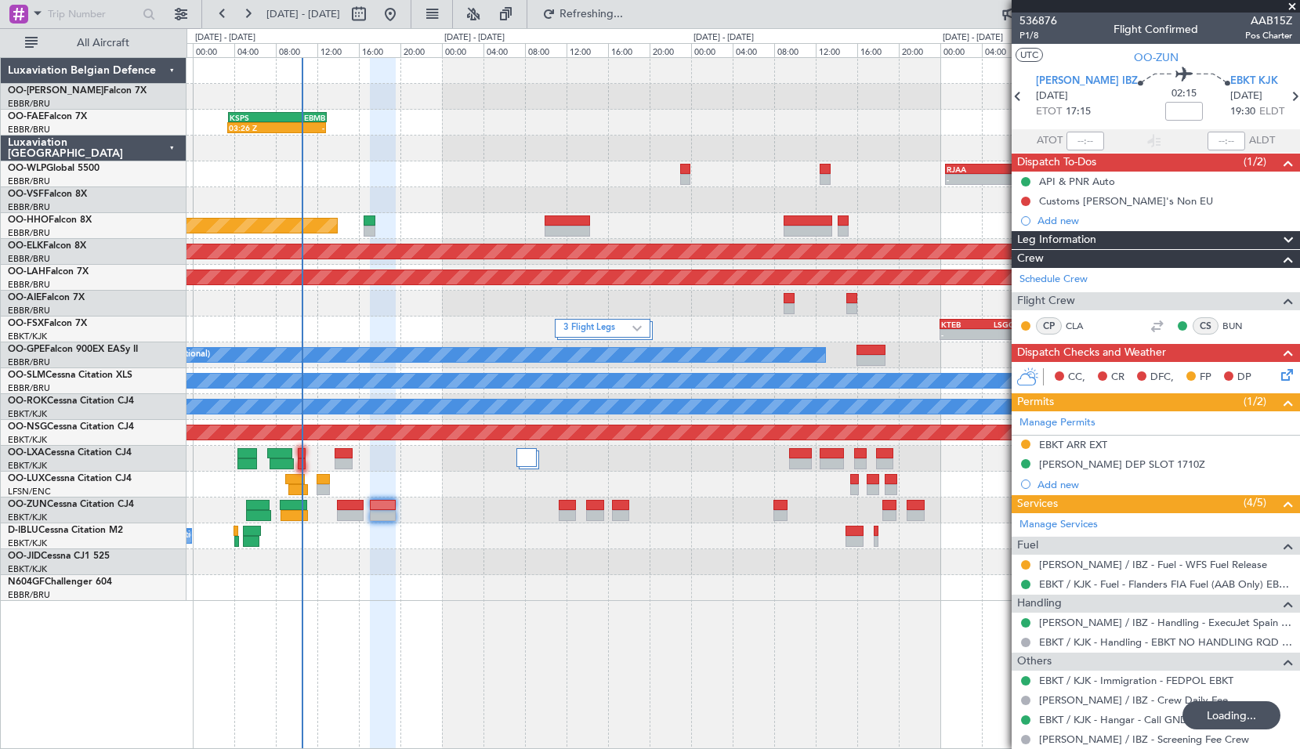
type input "-00:25"
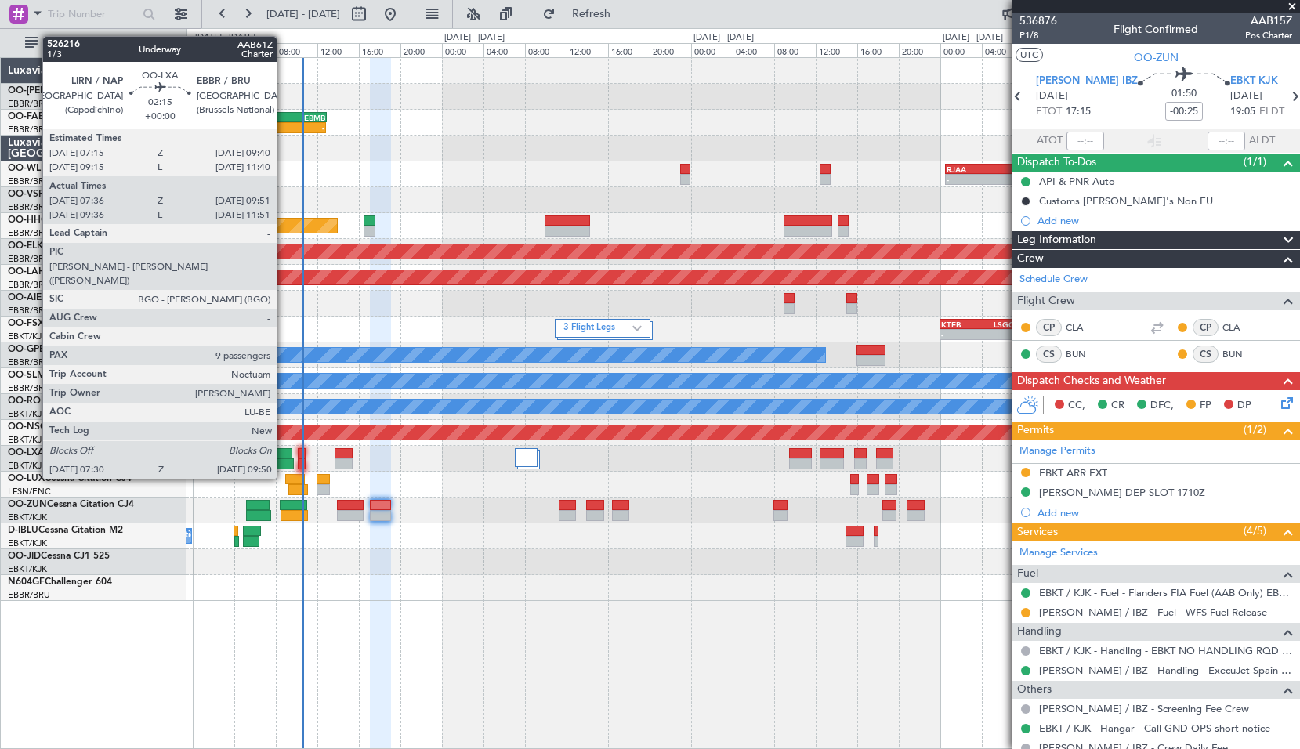
click at [284, 451] on div at bounding box center [280, 453] width 26 height 11
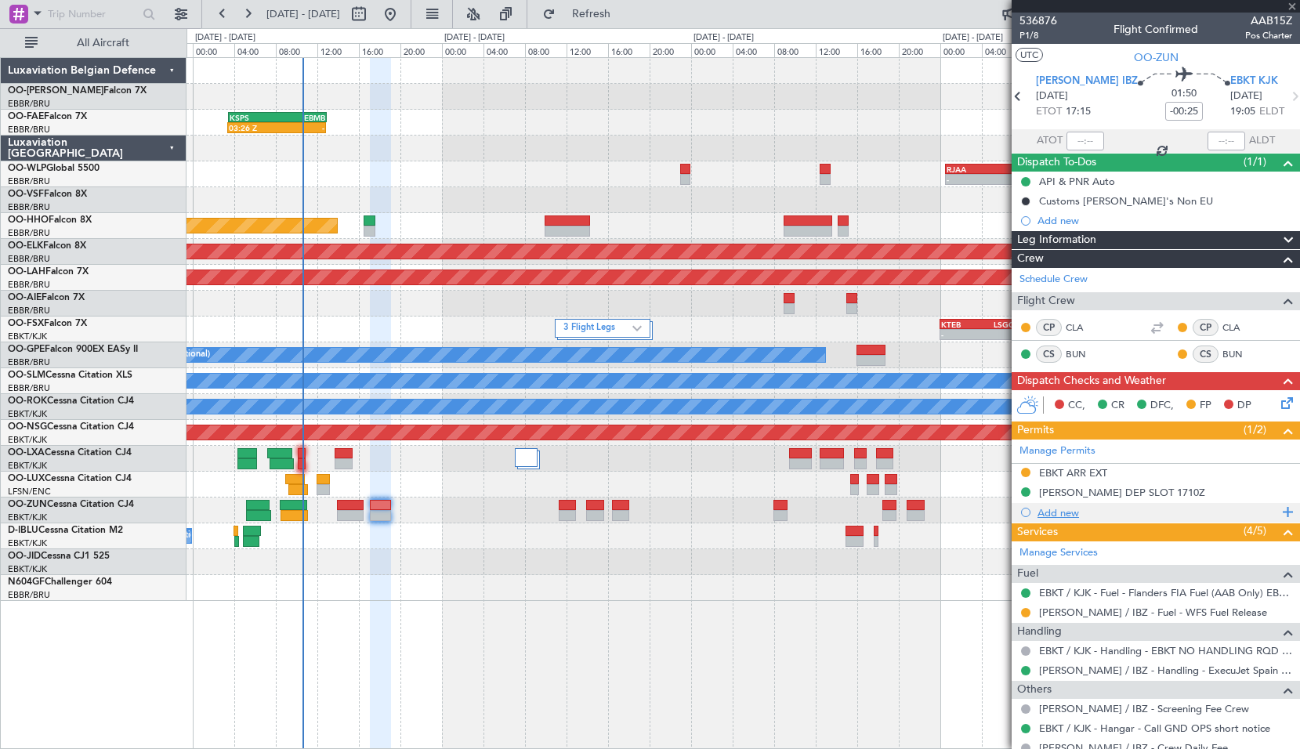
type input "07:41"
type input "09:46"
type input "9"
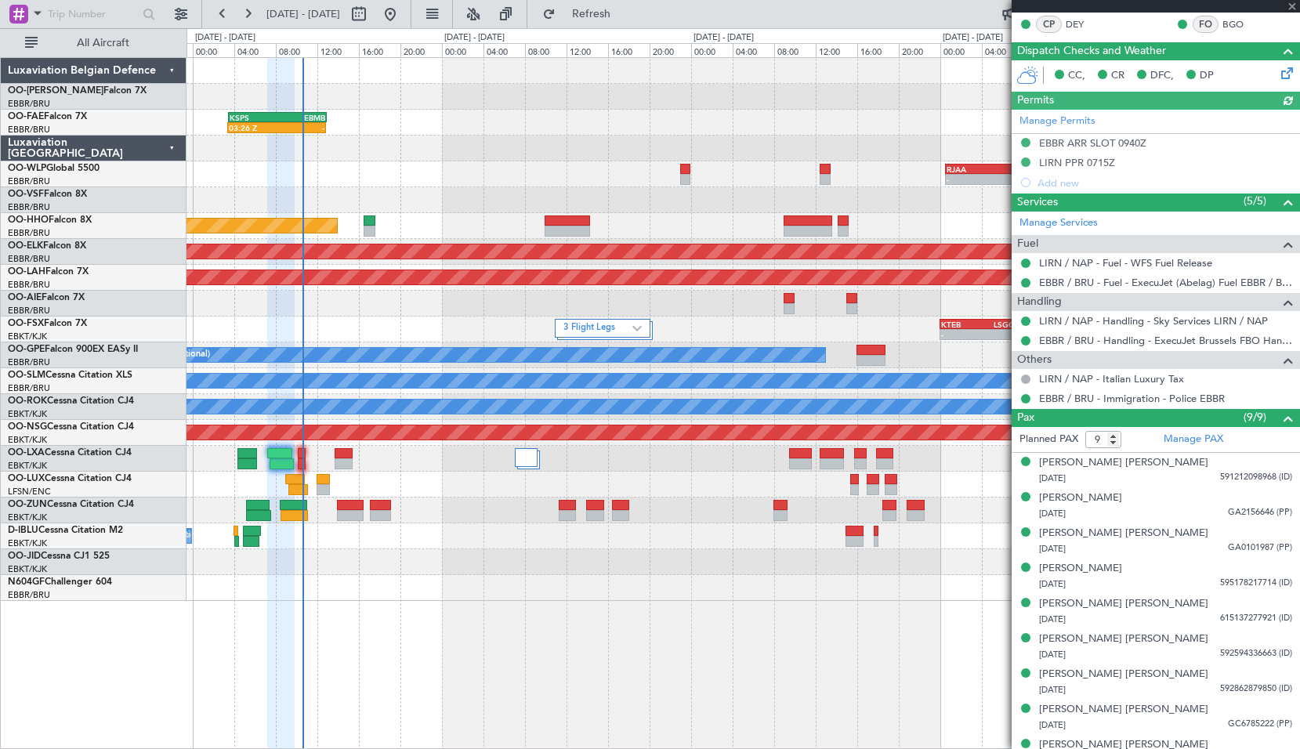
scroll to position [303, 0]
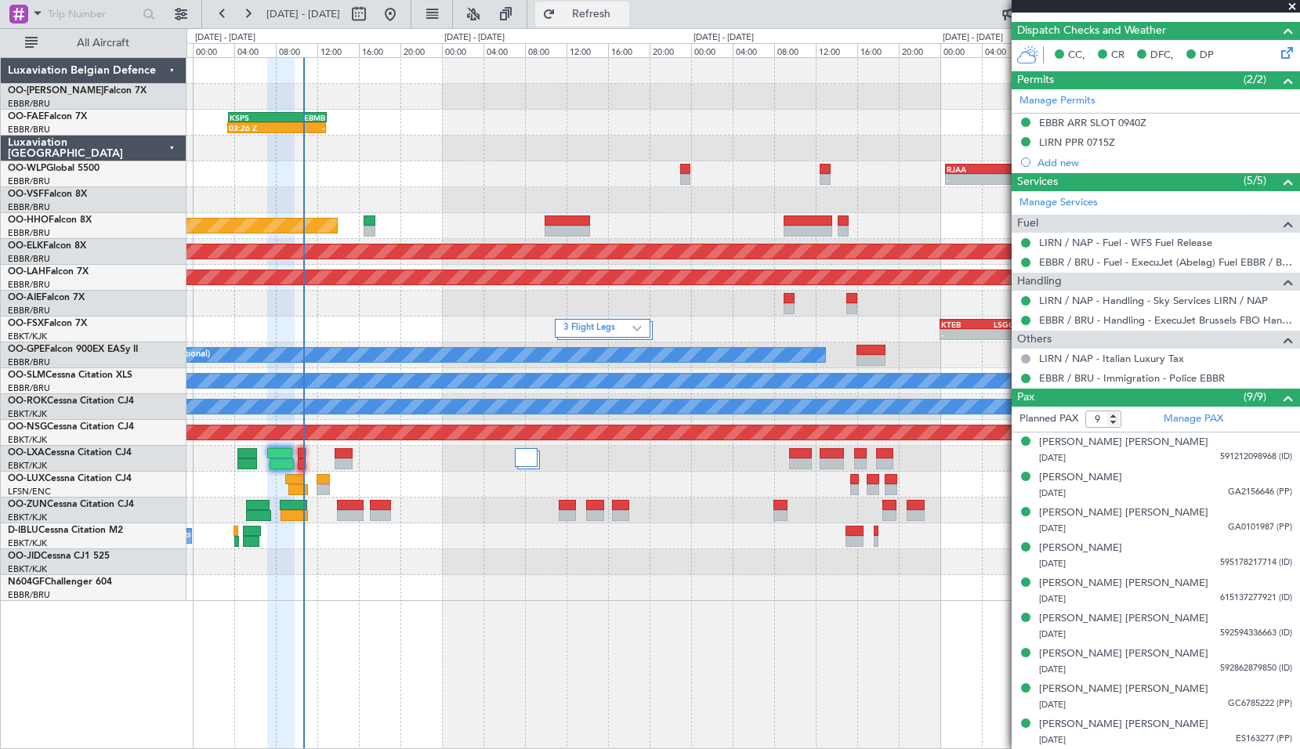
click at [625, 14] on span "Refresh" at bounding box center [592, 14] width 66 height 11
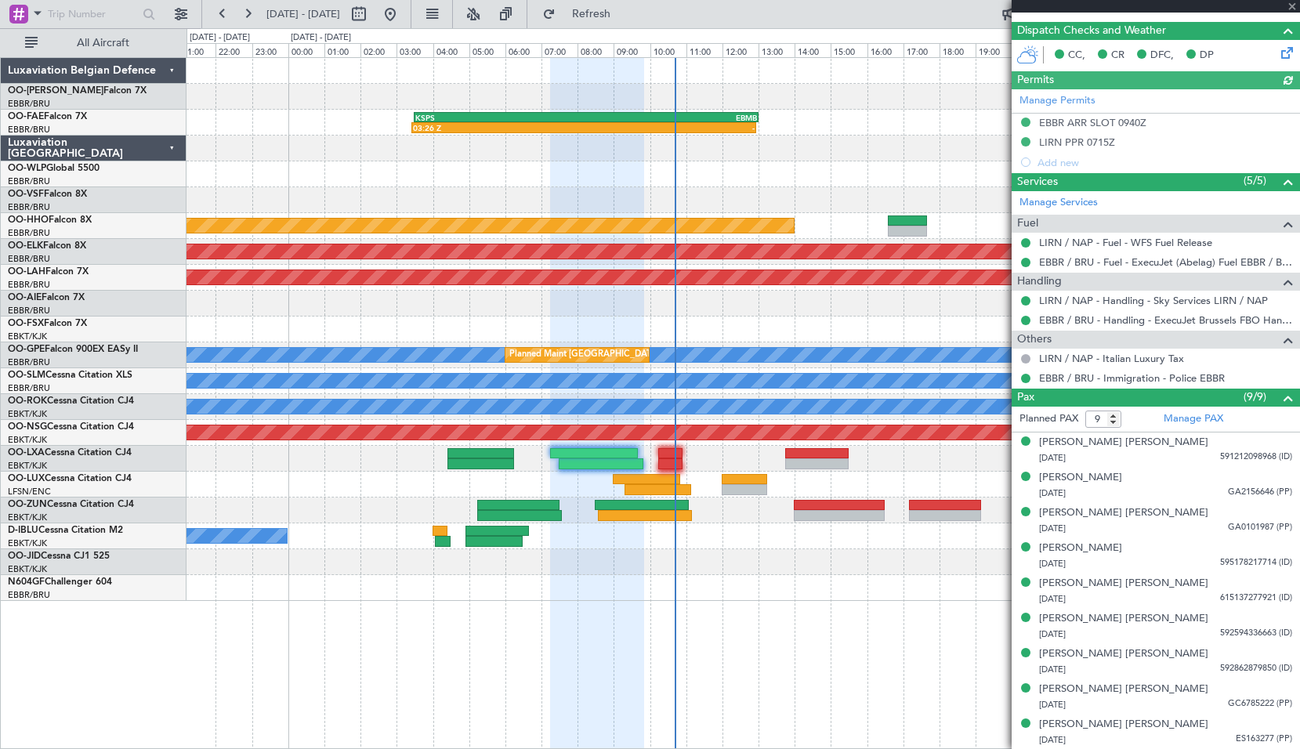
click at [773, 560] on div "03:26 Z - KSPS 03:30 Z EBMB 13:00 Z Planned Maint Geneva (Cointrin) Planned Mai…" at bounding box center [743, 329] width 1113 height 543
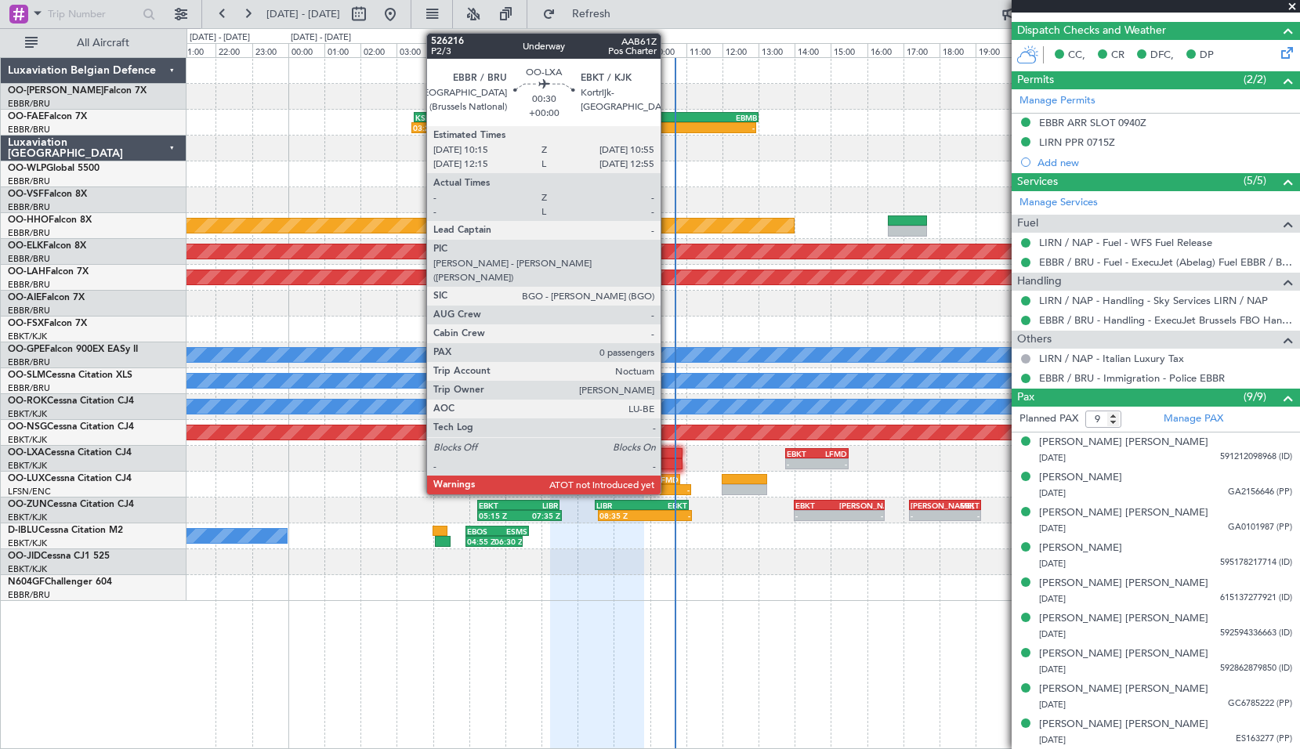
click at [668, 453] on div at bounding box center [670, 453] width 24 height 11
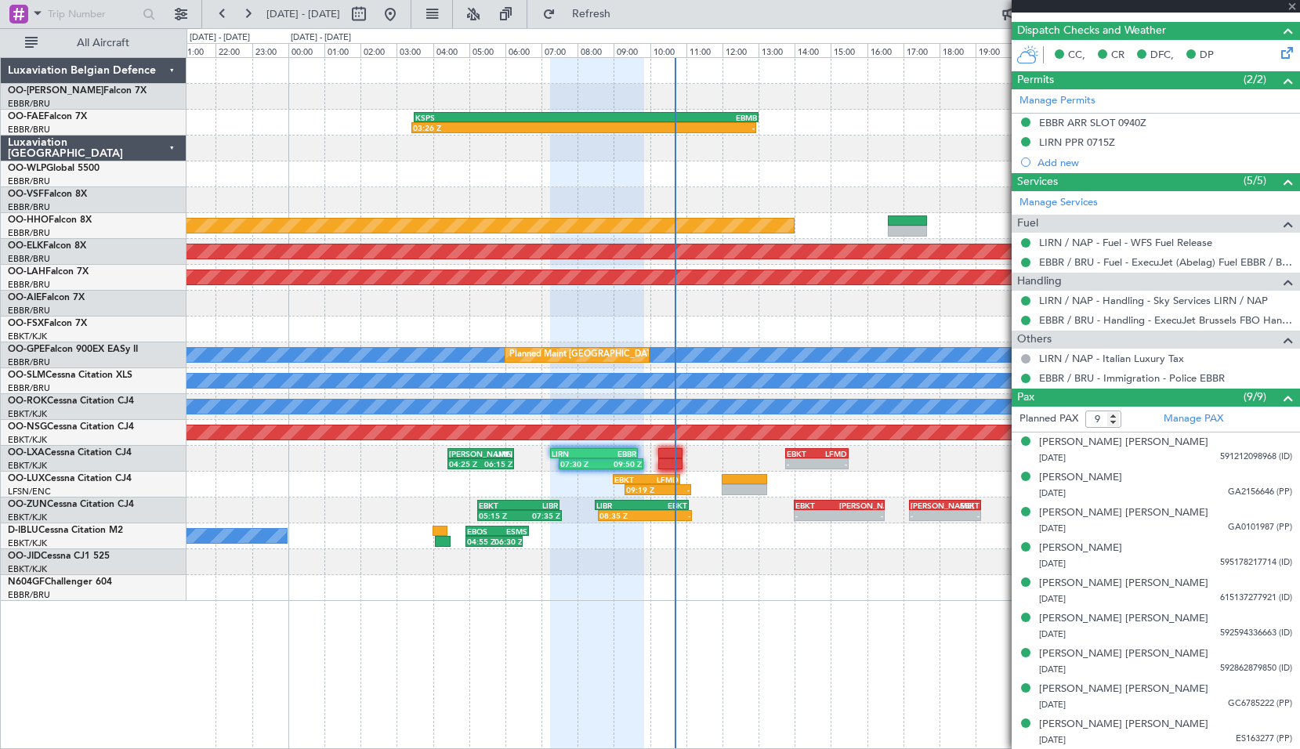
click at [733, 571] on div at bounding box center [743, 562] width 1113 height 26
type input "0"
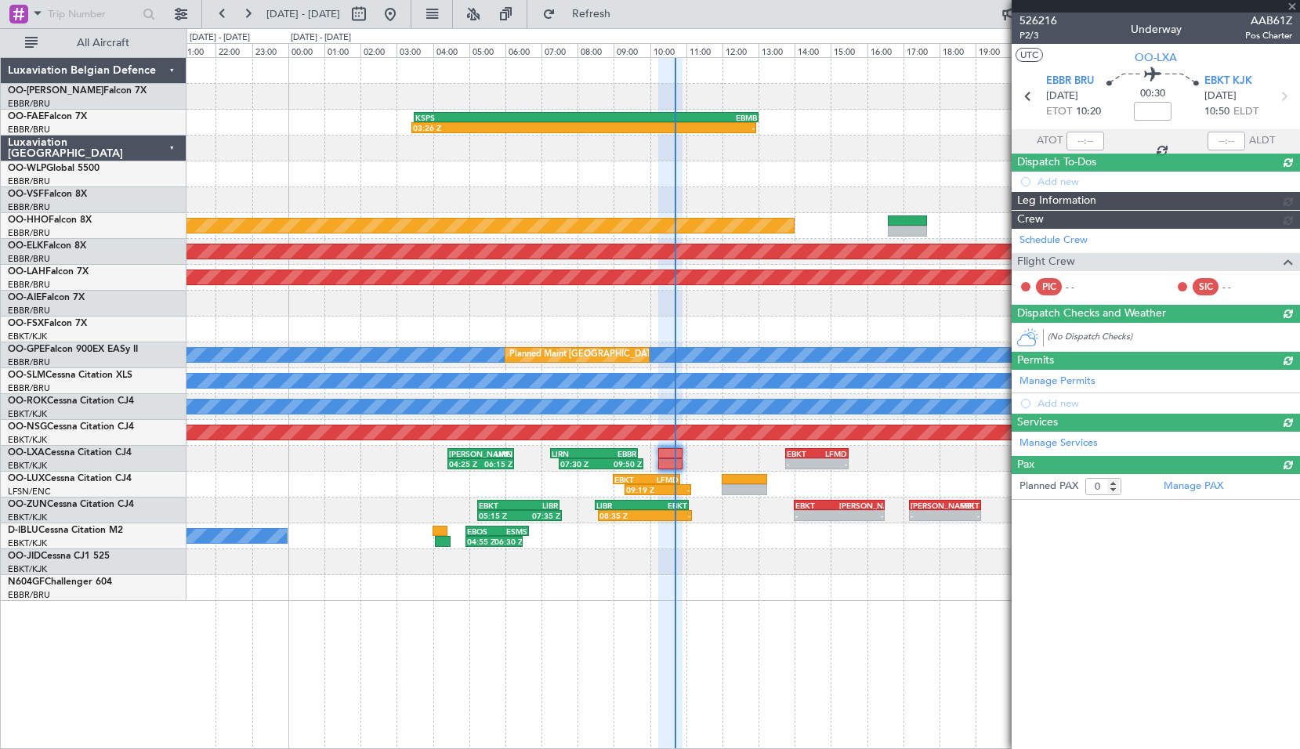
scroll to position [0, 0]
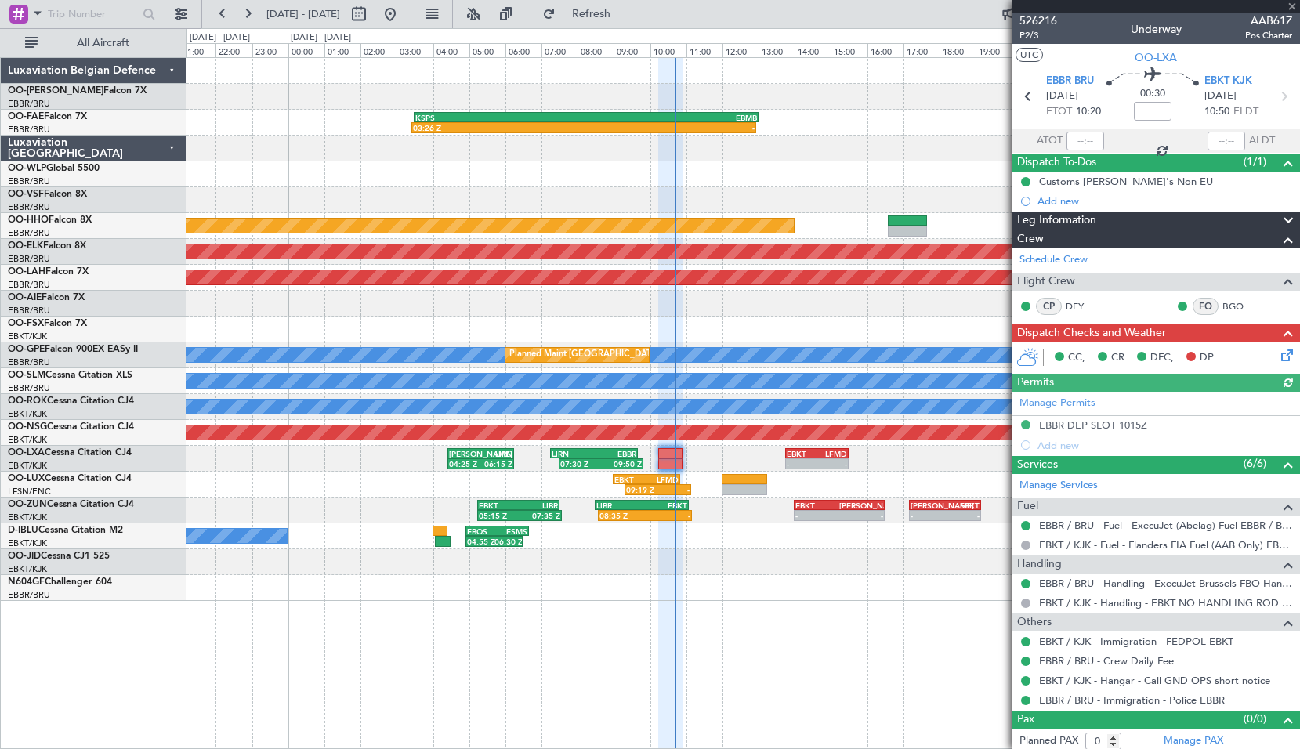
click at [1282, 349] on icon at bounding box center [1284, 352] width 13 height 13
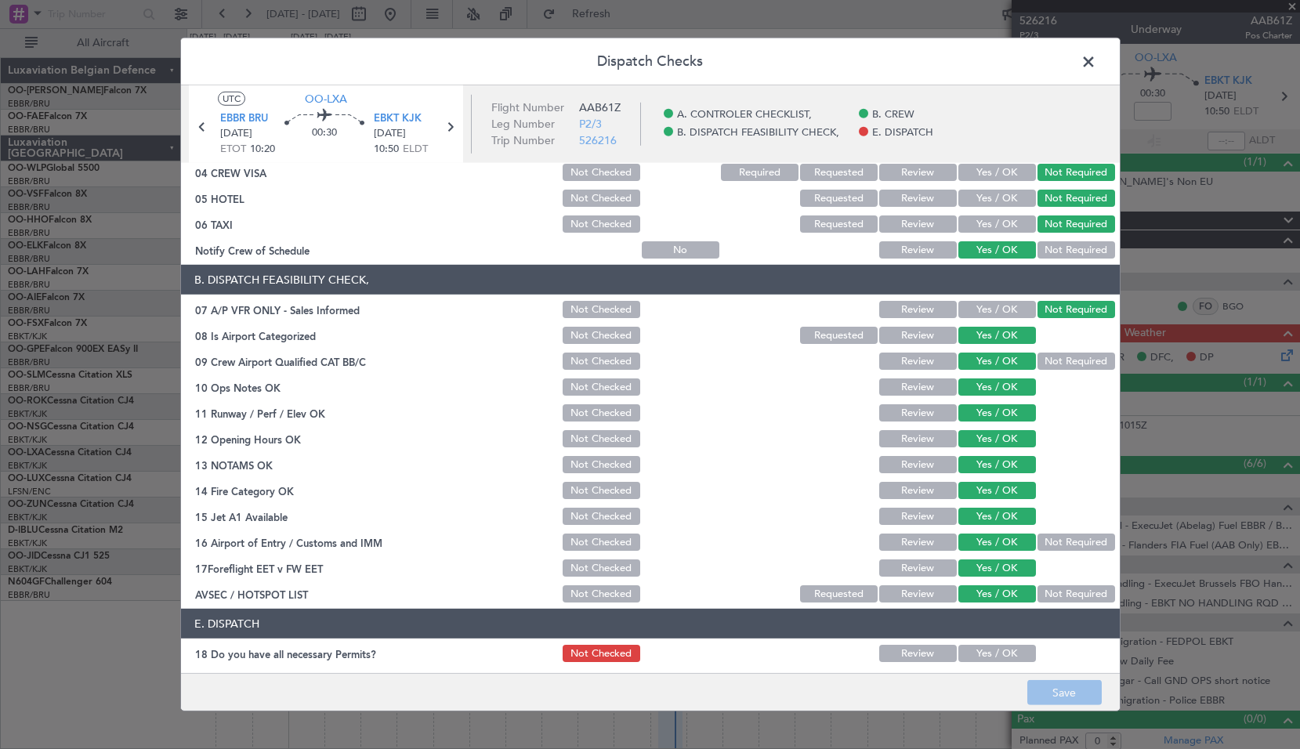
scroll to position [229, 0]
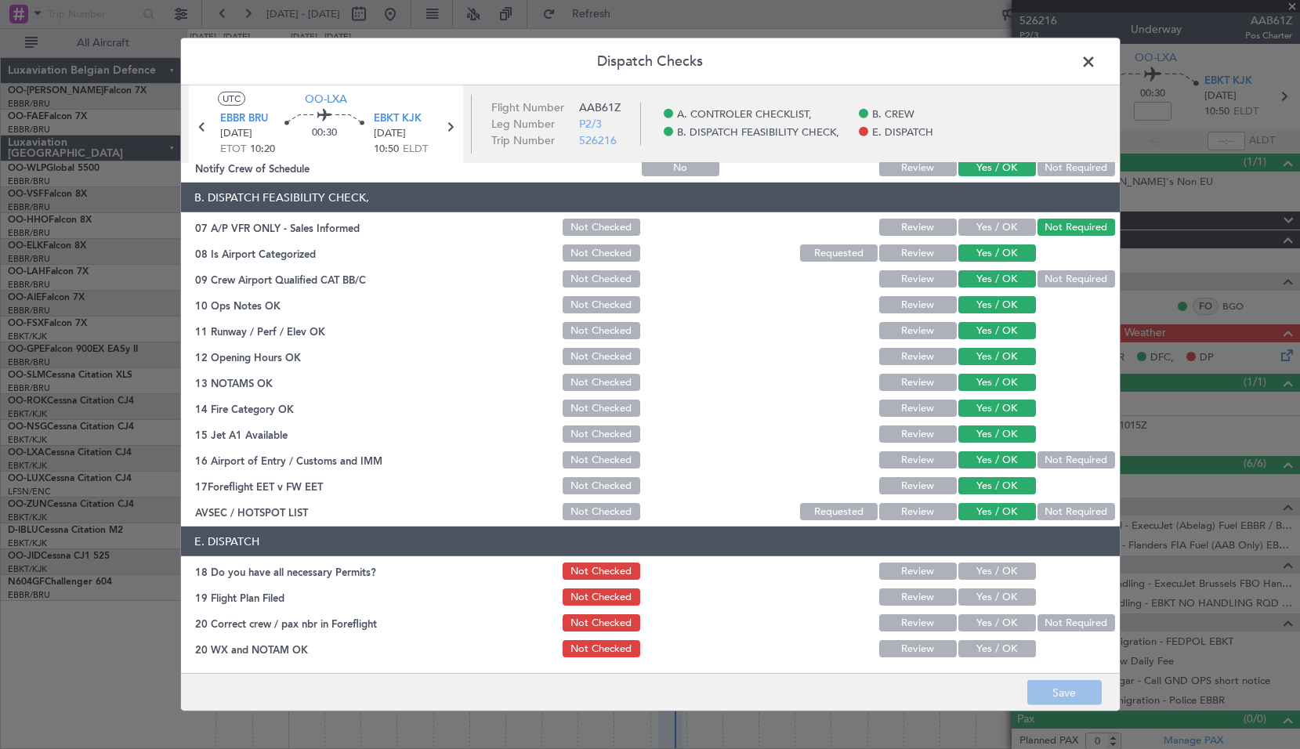
click at [1097, 59] on span at bounding box center [1097, 65] width 0 height 31
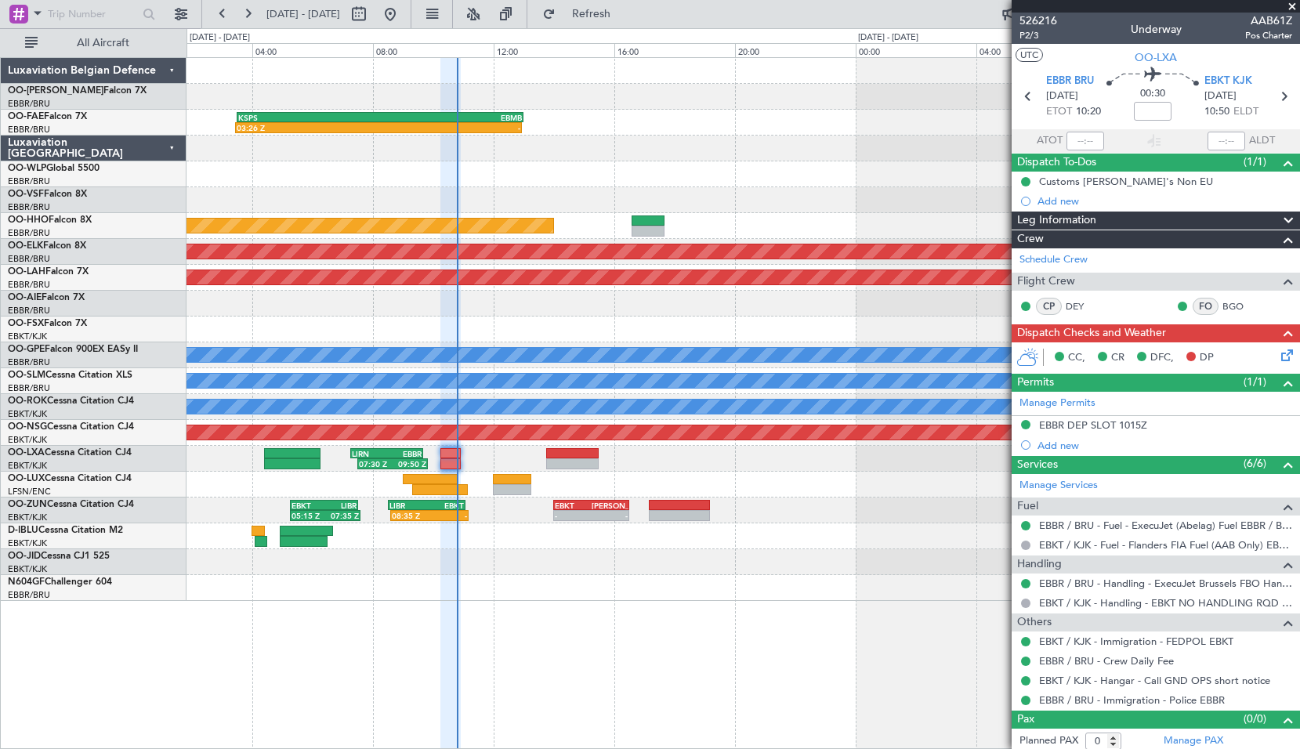
click at [506, 600] on div "03:26 Z - KSPS 03:30 Z EBMB 13:00 Z Planned Maint Geneva (Cointrin) - - LIRS 10…" at bounding box center [744, 403] width 1114 height 692
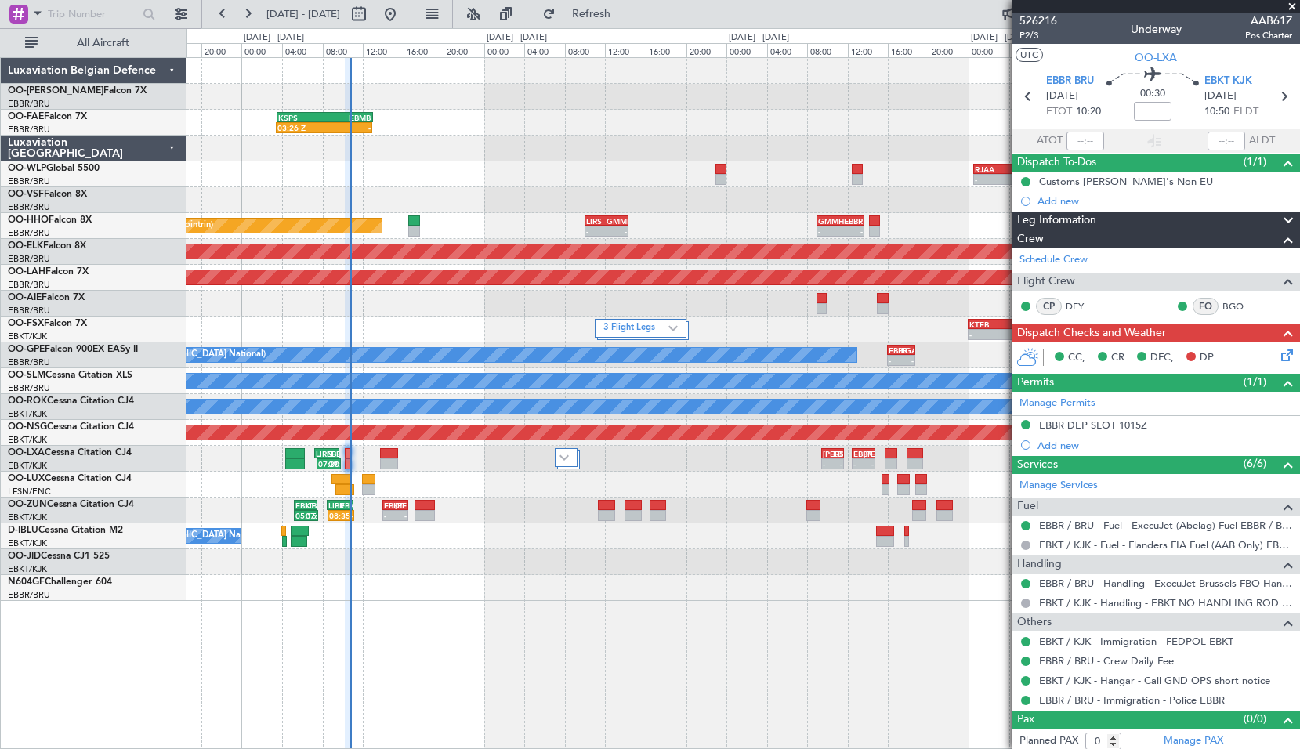
click at [600, 590] on div "EYKA 11:15 Z EBMB 13:25 Z - - EBMB 08:00 Z FZAA 15:45 Z - - - - FZAA 10:00 Z FZ…" at bounding box center [744, 403] width 1114 height 692
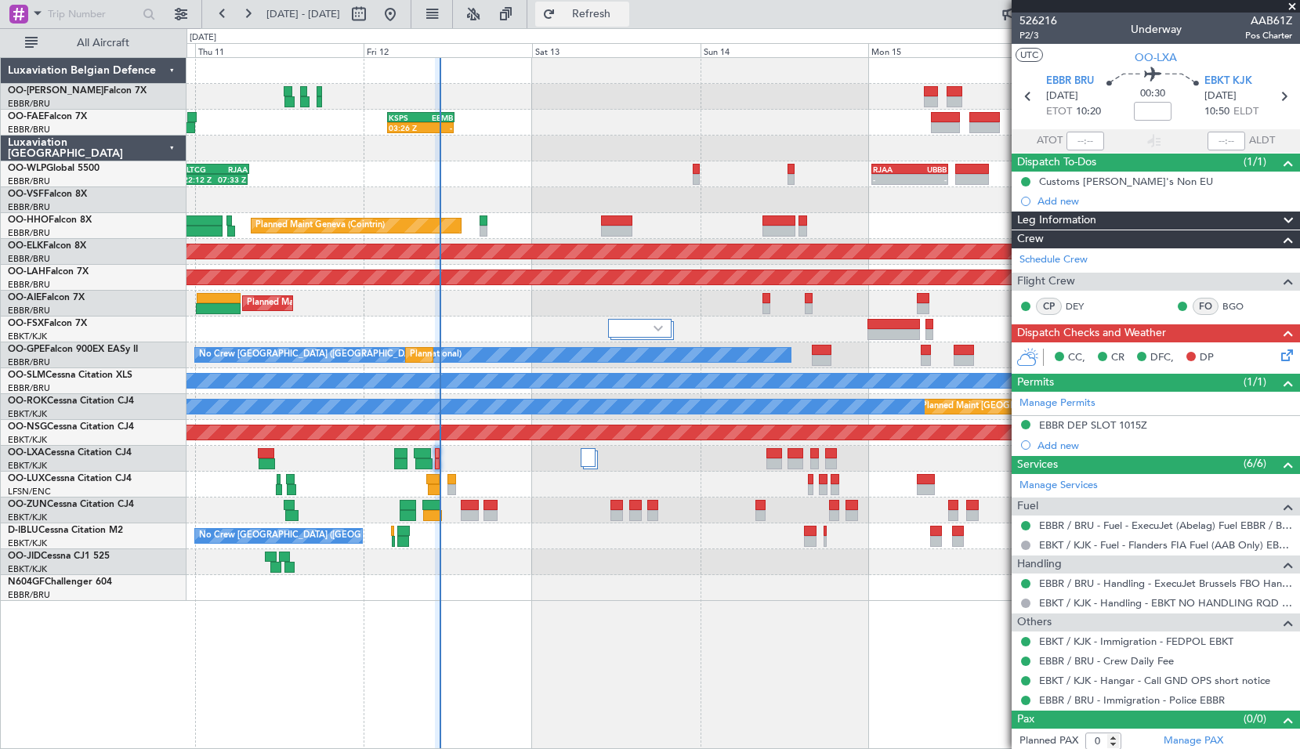
click at [606, 14] on button "Refresh" at bounding box center [582, 14] width 94 height 25
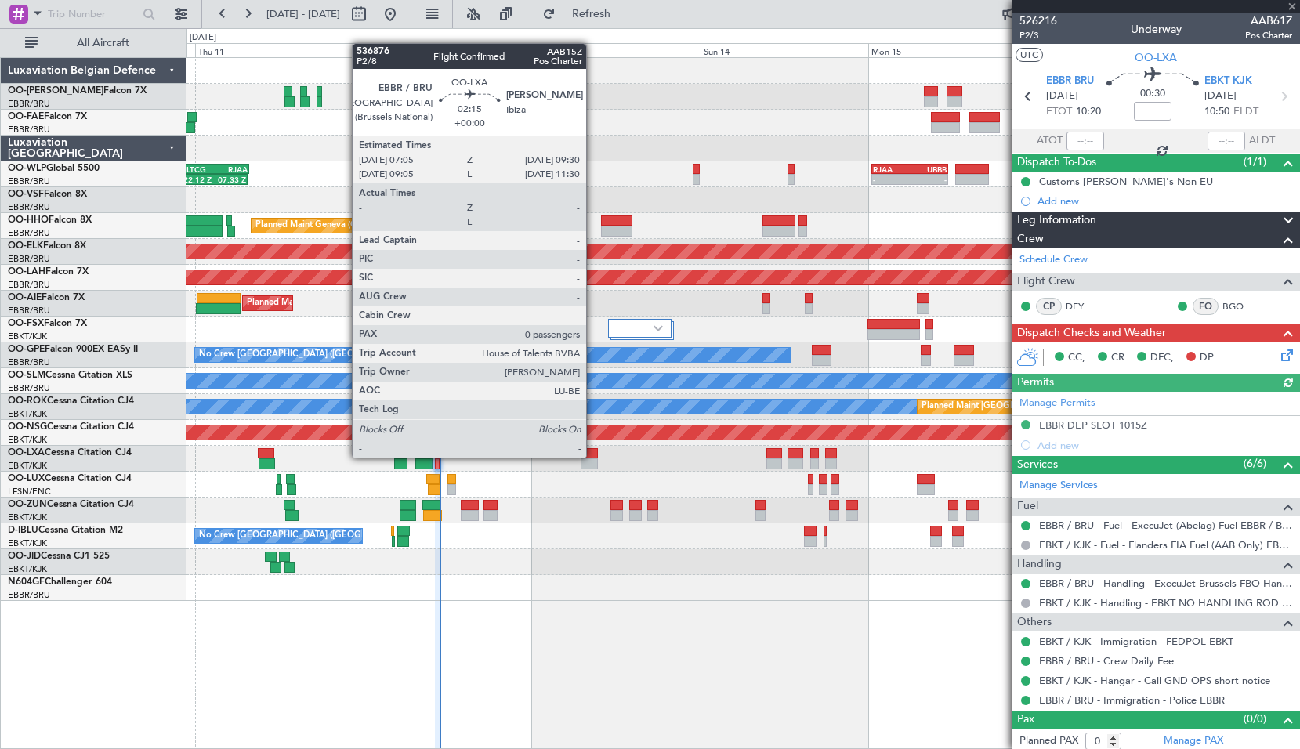
click at [593, 458] on div at bounding box center [589, 453] width 17 height 11
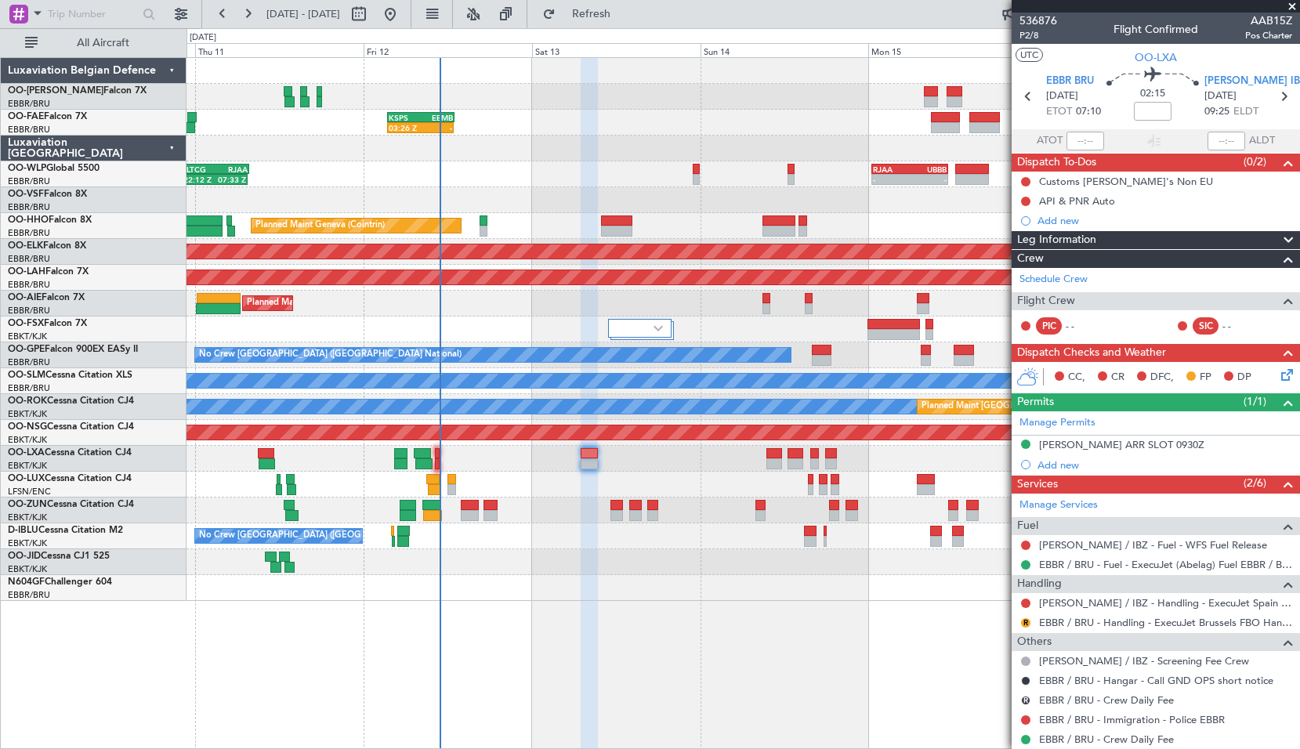
click at [1294, 6] on span at bounding box center [1293, 7] width 16 height 14
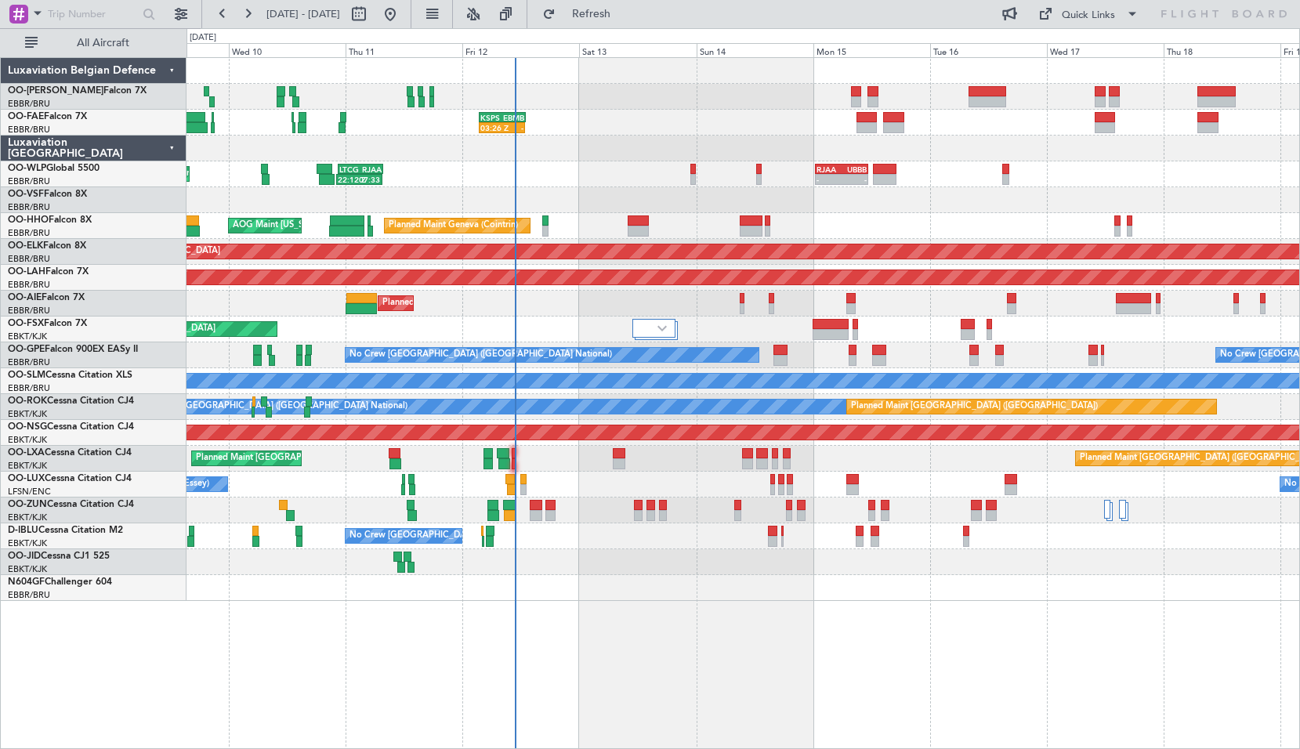
click at [598, 151] on div at bounding box center [743, 149] width 1113 height 26
click at [609, 9] on span "Refresh" at bounding box center [592, 14] width 66 height 11
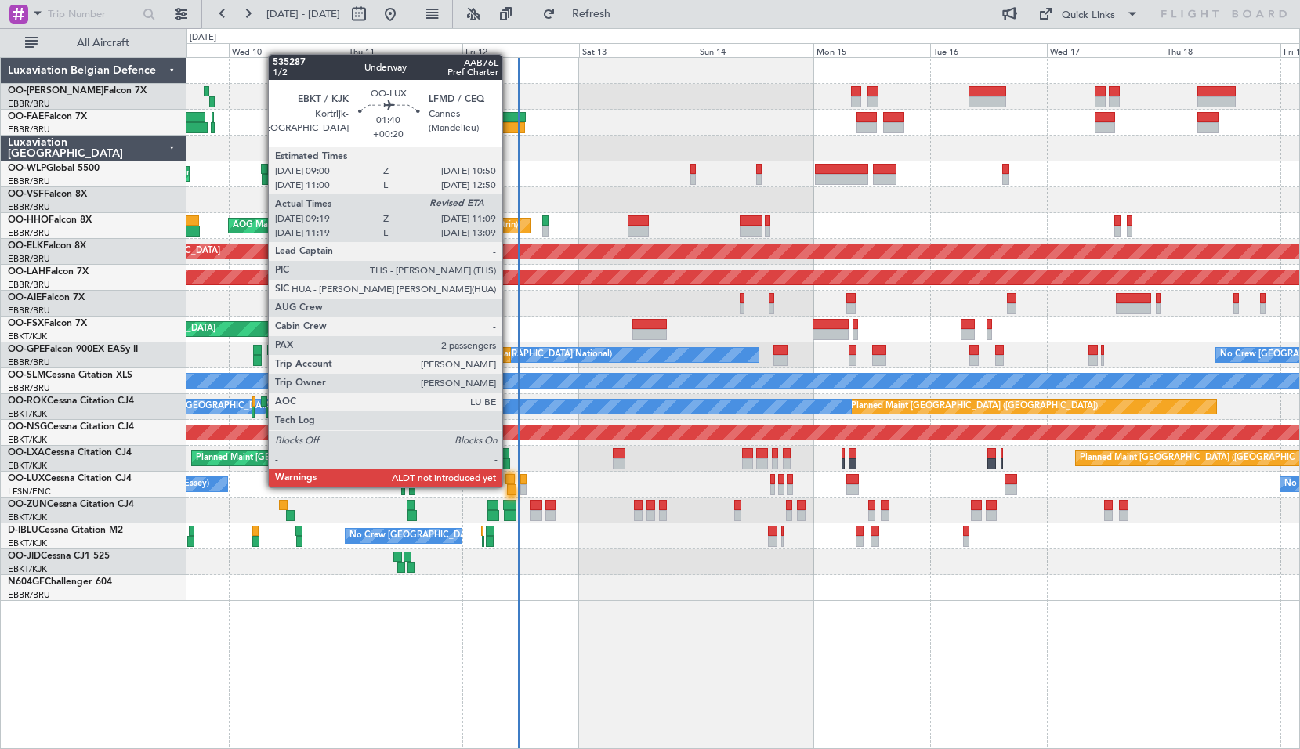
click at [509, 486] on div at bounding box center [511, 489] width 9 height 11
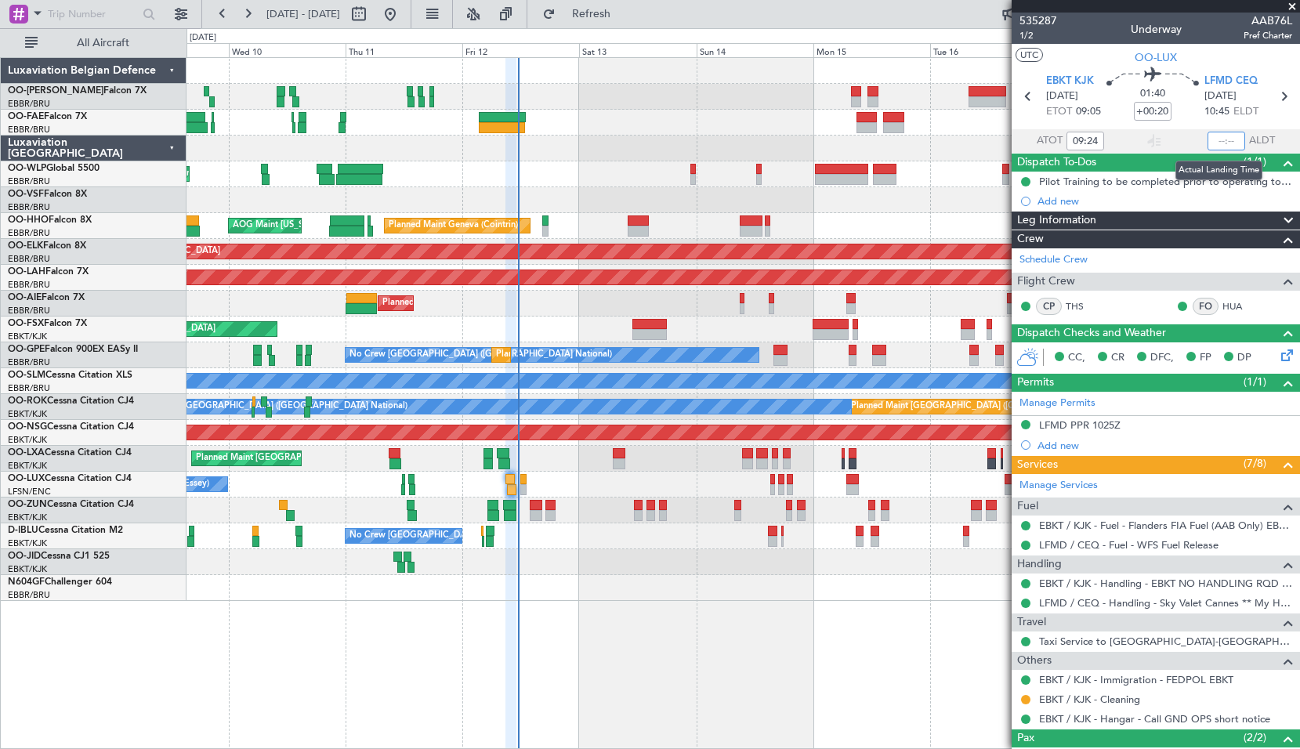
click at [1217, 136] on input "text" at bounding box center [1227, 141] width 38 height 19
type input "11:04"
click at [1293, 9] on span at bounding box center [1293, 7] width 16 height 14
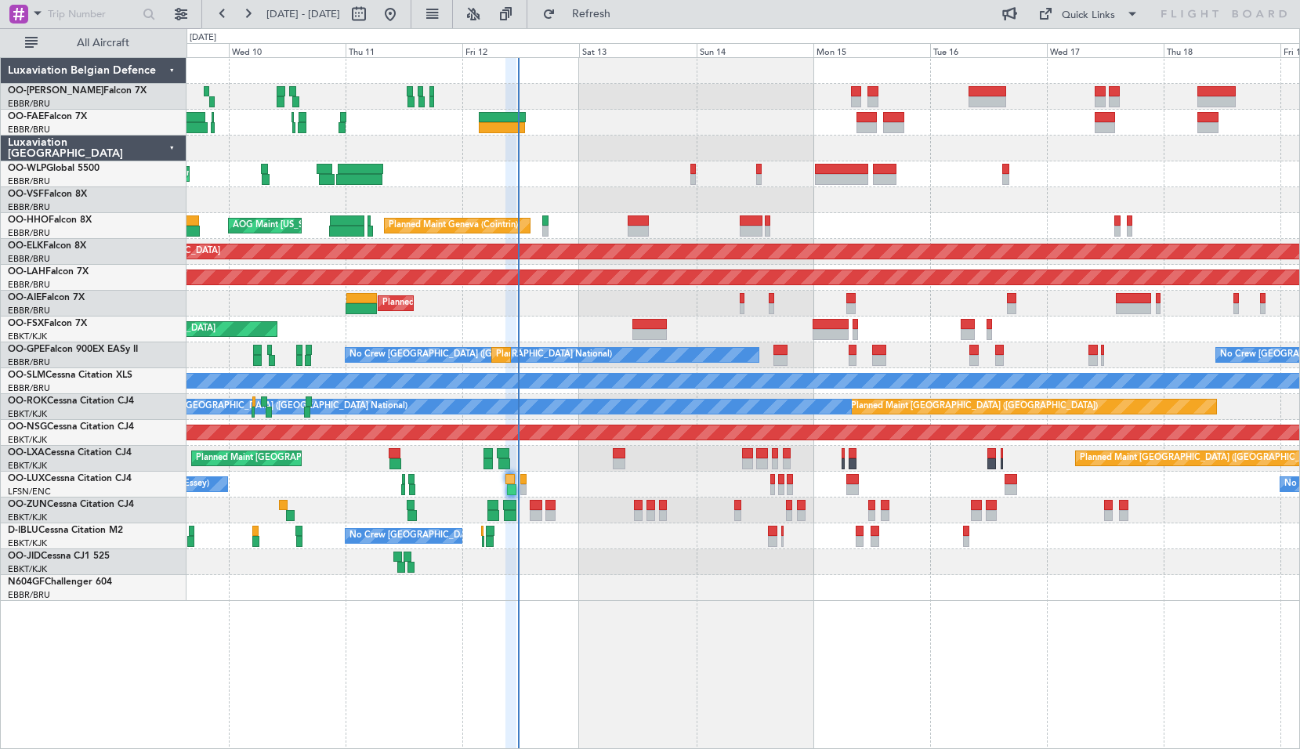
type input "0"
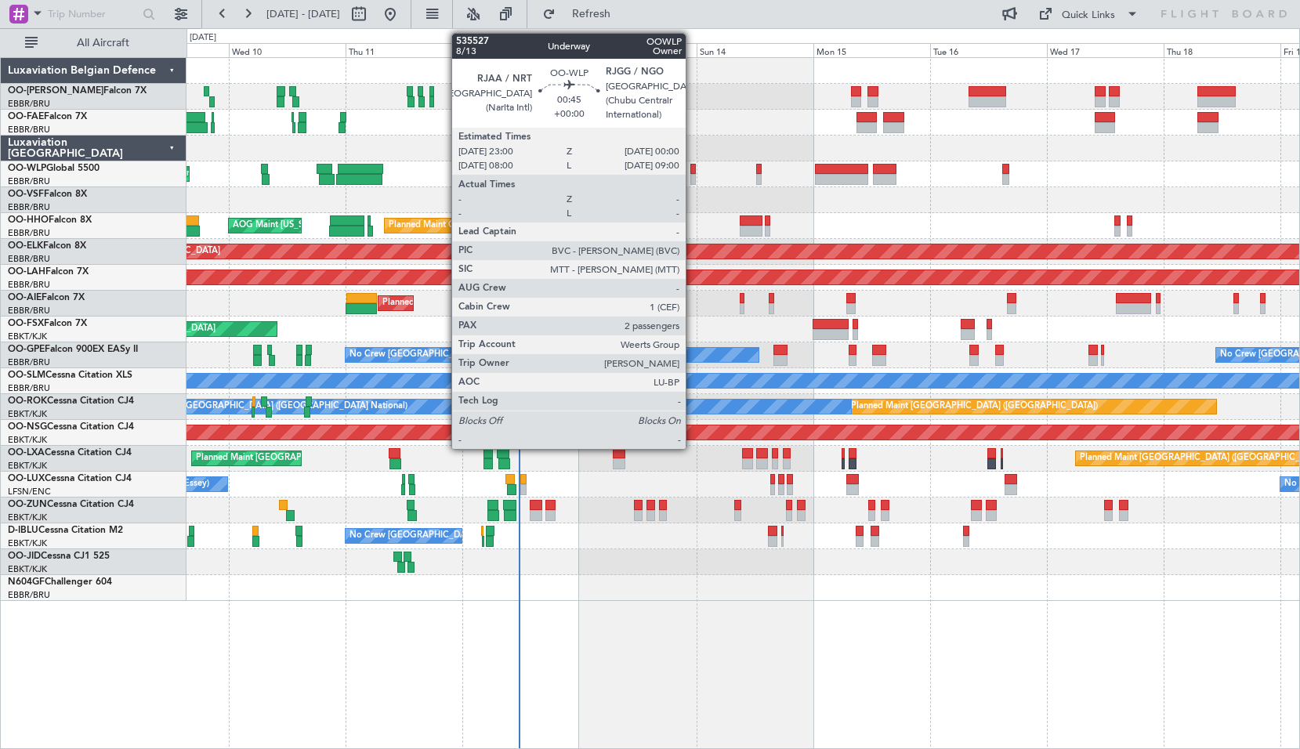
click at [693, 179] on div at bounding box center [693, 179] width 5 height 11
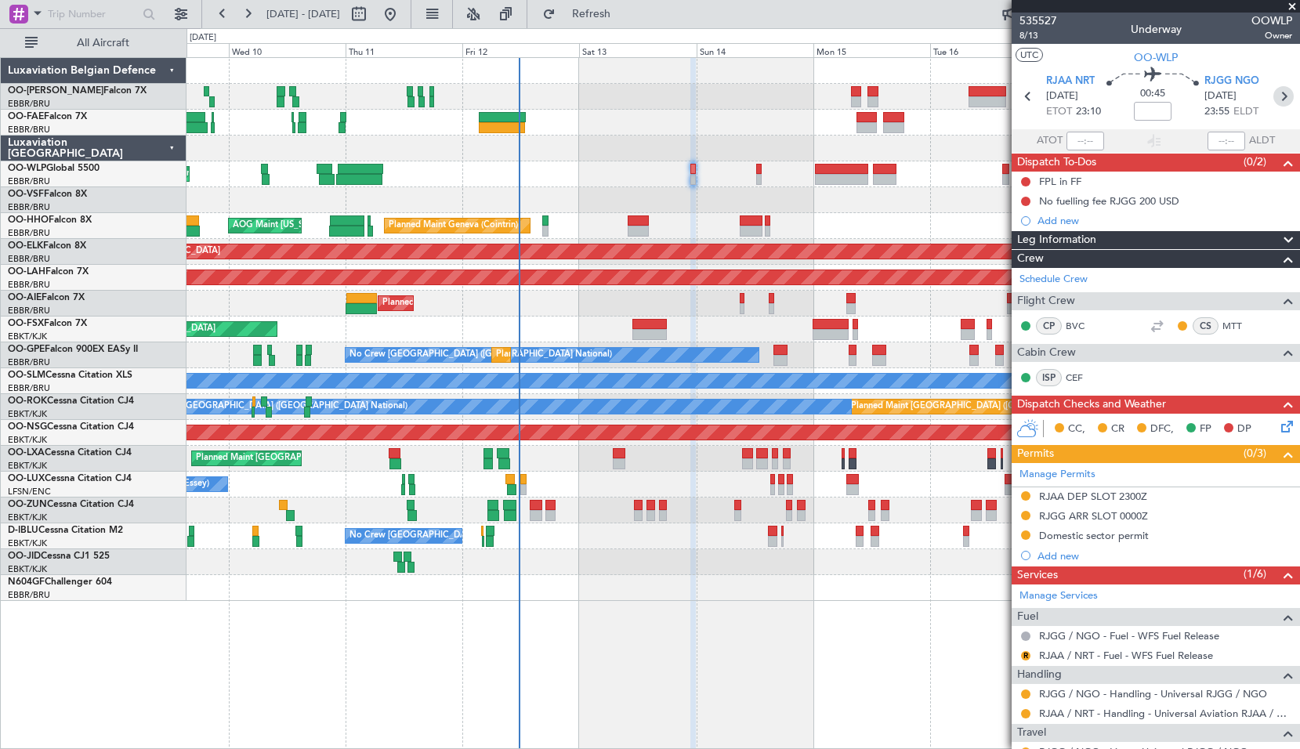
click at [1274, 92] on icon at bounding box center [1284, 96] width 20 height 20
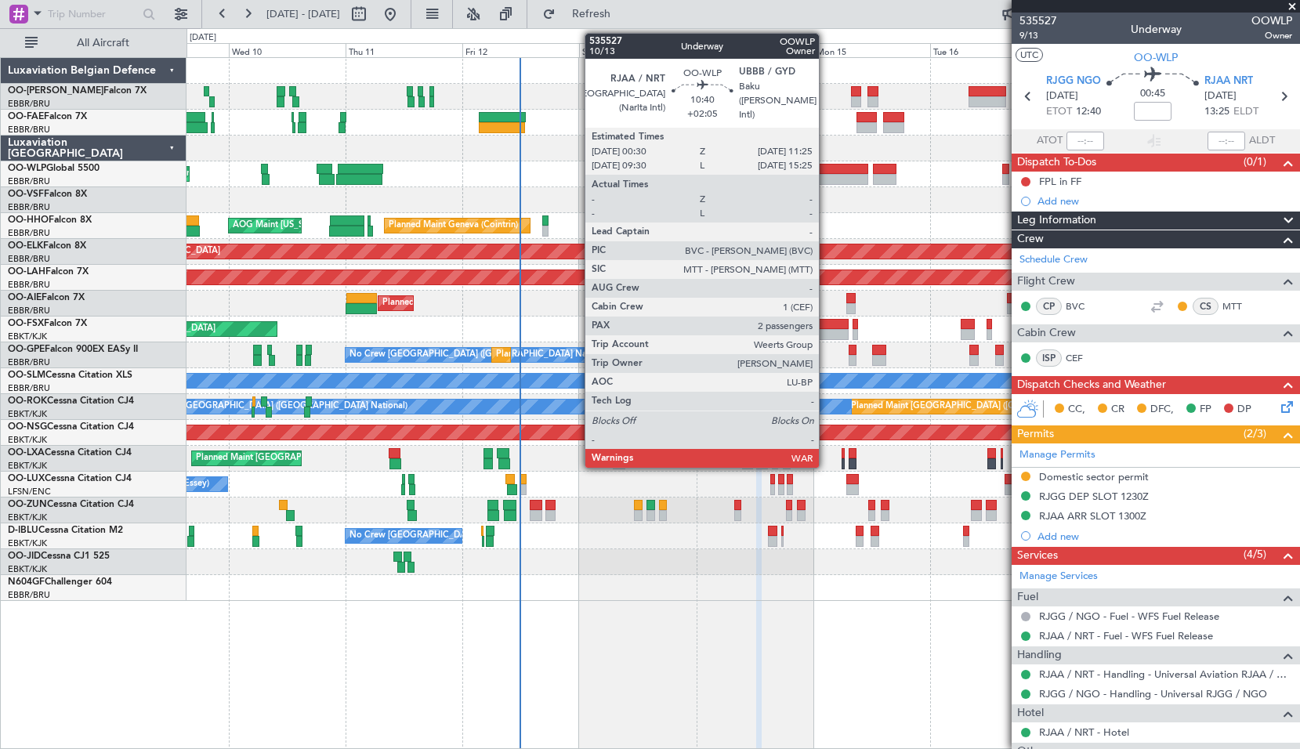
click at [826, 179] on div at bounding box center [841, 179] width 53 height 11
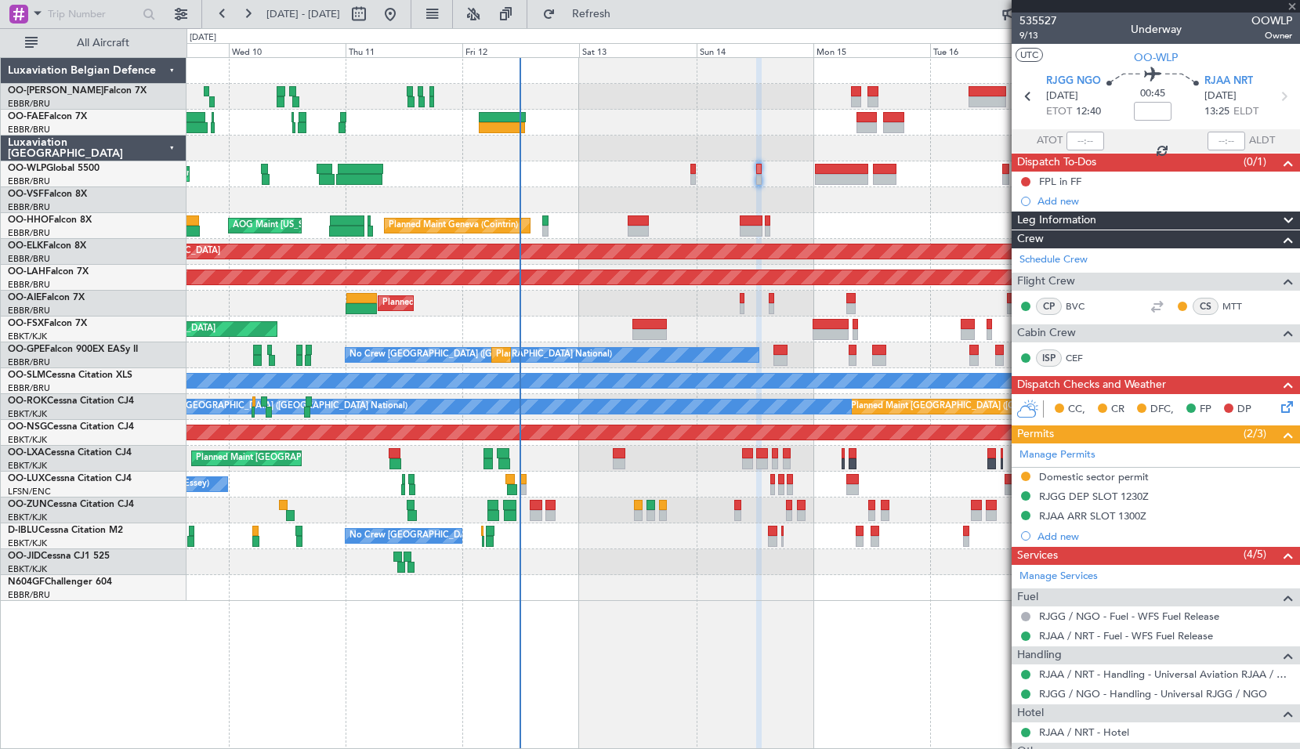
click at [830, 201] on div at bounding box center [743, 200] width 1113 height 26
type input "+02:05"
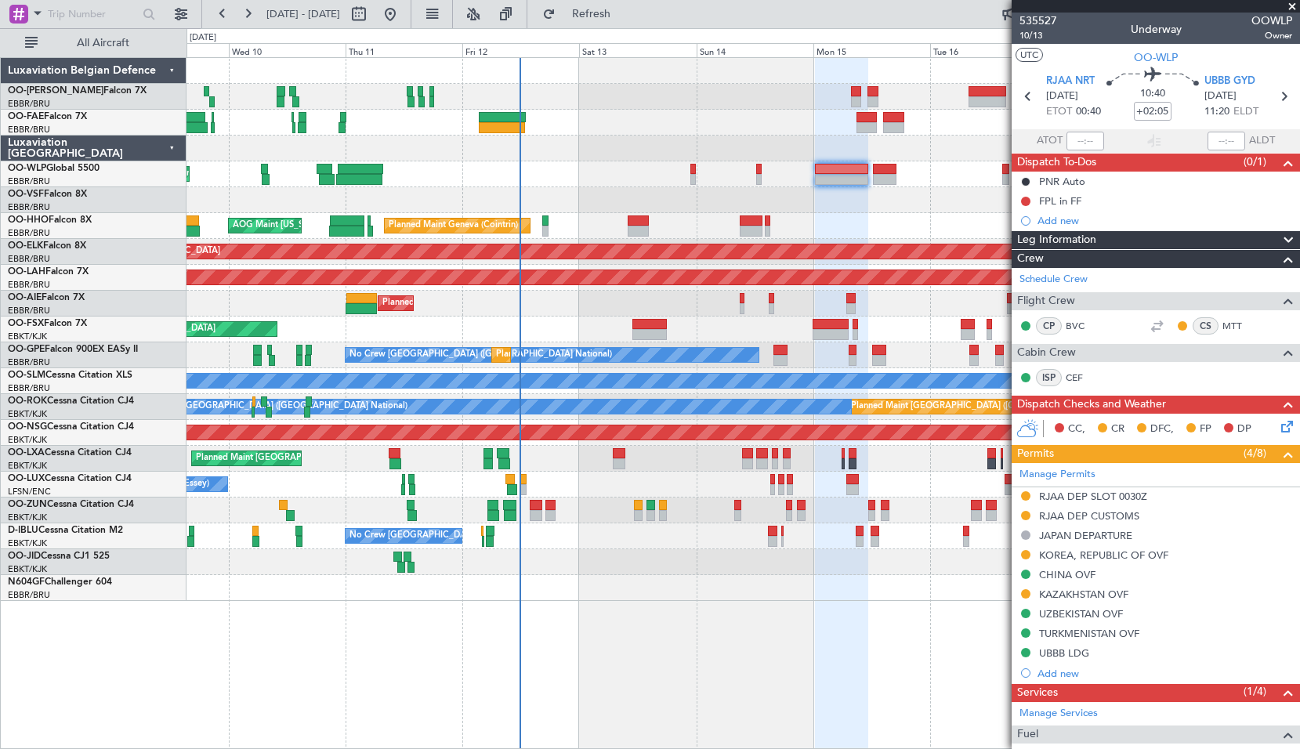
click at [1293, 2] on span at bounding box center [1293, 7] width 16 height 14
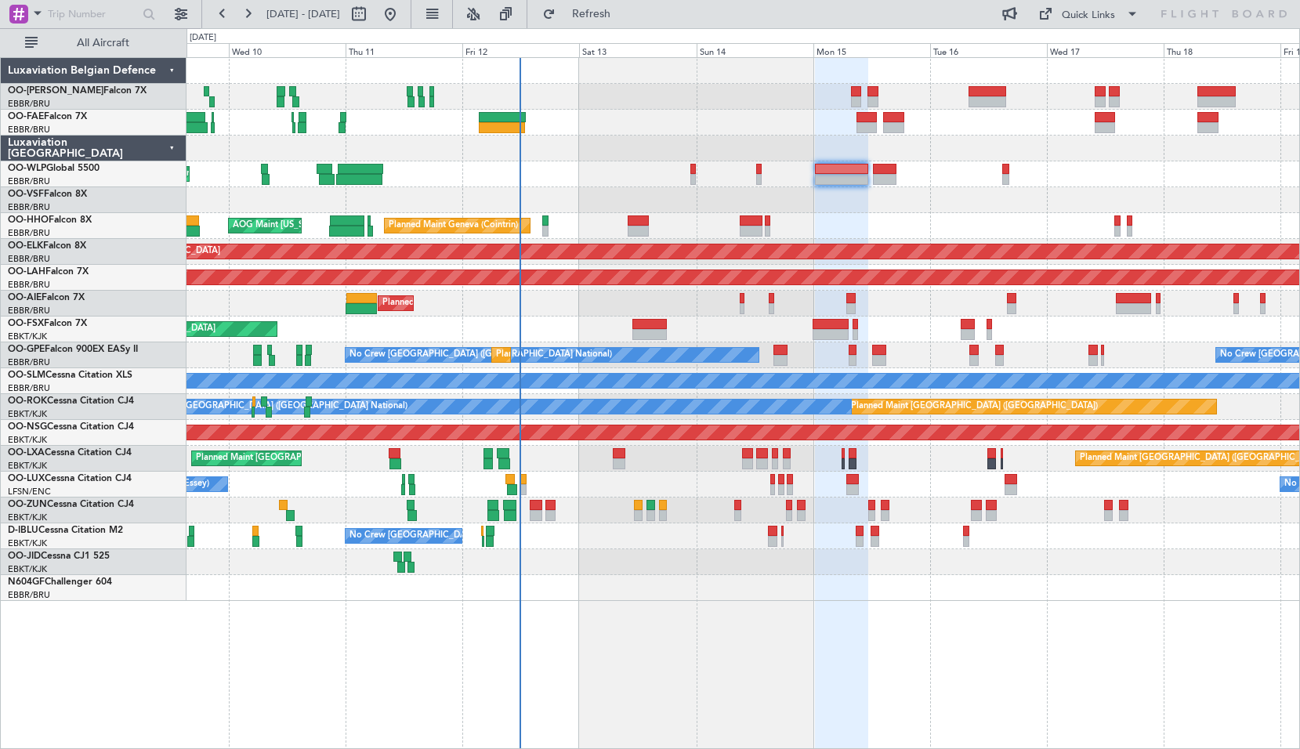
type input "0"
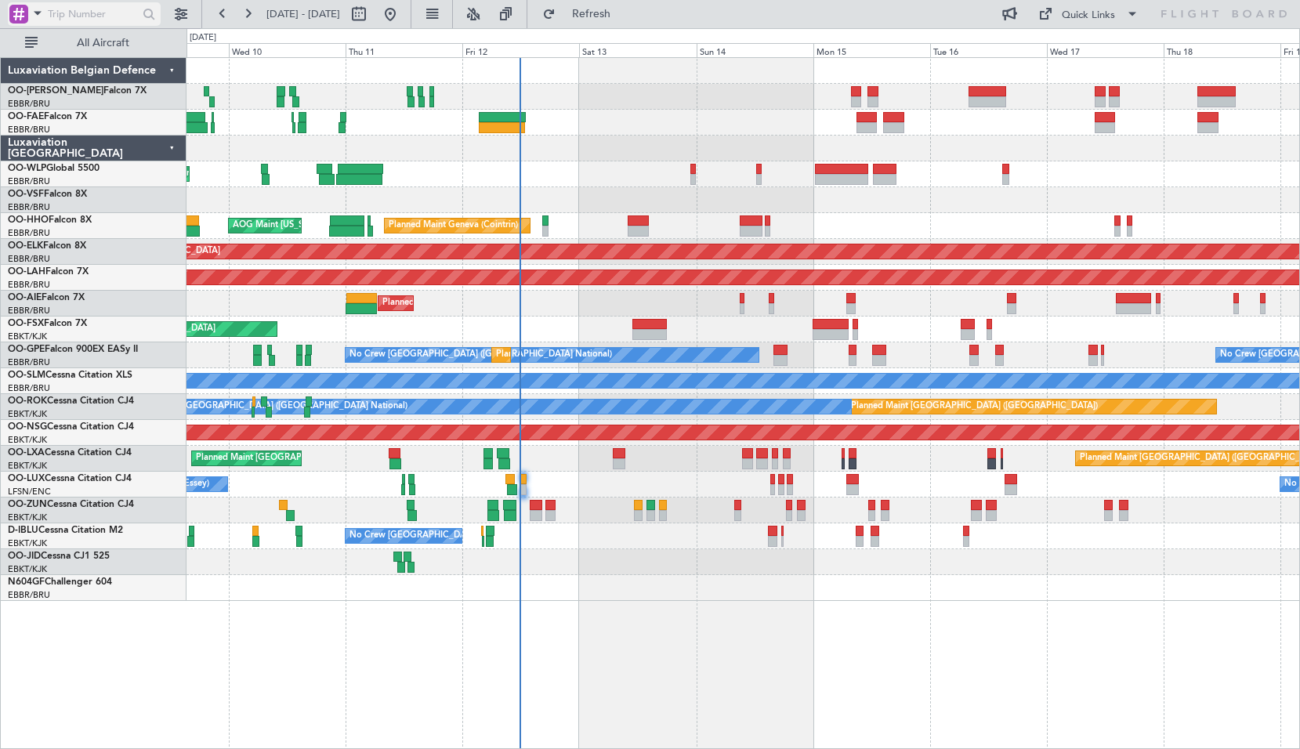
click at [32, 14] on span at bounding box center [37, 13] width 19 height 20
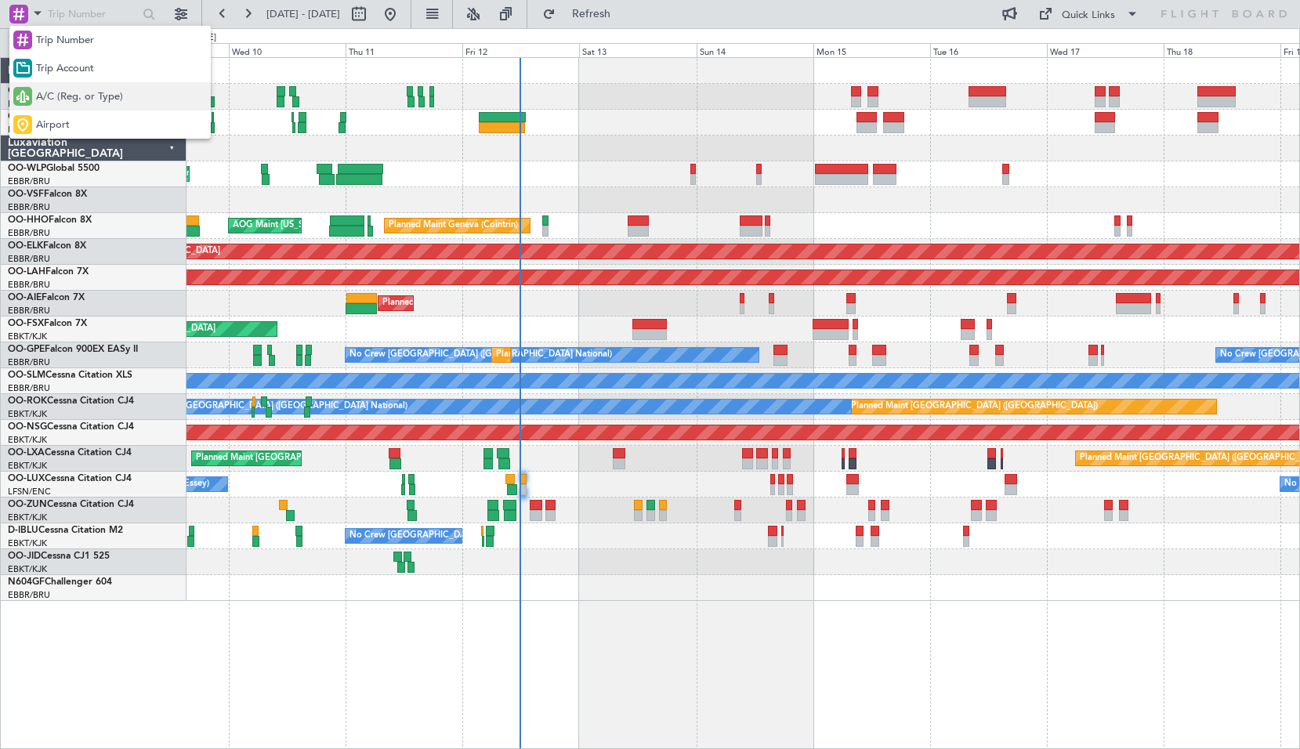
click at [85, 103] on span "A/C (Reg. or Type)" at bounding box center [79, 97] width 87 height 16
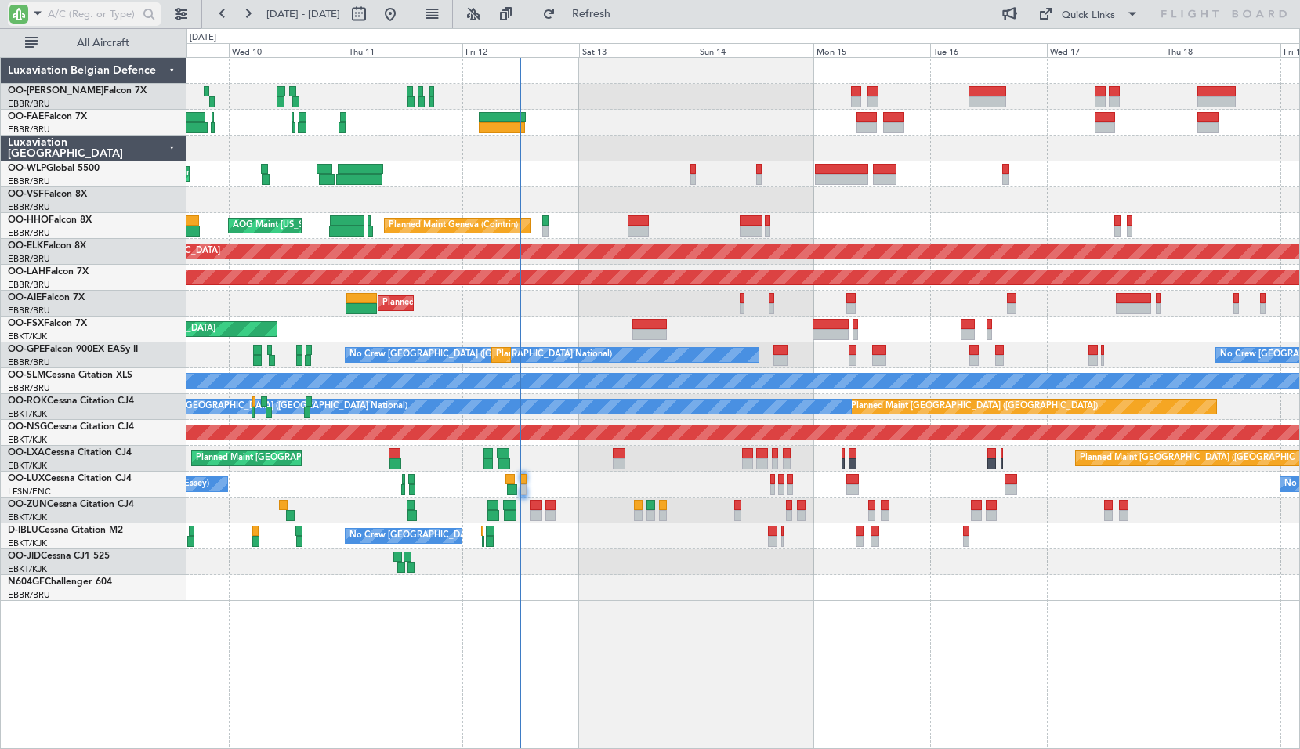
click at [74, 12] on input "text" at bounding box center [93, 14] width 90 height 24
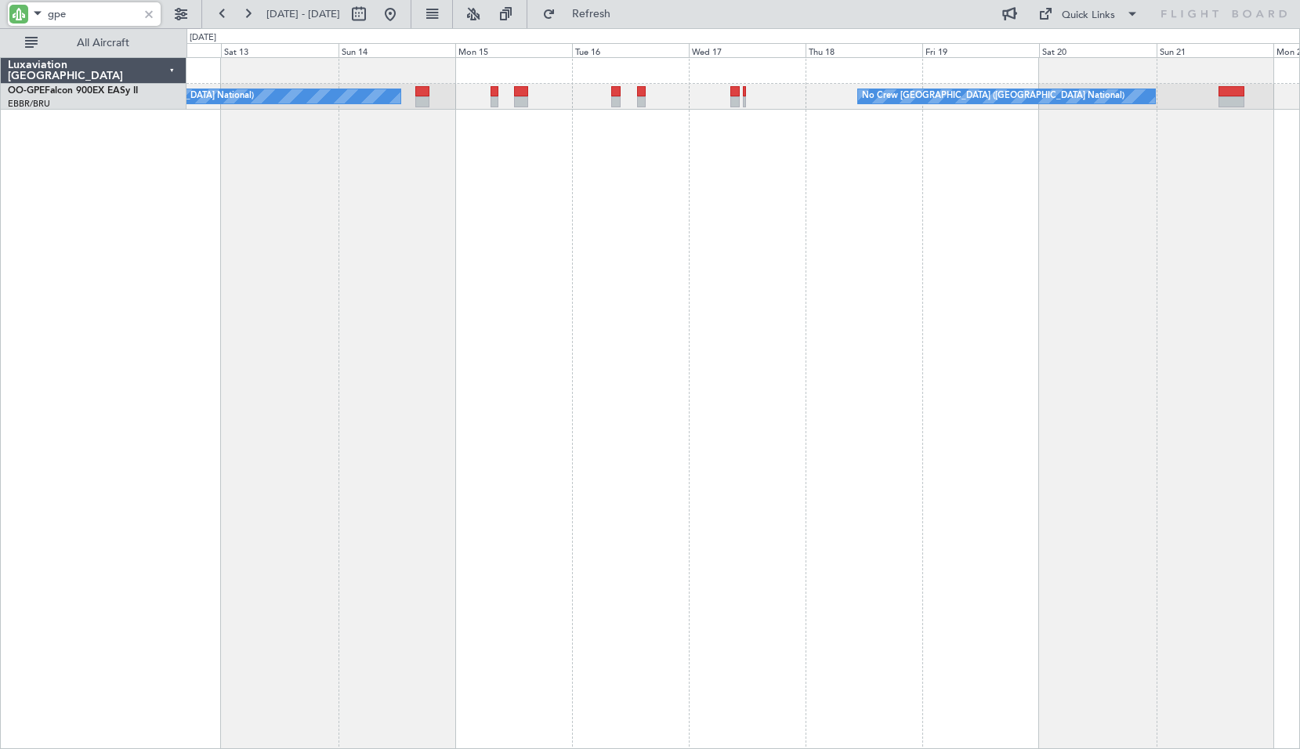
click at [669, 266] on div "No Crew [GEOGRAPHIC_DATA] ([GEOGRAPHIC_DATA] National) No Crew [GEOGRAPHIC_DATA…" at bounding box center [744, 403] width 1114 height 692
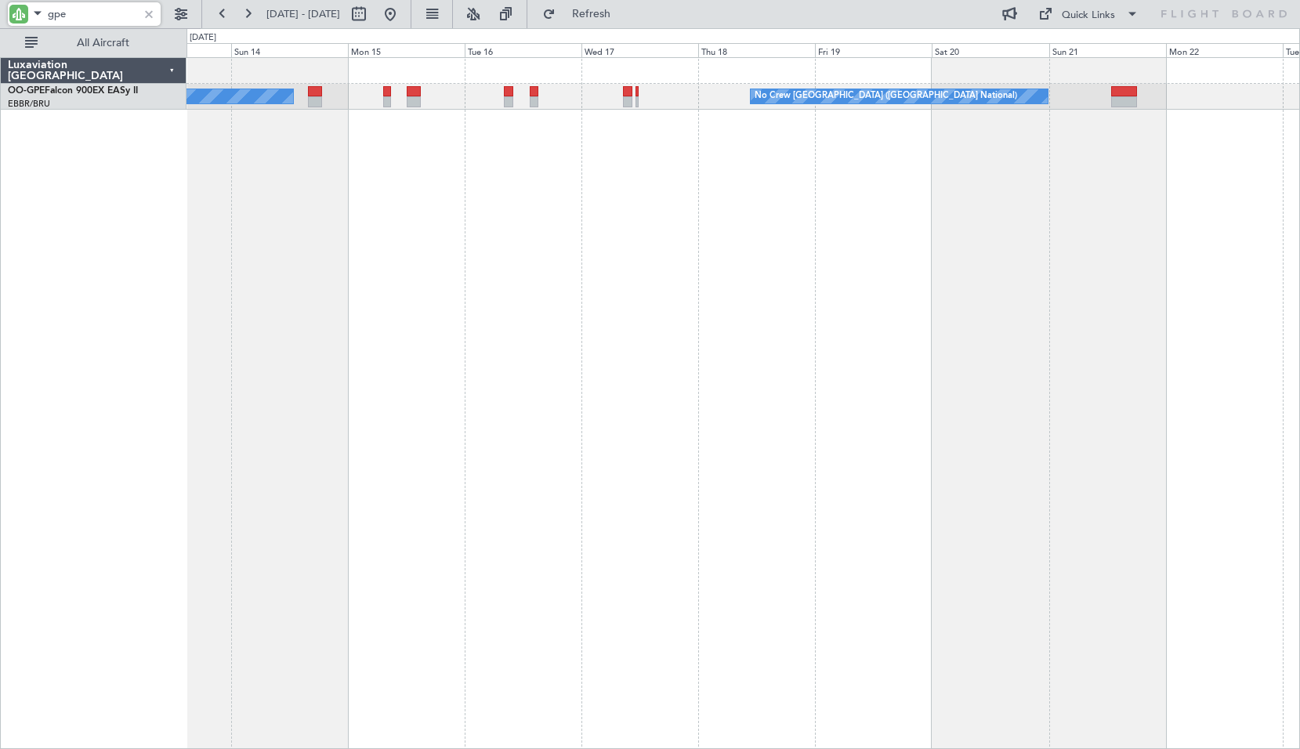
click at [684, 283] on div "No Crew [GEOGRAPHIC_DATA] ([GEOGRAPHIC_DATA] National) No Crew [GEOGRAPHIC_DATA…" at bounding box center [744, 403] width 1114 height 692
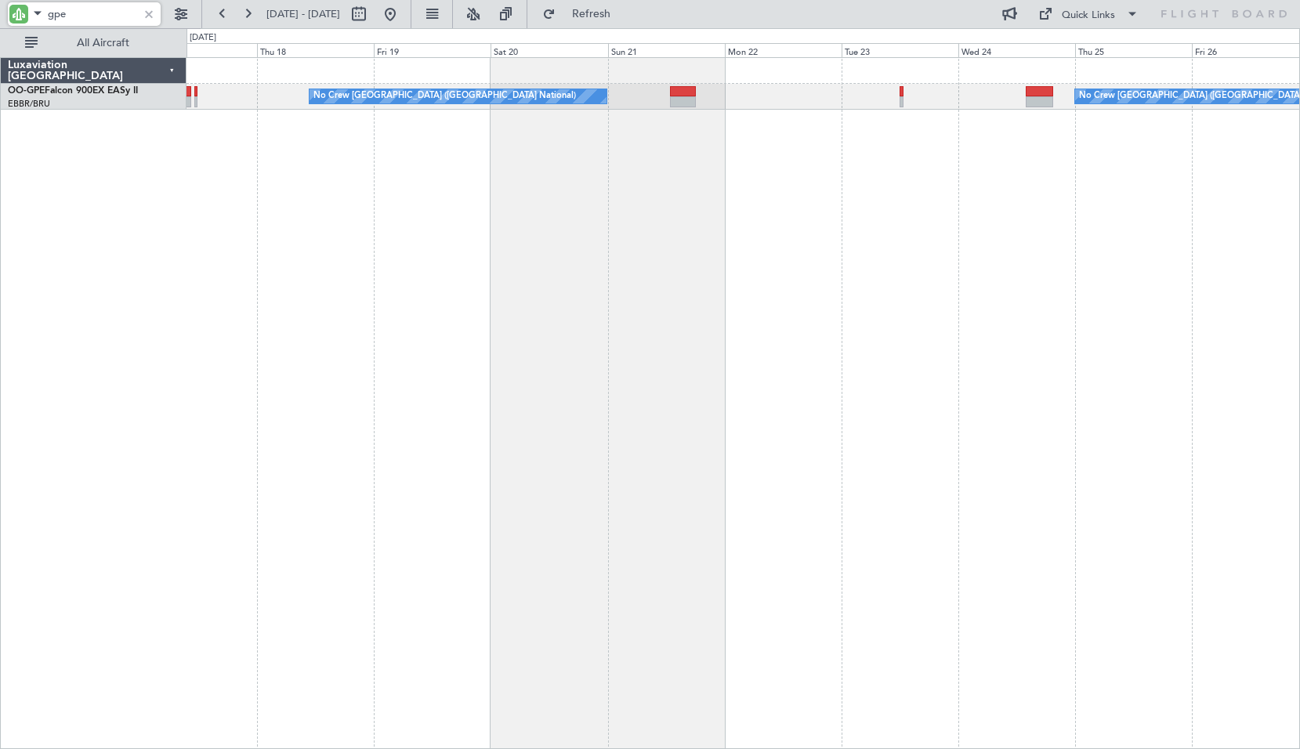
click at [879, 278] on div "No Crew [GEOGRAPHIC_DATA] ([GEOGRAPHIC_DATA] National) No Crew [GEOGRAPHIC_DATA…" at bounding box center [744, 403] width 1114 height 692
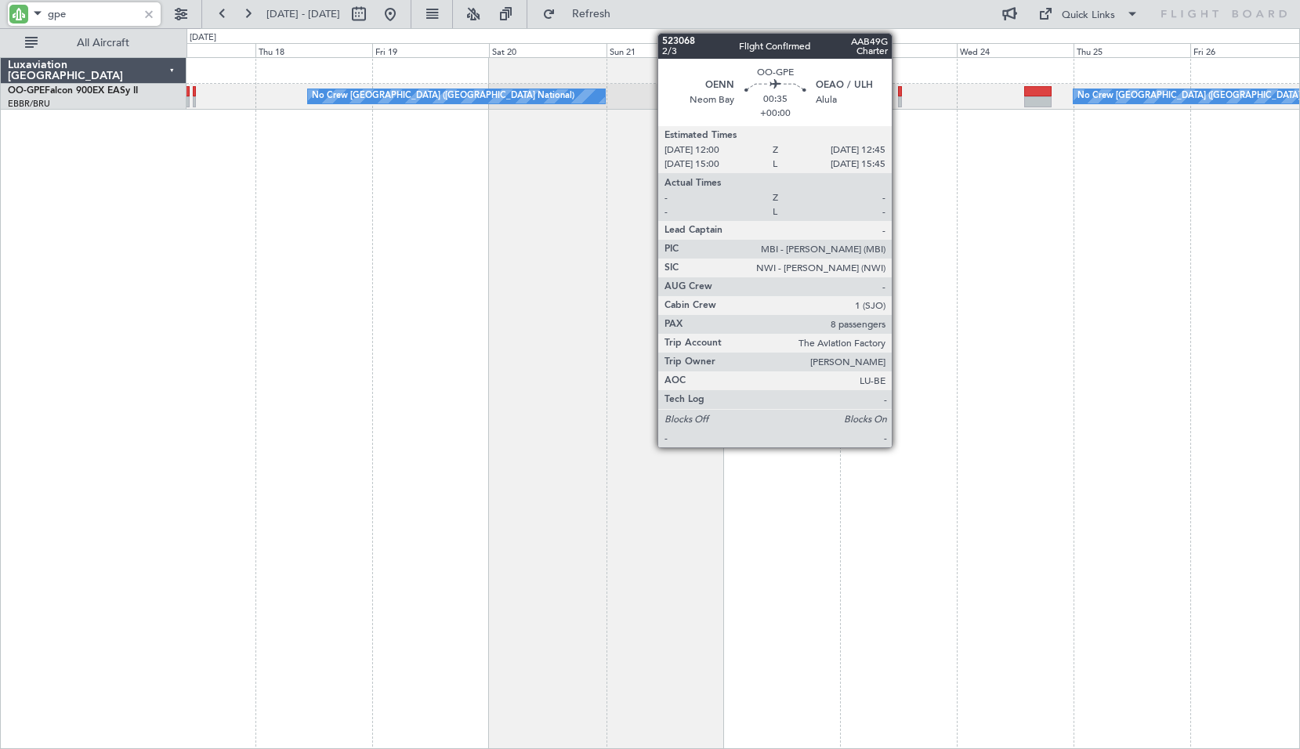
click at [899, 92] on div at bounding box center [900, 91] width 4 height 11
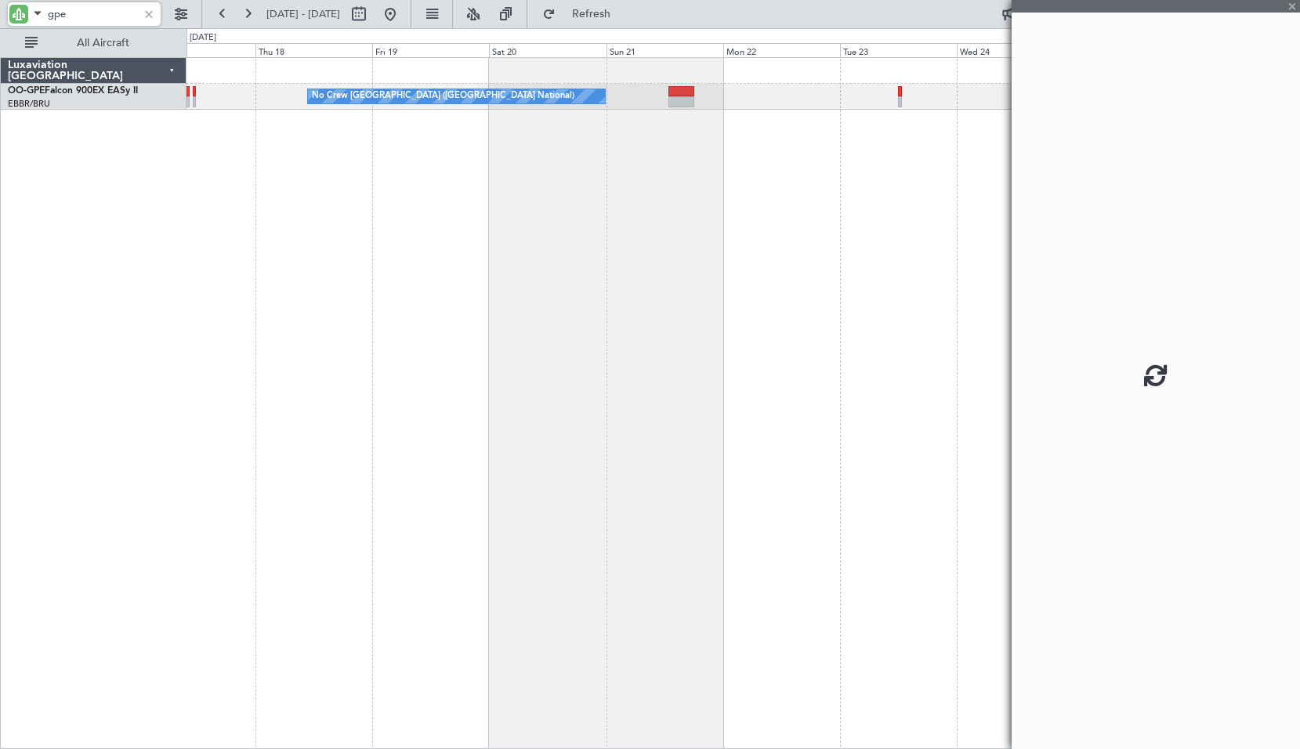
click at [934, 149] on div "No Crew [GEOGRAPHIC_DATA] ([GEOGRAPHIC_DATA] National) No Crew [GEOGRAPHIC_DATA…" at bounding box center [744, 403] width 1114 height 692
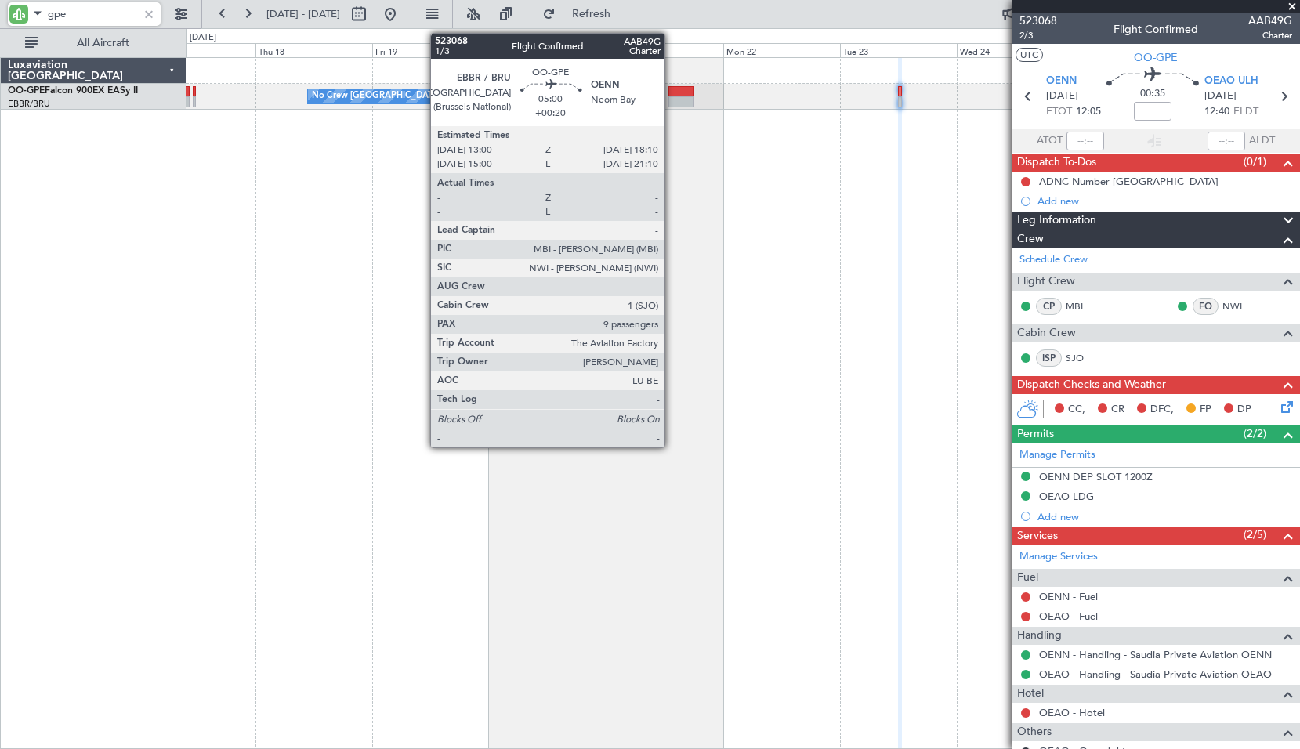
click at [672, 99] on div at bounding box center [682, 101] width 26 height 11
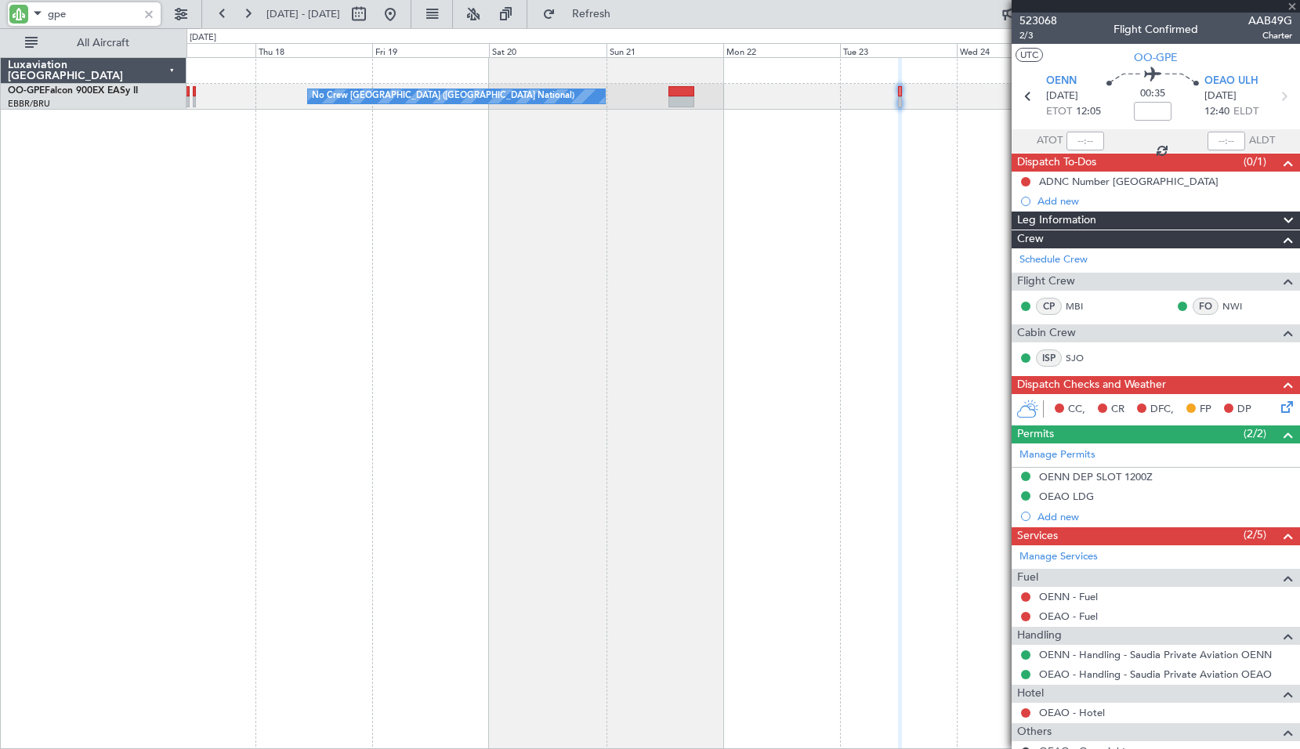
click at [725, 200] on div "No Crew [GEOGRAPHIC_DATA] ([GEOGRAPHIC_DATA] National) No Crew [GEOGRAPHIC_DATA…" at bounding box center [744, 403] width 1114 height 692
type input "gpe"
type input "+00:20"
type input "9"
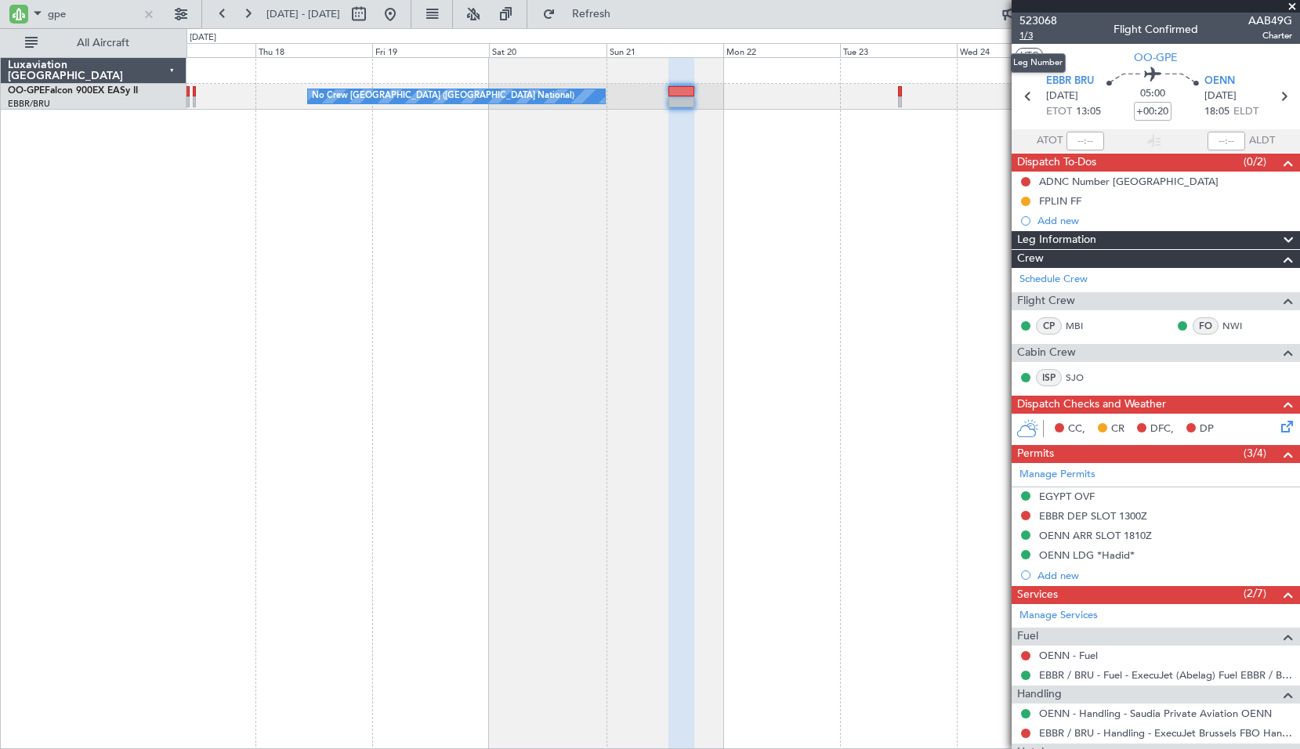
click at [1024, 36] on span "1/3" at bounding box center [1039, 35] width 38 height 13
click at [150, 19] on div at bounding box center [148, 13] width 17 height 17
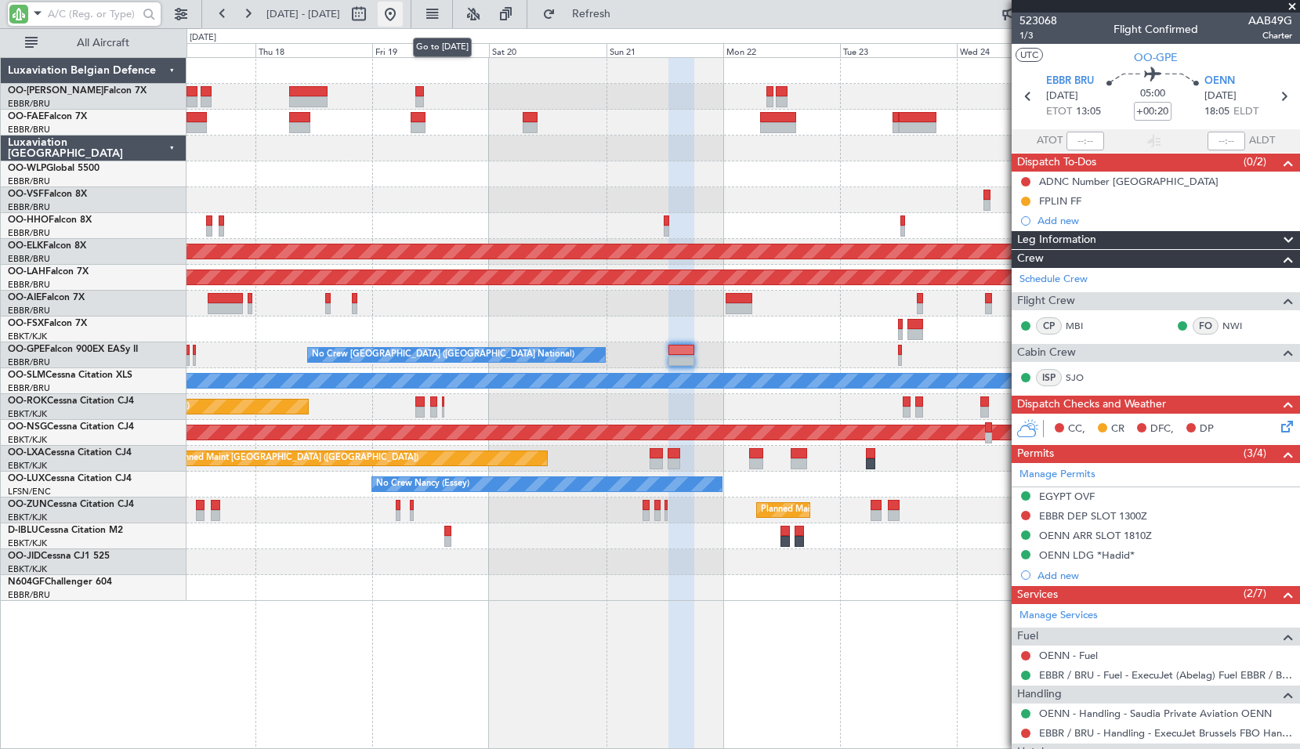
click at [403, 19] on button at bounding box center [390, 14] width 25 height 25
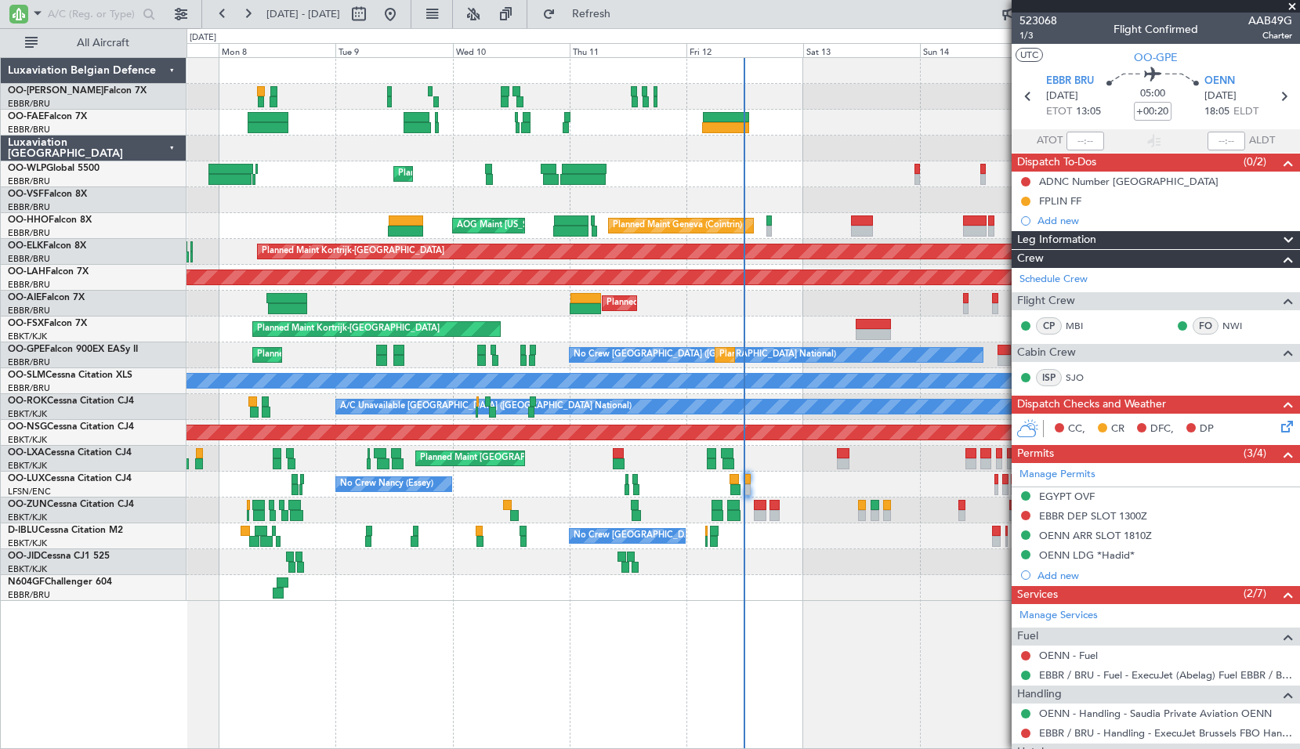
click at [1296, 4] on span at bounding box center [1293, 7] width 16 height 14
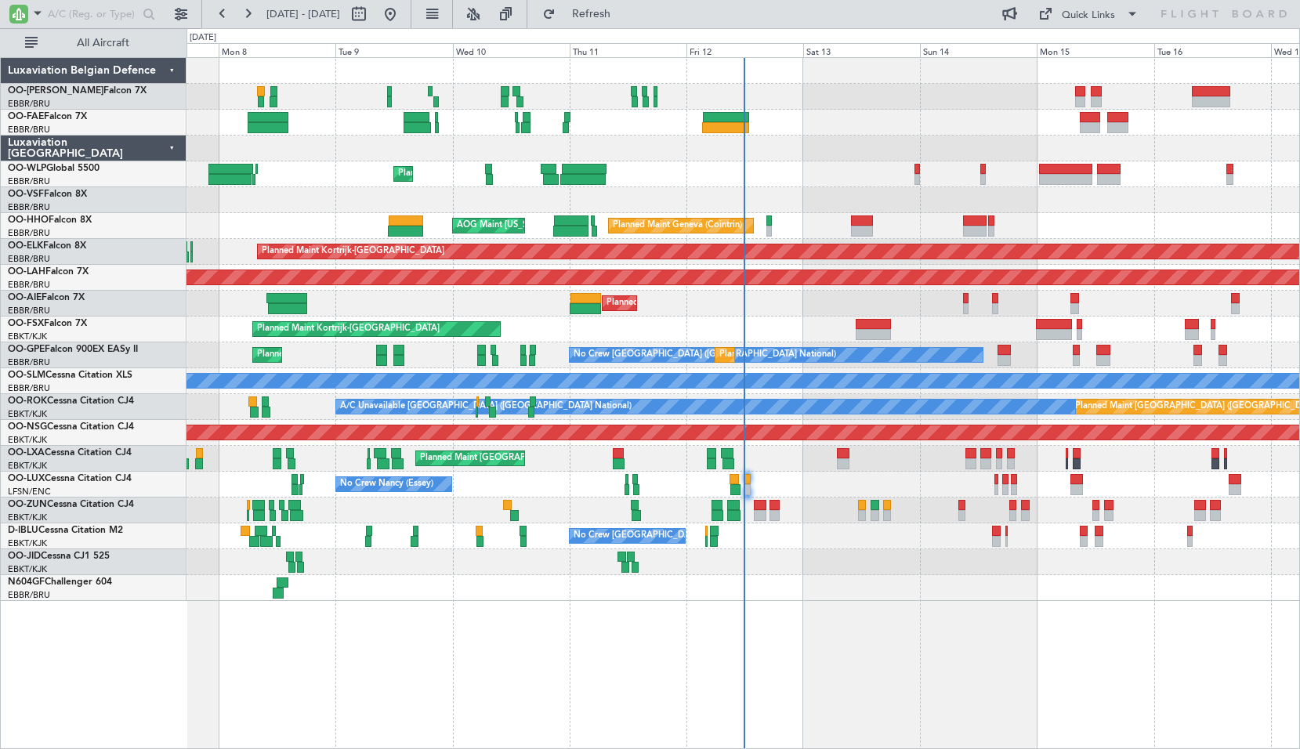
type input "0"
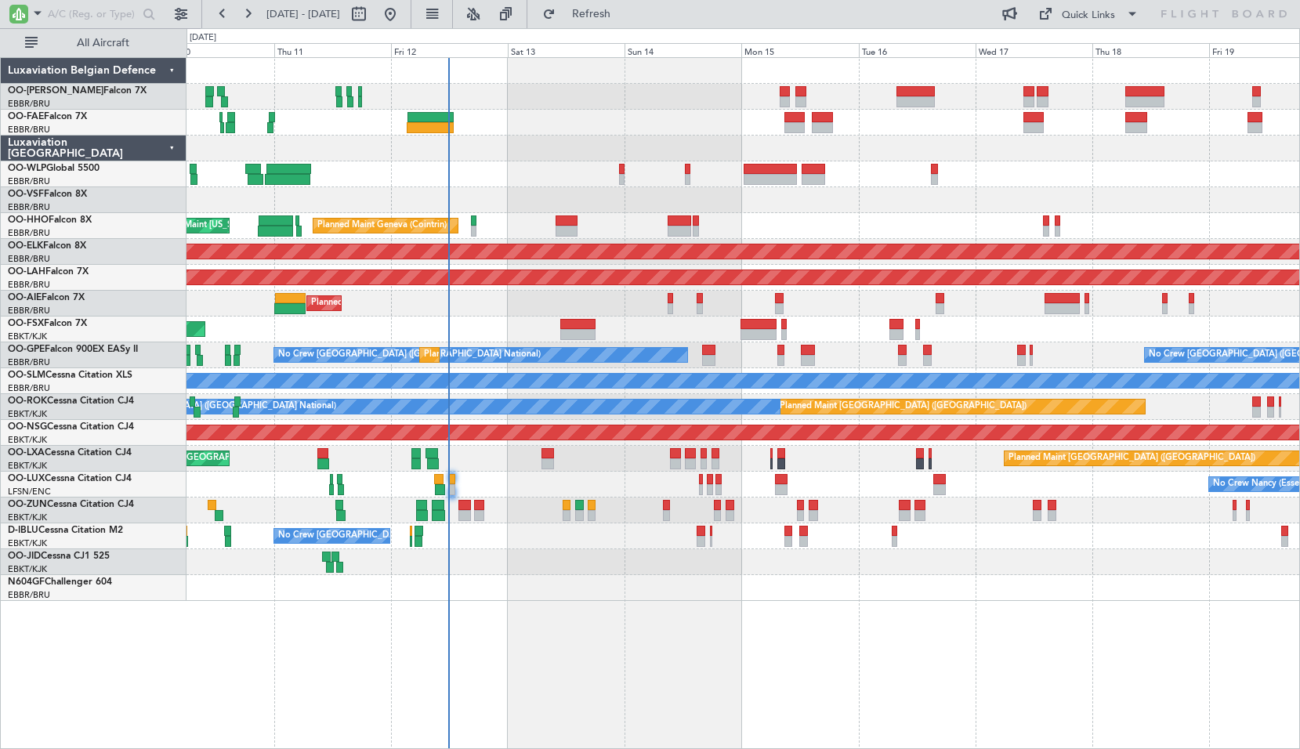
click at [741, 636] on div "Planned Maint Liege Planned Maint Geneva ([GEOGRAPHIC_DATA]) AOG Maint [US_STAT…" at bounding box center [744, 403] width 1114 height 692
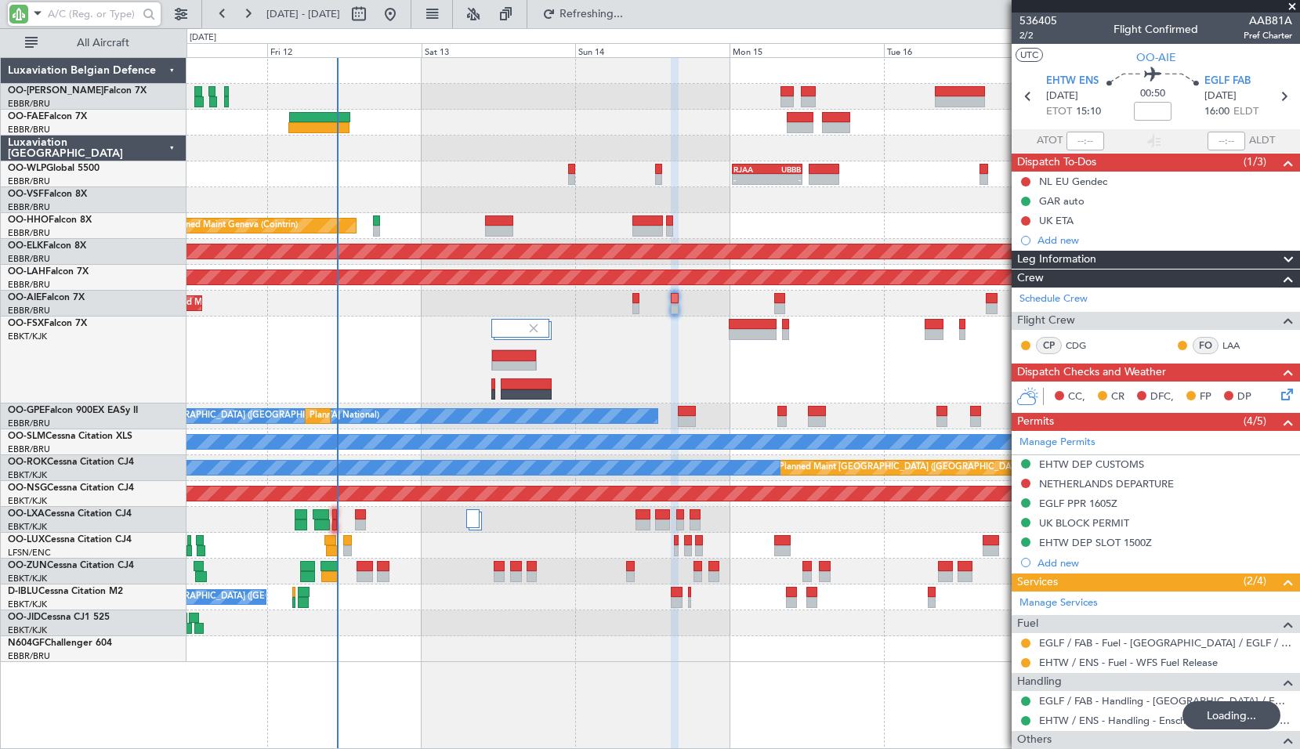
click at [93, 16] on input "text" at bounding box center [93, 14] width 90 height 24
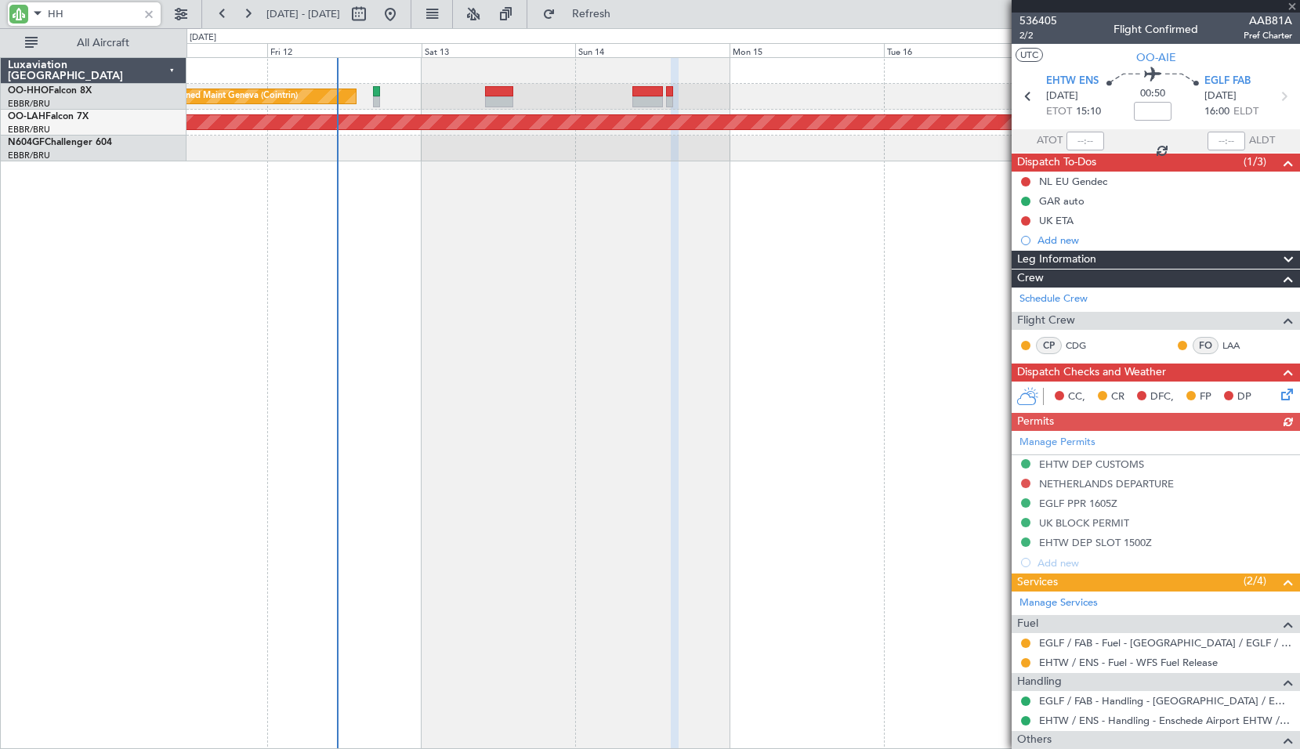
type input "HHO"
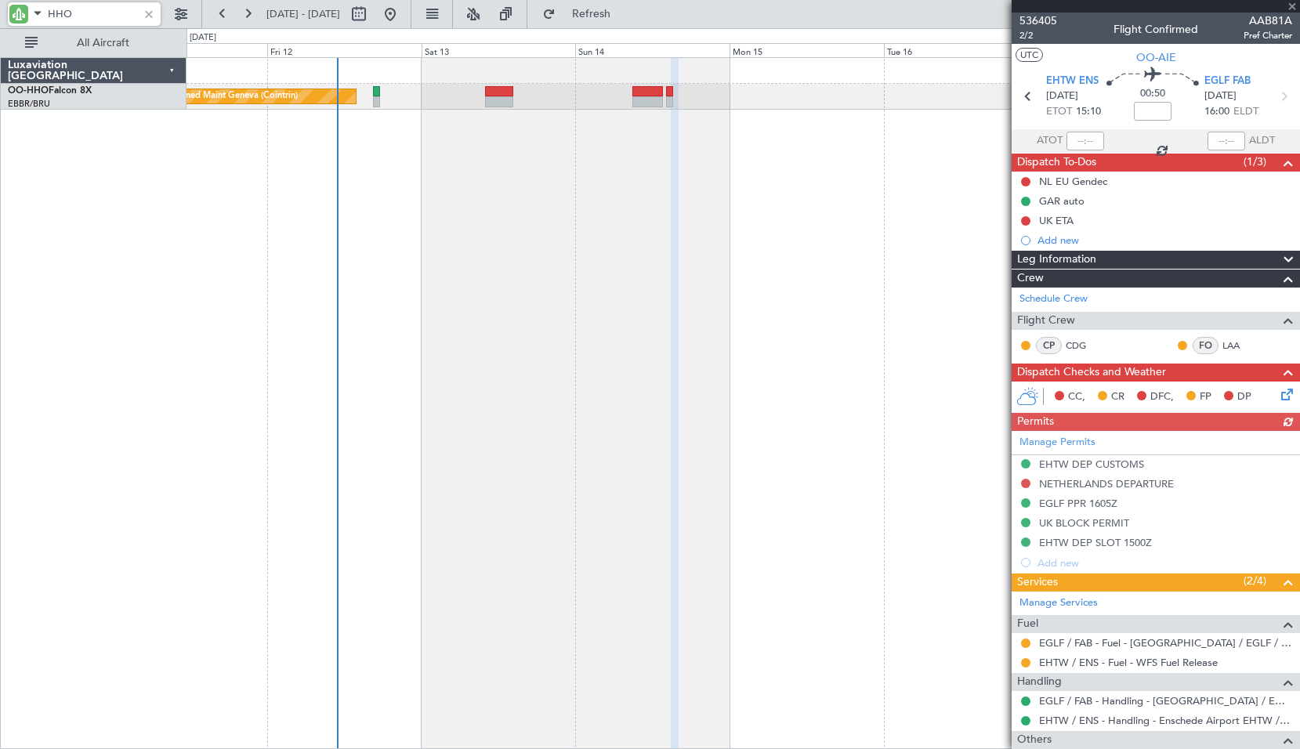
click at [836, 212] on div "Planned Maint Geneva (Cointrin) AOG Maint [US_STATE] ([GEOGRAPHIC_DATA])" at bounding box center [744, 403] width 1114 height 692
click at [377, 256] on div "Planned Maint Geneva (Cointrin) AOG Maint [US_STATE] ([GEOGRAPHIC_DATA])" at bounding box center [744, 403] width 1114 height 692
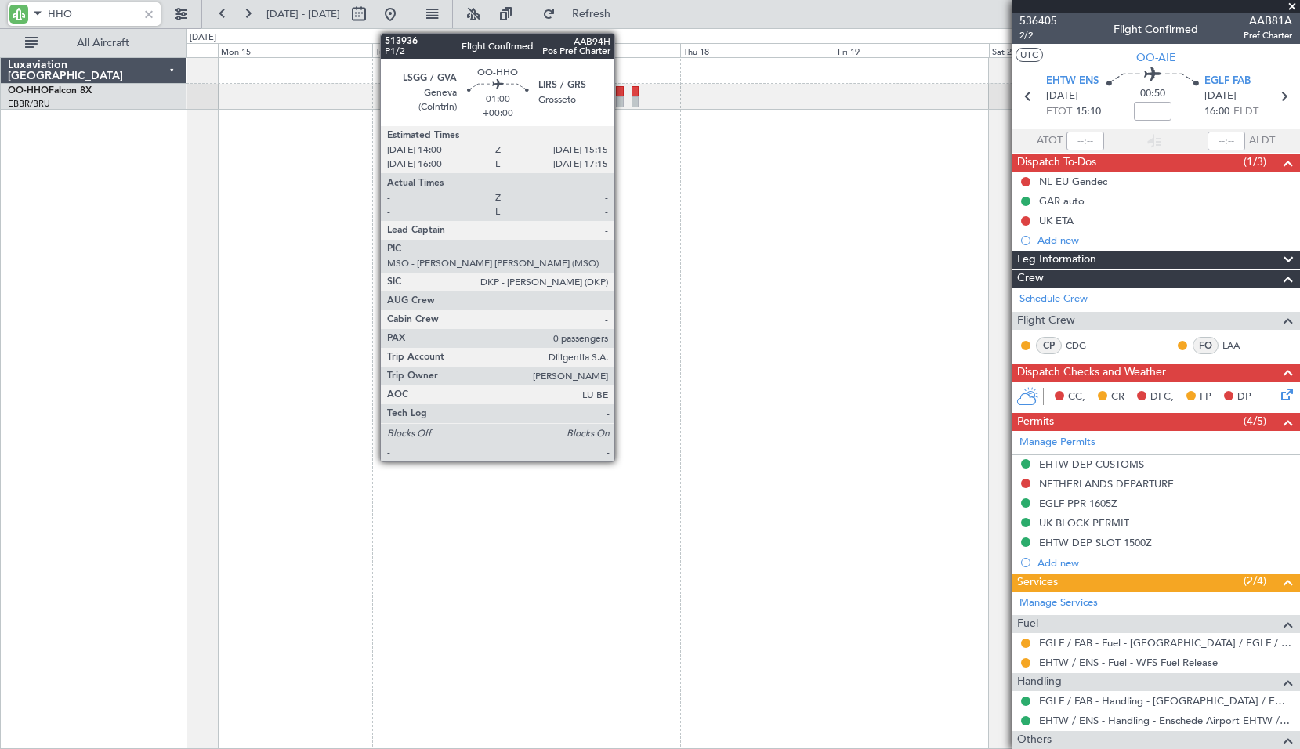
click at [622, 98] on div at bounding box center [620, 101] width 9 height 11
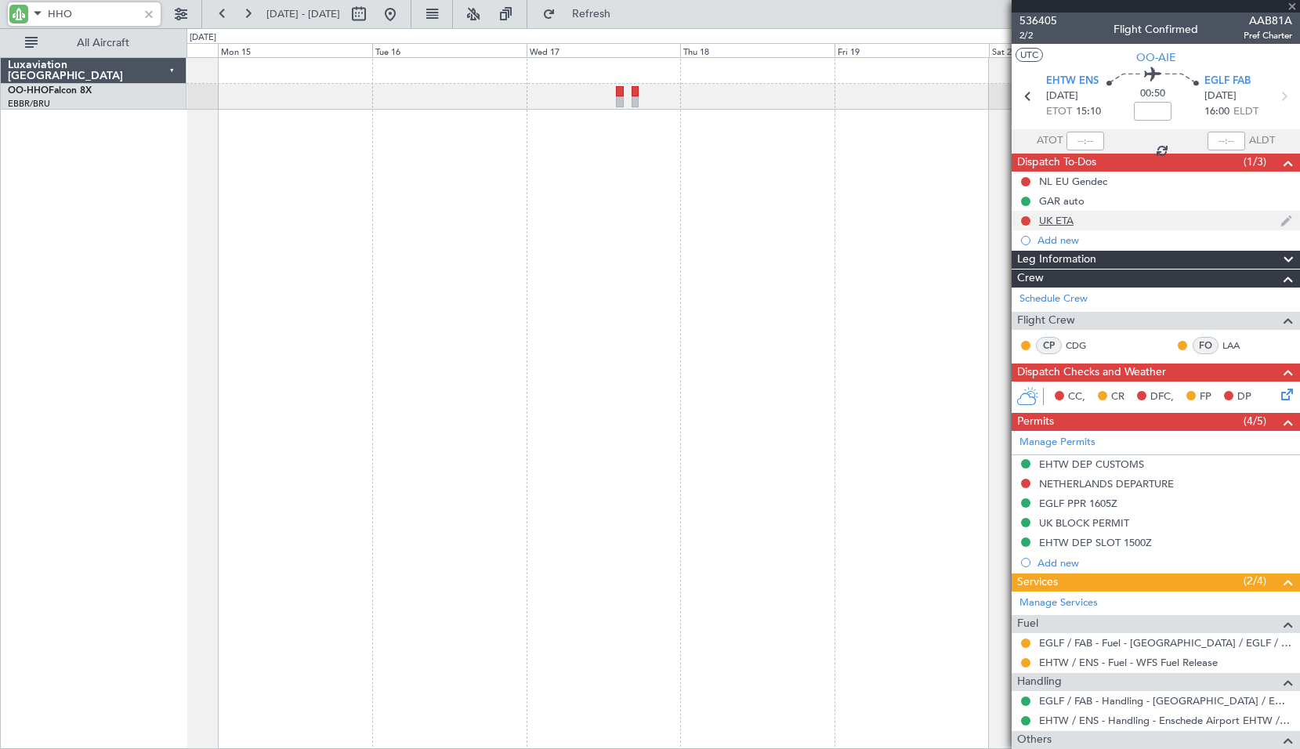
type input "0"
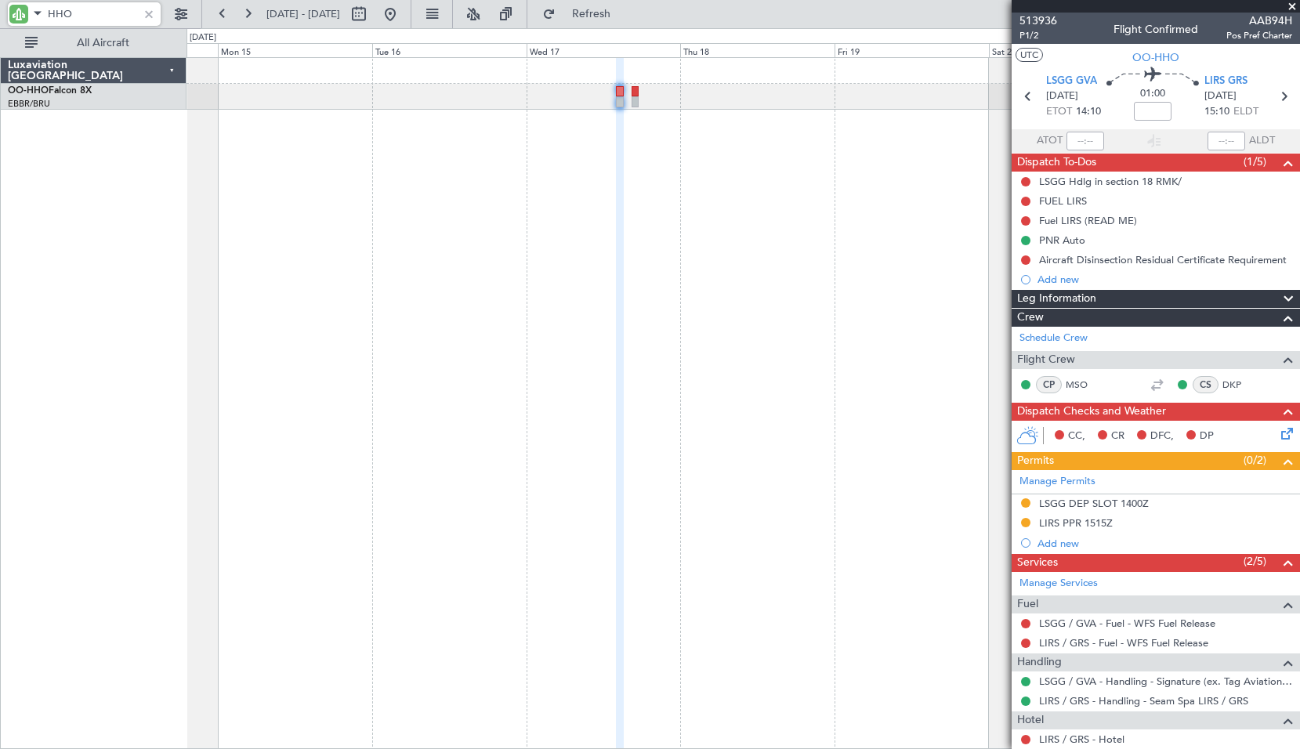
type input "HHO"
click at [1080, 75] on span "LSGG GVA" at bounding box center [1071, 82] width 51 height 16
